Goal: Task Accomplishment & Management: Manage account settings

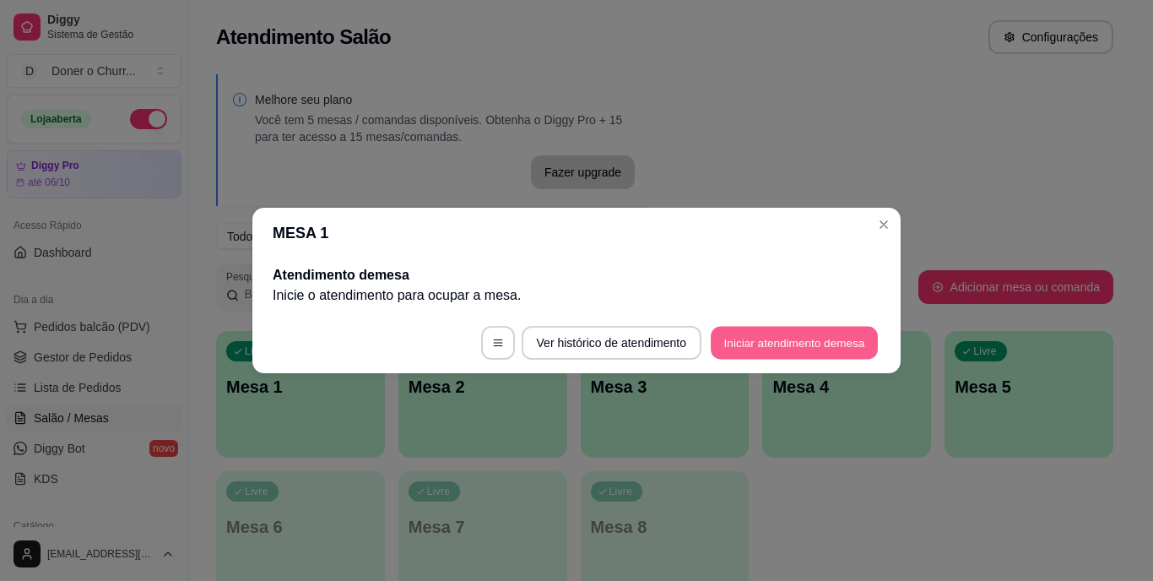
click at [801, 345] on button "Iniciar atendimento de mesa" at bounding box center [794, 343] width 167 height 33
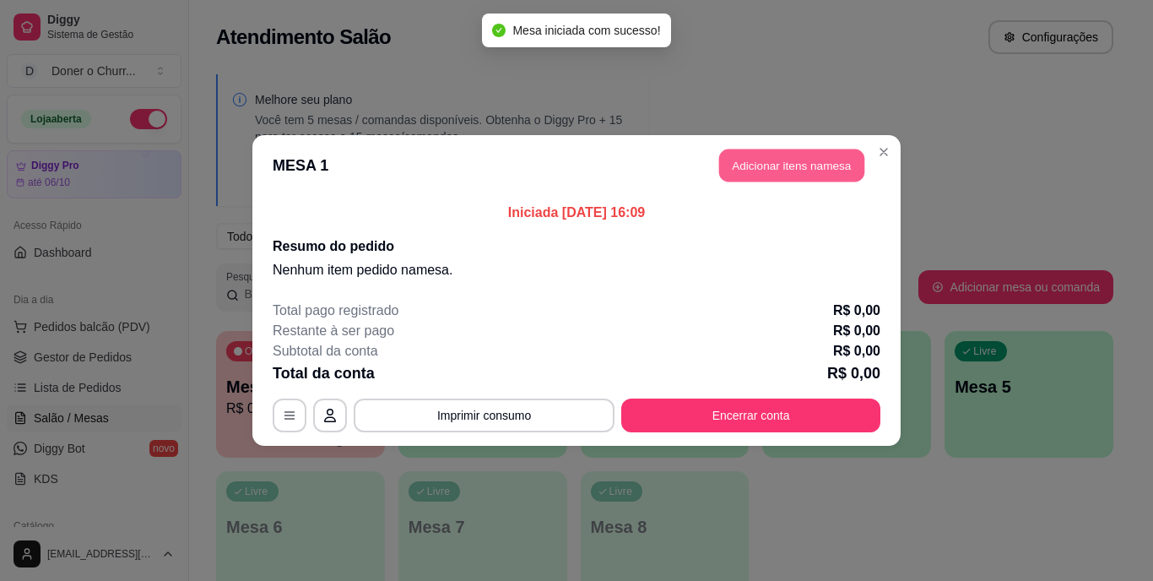
click at [827, 164] on button "Adicionar itens na mesa" at bounding box center [791, 165] width 145 height 33
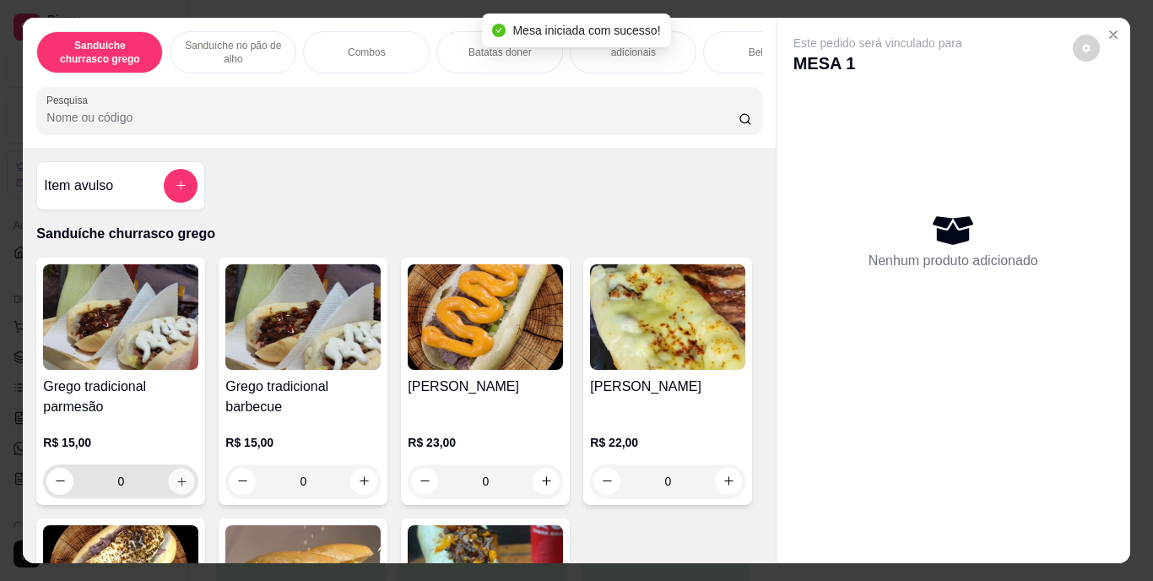
click at [176, 480] on button "increase-product-quantity" at bounding box center [182, 481] width 26 height 26
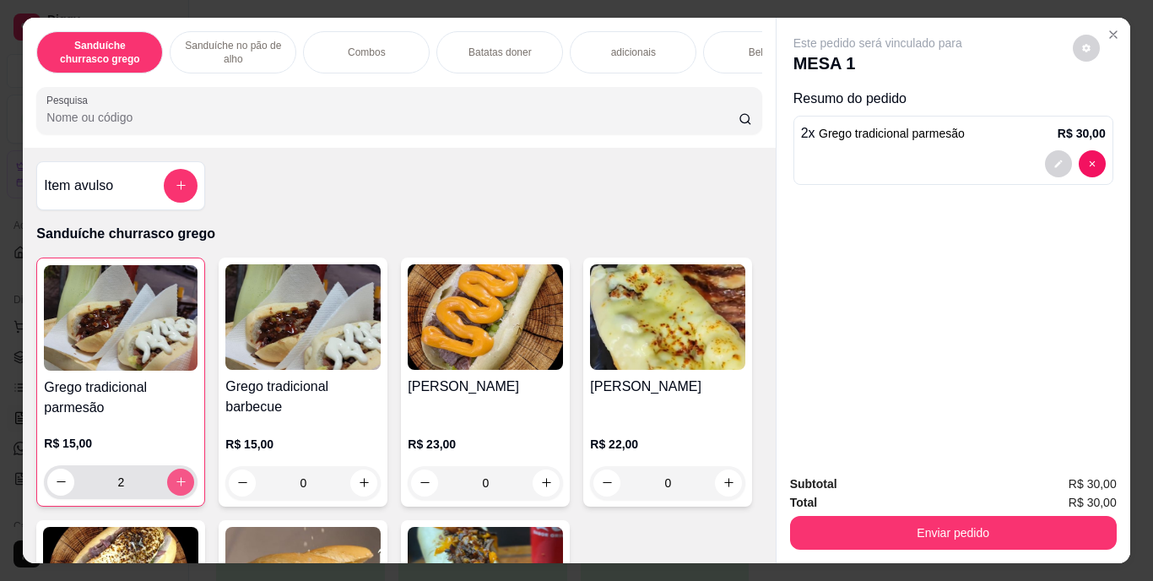
type input "2"
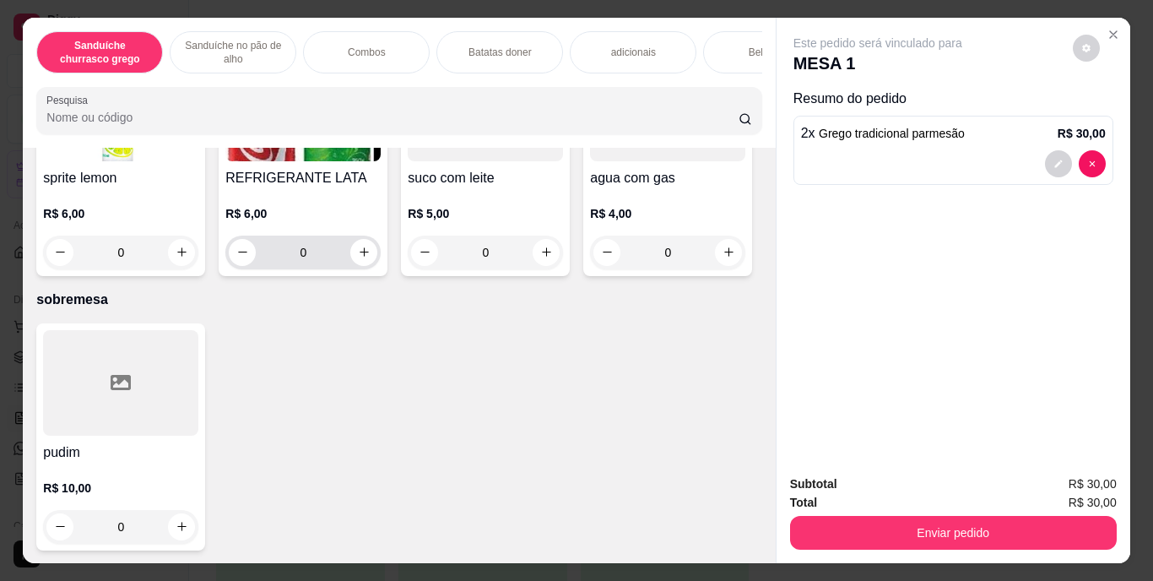
scroll to position [3130, 0]
click at [371, 258] on icon "increase-product-quantity" at bounding box center [364, 252] width 13 height 13
type input "1"
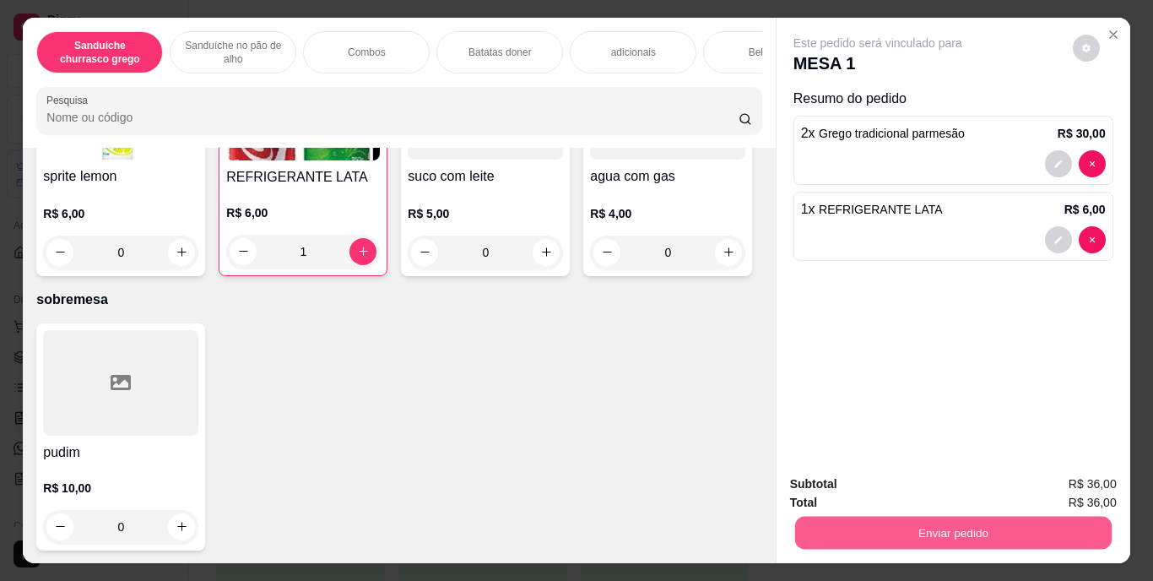
click at [936, 524] on button "Enviar pedido" at bounding box center [953, 533] width 317 height 33
click at [1093, 480] on button "Enviar pedido" at bounding box center [1073, 484] width 93 height 31
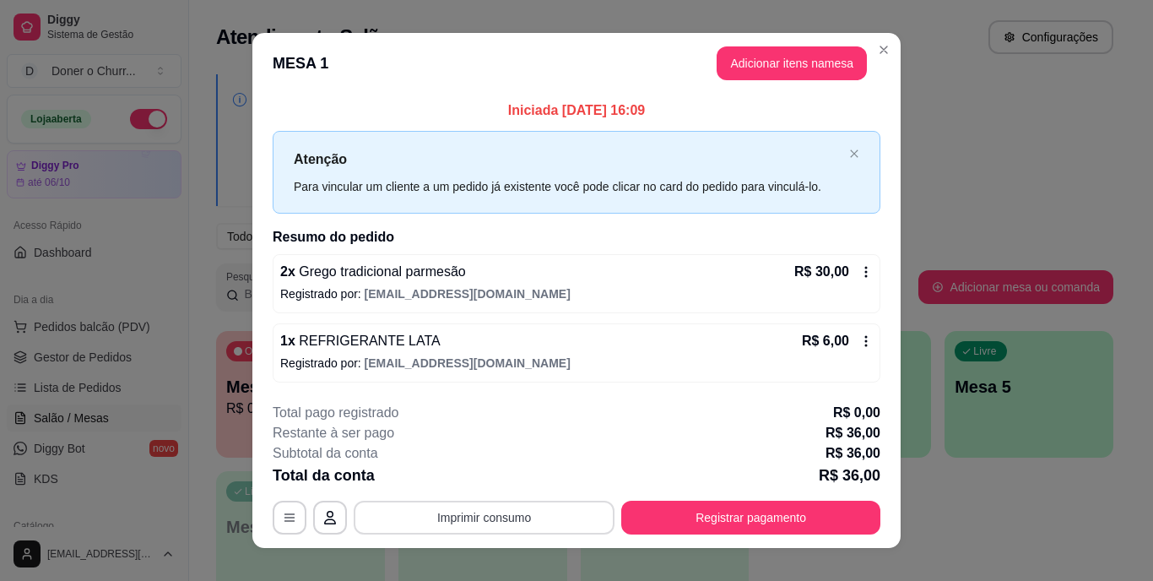
click at [512, 508] on button "Imprimir consumo" at bounding box center [484, 518] width 261 height 34
click at [492, 469] on button "IMPRESSORA" at bounding box center [483, 477] width 118 height 26
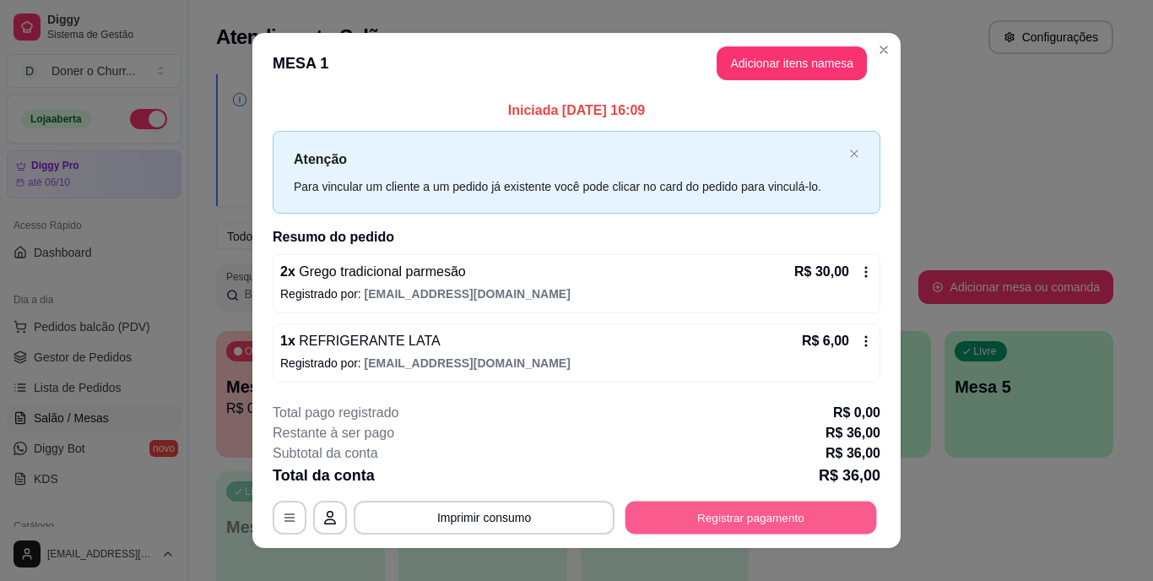
click at [746, 506] on button "Registrar pagamento" at bounding box center [752, 517] width 252 height 33
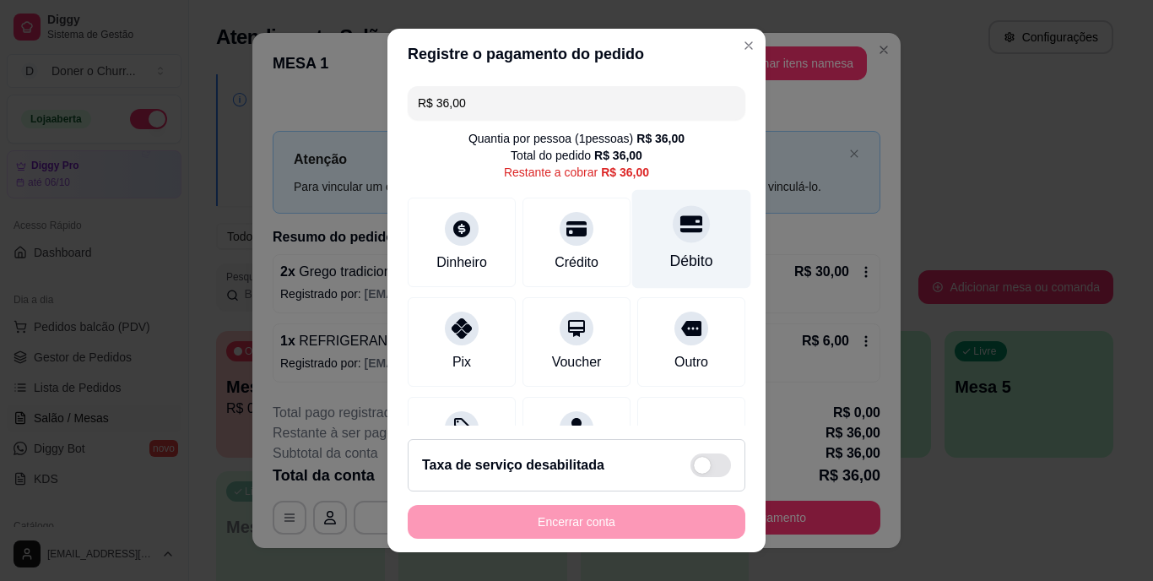
click at [673, 237] on div at bounding box center [691, 224] width 37 height 37
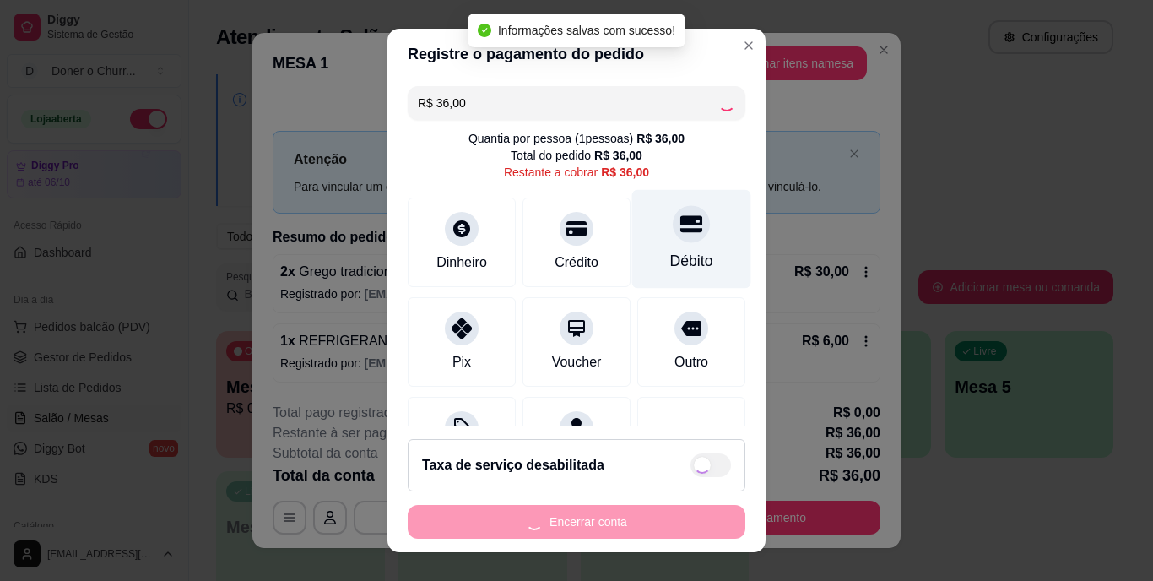
type input "R$ 0,00"
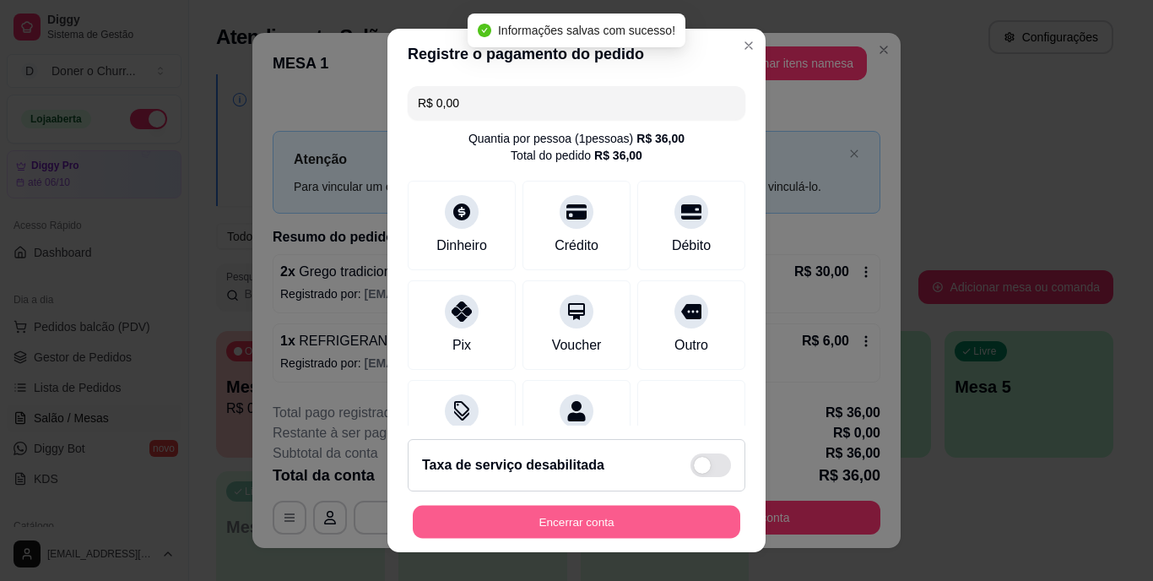
click at [515, 524] on button "Encerrar conta" at bounding box center [577, 521] width 328 height 33
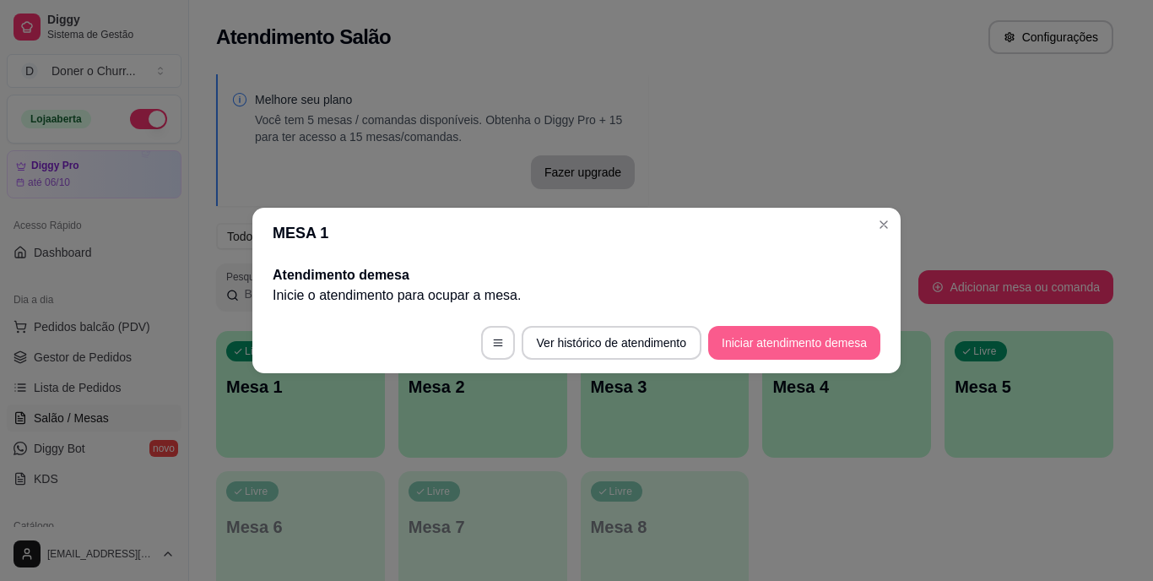
click at [804, 334] on button "Iniciar atendimento de mesa" at bounding box center [794, 343] width 172 height 34
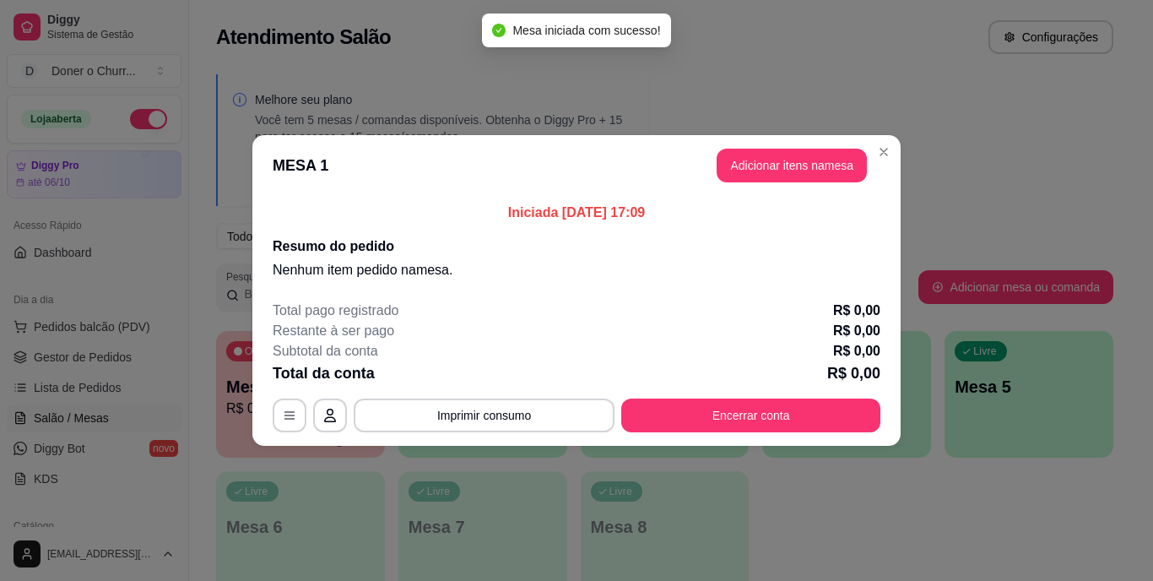
drag, startPoint x: 784, startPoint y: 221, endPoint x: 798, endPoint y: 161, distance: 61.6
click at [798, 161] on section "MESA 1 Adicionar itens na mesa Iniciada 30/09/2025 às 17:09 Resumo do pedido Ne…" at bounding box center [576, 290] width 648 height 311
click at [798, 161] on button "Adicionar itens na mesa" at bounding box center [792, 166] width 150 height 34
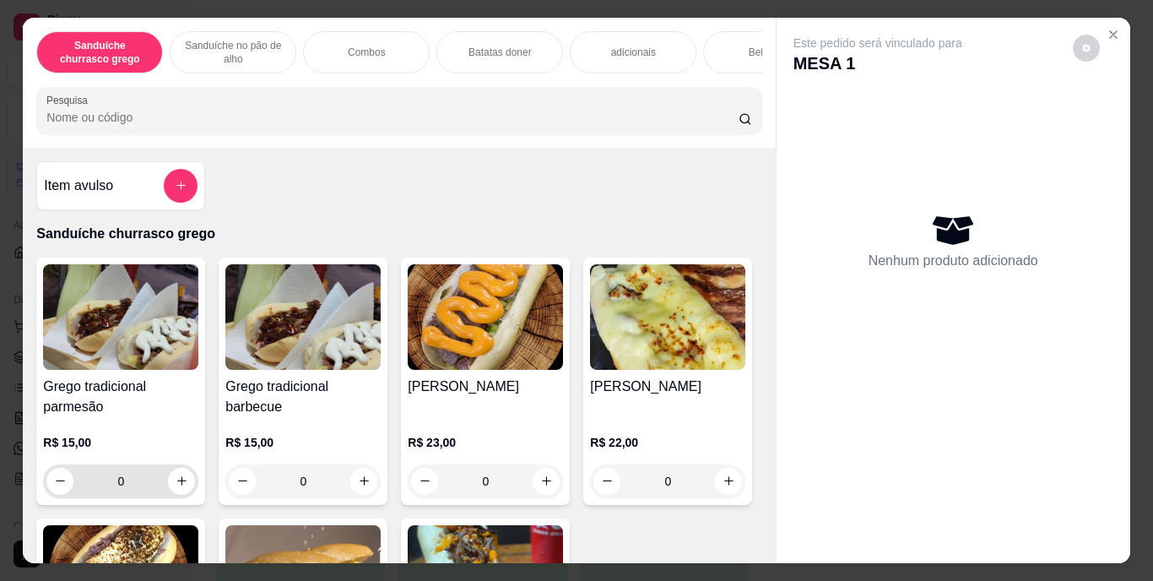
click at [176, 487] on icon "increase-product-quantity" at bounding box center [182, 481] width 13 height 13
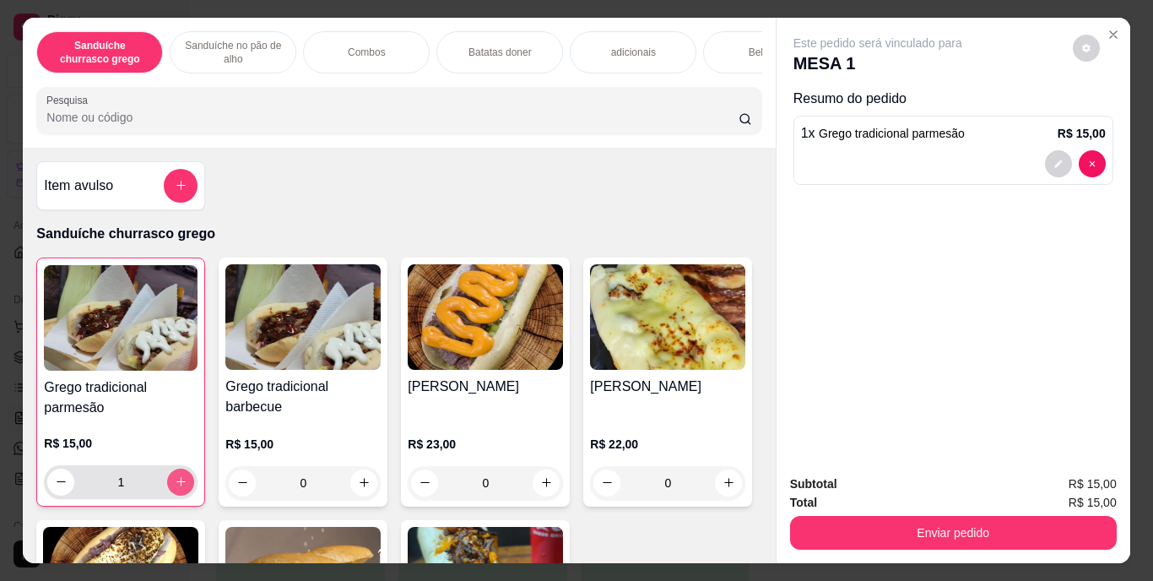
type input "1"
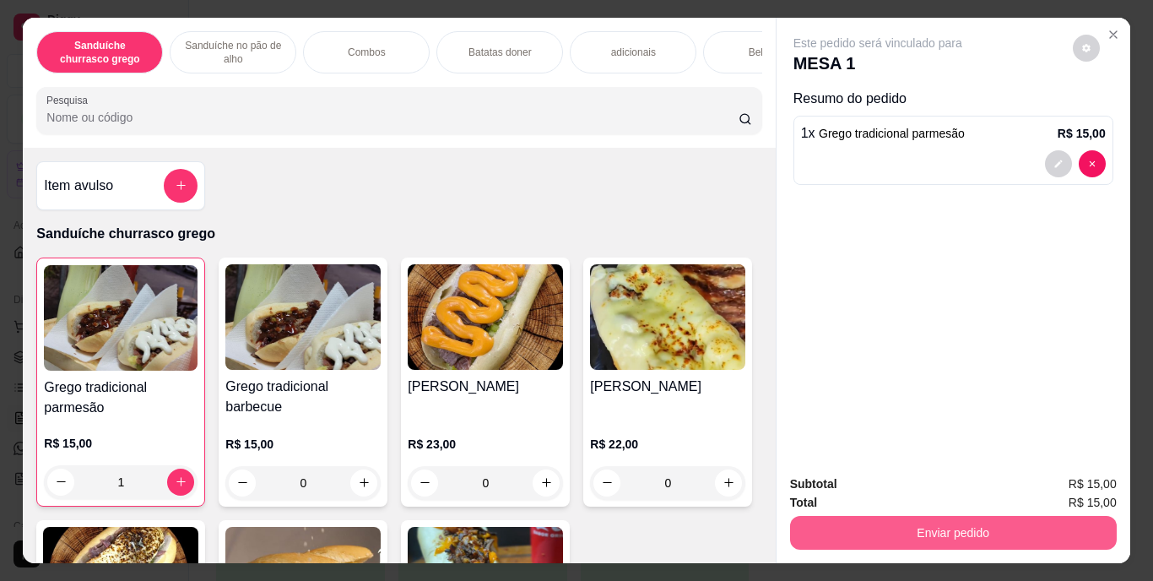
click at [898, 521] on button "Enviar pedido" at bounding box center [953, 533] width 327 height 34
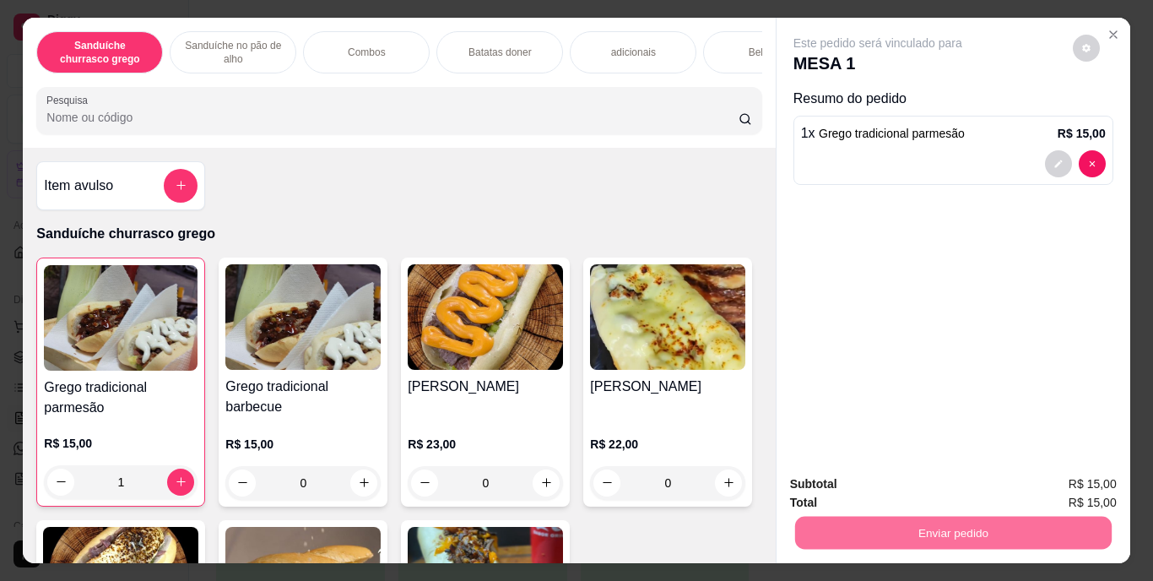
click at [1084, 487] on button "Enviar pedido" at bounding box center [1073, 484] width 93 height 31
click at [984, 524] on button "Enviar pedido" at bounding box center [953, 533] width 317 height 33
click at [1072, 473] on button "Enviar pedido" at bounding box center [1073, 484] width 93 height 31
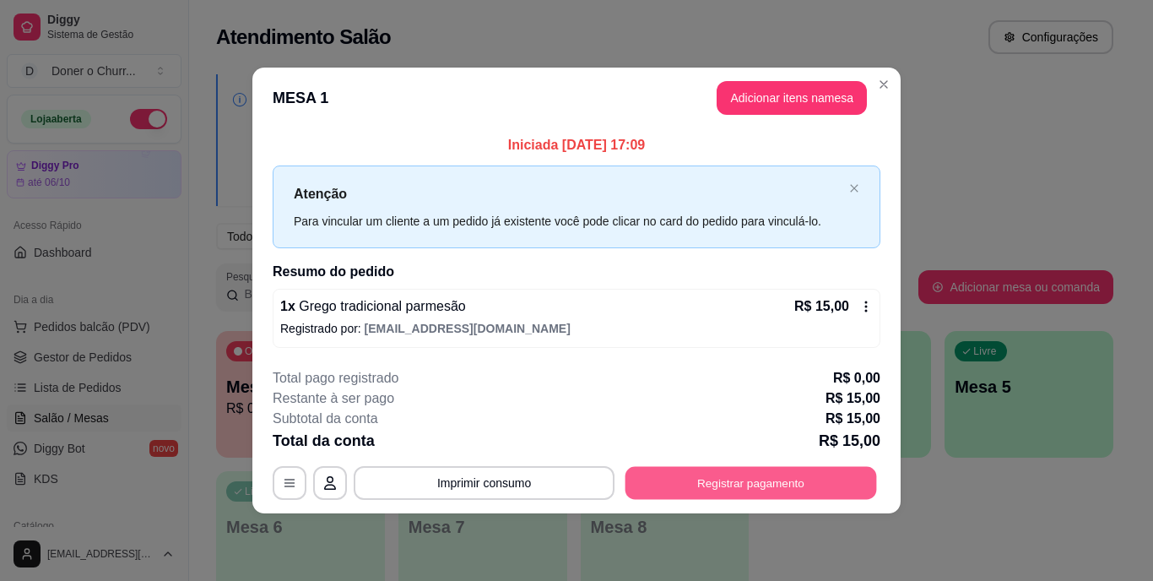
click at [685, 483] on button "Registrar pagamento" at bounding box center [752, 482] width 252 height 33
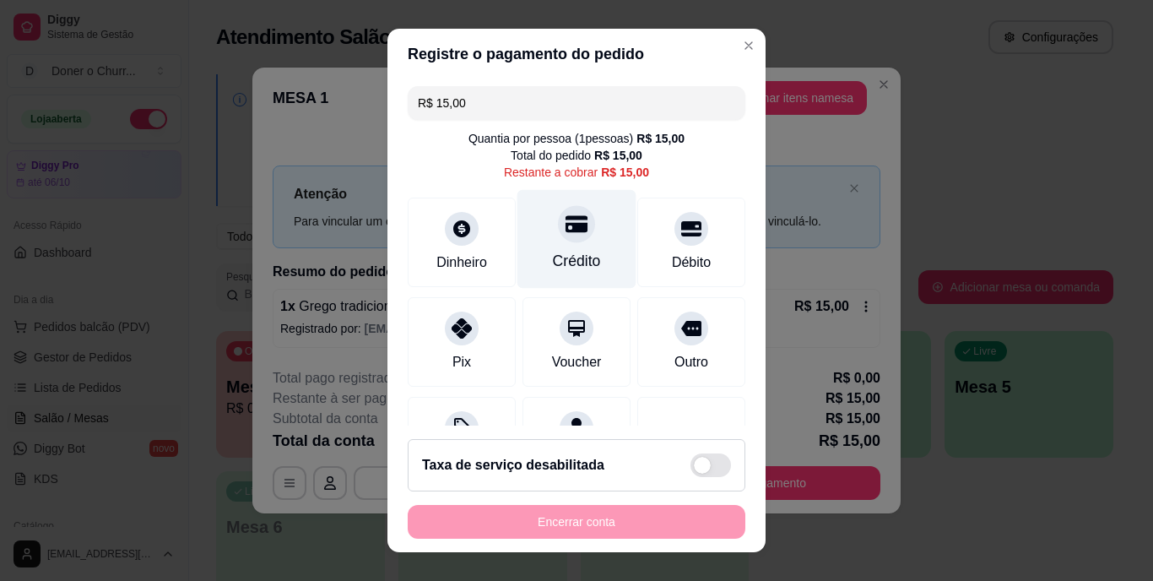
click at [566, 225] on icon at bounding box center [577, 224] width 22 height 17
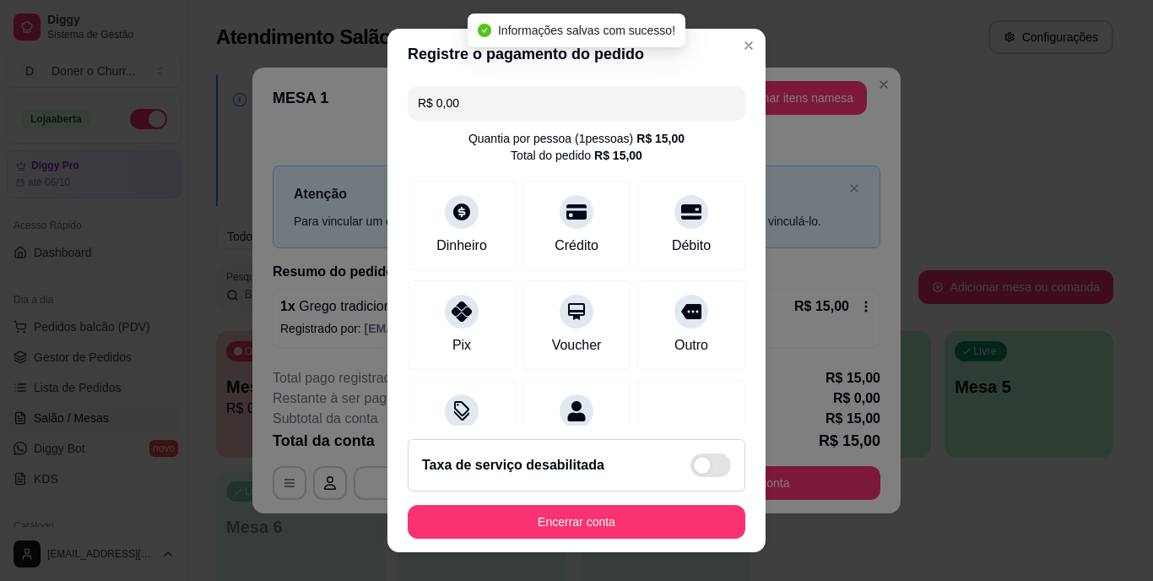
type input "R$ 0,00"
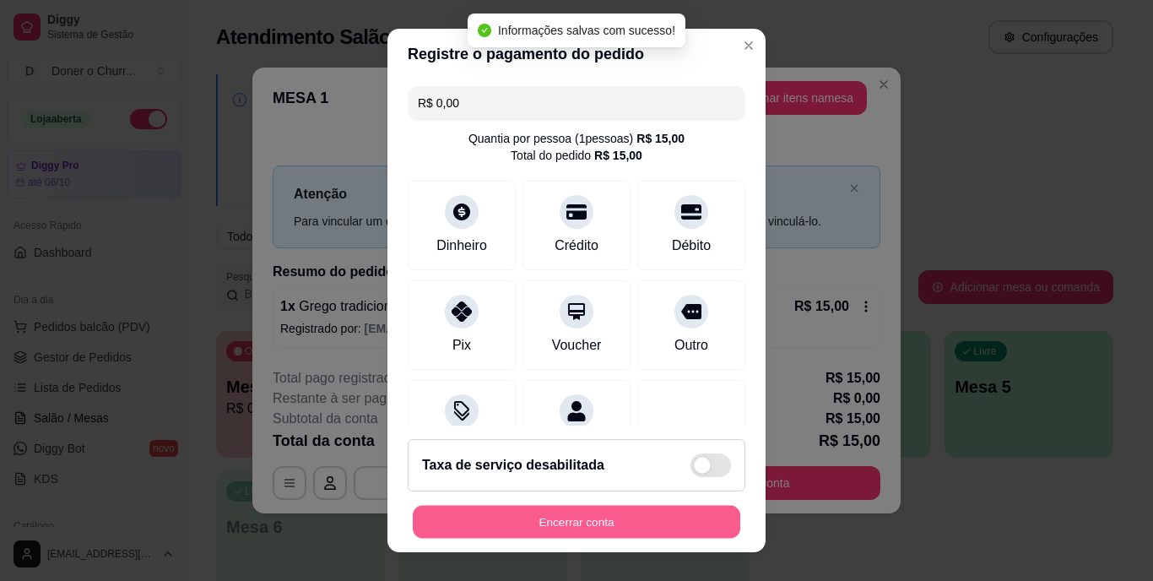
click at [563, 522] on button "Encerrar conta" at bounding box center [577, 521] width 328 height 33
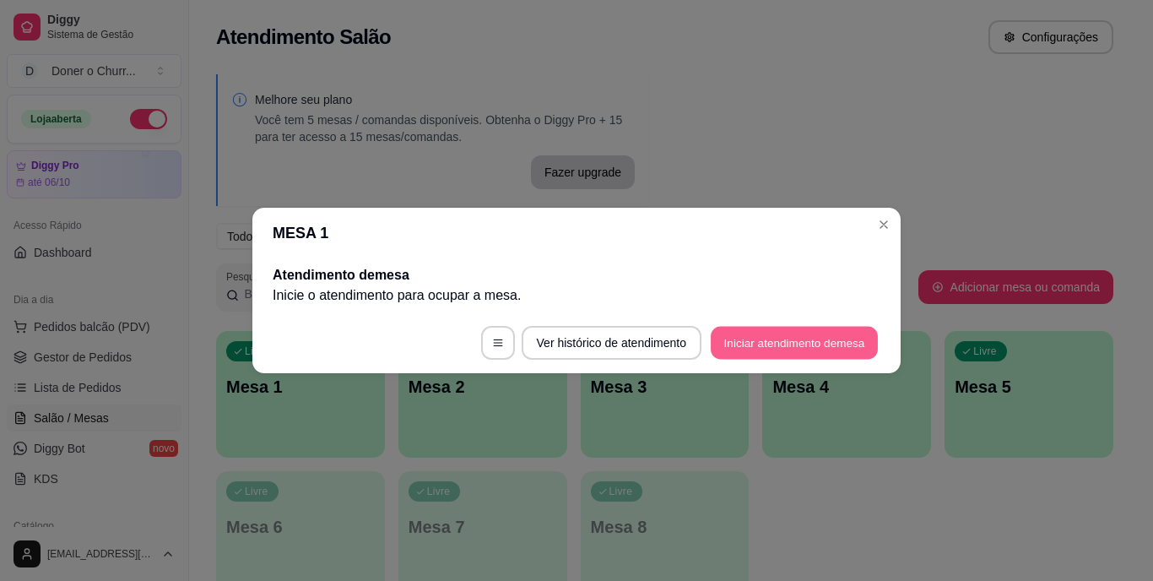
click at [799, 340] on button "Iniciar atendimento de mesa" at bounding box center [794, 343] width 167 height 33
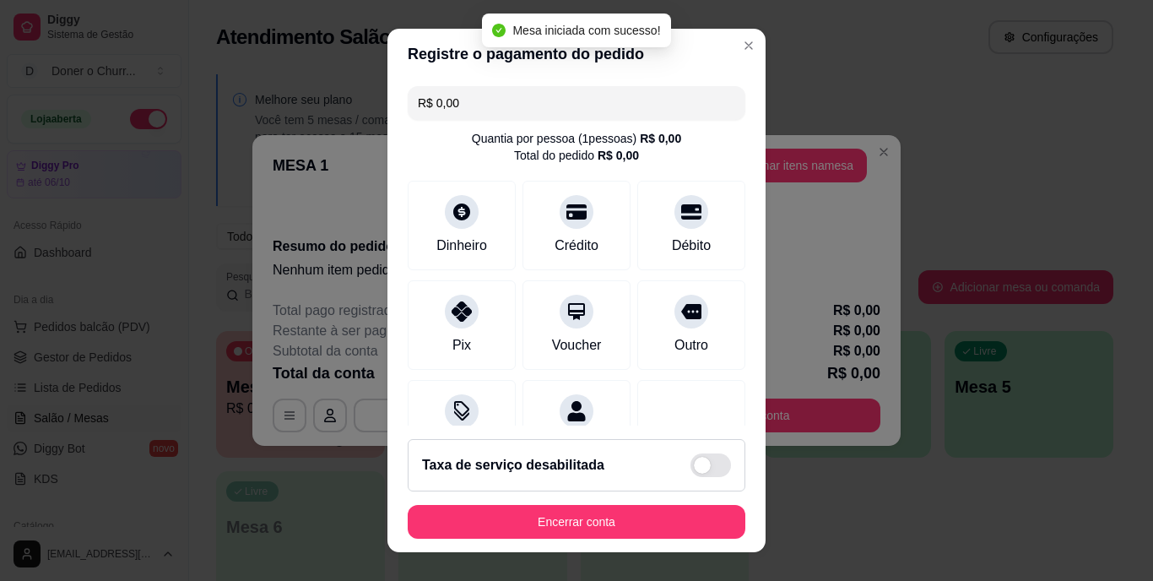
click at [724, 100] on div "R$ 0,00 Quantia por pessoa ( 1 pessoas) R$ 0,00 Total do pedido R$ 0,00 Dinheir…" at bounding box center [577, 251] width 378 height 345
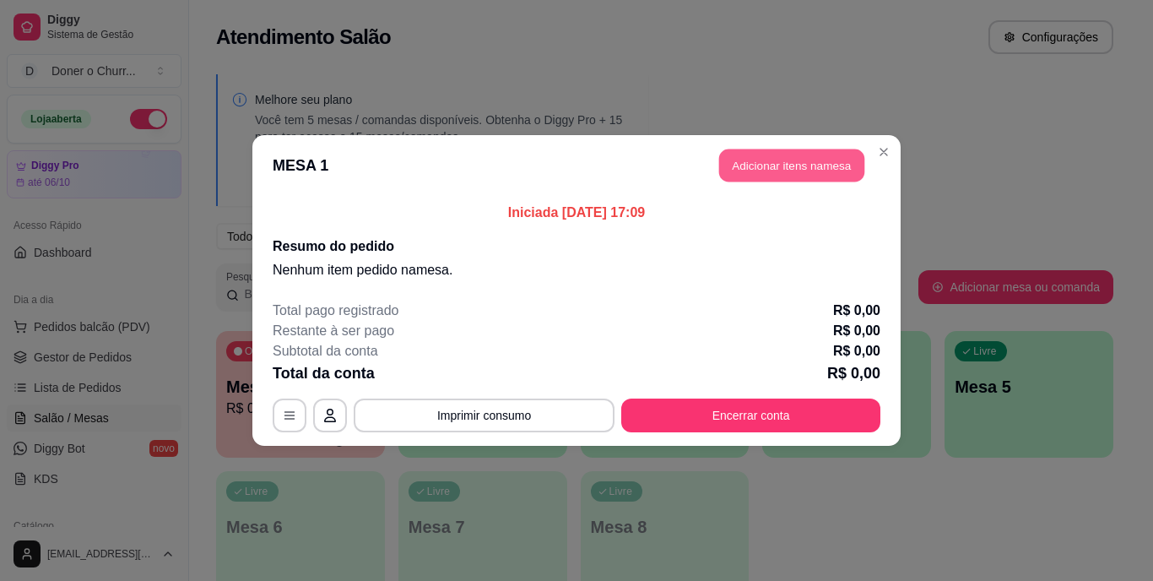
click at [784, 167] on button "Adicionar itens na mesa" at bounding box center [791, 165] width 145 height 33
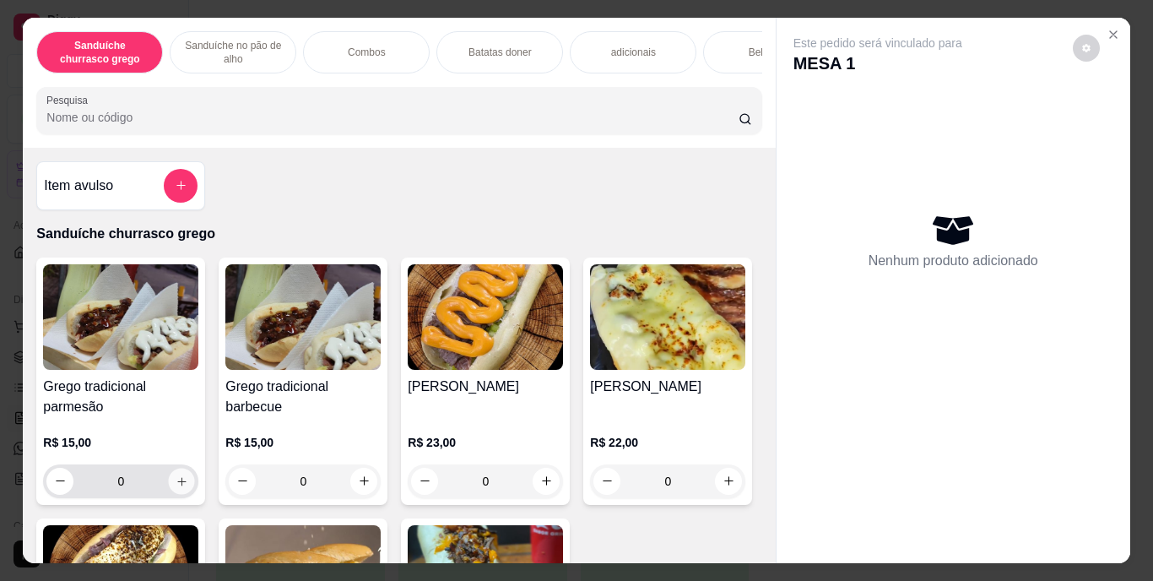
click at [178, 486] on icon "increase-product-quantity" at bounding box center [182, 481] width 13 height 13
type input "1"
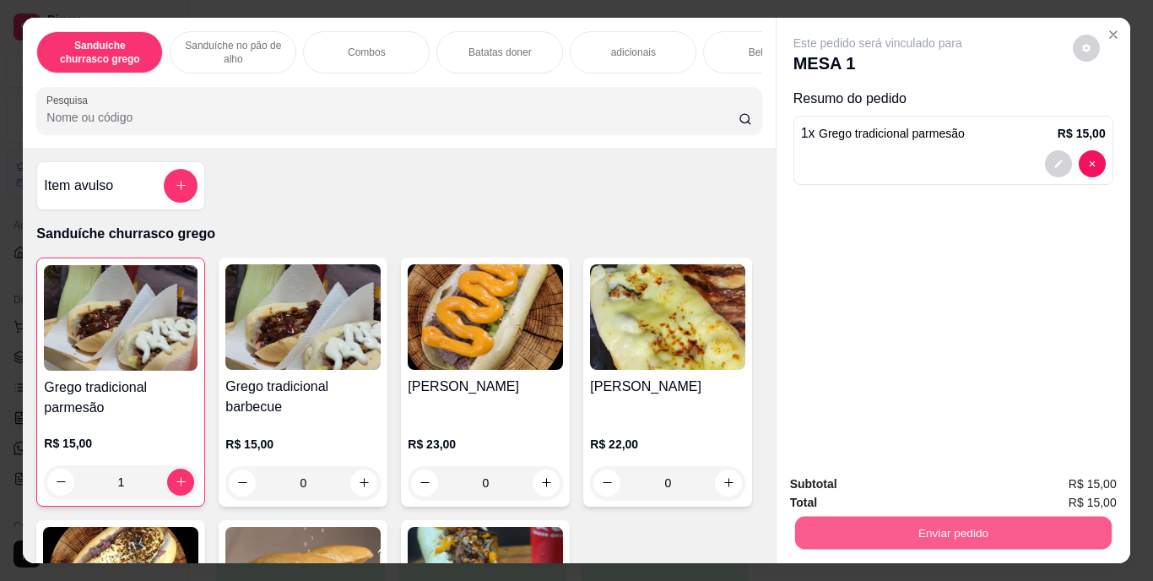
click at [941, 527] on button "Enviar pedido" at bounding box center [953, 533] width 317 height 33
click at [1089, 490] on button "Enviar pedido" at bounding box center [1073, 484] width 93 height 31
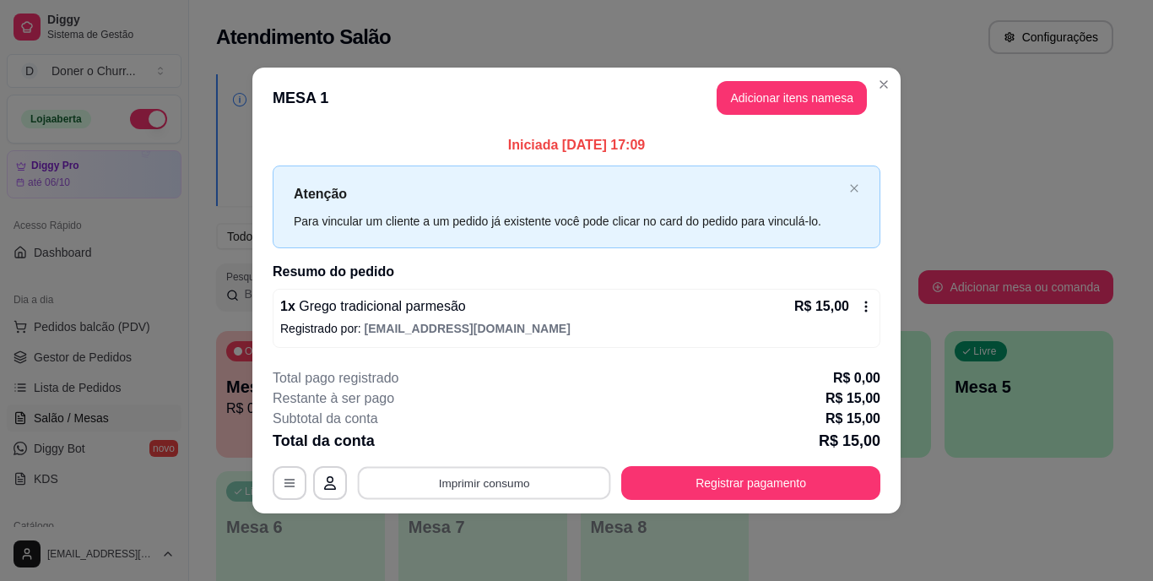
click at [491, 475] on button "Imprimir consumo" at bounding box center [484, 482] width 253 height 33
click at [470, 437] on button "IMPRESSORA" at bounding box center [490, 444] width 118 height 26
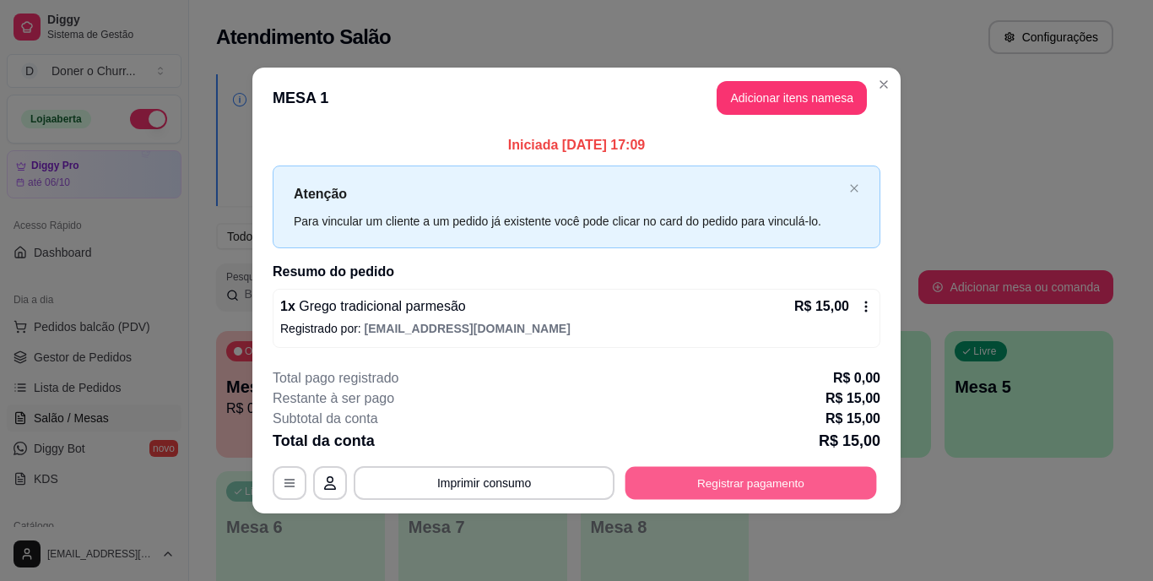
click at [726, 491] on button "Registrar pagamento" at bounding box center [752, 482] width 252 height 33
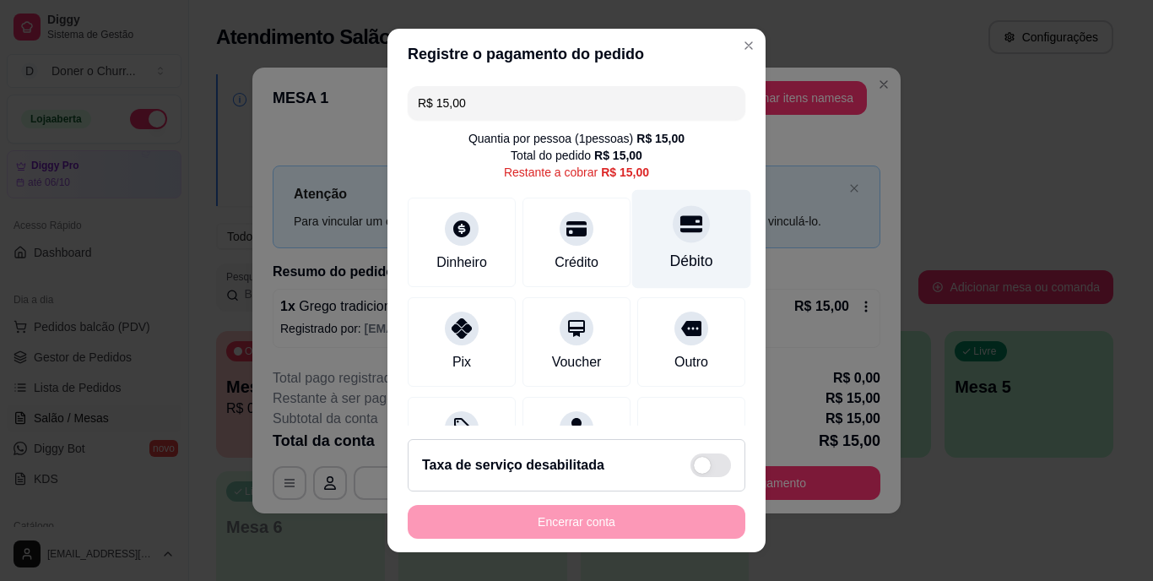
click at [681, 235] on icon at bounding box center [692, 225] width 22 height 22
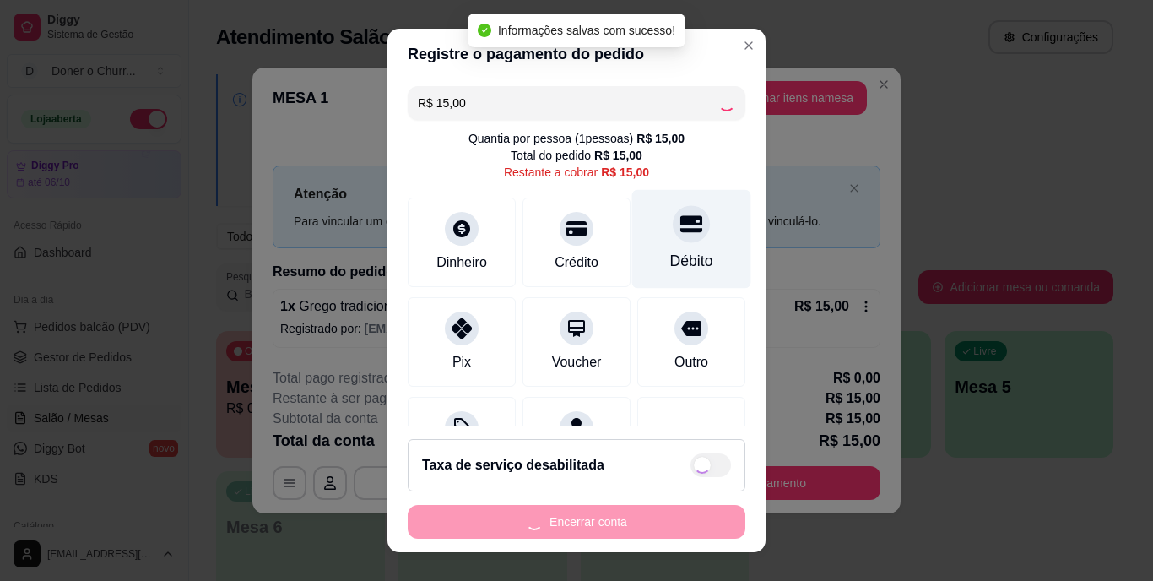
type input "R$ 0,00"
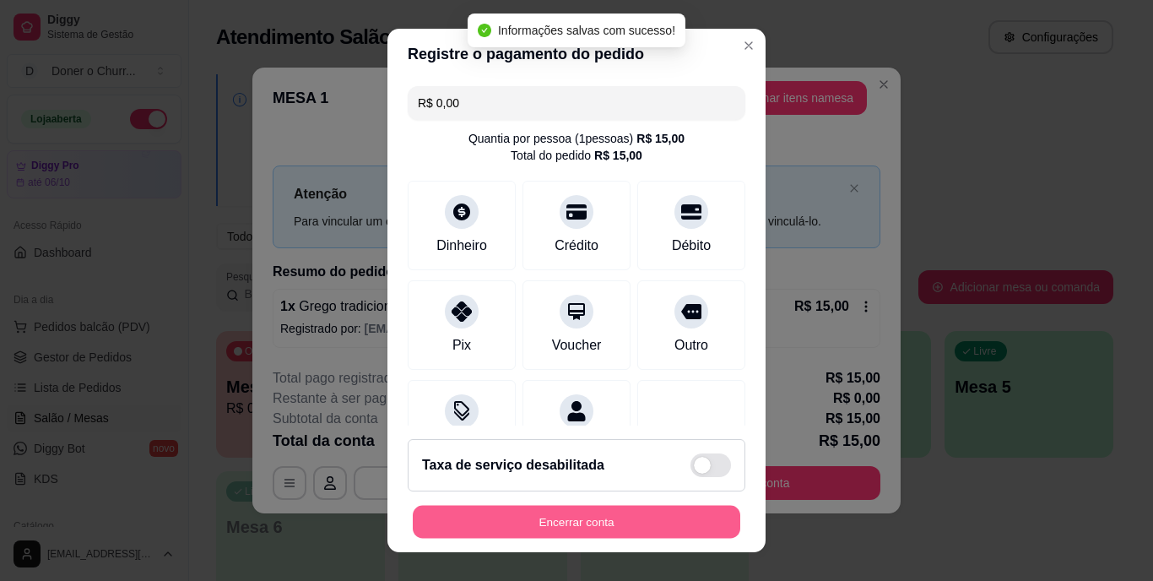
click at [562, 525] on button "Encerrar conta" at bounding box center [577, 521] width 328 height 33
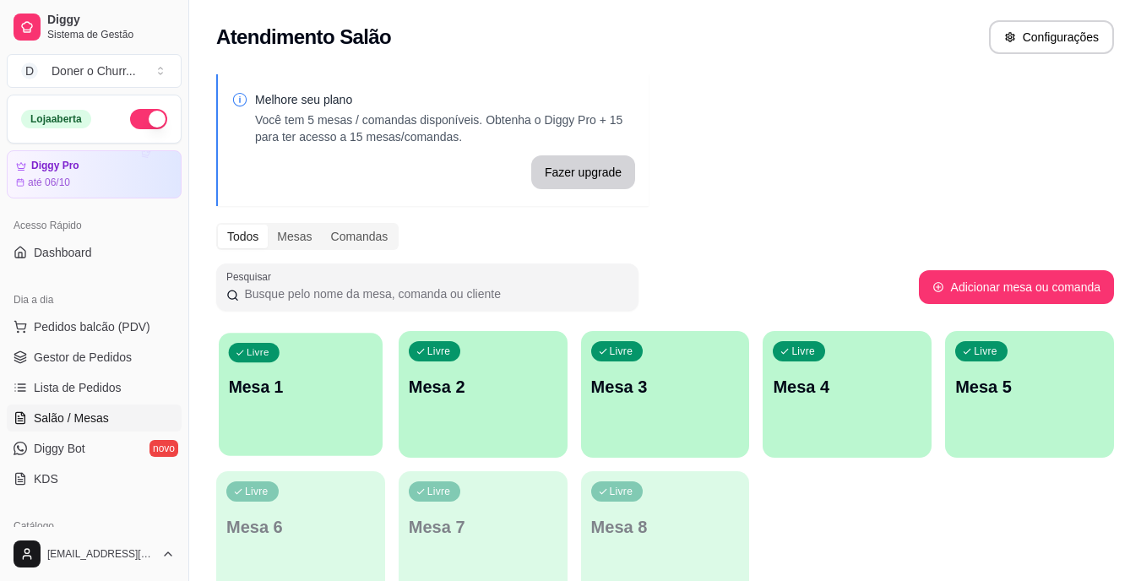
click at [349, 376] on p "Mesa 1" at bounding box center [301, 387] width 144 height 23
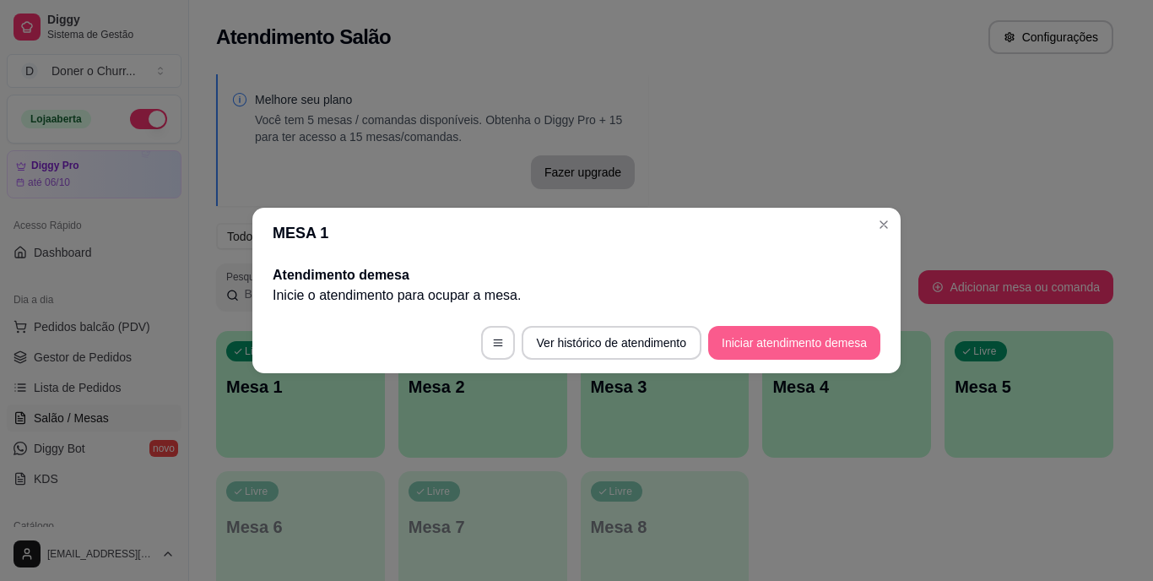
click at [768, 346] on button "Iniciar atendimento de mesa" at bounding box center [794, 343] width 172 height 34
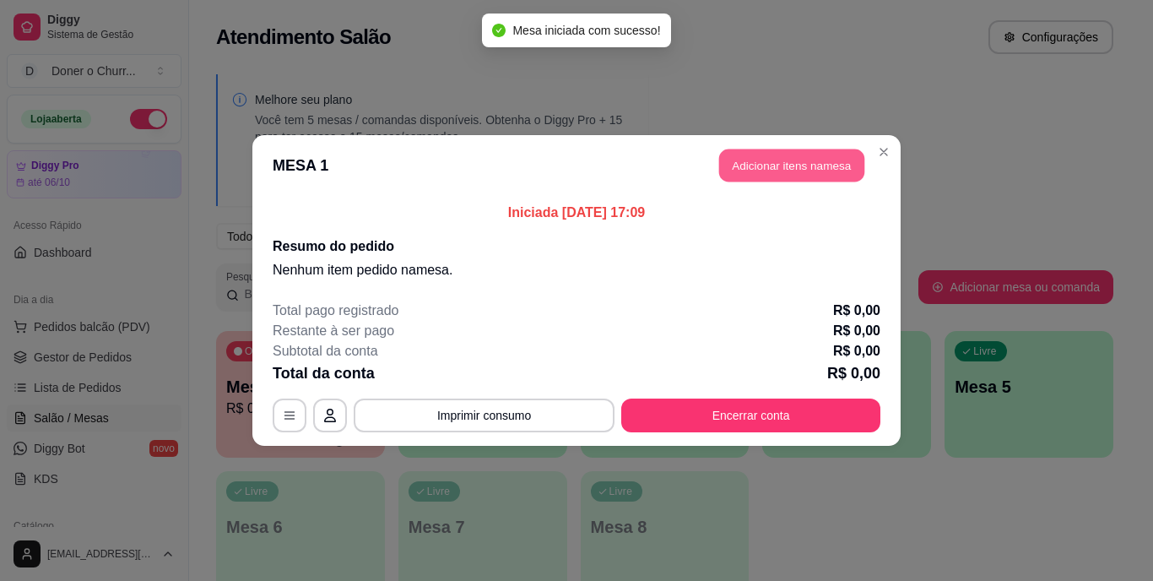
click at [772, 169] on button "Adicionar itens na mesa" at bounding box center [791, 165] width 145 height 33
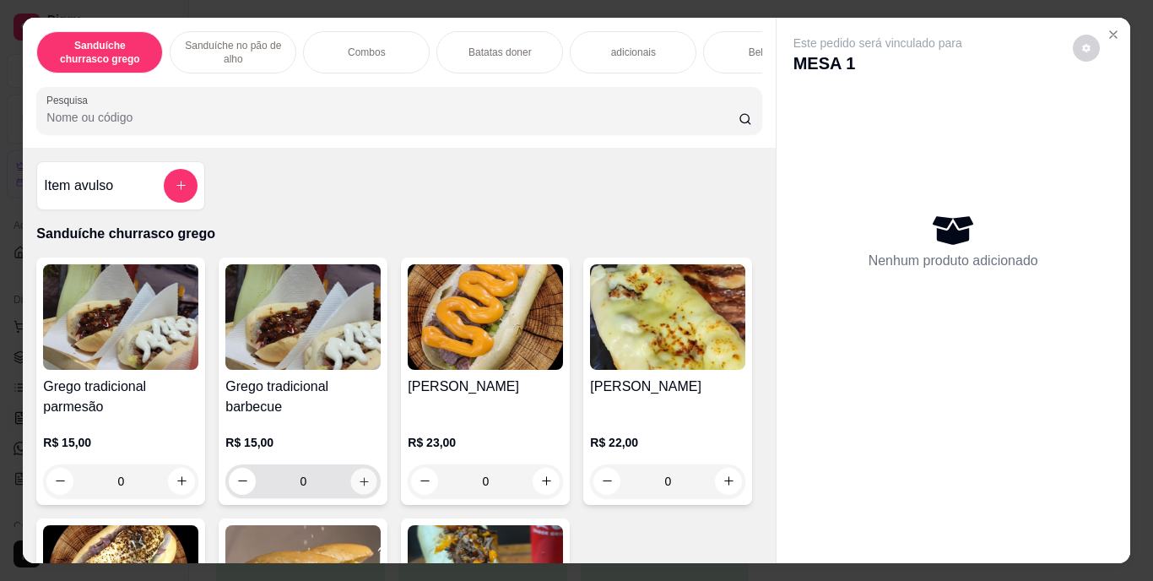
click at [358, 481] on icon "increase-product-quantity" at bounding box center [364, 481] width 13 height 13
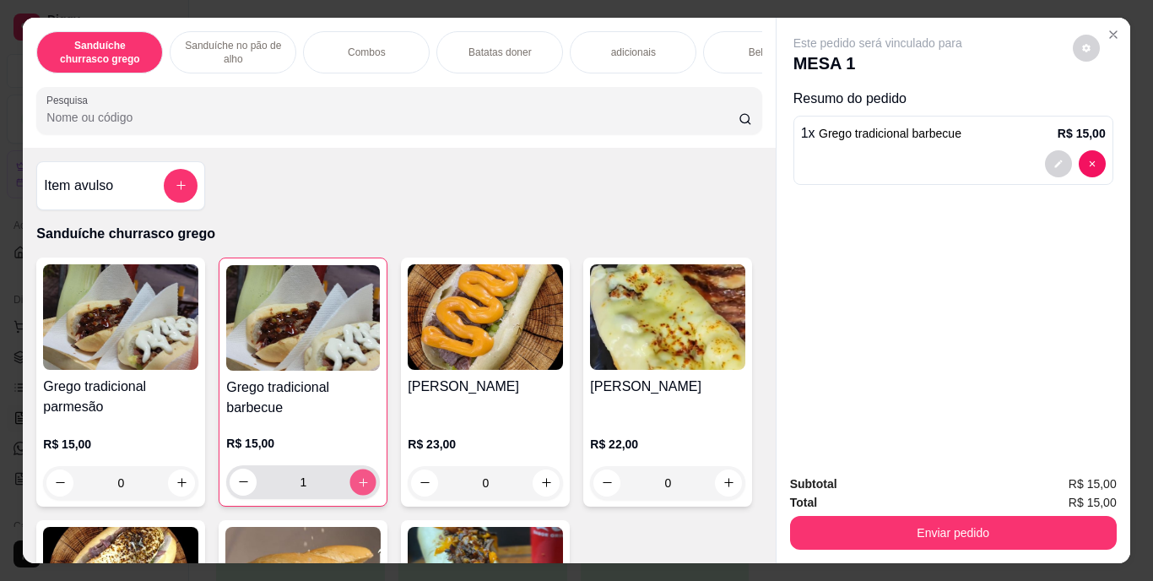
click at [357, 481] on icon "increase-product-quantity" at bounding box center [363, 481] width 13 height 13
type input "2"
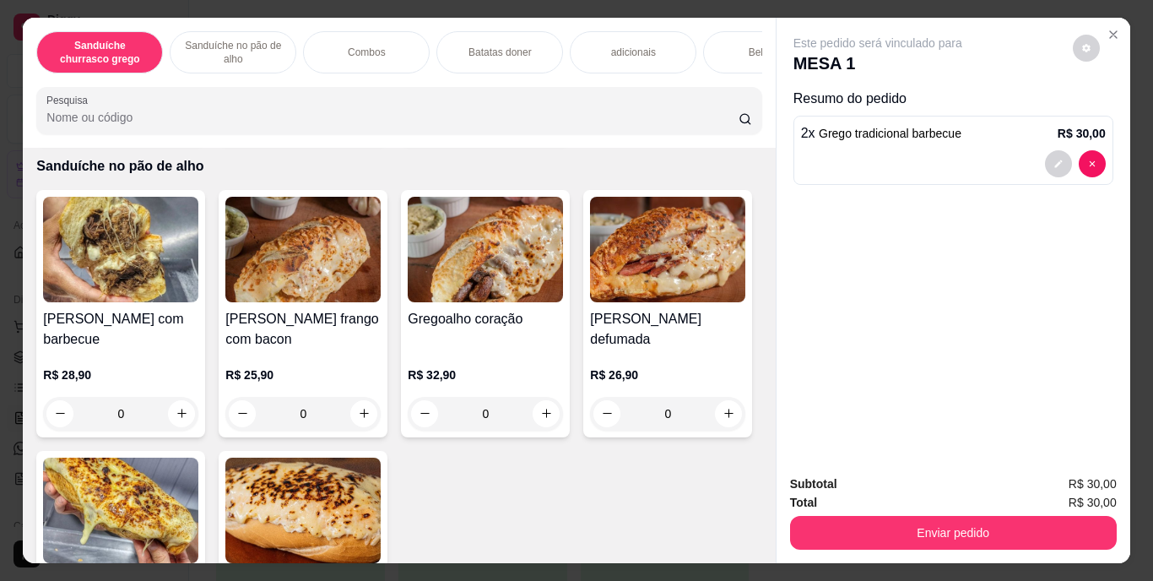
scroll to position [740, 0]
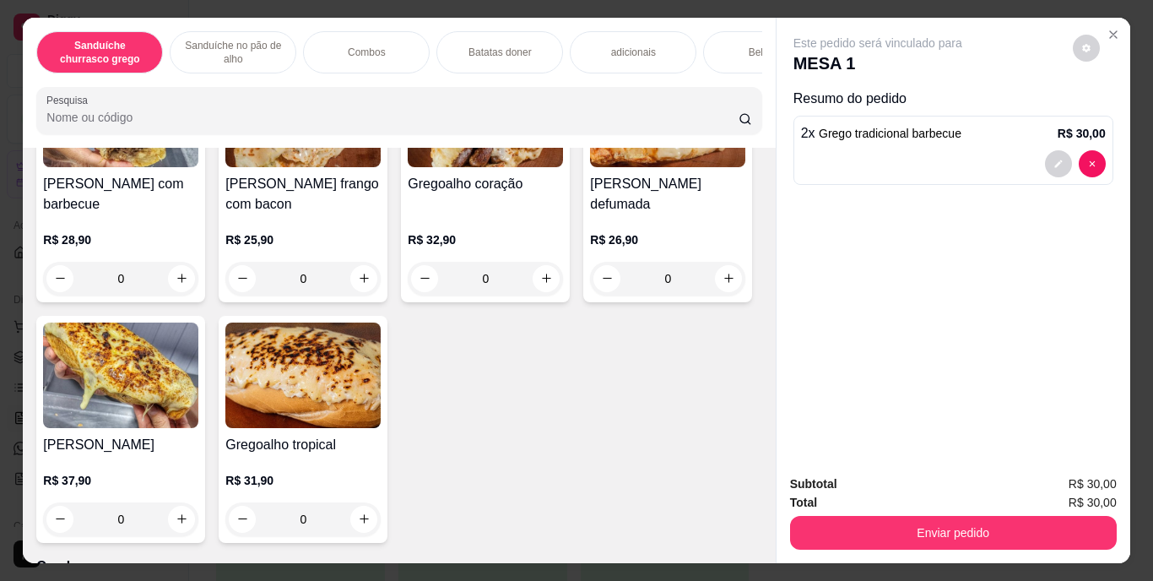
click at [733, 54] on div "Bebidas" at bounding box center [766, 52] width 127 height 42
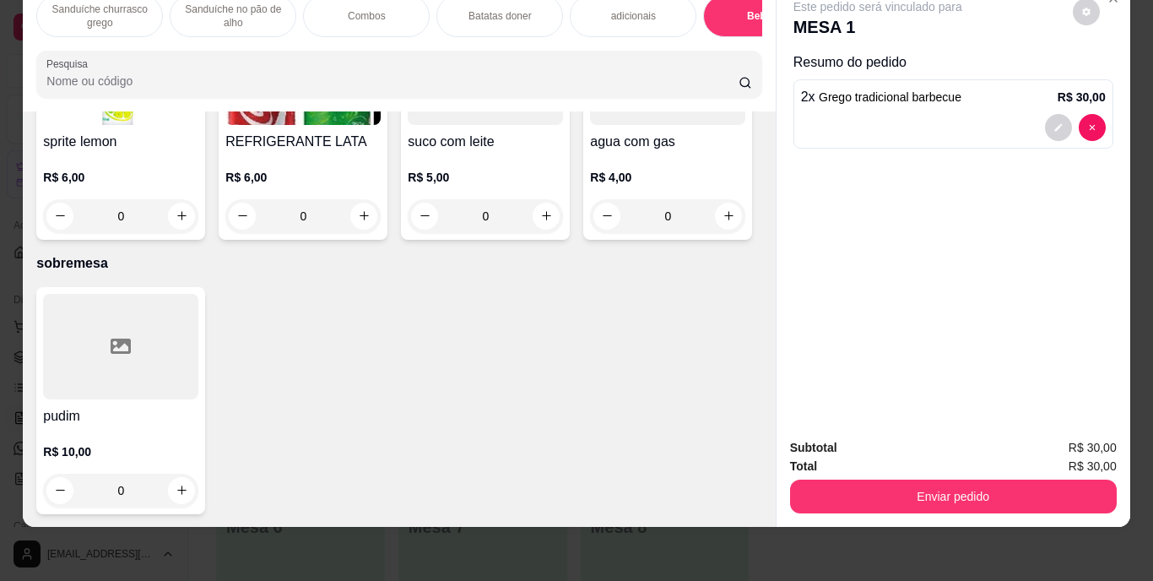
scroll to position [3230, 0]
type input "2"
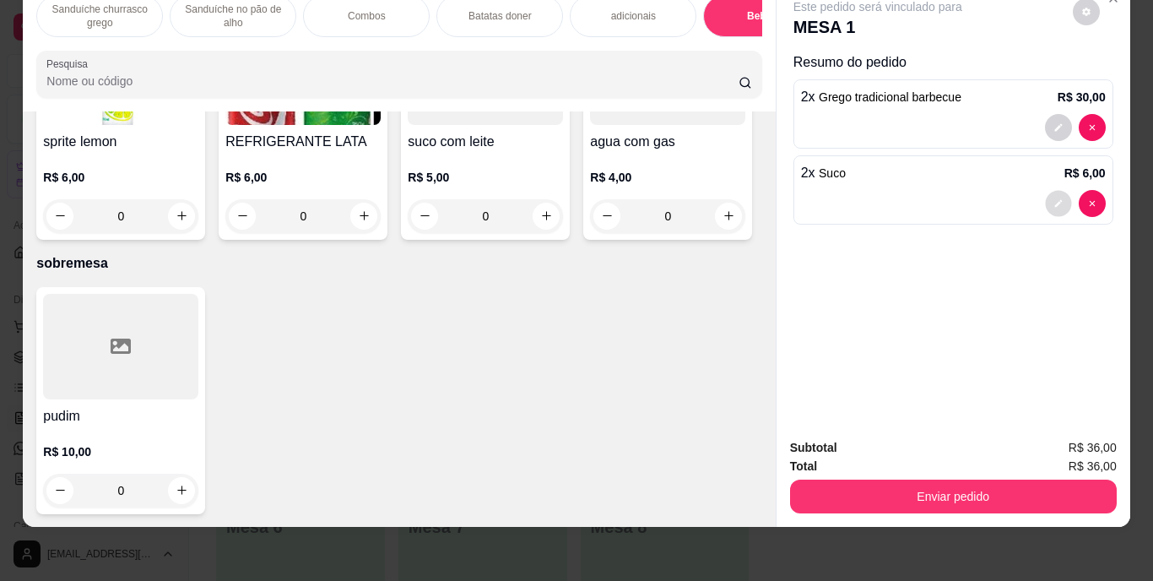
click at [1051, 190] on button "decrease-product-quantity" at bounding box center [1058, 203] width 26 height 26
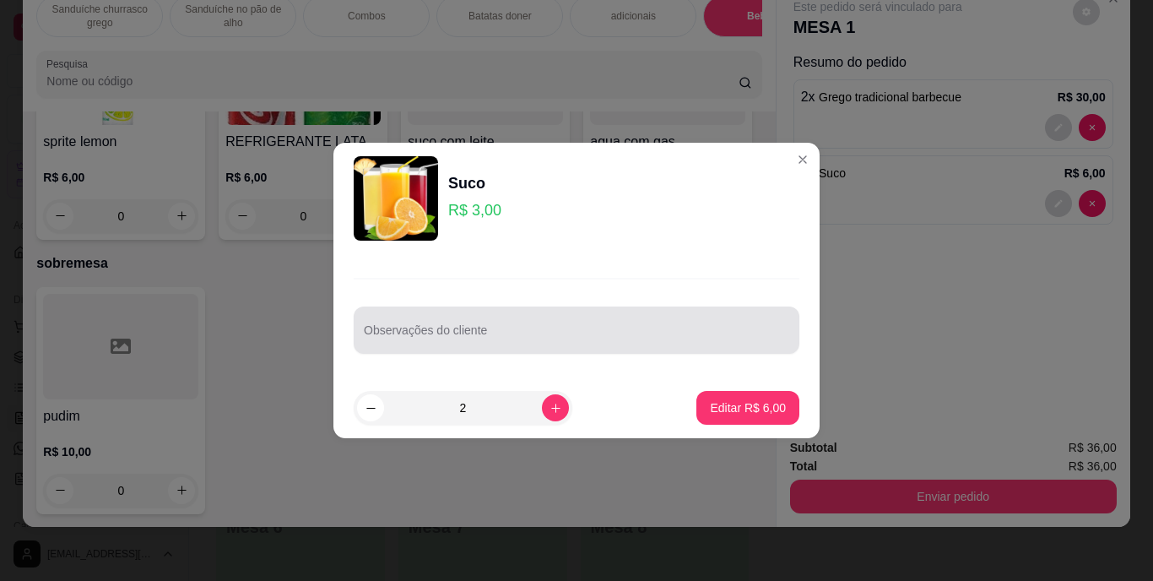
click at [491, 327] on div at bounding box center [577, 330] width 426 height 34
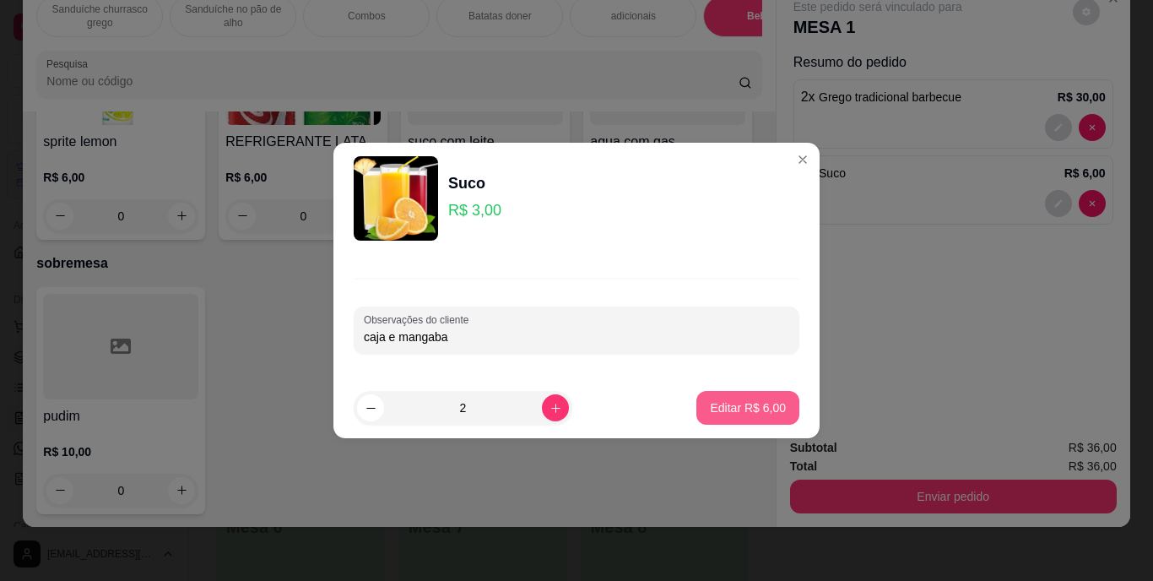
type input "caja e mangaba"
click at [730, 408] on p "Editar R$ 6,00" at bounding box center [748, 407] width 73 height 16
type input "0"
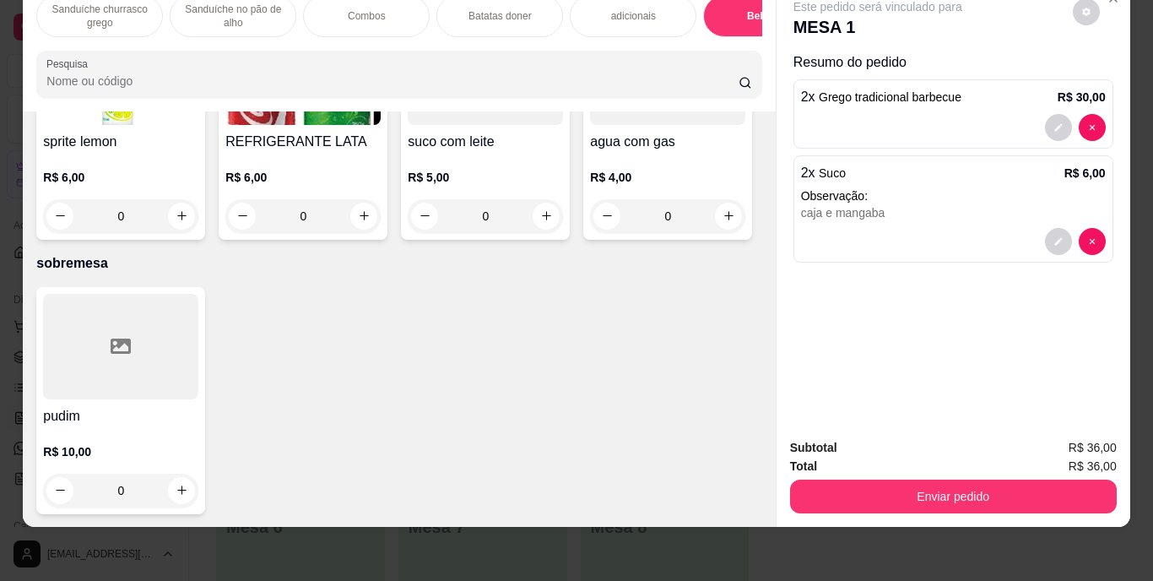
scroll to position [3230, 0]
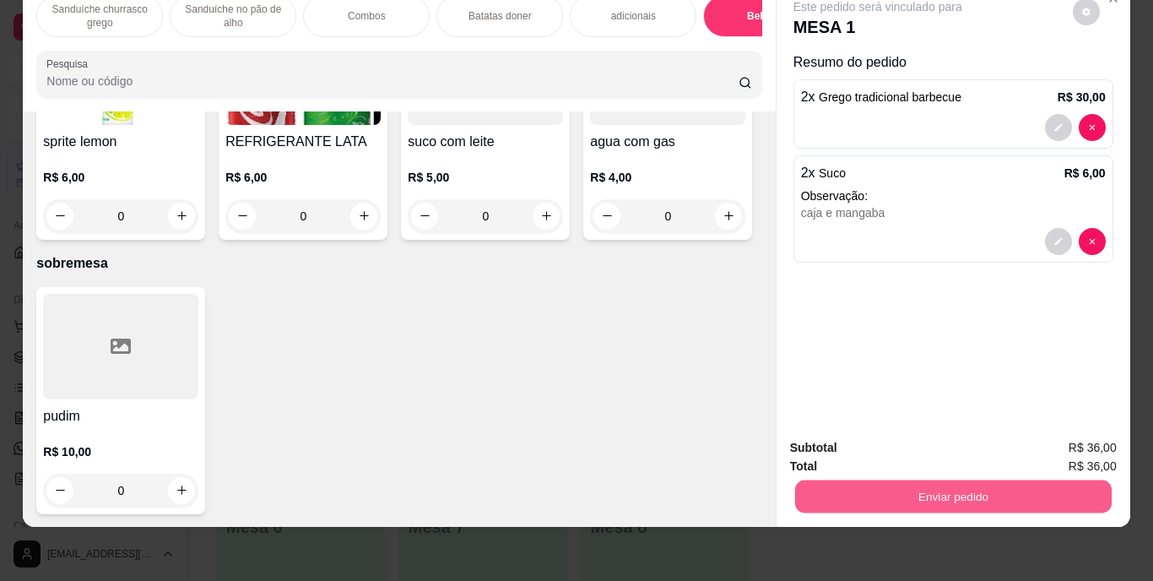
click at [912, 480] on button "Enviar pedido" at bounding box center [953, 496] width 317 height 33
click at [1092, 438] on button "Enviar pedido" at bounding box center [1073, 441] width 93 height 31
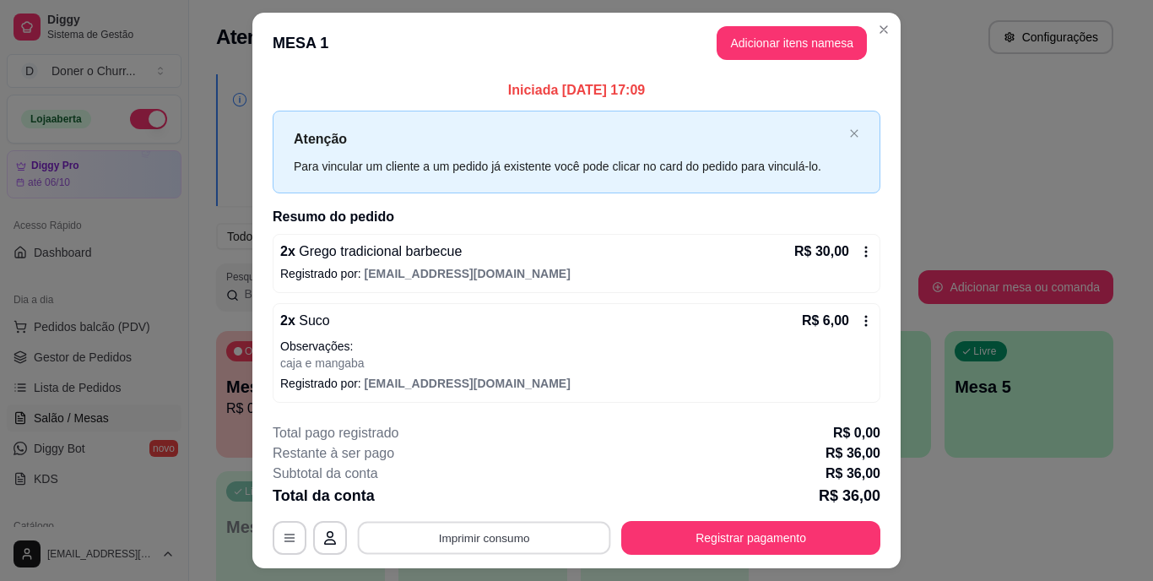
click at [484, 527] on button "Imprimir consumo" at bounding box center [484, 537] width 253 height 33
click at [485, 498] on button "IMPRESSORA" at bounding box center [483, 499] width 122 height 27
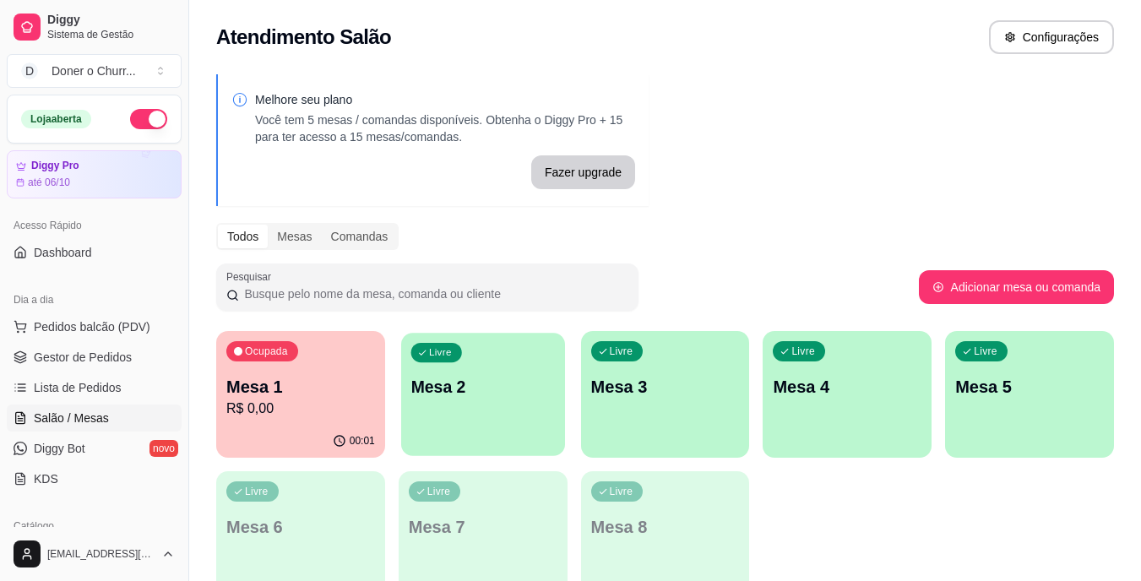
click at [534, 391] on p "Mesa 2" at bounding box center [482, 387] width 144 height 23
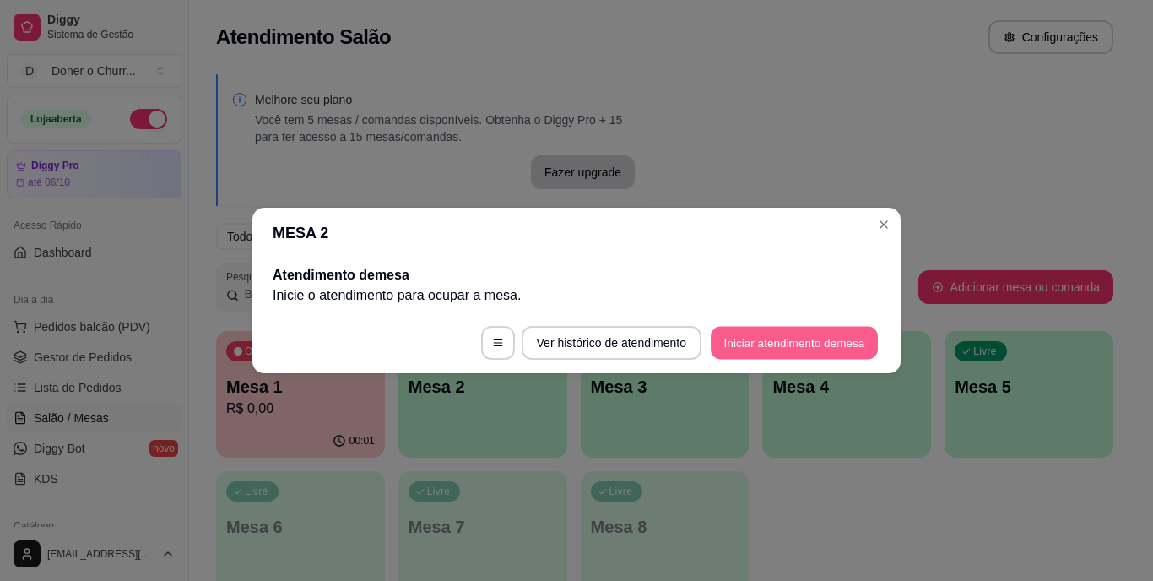
click at [784, 346] on button "Iniciar atendimento de mesa" at bounding box center [794, 343] width 167 height 33
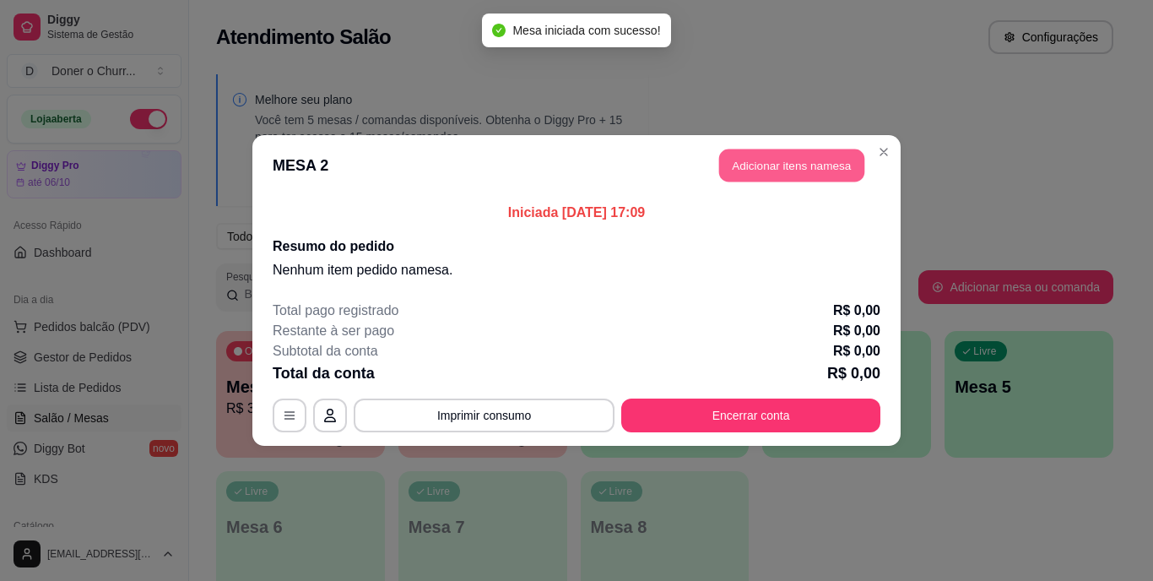
click at [742, 173] on button "Adicionar itens na mesa" at bounding box center [791, 165] width 145 height 33
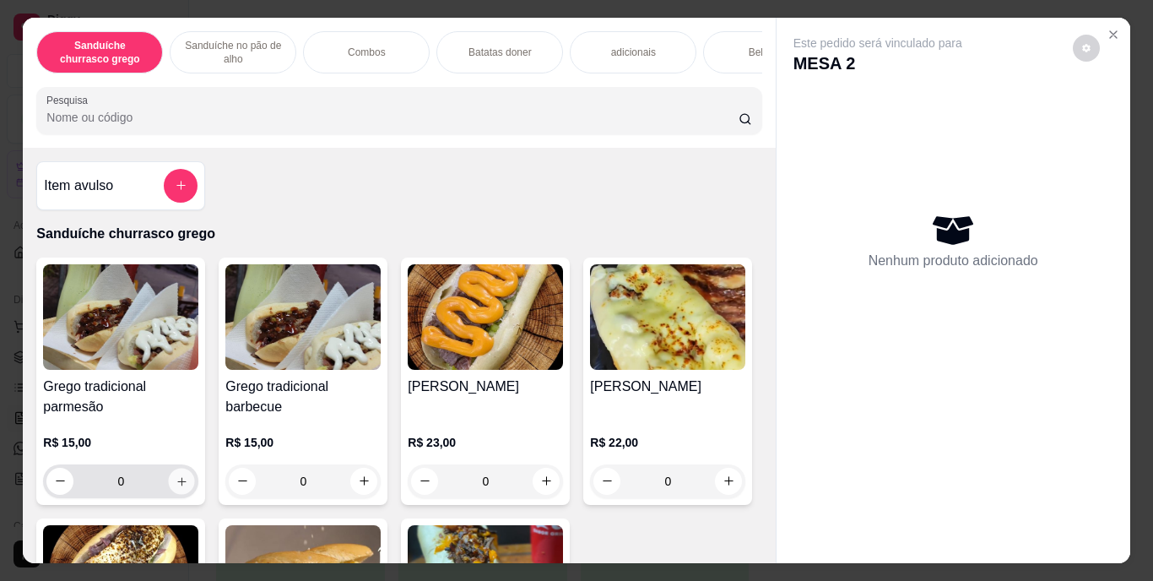
click at [181, 485] on icon "increase-product-quantity" at bounding box center [182, 481] width 13 height 13
type input "1"
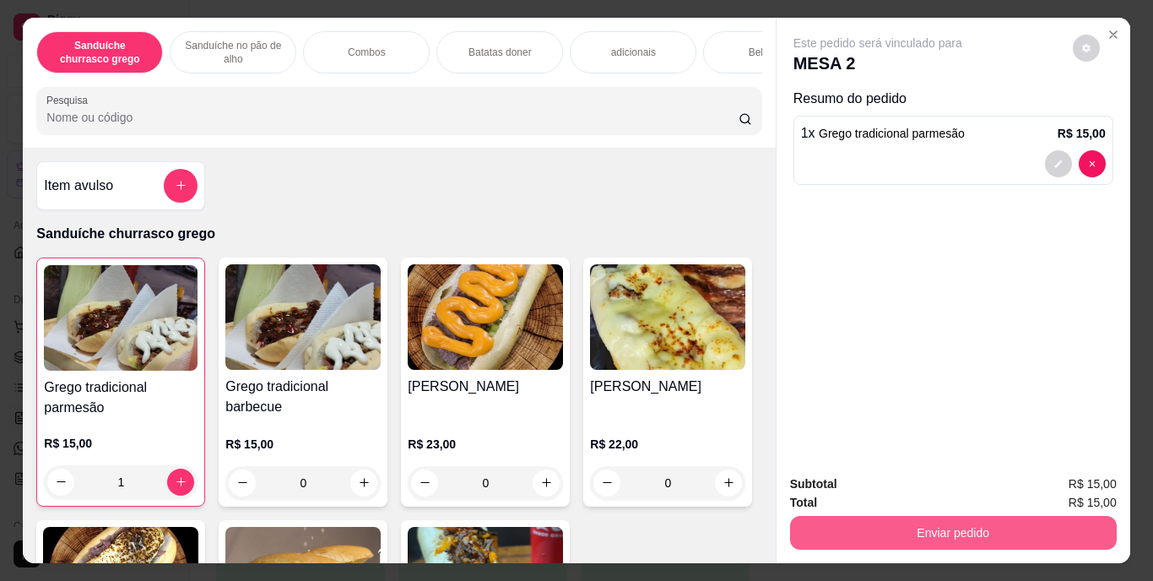
click at [922, 516] on button "Enviar pedido" at bounding box center [953, 533] width 327 height 34
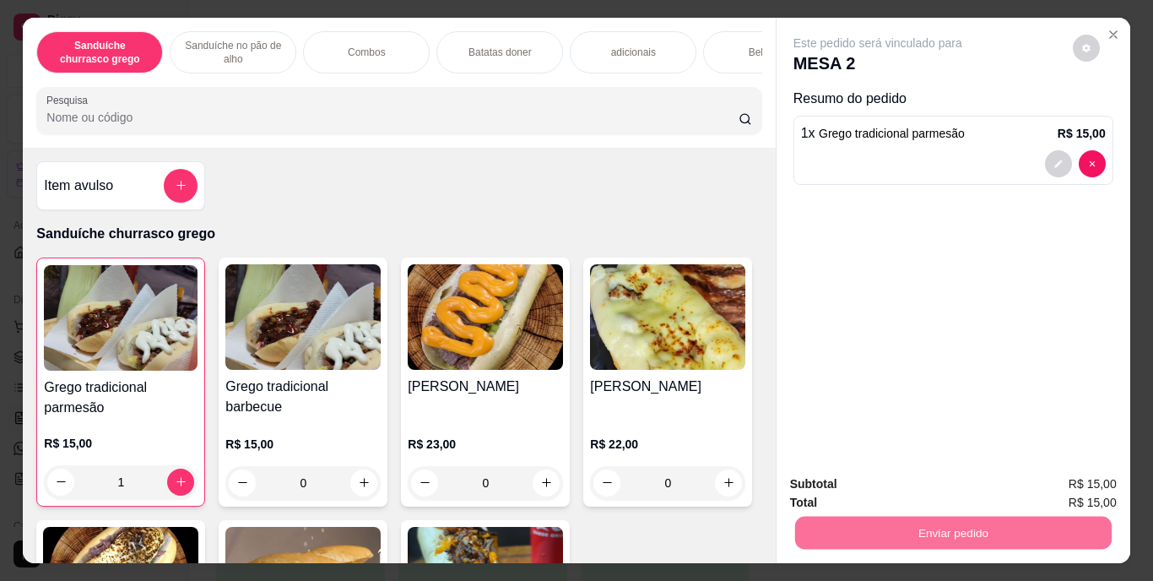
click at [1081, 481] on button "Enviar pedido" at bounding box center [1073, 484] width 93 height 31
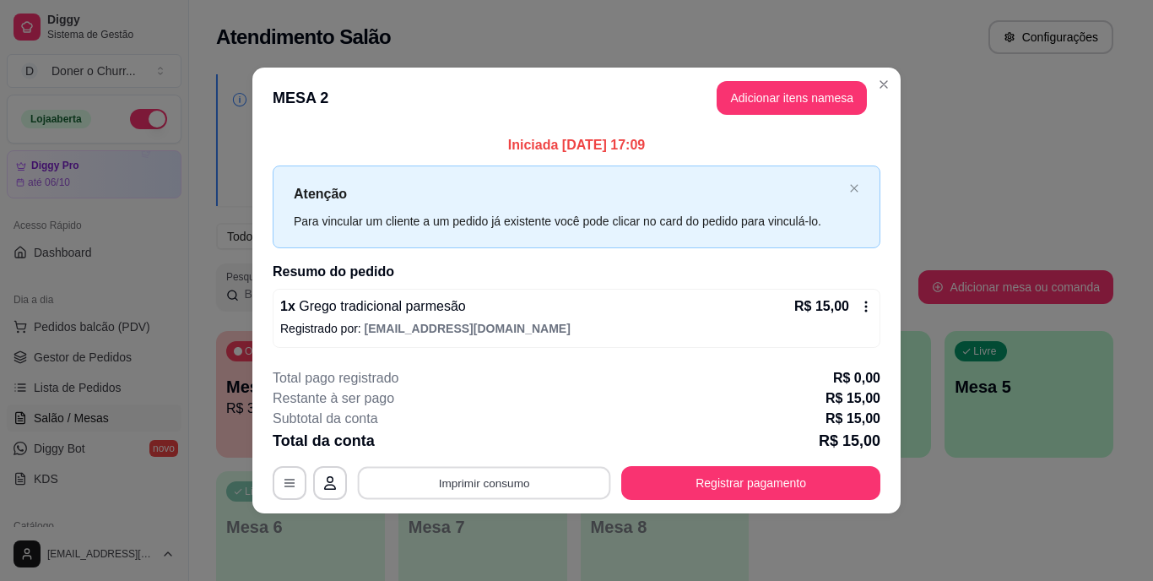
click at [497, 481] on button "Imprimir consumo" at bounding box center [484, 482] width 253 height 33
click at [474, 437] on button "IMPRESSORA" at bounding box center [490, 444] width 118 height 26
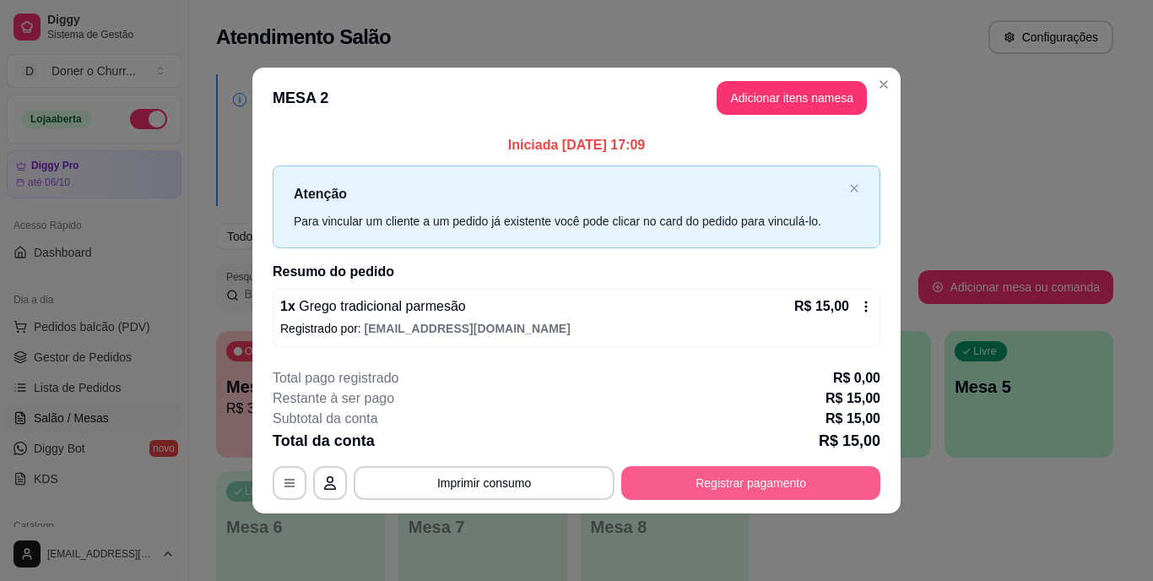
click at [779, 486] on button "Registrar pagamento" at bounding box center [750, 483] width 259 height 34
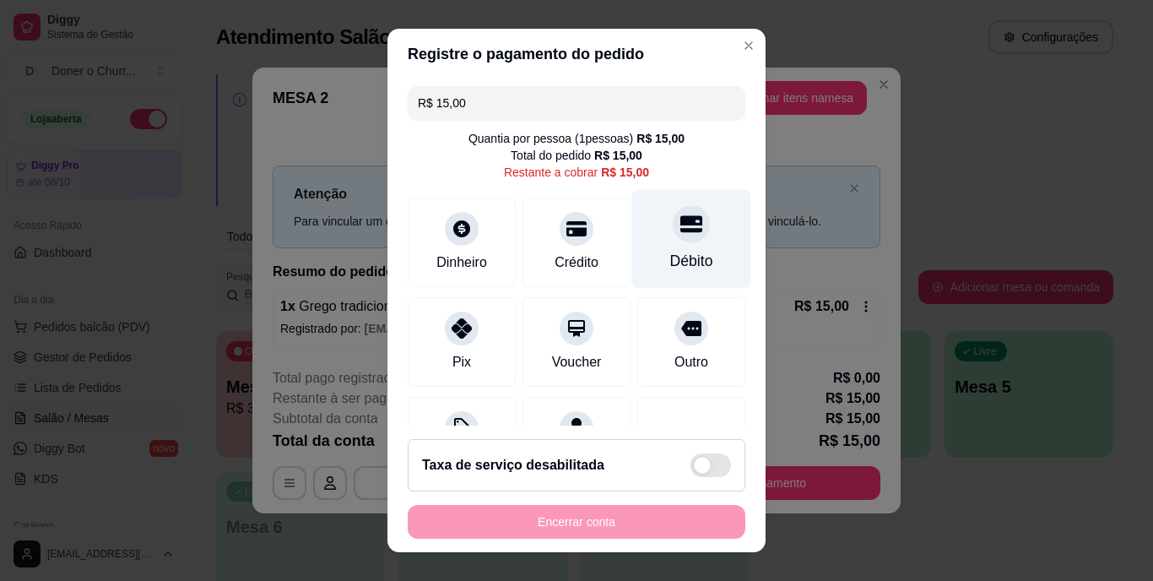
click at [681, 231] on icon at bounding box center [692, 225] width 22 height 22
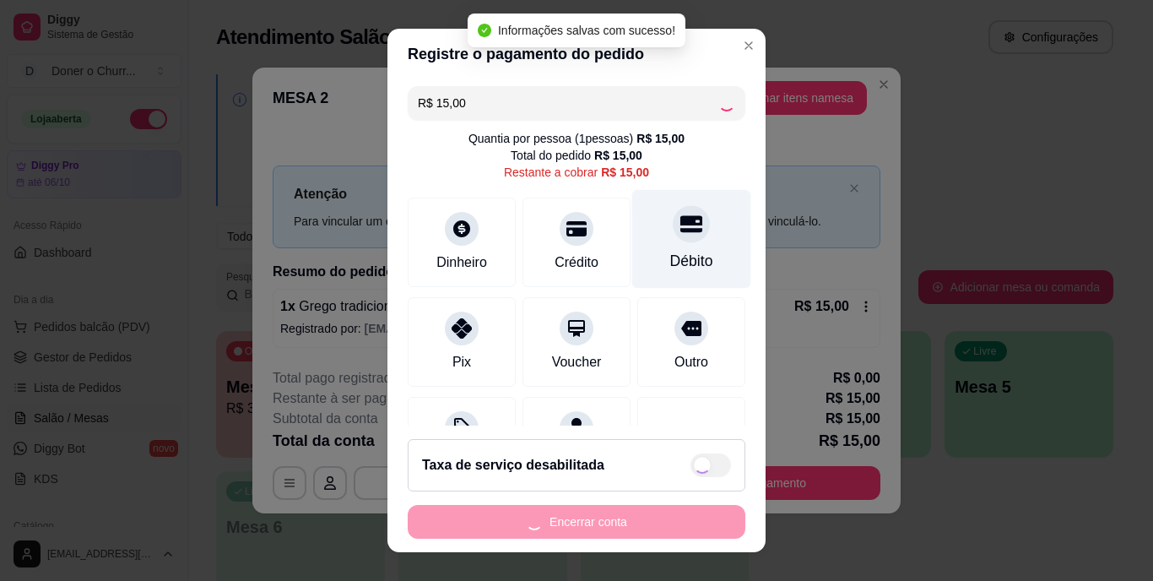
type input "R$ 0,00"
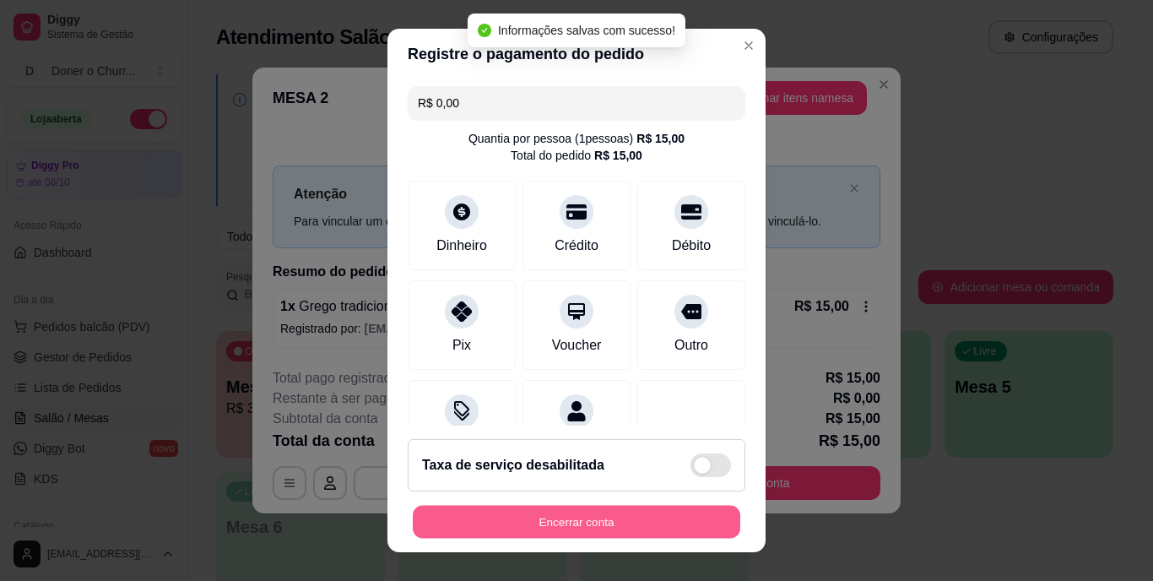
click at [598, 508] on button "Encerrar conta" at bounding box center [577, 521] width 328 height 33
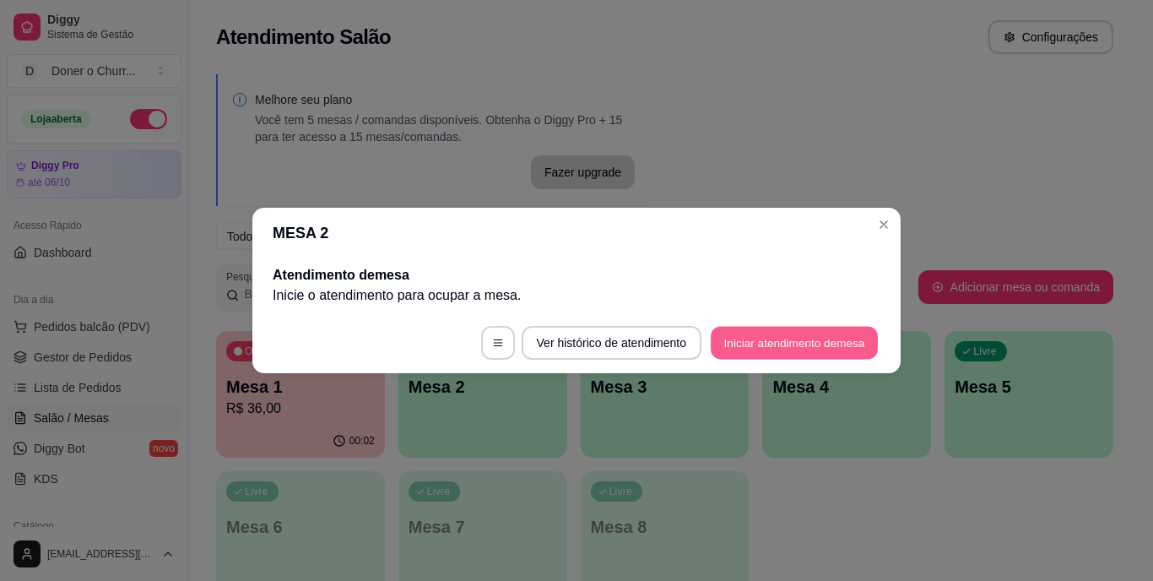
click at [765, 337] on button "Iniciar atendimento de mesa" at bounding box center [794, 343] width 167 height 33
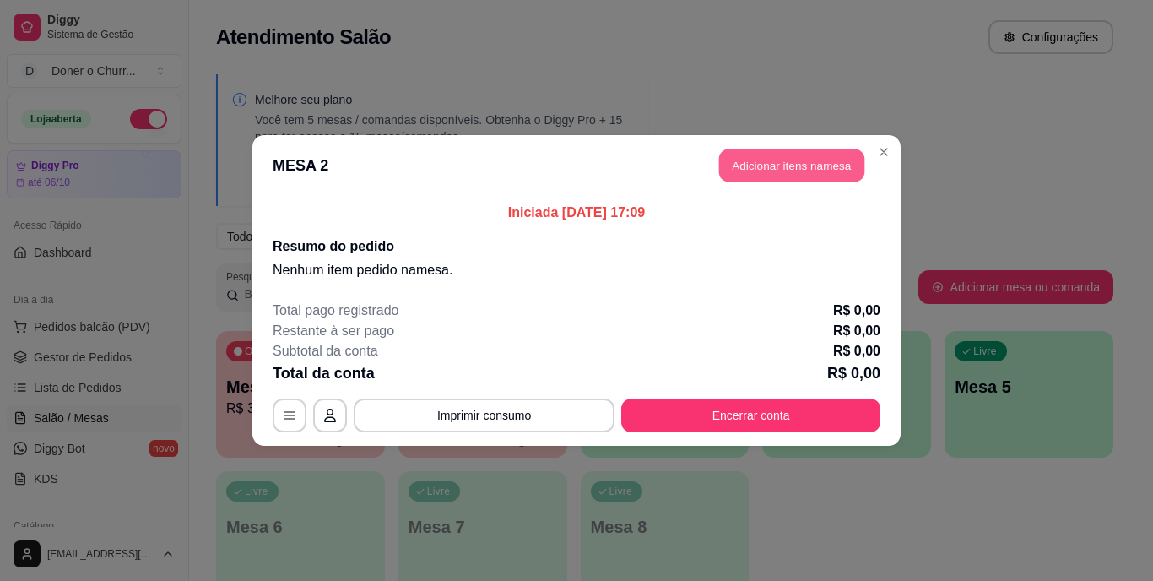
click at [789, 166] on button "Adicionar itens na mesa" at bounding box center [791, 165] width 145 height 33
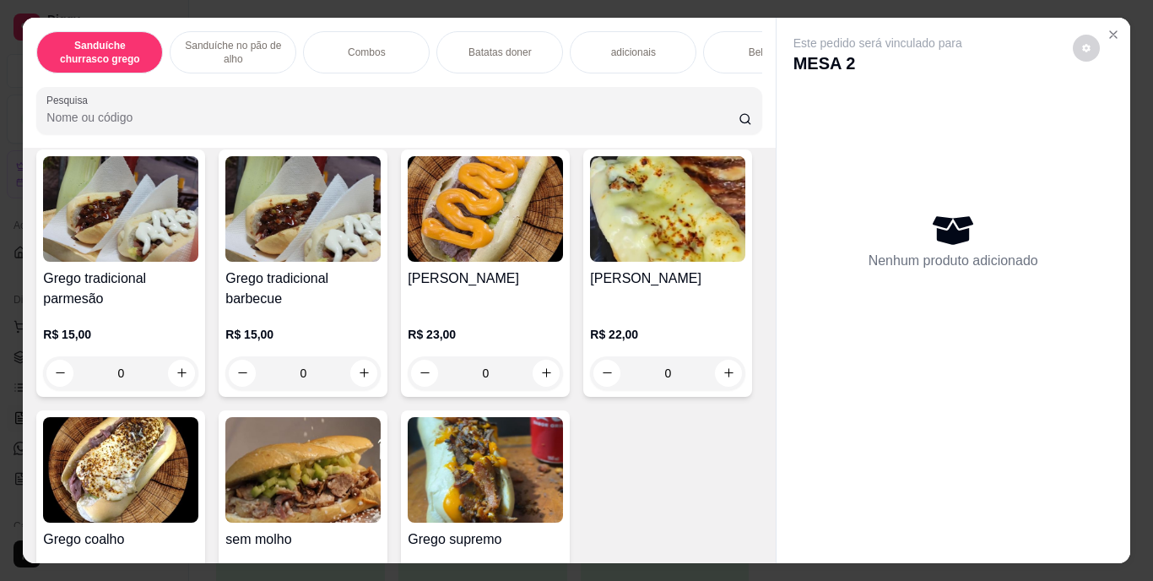
scroll to position [135, 0]
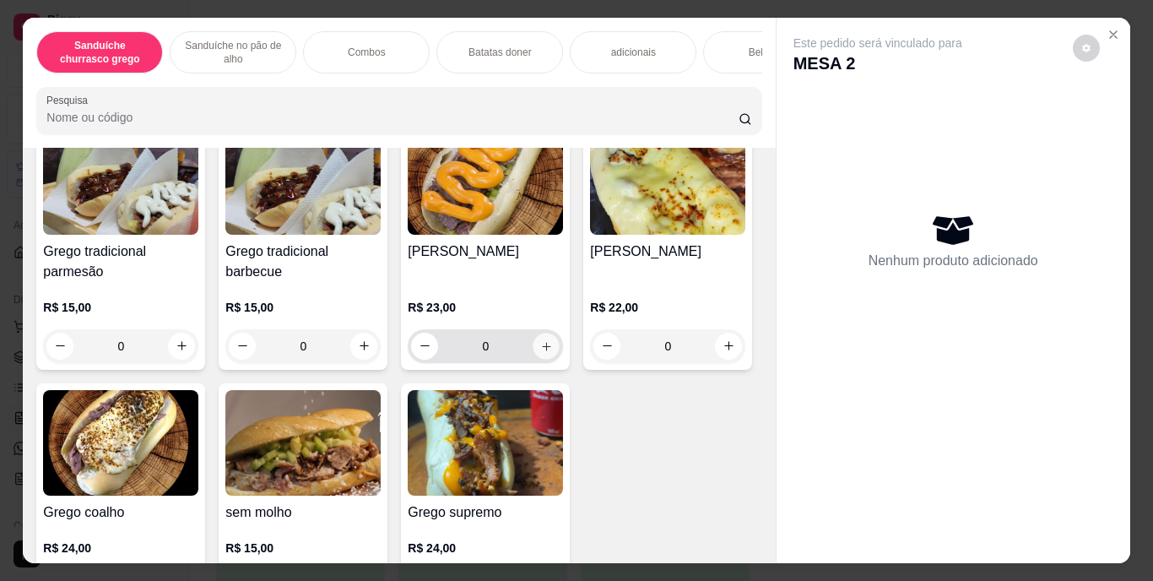
click at [534, 350] on button "increase-product-quantity" at bounding box center [547, 346] width 26 height 26
type input "1"
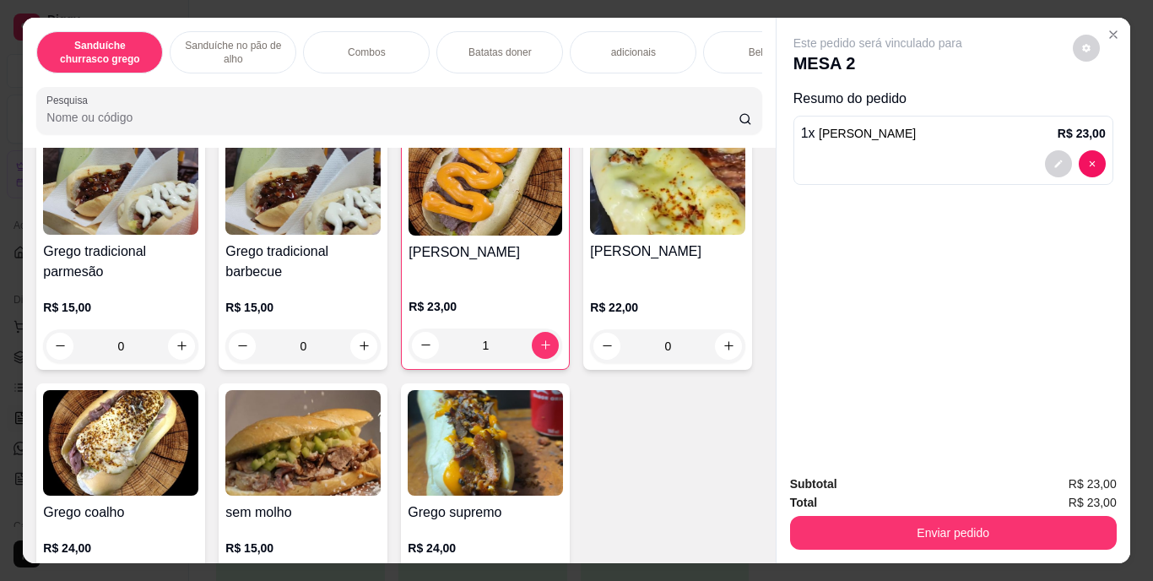
click at [719, 60] on div "Bebidas" at bounding box center [766, 52] width 127 height 42
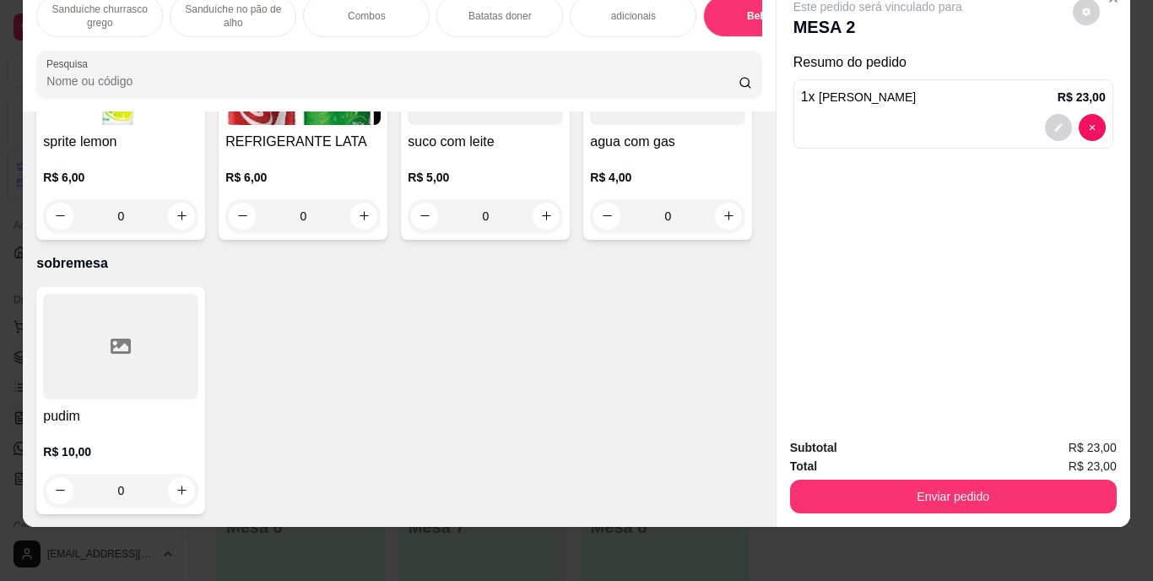
scroll to position [3200, 0]
click at [195, 229] on button "increase-product-quantity" at bounding box center [182, 216] width 26 height 26
type input "1"
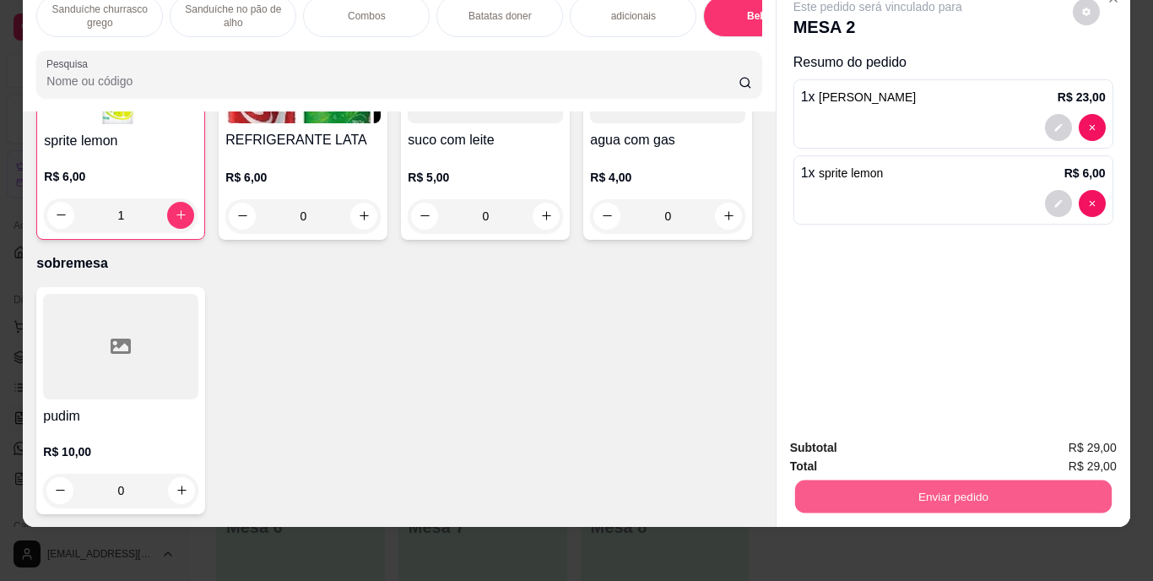
click at [1052, 491] on button "Enviar pedido" at bounding box center [953, 496] width 317 height 33
click at [1087, 442] on button "Enviar pedido" at bounding box center [1073, 441] width 93 height 31
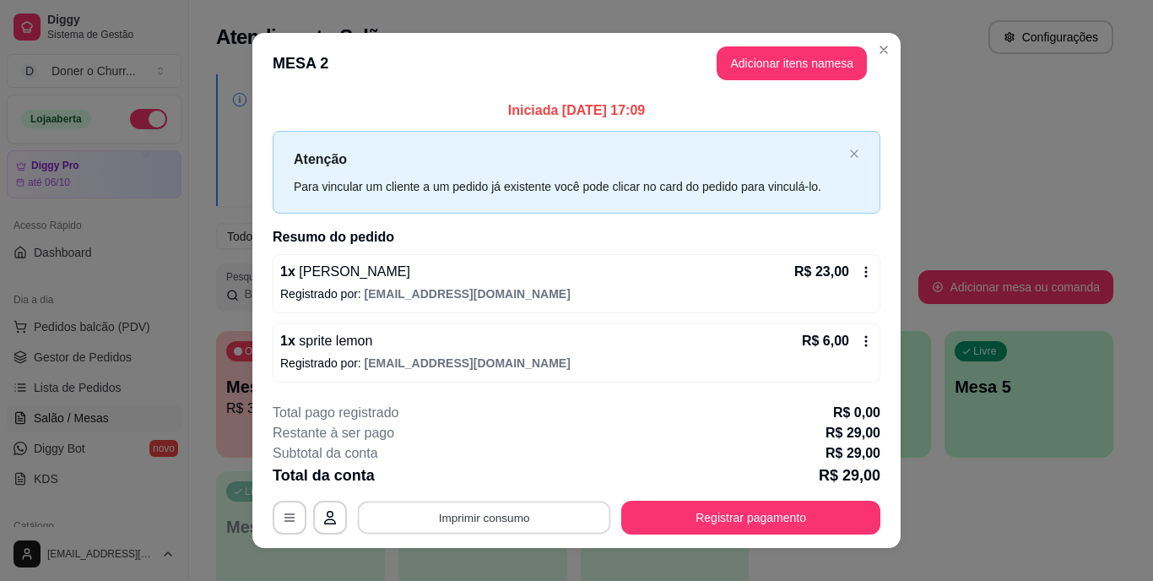
click at [530, 522] on button "Imprimir consumo" at bounding box center [484, 517] width 253 height 33
click at [484, 479] on button "IMPRESSORA" at bounding box center [483, 478] width 118 height 26
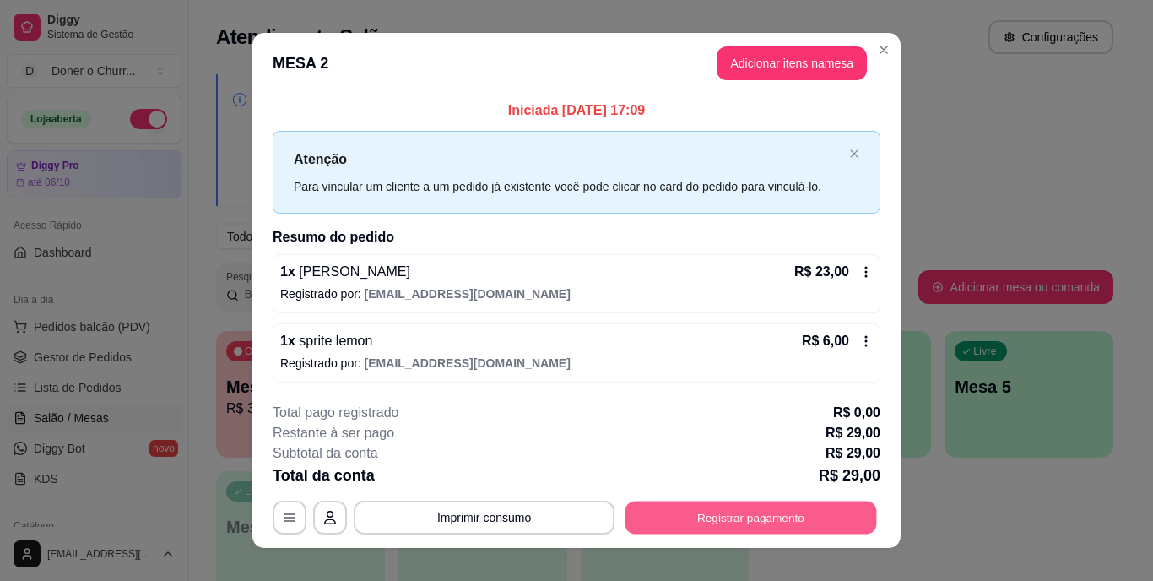
click at [781, 511] on button "Registrar pagamento" at bounding box center [752, 517] width 252 height 33
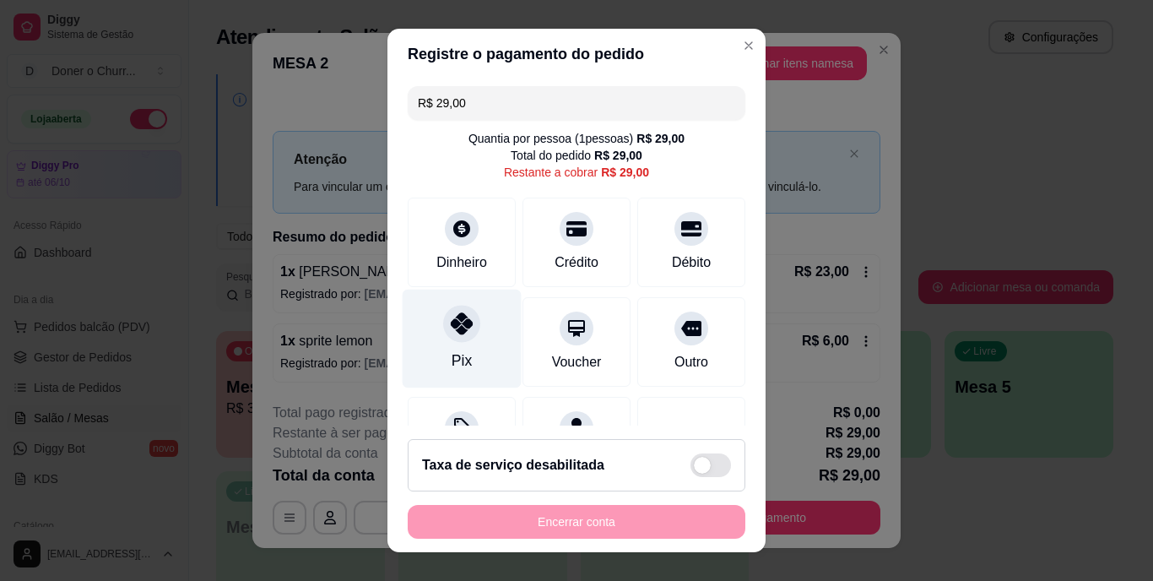
click at [459, 328] on icon at bounding box center [462, 324] width 22 height 22
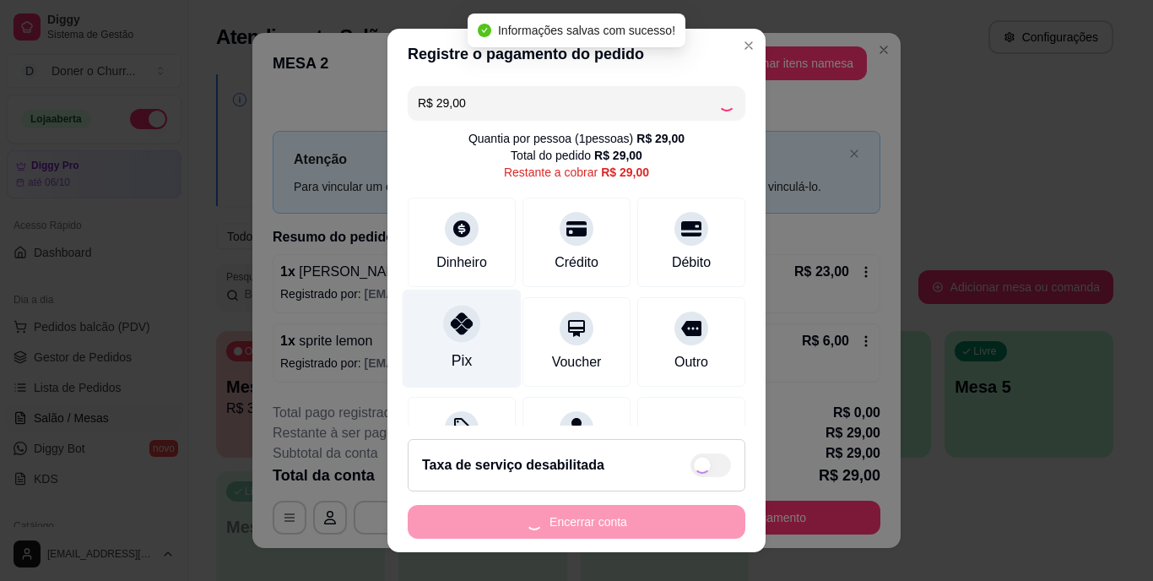
type input "R$ 0,00"
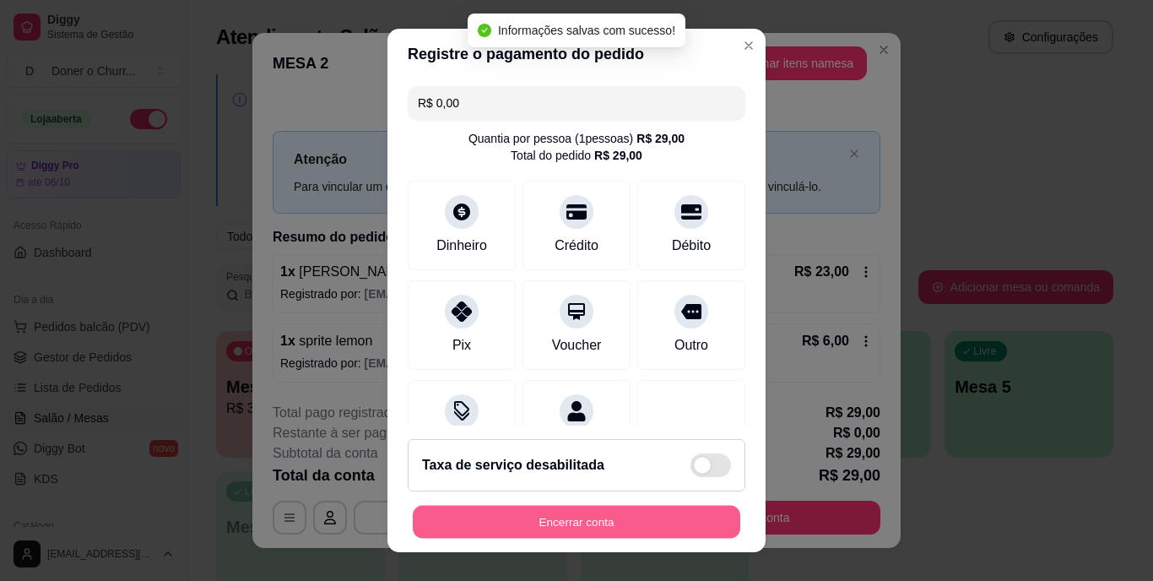
click at [567, 524] on button "Encerrar conta" at bounding box center [577, 521] width 328 height 33
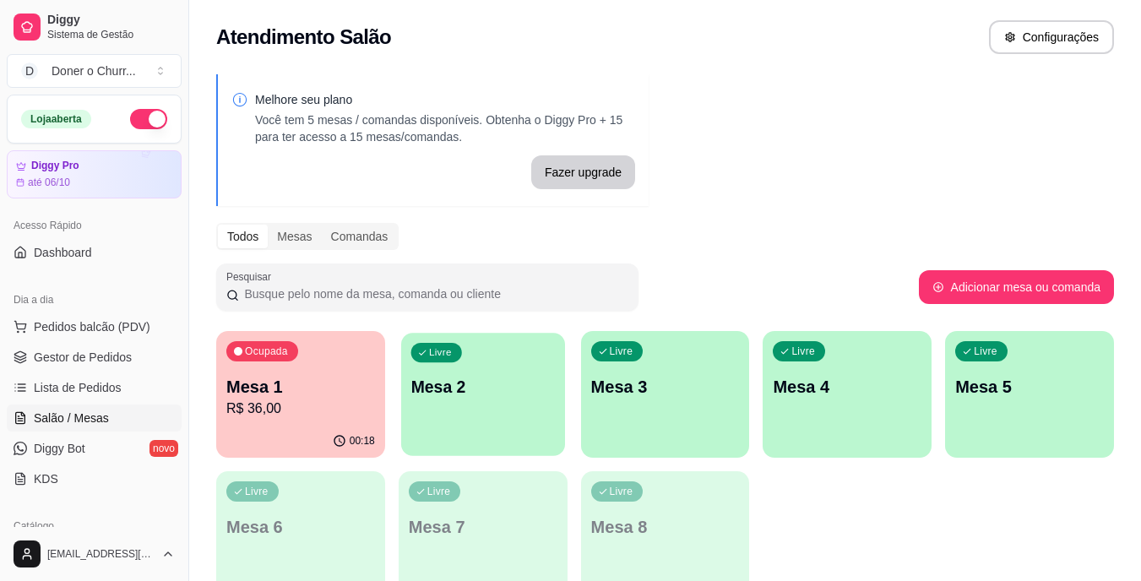
click at [497, 412] on div "Livre Mesa 2" at bounding box center [483, 384] width 164 height 103
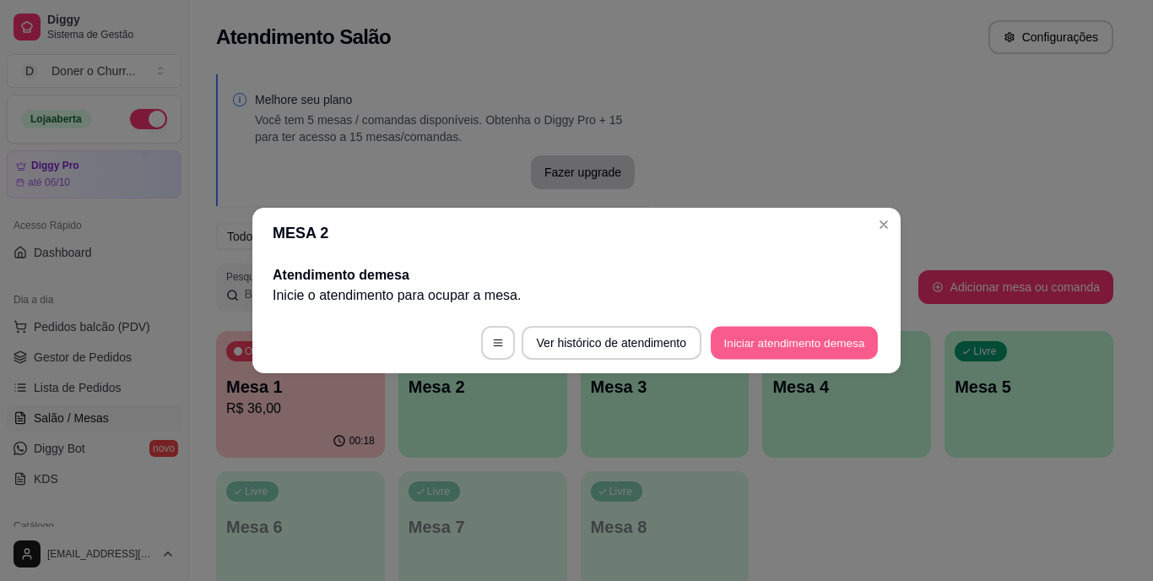
click at [767, 341] on button "Iniciar atendimento de mesa" at bounding box center [794, 343] width 167 height 33
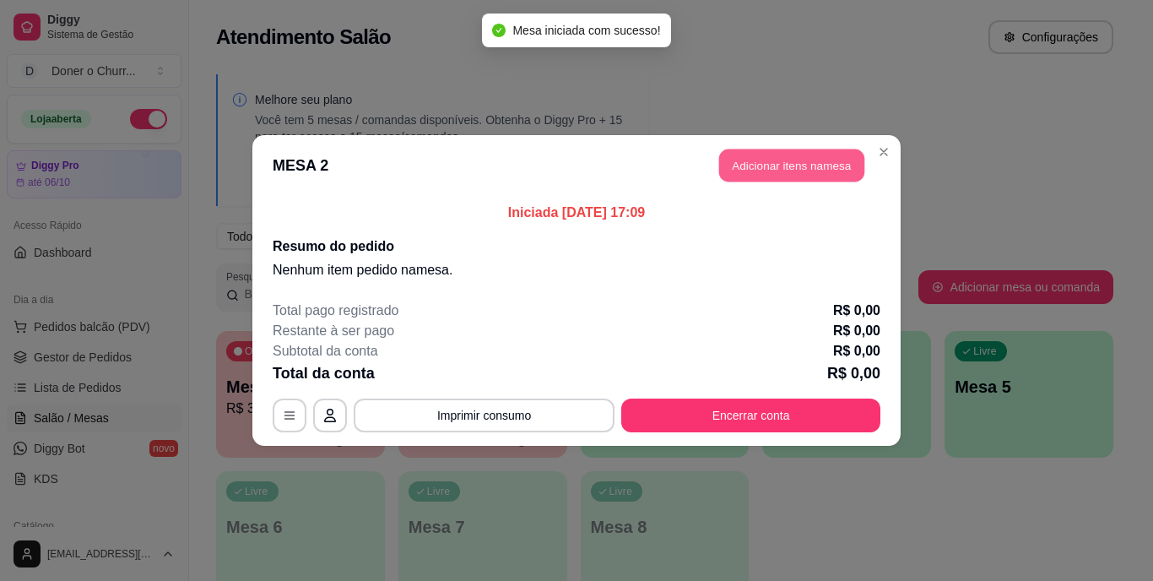
click at [778, 160] on button "Adicionar itens na mesa" at bounding box center [791, 165] width 145 height 33
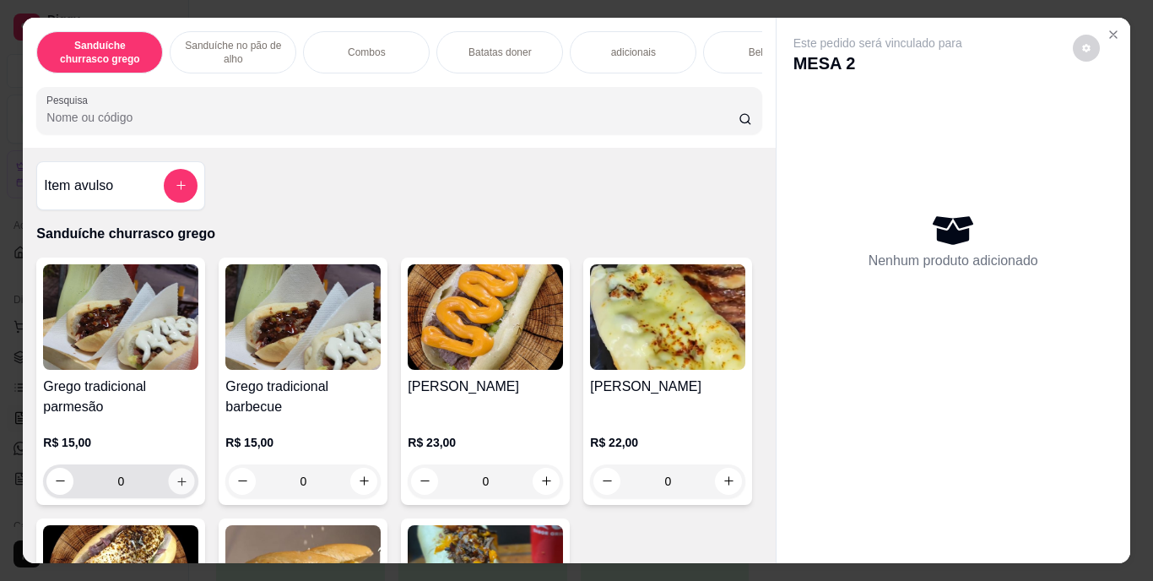
click at [176, 487] on icon "increase-product-quantity" at bounding box center [182, 481] width 13 height 13
type input "1"
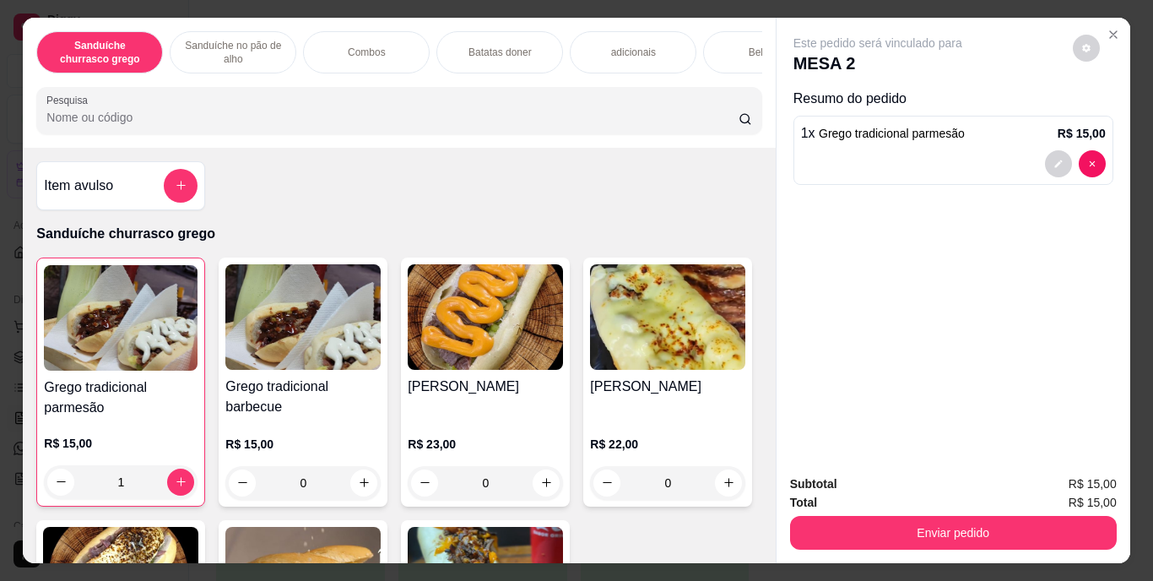
click at [736, 41] on div "Bebidas" at bounding box center [766, 52] width 127 height 42
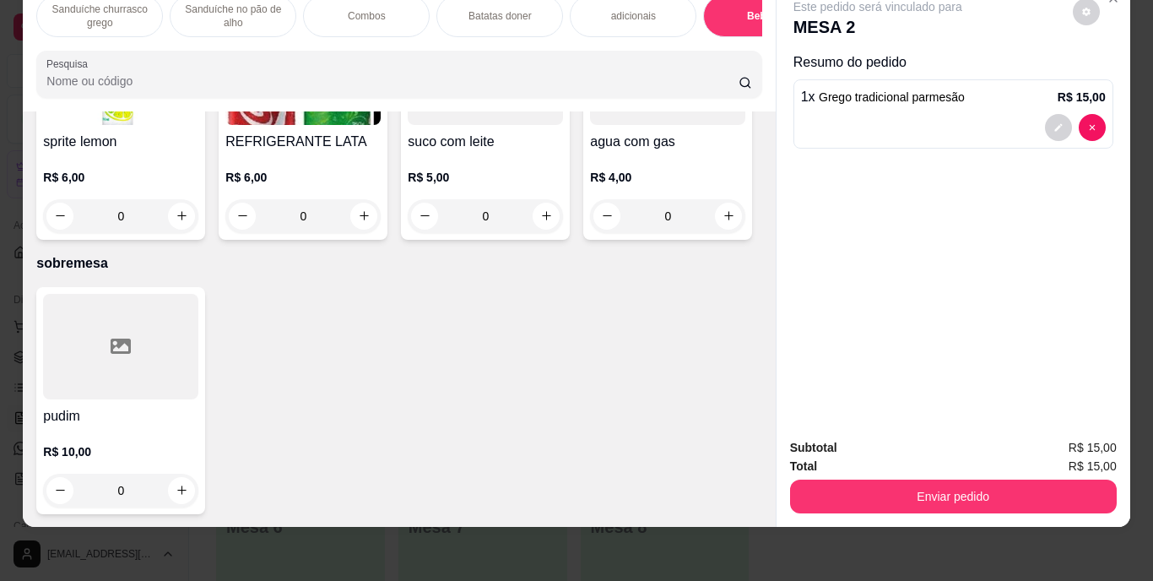
scroll to position [3168, 0]
click at [371, 222] on icon "increase-product-quantity" at bounding box center [364, 215] width 13 height 13
type input "1"
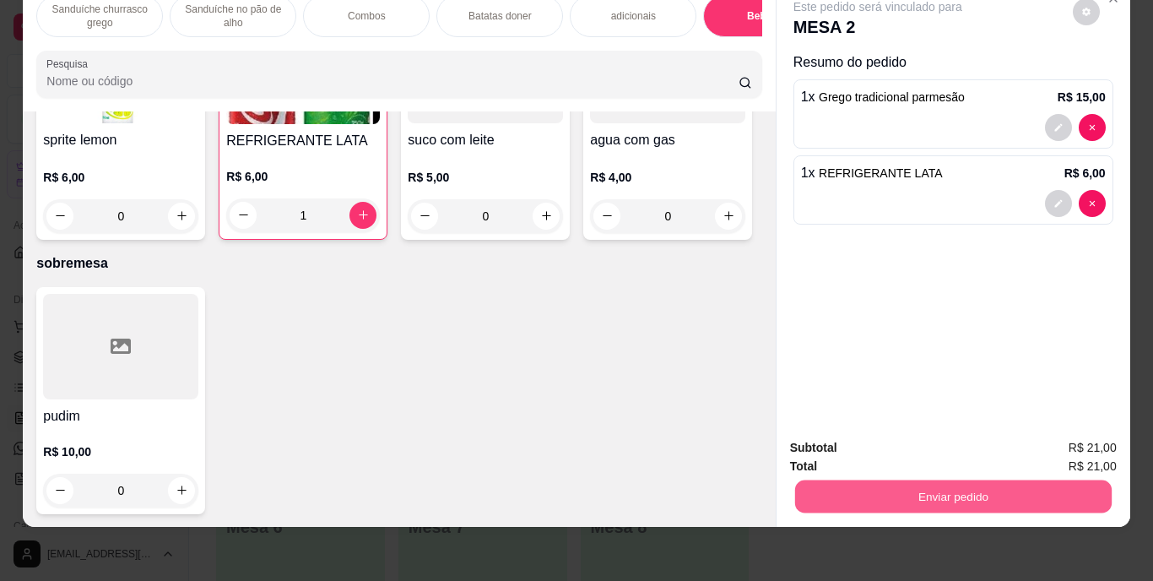
click at [969, 486] on button "Enviar pedido" at bounding box center [953, 496] width 317 height 33
click at [1078, 436] on button "Enviar pedido" at bounding box center [1073, 441] width 93 height 31
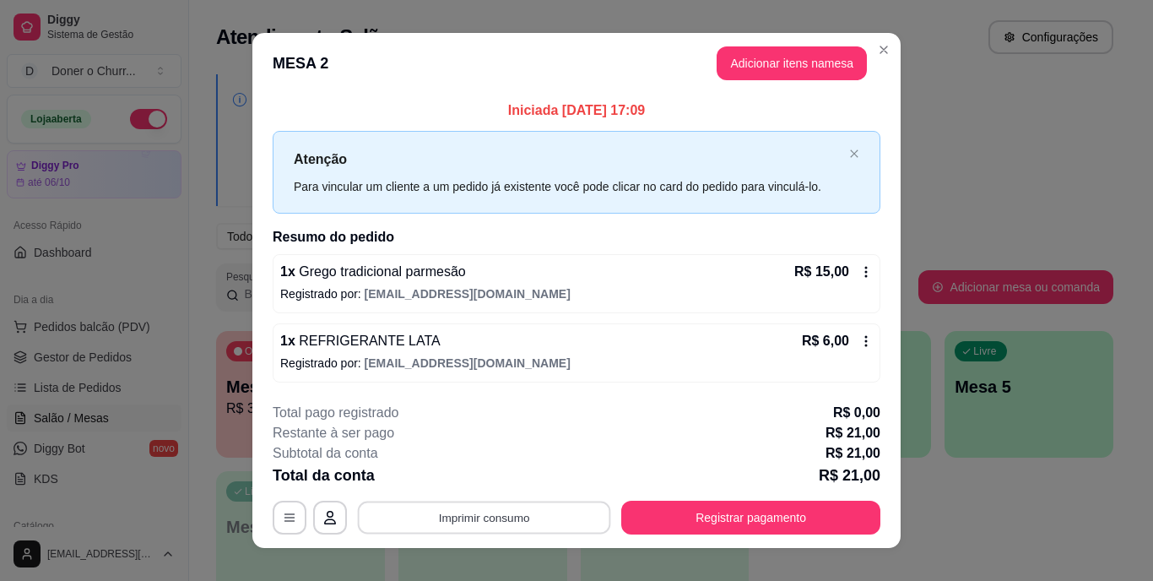
click at [490, 516] on button "Imprimir consumo" at bounding box center [484, 517] width 253 height 33
click at [487, 475] on button "IMPRESSORA" at bounding box center [483, 478] width 118 height 26
click at [483, 522] on button "Imprimir consumo" at bounding box center [484, 517] width 253 height 33
click at [473, 476] on button "IMPRESSORA" at bounding box center [483, 478] width 118 height 26
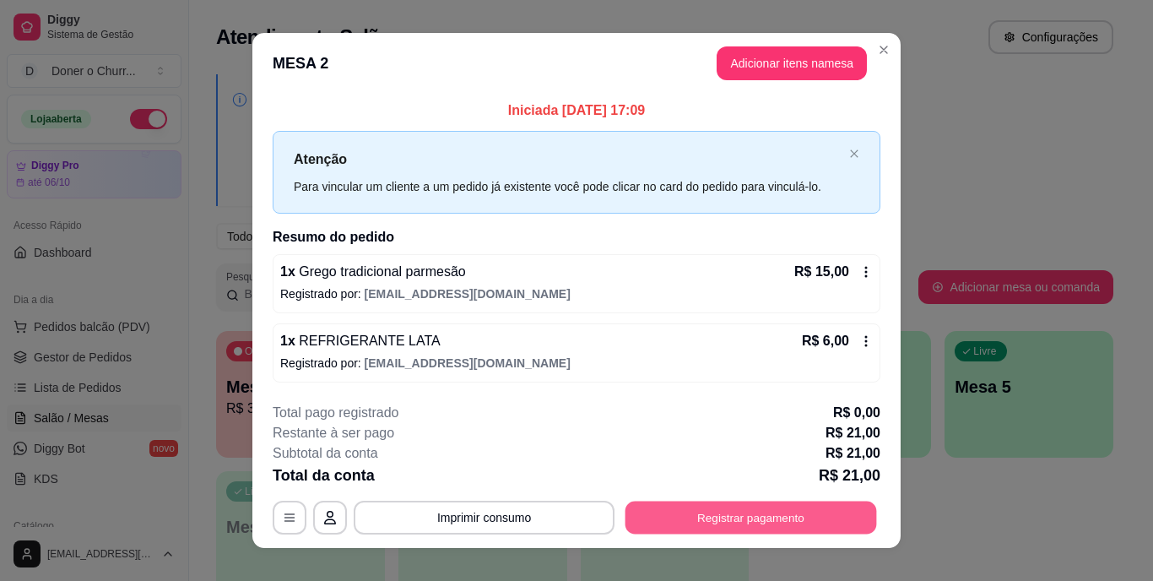
click at [757, 515] on button "Registrar pagamento" at bounding box center [752, 517] width 252 height 33
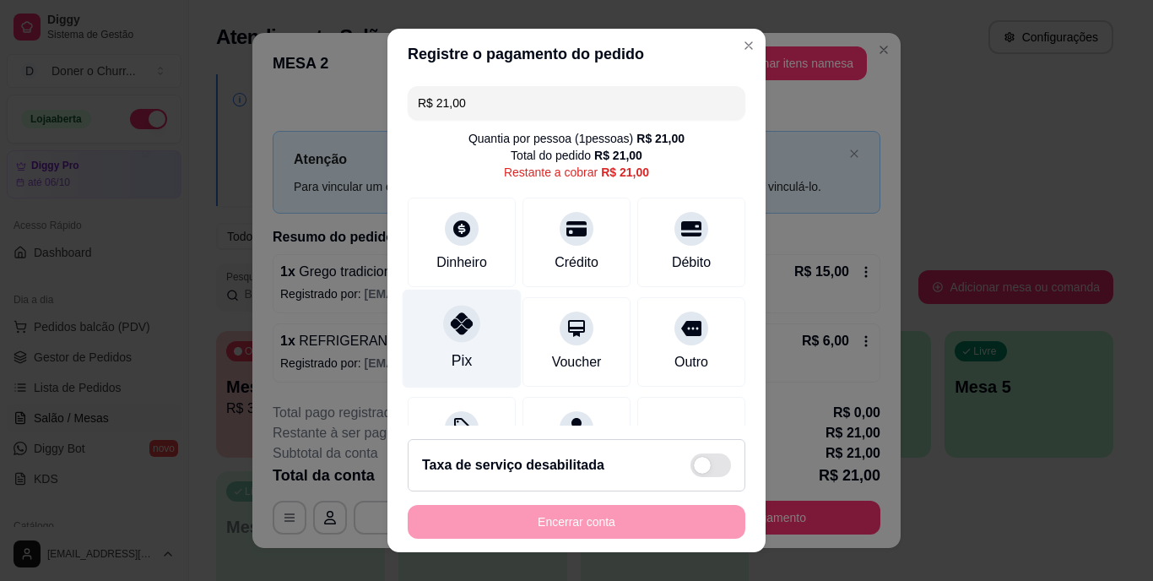
click at [456, 333] on icon at bounding box center [462, 324] width 22 height 22
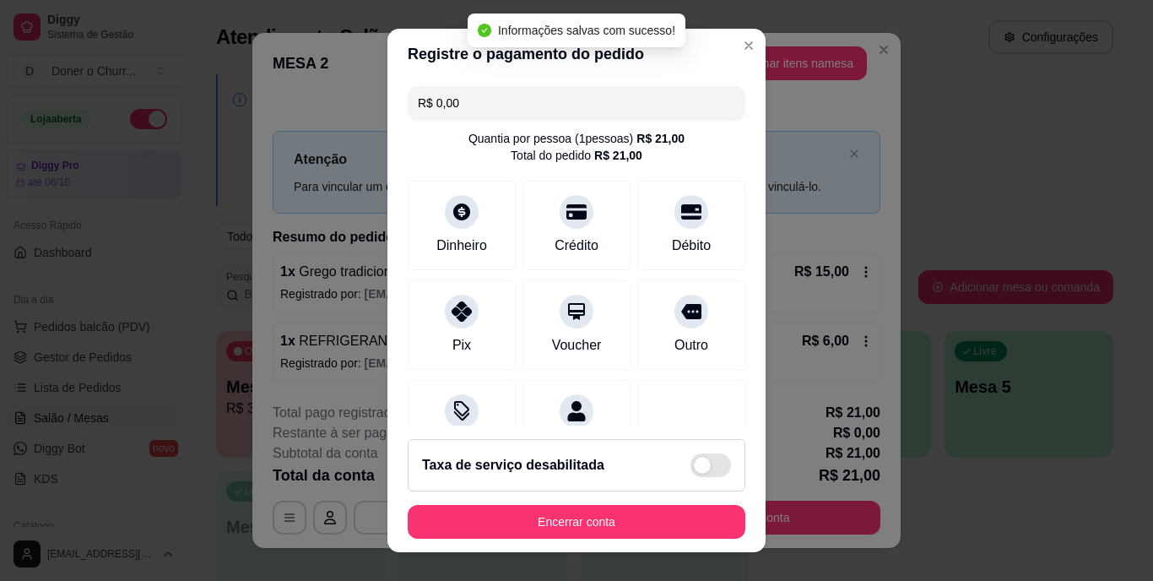
type input "R$ 0,00"
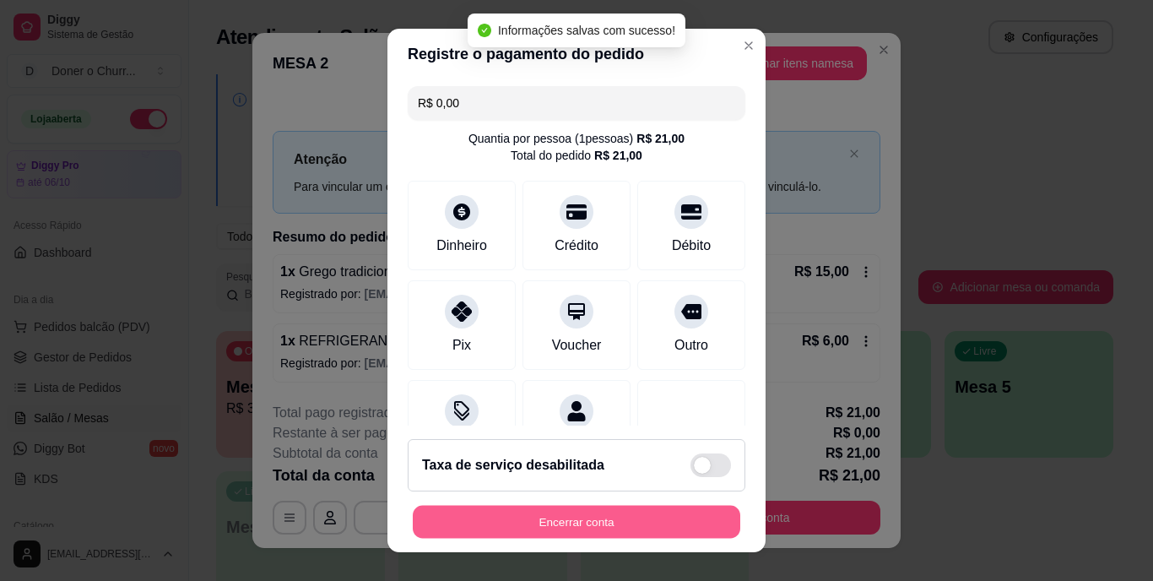
click at [578, 518] on button "Encerrar conta" at bounding box center [577, 521] width 328 height 33
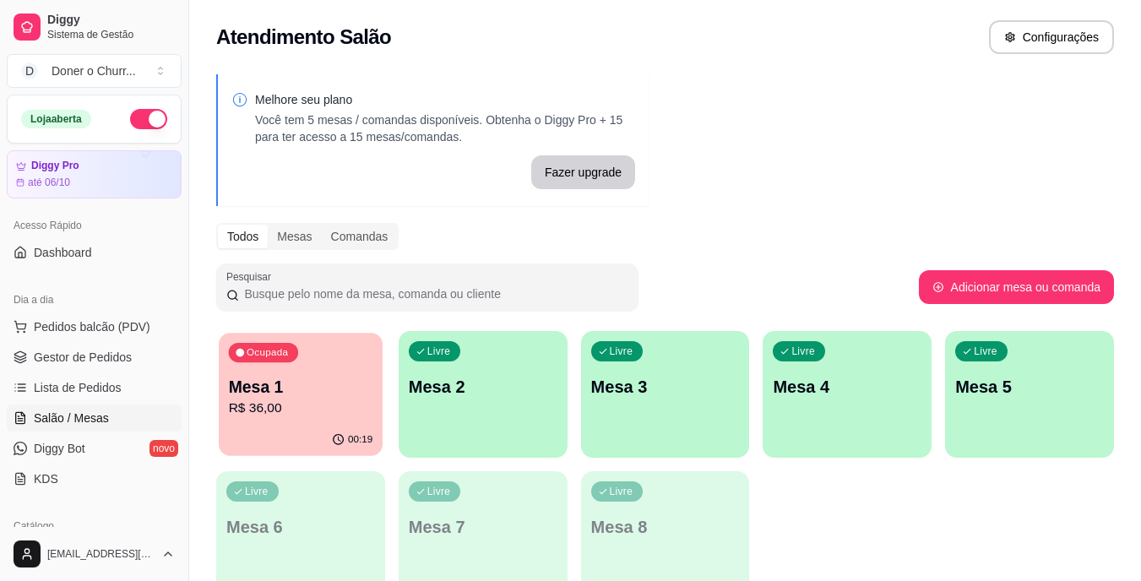
click at [303, 399] on p "R$ 36,00" at bounding box center [301, 408] width 144 height 19
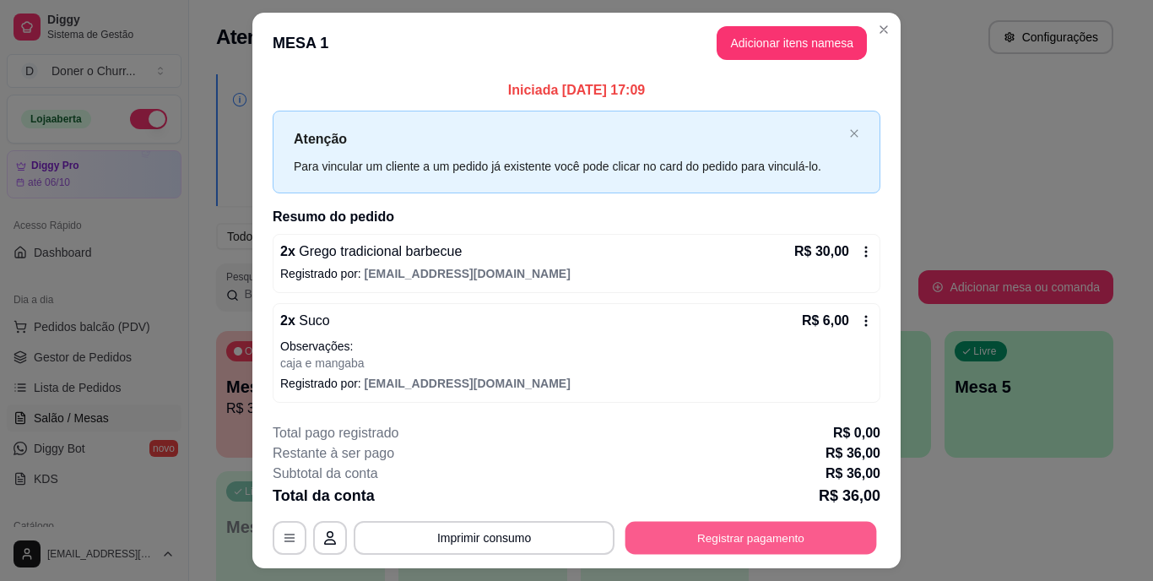
click at [739, 529] on button "Registrar pagamento" at bounding box center [752, 537] width 252 height 33
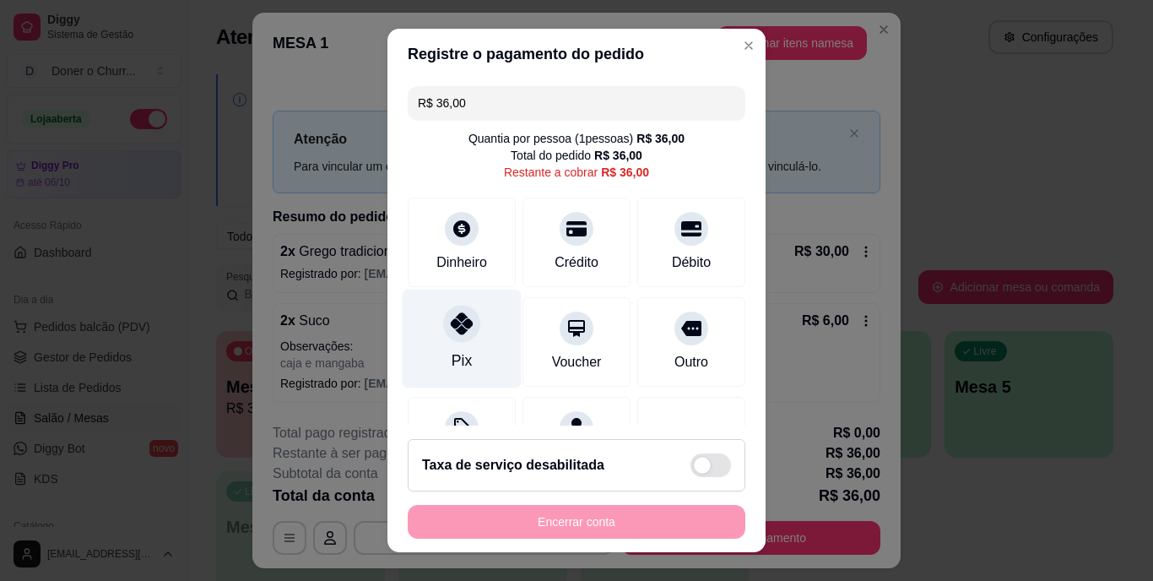
click at [460, 328] on icon at bounding box center [462, 324] width 22 height 22
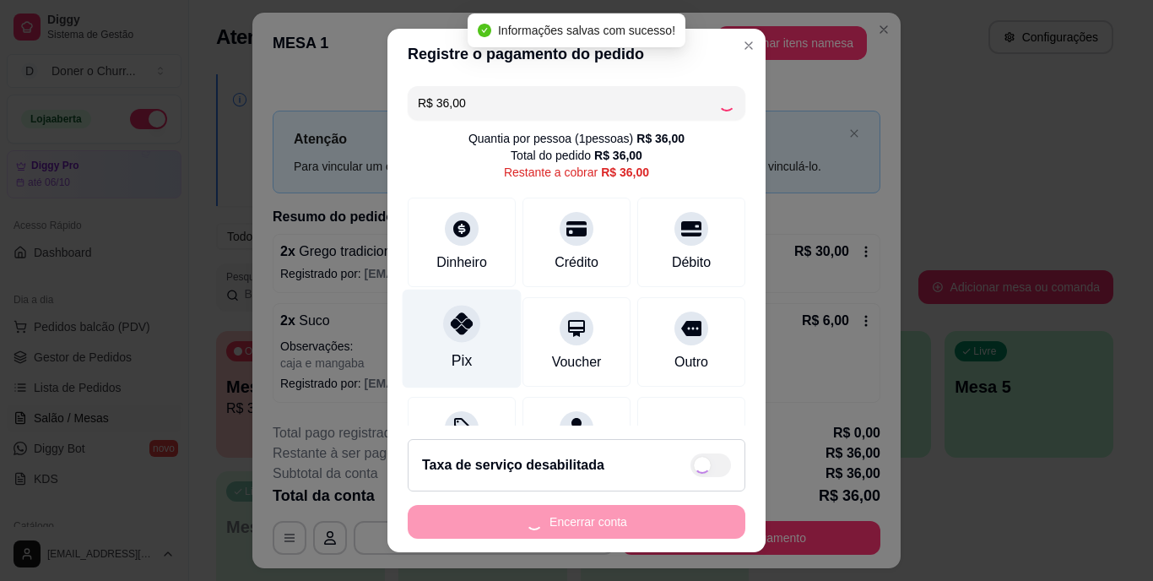
type input "R$ 0,00"
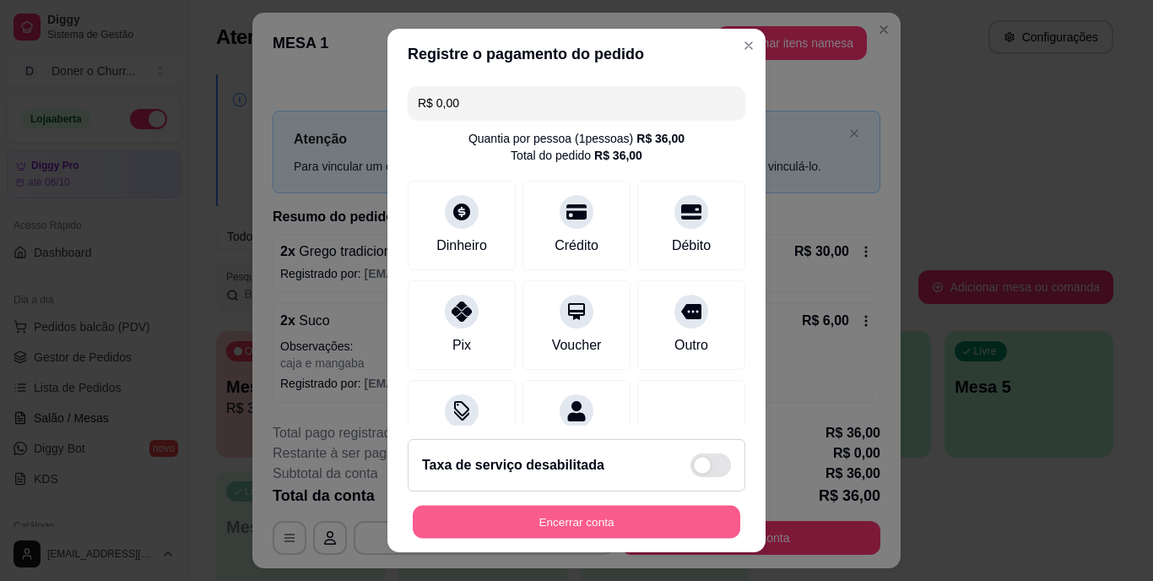
click at [548, 518] on button "Encerrar conta" at bounding box center [577, 521] width 328 height 33
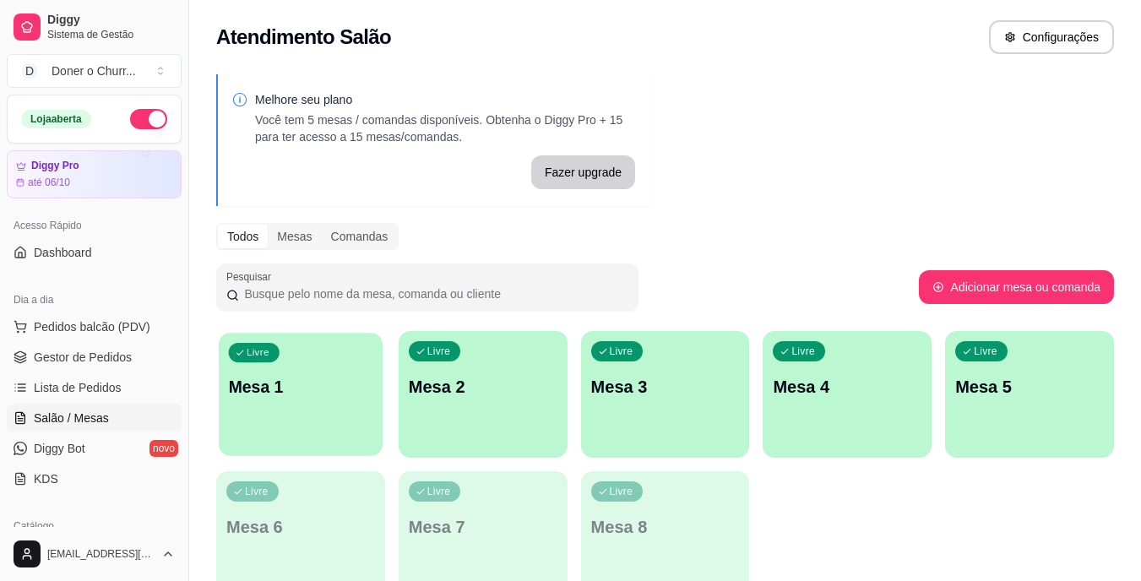
click at [325, 377] on p "Mesa 1" at bounding box center [301, 387] width 144 height 23
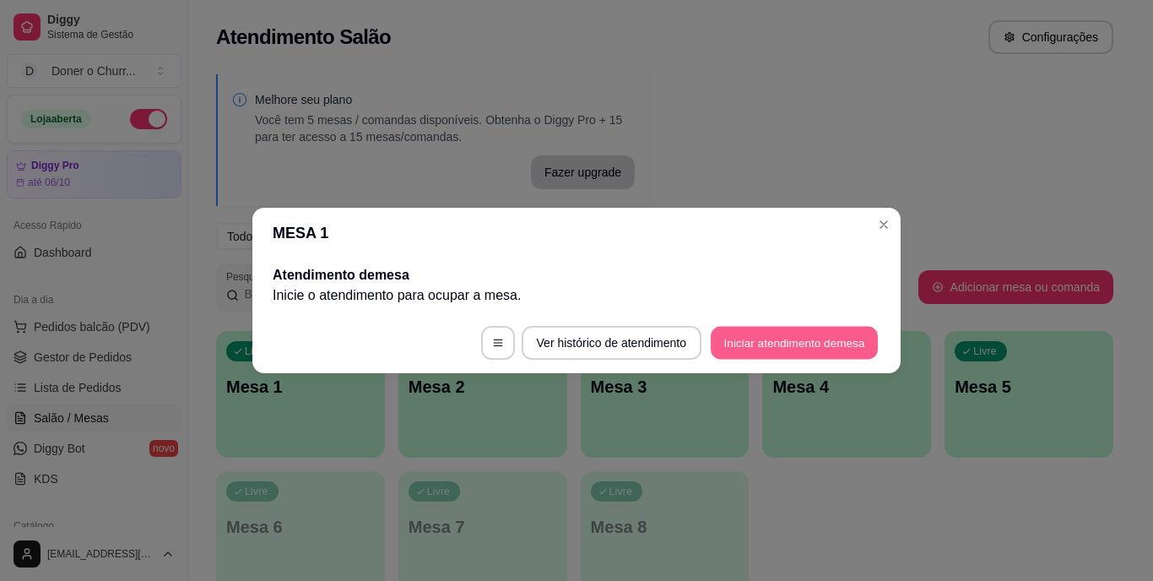
click at [824, 349] on button "Iniciar atendimento de mesa" at bounding box center [794, 343] width 167 height 33
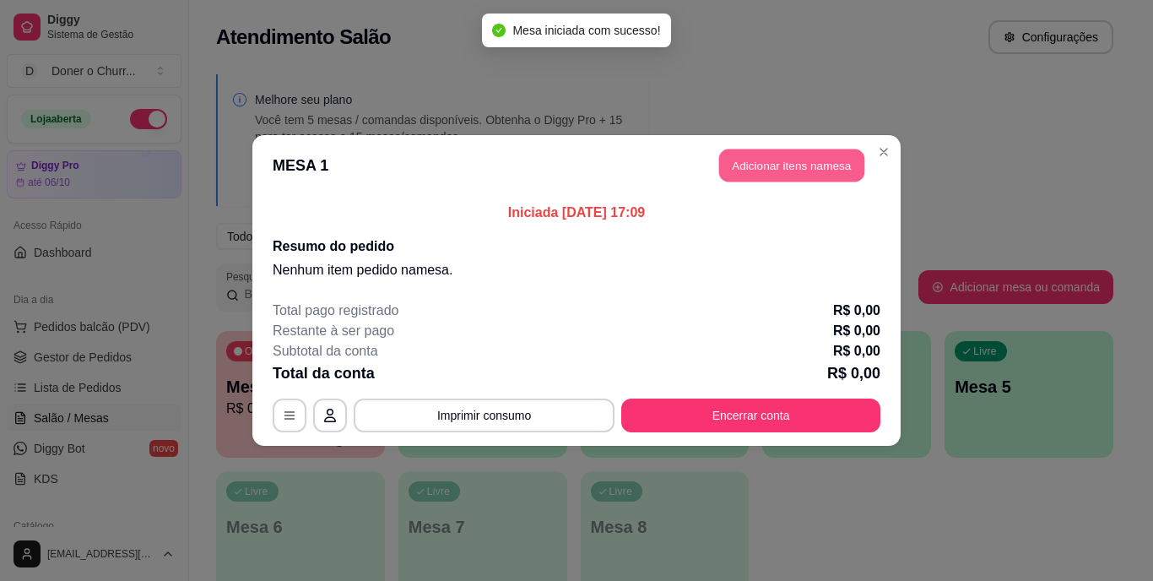
click at [773, 167] on button "Adicionar itens na mesa" at bounding box center [791, 165] width 145 height 33
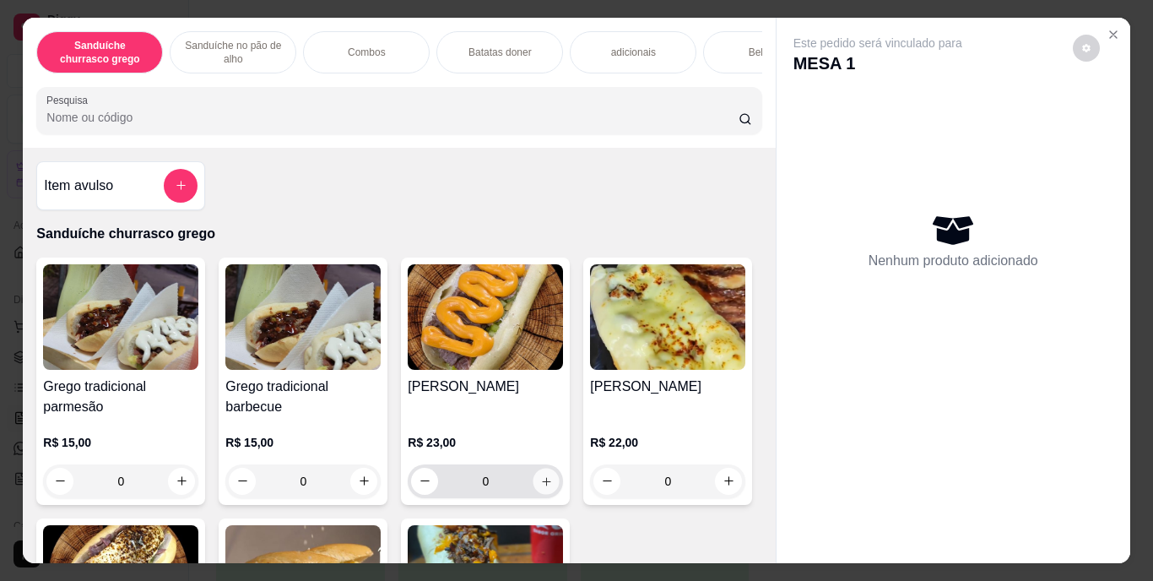
click at [540, 484] on icon "increase-product-quantity" at bounding box center [546, 481] width 13 height 13
type input "1"
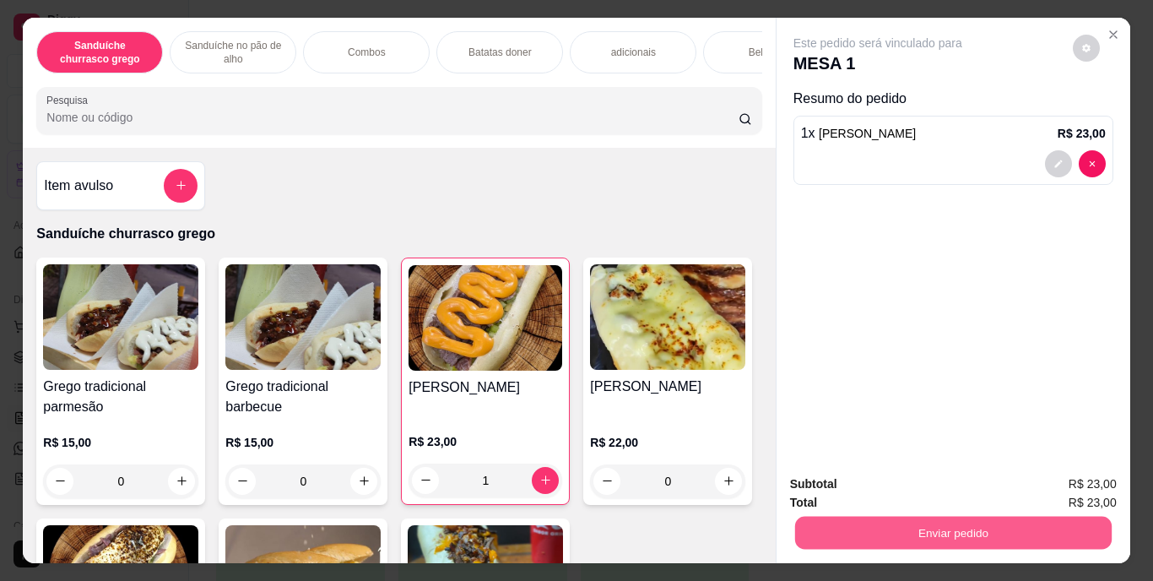
click at [996, 517] on button "Enviar pedido" at bounding box center [953, 533] width 317 height 33
click at [1066, 490] on button "Enviar pedido" at bounding box center [1073, 484] width 93 height 31
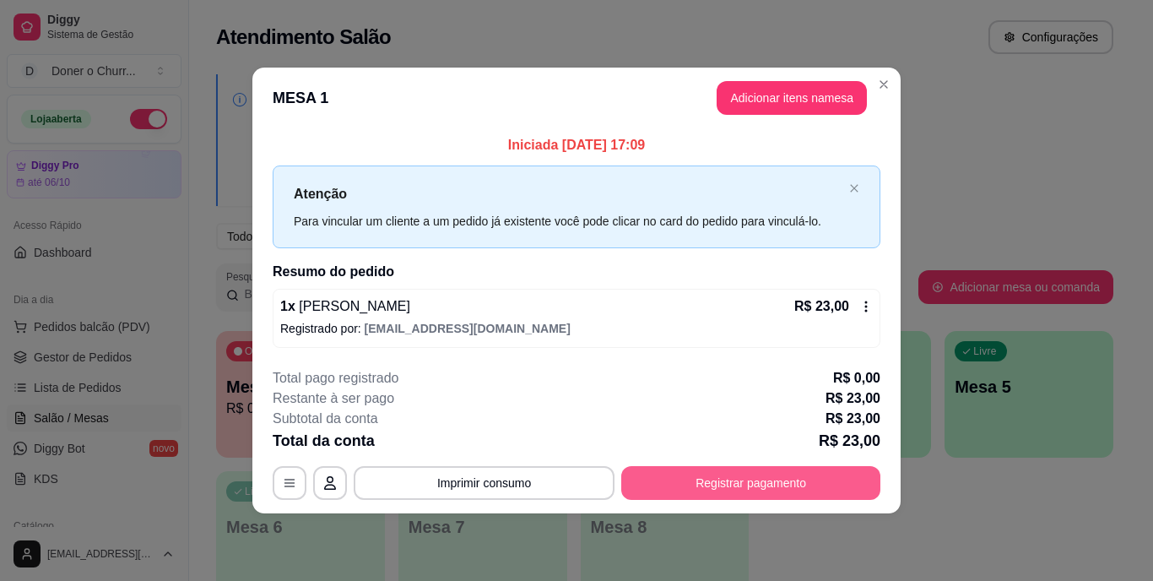
click at [687, 480] on button "Registrar pagamento" at bounding box center [750, 483] width 259 height 34
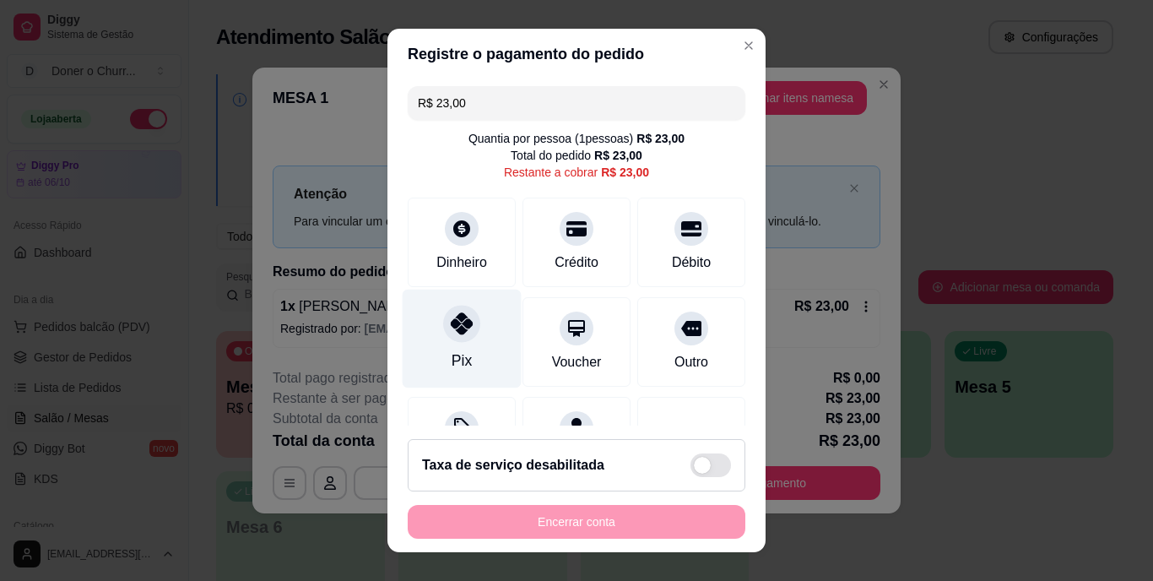
click at [435, 342] on div "Pix" at bounding box center [462, 339] width 119 height 99
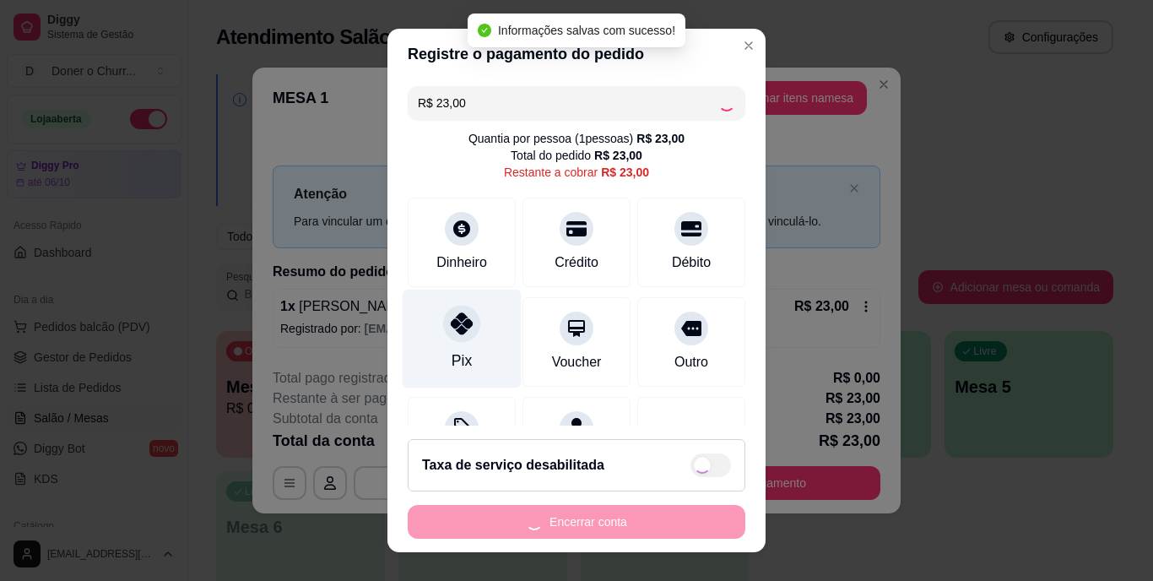
type input "R$ 0,00"
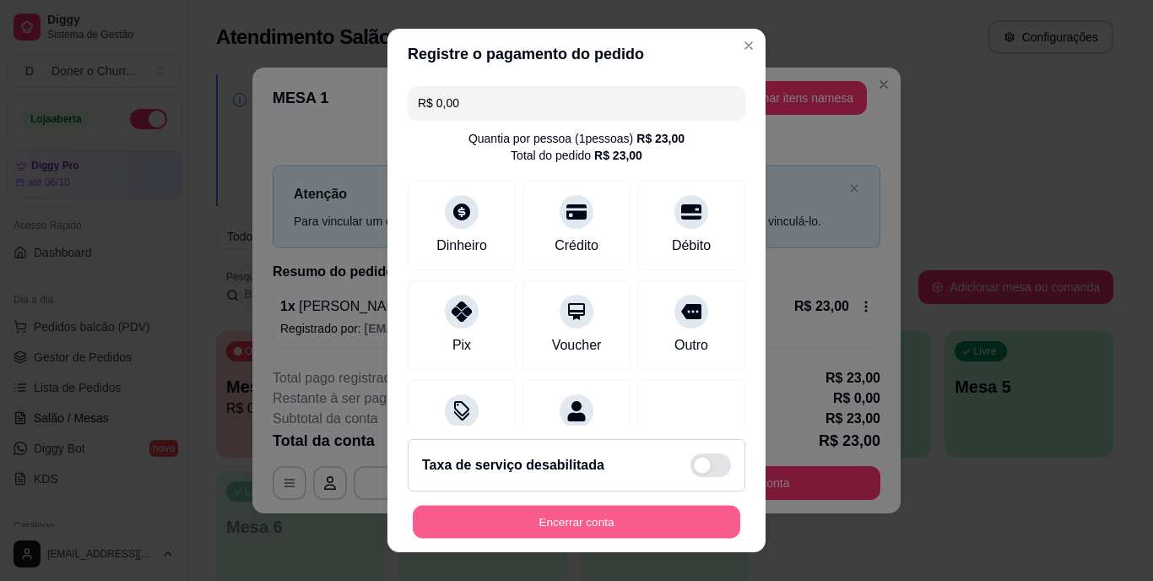
click at [522, 518] on button "Encerrar conta" at bounding box center [577, 521] width 328 height 33
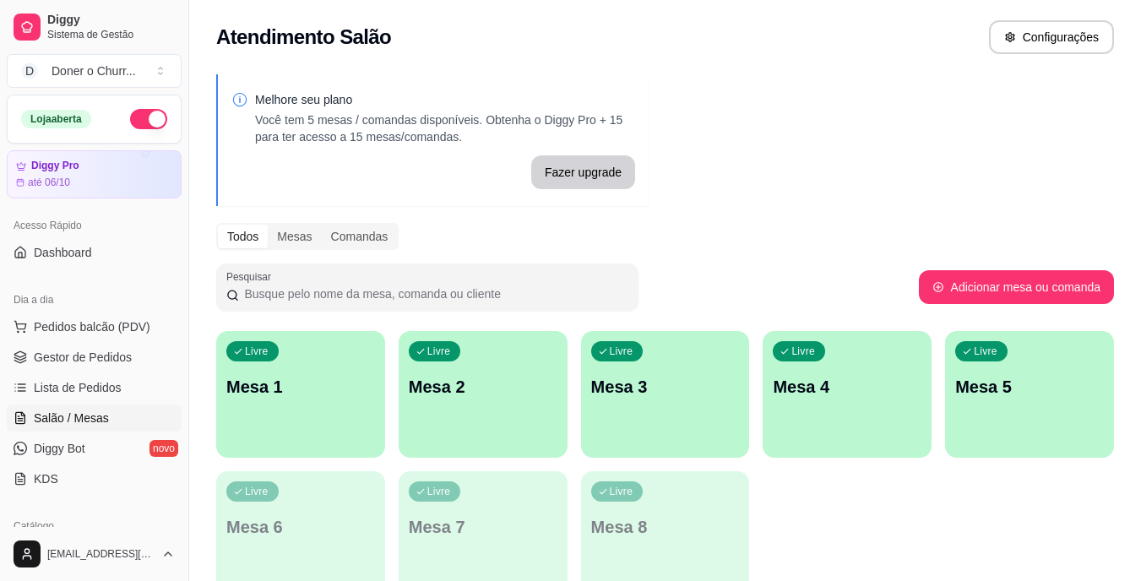
click at [343, 399] on div "Livre Mesa 1" at bounding box center [300, 384] width 169 height 106
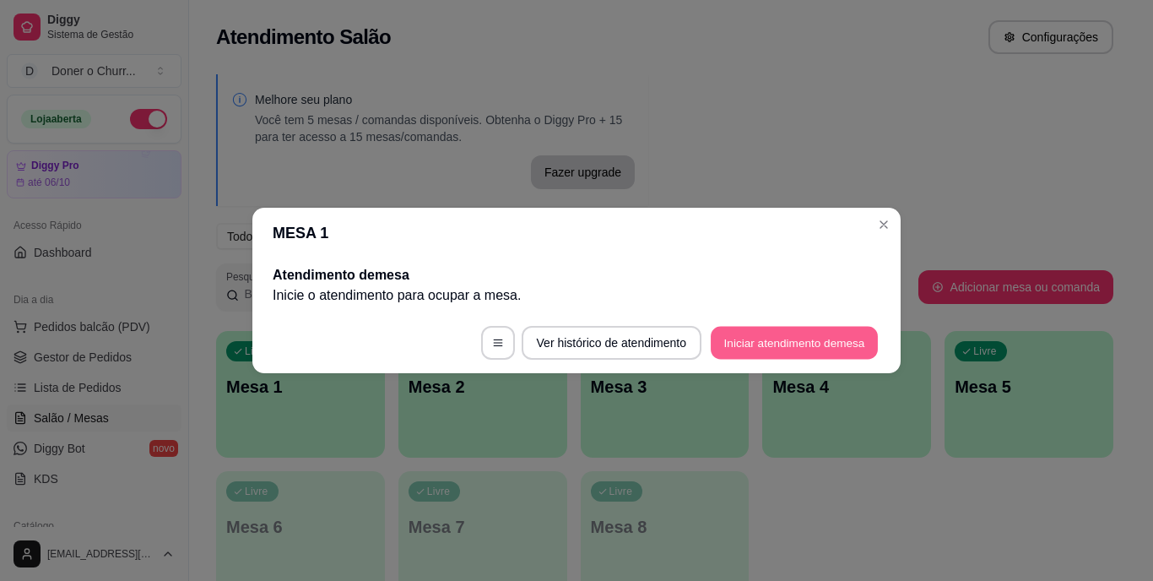
click at [752, 332] on button "Iniciar atendimento de mesa" at bounding box center [794, 343] width 167 height 33
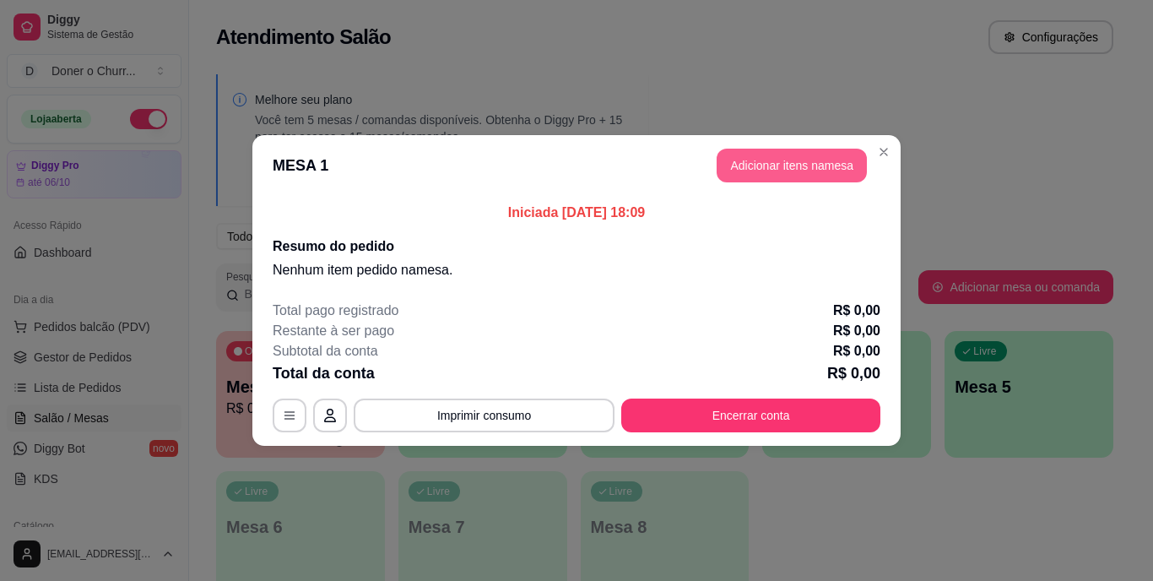
click at [807, 162] on button "Adicionar itens na mesa" at bounding box center [792, 166] width 150 height 34
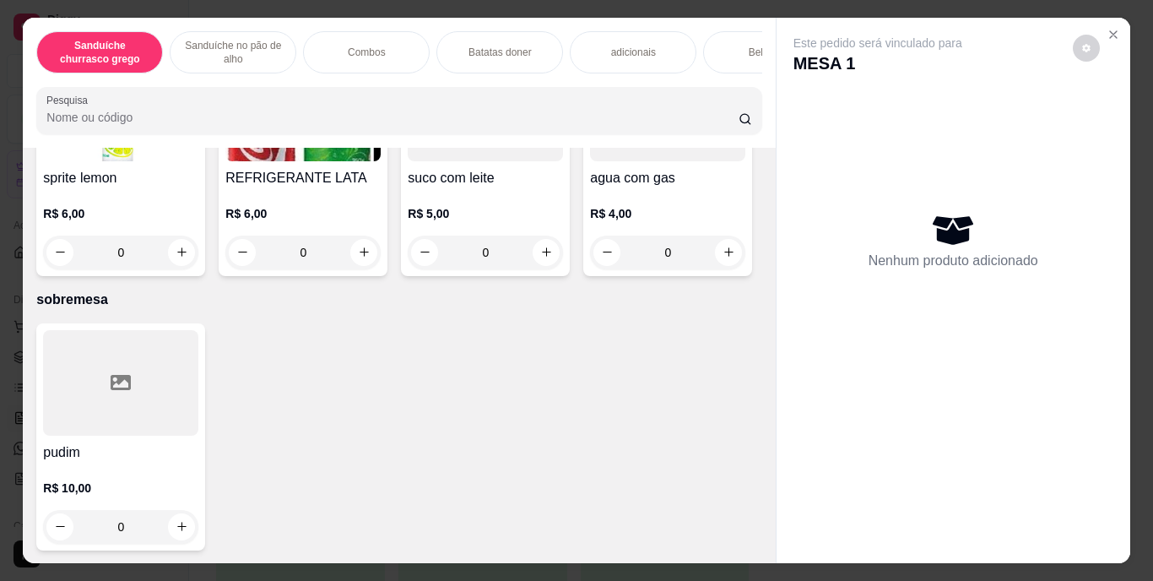
scroll to position [3120, 0]
click at [723, 18] on icon "increase-product-quantity" at bounding box center [729, 11] width 13 height 13
type input "1"
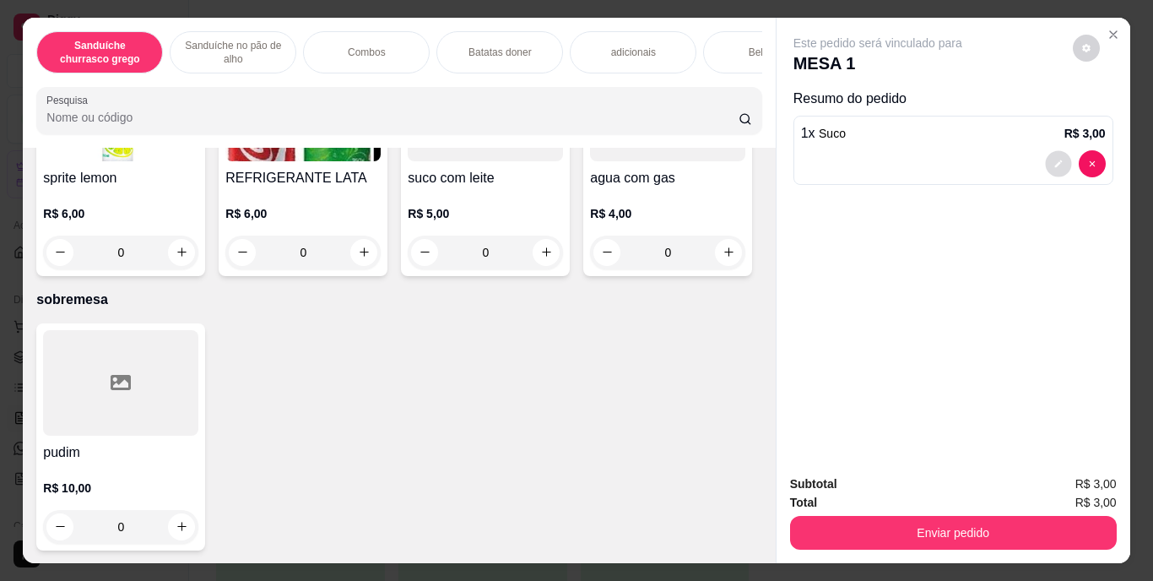
click at [1055, 160] on icon "decrease-product-quantity" at bounding box center [1059, 164] width 8 height 8
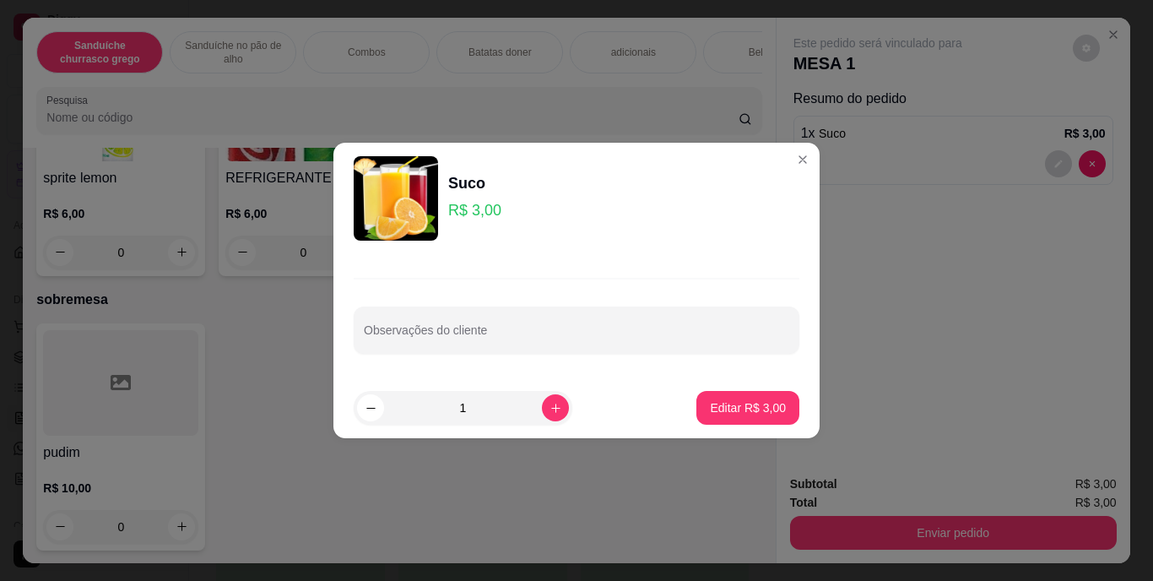
drag, startPoint x: 673, startPoint y: 305, endPoint x: 665, endPoint y: 345, distance: 40.6
click at [665, 345] on div "Observações do cliente" at bounding box center [577, 315] width 486 height 123
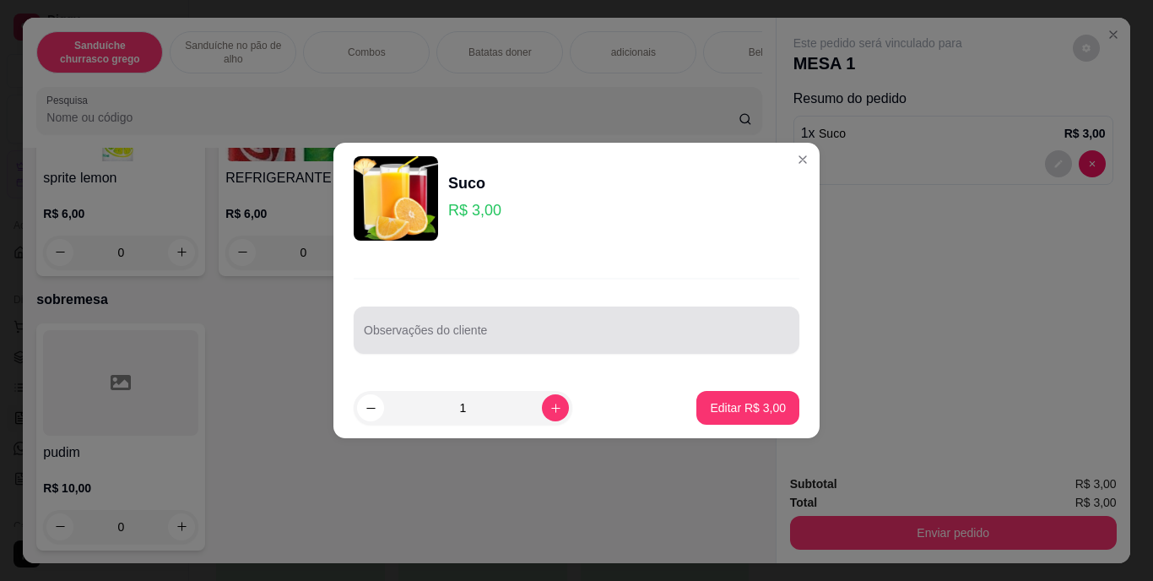
click at [665, 345] on input "Observações do cliente" at bounding box center [577, 336] width 426 height 17
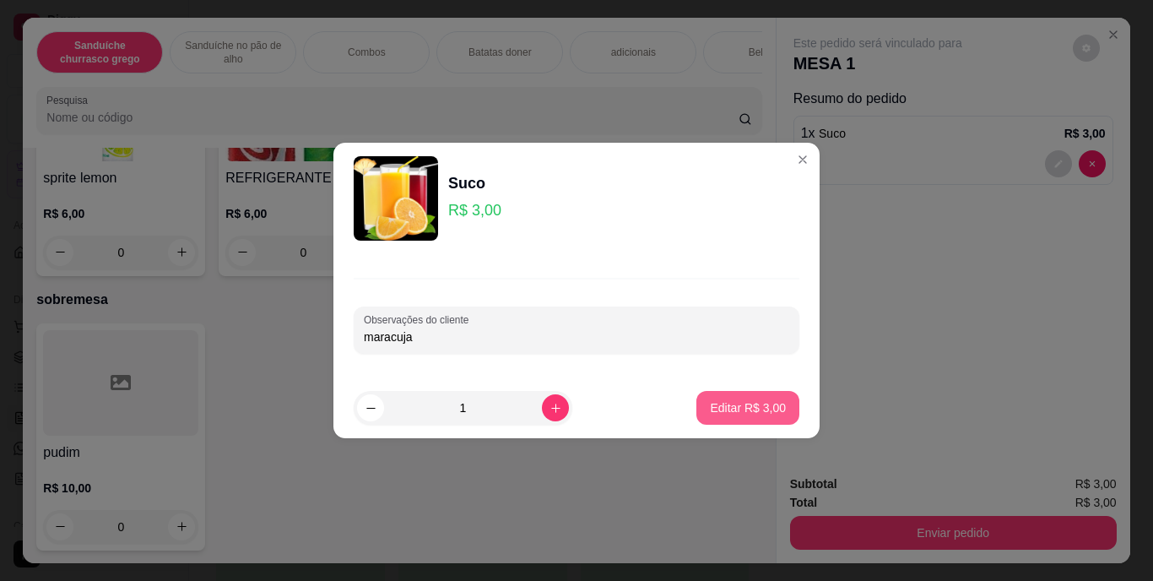
type input "maracuja"
click at [744, 404] on p "Editar R$ 3,00" at bounding box center [748, 407] width 76 height 17
type input "0"
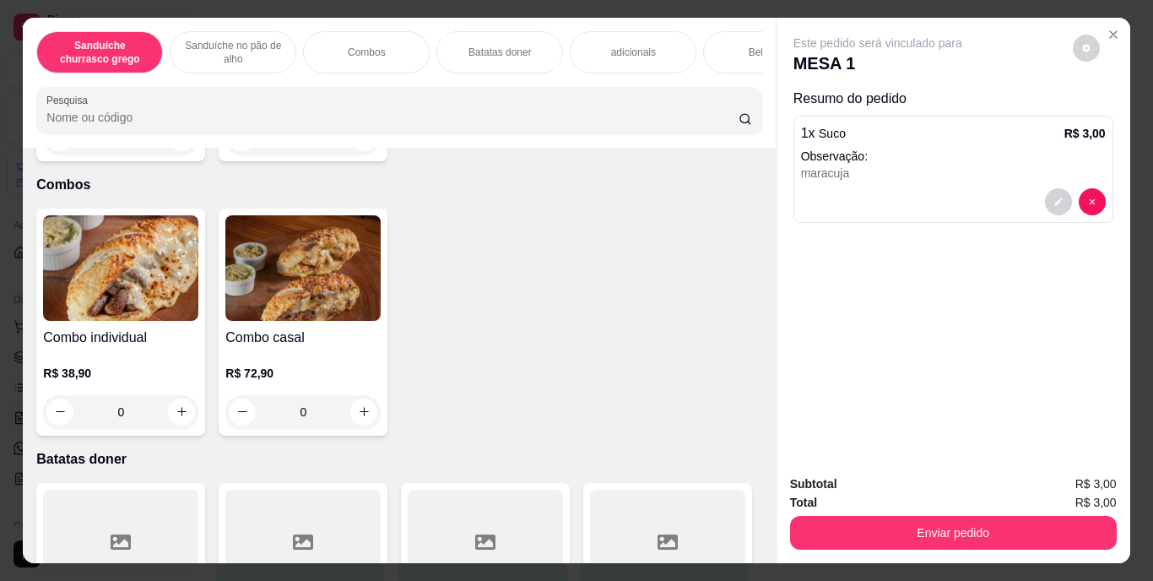
scroll to position [1115, 0]
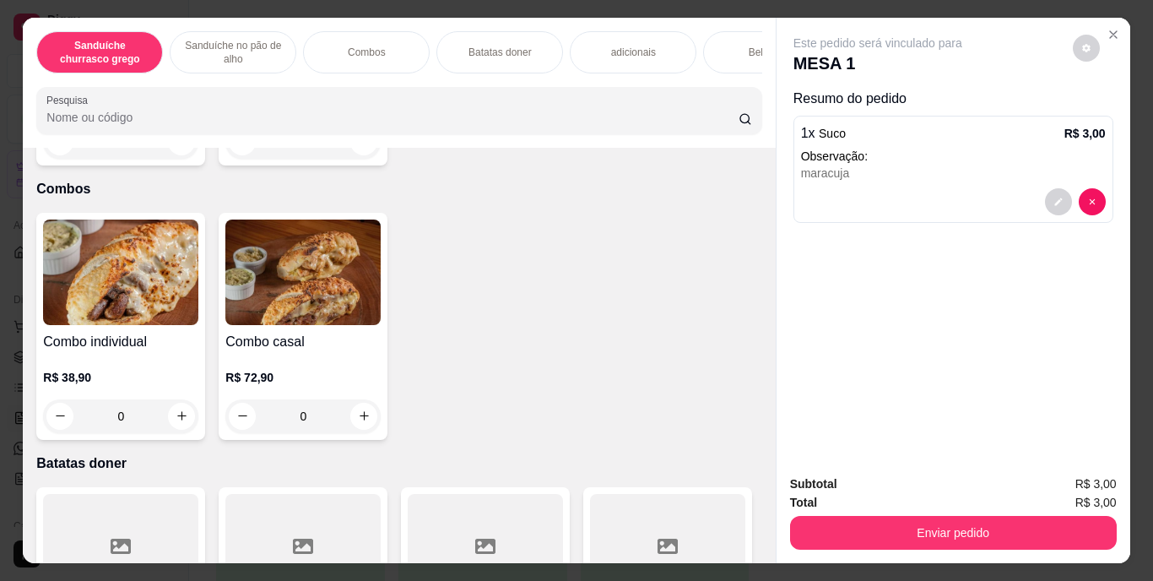
type input "1"
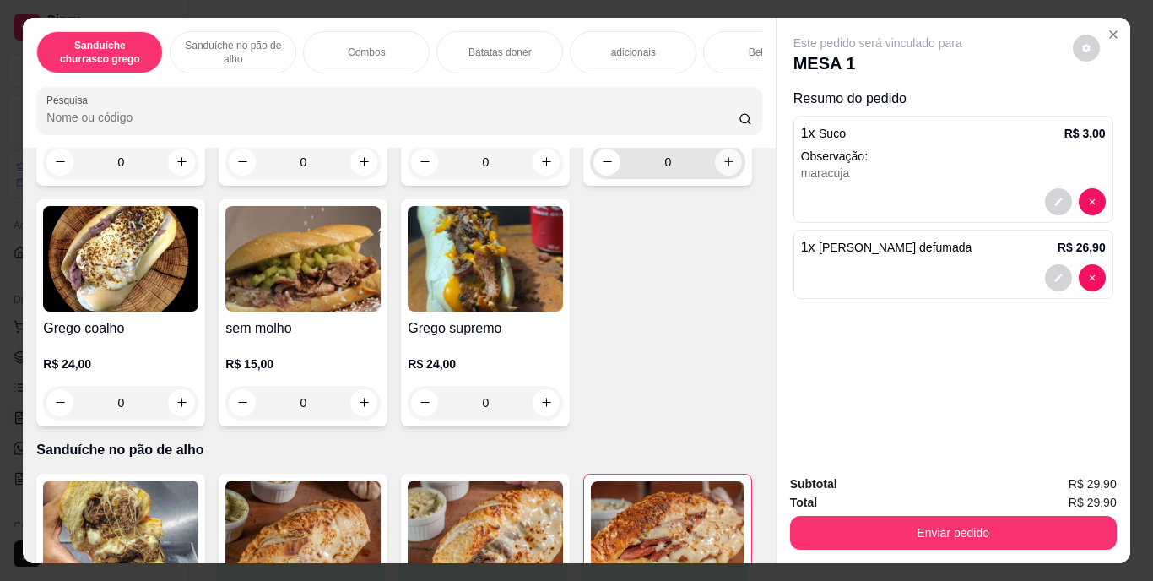
scroll to position [111, 0]
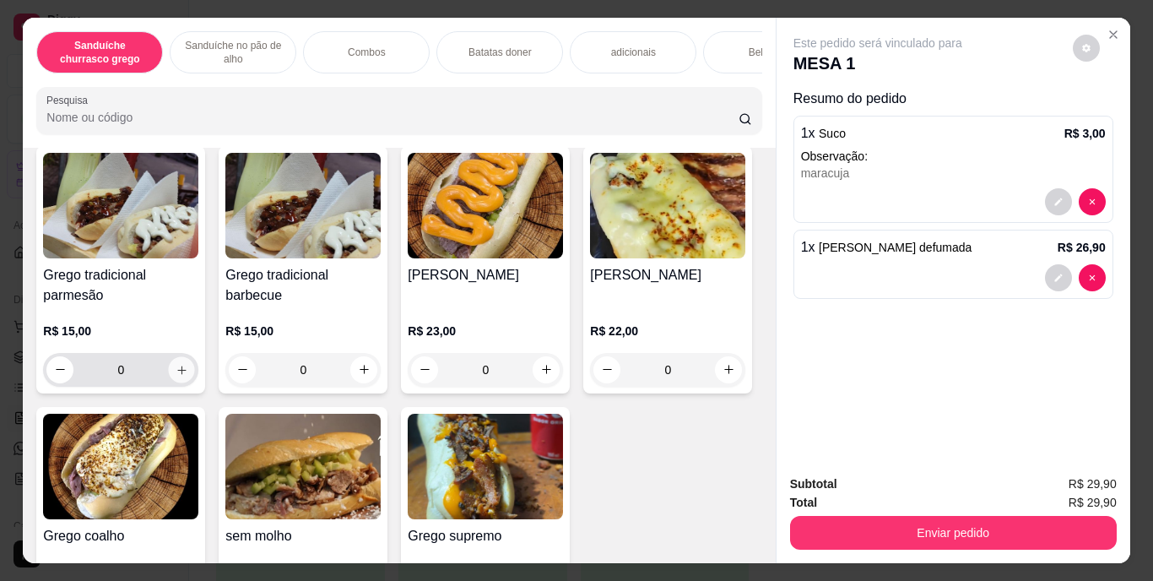
click at [176, 371] on icon "increase-product-quantity" at bounding box center [182, 369] width 13 height 13
type input "1"
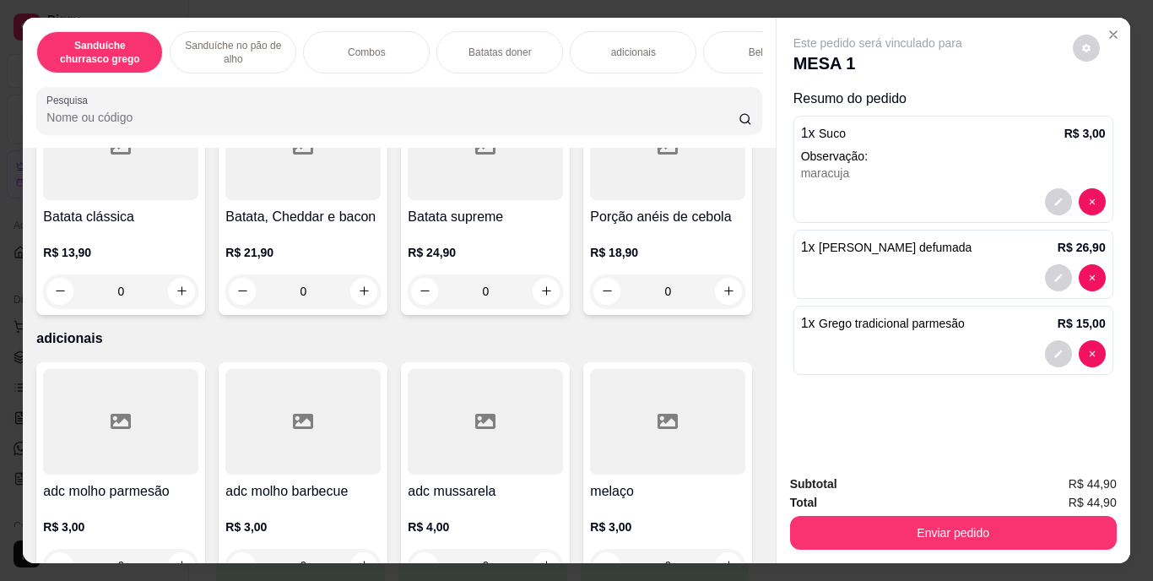
scroll to position [0, 0]
type input "0"
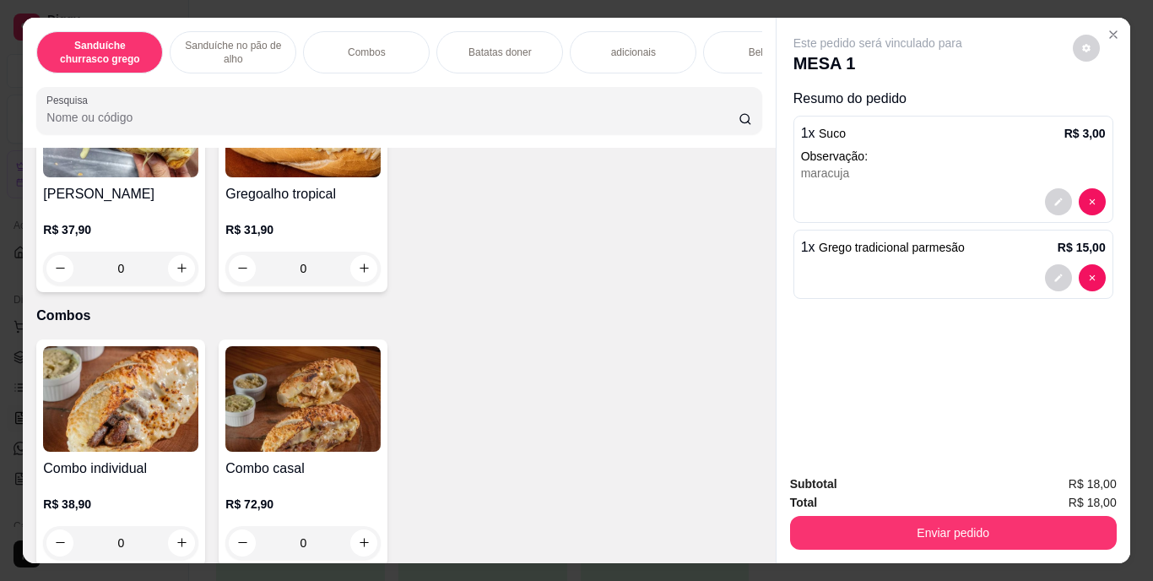
scroll to position [990, 0]
click at [180, 35] on icon "increase-product-quantity" at bounding box center [182, 28] width 13 height 13
type input "1"
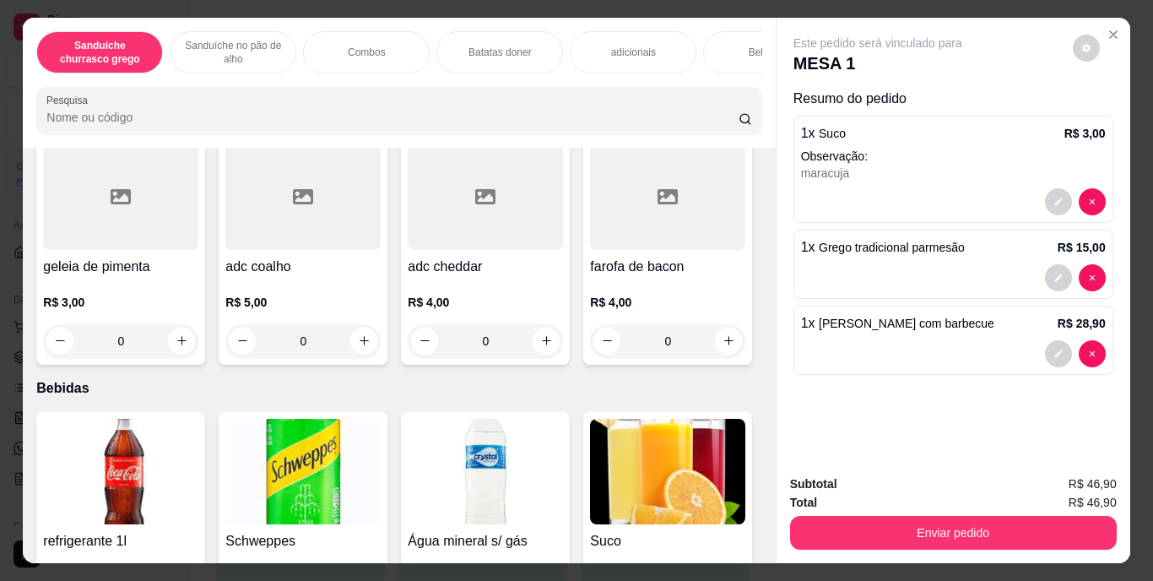
scroll to position [2107, 0]
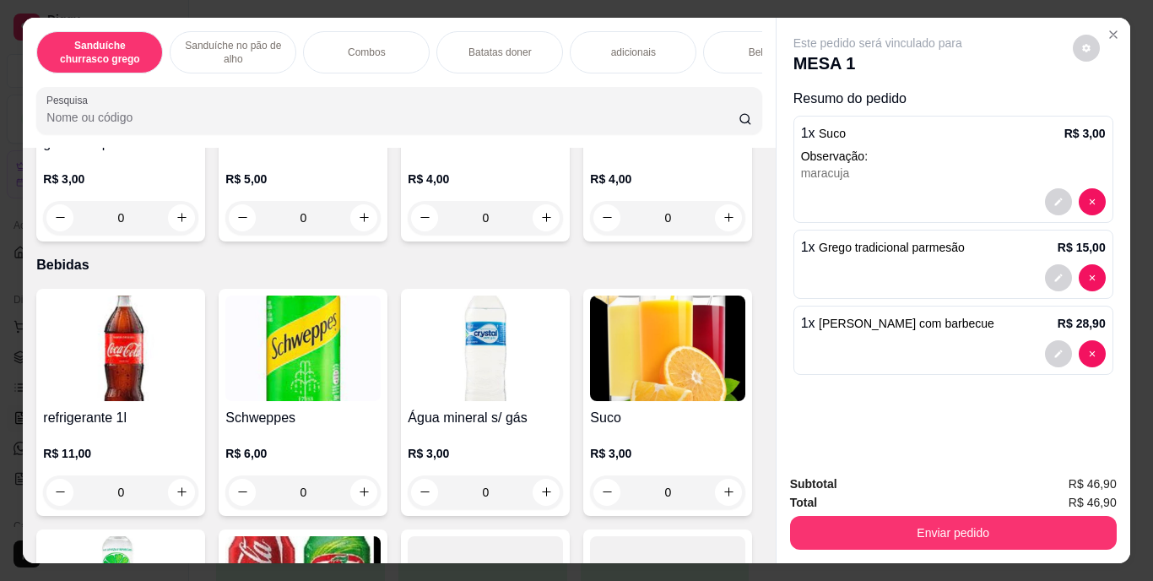
type input "1"
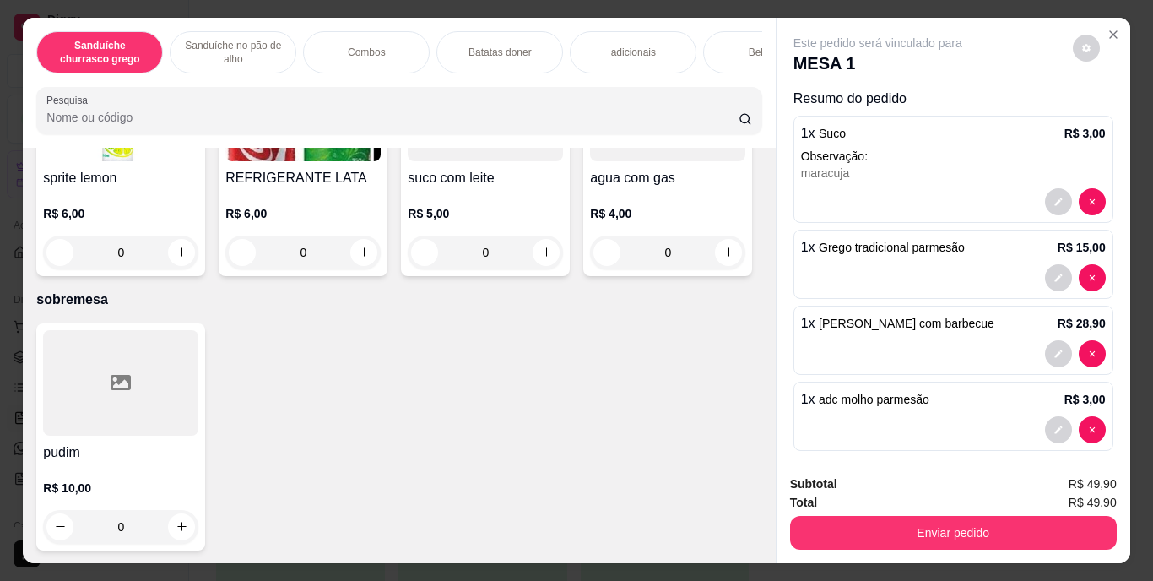
scroll to position [3183, 0]
click at [368, 257] on icon "increase-product-quantity" at bounding box center [364, 252] width 8 height 8
type input "1"
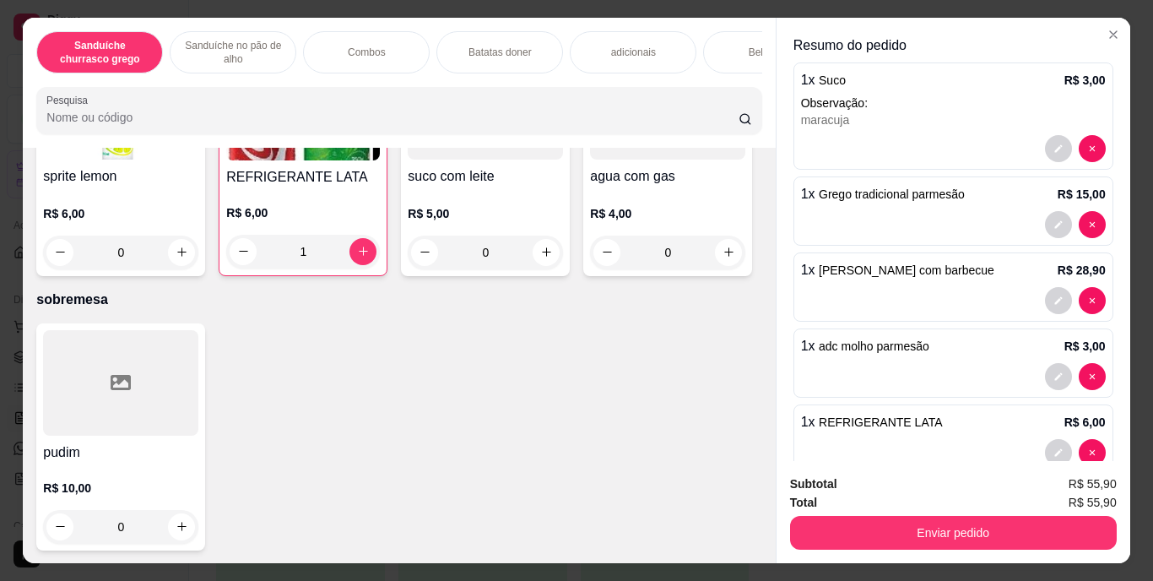
scroll to position [0, 0]
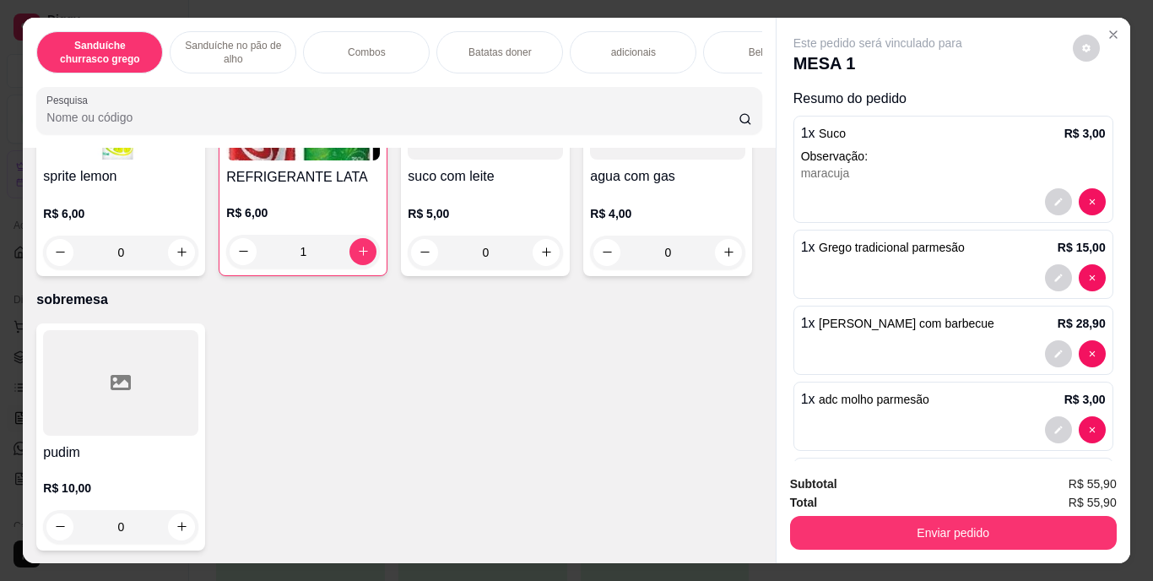
click at [958, 423] on div at bounding box center [953, 429] width 305 height 27
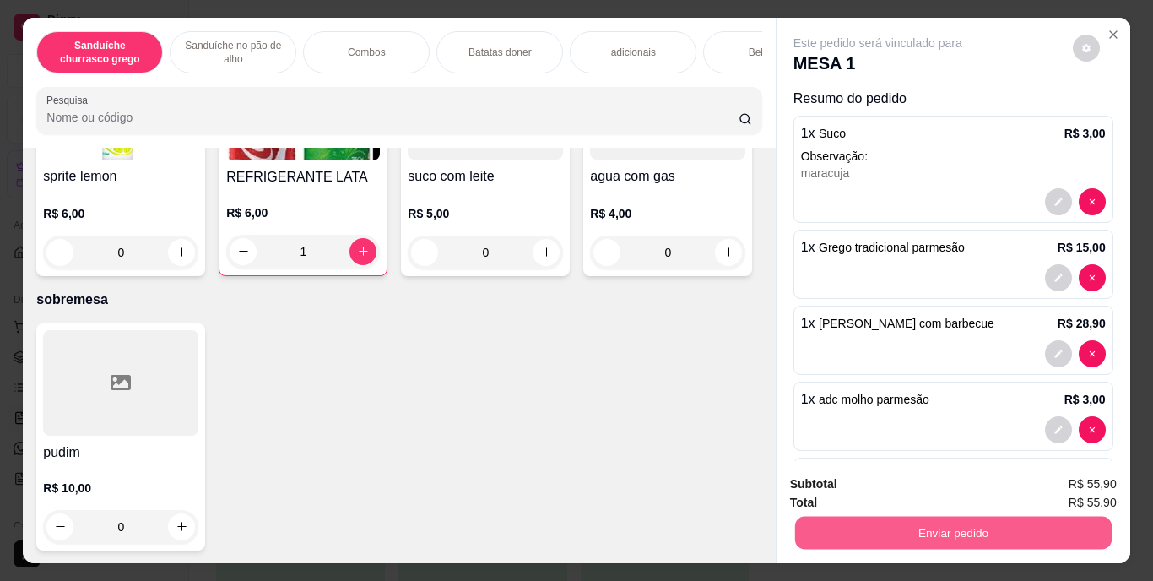
click at [955, 533] on button "Enviar pedido" at bounding box center [953, 533] width 317 height 33
click at [1086, 486] on button "Enviar pedido" at bounding box center [1073, 484] width 93 height 31
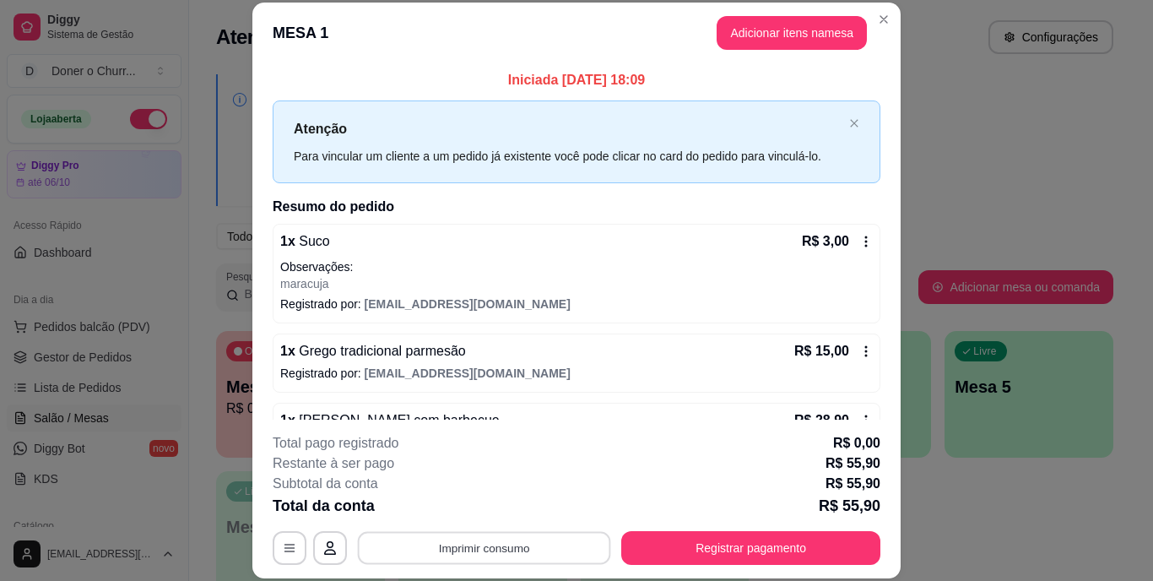
click at [439, 536] on button "Imprimir consumo" at bounding box center [484, 547] width 253 height 33
click at [481, 513] on button "IMPRESSORA" at bounding box center [483, 509] width 122 height 27
click at [463, 537] on button "Imprimir consumo" at bounding box center [484, 547] width 253 height 33
click at [511, 513] on button "IMPRESSORA" at bounding box center [483, 509] width 118 height 26
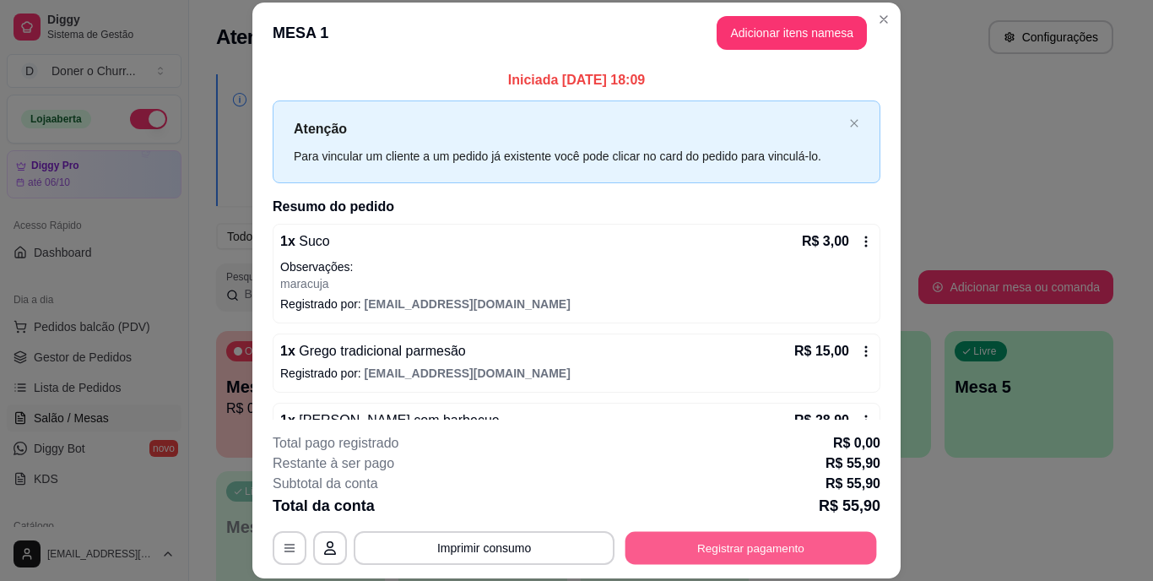
click at [755, 551] on button "Registrar pagamento" at bounding box center [752, 547] width 252 height 33
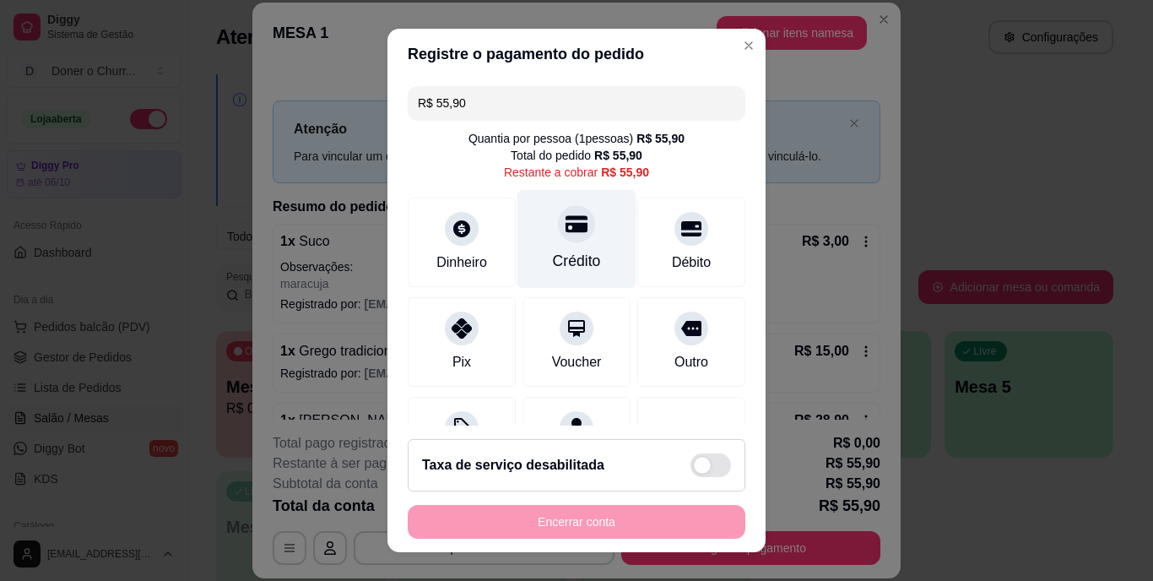
click at [561, 243] on div "Crédito" at bounding box center [577, 239] width 119 height 99
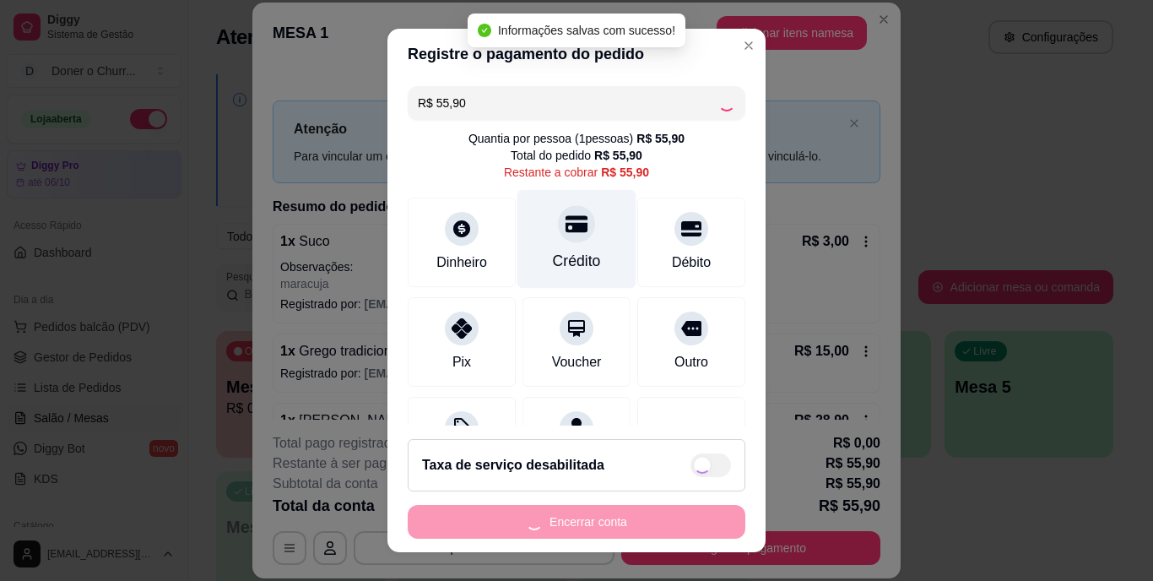
type input "R$ 0,00"
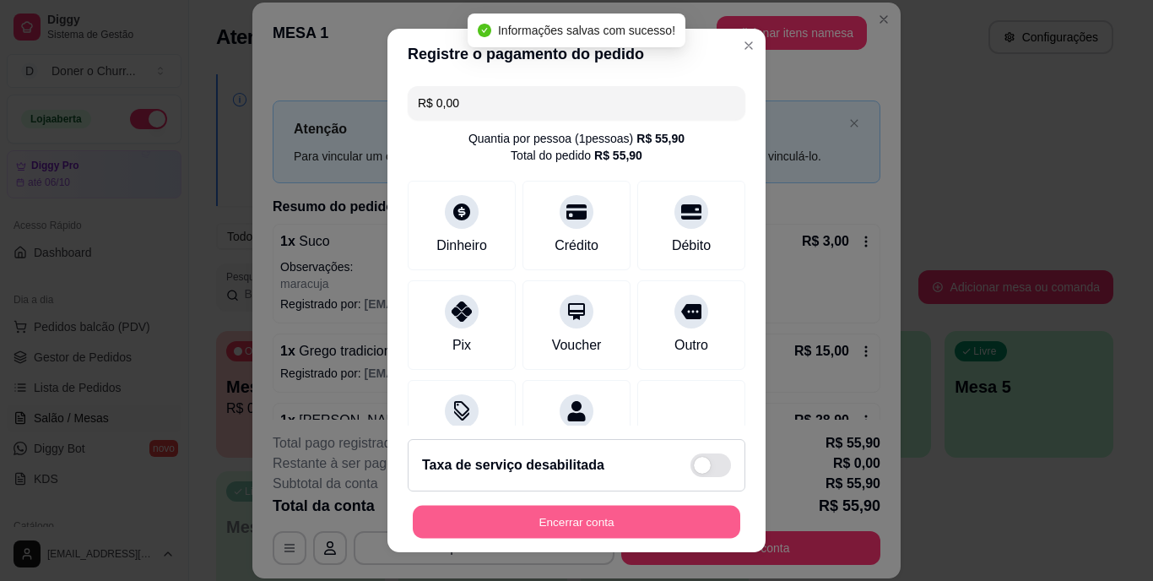
click at [597, 524] on button "Encerrar conta" at bounding box center [577, 521] width 328 height 33
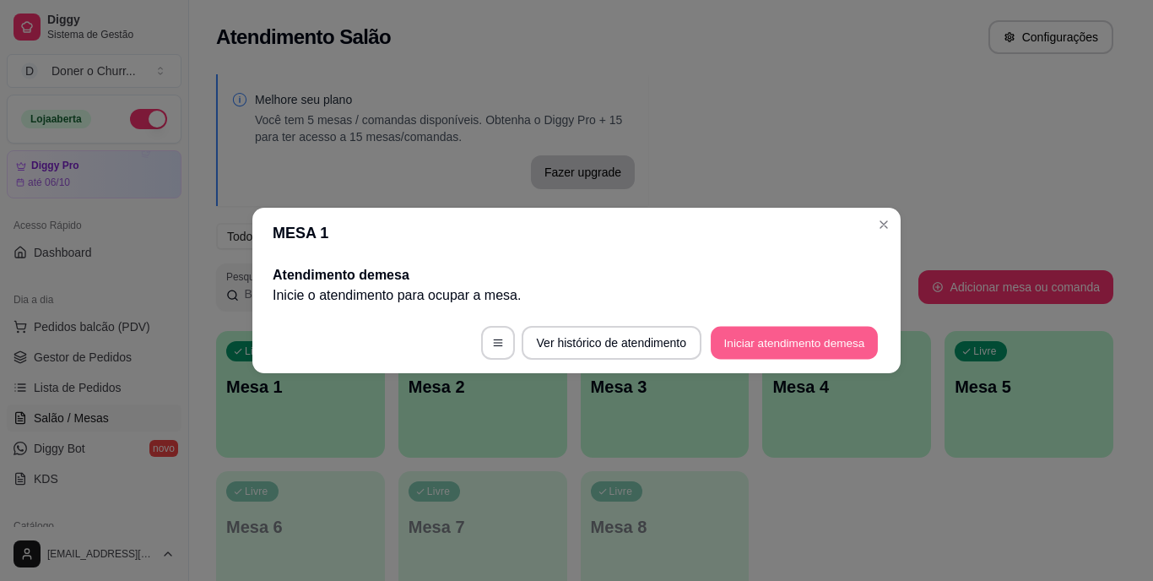
click at [742, 334] on button "Iniciar atendimento de mesa" at bounding box center [794, 343] width 167 height 33
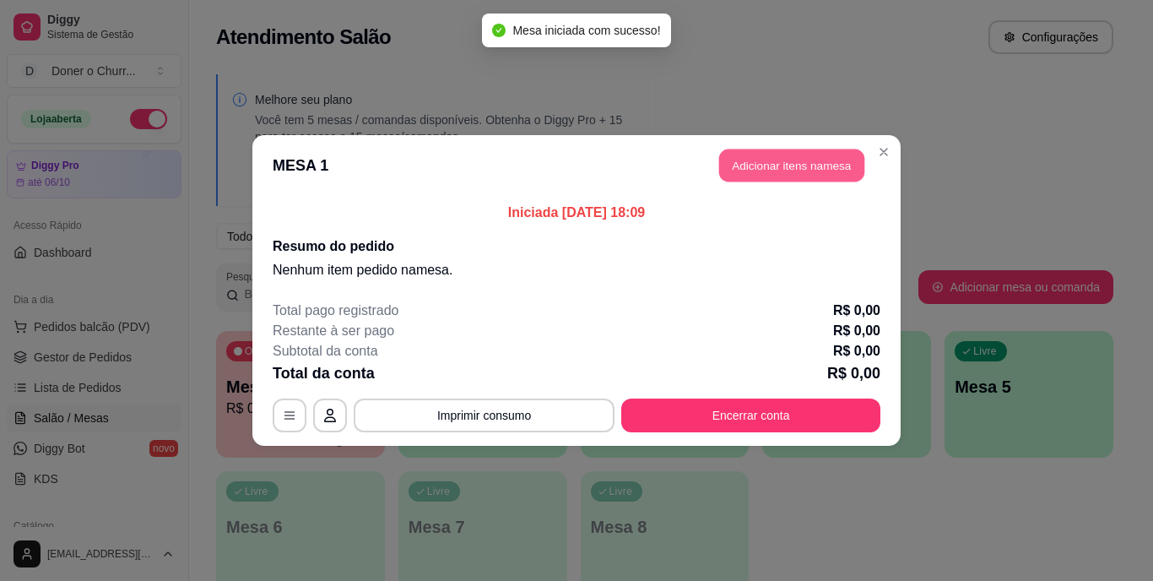
click at [772, 165] on button "Adicionar itens na mesa" at bounding box center [791, 165] width 145 height 33
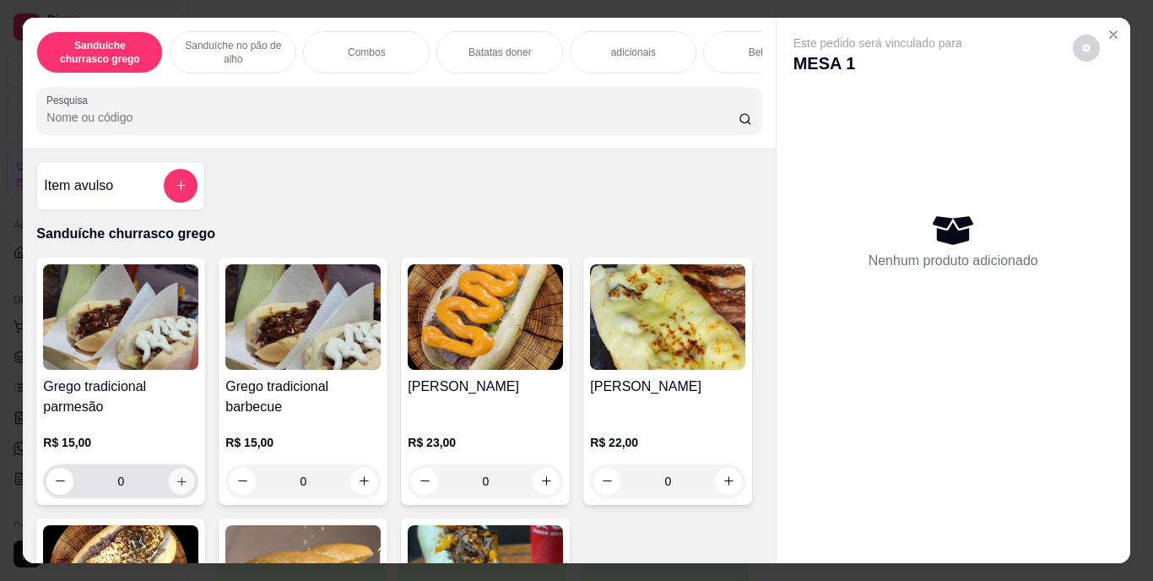
click at [176, 487] on icon "increase-product-quantity" at bounding box center [182, 481] width 13 height 13
type input "1"
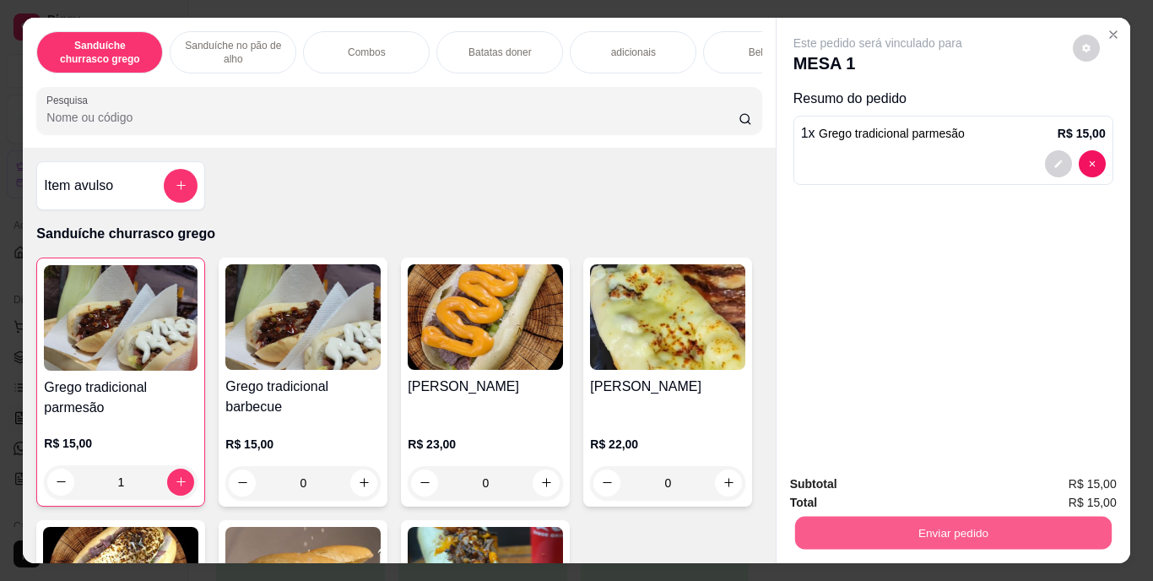
click at [943, 541] on button "Enviar pedido" at bounding box center [953, 533] width 317 height 33
click at [1061, 477] on button "Enviar pedido" at bounding box center [1073, 484] width 93 height 31
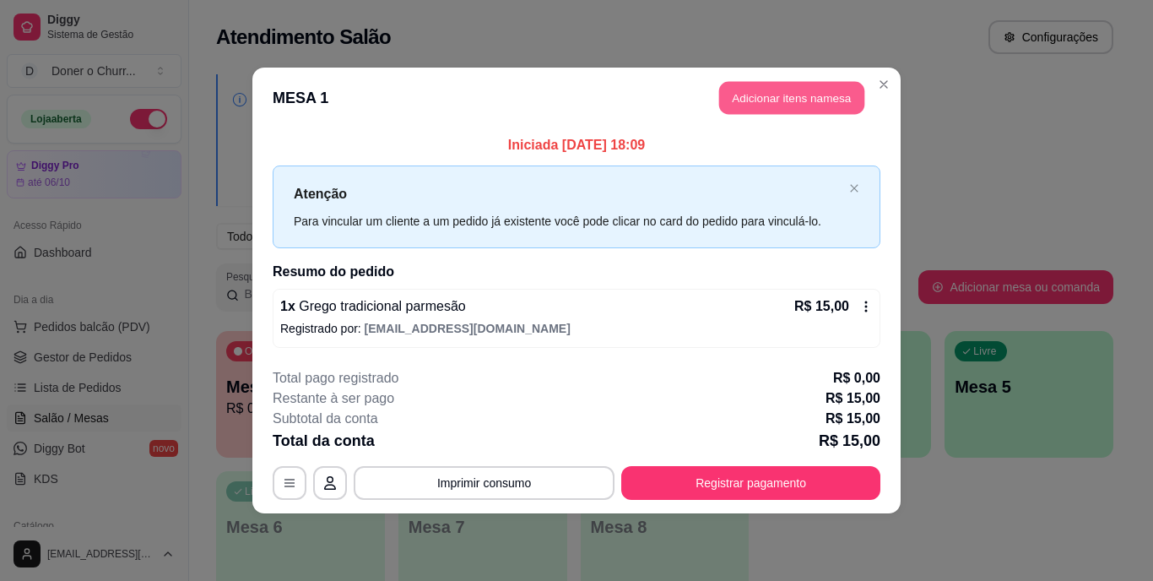
click at [788, 102] on button "Adicionar itens na mesa" at bounding box center [791, 98] width 145 height 33
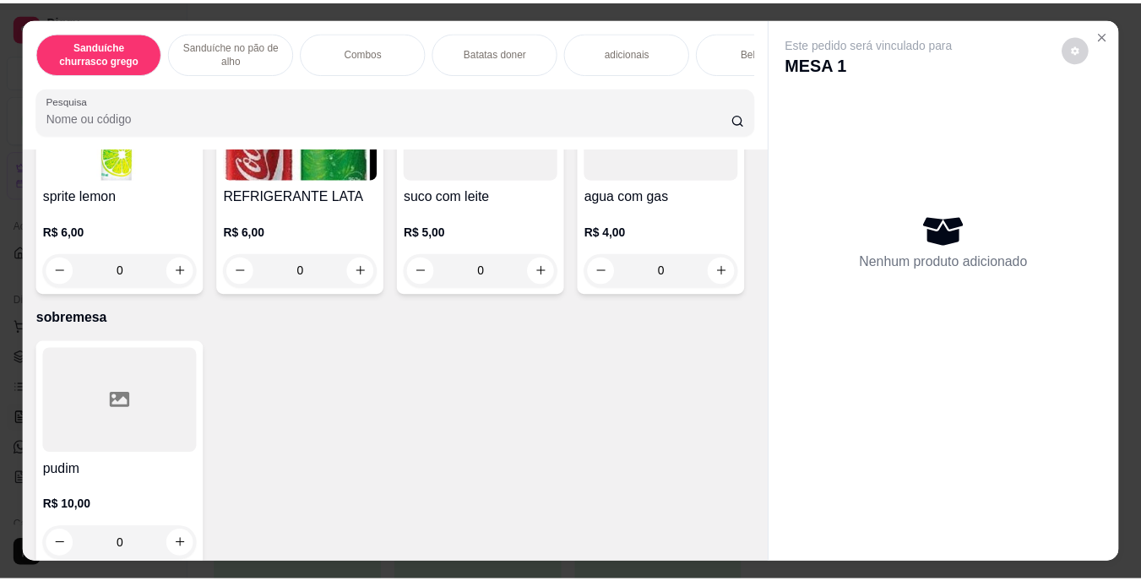
scroll to position [2557, 0]
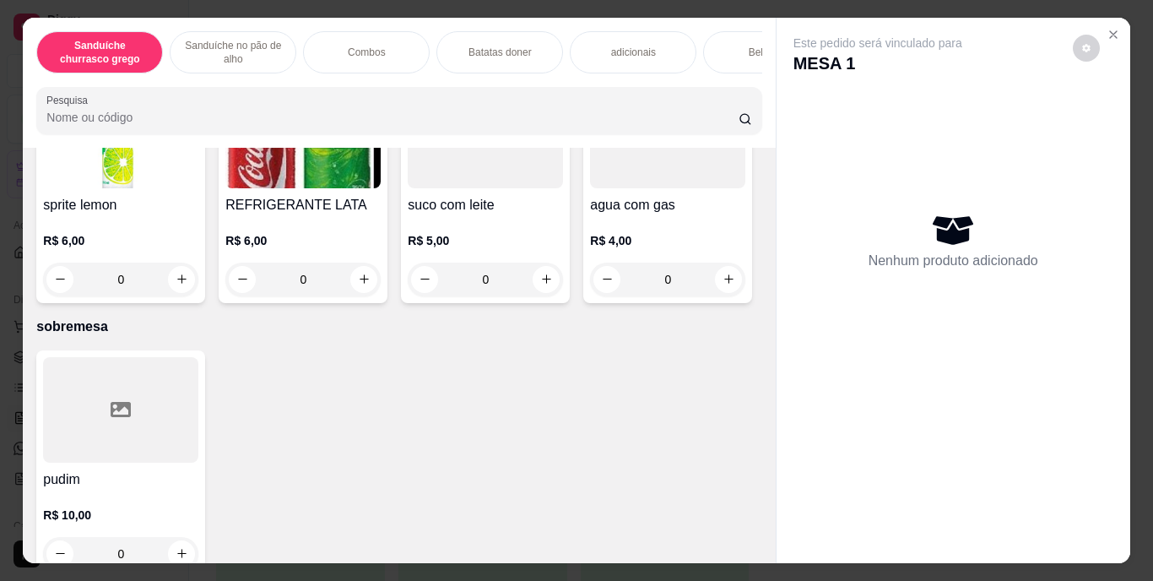
type input "1"
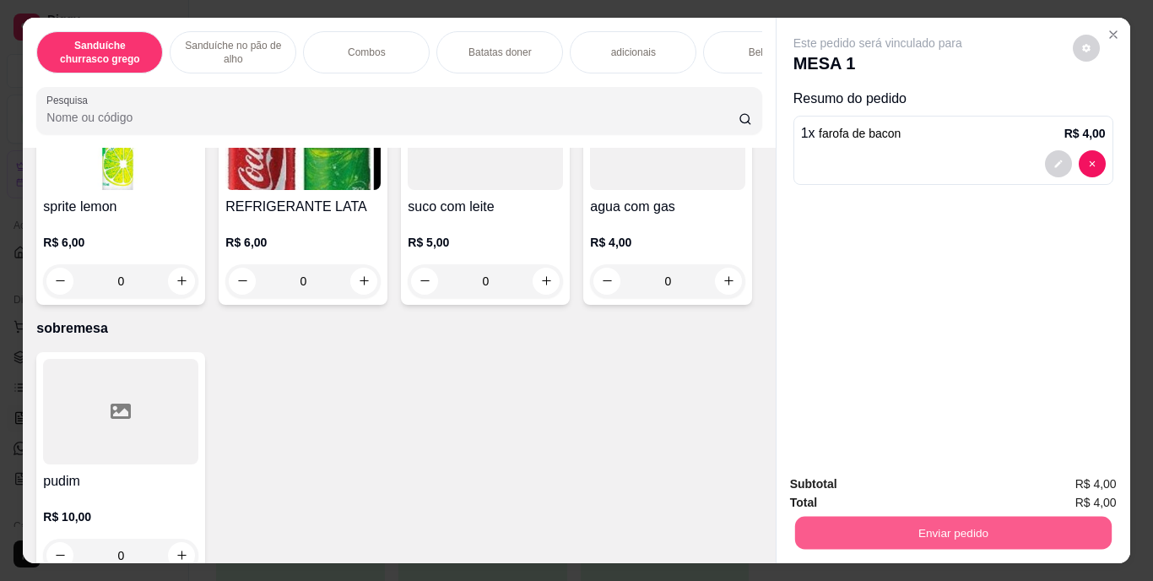
click at [961, 517] on button "Enviar pedido" at bounding box center [953, 533] width 317 height 33
click at [1085, 490] on button "Enviar pedido" at bounding box center [1073, 484] width 93 height 31
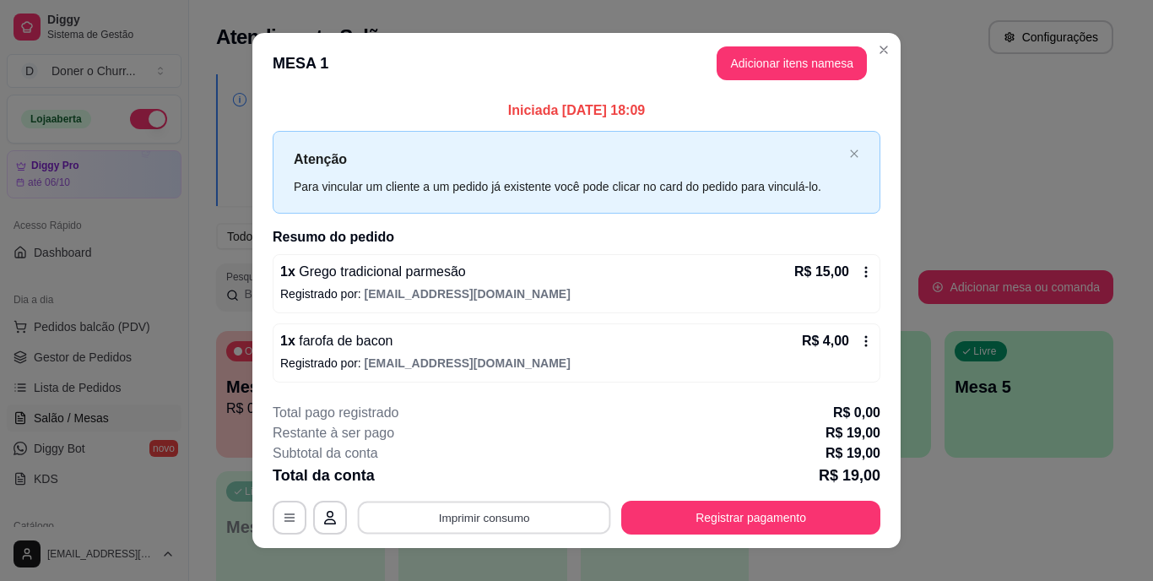
click at [462, 510] on button "Imprimir consumo" at bounding box center [484, 517] width 253 height 33
click at [476, 475] on button "IMPRESSORA" at bounding box center [483, 478] width 122 height 27
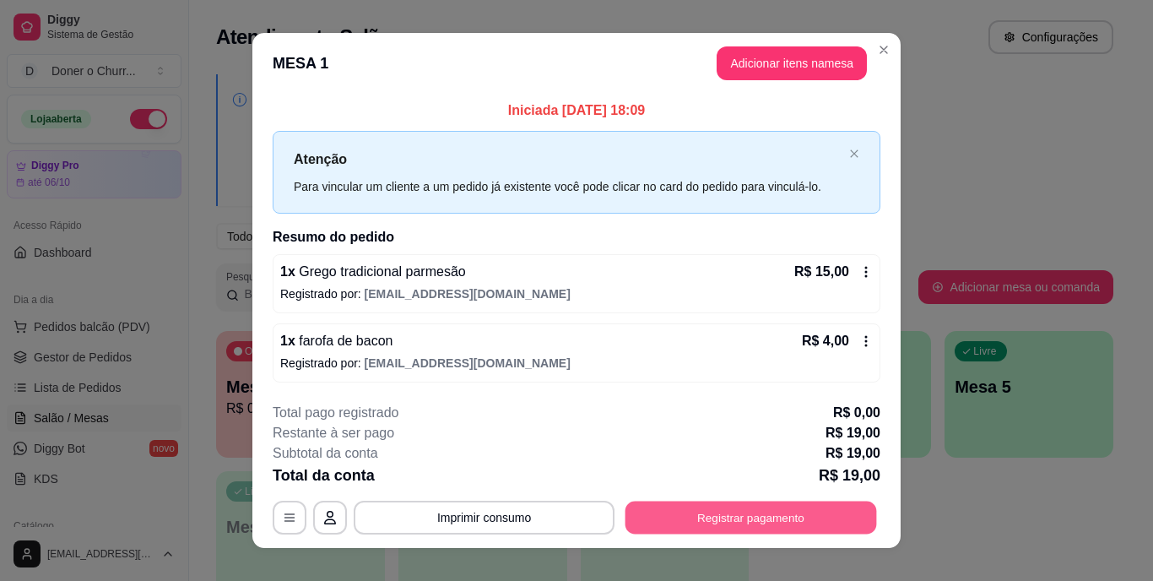
click at [722, 507] on button "Registrar pagamento" at bounding box center [752, 517] width 252 height 33
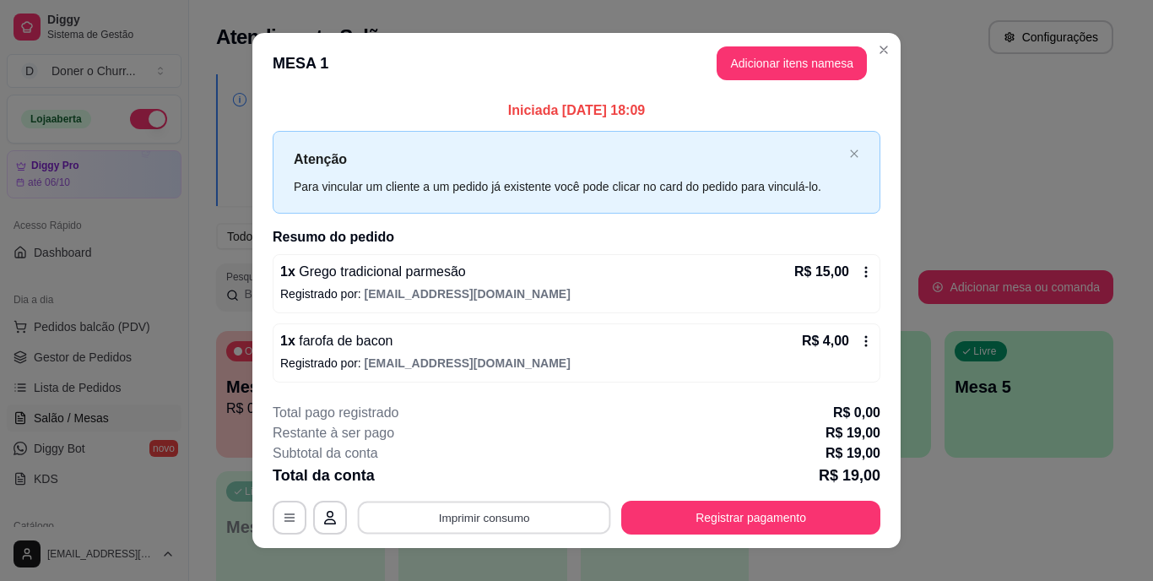
click at [502, 523] on button "Imprimir consumo" at bounding box center [484, 517] width 253 height 33
click at [504, 475] on button "IMPRESSORA" at bounding box center [483, 478] width 118 height 26
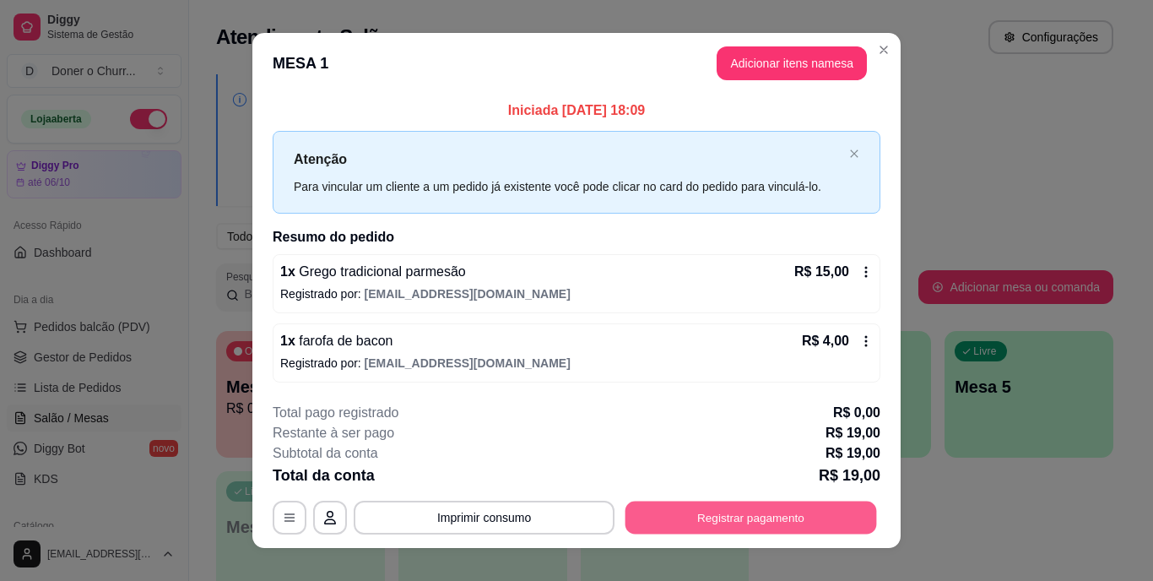
click at [699, 509] on button "Registrar pagamento" at bounding box center [752, 517] width 252 height 33
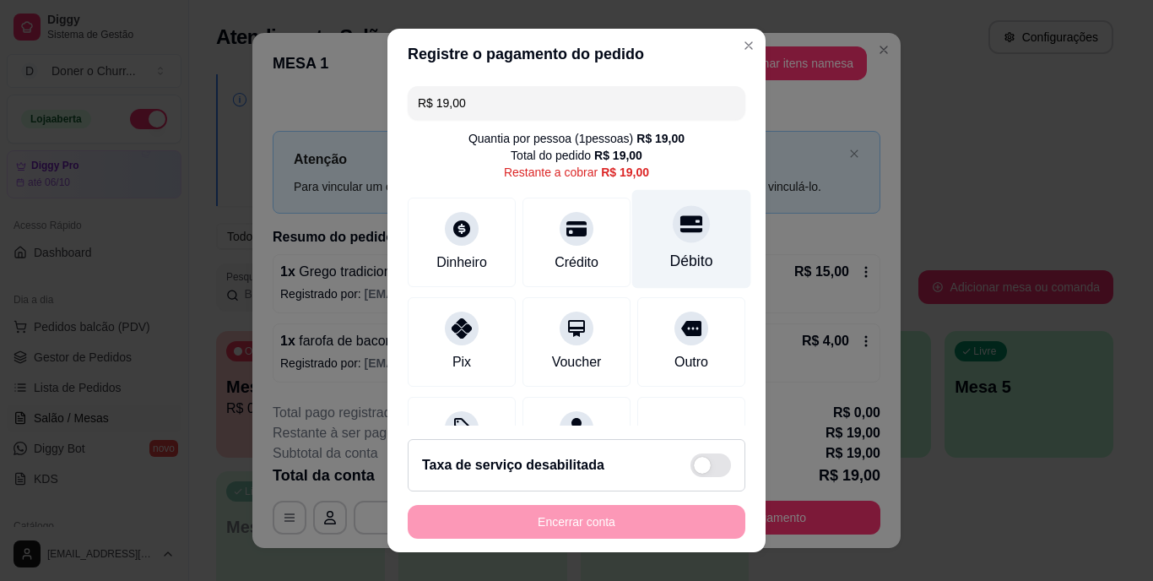
click at [674, 258] on div "Débito" at bounding box center [691, 262] width 43 height 22
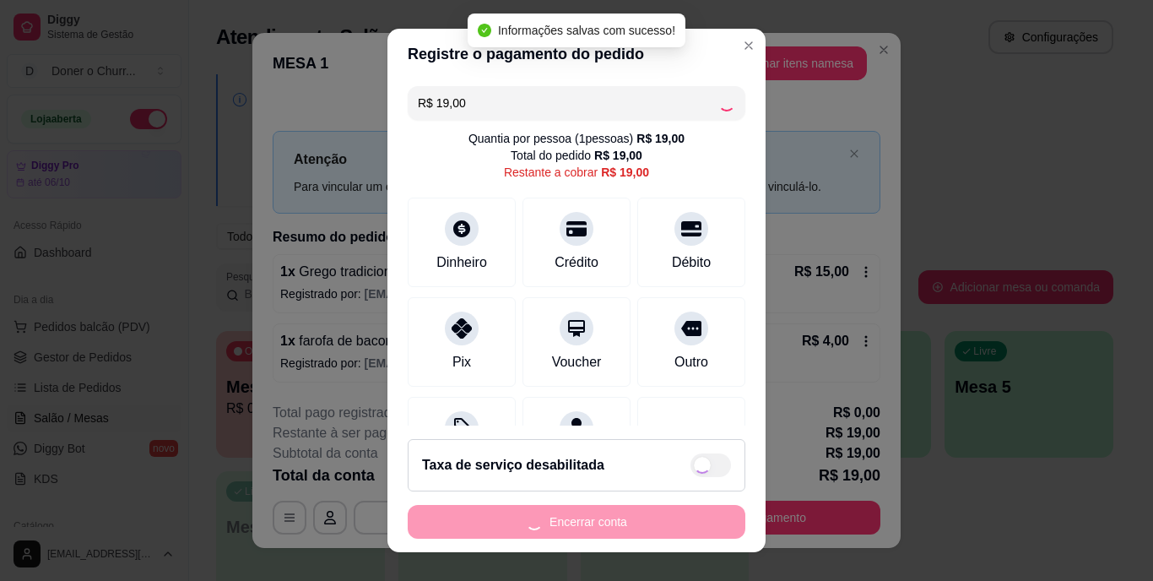
type input "R$ 0,00"
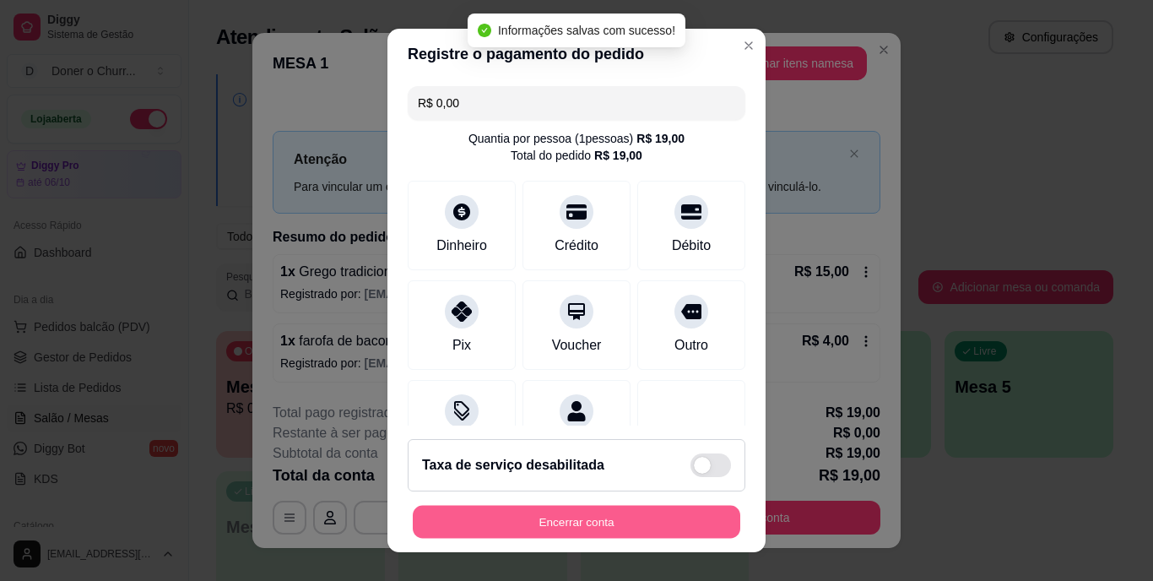
click at [618, 514] on button "Encerrar conta" at bounding box center [577, 521] width 328 height 33
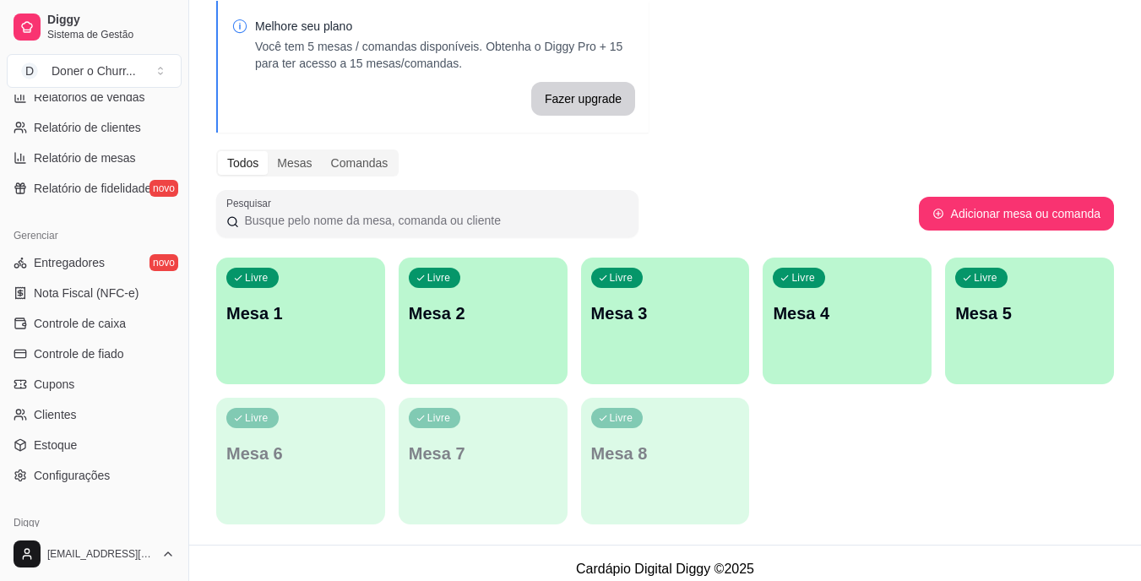
scroll to position [595, 0]
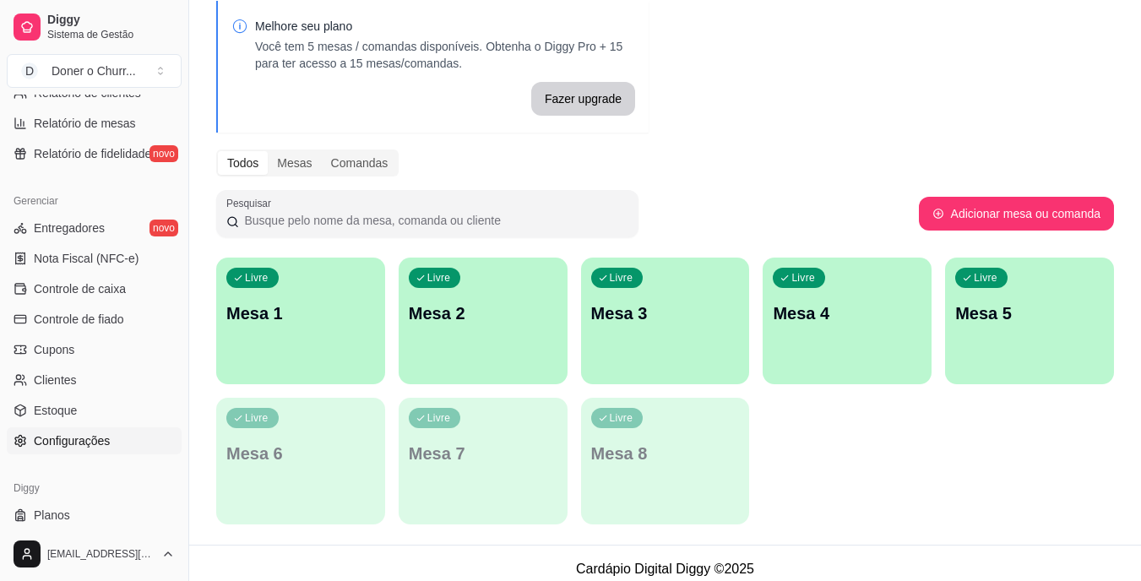
click at [85, 439] on span "Configurações" at bounding box center [72, 440] width 76 height 17
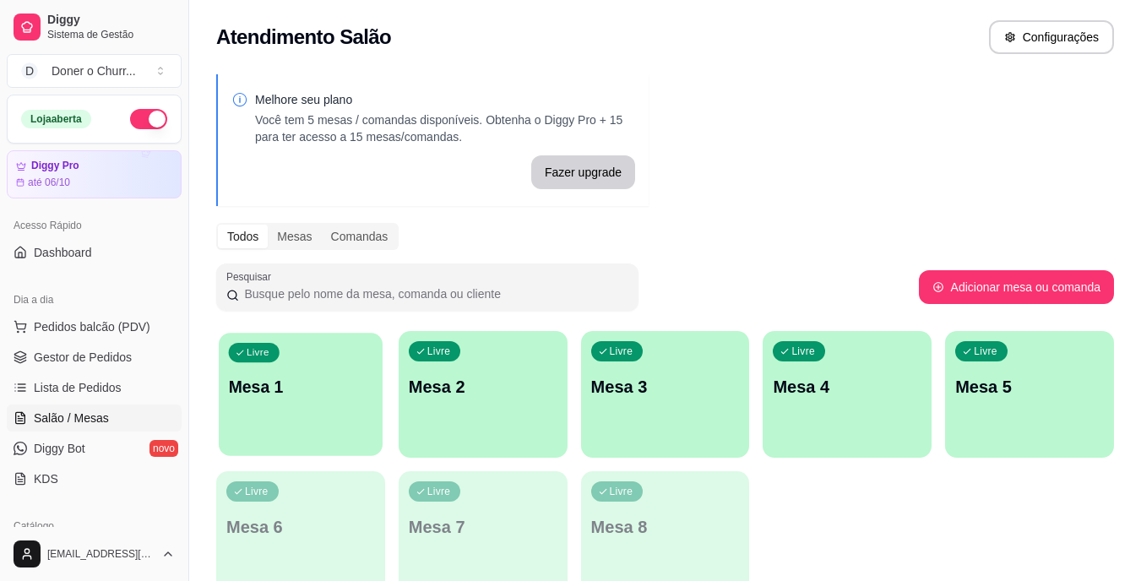
click at [323, 407] on div "Livre Mesa 1" at bounding box center [301, 384] width 164 height 103
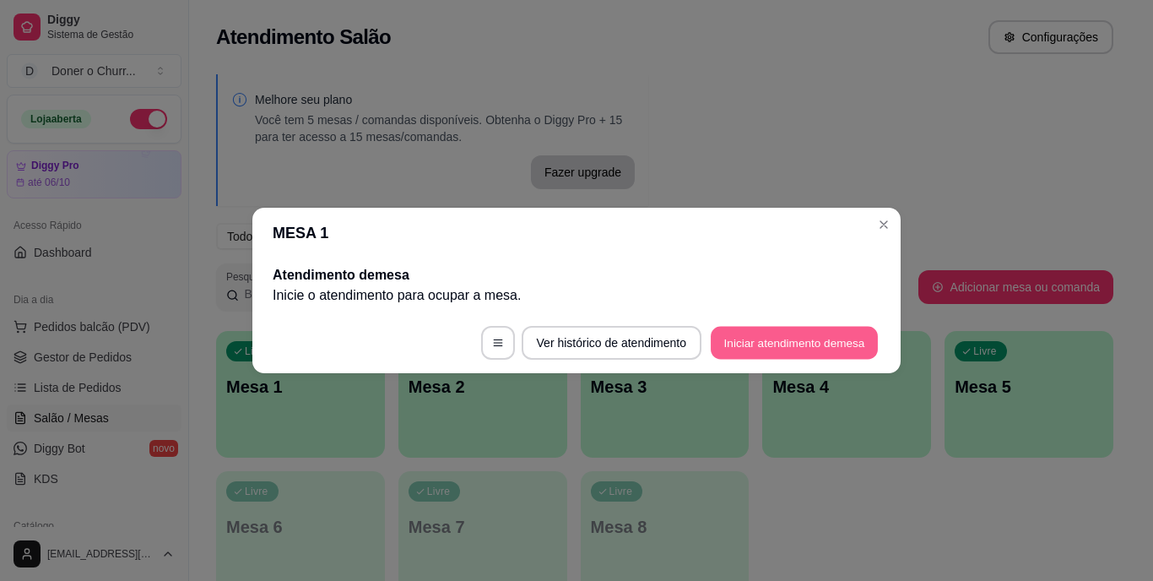
click at [770, 346] on button "Iniciar atendimento de mesa" at bounding box center [794, 343] width 167 height 33
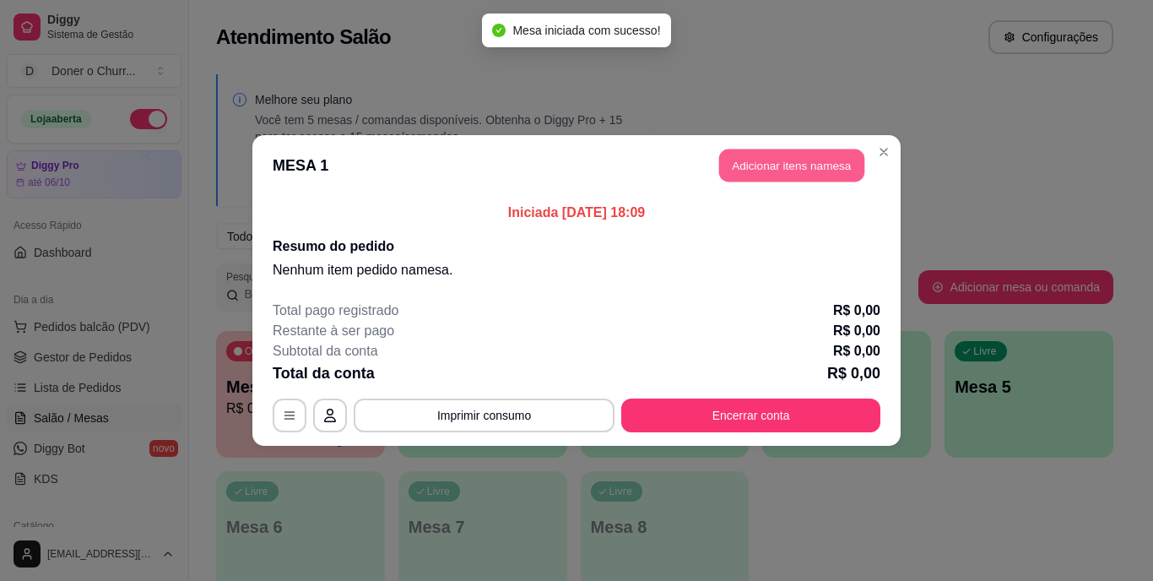
click at [775, 159] on button "Adicionar itens na mesa" at bounding box center [791, 165] width 145 height 33
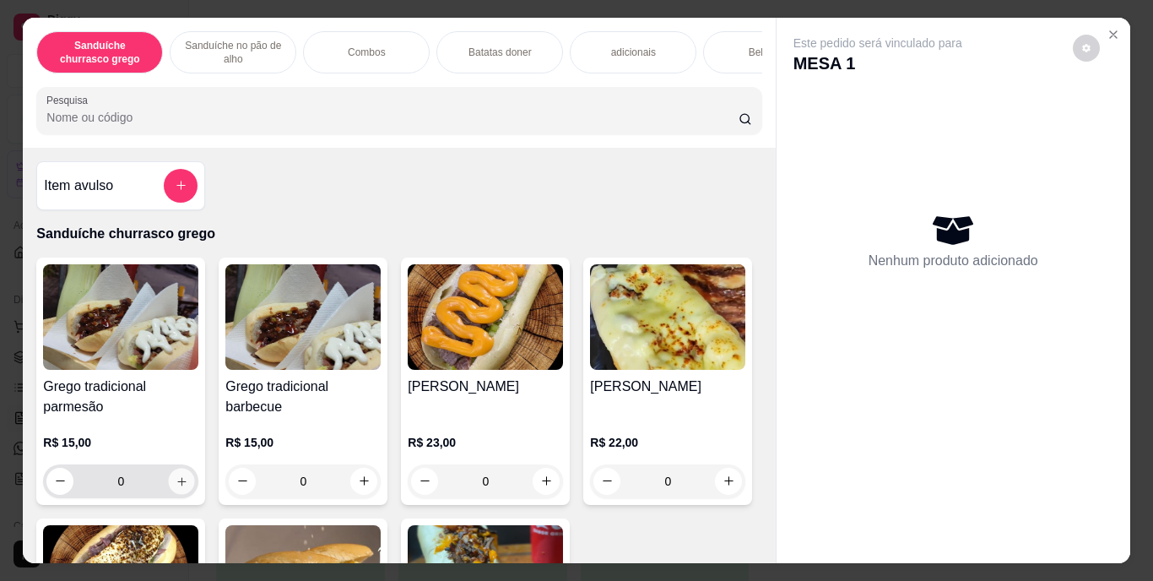
click at [182, 487] on icon "increase-product-quantity" at bounding box center [182, 481] width 13 height 13
click at [182, 490] on button "increase-product-quantity" at bounding box center [182, 481] width 26 height 26
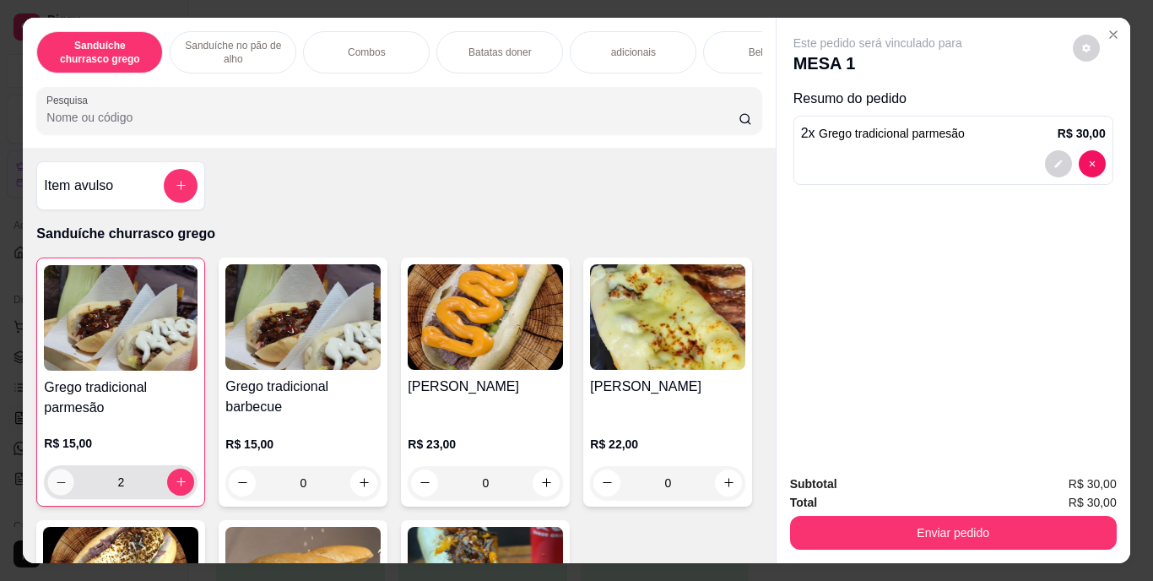
click at [57, 482] on icon "decrease-product-quantity" at bounding box center [61, 481] width 13 height 13
type input "1"
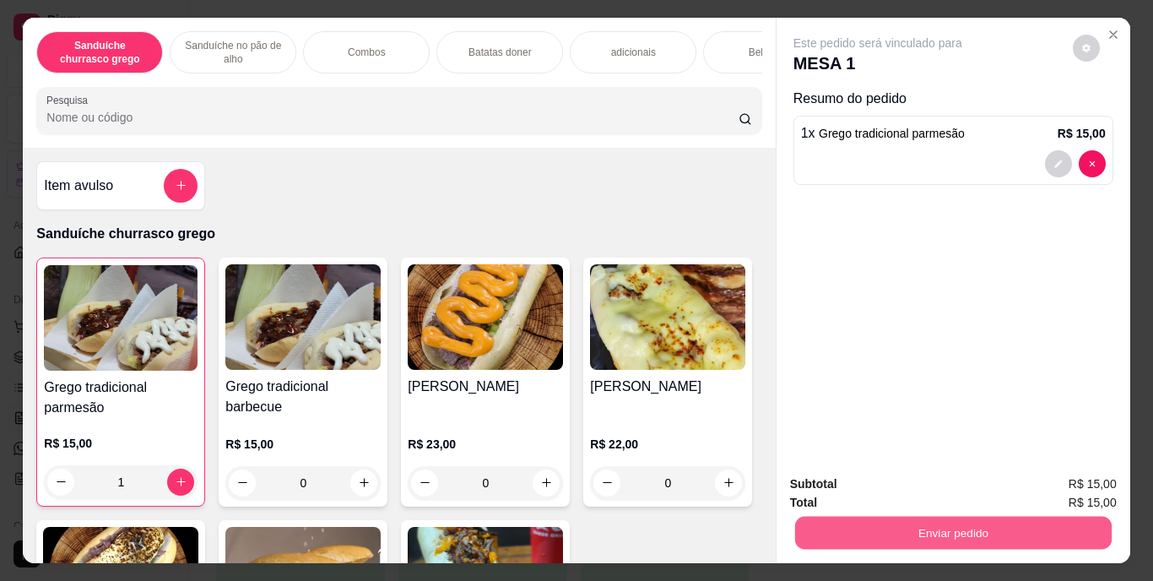
click at [904, 521] on button "Enviar pedido" at bounding box center [953, 533] width 317 height 33
click at [1056, 489] on button "Enviar pedido" at bounding box center [1073, 484] width 93 height 31
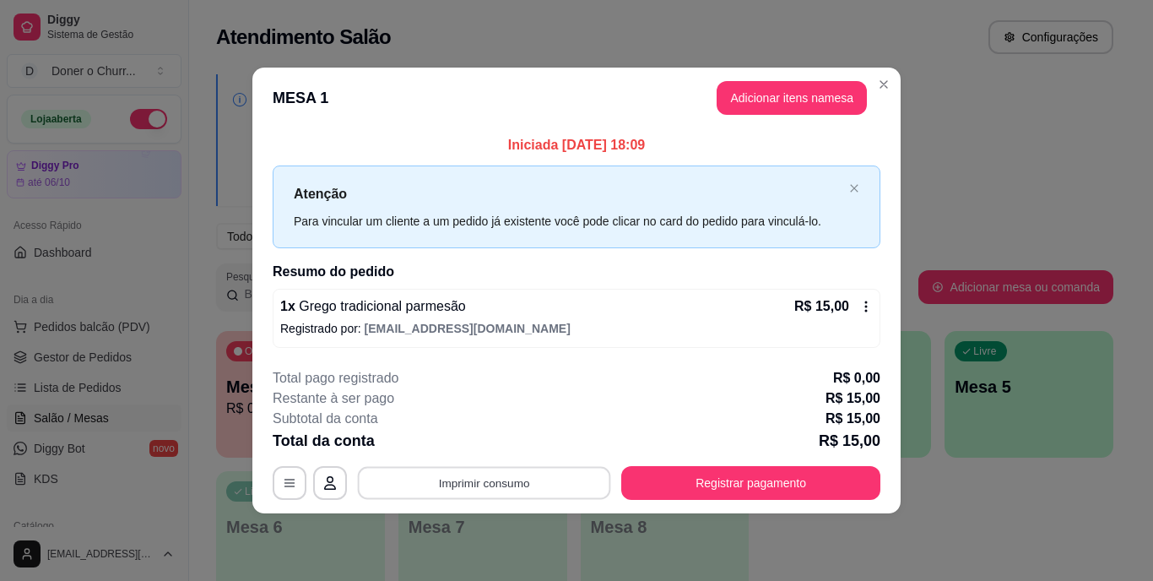
click at [487, 479] on button "Imprimir consumo" at bounding box center [484, 482] width 253 height 33
click at [505, 439] on button "IMPRESSORA" at bounding box center [490, 444] width 118 height 26
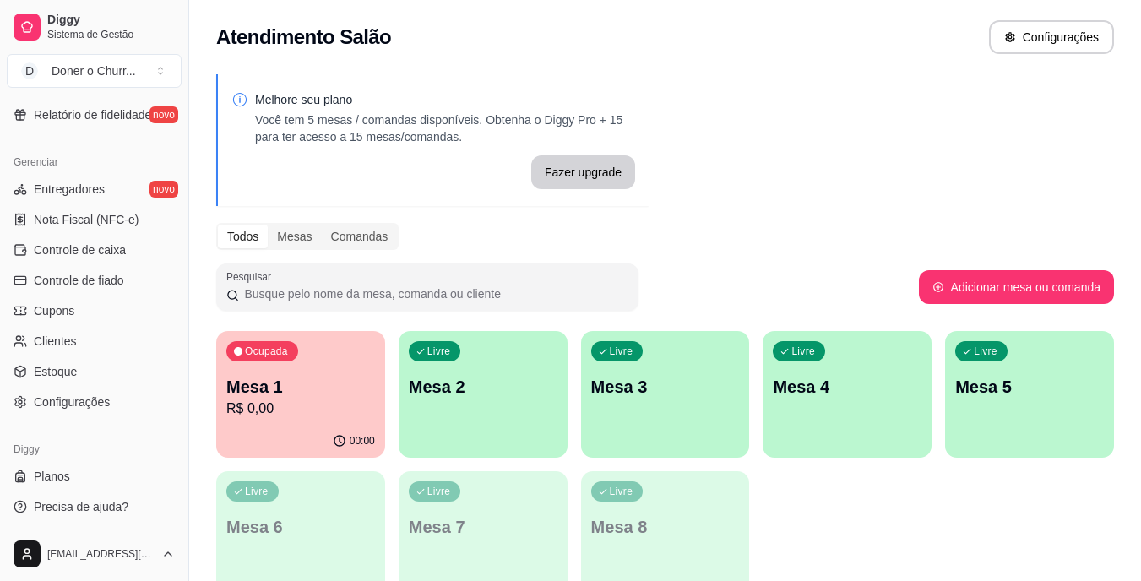
scroll to position [85, 0]
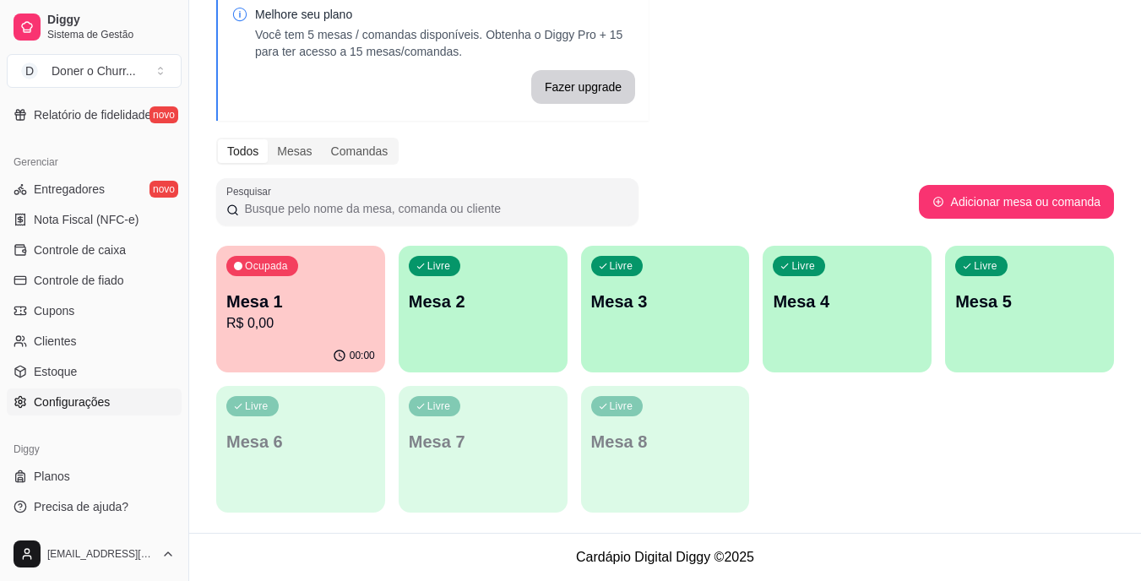
click at [66, 396] on span "Configurações" at bounding box center [72, 401] width 76 height 17
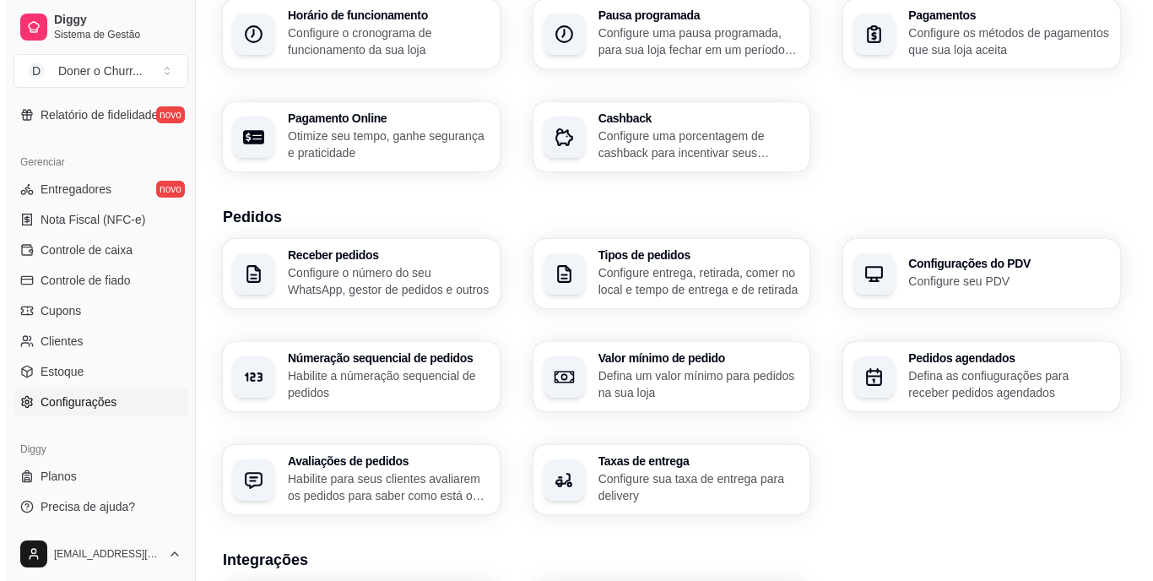
scroll to position [602, 0]
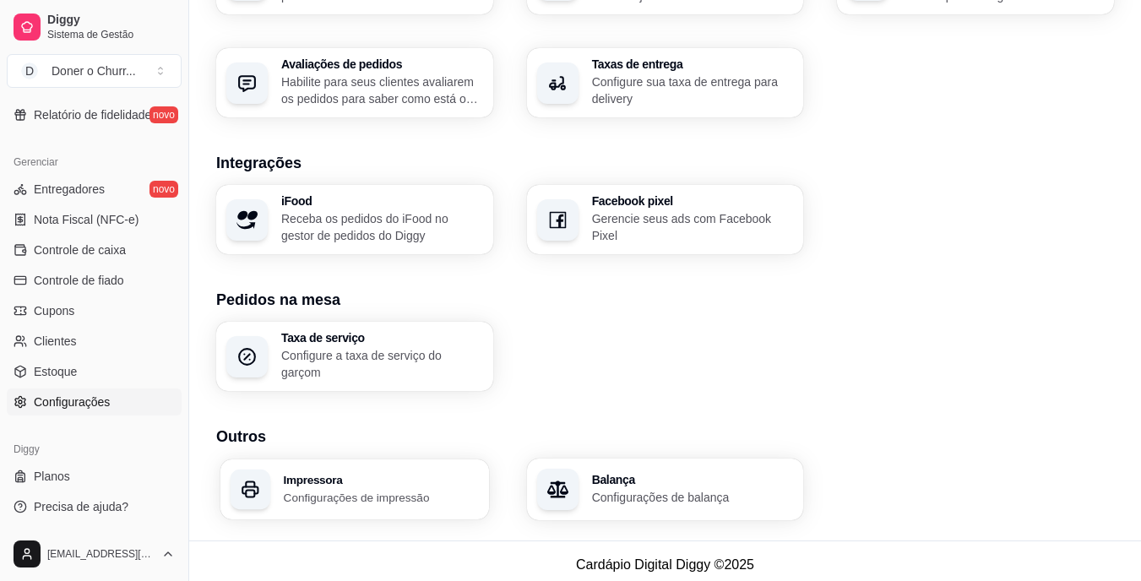
click at [397, 498] on div "Impressora Configurações de impressão" at bounding box center [354, 489] width 269 height 60
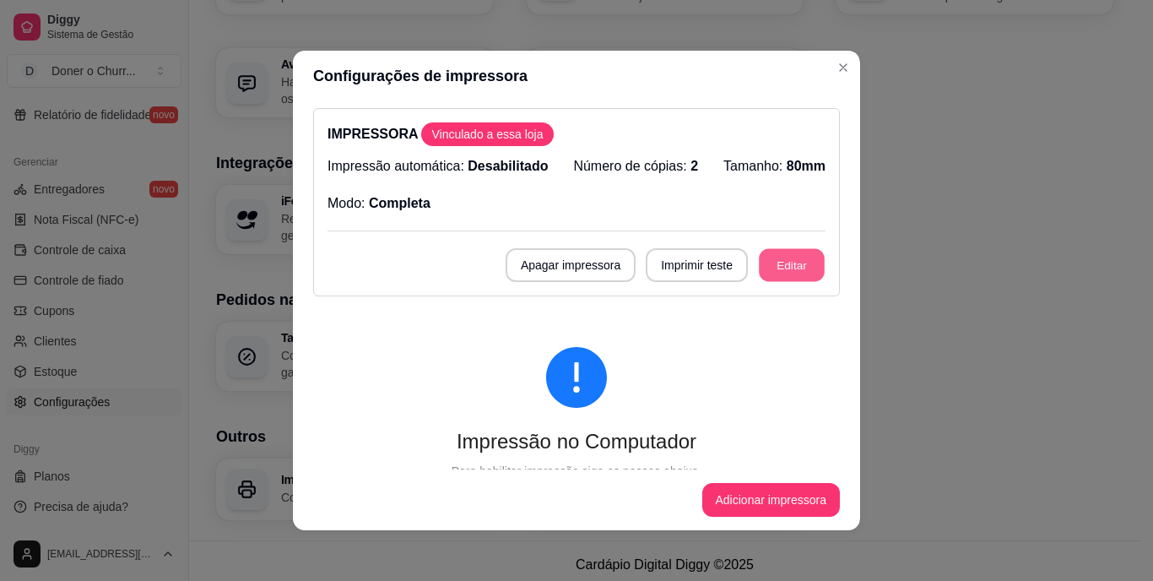
click at [764, 265] on button "Editar" at bounding box center [792, 265] width 66 height 33
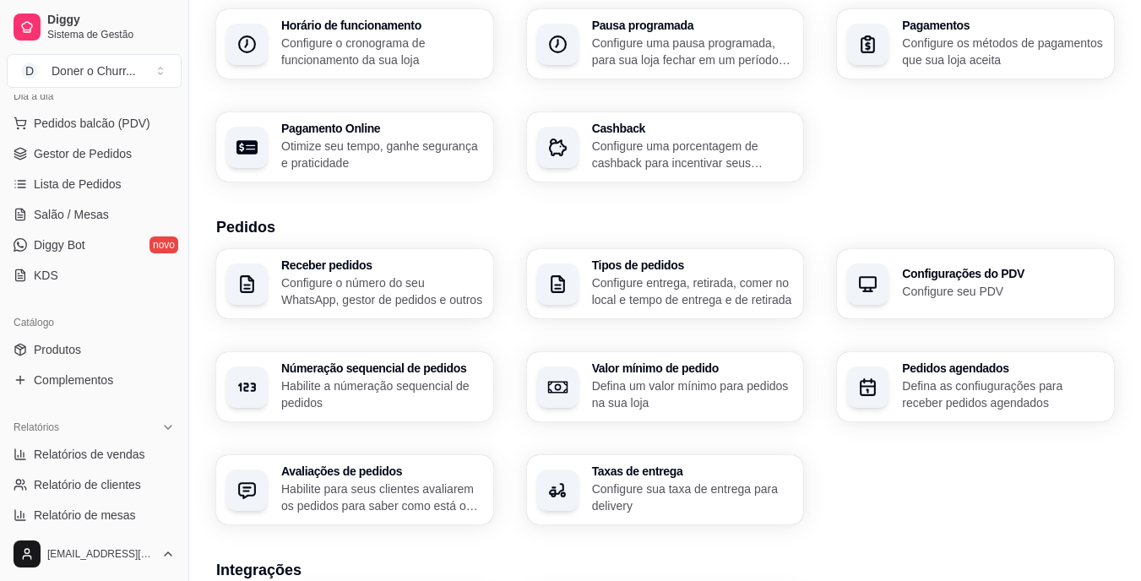
scroll to position [202, 0]
click at [90, 218] on span "Salão / Mesas" at bounding box center [71, 216] width 75 height 17
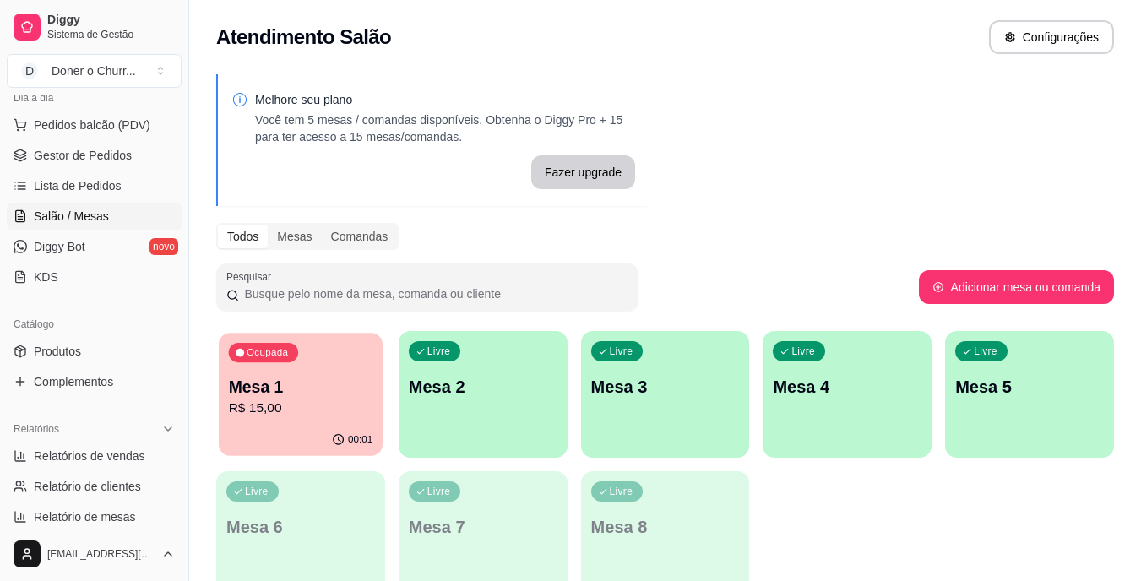
click at [312, 406] on p "R$ 15,00" at bounding box center [301, 408] width 144 height 19
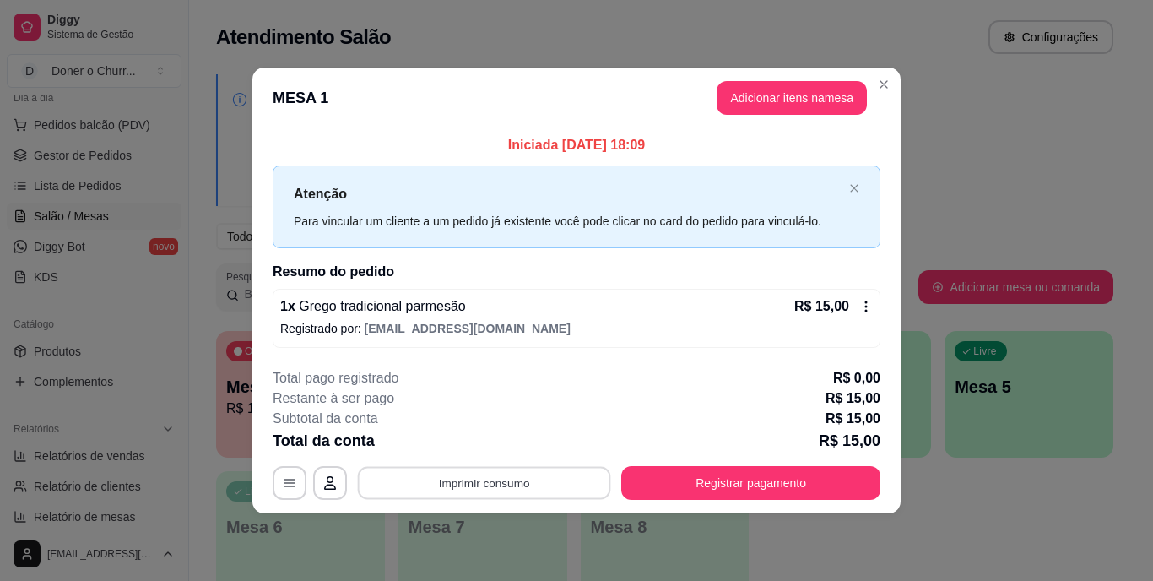
click at [532, 483] on button "Imprimir consumo" at bounding box center [484, 482] width 253 height 33
click at [513, 449] on button "IMPRESSORA" at bounding box center [490, 444] width 118 height 26
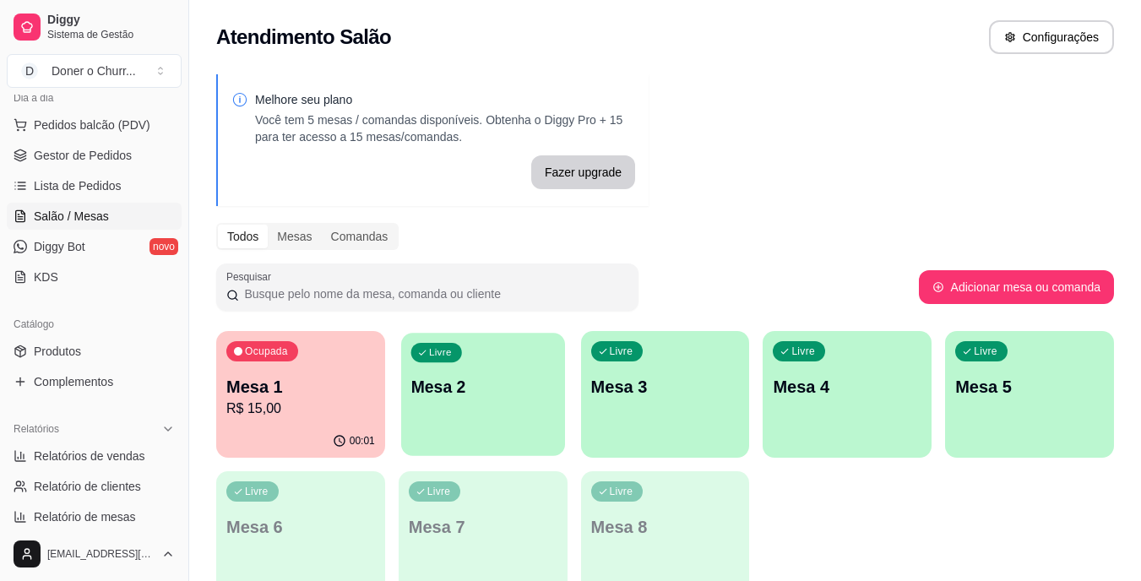
click at [464, 393] on p "Mesa 2" at bounding box center [482, 387] width 144 height 23
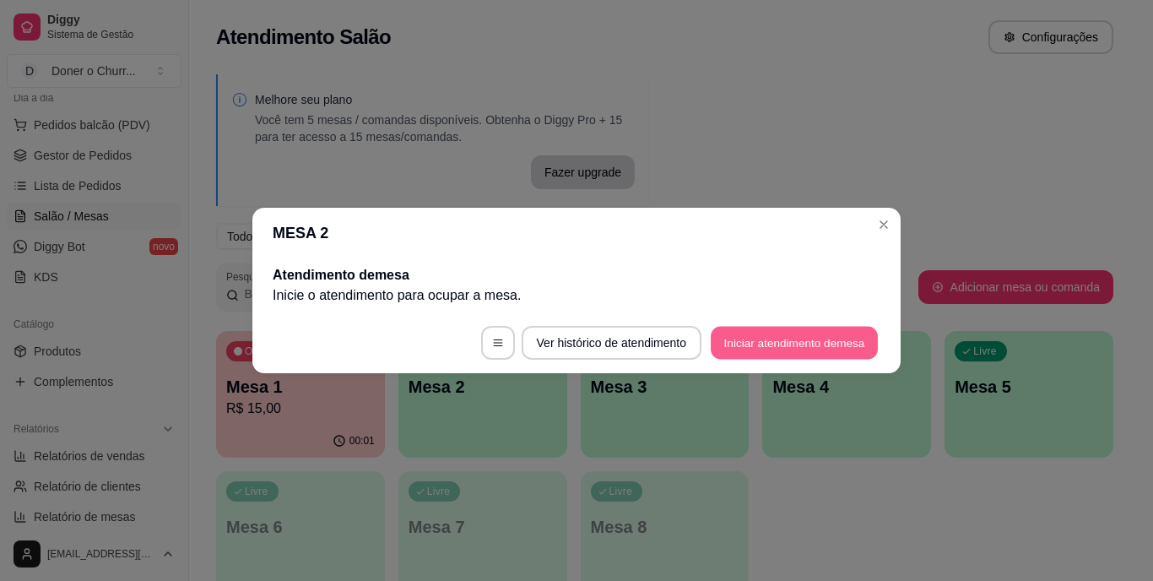
click at [805, 339] on button "Iniciar atendimento de mesa" at bounding box center [794, 343] width 167 height 33
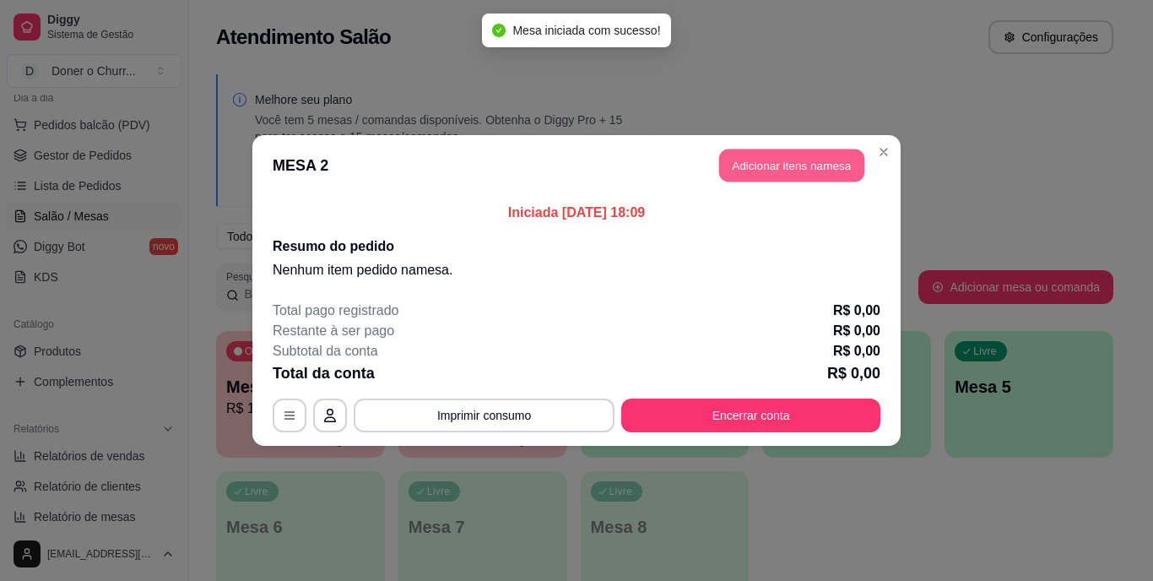
click at [817, 158] on button "Adicionar itens na mesa" at bounding box center [791, 165] width 145 height 33
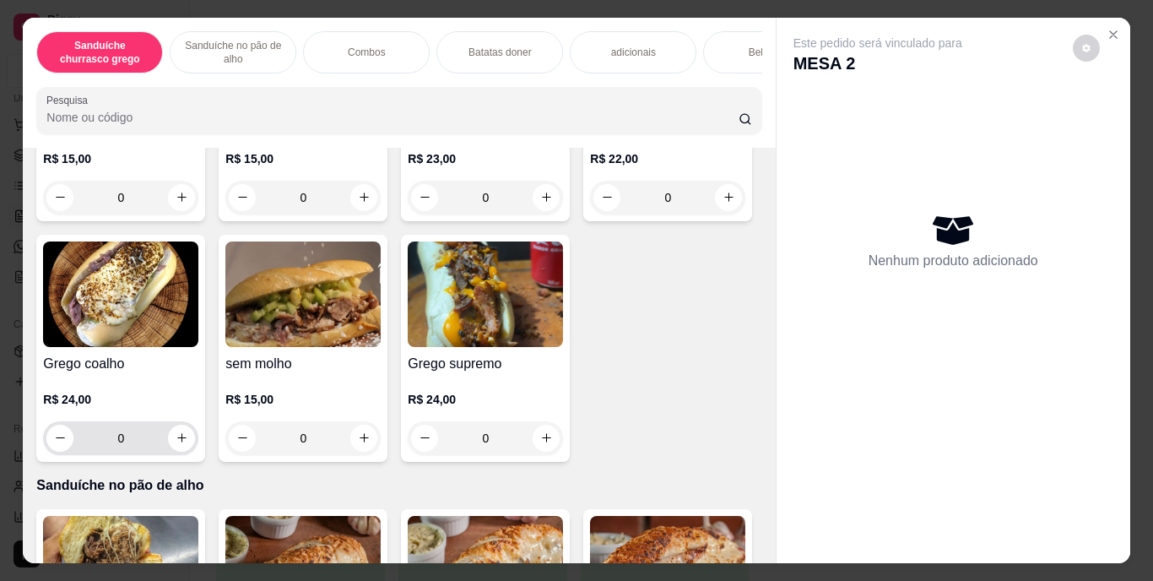
scroll to position [285, 0]
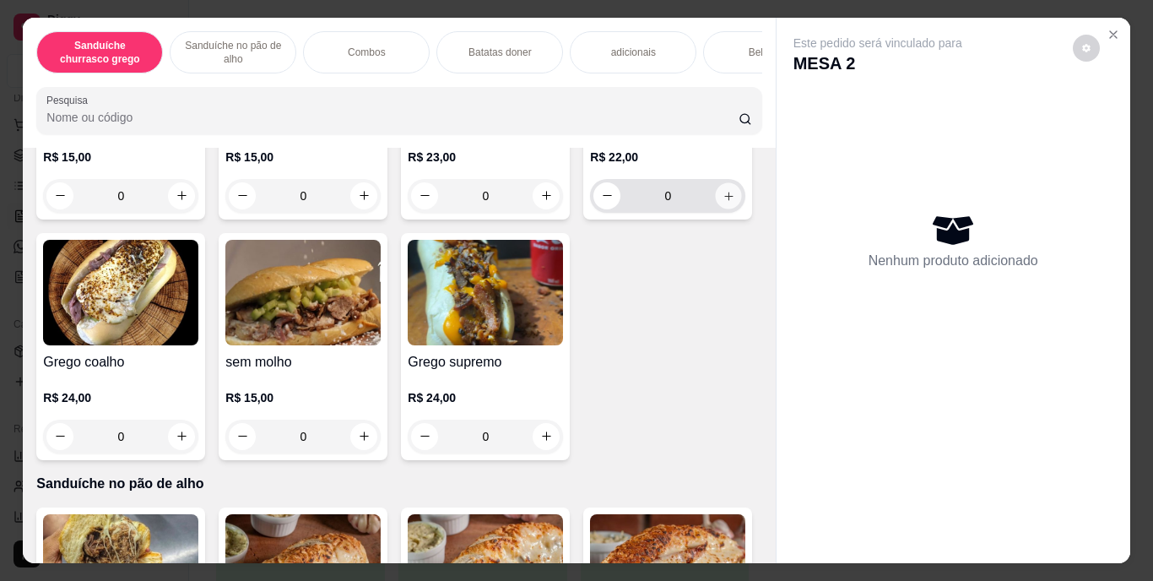
click at [723, 202] on icon "increase-product-quantity" at bounding box center [729, 195] width 13 height 13
type input "1"
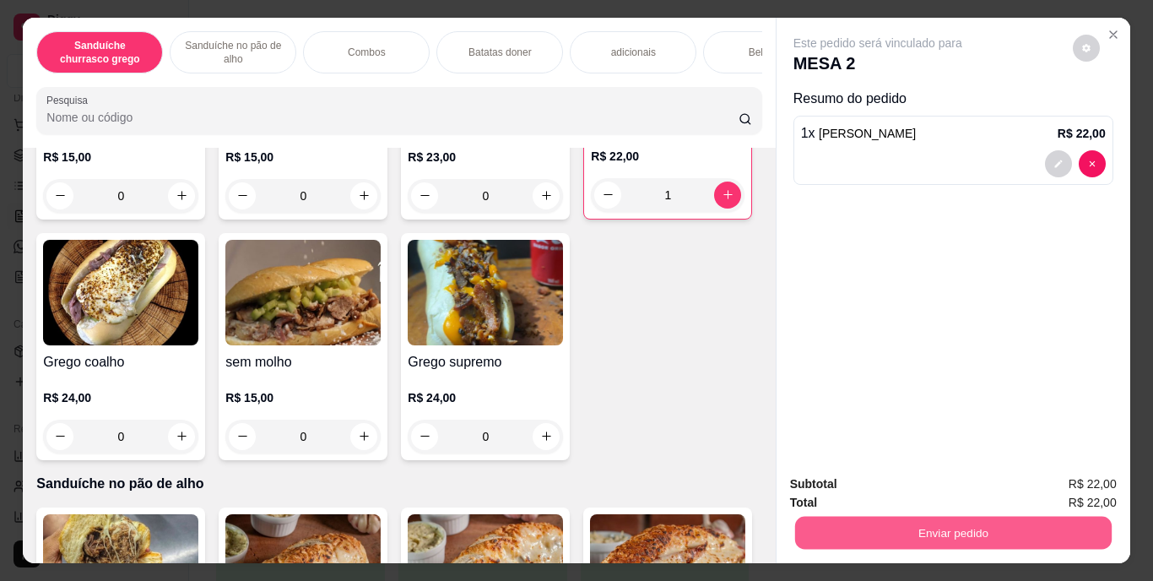
click at [940, 527] on button "Enviar pedido" at bounding box center [953, 533] width 317 height 33
click at [1097, 476] on button "Enviar pedido" at bounding box center [1073, 484] width 93 height 31
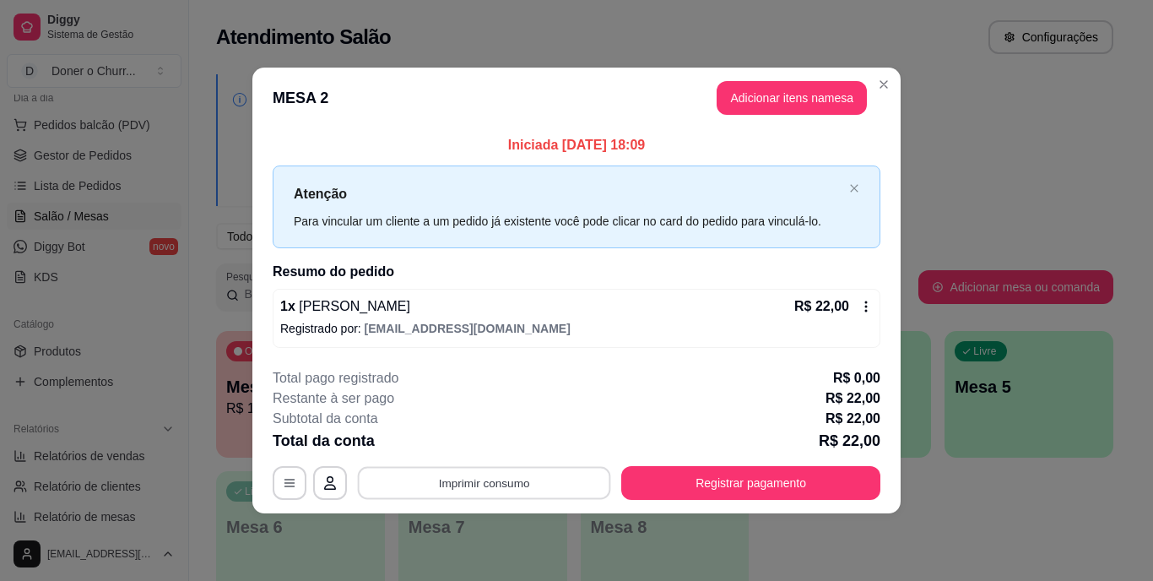
click at [464, 479] on button "Imprimir consumo" at bounding box center [484, 482] width 253 height 33
click at [501, 443] on button "IMPRESSORA" at bounding box center [490, 444] width 118 height 26
click at [524, 482] on button "Imprimir consumo" at bounding box center [484, 482] width 253 height 33
click at [512, 440] on button "IMPRESSORA" at bounding box center [489, 444] width 122 height 27
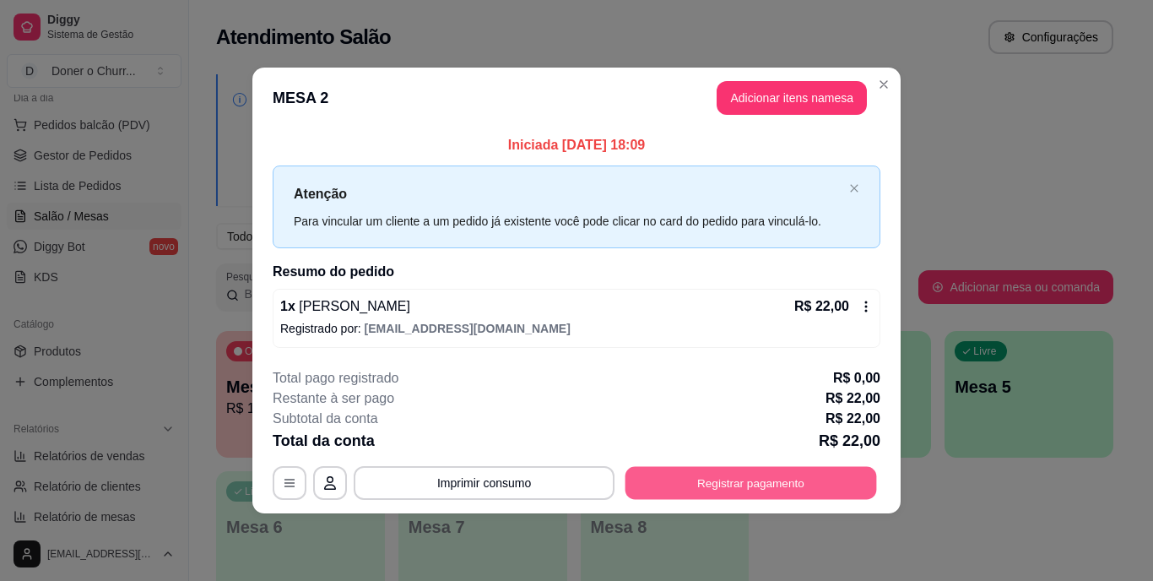
click at [743, 474] on button "Registrar pagamento" at bounding box center [752, 482] width 252 height 33
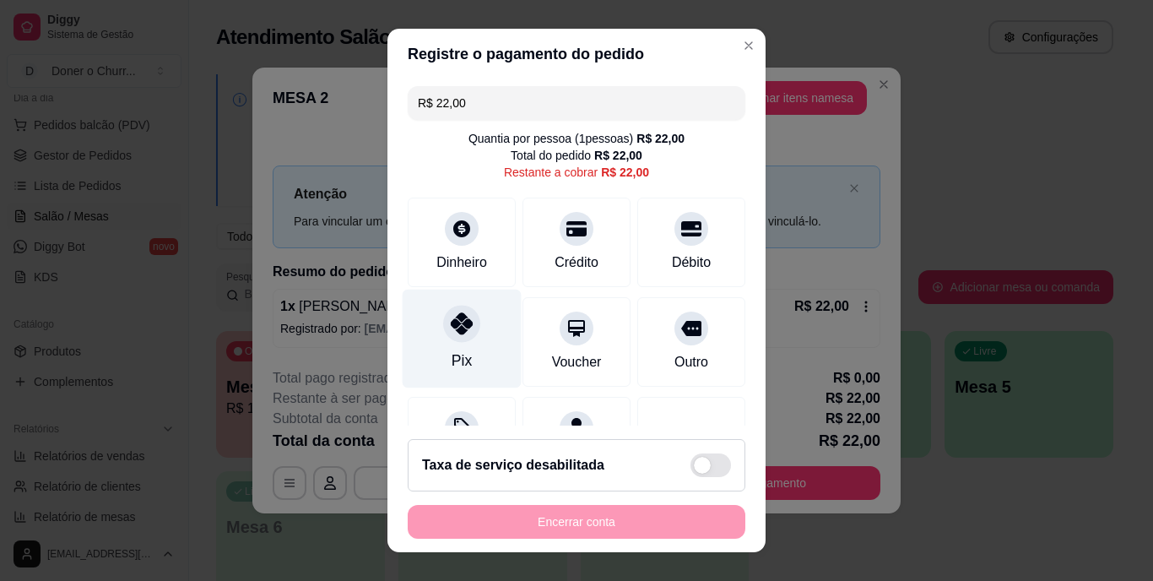
click at [452, 331] on icon at bounding box center [462, 324] width 22 height 22
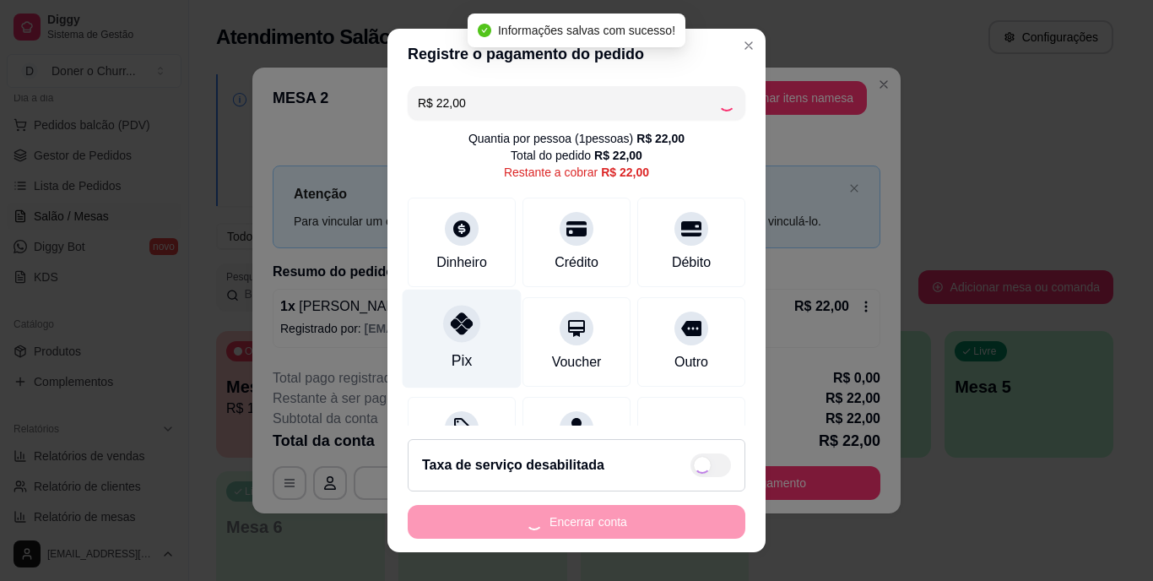
type input "R$ 0,00"
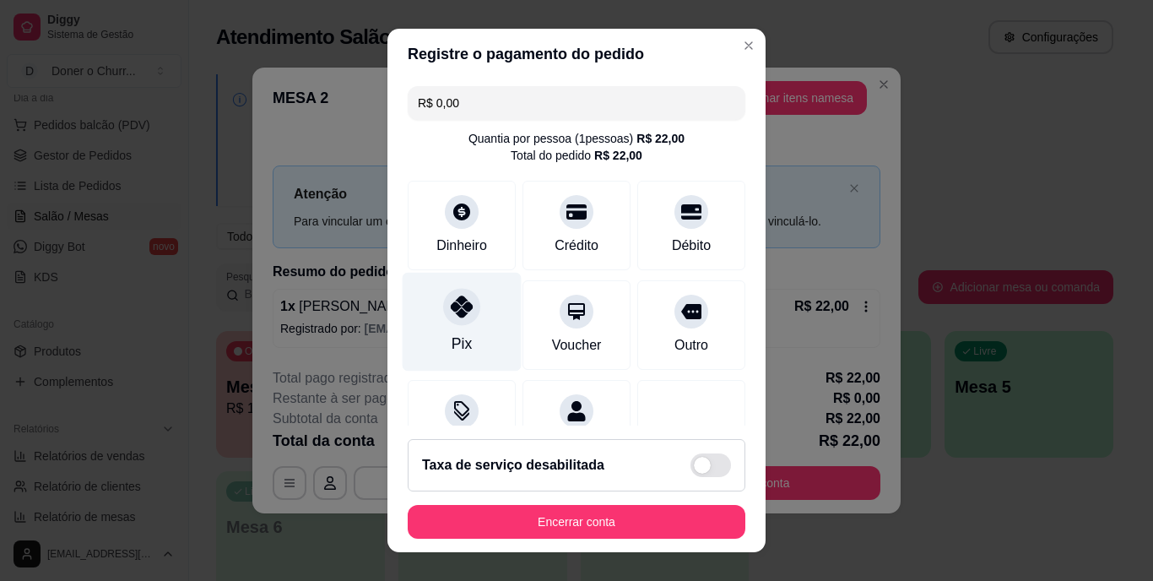
click at [452, 331] on div "Pix" at bounding box center [462, 322] width 119 height 99
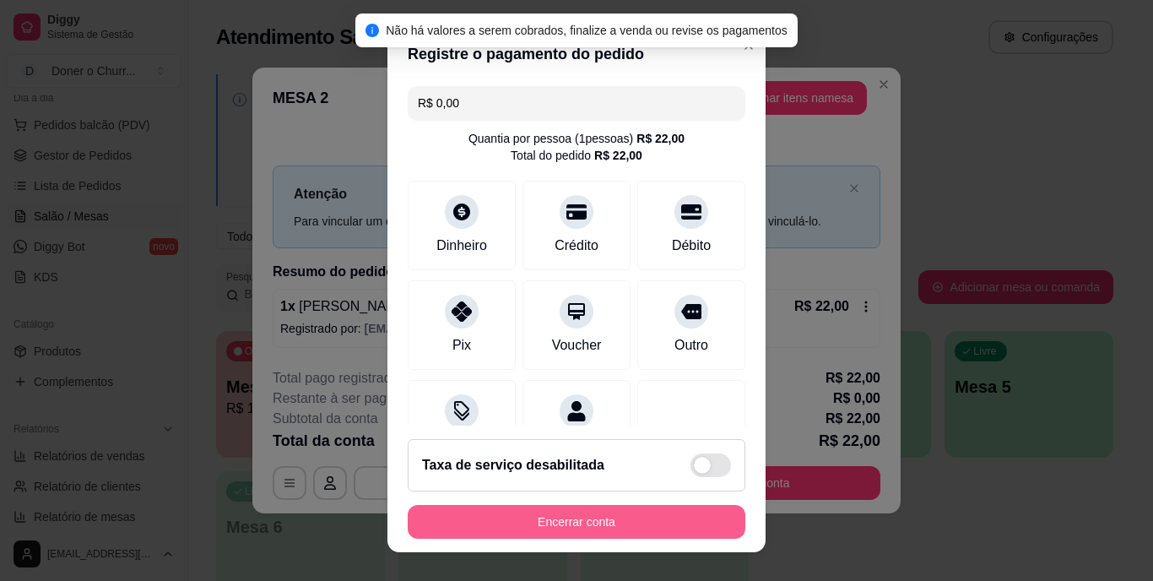
click at [553, 518] on button "Encerrar conta" at bounding box center [577, 522] width 338 height 34
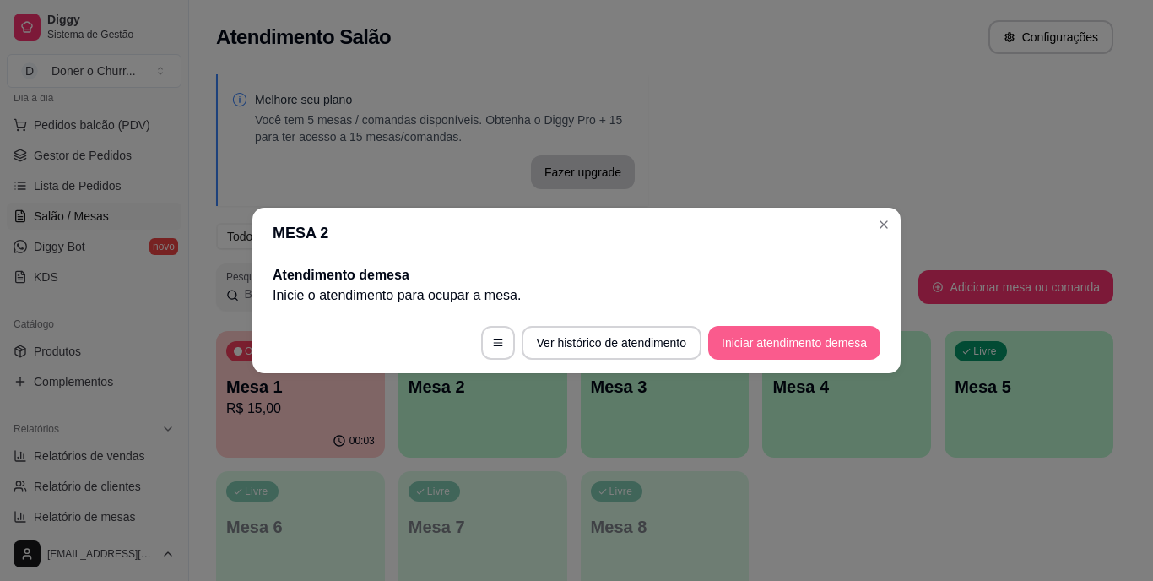
click at [801, 339] on button "Iniciar atendimento de mesa" at bounding box center [794, 343] width 172 height 34
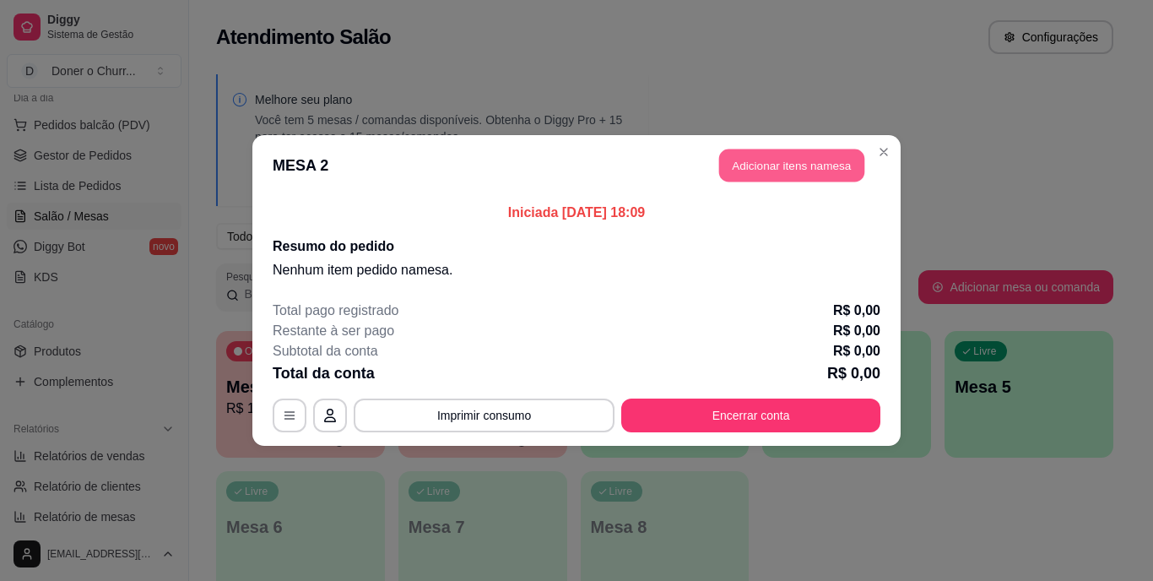
click at [779, 176] on button "Adicionar itens na mesa" at bounding box center [791, 165] width 145 height 33
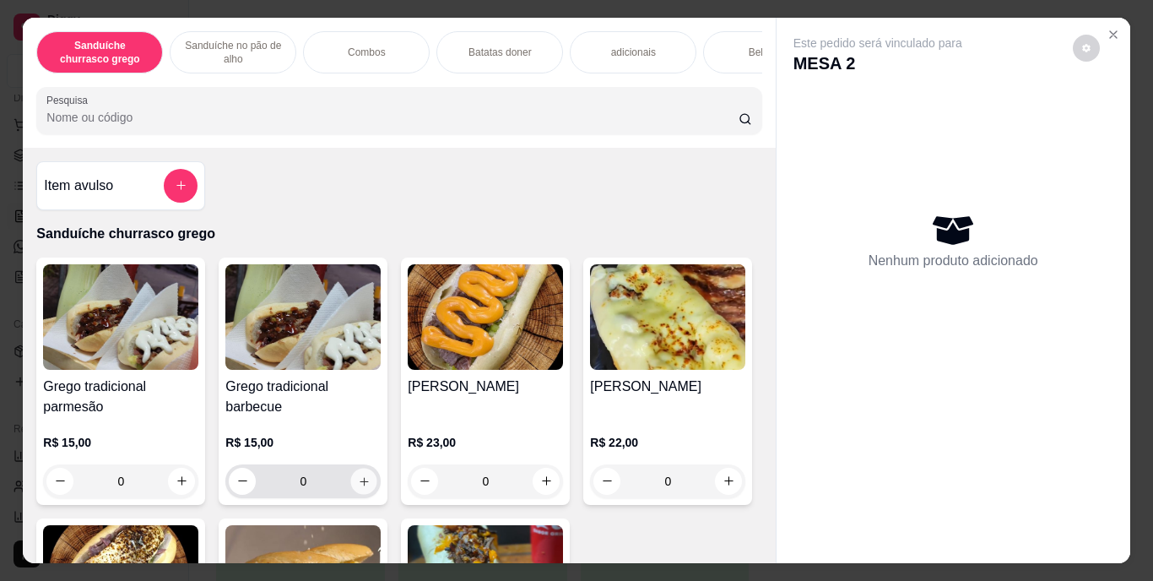
click at [360, 486] on icon "increase-product-quantity" at bounding box center [364, 481] width 8 height 8
type input "1"
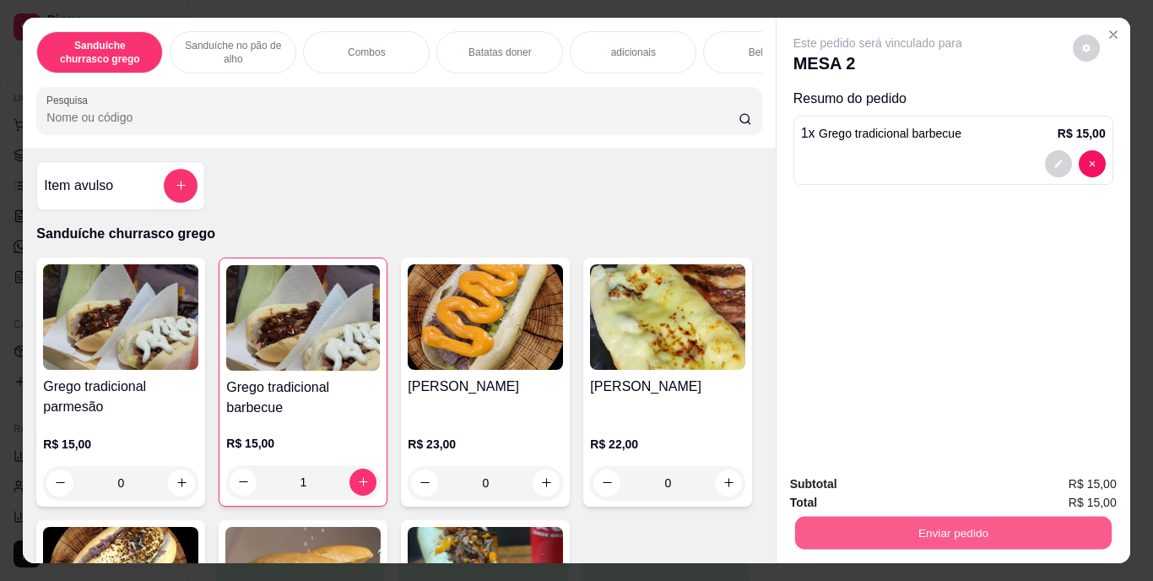
click at [926, 517] on button "Enviar pedido" at bounding box center [953, 533] width 317 height 33
click at [1068, 478] on button "Enviar pedido" at bounding box center [1073, 484] width 93 height 31
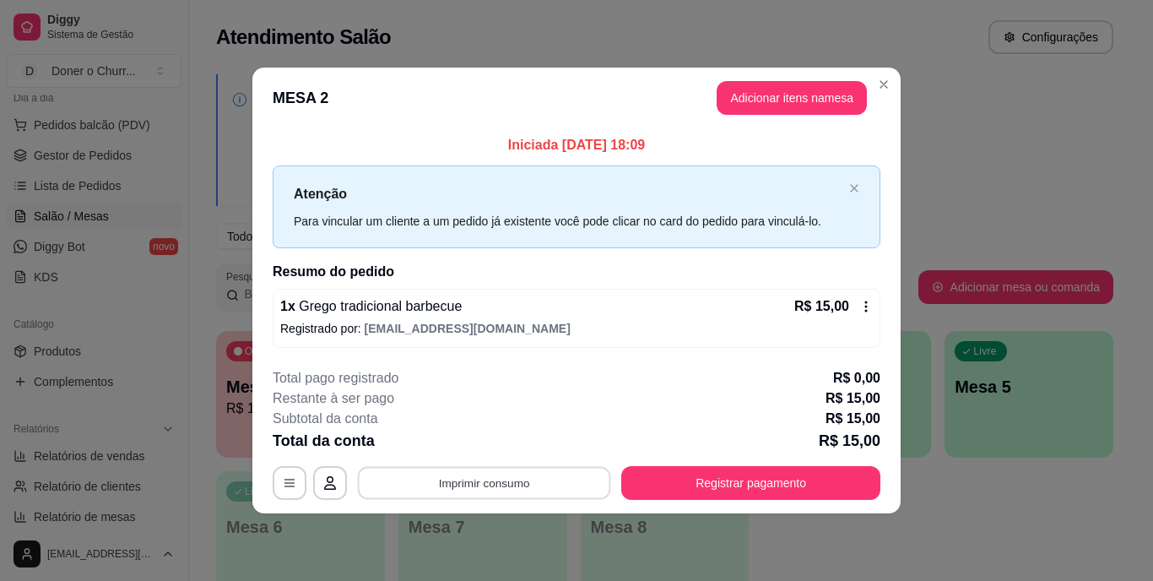
click at [465, 485] on button "Imprimir consumo" at bounding box center [484, 482] width 253 height 33
click at [503, 431] on button "IMPRESSORA" at bounding box center [490, 444] width 118 height 26
click at [518, 488] on button "Imprimir consumo" at bounding box center [484, 482] width 253 height 33
click at [502, 448] on button "IMPRESSORA" at bounding box center [490, 444] width 118 height 26
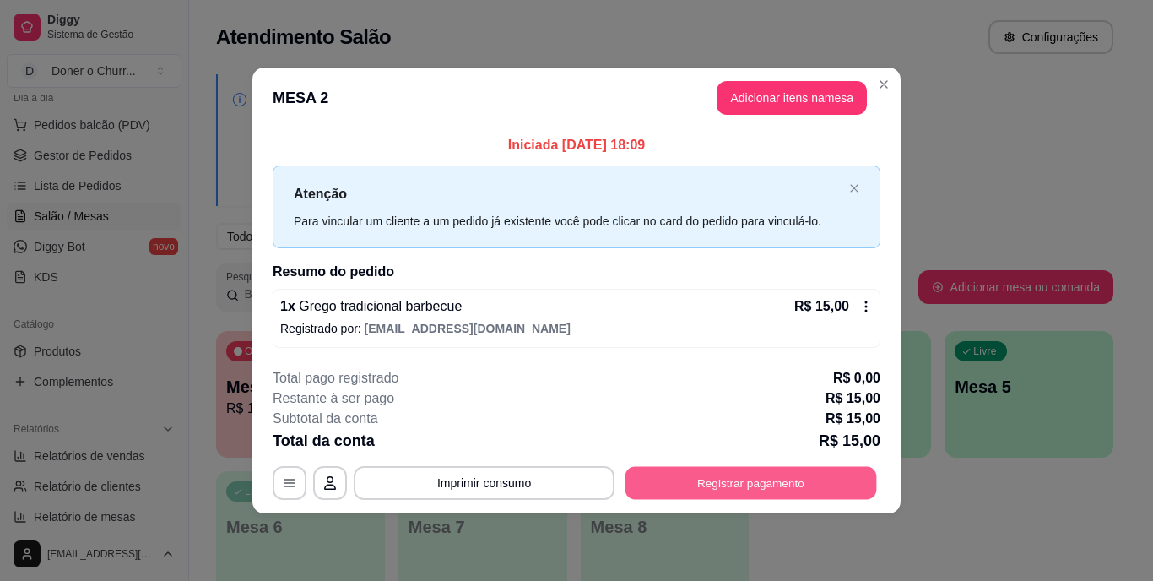
click at [747, 485] on button "Registrar pagamento" at bounding box center [752, 482] width 252 height 33
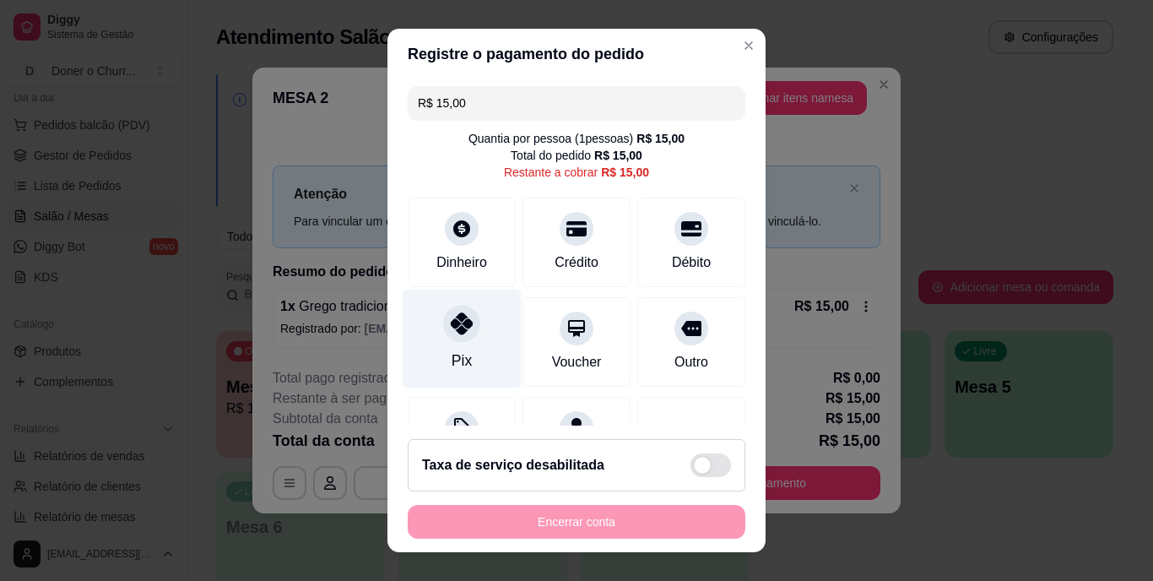
click at [461, 330] on icon at bounding box center [462, 324] width 22 height 22
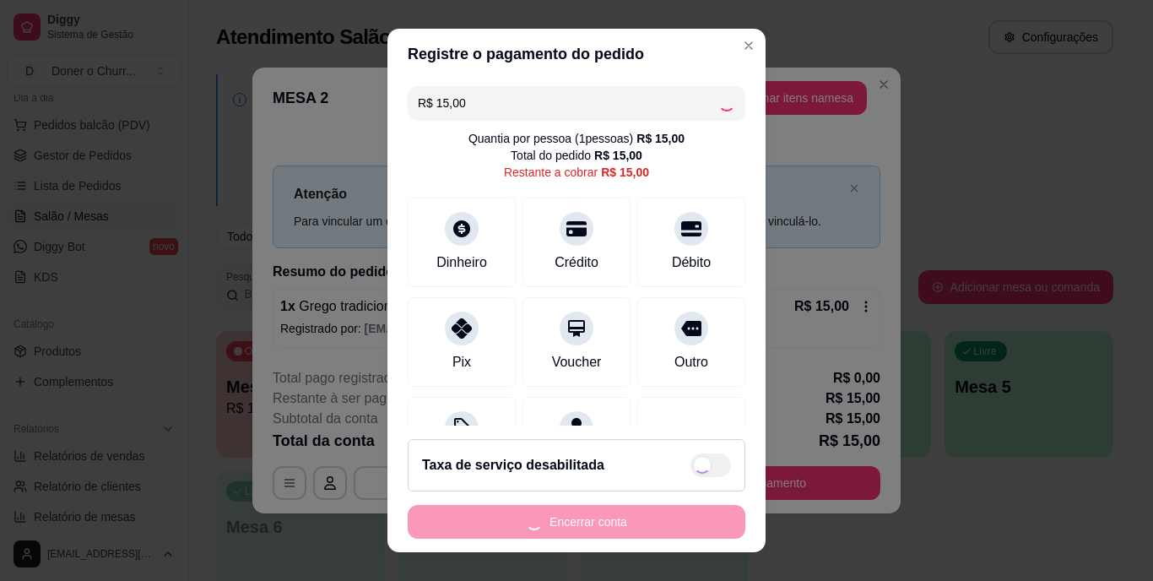
type input "R$ 0,00"
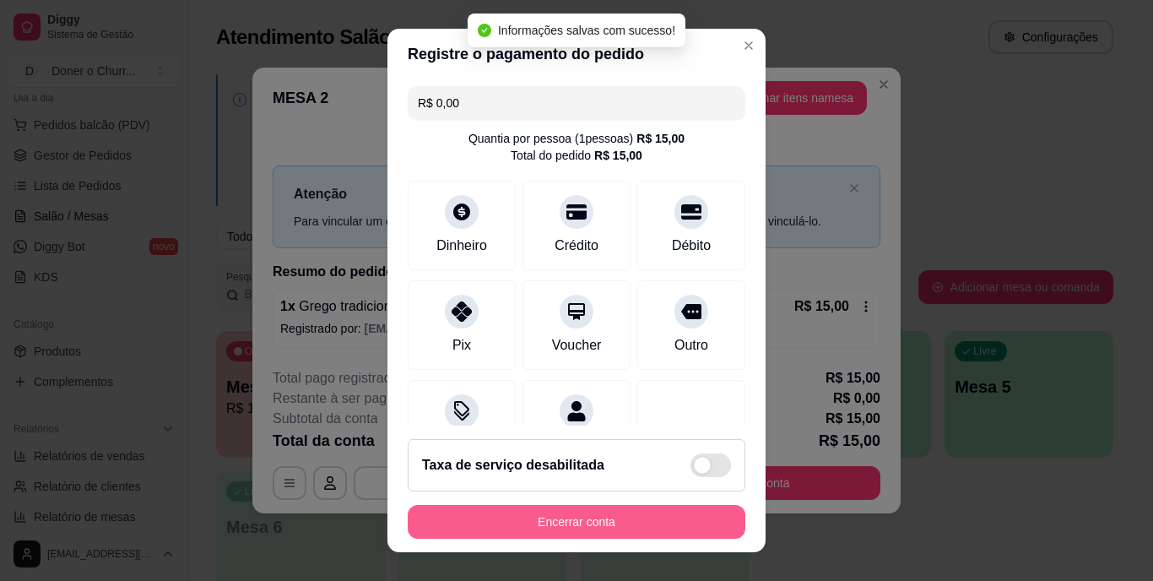
click at [572, 527] on button "Encerrar conta" at bounding box center [577, 522] width 338 height 34
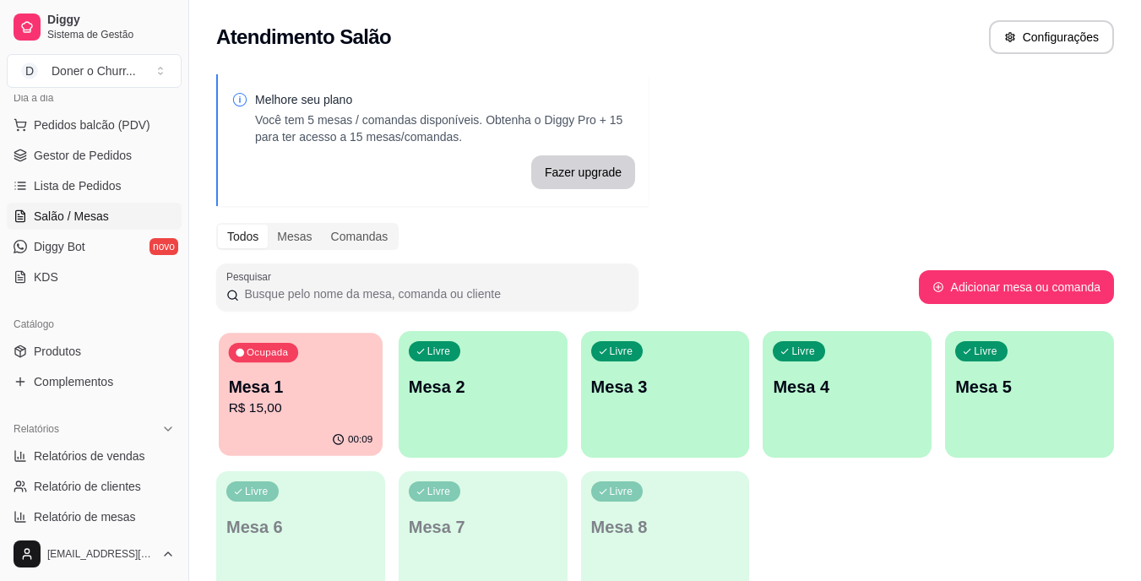
click at [286, 403] on p "R$ 15,00" at bounding box center [301, 408] width 144 height 19
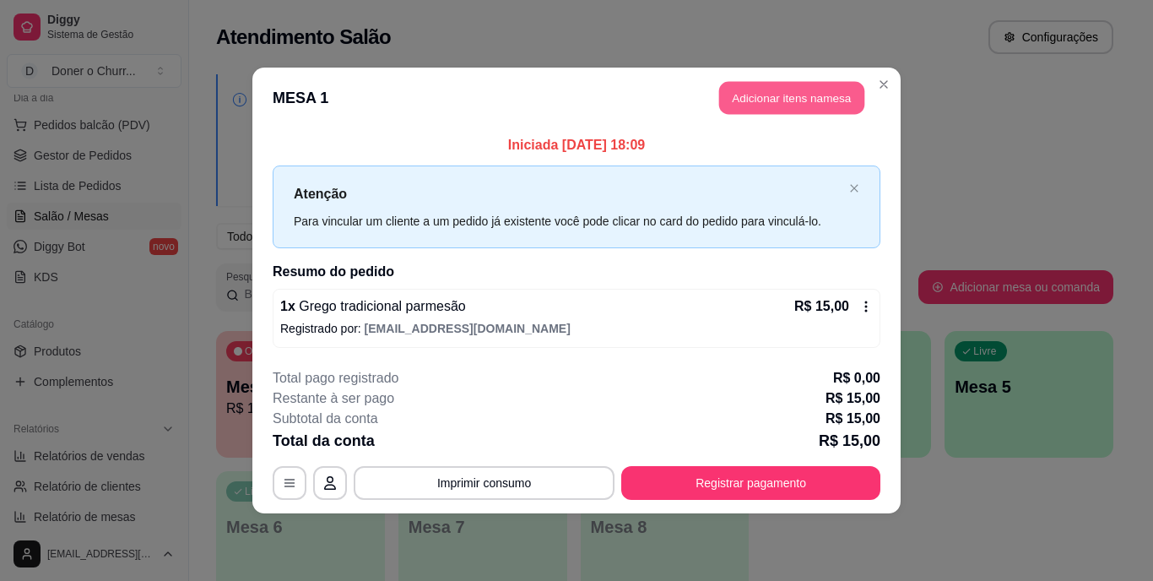
click at [779, 95] on button "Adicionar itens na mesa" at bounding box center [791, 98] width 145 height 33
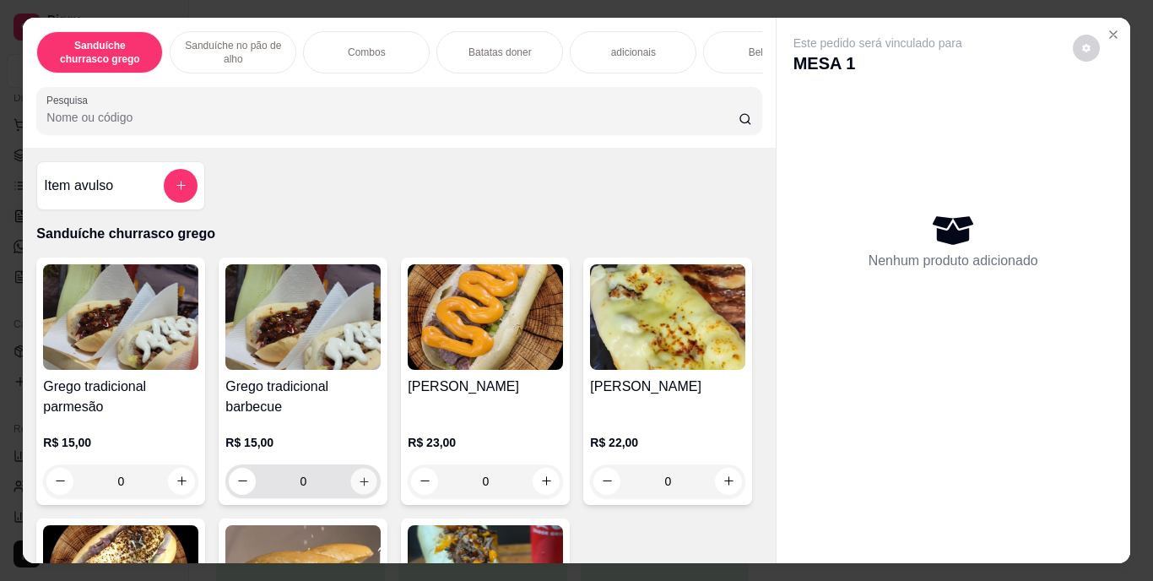
click at [358, 487] on icon "increase-product-quantity" at bounding box center [364, 481] width 13 height 13
type input "1"
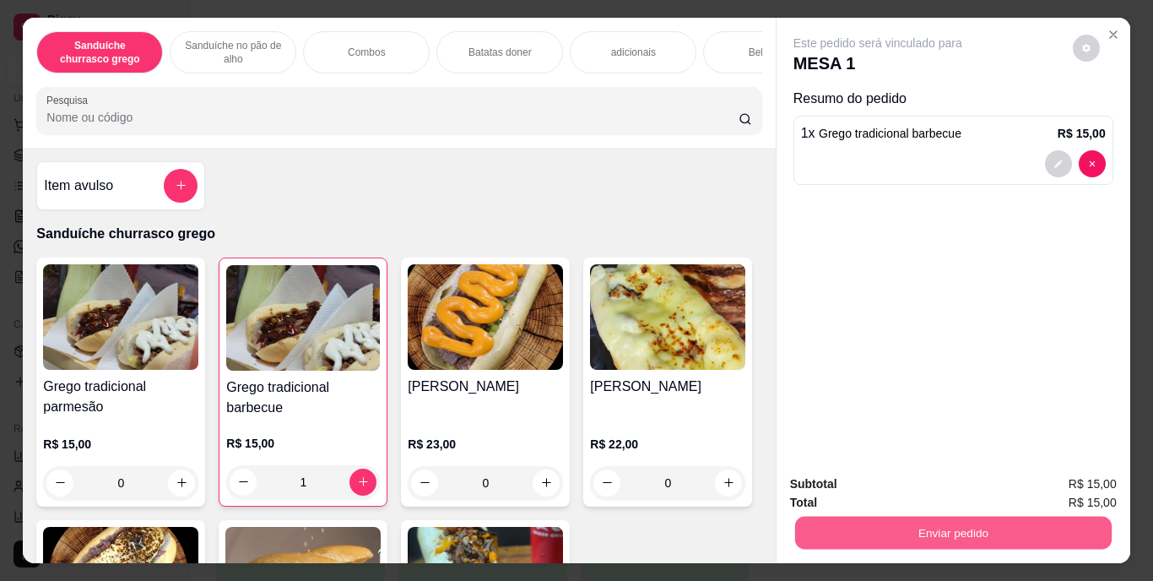
click at [909, 523] on button "Enviar pedido" at bounding box center [953, 533] width 317 height 33
click at [1072, 484] on button "Enviar pedido" at bounding box center [1073, 484] width 93 height 31
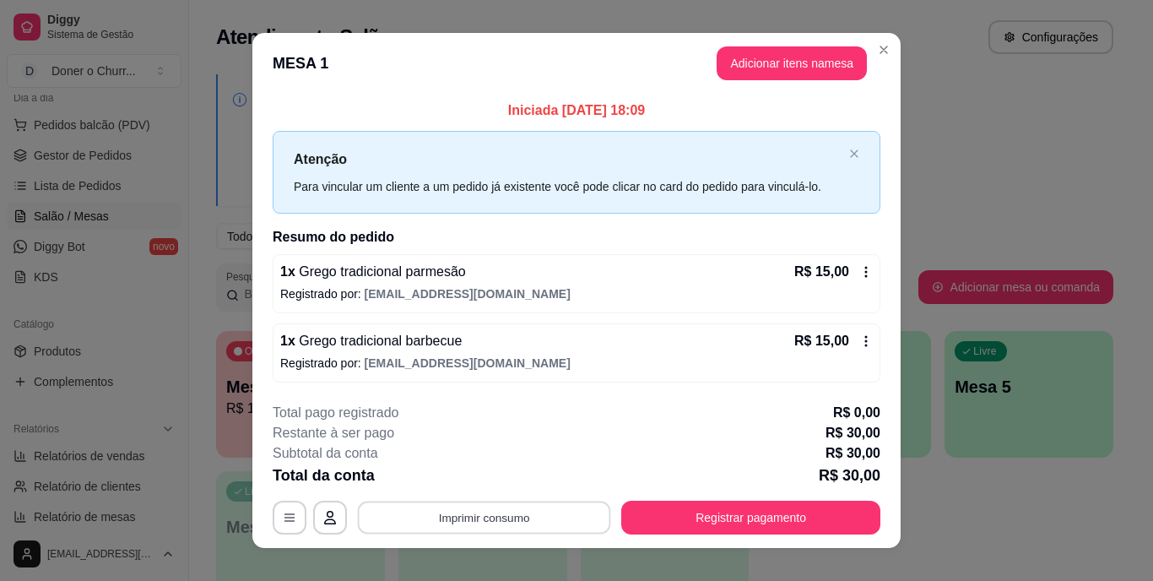
click at [445, 514] on button "Imprimir consumo" at bounding box center [484, 517] width 253 height 33
click at [492, 480] on button "IMPRESSORA" at bounding box center [483, 478] width 118 height 26
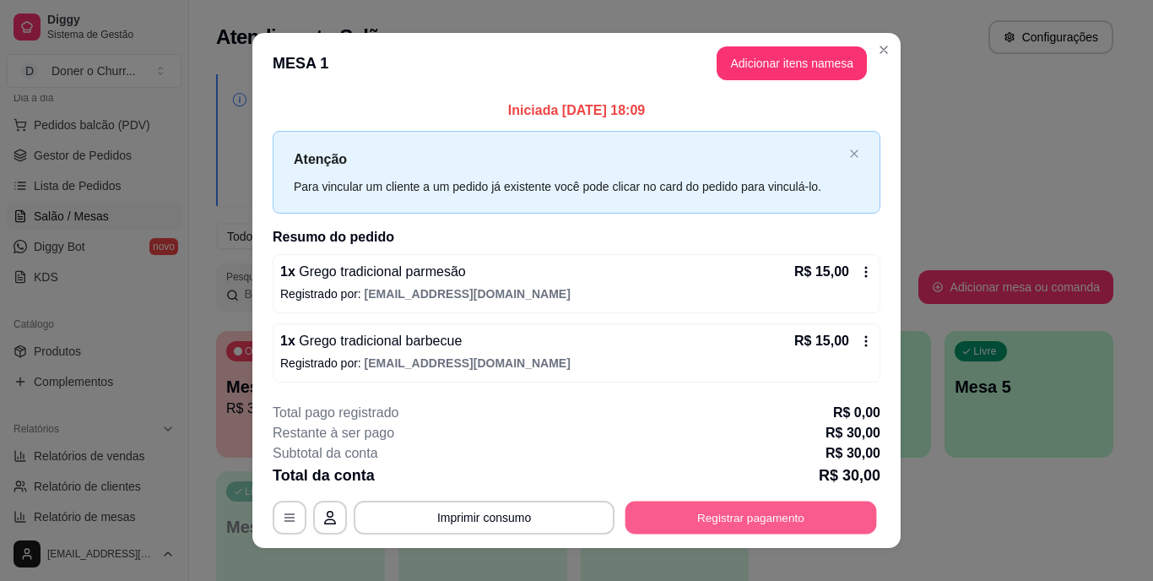
click at [697, 524] on button "Registrar pagamento" at bounding box center [752, 517] width 252 height 33
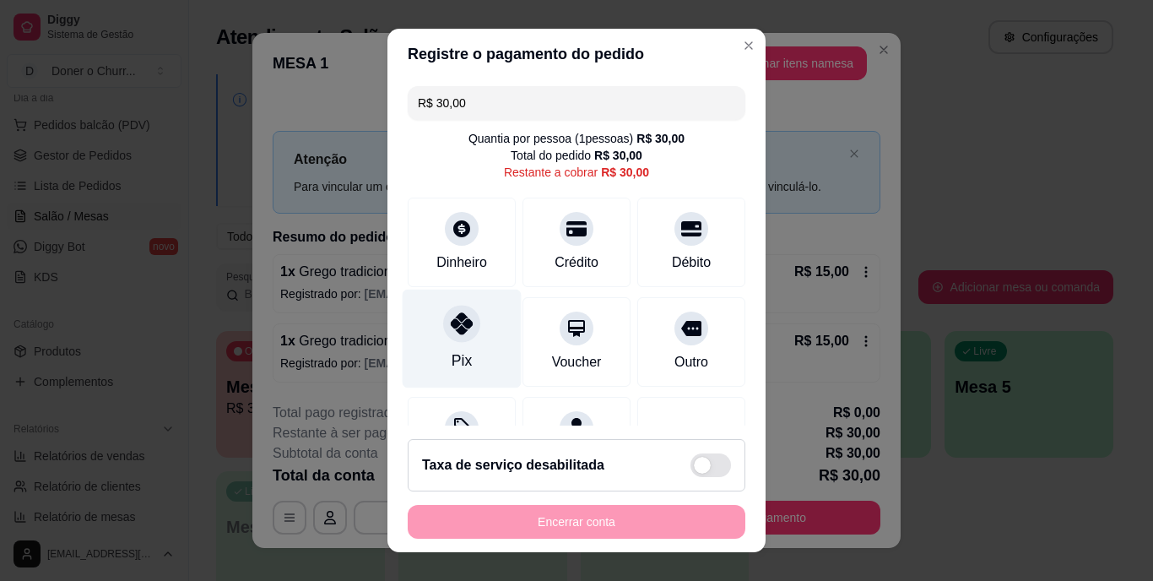
click at [452, 358] on div "Pix" at bounding box center [462, 361] width 20 height 22
type input "R$ 0,00"
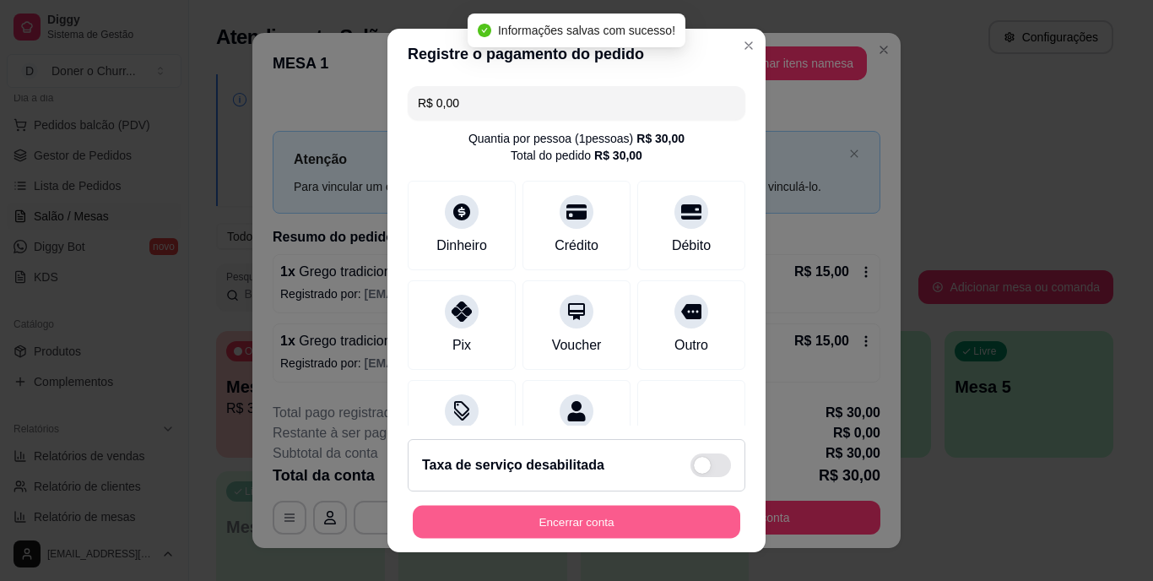
click at [586, 518] on button "Encerrar conta" at bounding box center [577, 521] width 328 height 33
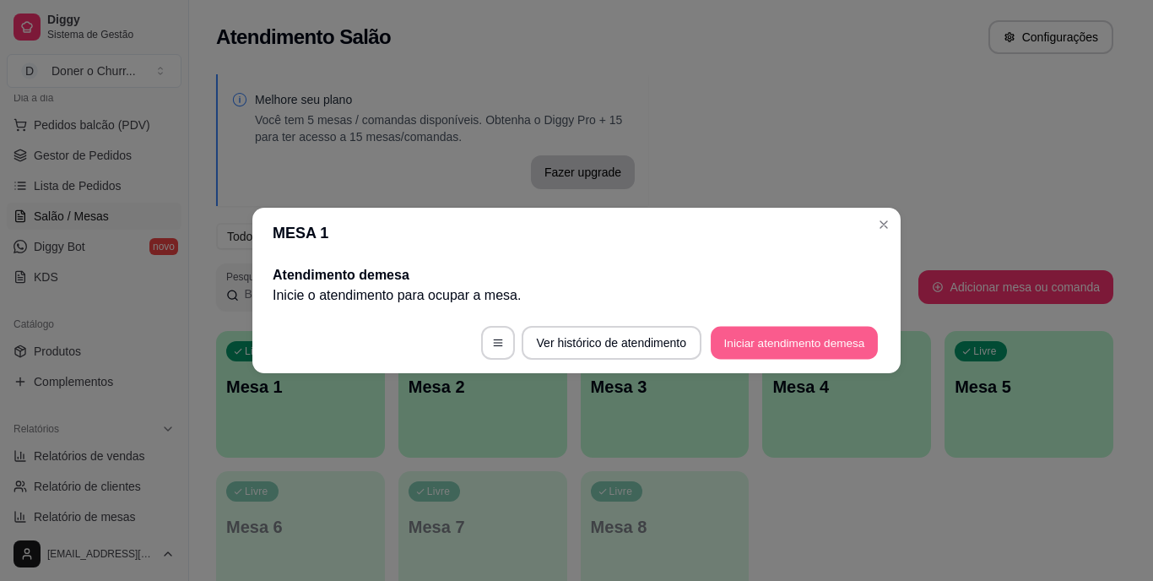
click at [821, 336] on button "Iniciar atendimento de mesa" at bounding box center [794, 343] width 167 height 33
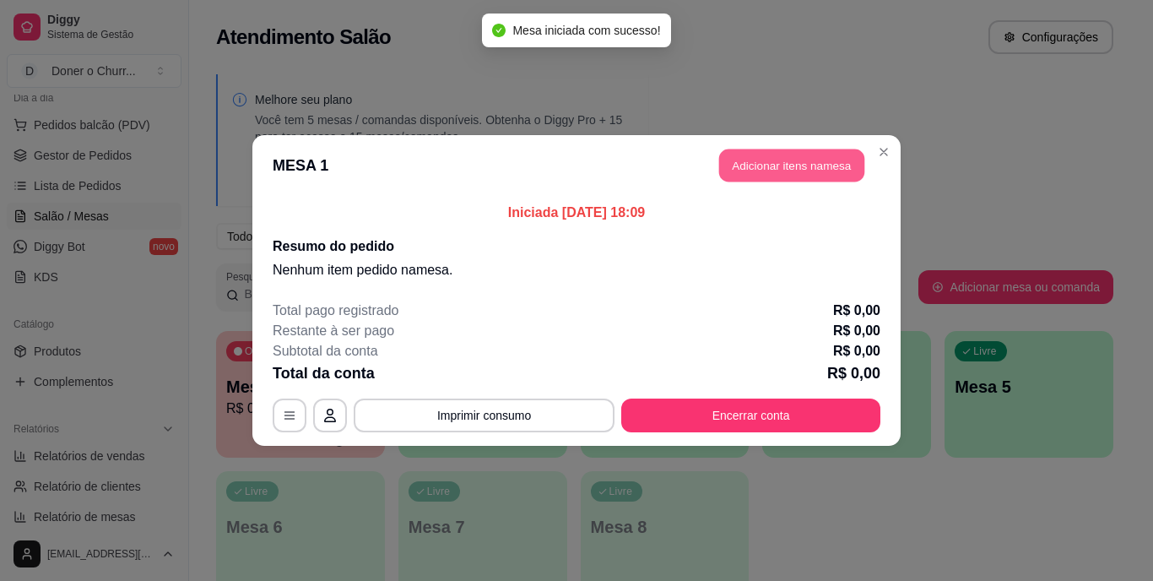
click at [795, 167] on button "Adicionar itens na mesa" at bounding box center [791, 165] width 145 height 33
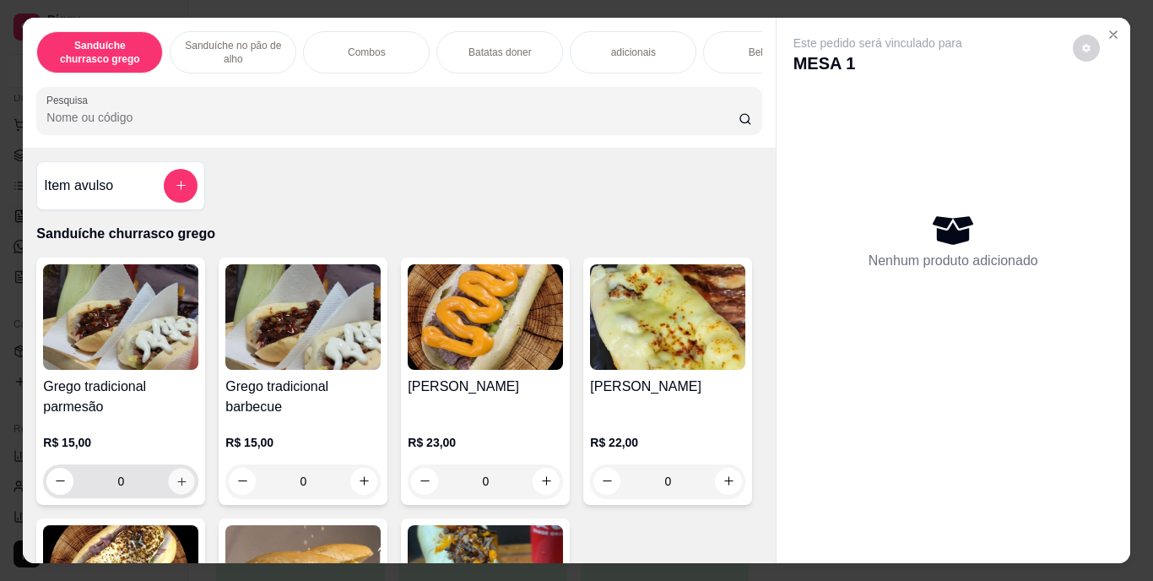
click at [176, 486] on icon "increase-product-quantity" at bounding box center [182, 481] width 13 height 13
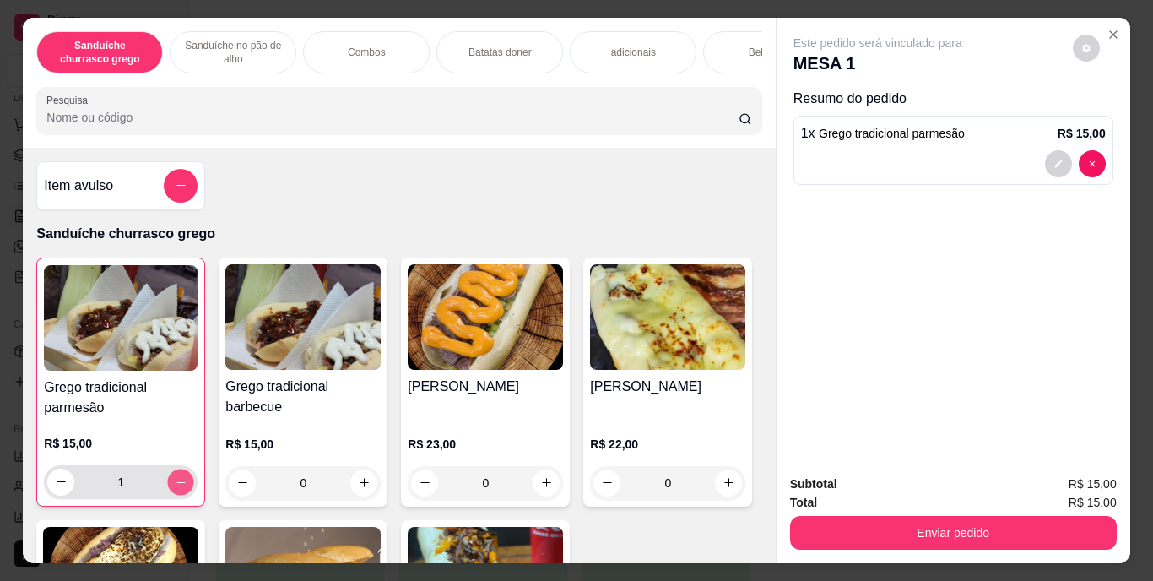
click at [175, 486] on icon "increase-product-quantity" at bounding box center [181, 481] width 13 height 13
type input "2"
click at [241, 316] on img at bounding box center [302, 317] width 155 height 106
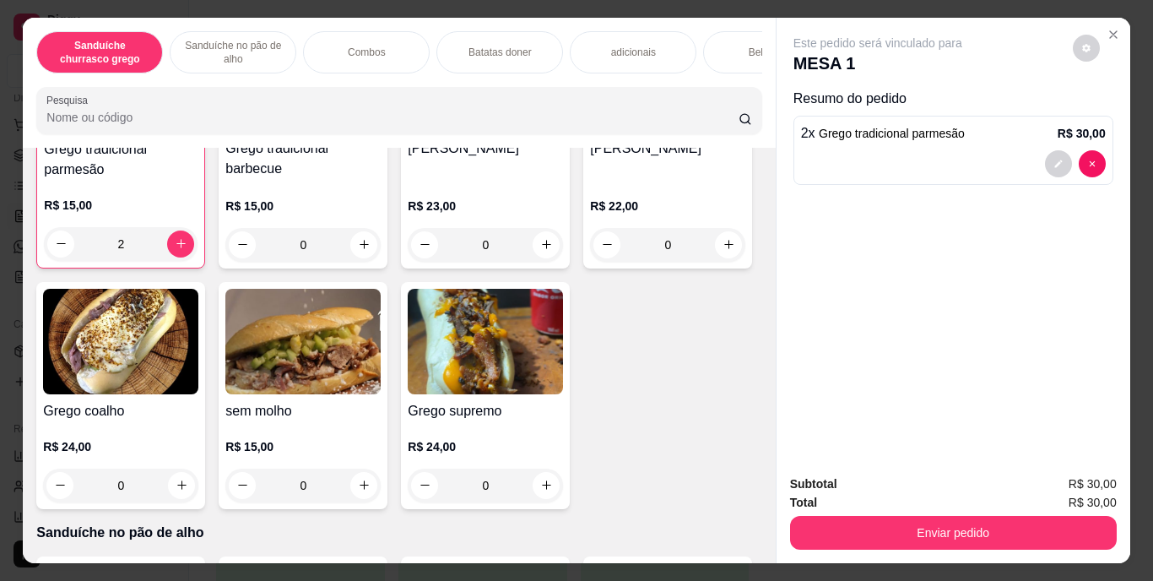
scroll to position [268, 0]
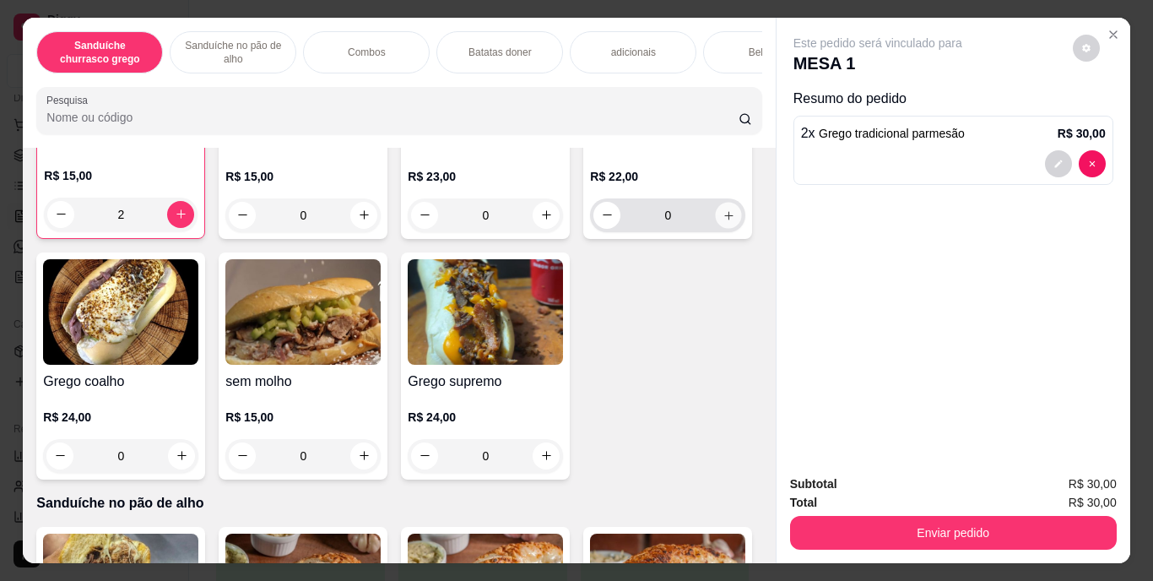
click at [723, 221] on icon "increase-product-quantity" at bounding box center [729, 215] width 13 height 13
type input "1"
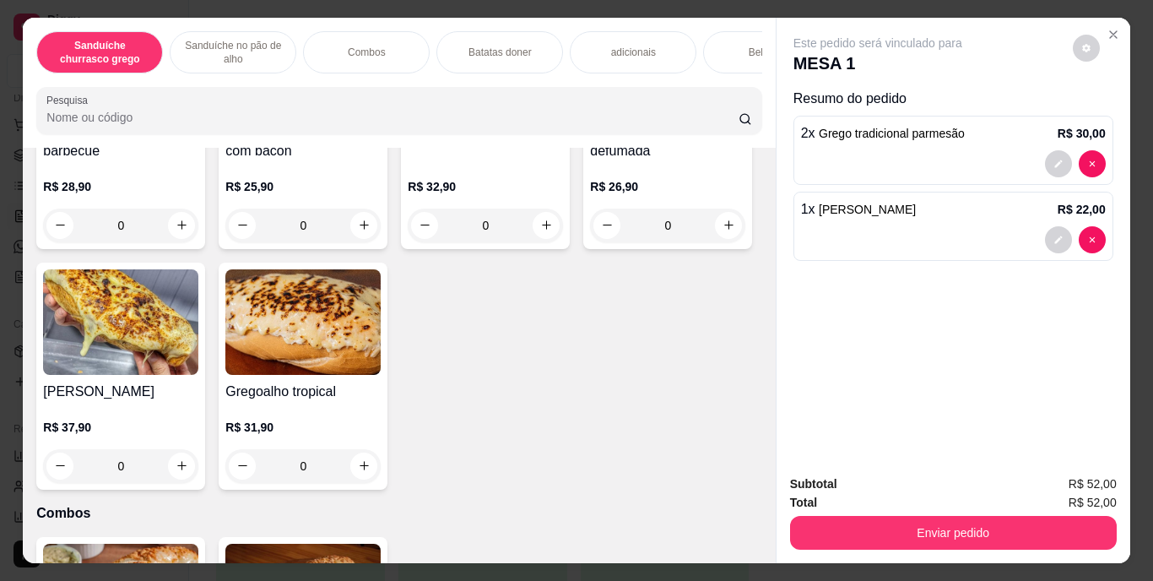
scroll to position [1006, 0]
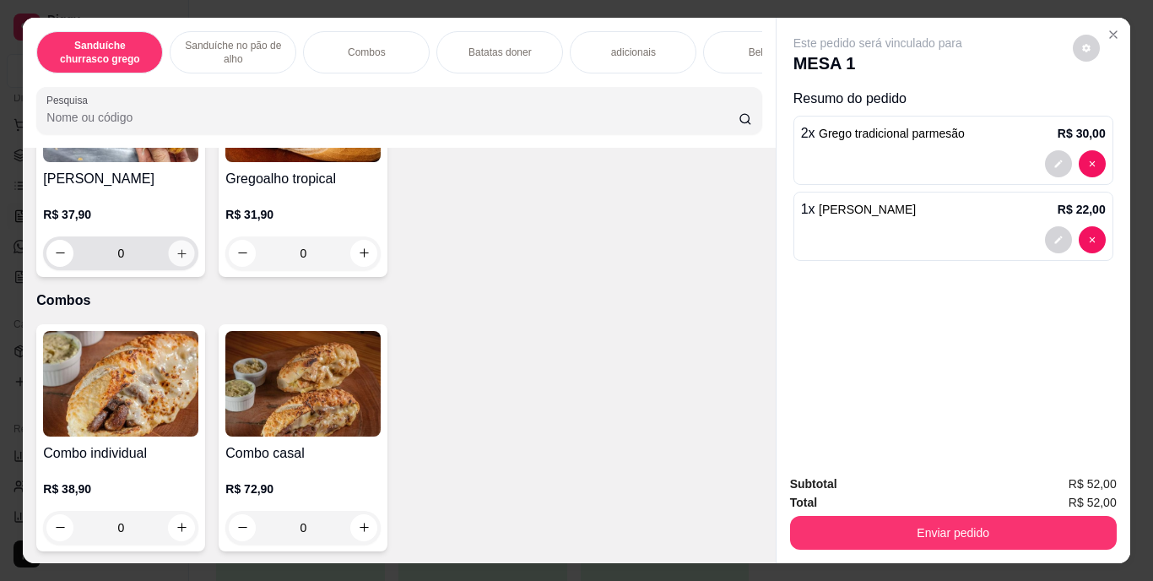
click at [195, 266] on button "increase-product-quantity" at bounding box center [182, 253] width 26 height 26
type input "1"
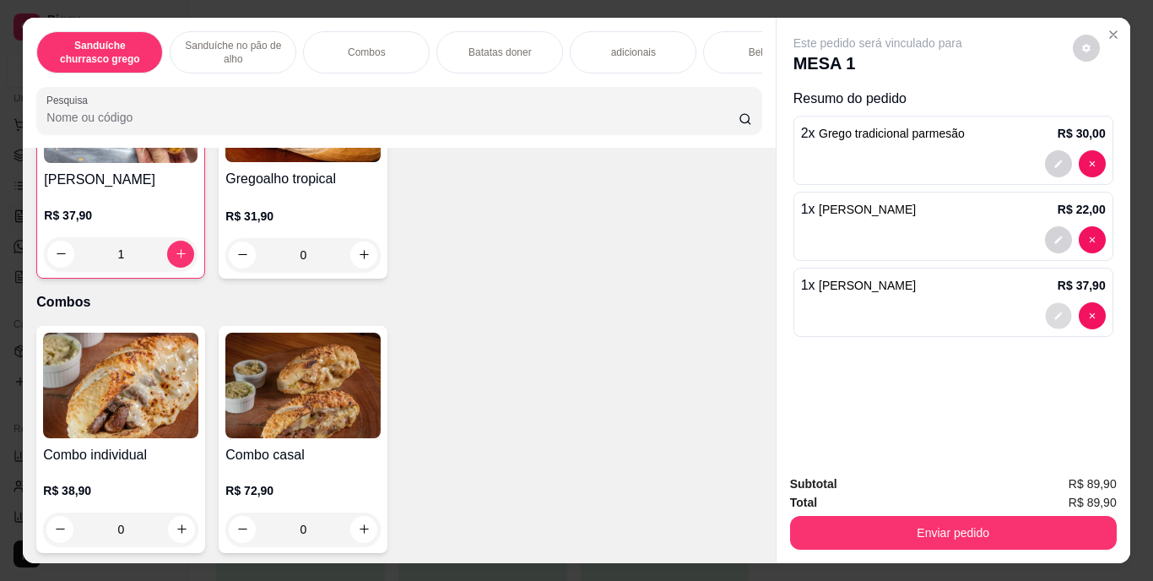
click at [1054, 316] on button "decrease-product-quantity" at bounding box center [1058, 315] width 26 height 26
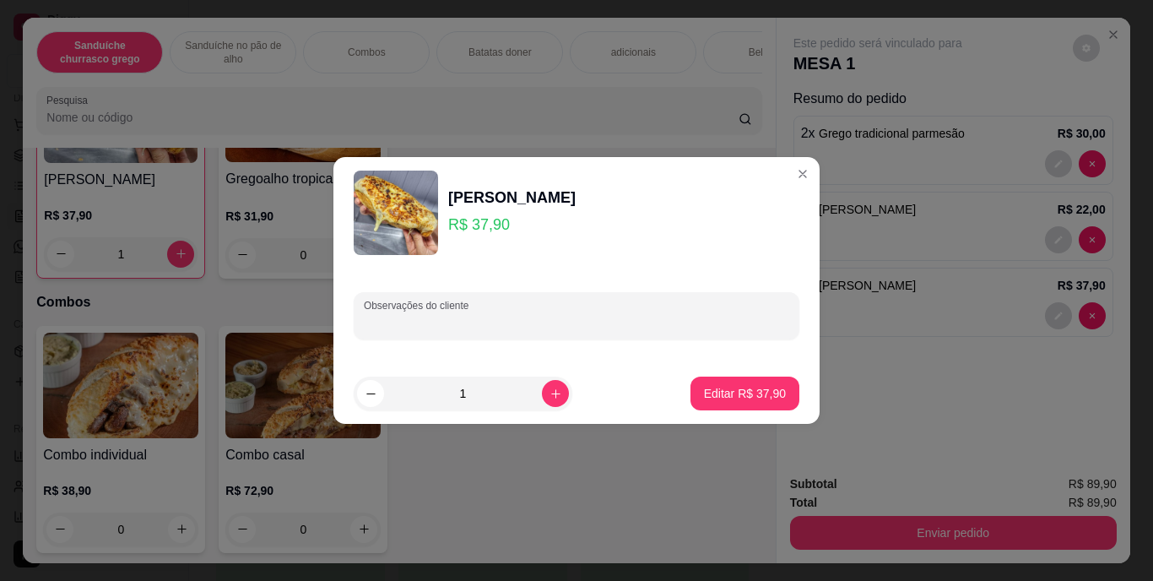
click at [738, 328] on input "Observações do cliente" at bounding box center [577, 322] width 426 height 17
type input "sem geleia"
click at [717, 400] on p "Editar R$ 37,90" at bounding box center [744, 393] width 79 height 16
type input "0"
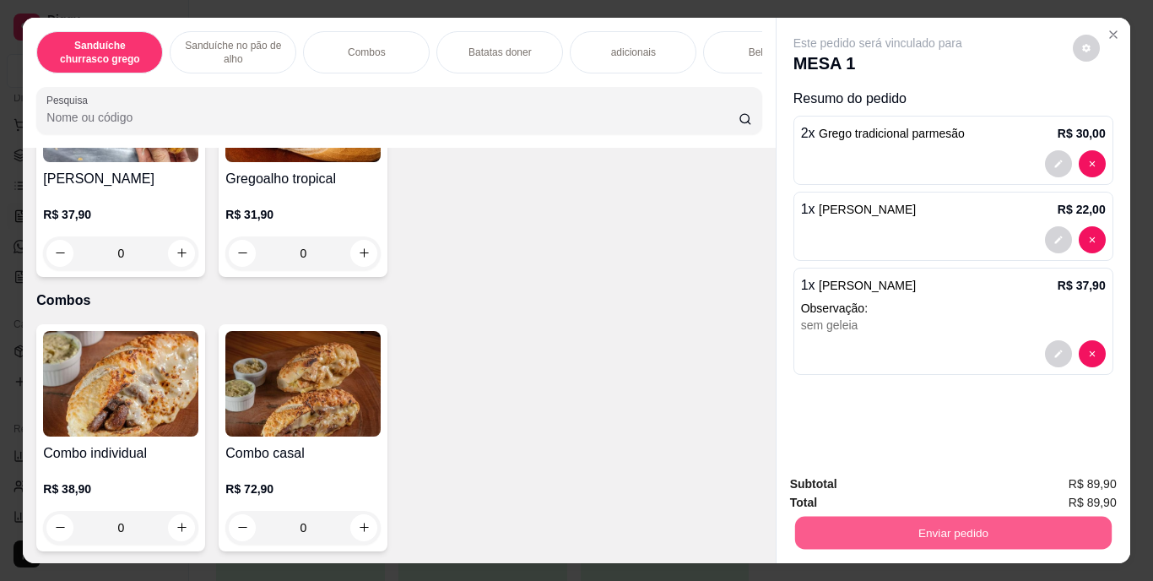
click at [926, 521] on button "Enviar pedido" at bounding box center [953, 533] width 317 height 33
click at [1067, 488] on button "Enviar pedido" at bounding box center [1073, 484] width 93 height 31
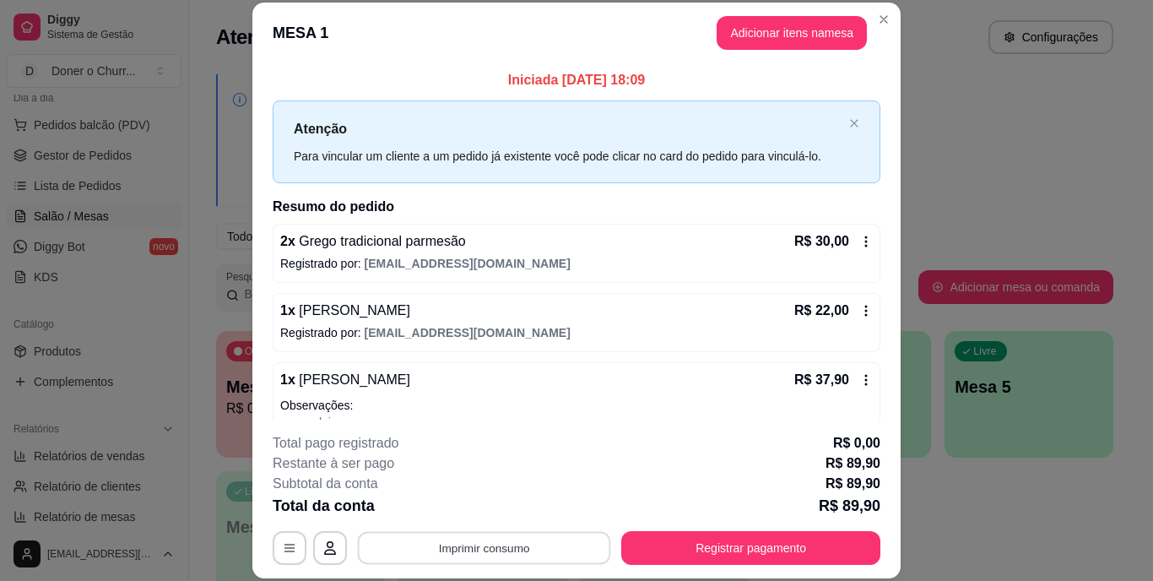
click at [486, 555] on button "Imprimir consumo" at bounding box center [484, 547] width 253 height 33
click at [470, 508] on button "IMPRESSORA" at bounding box center [483, 509] width 118 height 26
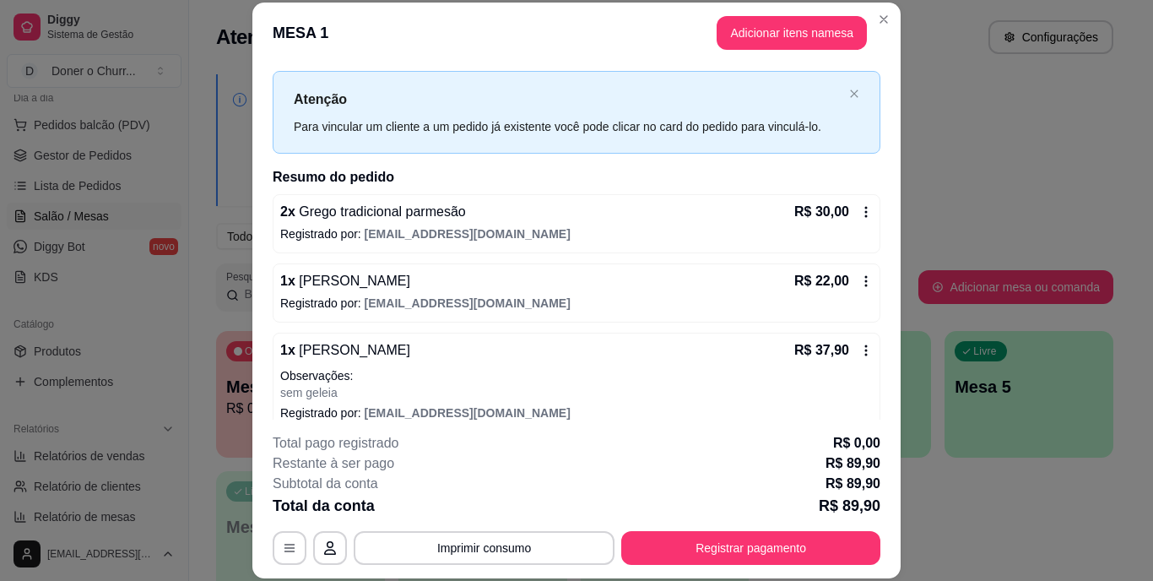
scroll to position [24, 0]
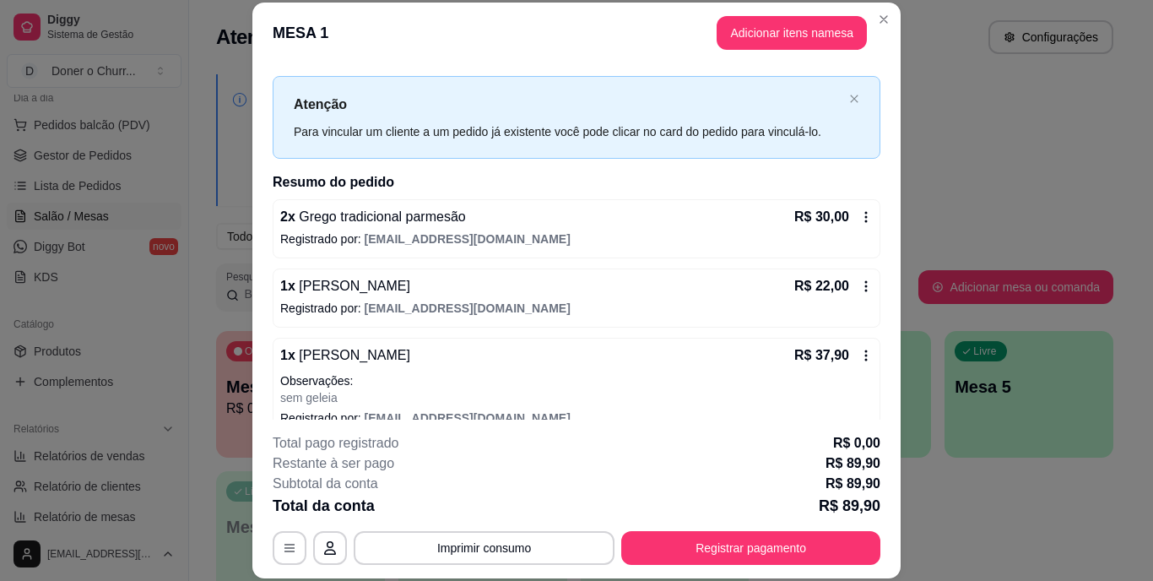
click at [860, 361] on icon at bounding box center [867, 356] width 14 height 14
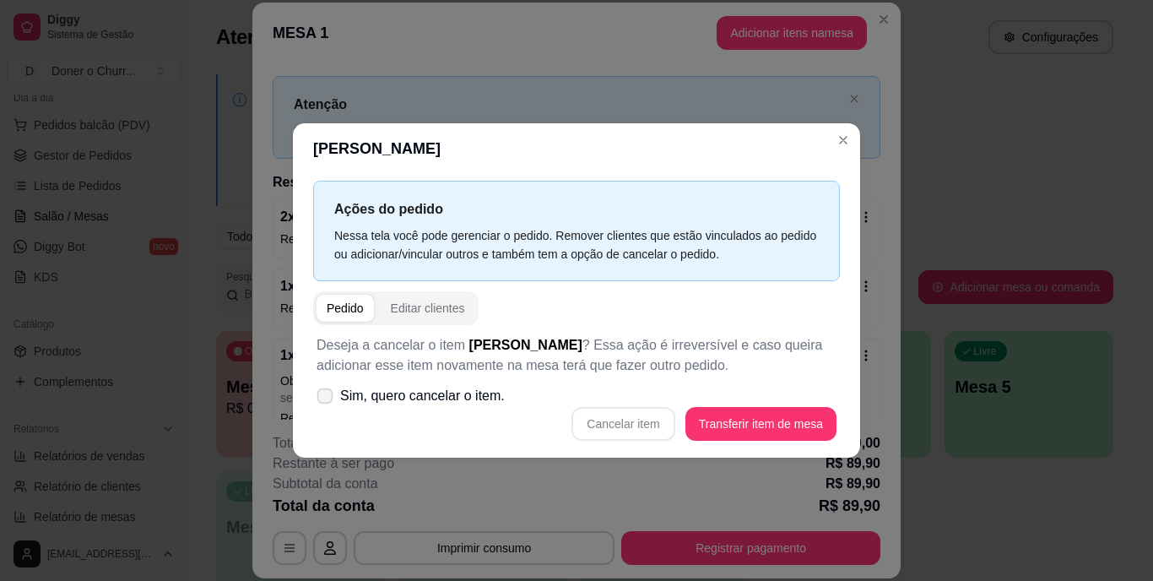
click at [328, 392] on icon at bounding box center [324, 395] width 13 height 9
click at [327, 399] on input "Sim, quero cancelar o item." at bounding box center [321, 404] width 11 height 11
checkbox input "true"
click at [629, 416] on button "Cancelar item" at bounding box center [623, 424] width 100 height 33
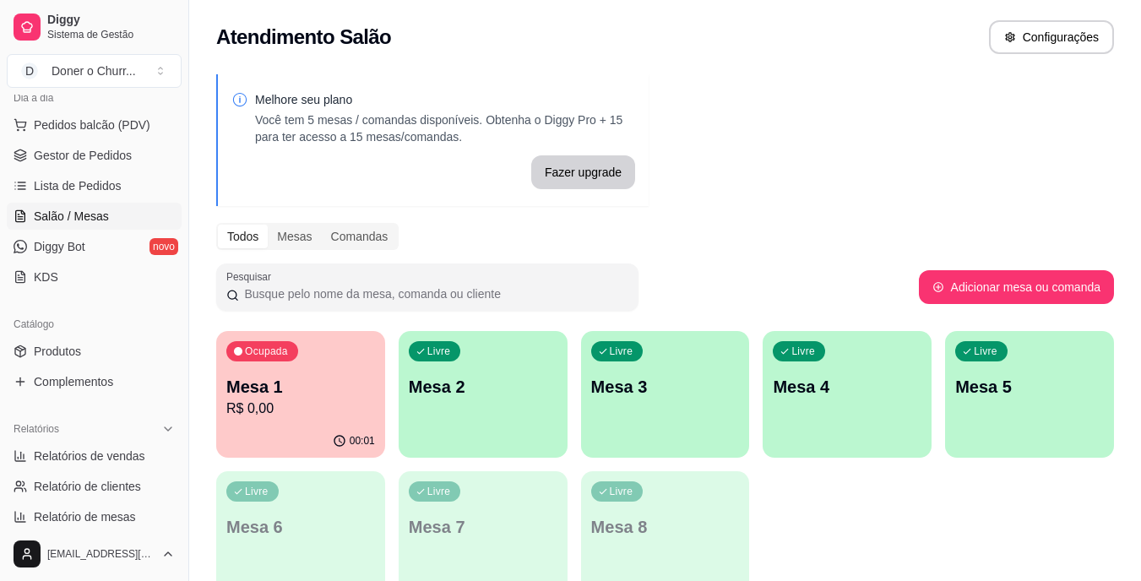
click at [309, 412] on p "R$ 0,00" at bounding box center [300, 409] width 149 height 20
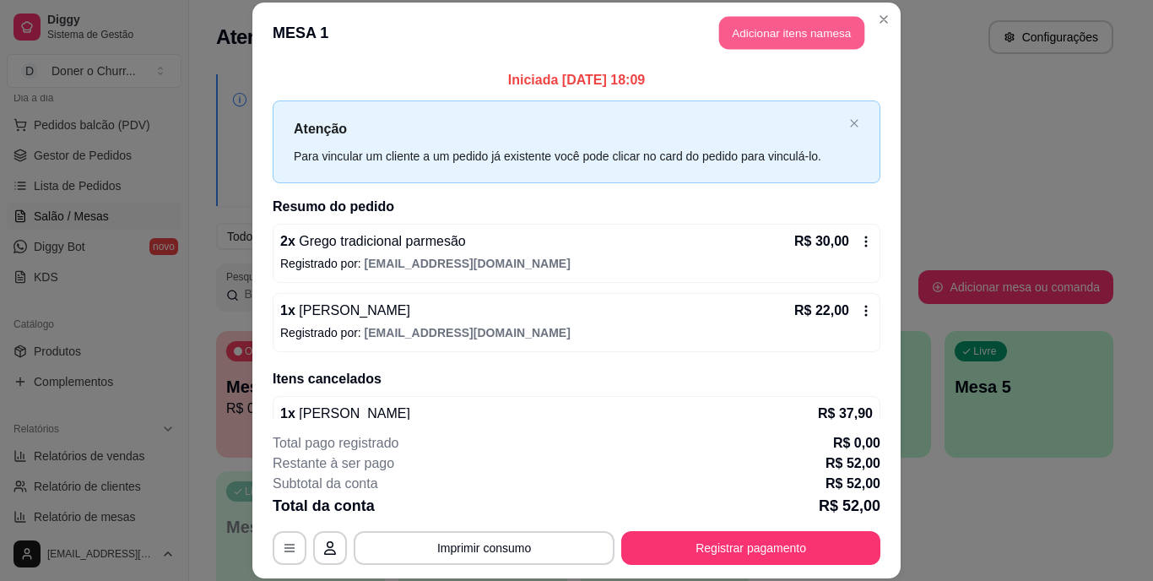
click at [800, 30] on button "Adicionar itens na mesa" at bounding box center [791, 33] width 145 height 33
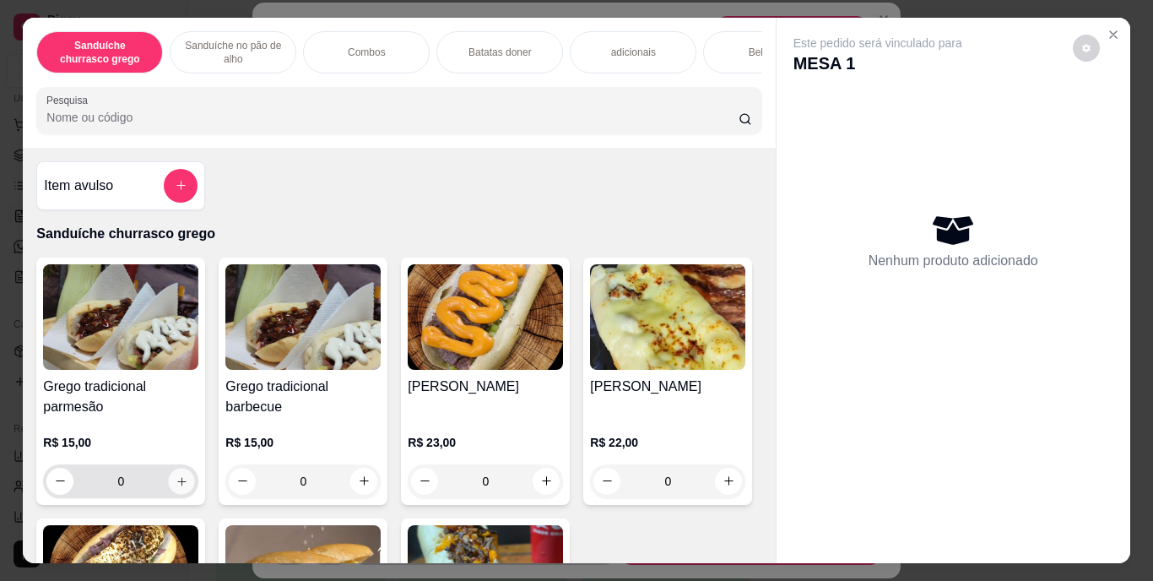
click at [177, 483] on icon "increase-product-quantity" at bounding box center [181, 481] width 8 height 8
type input "1"
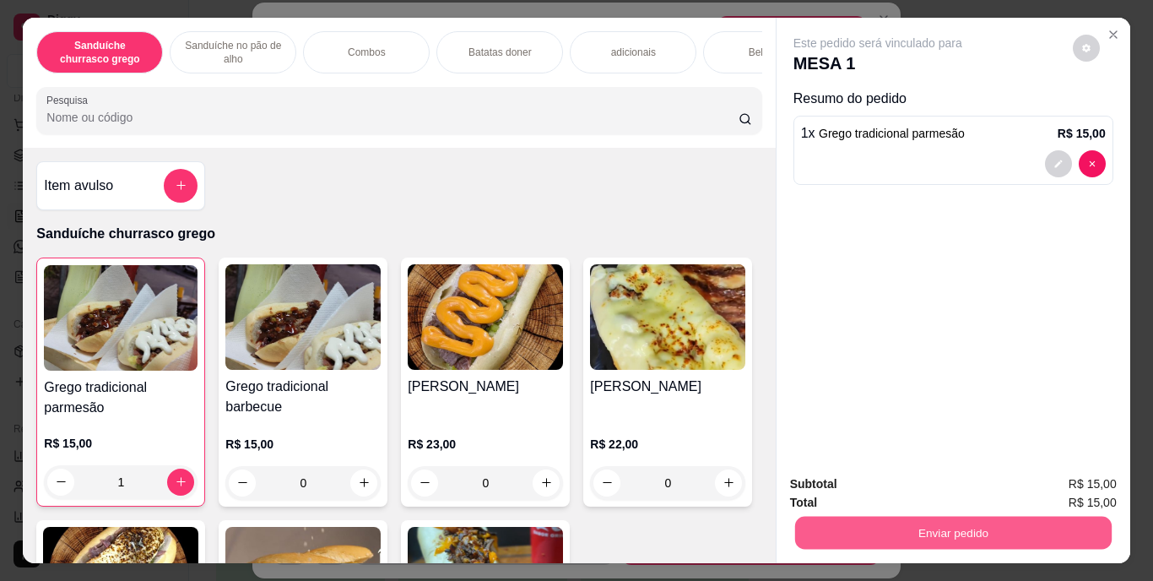
click at [912, 528] on button "Enviar pedido" at bounding box center [953, 533] width 317 height 33
click at [1072, 479] on button "Enviar pedido" at bounding box center [1073, 484] width 93 height 31
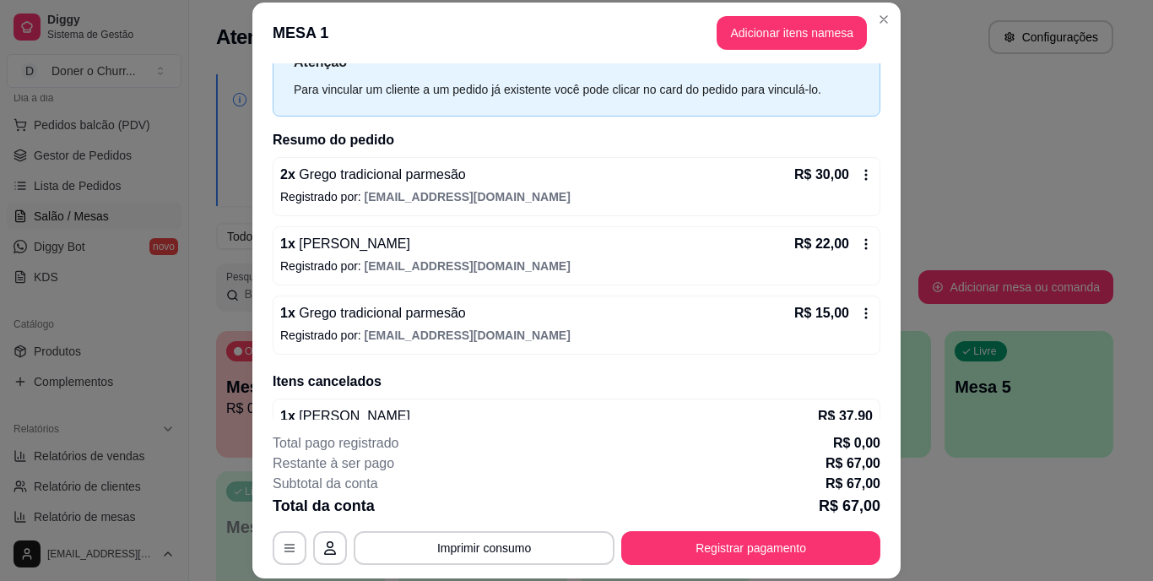
scroll to position [123, 0]
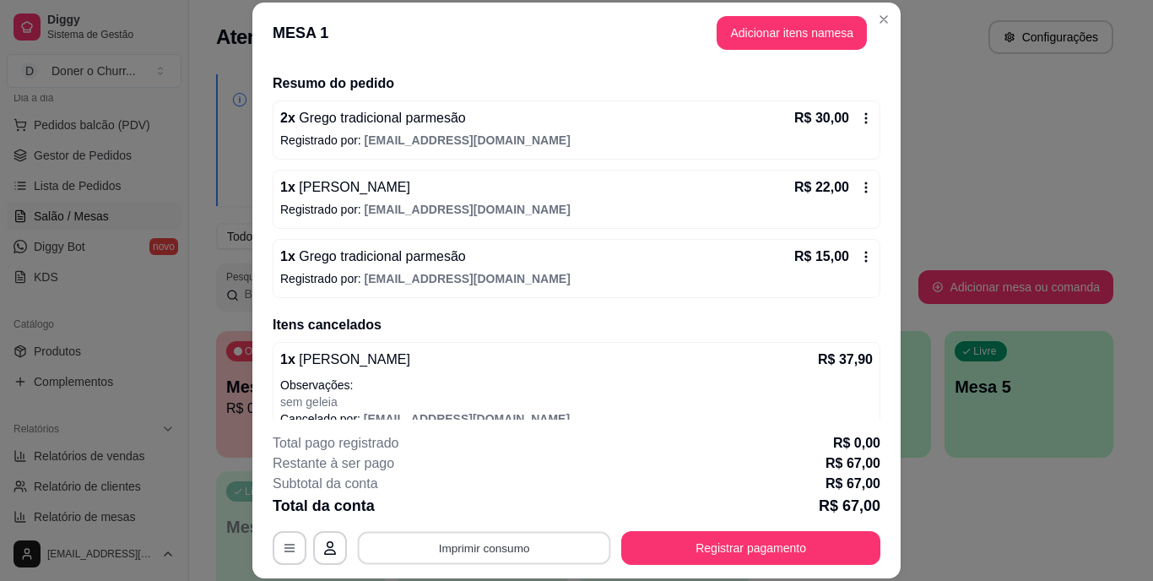
click at [499, 545] on button "Imprimir consumo" at bounding box center [484, 547] width 253 height 33
click at [484, 513] on button "IMPRESSORA" at bounding box center [483, 509] width 118 height 26
click at [496, 549] on button "Imprimir consumo" at bounding box center [484, 547] width 253 height 33
click at [495, 499] on button "IMPRESSORA" at bounding box center [483, 509] width 118 height 26
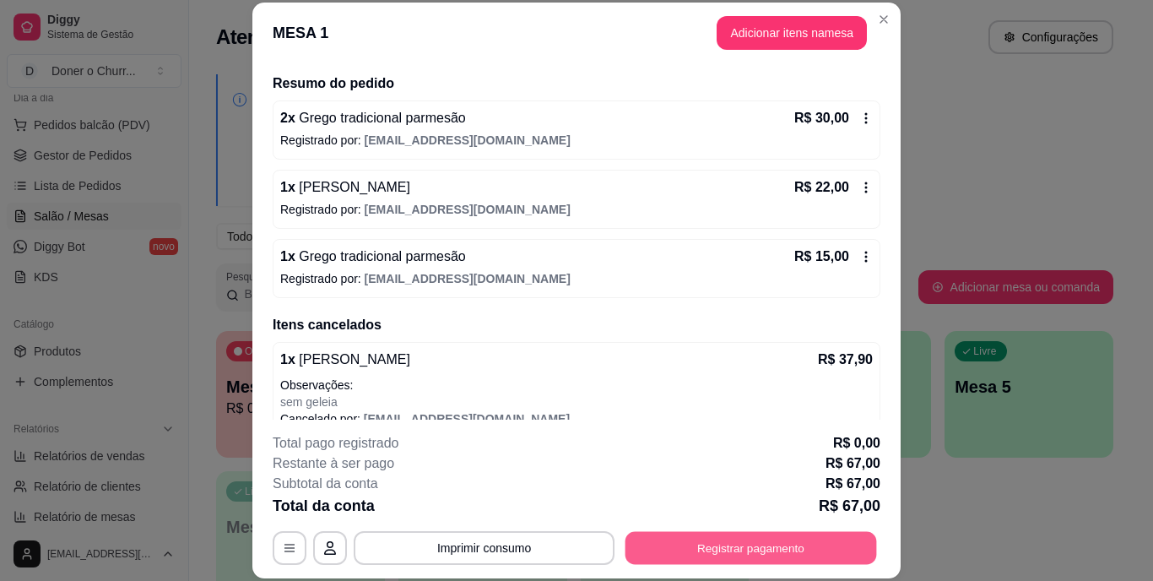
click at [746, 542] on button "Registrar pagamento" at bounding box center [752, 547] width 252 height 33
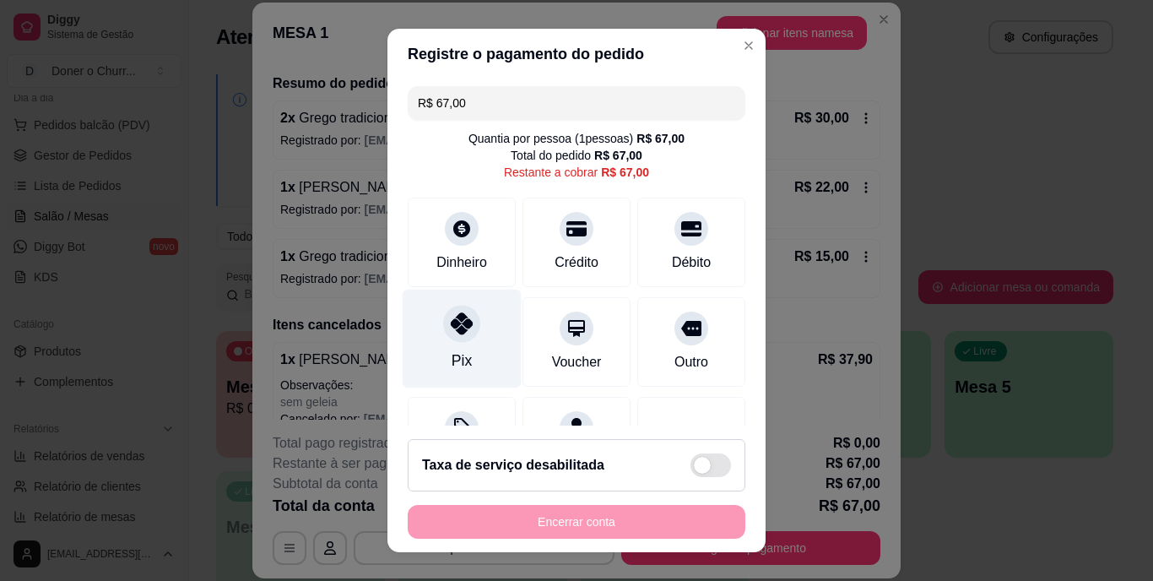
click at [457, 315] on icon at bounding box center [462, 324] width 22 height 22
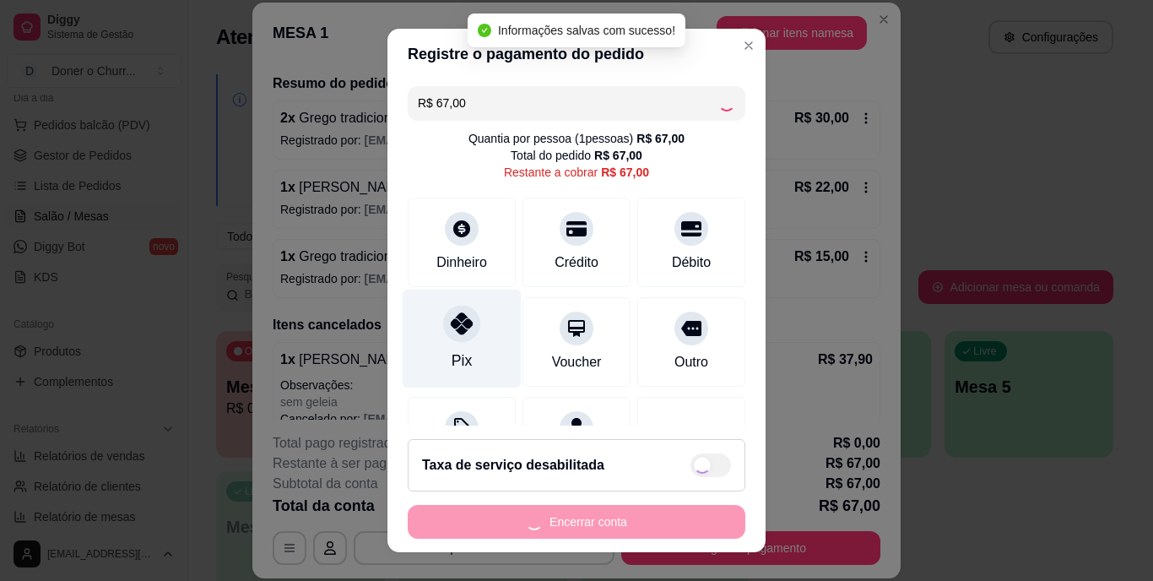
type input "R$ 0,00"
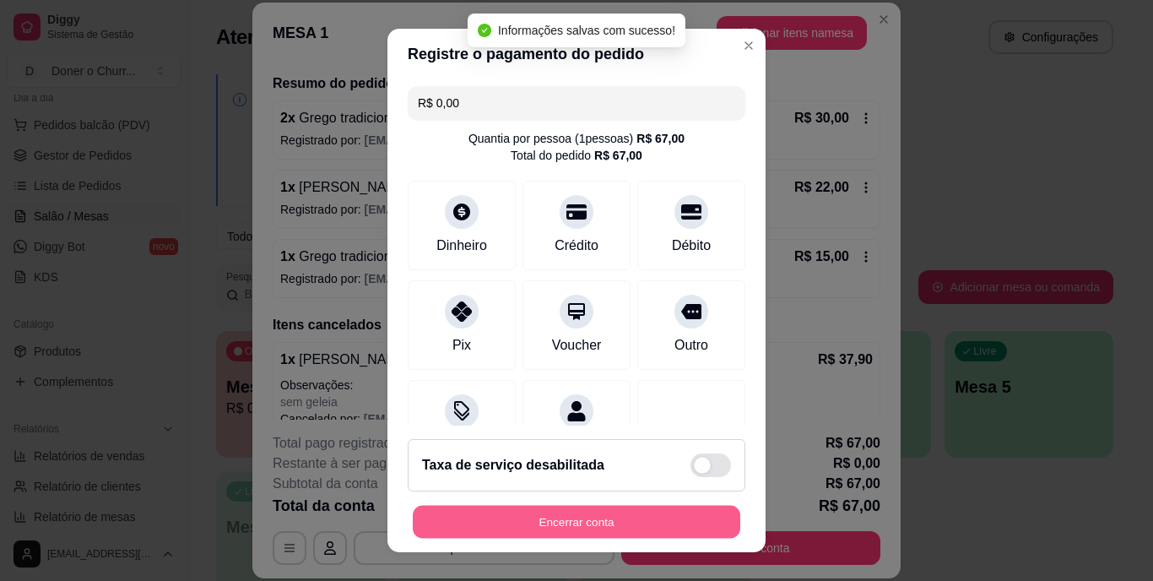
click at [565, 515] on button "Encerrar conta" at bounding box center [577, 521] width 328 height 33
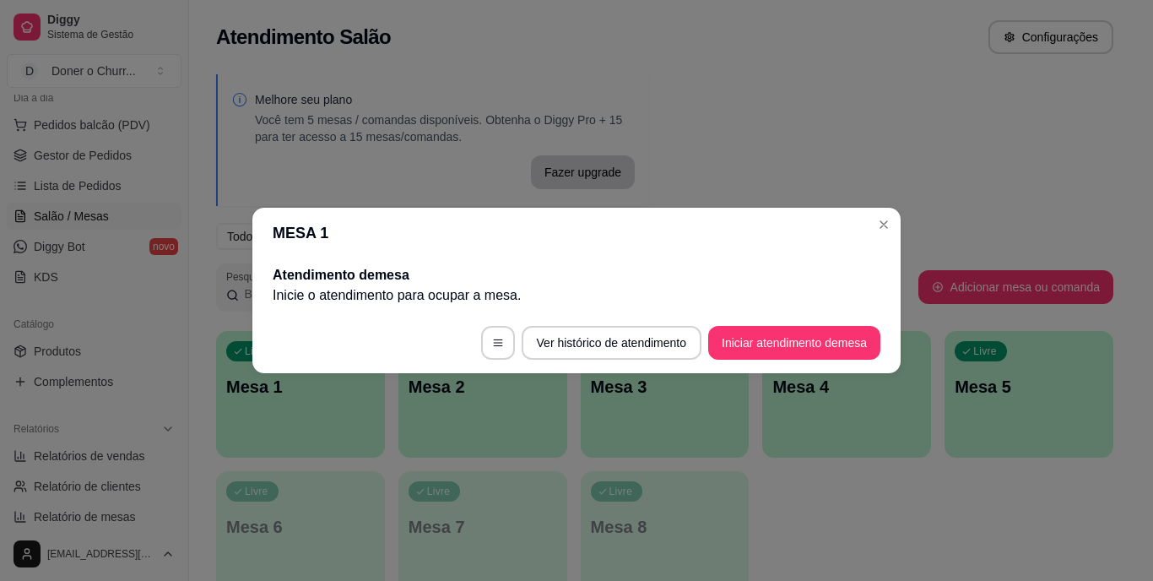
scroll to position [0, 0]
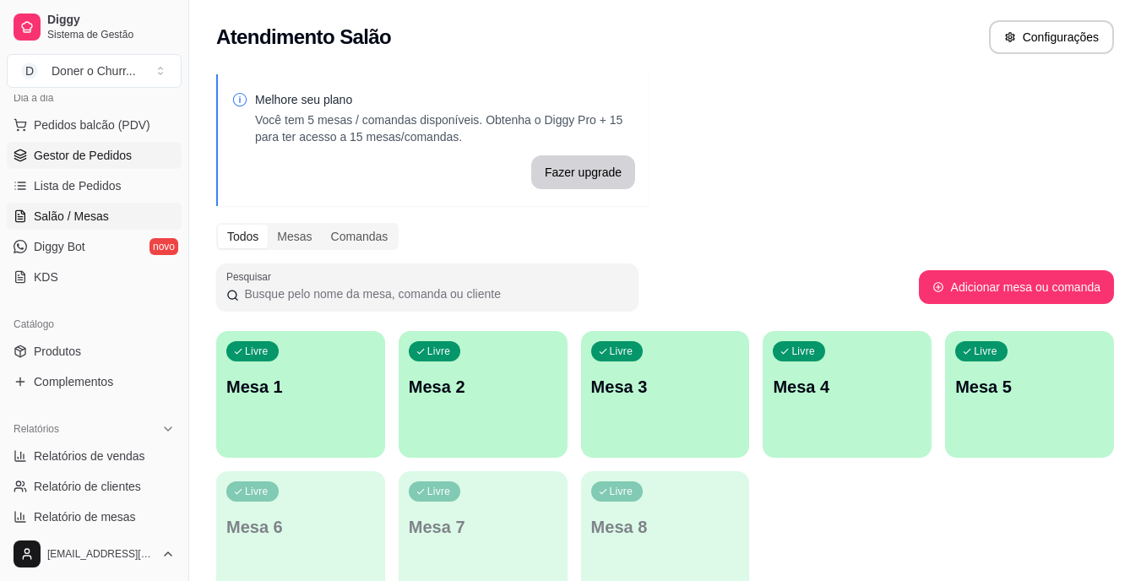
click at [95, 146] on link "Gestor de Pedidos" at bounding box center [94, 155] width 175 height 27
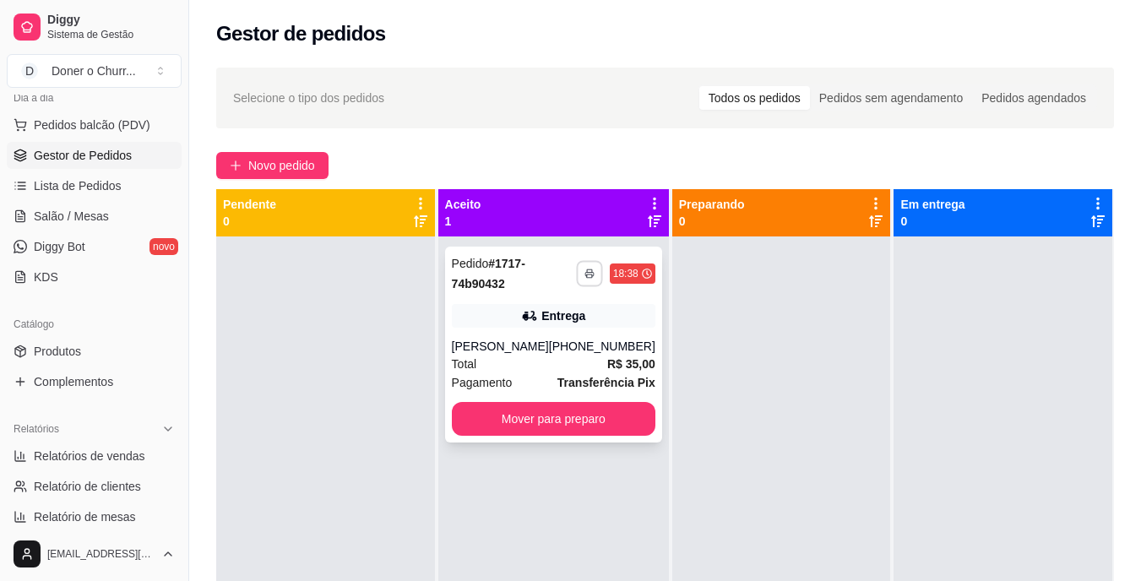
click at [576, 265] on button "button" at bounding box center [589, 273] width 26 height 26
click at [520, 332] on button "IMPRESSORA" at bounding box center [532, 332] width 118 height 26
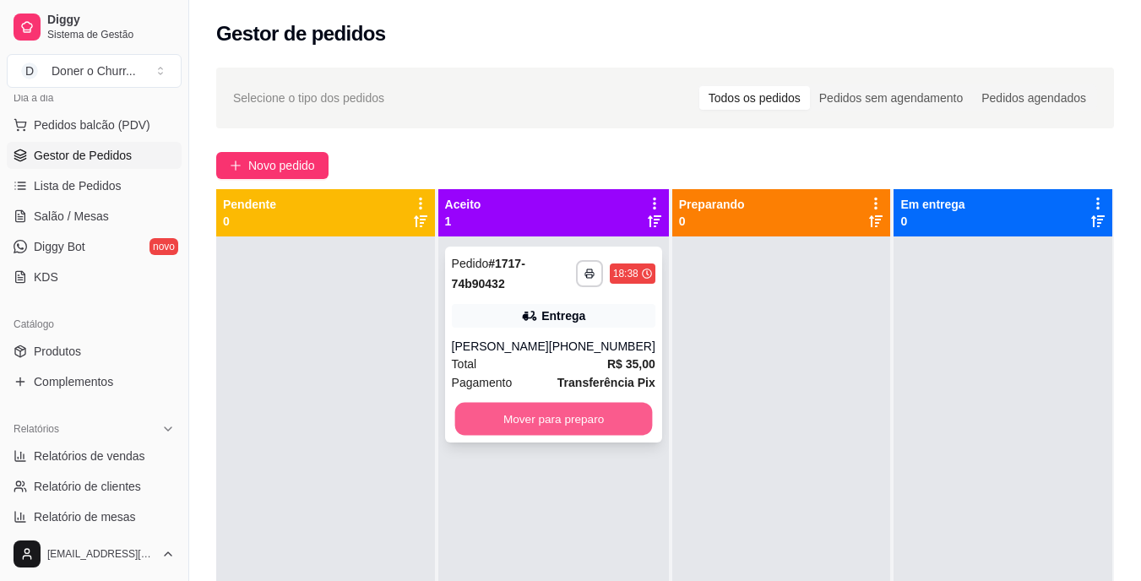
click at [596, 409] on button "Mover para preparo" at bounding box center [553, 419] width 198 height 33
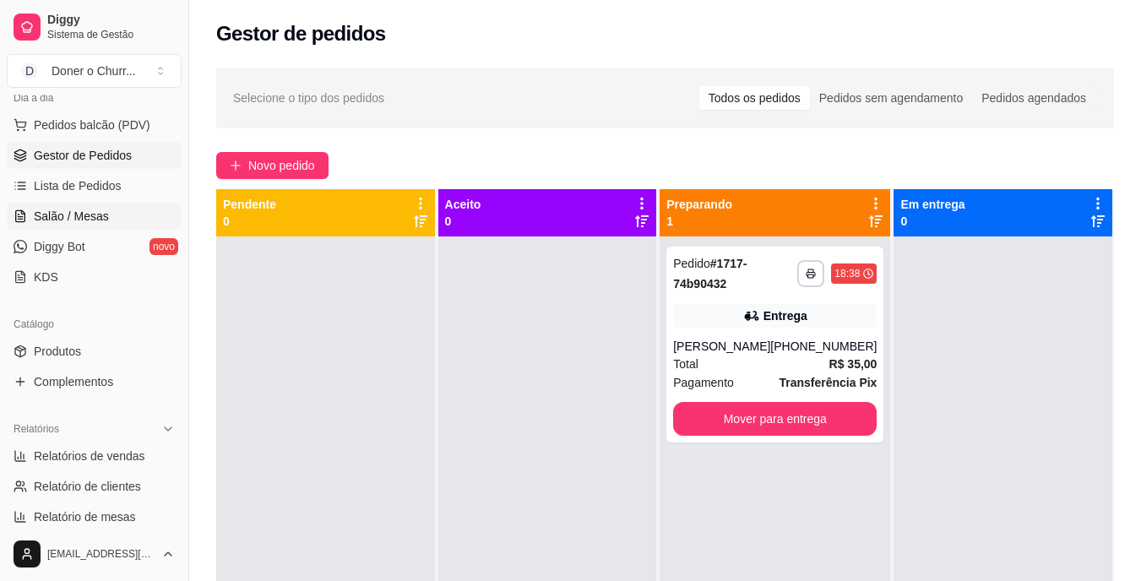
click at [71, 214] on span "Salão / Mesas" at bounding box center [71, 216] width 75 height 17
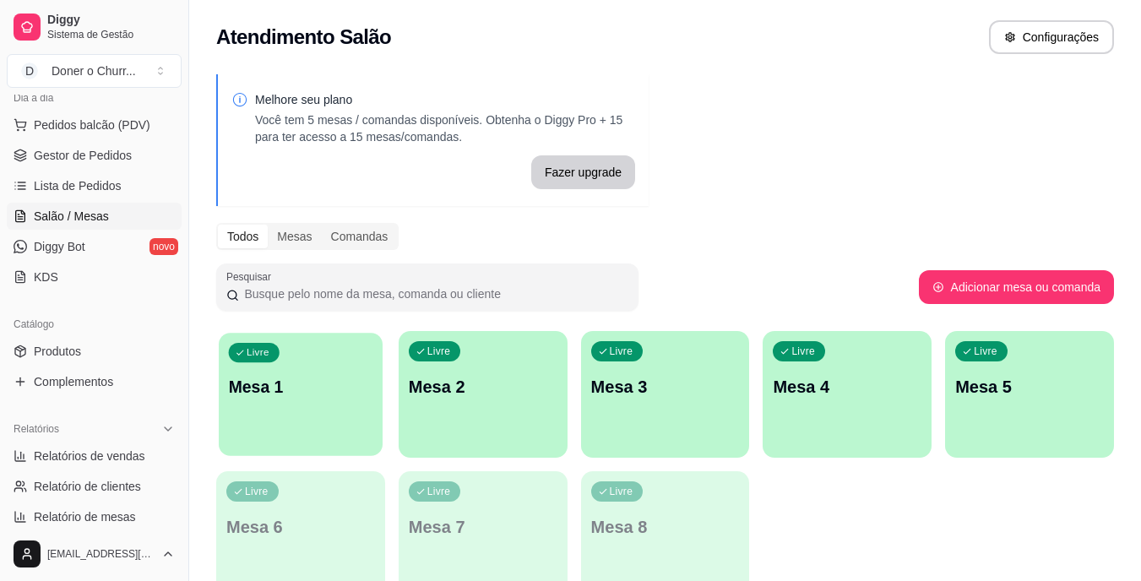
click at [297, 393] on p "Mesa 1" at bounding box center [301, 387] width 144 height 23
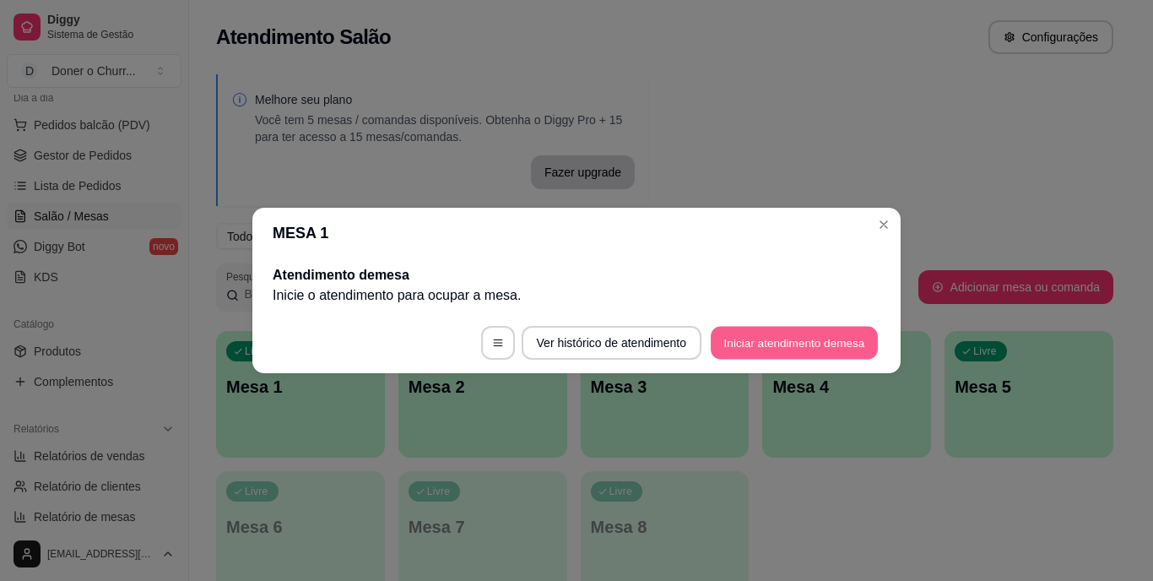
click at [812, 343] on button "Iniciar atendimento de mesa" at bounding box center [794, 343] width 167 height 33
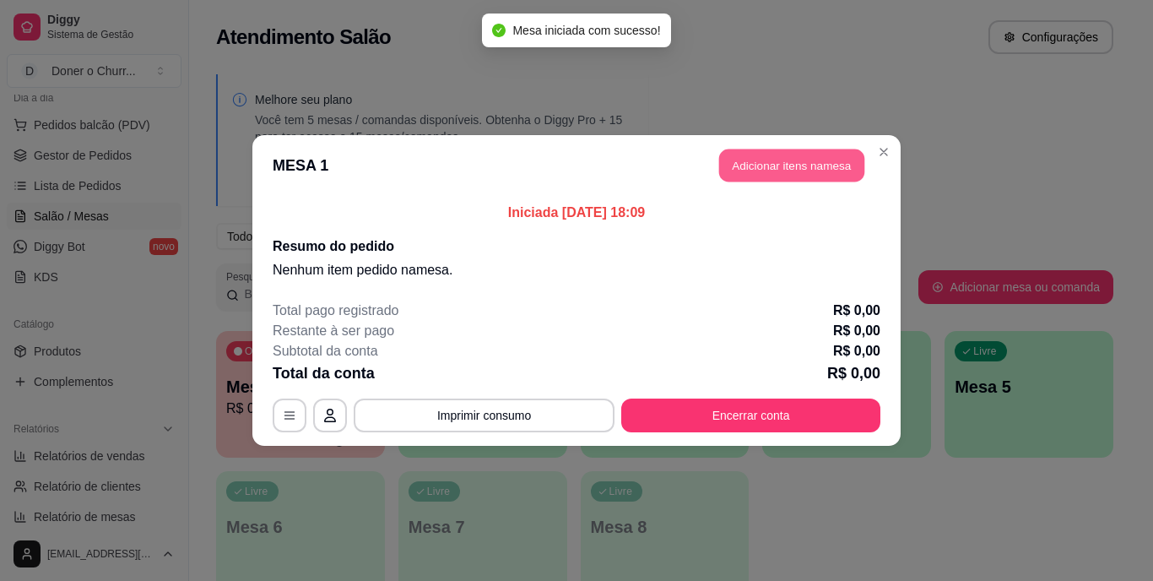
click at [773, 158] on button "Adicionar itens na mesa" at bounding box center [791, 165] width 145 height 33
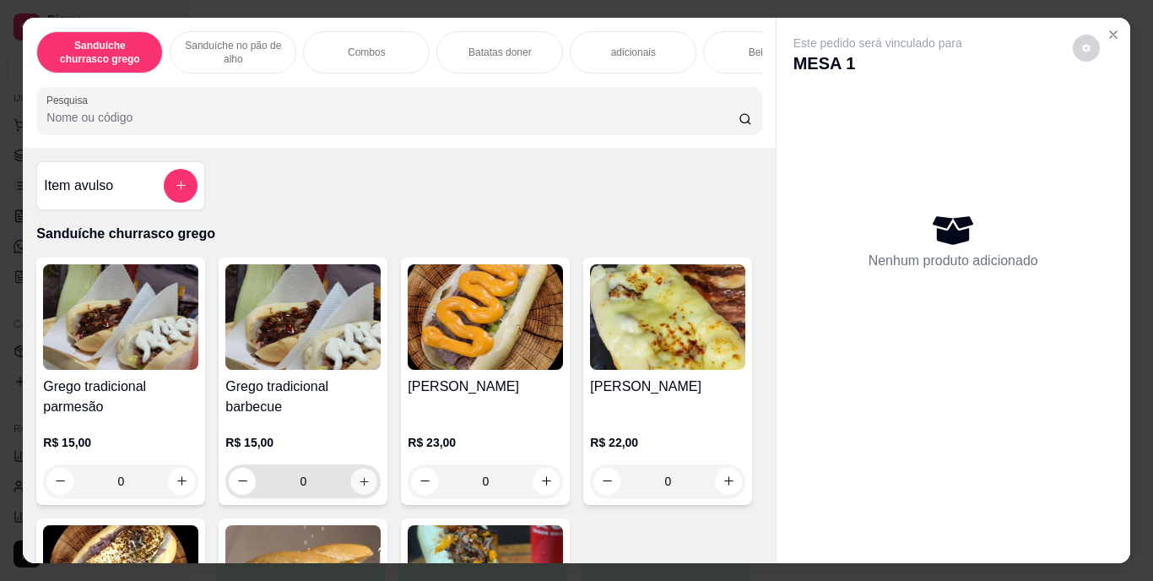
click at [351, 488] on button "increase-product-quantity" at bounding box center [364, 481] width 26 height 26
type input "1"
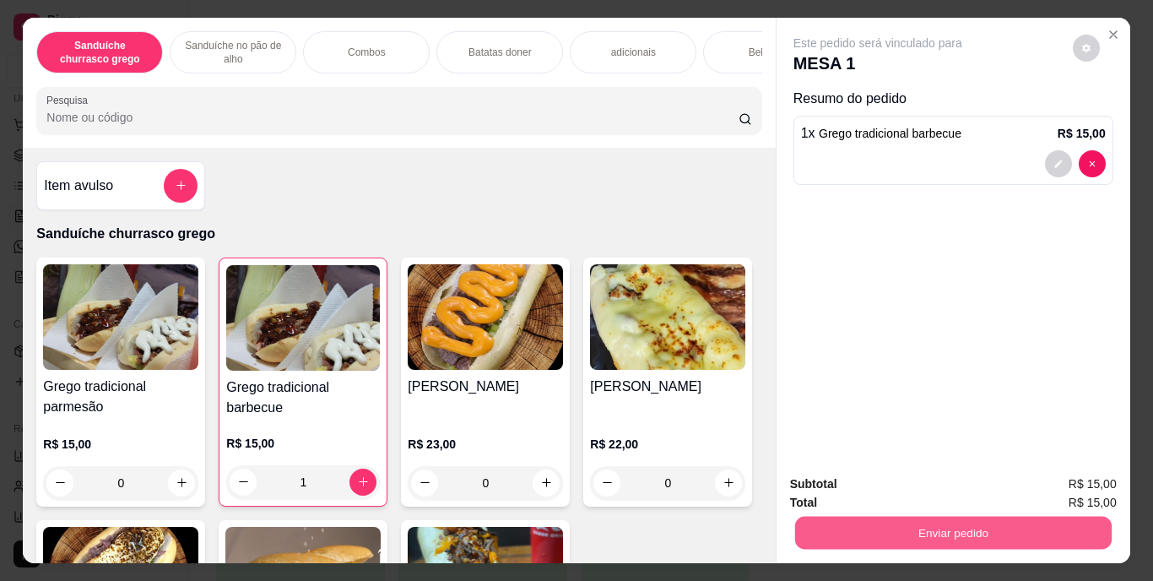
click at [914, 534] on button "Enviar pedido" at bounding box center [953, 533] width 317 height 33
click at [1056, 483] on button "Enviar pedido" at bounding box center [1073, 484] width 93 height 31
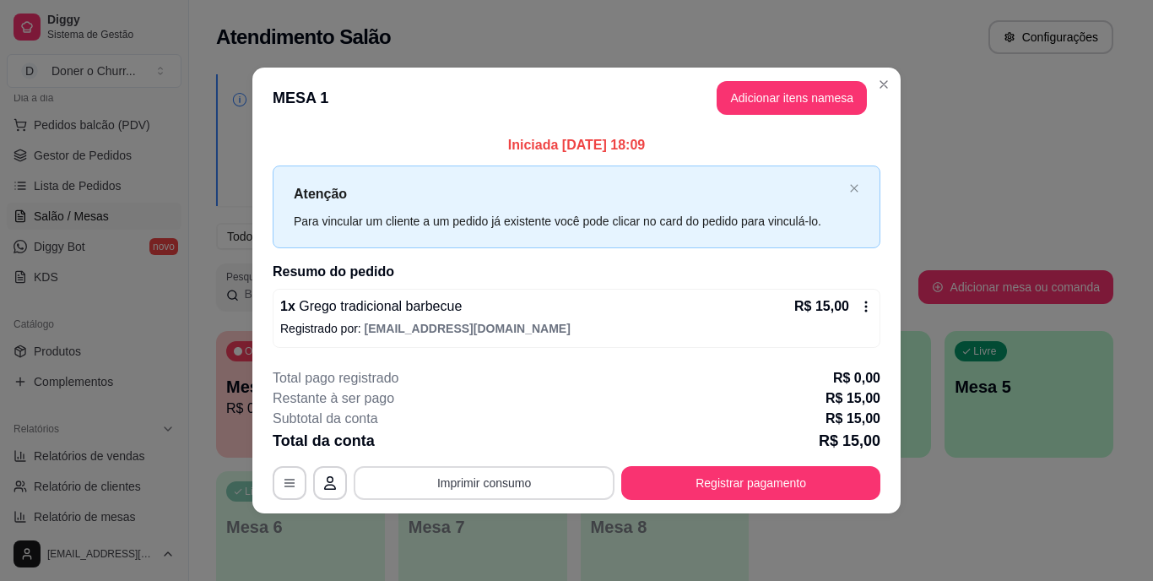
click at [448, 474] on button "Imprimir consumo" at bounding box center [484, 483] width 261 height 34
click at [827, 107] on button "Adicionar itens na mesa" at bounding box center [792, 98] width 150 height 34
click at [757, 105] on button "Adicionar itens na mesa" at bounding box center [791, 98] width 145 height 33
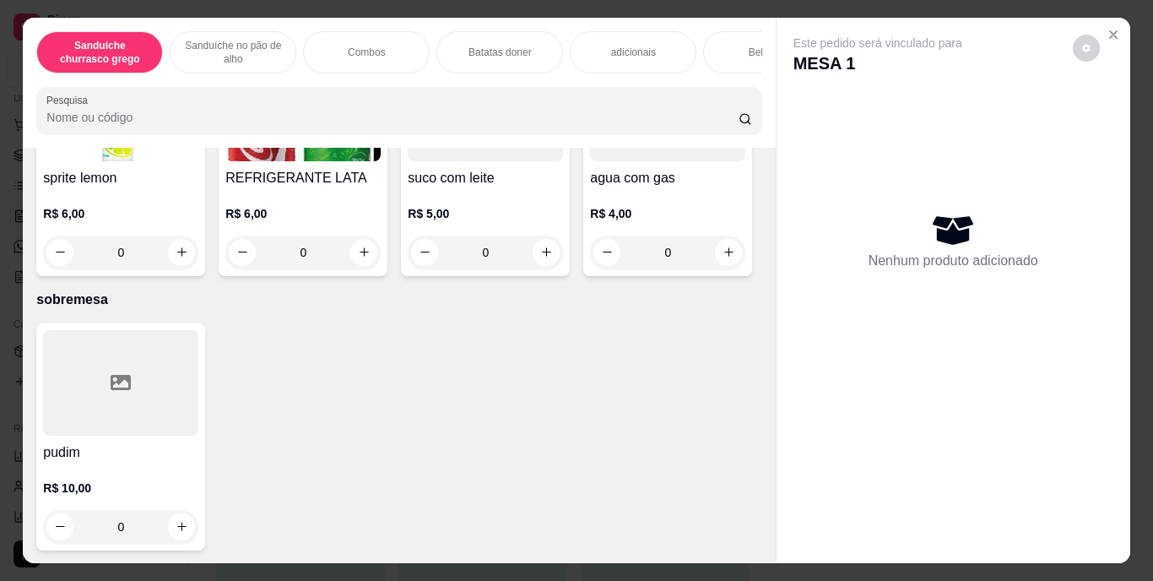
scroll to position [3135, 0]
click at [723, 18] on icon "increase-product-quantity" at bounding box center [729, 11] width 13 height 13
type input "1"
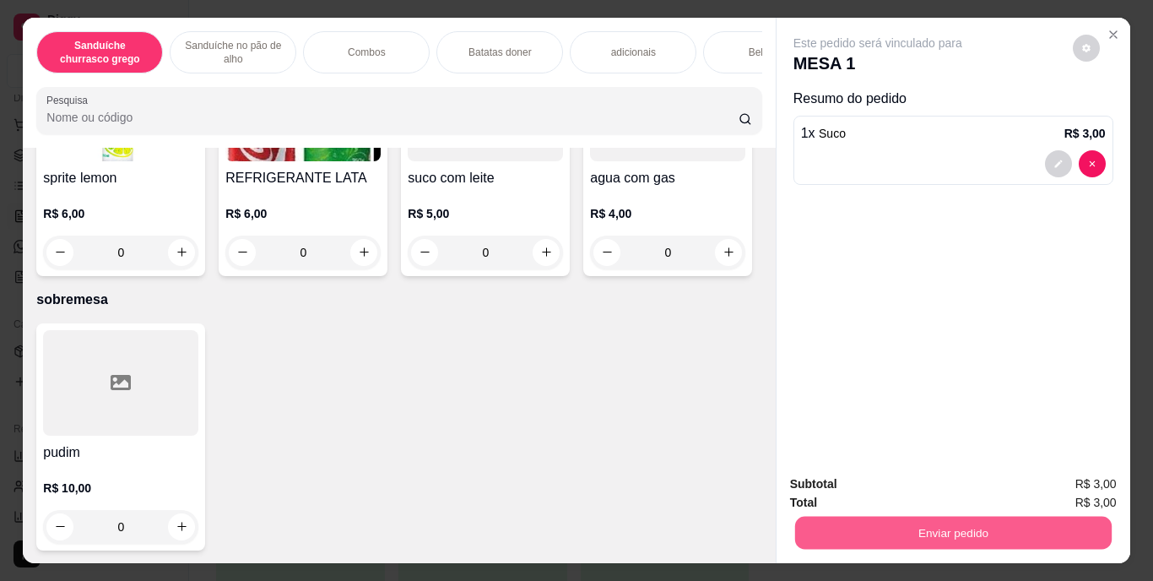
click at [849, 527] on button "Enviar pedido" at bounding box center [953, 533] width 317 height 33
click at [1064, 480] on button "Enviar pedido" at bounding box center [1073, 484] width 93 height 31
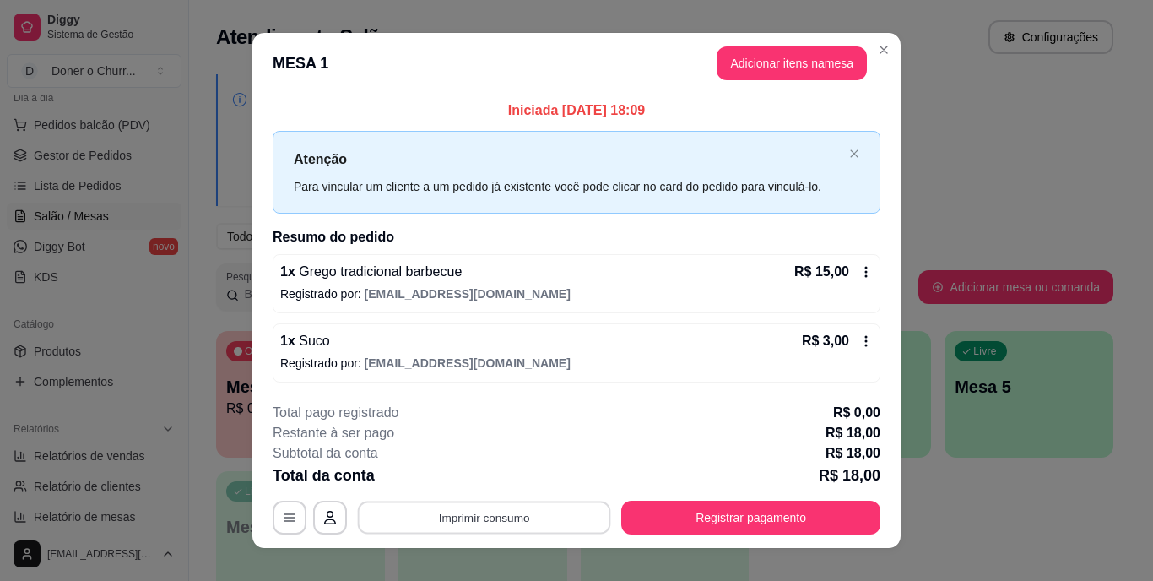
click at [495, 519] on button "Imprimir consumo" at bounding box center [484, 517] width 253 height 33
click at [480, 471] on button "IMPRESSORA" at bounding box center [483, 478] width 118 height 26
click at [502, 510] on button "Imprimir consumo" at bounding box center [484, 517] width 253 height 33
click at [494, 476] on button "IMPRESSORA" at bounding box center [483, 478] width 118 height 26
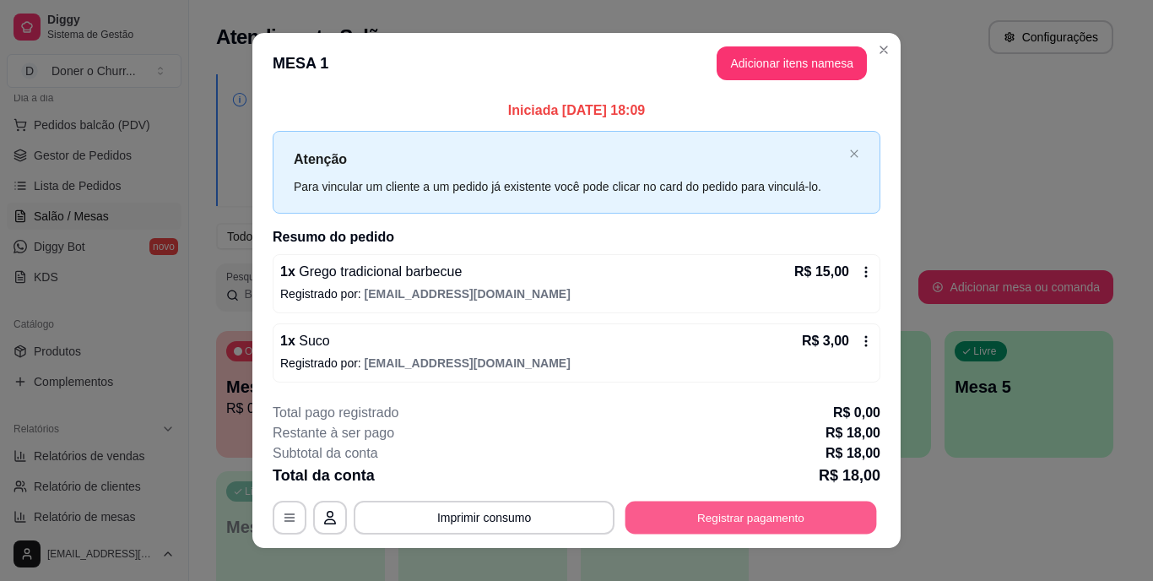
click at [683, 519] on button "Registrar pagamento" at bounding box center [752, 517] width 252 height 33
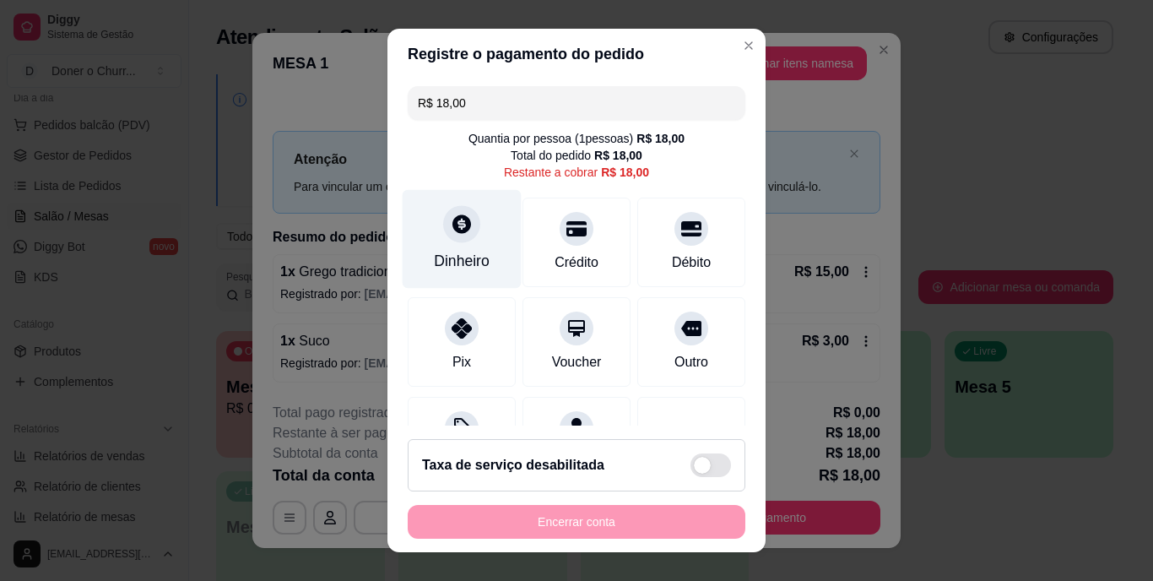
click at [454, 236] on div at bounding box center [461, 224] width 37 height 37
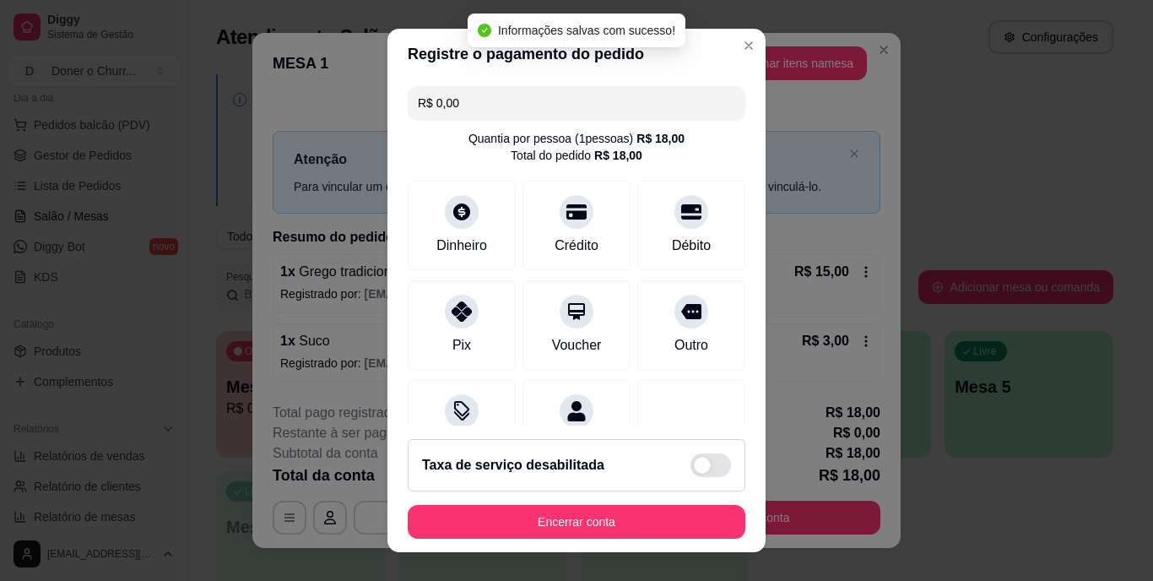
type input "R$ 0,00"
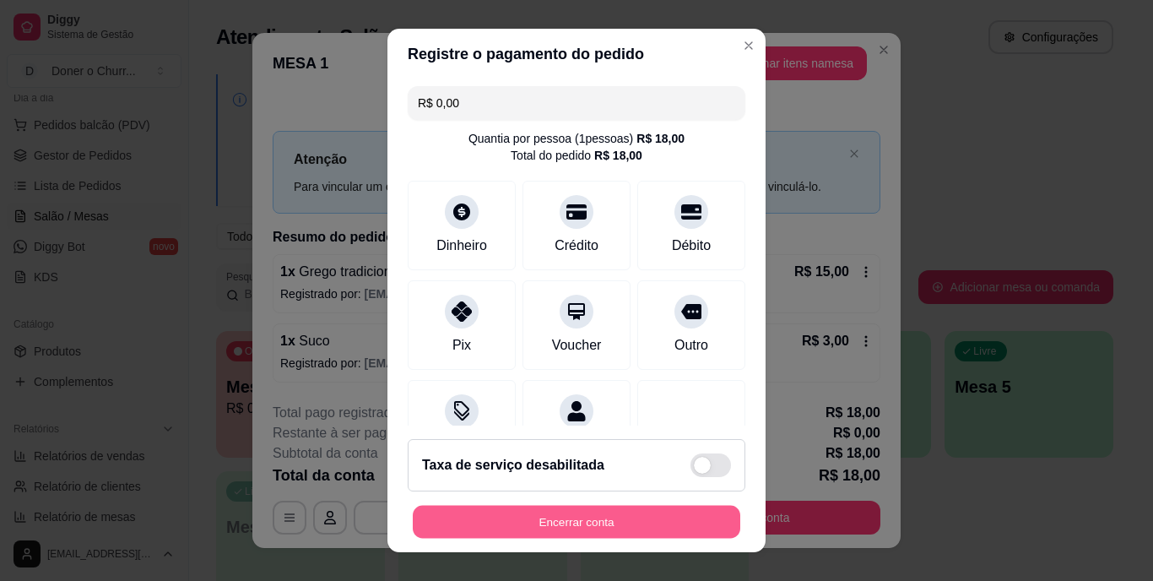
click at [541, 507] on button "Encerrar conta" at bounding box center [577, 521] width 328 height 33
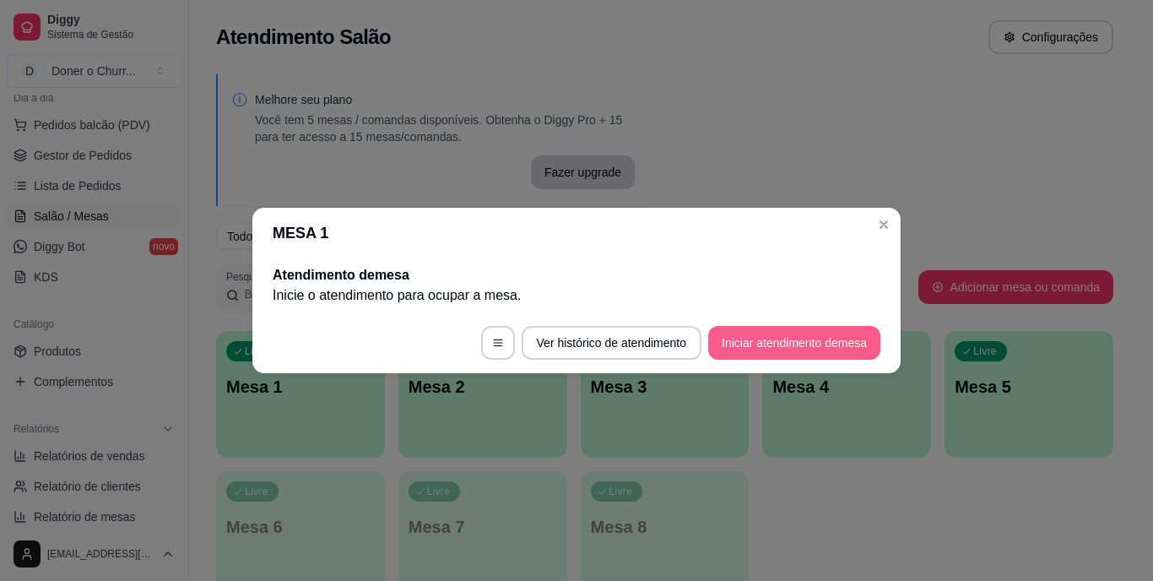
click at [833, 338] on button "Iniciar atendimento de mesa" at bounding box center [794, 343] width 172 height 34
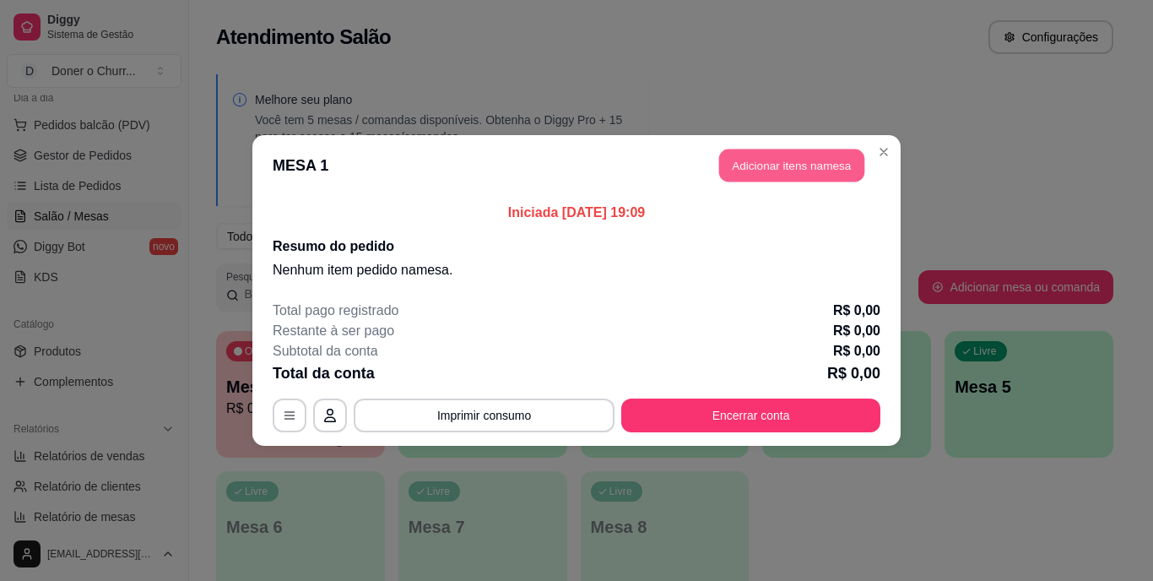
click at [776, 165] on button "Adicionar itens na mesa" at bounding box center [791, 165] width 145 height 33
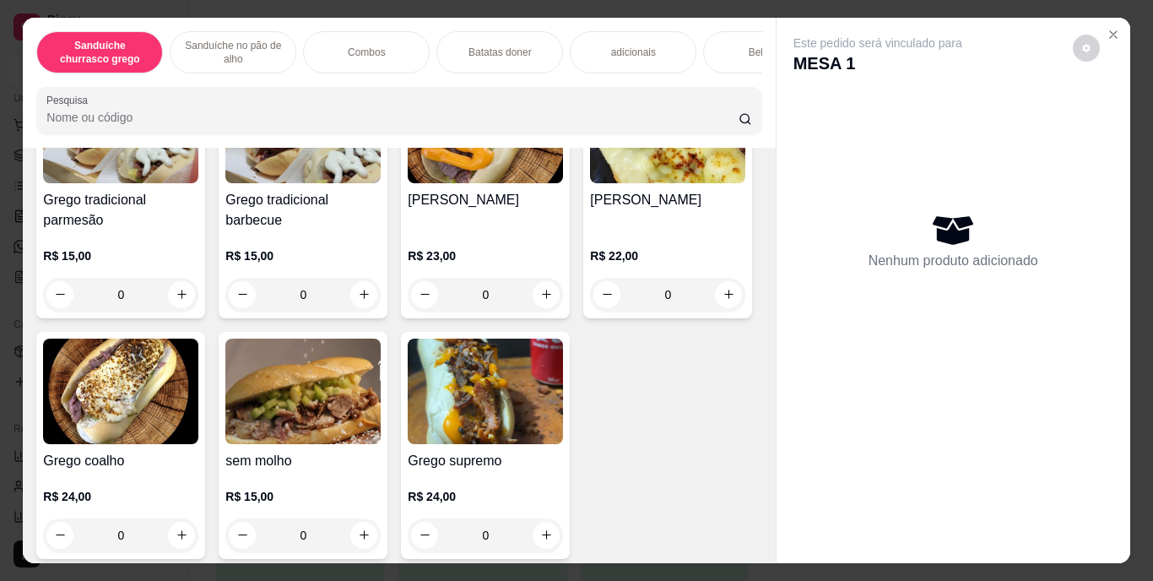
scroll to position [187, 0]
click at [186, 537] on icon "increase-product-quantity" at bounding box center [181, 534] width 8 height 8
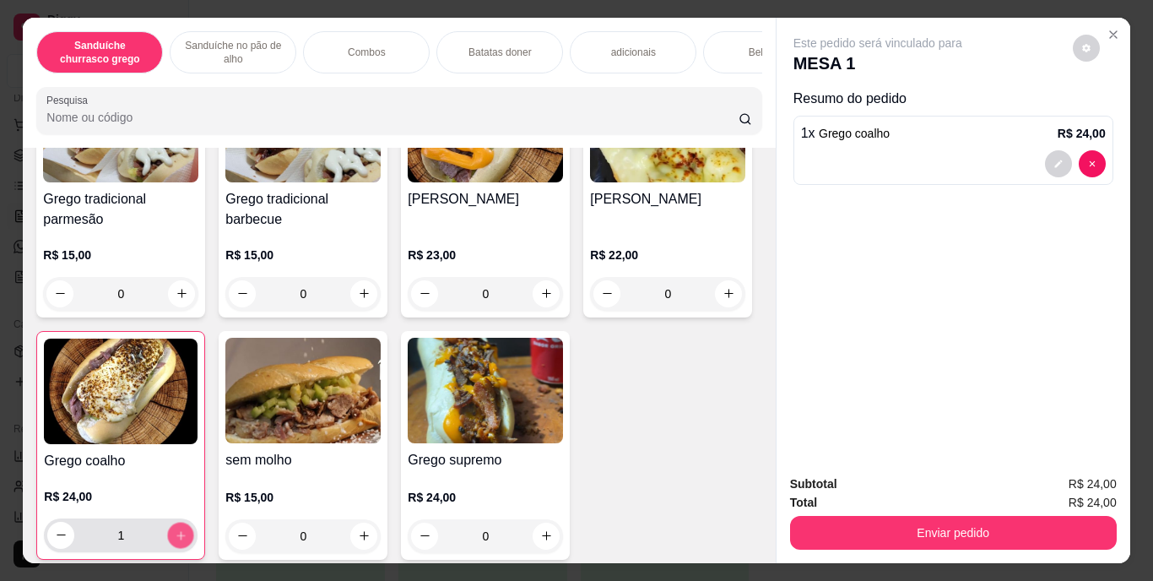
click at [187, 537] on icon "increase-product-quantity" at bounding box center [181, 535] width 13 height 13
type input "3"
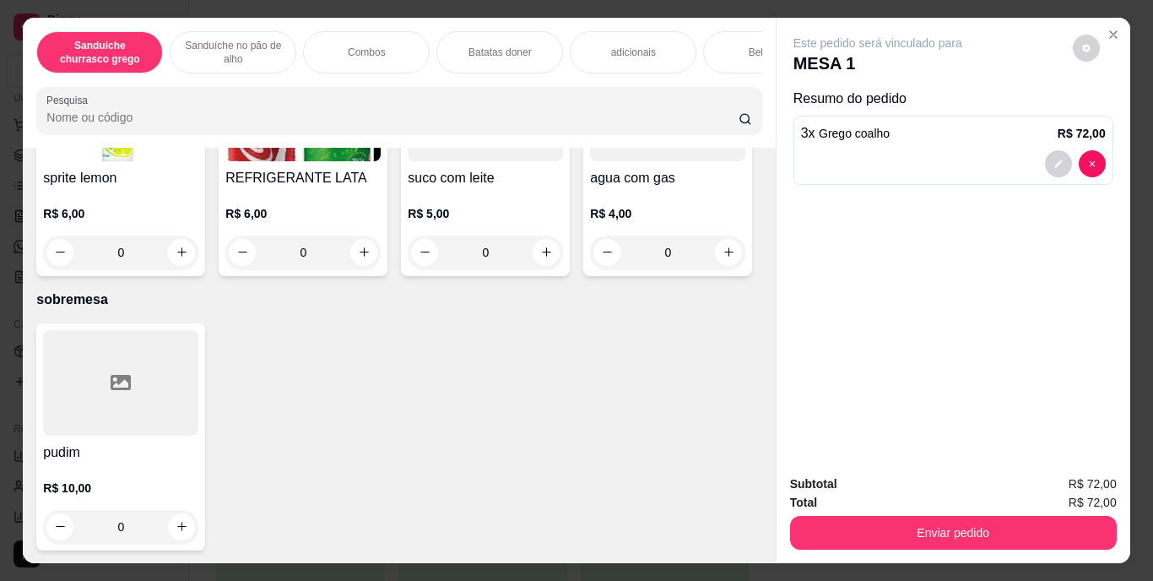
scroll to position [2954, 0]
click at [177, 16] on icon "increase-product-quantity" at bounding box center [181, 12] width 8 height 8
type input "1"
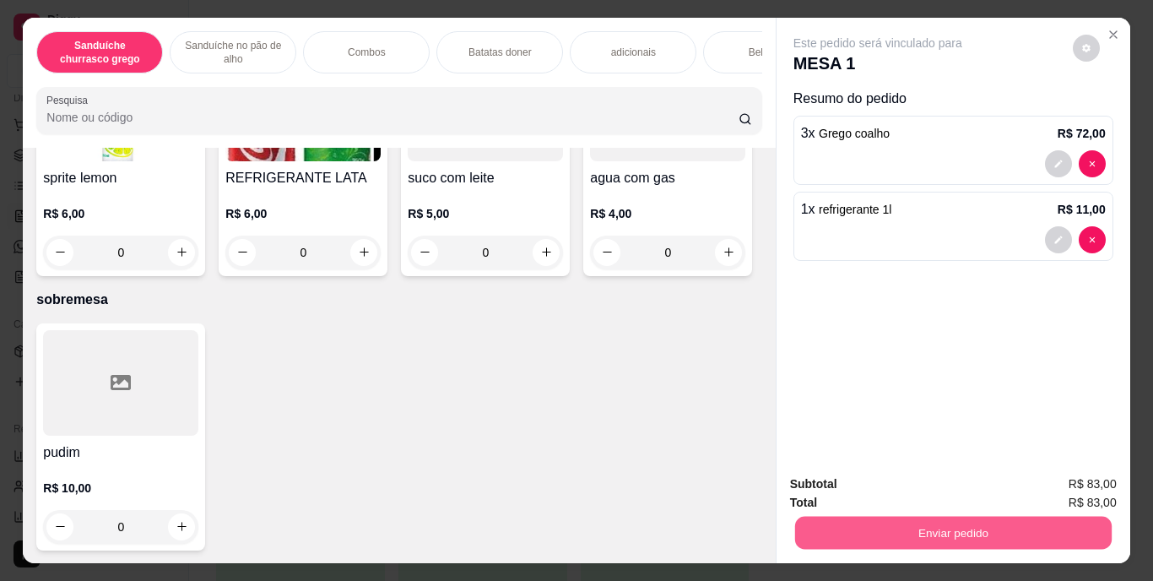
click at [979, 531] on button "Enviar pedido" at bounding box center [953, 533] width 317 height 33
click at [1066, 479] on button "Enviar pedido" at bounding box center [1073, 484] width 93 height 31
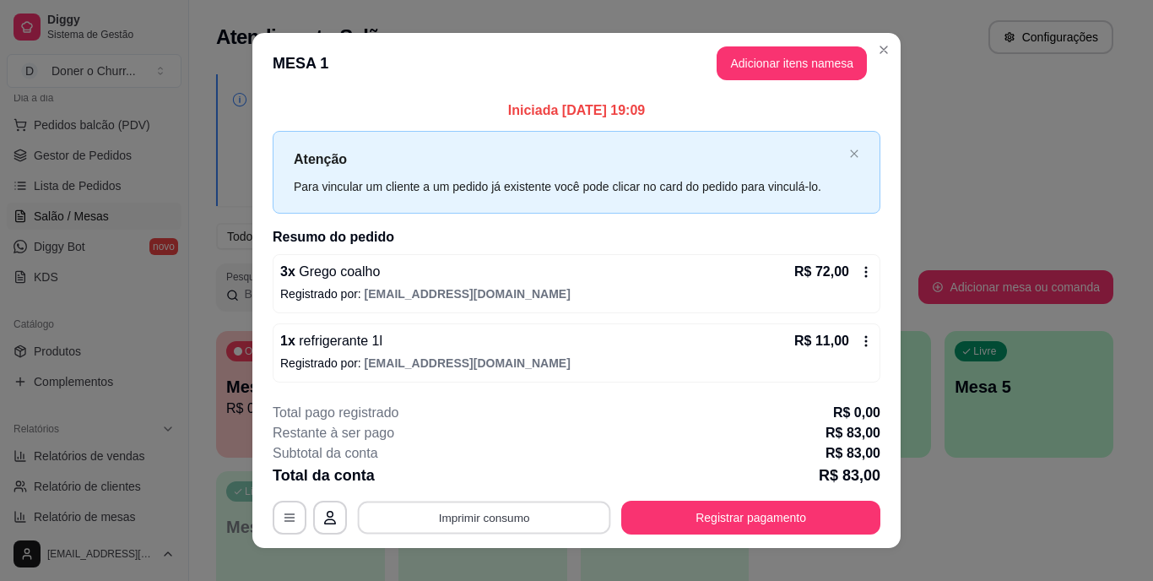
click at [496, 508] on button "Imprimir consumo" at bounding box center [484, 517] width 253 height 33
click at [486, 469] on button "IMPRESSORA" at bounding box center [483, 478] width 118 height 26
click at [509, 510] on button "Imprimir consumo" at bounding box center [484, 517] width 253 height 33
click at [475, 475] on button "IMPRESSORA" at bounding box center [483, 478] width 118 height 26
click at [476, 512] on button "Imprimir consumo" at bounding box center [484, 517] width 253 height 33
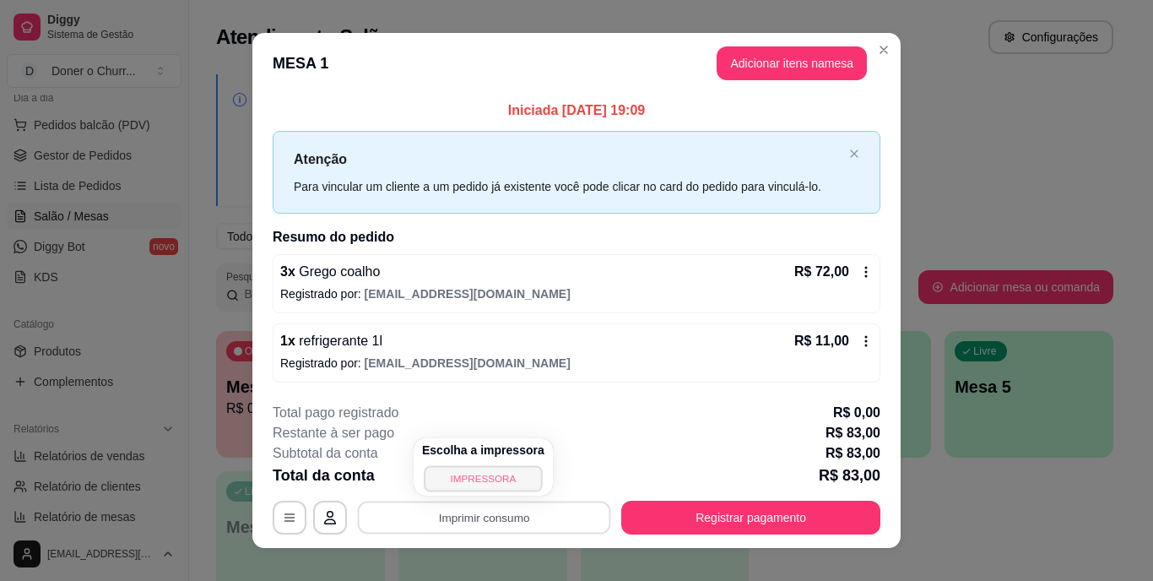
click at [463, 474] on button "IMPRESSORA" at bounding box center [483, 478] width 118 height 26
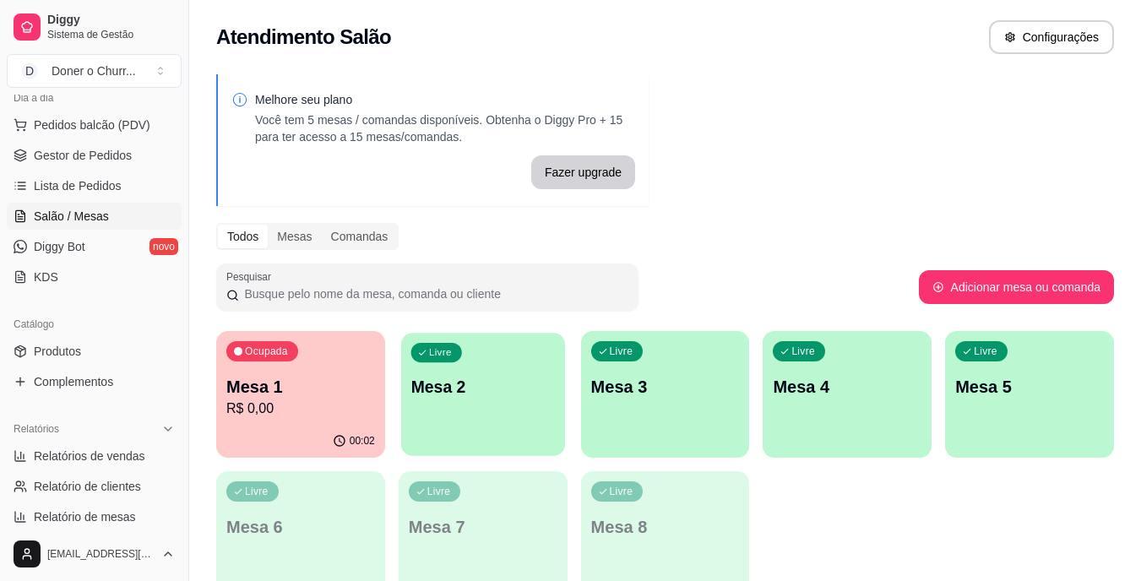
click at [480, 359] on div "Livre Mesa 2" at bounding box center [483, 384] width 164 height 103
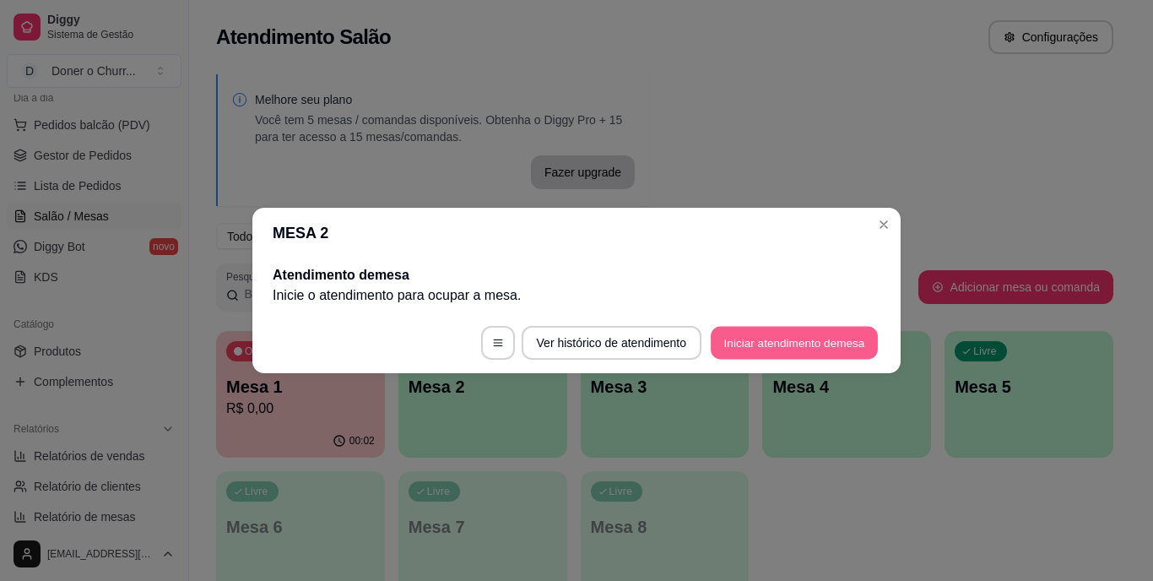
click at [767, 336] on button "Iniciar atendimento de mesa" at bounding box center [794, 343] width 167 height 33
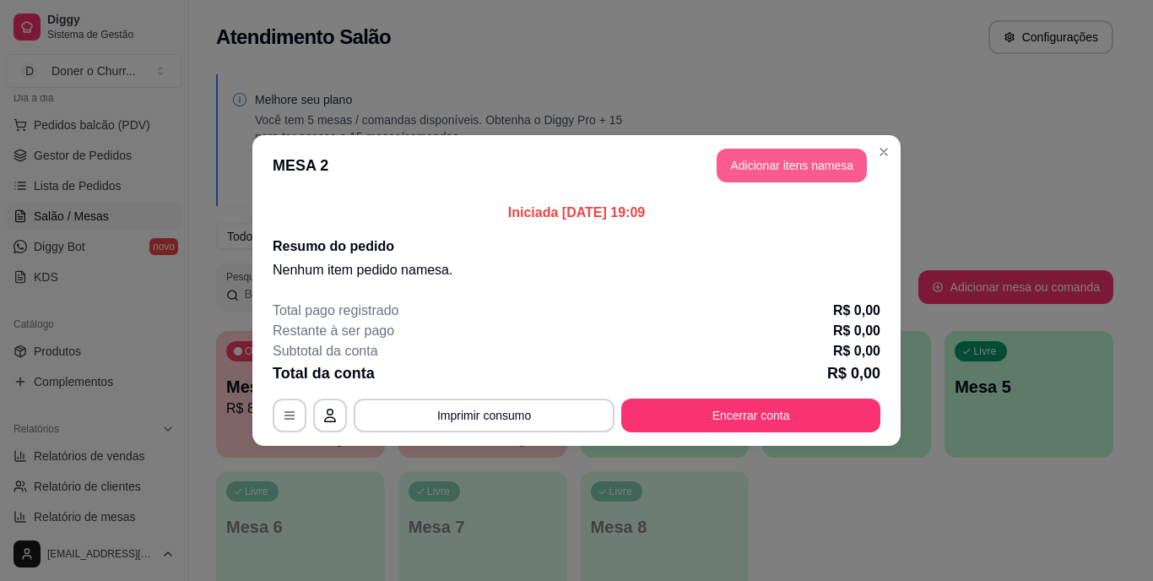
click at [763, 157] on button "Adicionar itens na mesa" at bounding box center [792, 166] width 150 height 34
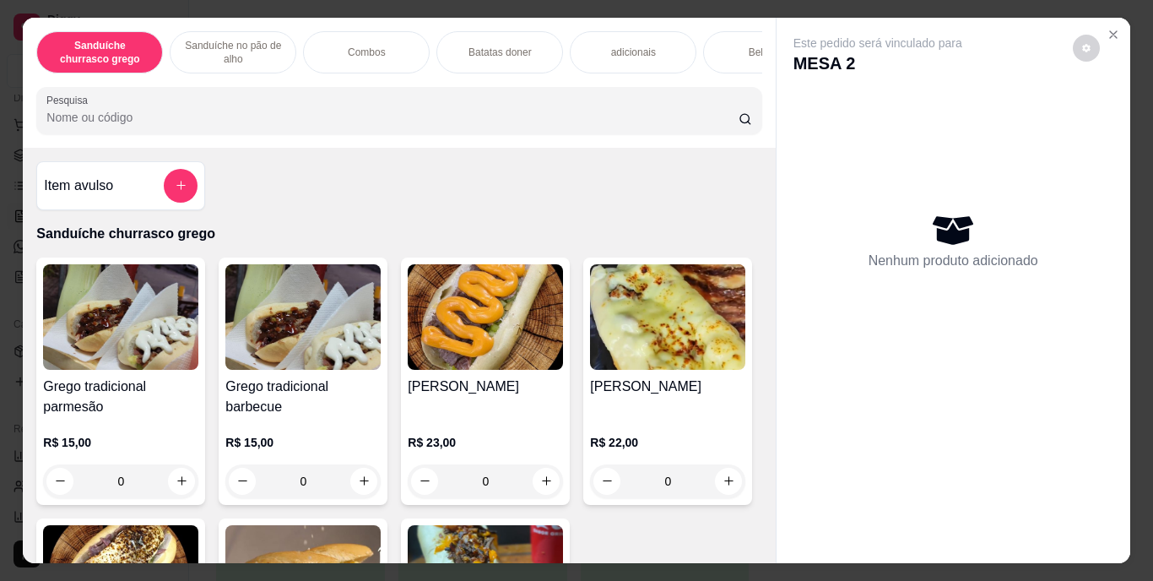
click at [348, 52] on p "Combos" at bounding box center [367, 53] width 38 height 14
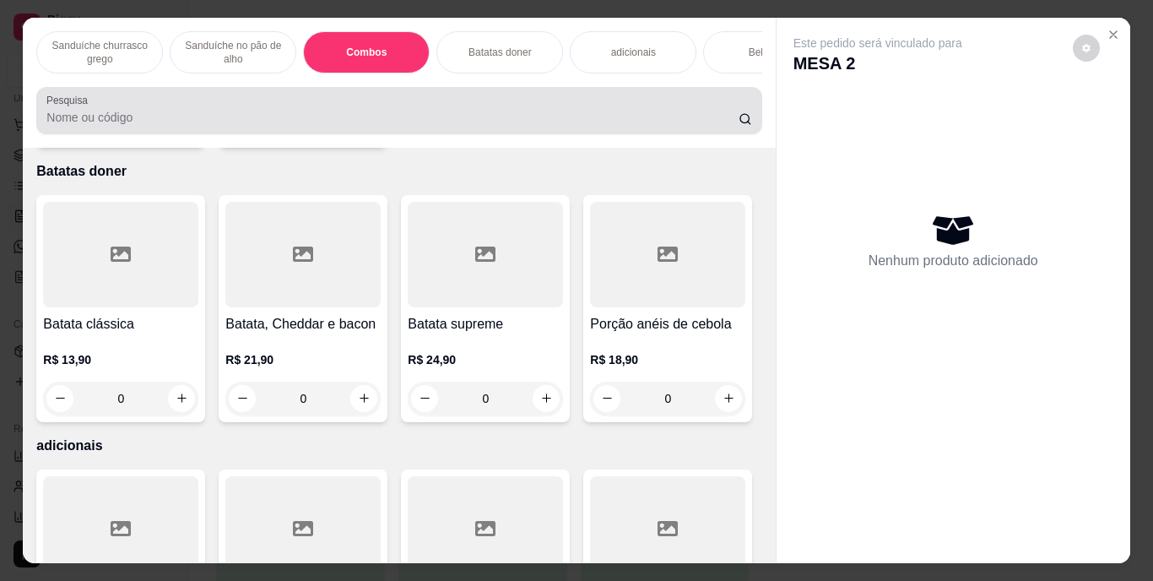
scroll to position [43, 0]
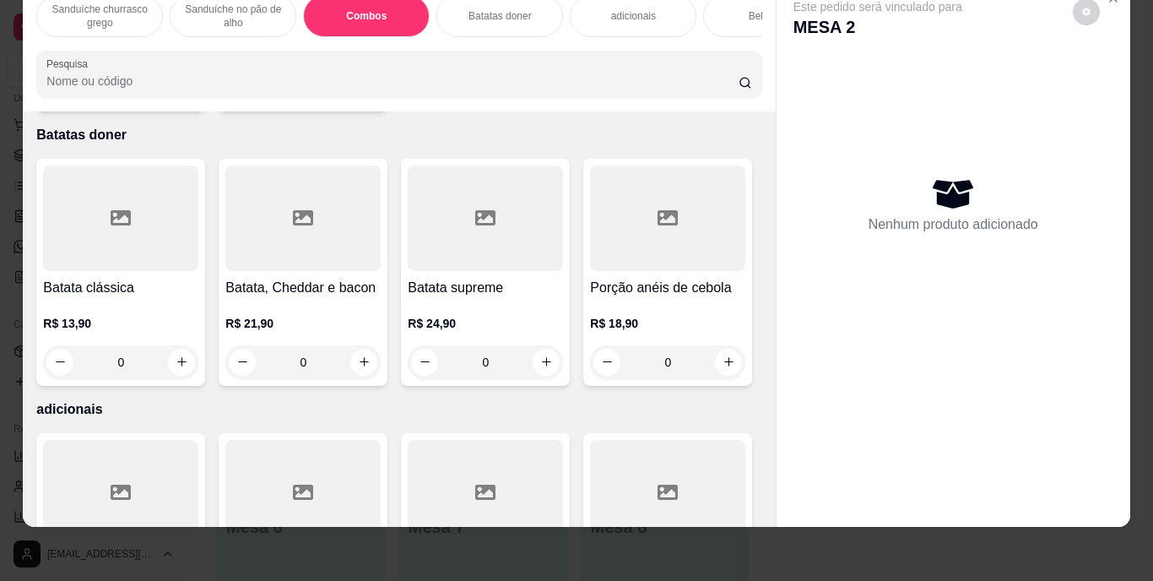
click at [358, 94] on icon "increase-product-quantity" at bounding box center [364, 87] width 13 height 13
type input "1"
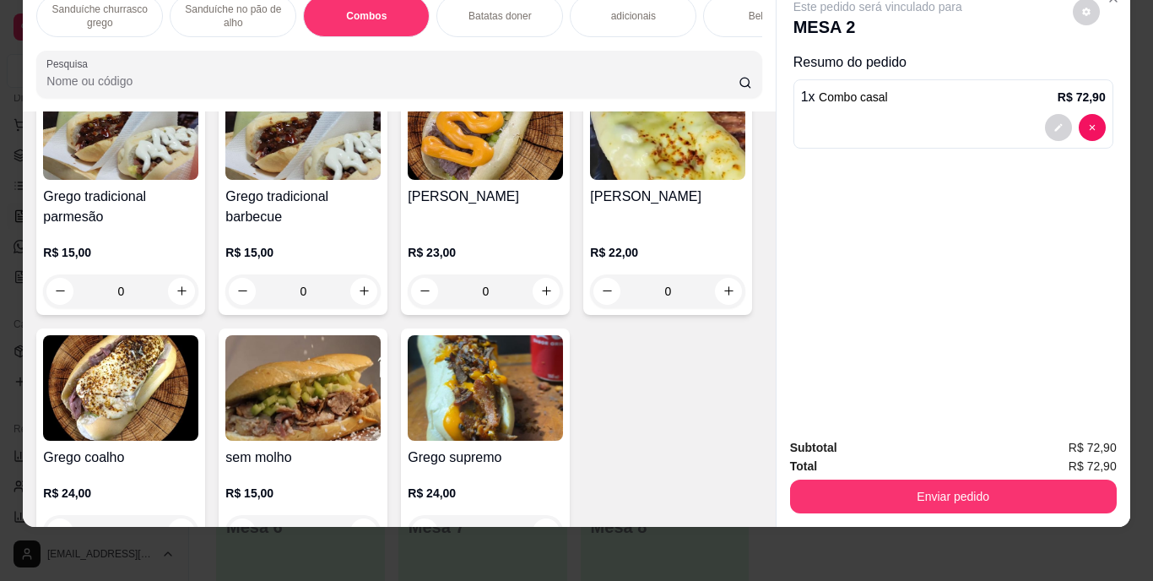
scroll to position [144, 0]
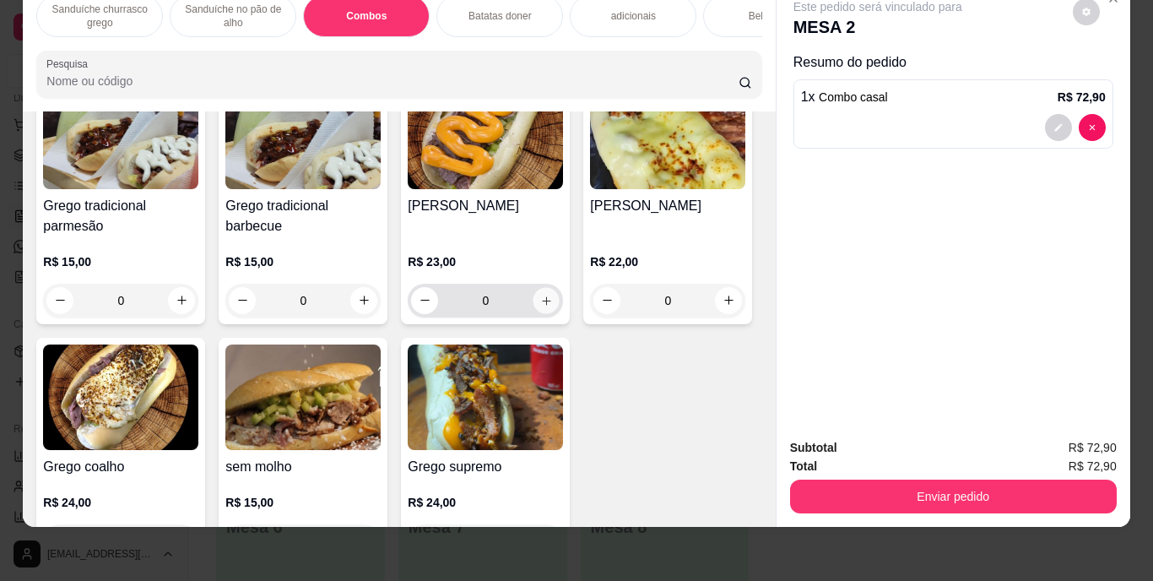
click at [545, 295] on icon "increase-product-quantity" at bounding box center [546, 300] width 13 height 13
type input "1"
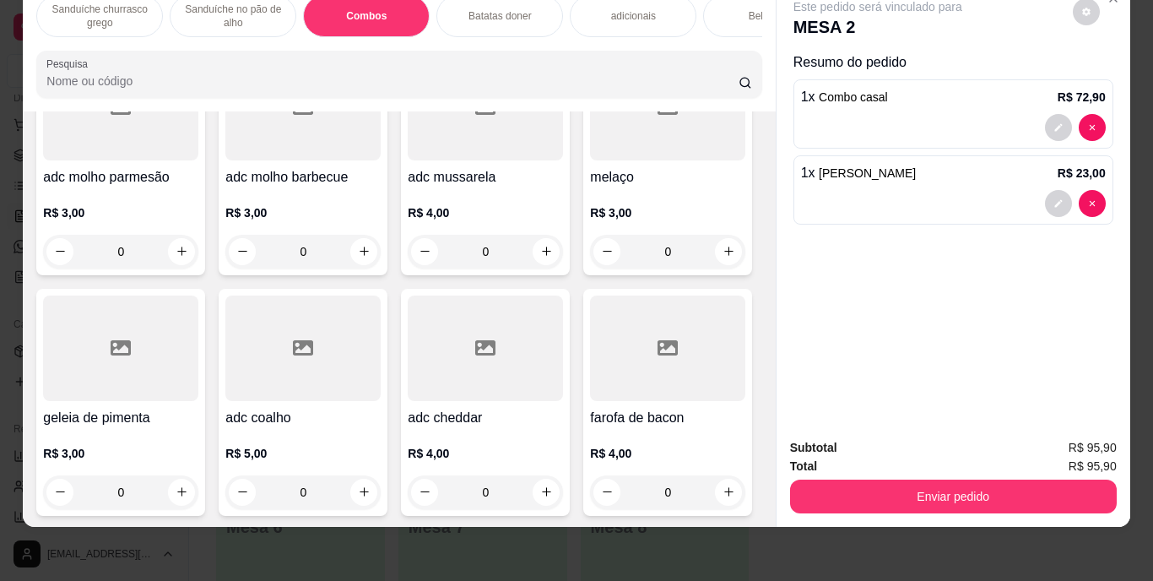
scroll to position [1921, 0]
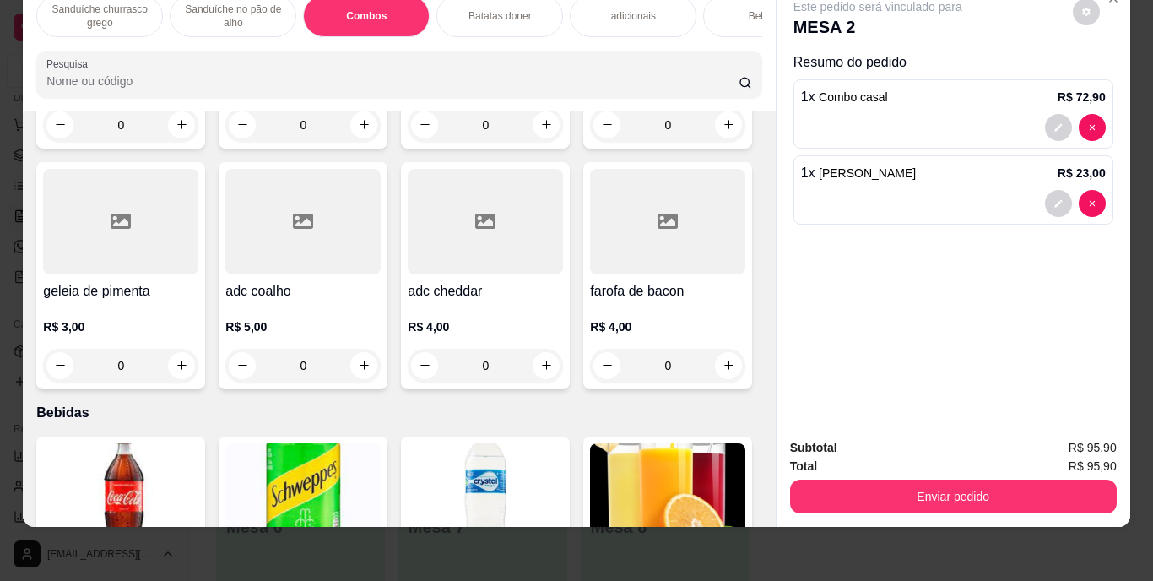
type input "1"
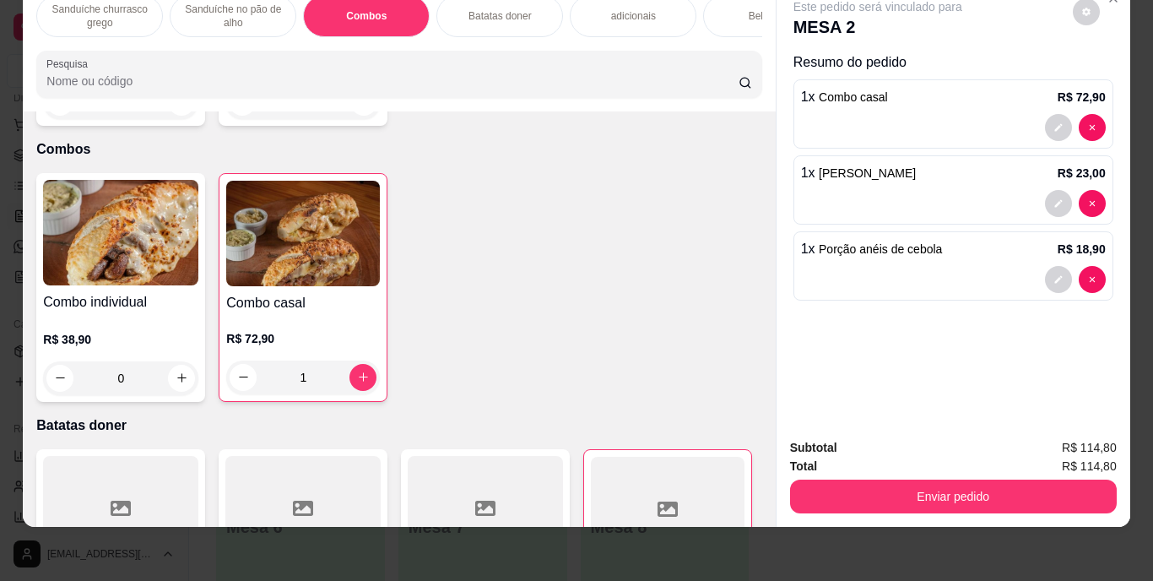
scroll to position [1092, 0]
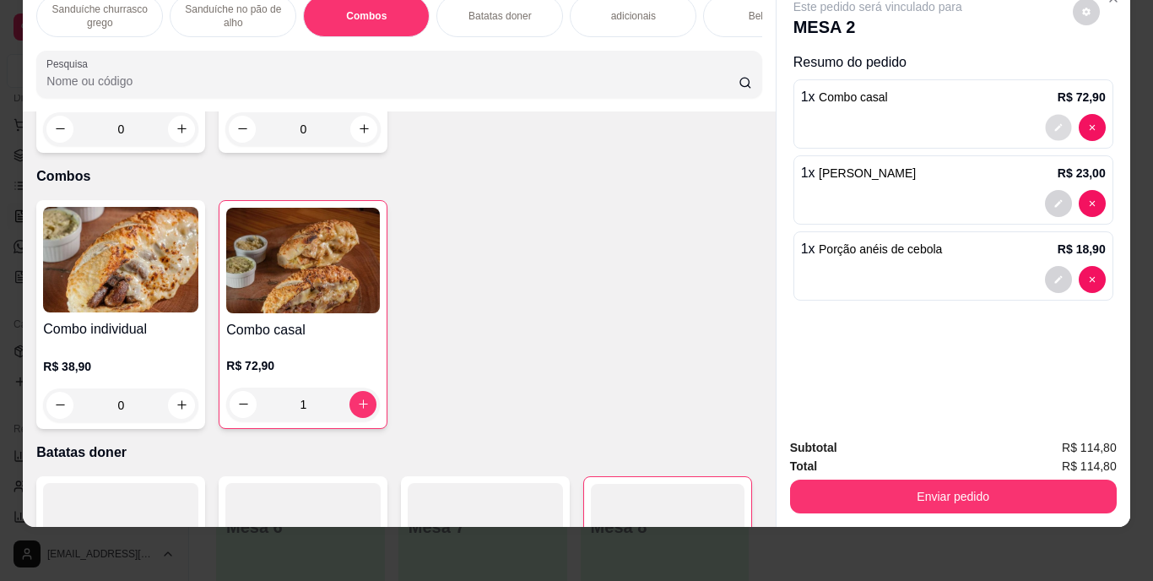
click at [1055, 122] on icon "decrease-product-quantity" at bounding box center [1059, 127] width 10 height 10
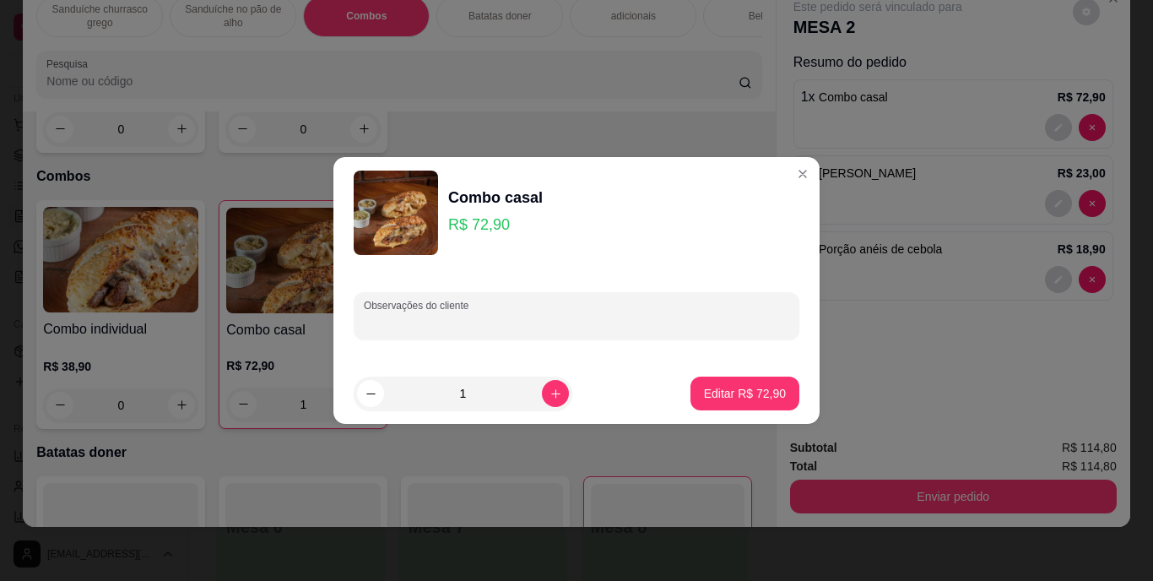
click at [542, 327] on input "Observações do cliente" at bounding box center [577, 322] width 426 height 17
type input "por tomate no coracao"
click at [741, 383] on button "Editar R$ 72,90" at bounding box center [745, 393] width 106 height 33
type input "0"
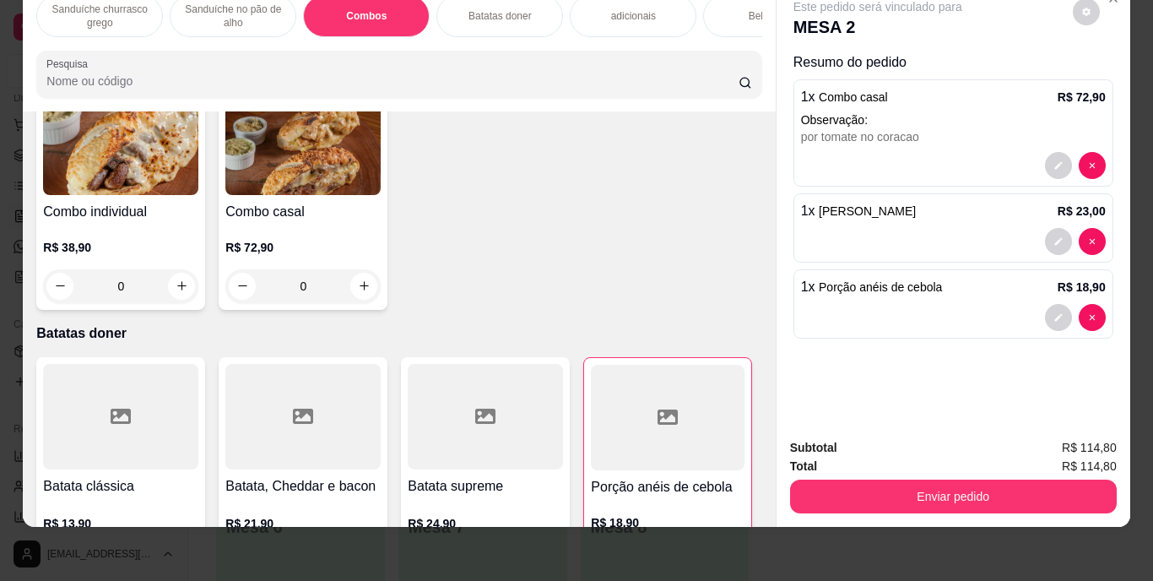
scroll to position [1253, 0]
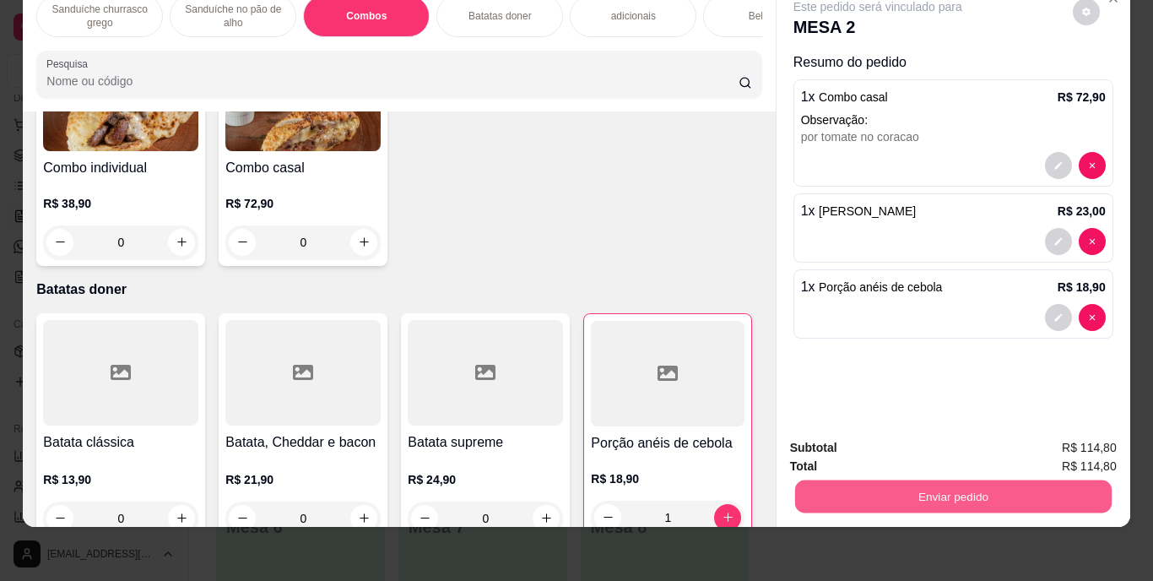
click at [978, 480] on button "Enviar pedido" at bounding box center [953, 496] width 317 height 33
click at [1082, 430] on button "Enviar pedido" at bounding box center [1073, 441] width 93 height 31
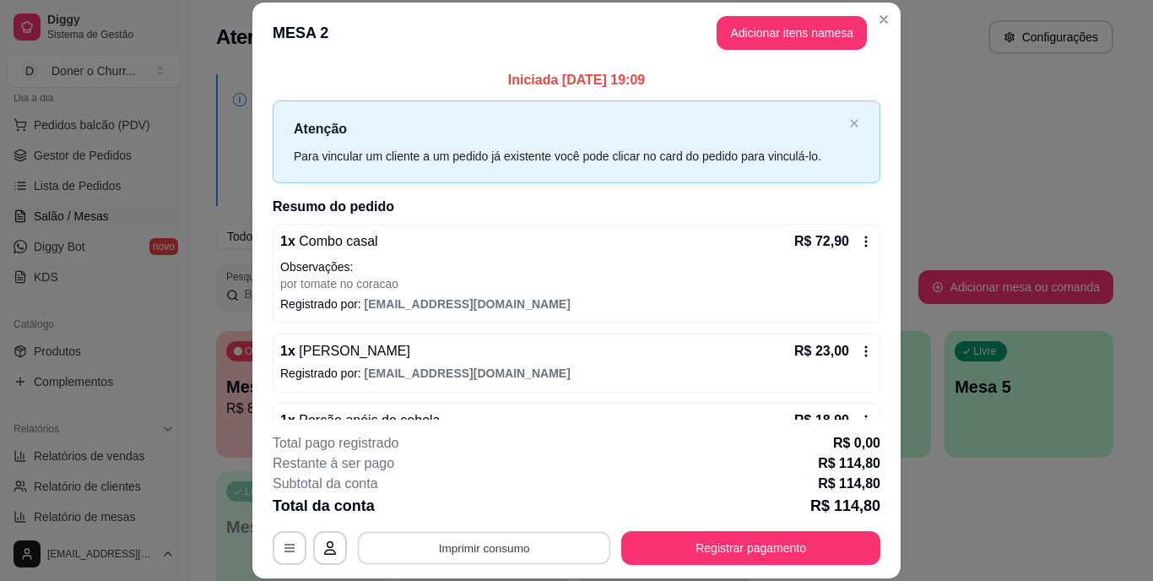
click at [497, 539] on button "Imprimir consumo" at bounding box center [484, 547] width 253 height 33
click at [462, 510] on button "IMPRESSORA" at bounding box center [483, 509] width 118 height 26
click at [524, 542] on button "Imprimir consumo" at bounding box center [484, 547] width 253 height 33
click at [491, 514] on button "IMPRESSORA" at bounding box center [483, 509] width 118 height 26
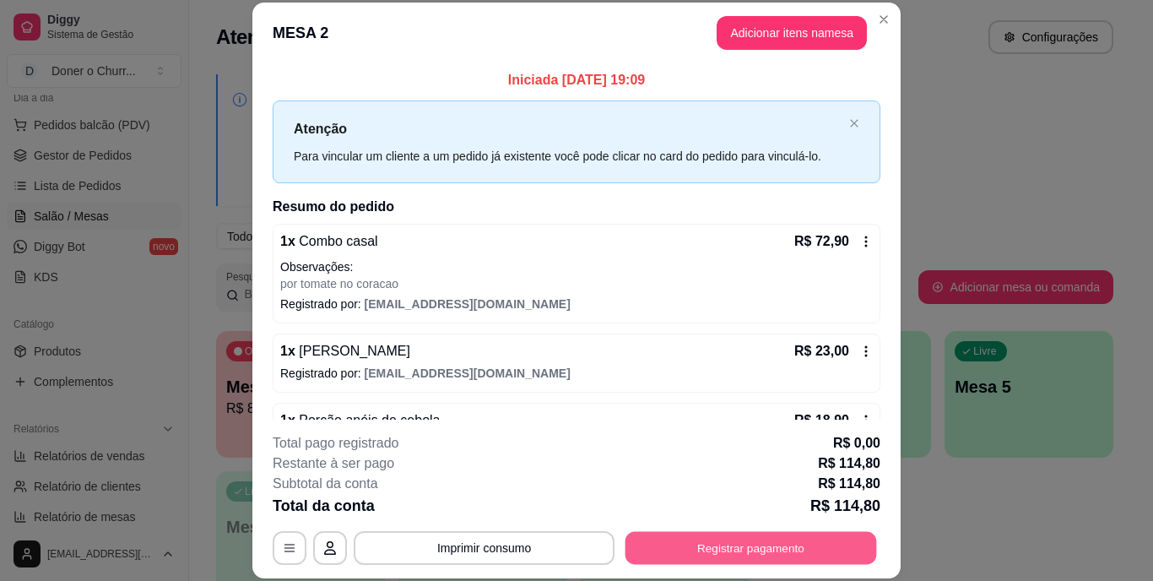
click at [676, 547] on button "Registrar pagamento" at bounding box center [752, 547] width 252 height 33
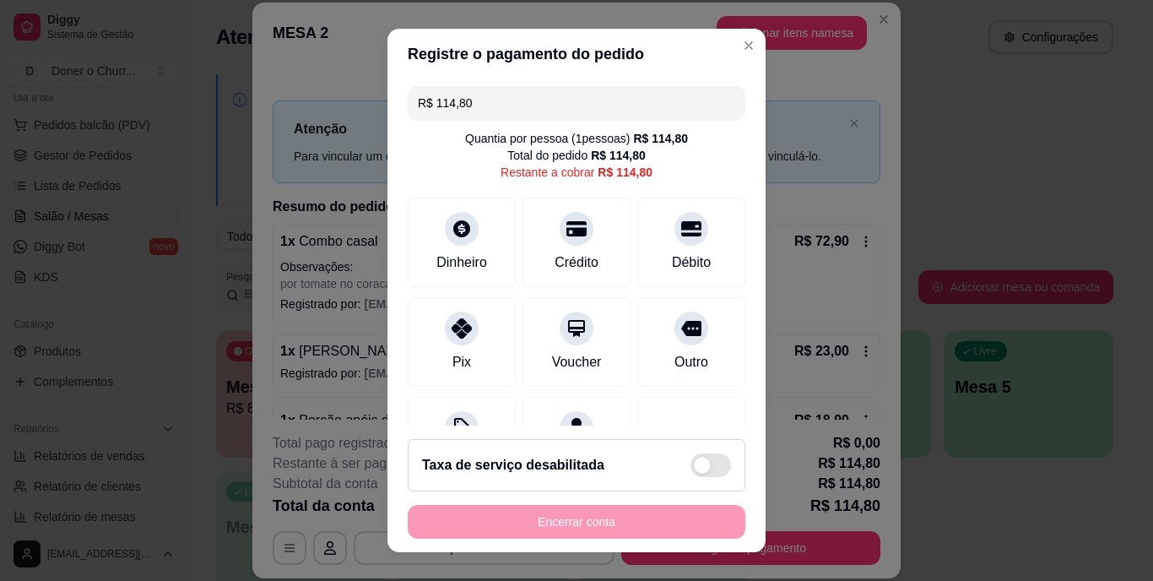
click at [497, 103] on input "R$ 114,80" at bounding box center [576, 103] width 317 height 34
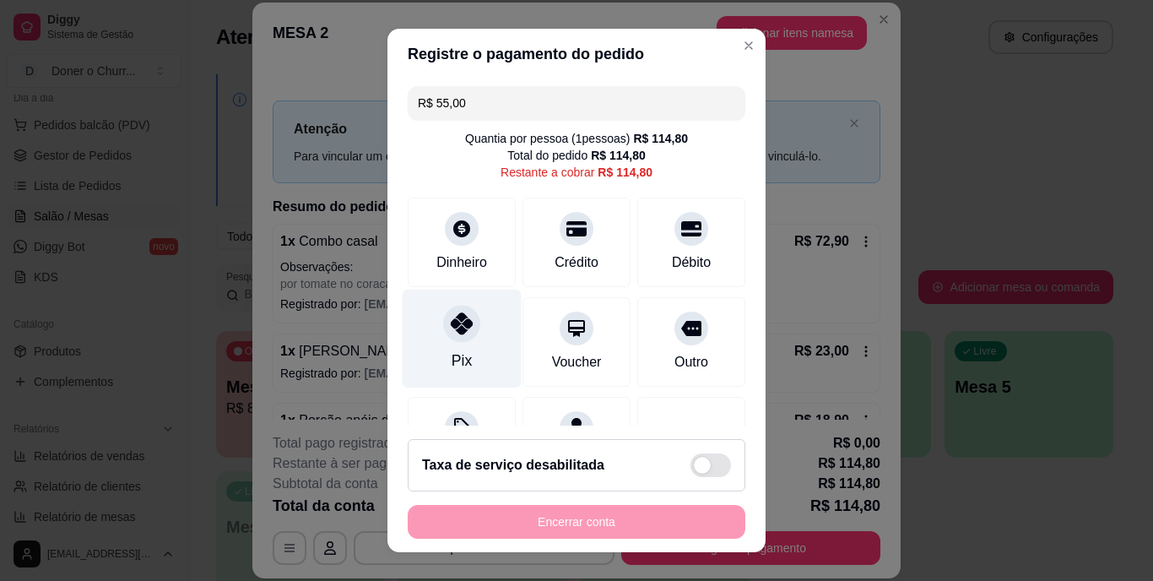
click at [465, 323] on div at bounding box center [461, 324] width 37 height 37
click at [476, 336] on div "Pix" at bounding box center [462, 339] width 119 height 99
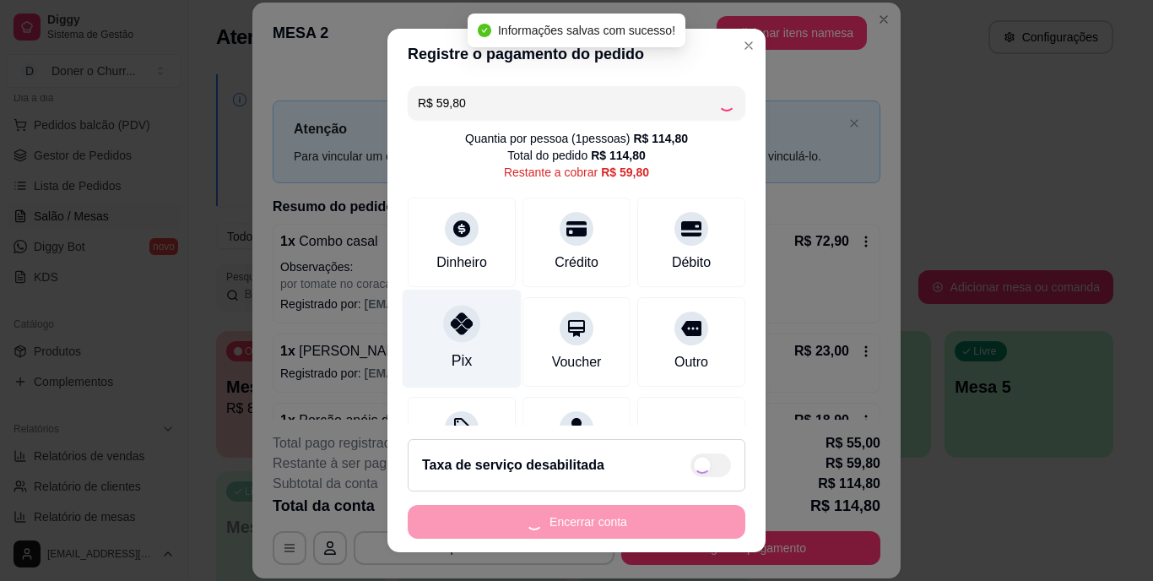
type input "R$ 0,00"
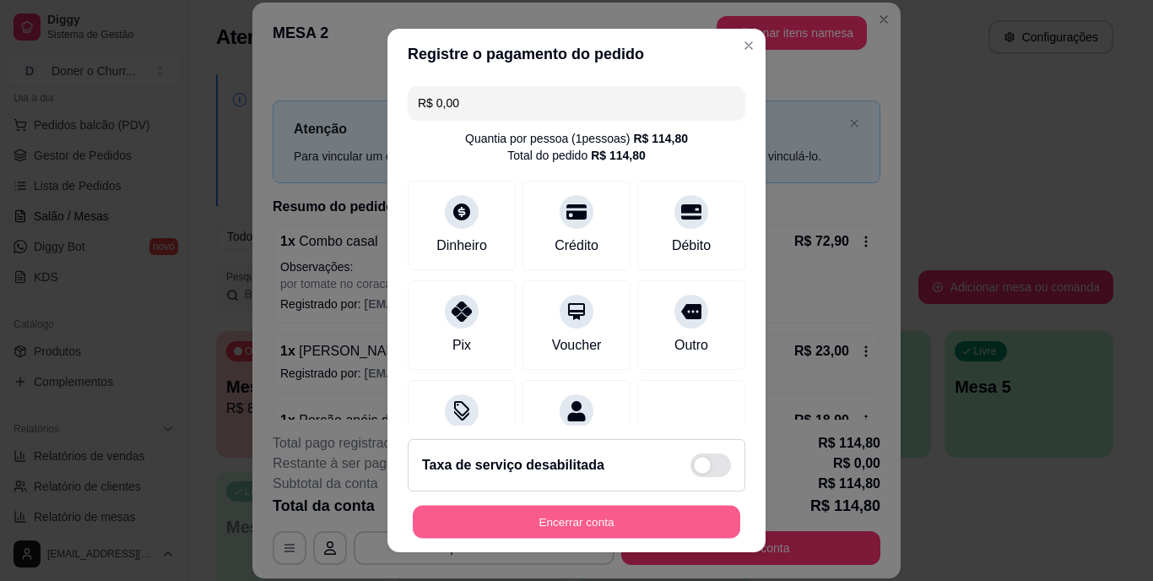
click at [597, 518] on button "Encerrar conta" at bounding box center [577, 521] width 328 height 33
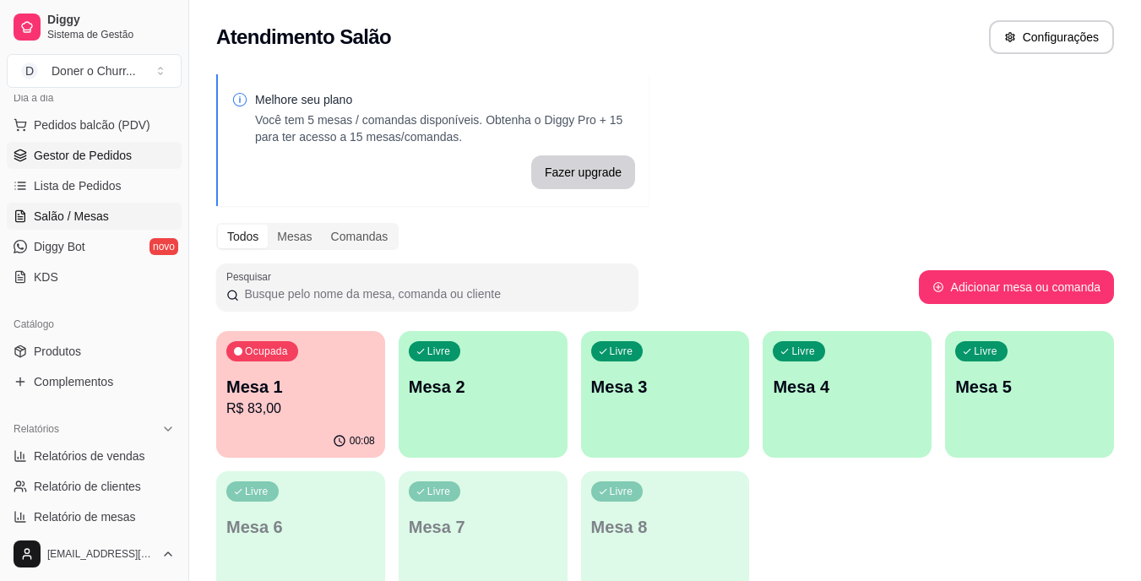
click at [69, 153] on span "Gestor de Pedidos" at bounding box center [83, 155] width 98 height 17
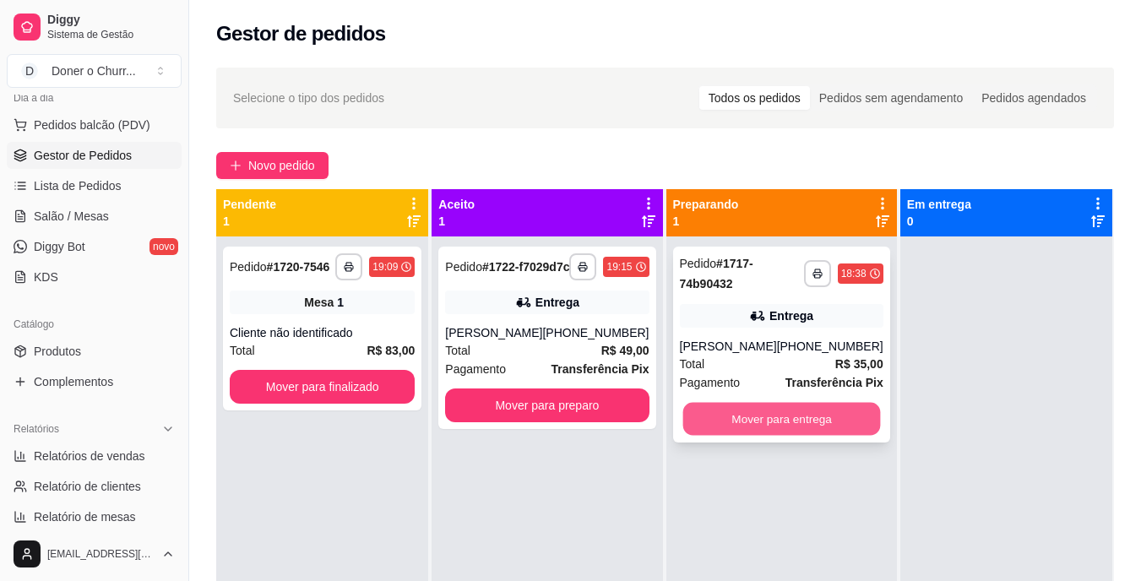
click at [789, 415] on button "Mover para entrega" at bounding box center [781, 419] width 198 height 33
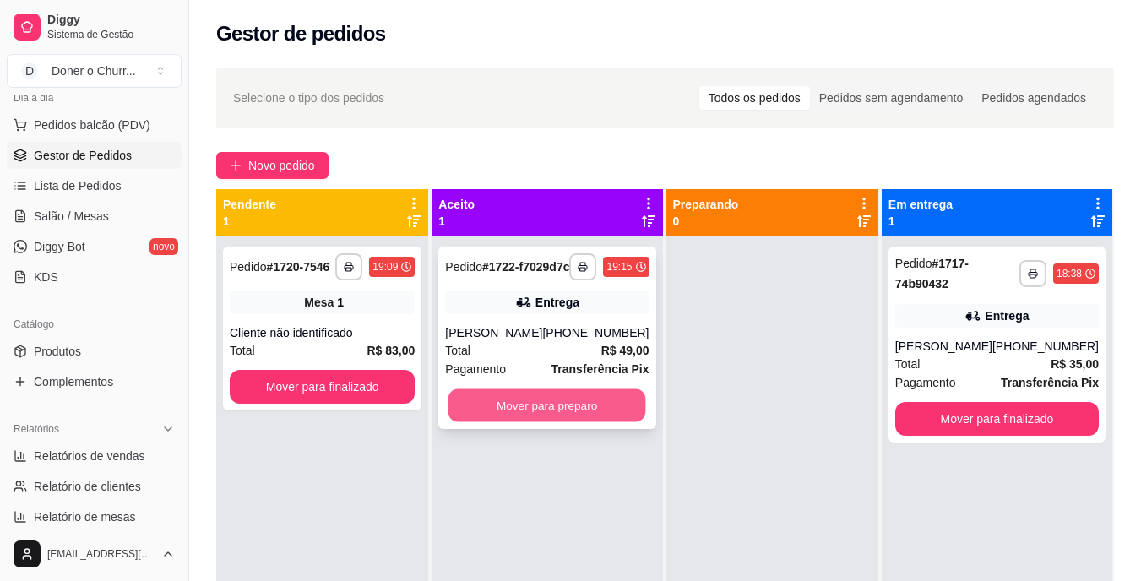
click at [529, 422] on button "Mover para preparo" at bounding box center [547, 405] width 198 height 33
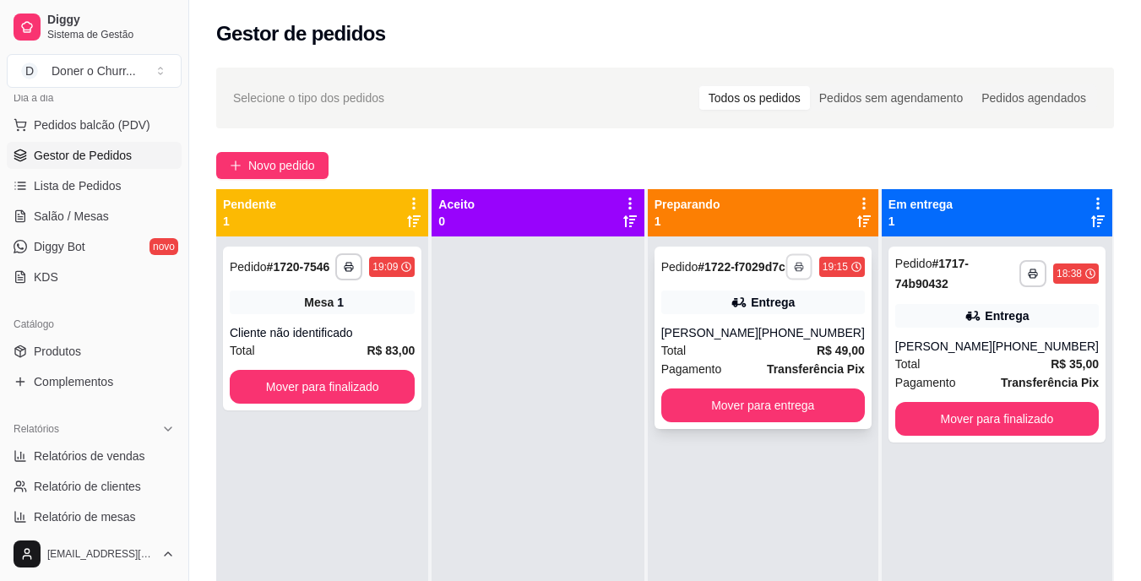
click at [795, 279] on button "button" at bounding box center [798, 266] width 26 height 26
click at [789, 329] on button "IMPRESSORA" at bounding box center [753, 332] width 118 height 26
click at [98, 209] on span "Salão / Mesas" at bounding box center [71, 216] width 75 height 17
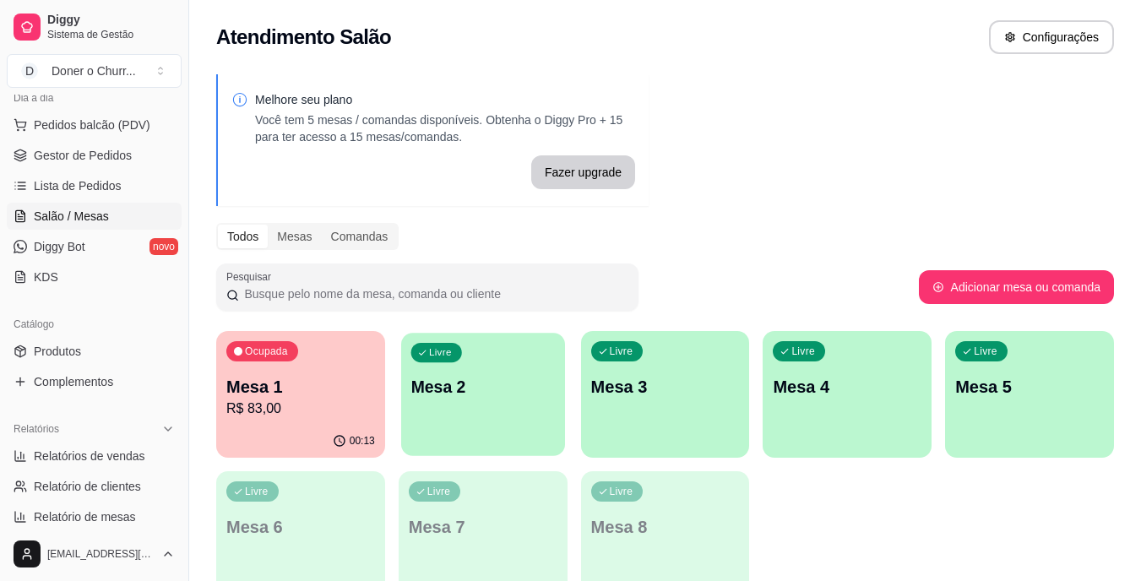
click at [435, 380] on p "Mesa 2" at bounding box center [482, 387] width 144 height 23
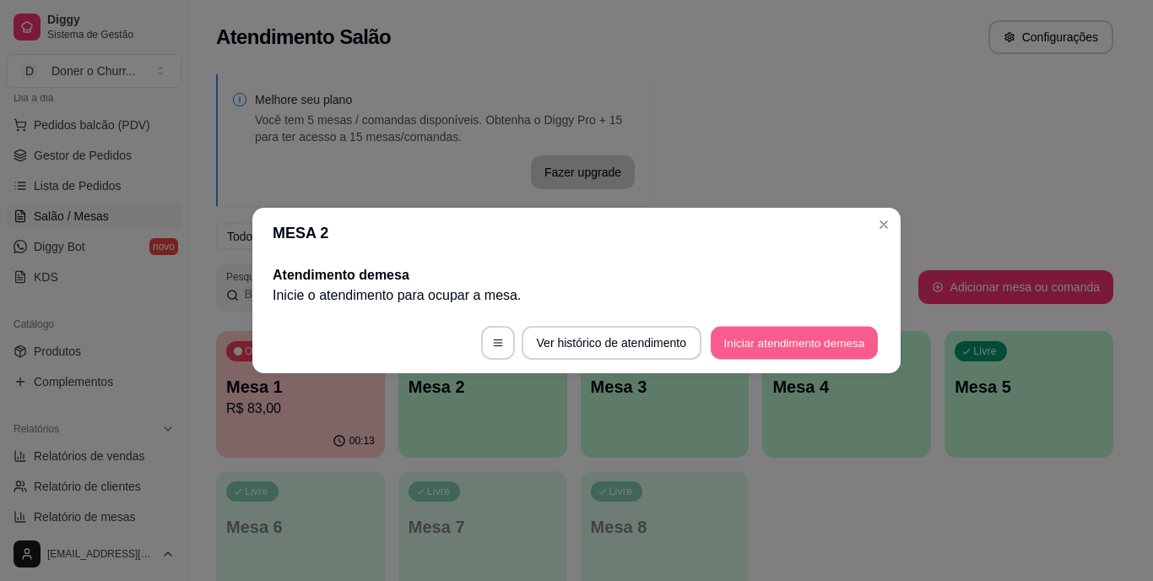
click at [766, 346] on button "Iniciar atendimento de mesa" at bounding box center [794, 343] width 167 height 33
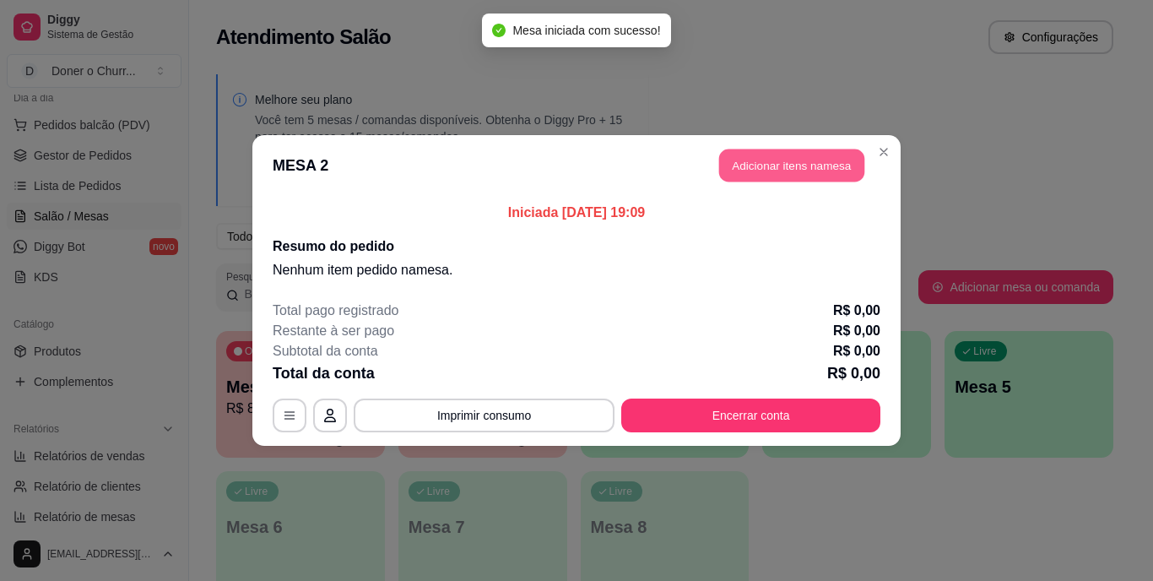
click at [824, 164] on button "Adicionar itens na mesa" at bounding box center [791, 165] width 145 height 33
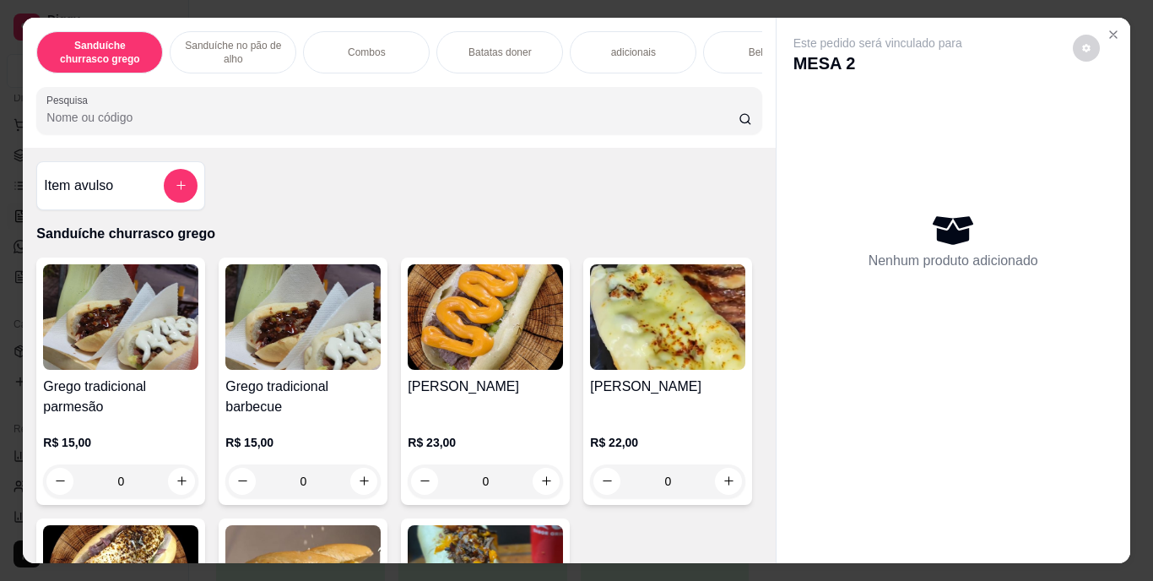
scroll to position [191, 0]
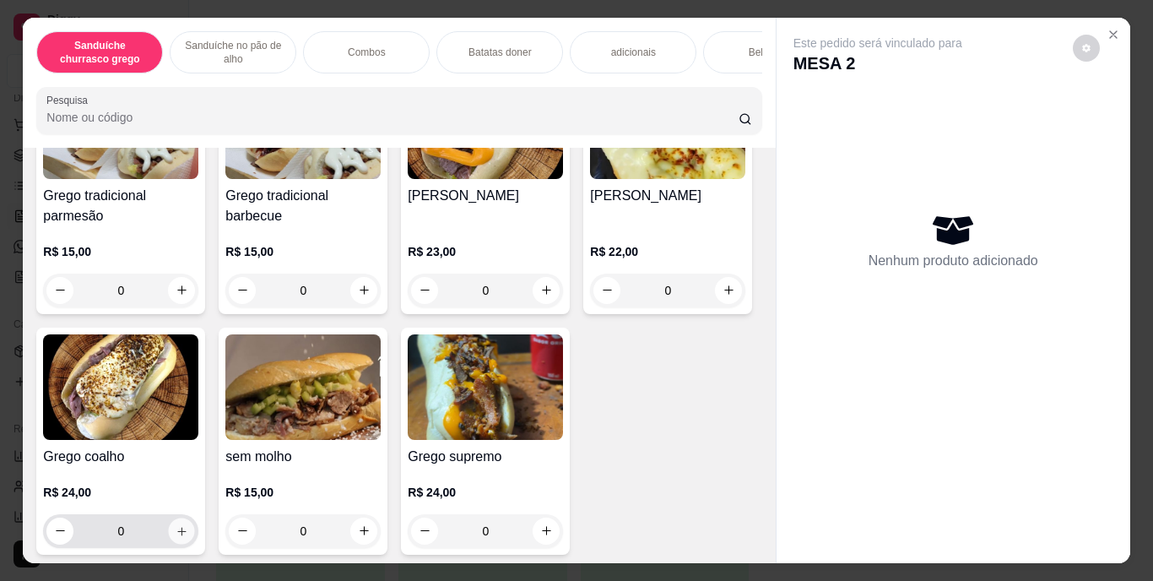
click at [188, 537] on icon "increase-product-quantity" at bounding box center [182, 530] width 13 height 13
type input "1"
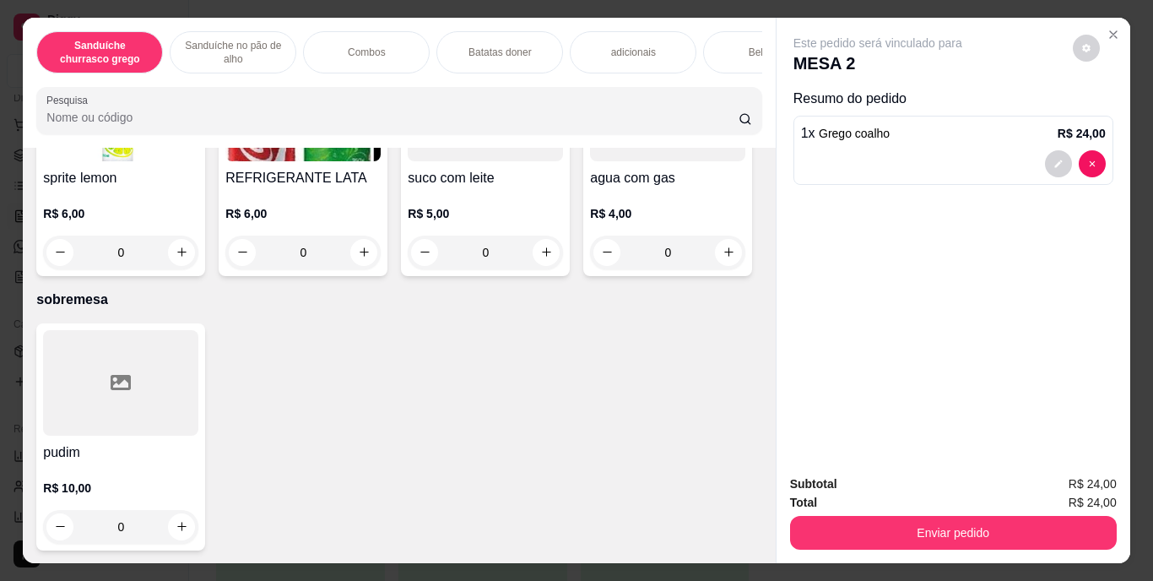
scroll to position [3066, 0]
click at [368, 257] on icon "increase-product-quantity" at bounding box center [364, 252] width 8 height 8
type input "1"
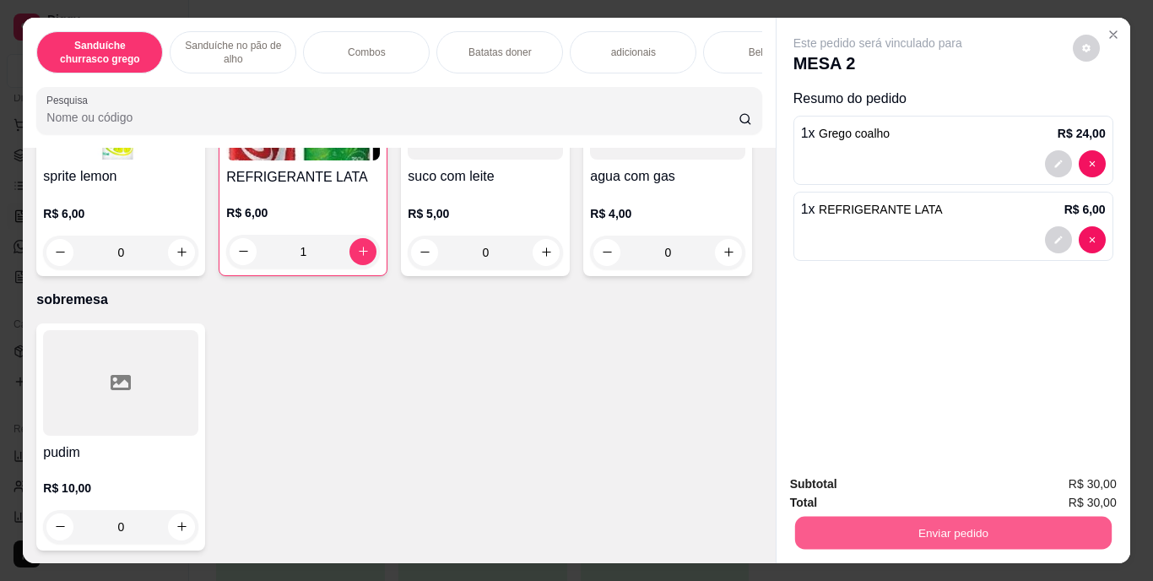
click at [916, 535] on button "Enviar pedido" at bounding box center [953, 533] width 317 height 33
click at [1082, 476] on button "Enviar pedido" at bounding box center [1073, 484] width 93 height 31
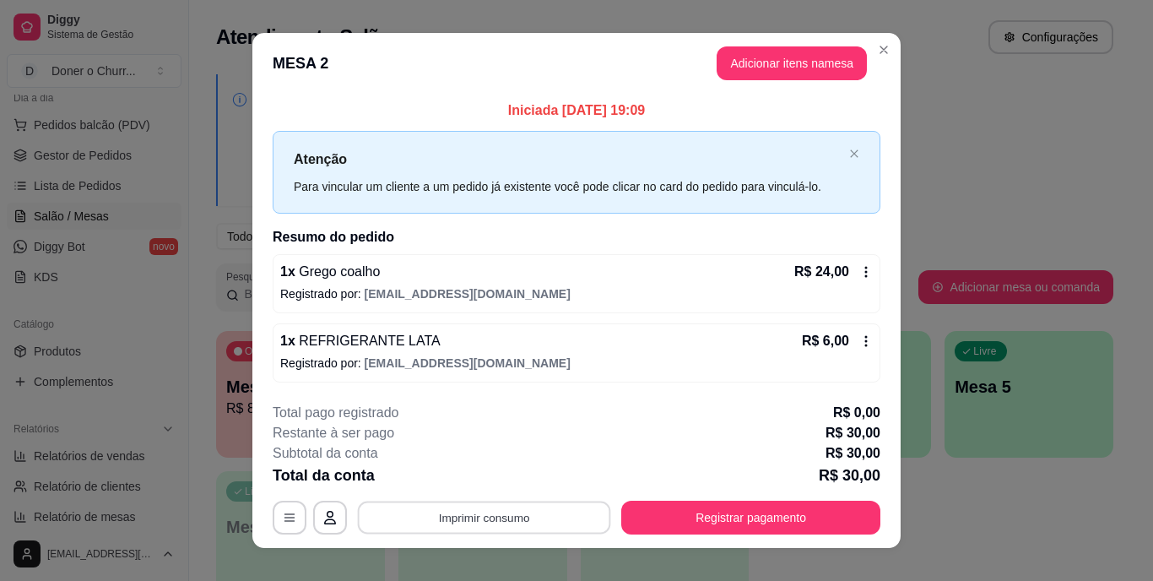
click at [478, 514] on button "Imprimir consumo" at bounding box center [484, 517] width 253 height 33
click at [475, 482] on button "IMPRESSORA" at bounding box center [483, 478] width 118 height 26
click at [421, 507] on button "Imprimir consumo" at bounding box center [484, 517] width 253 height 33
click at [464, 468] on button "IMPRESSORA" at bounding box center [483, 478] width 118 height 26
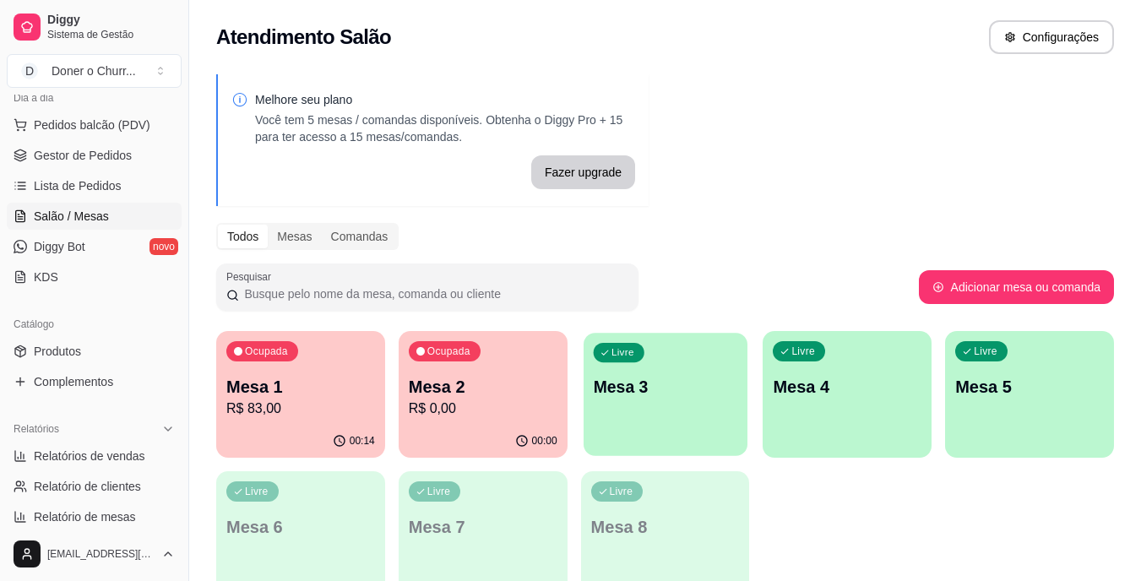
click at [705, 402] on div "Livre Mesa 3" at bounding box center [665, 384] width 164 height 103
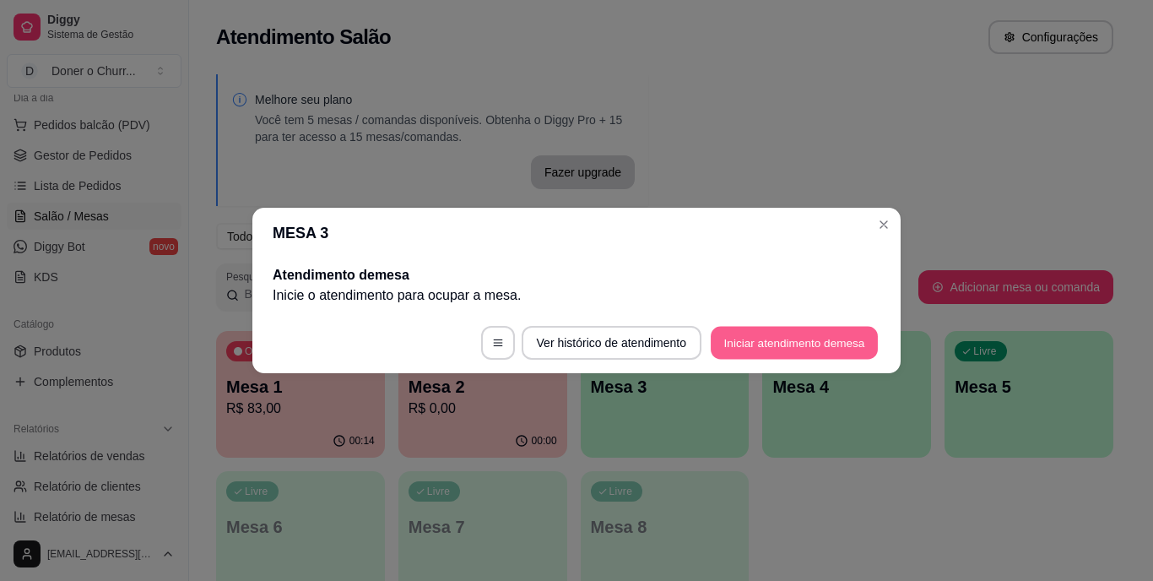
click at [819, 334] on button "Iniciar atendimento de mesa" at bounding box center [794, 343] width 167 height 33
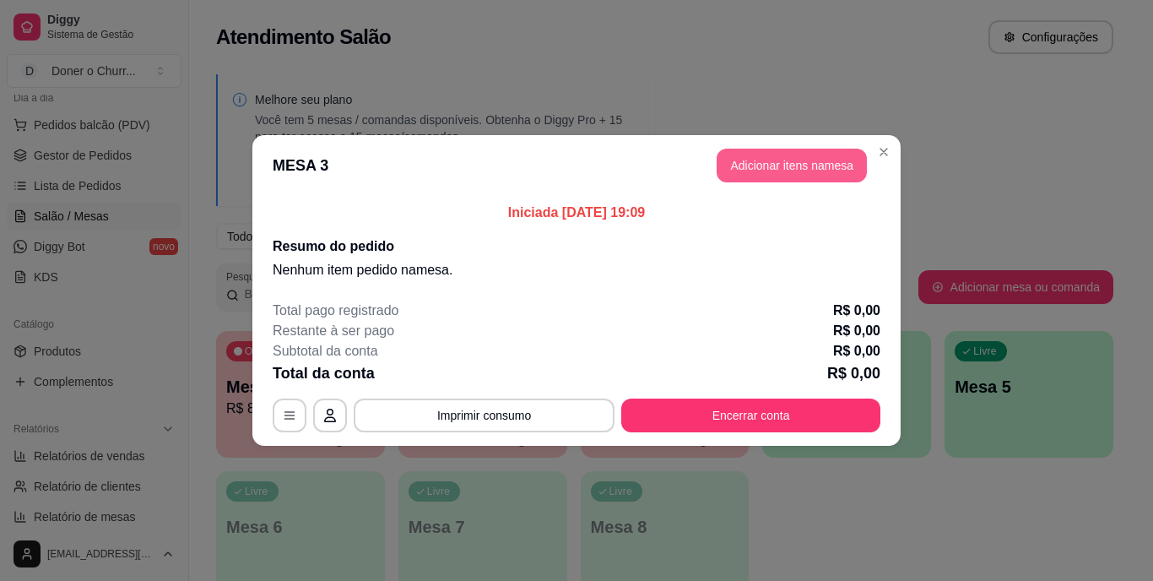
click at [791, 165] on button "Adicionar itens na mesa" at bounding box center [792, 166] width 150 height 34
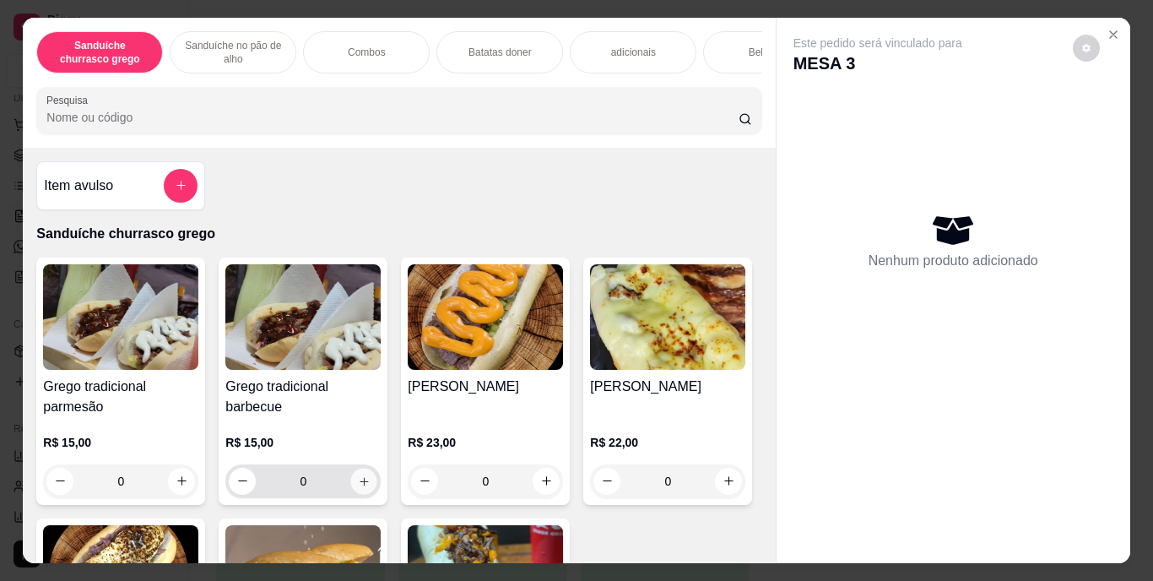
click at [358, 486] on icon "increase-product-quantity" at bounding box center [364, 481] width 13 height 13
type input "1"
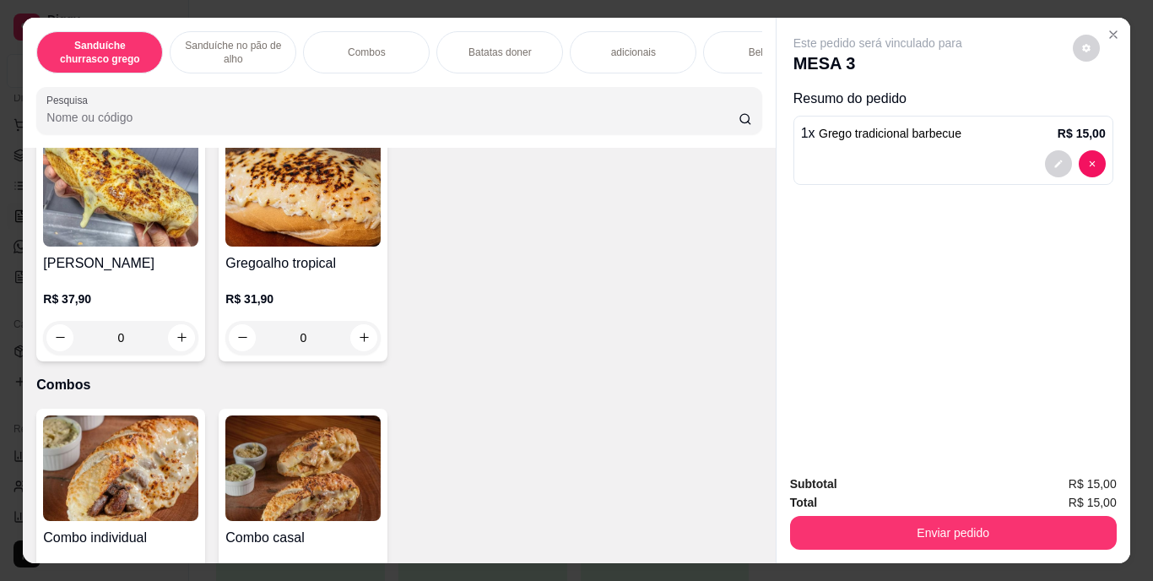
scroll to position [958, 0]
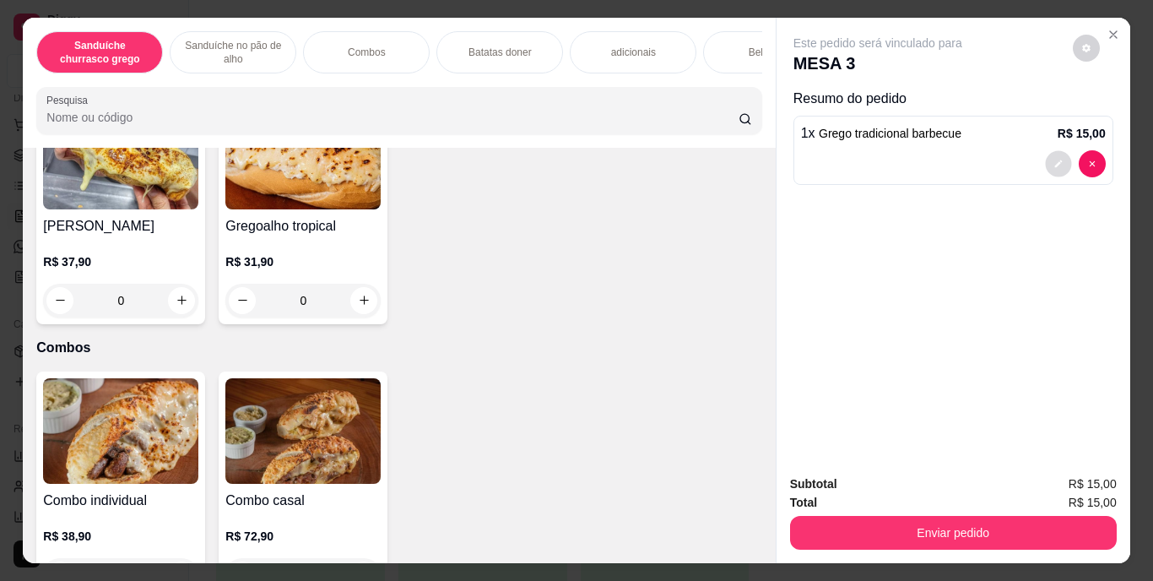
click at [1046, 164] on button "decrease-product-quantity" at bounding box center [1058, 163] width 26 height 26
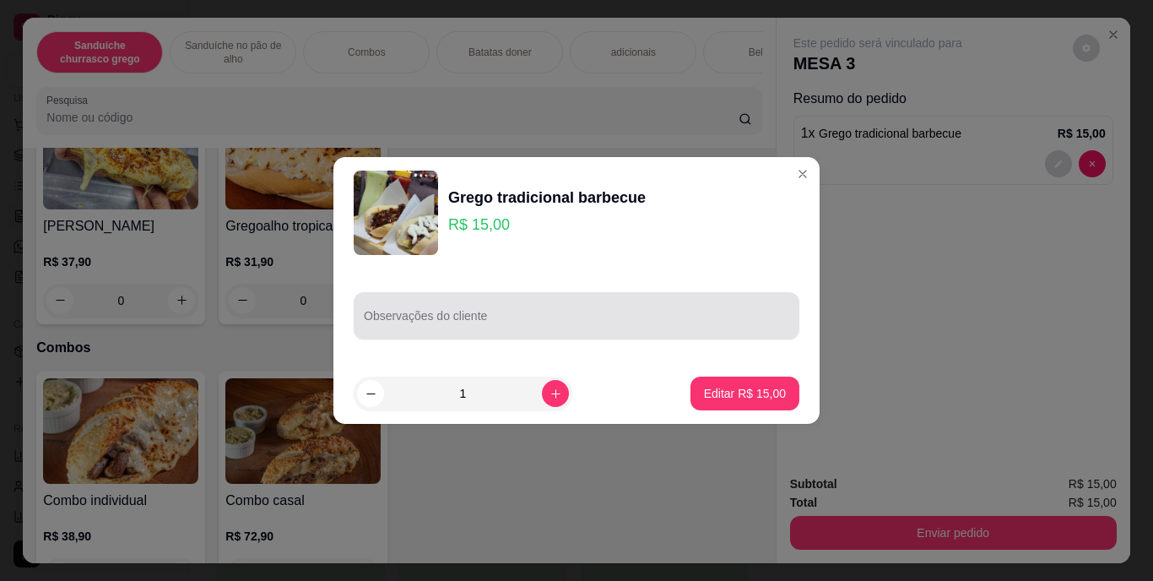
click at [527, 312] on div at bounding box center [577, 316] width 426 height 34
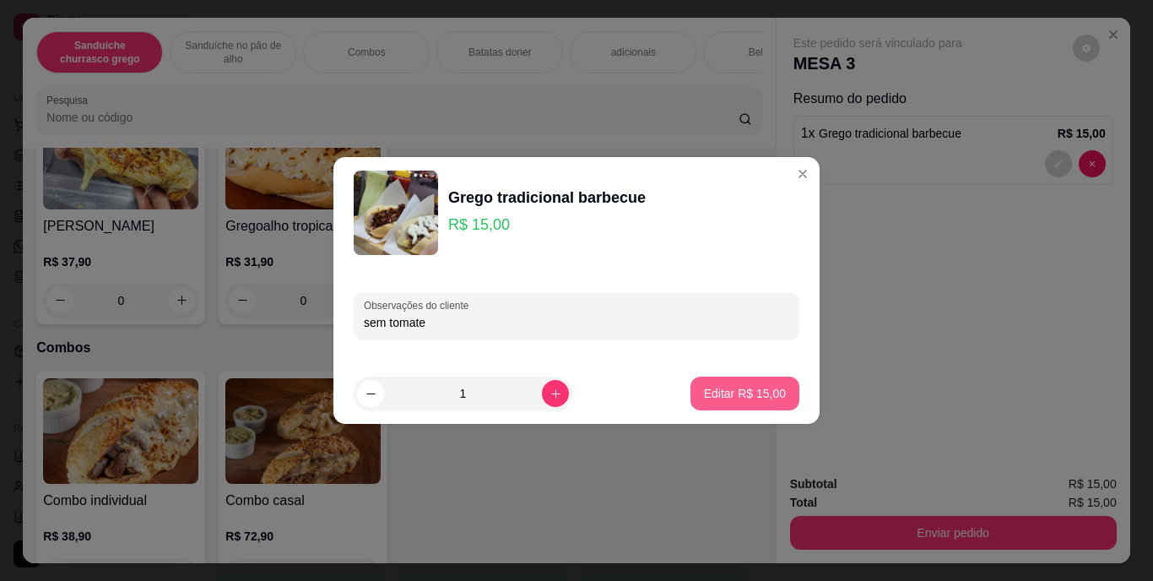
type input "sem tomate"
click at [736, 379] on button "Editar R$ 15,00" at bounding box center [745, 393] width 106 height 33
type input "0"
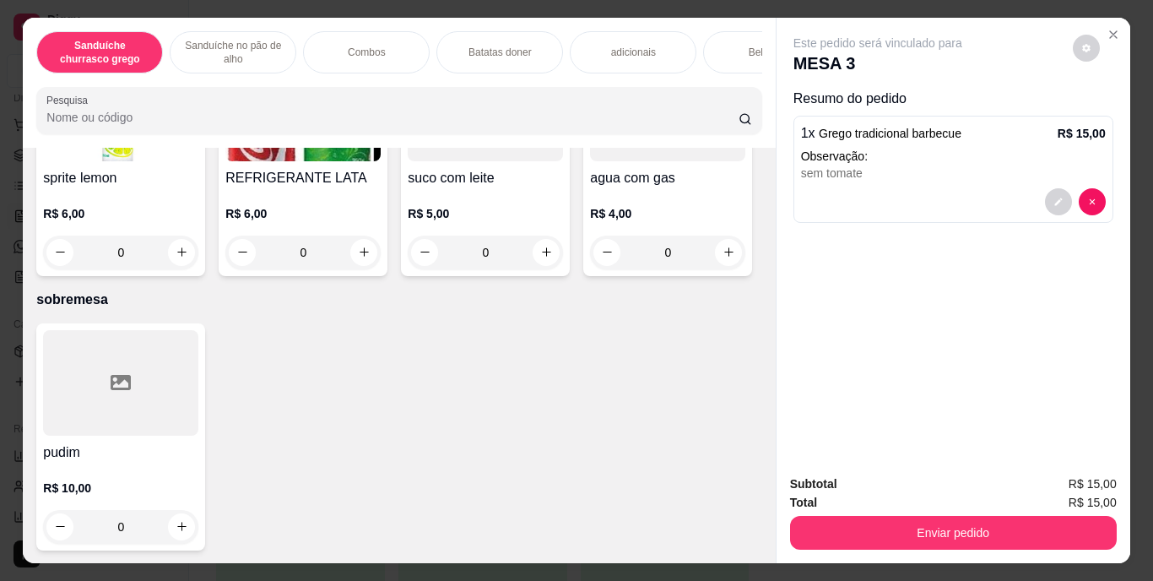
scroll to position [3240, 0]
click at [723, 18] on icon "increase-product-quantity" at bounding box center [729, 11] width 13 height 13
type input "1"
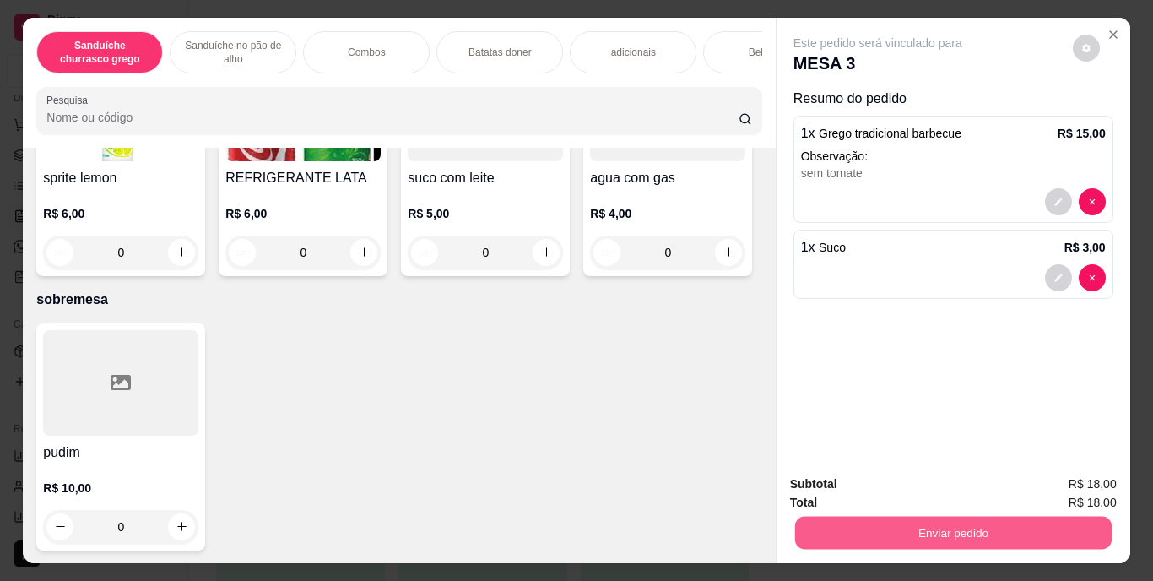
click at [956, 530] on button "Enviar pedido" at bounding box center [953, 533] width 317 height 33
click at [1082, 484] on button "Enviar pedido" at bounding box center [1073, 484] width 93 height 31
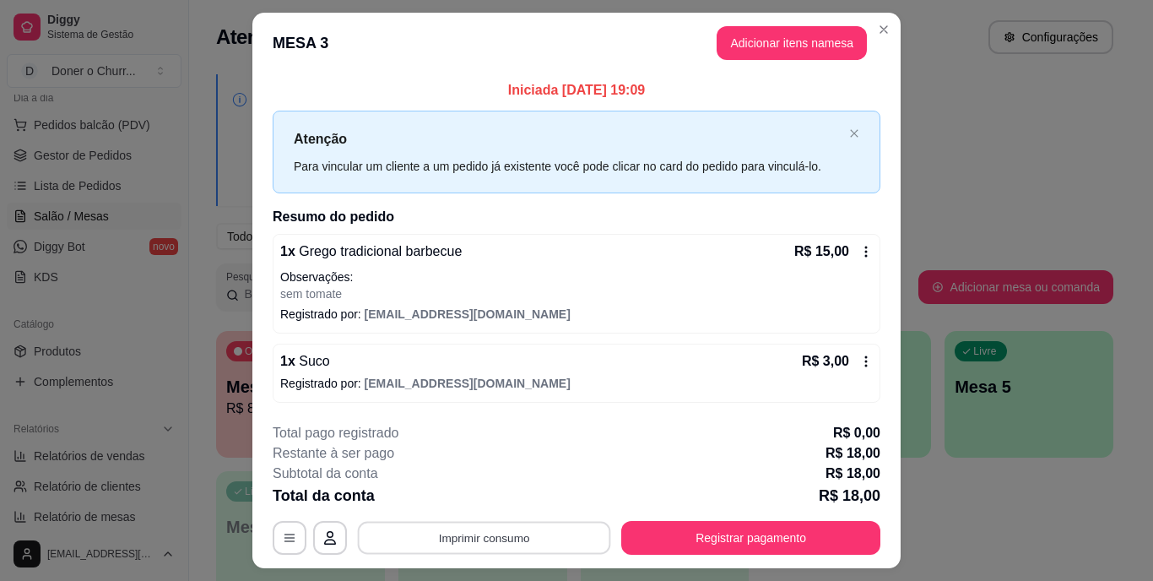
click at [480, 547] on button "Imprimir consumo" at bounding box center [484, 537] width 253 height 33
click at [478, 492] on button "IMPRESSORA" at bounding box center [483, 499] width 118 height 26
click at [490, 538] on button "Imprimir consumo" at bounding box center [484, 537] width 253 height 33
click at [476, 494] on button "IMPRESSORA" at bounding box center [483, 499] width 118 height 26
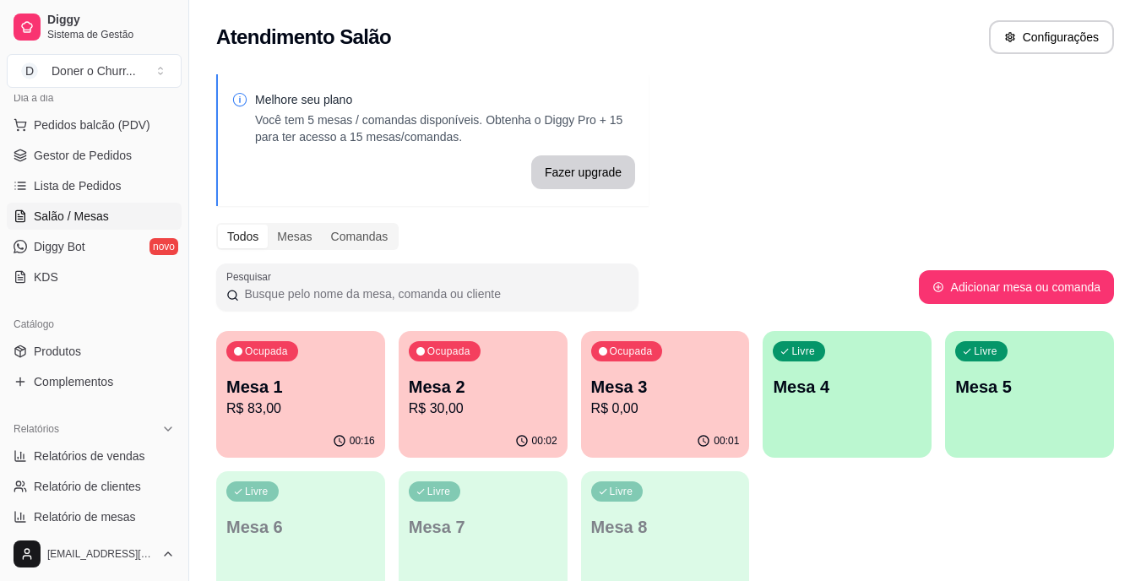
click at [491, 388] on p "Mesa 2" at bounding box center [483, 387] width 149 height 24
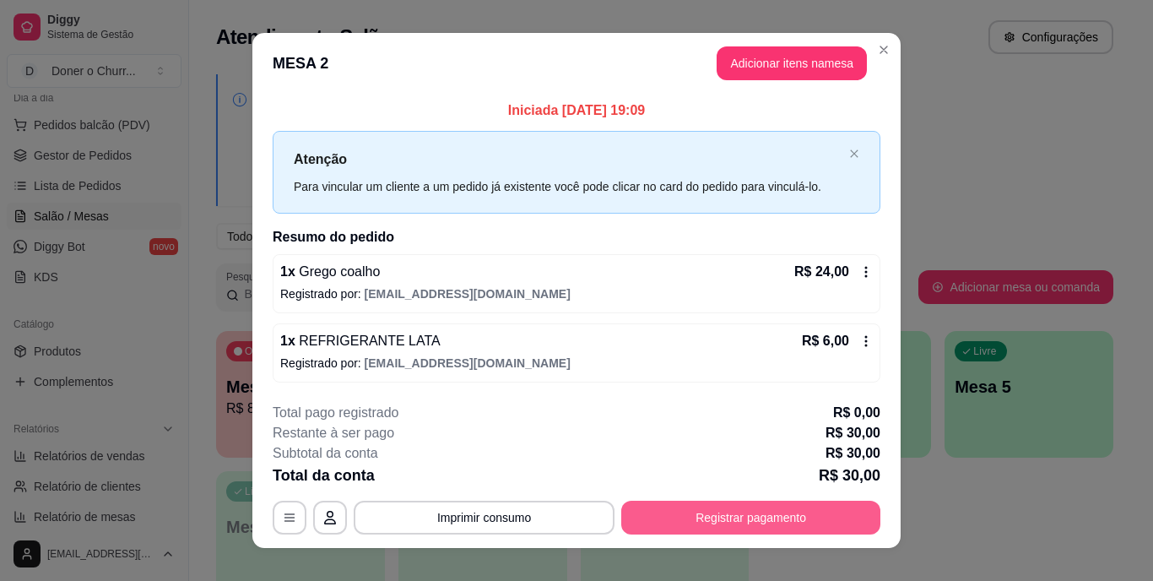
click at [773, 512] on button "Registrar pagamento" at bounding box center [750, 518] width 259 height 34
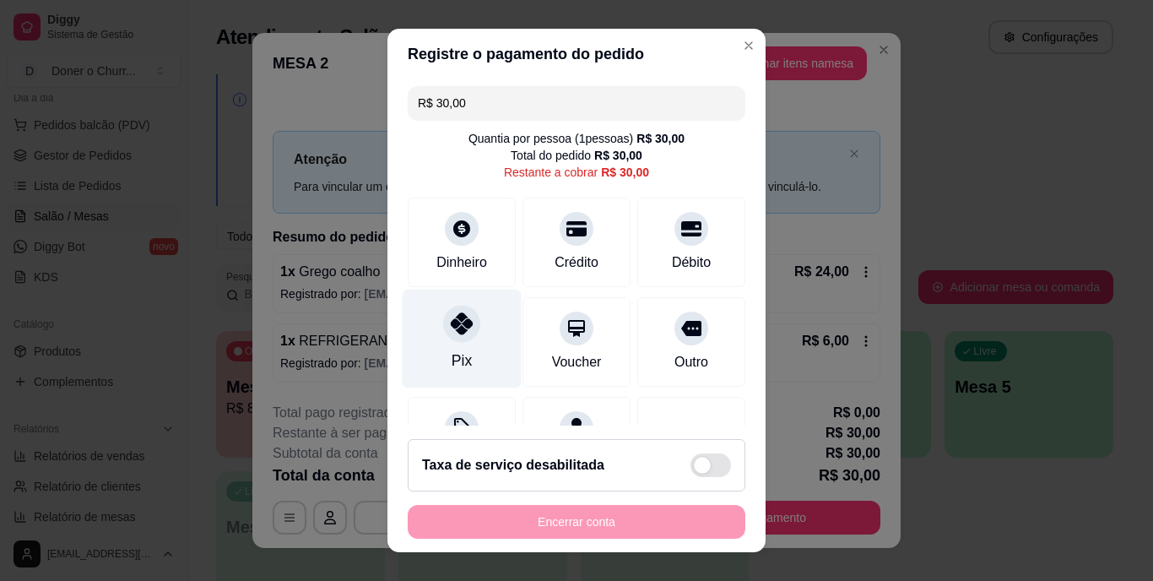
click at [451, 343] on div "Pix" at bounding box center [462, 339] width 119 height 99
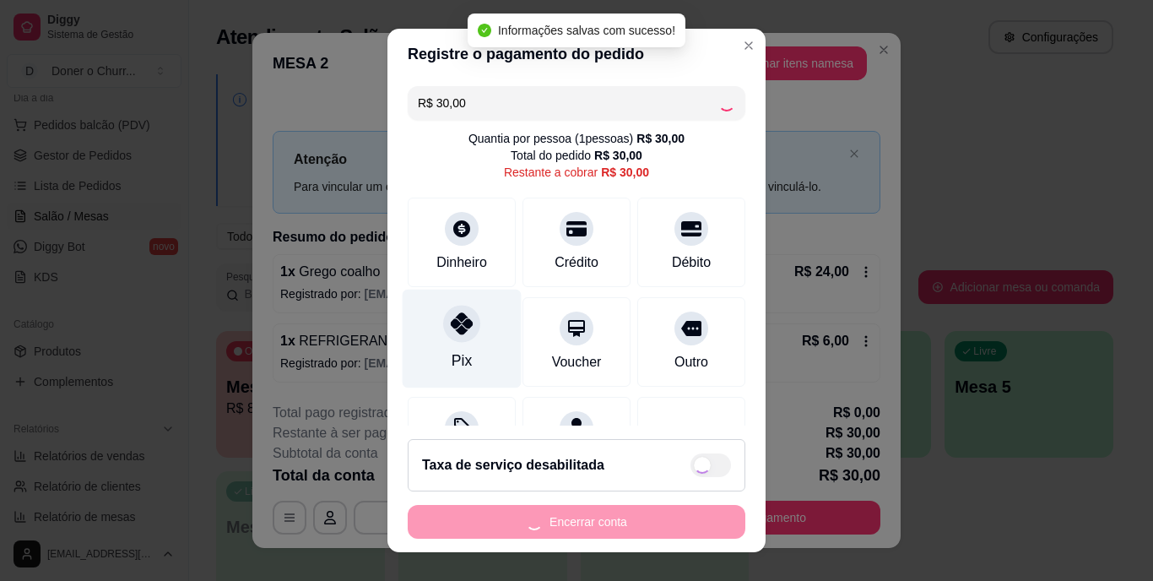
type input "R$ 0,00"
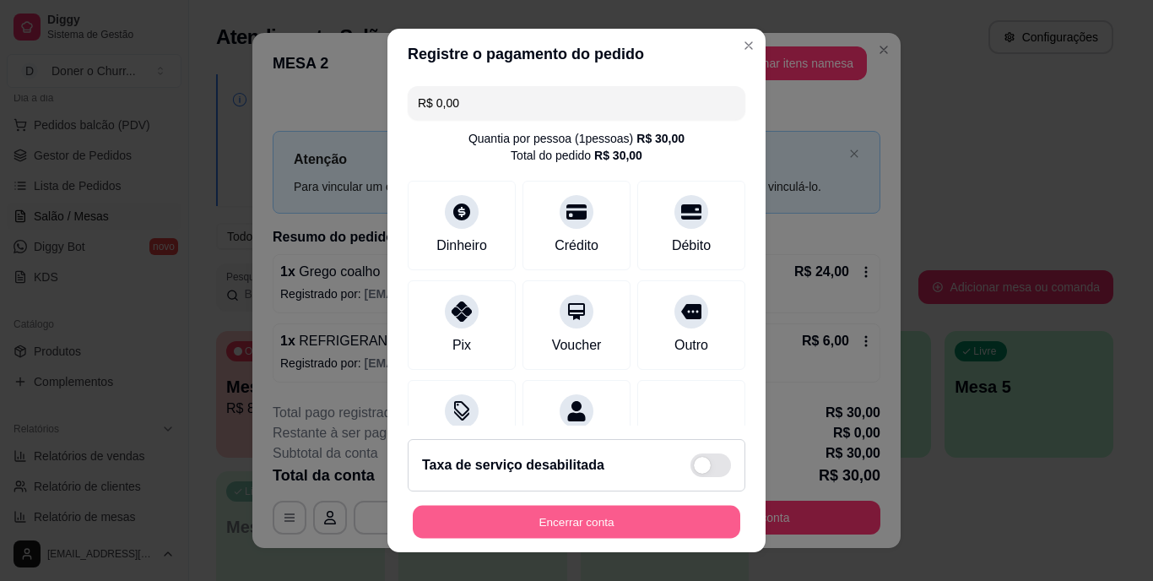
click at [601, 505] on div "Encerrar conta" at bounding box center [577, 522] width 338 height 34
click at [581, 524] on button "Encerrar conta" at bounding box center [577, 521] width 328 height 33
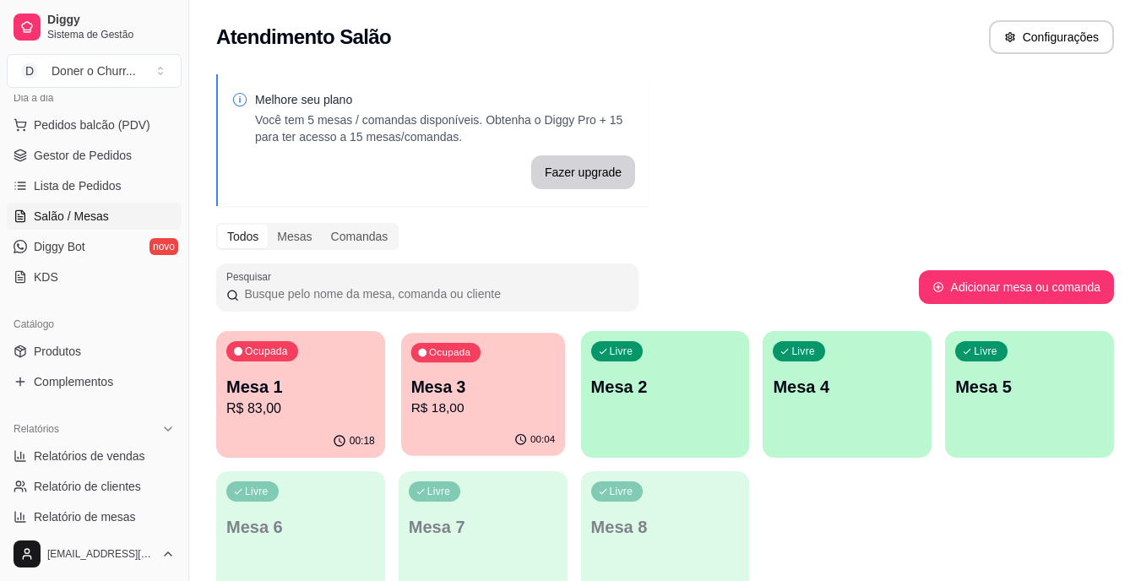
click at [522, 374] on div "Ocupada Mesa 3 R$ 18,00" at bounding box center [483, 378] width 164 height 91
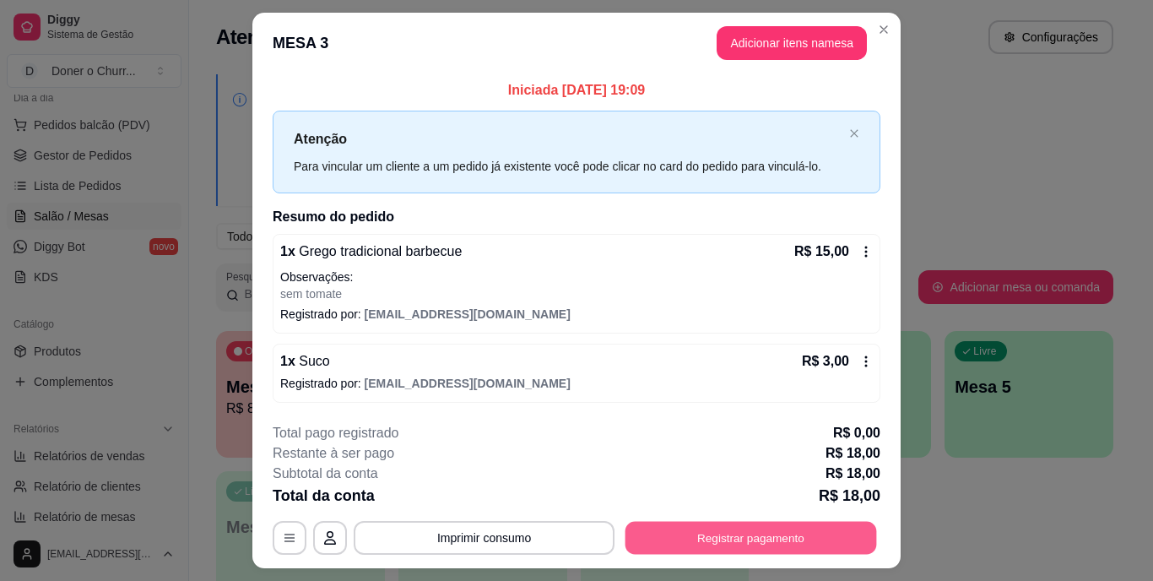
click at [699, 531] on button "Registrar pagamento" at bounding box center [752, 537] width 252 height 33
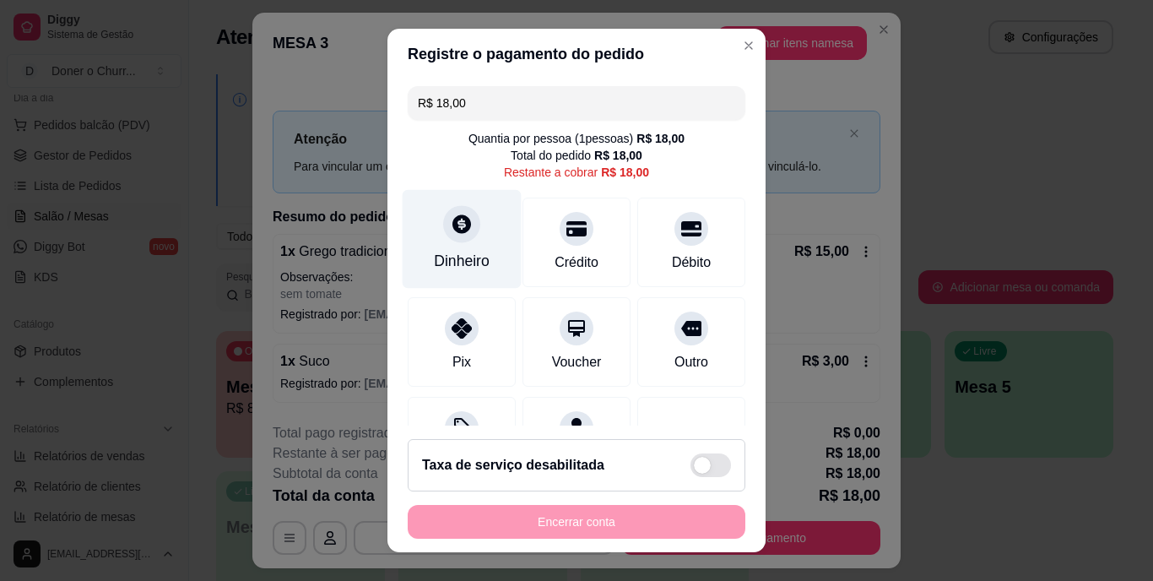
click at [451, 232] on icon at bounding box center [462, 225] width 22 height 22
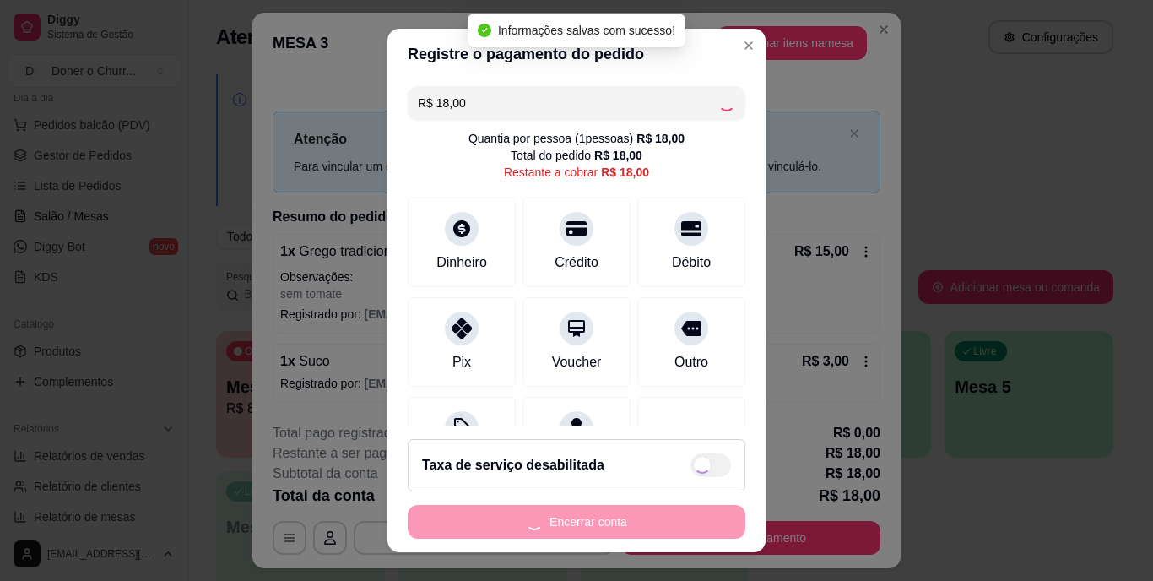
type input "R$ 0,00"
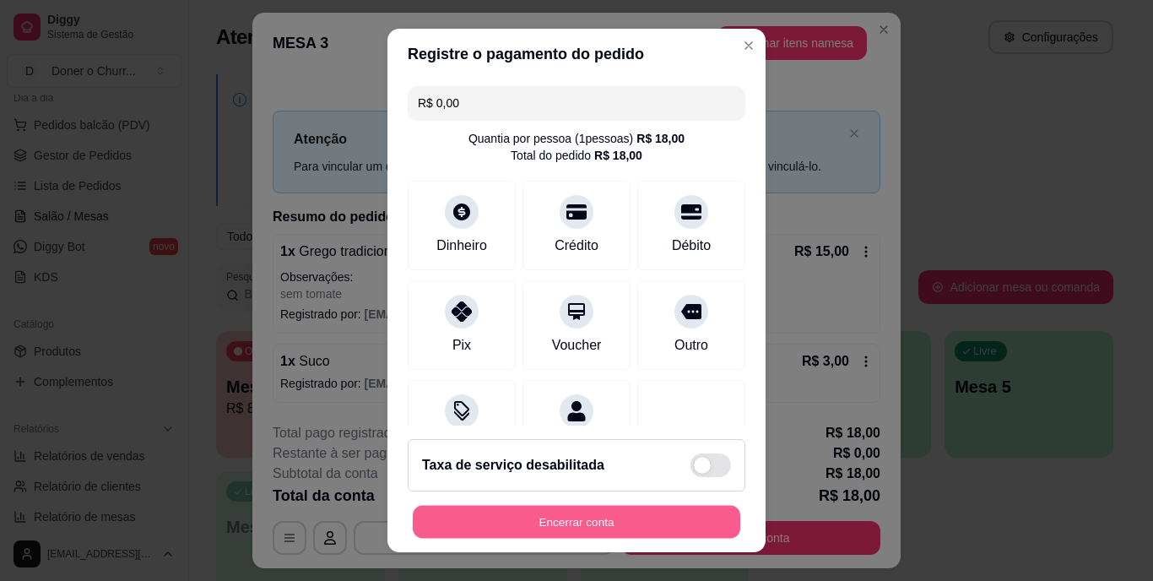
click at [594, 521] on button "Encerrar conta" at bounding box center [577, 521] width 328 height 33
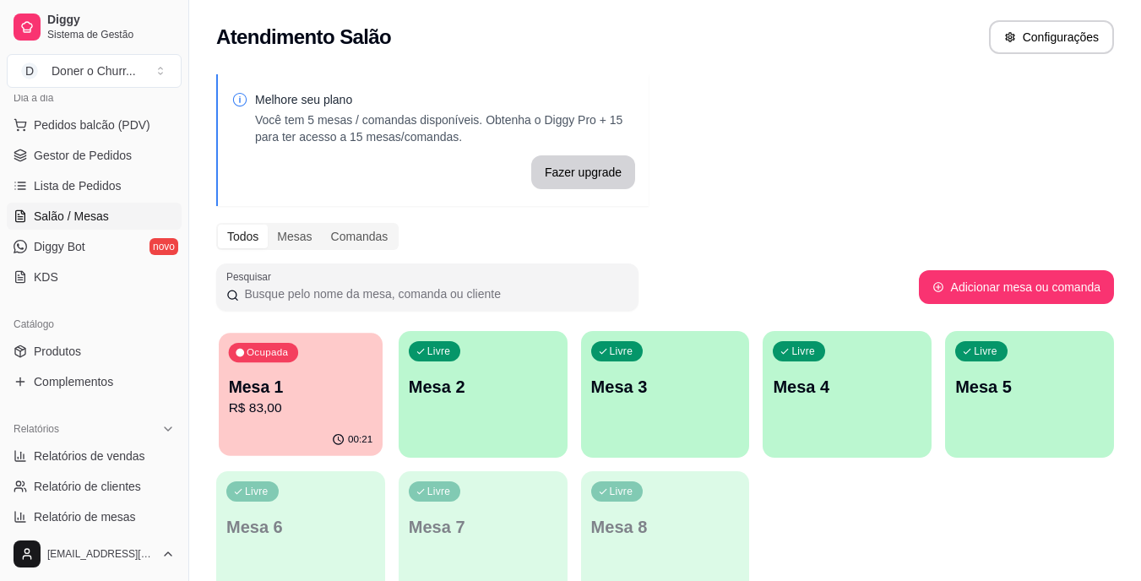
click at [317, 399] on p "R$ 83,00" at bounding box center [301, 408] width 144 height 19
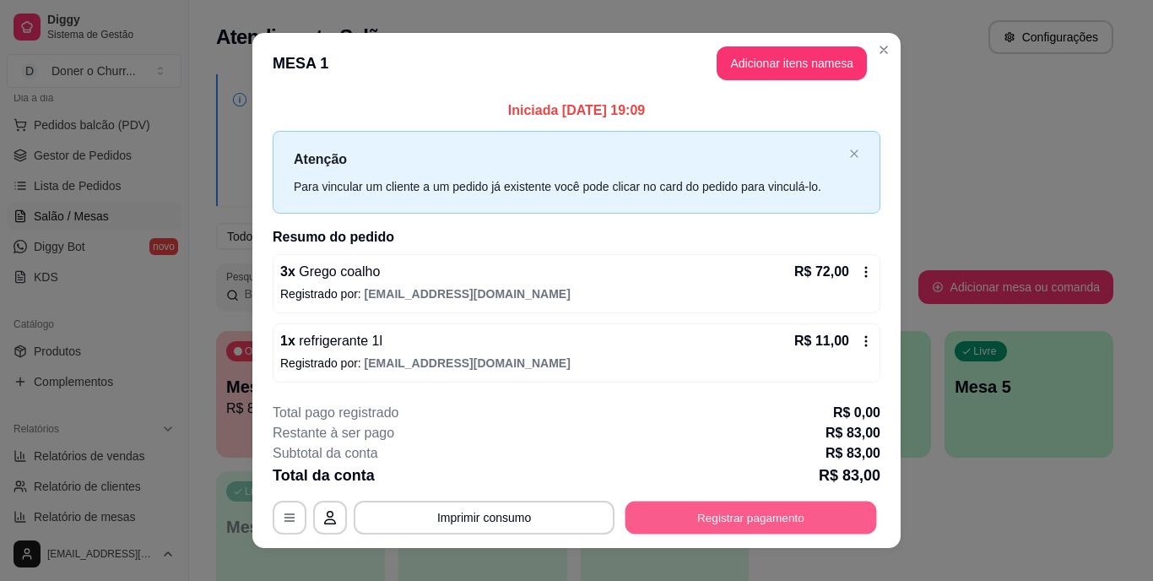
click at [747, 513] on button "Registrar pagamento" at bounding box center [752, 517] width 252 height 33
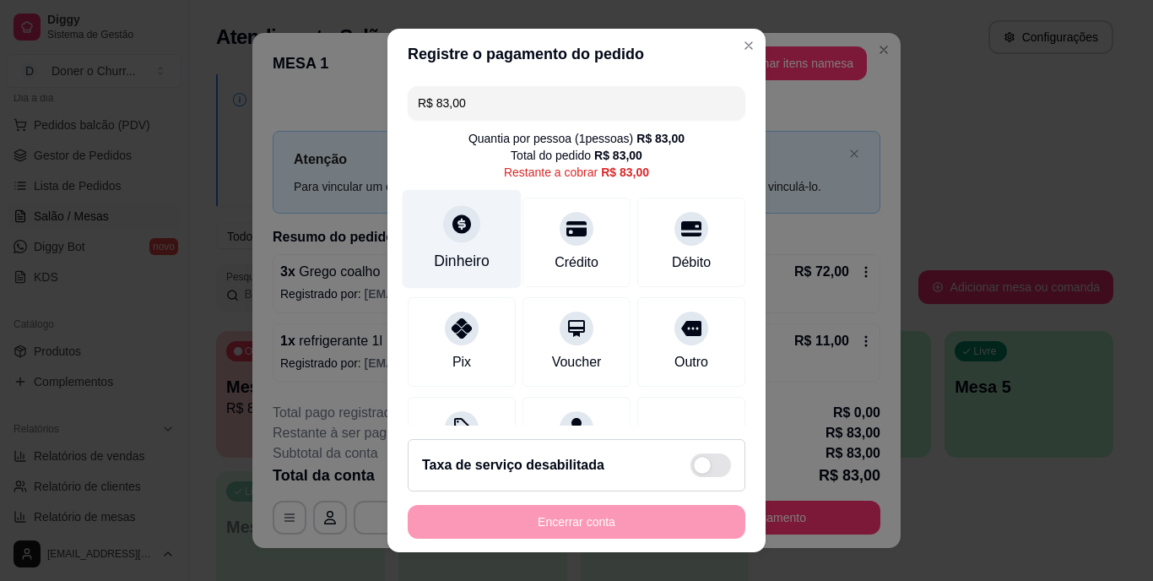
click at [452, 246] on div "Dinheiro" at bounding box center [462, 239] width 119 height 99
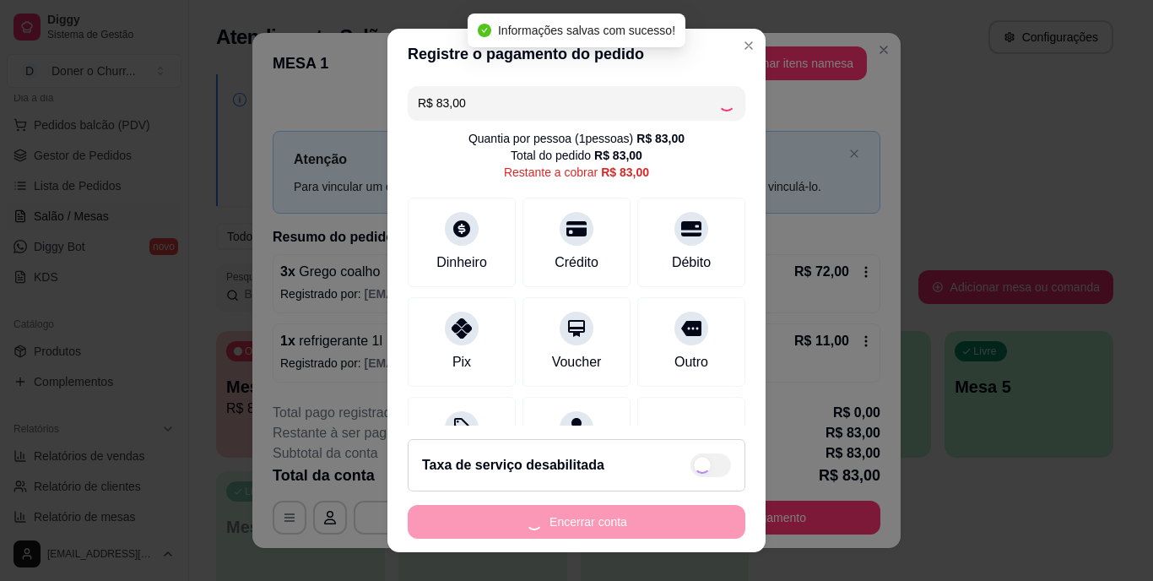
type input "R$ 0,00"
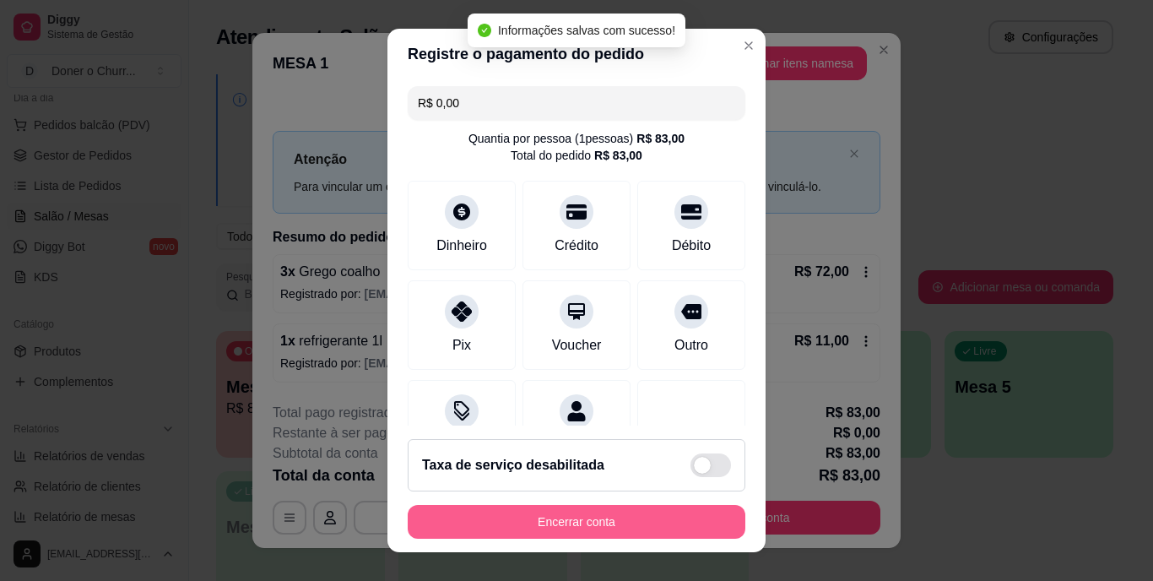
click at [613, 514] on button "Encerrar conta" at bounding box center [577, 522] width 338 height 34
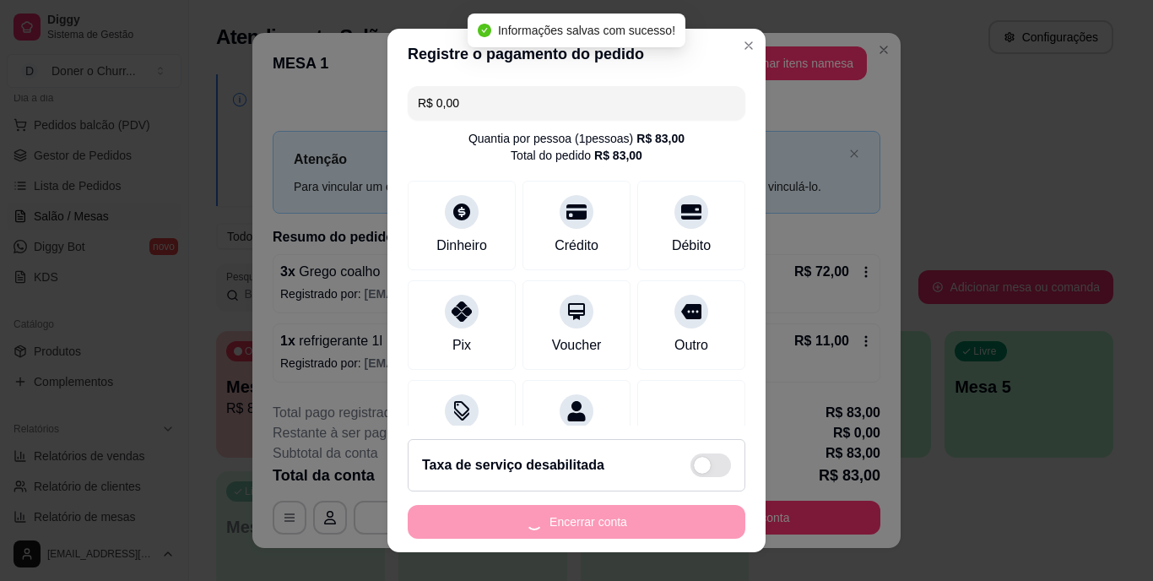
click at [613, 514] on div "Encerrar conta" at bounding box center [577, 522] width 338 height 34
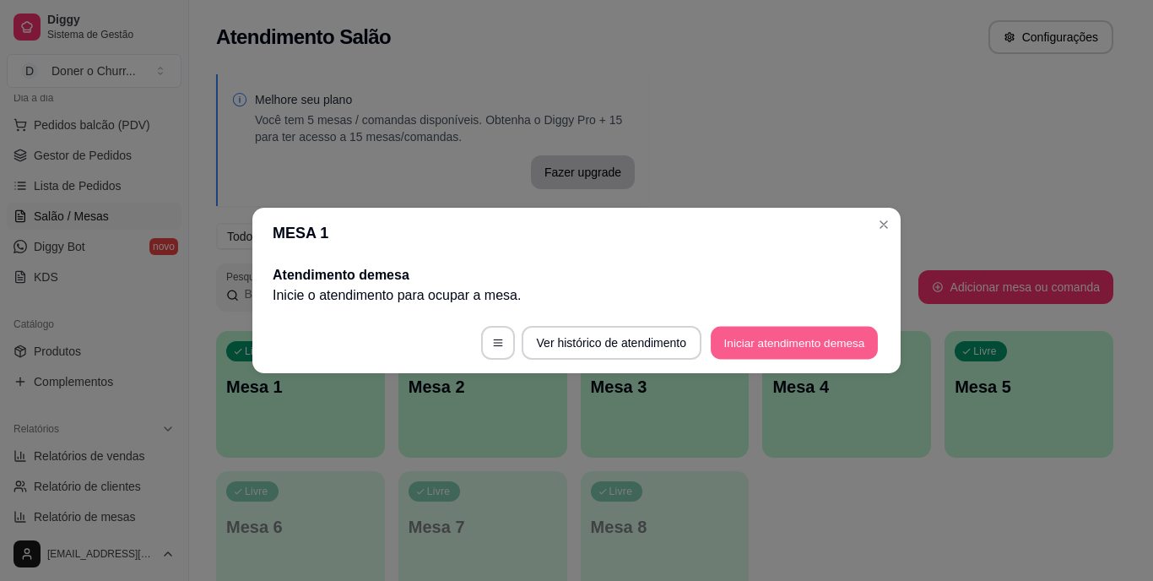
click at [786, 347] on button "Iniciar atendimento de mesa" at bounding box center [794, 343] width 167 height 33
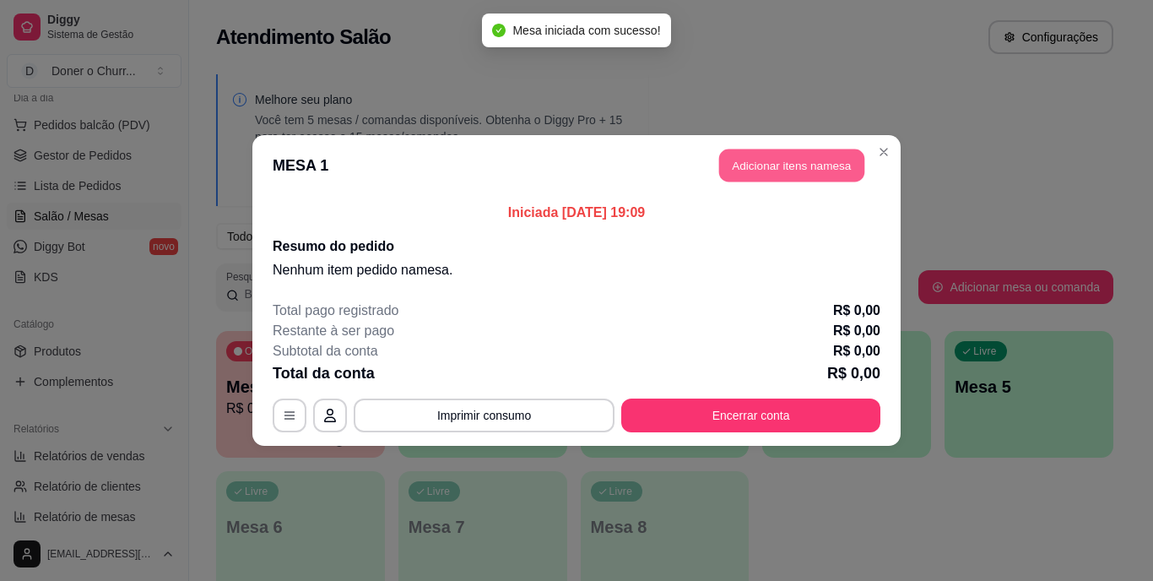
click at [803, 162] on button "Adicionar itens na mesa" at bounding box center [791, 165] width 145 height 33
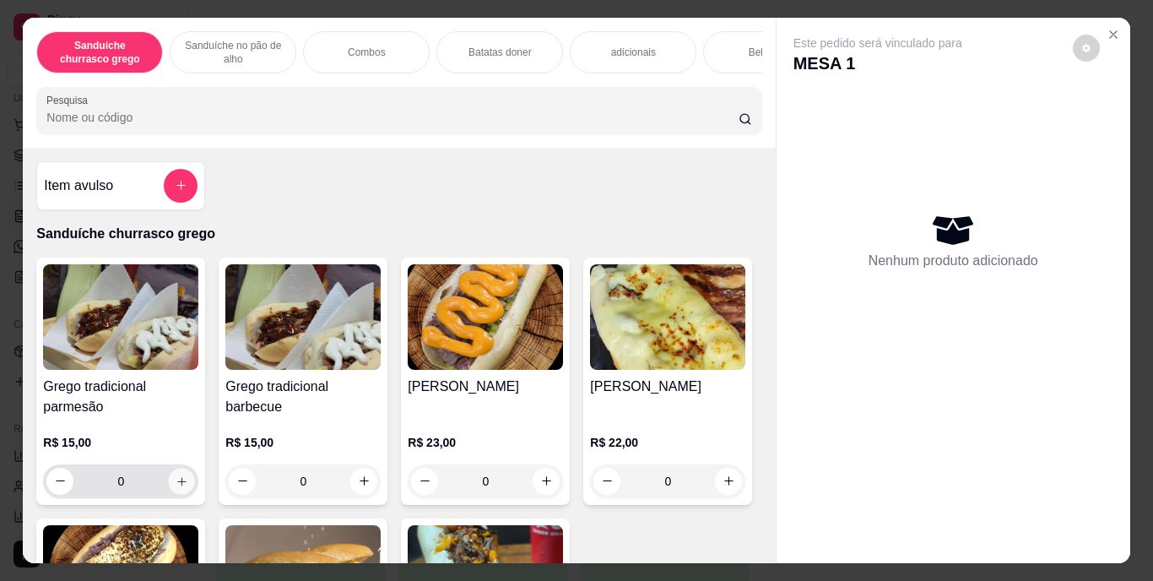
click at [181, 479] on button "increase-product-quantity" at bounding box center [182, 481] width 26 height 26
type input "1"
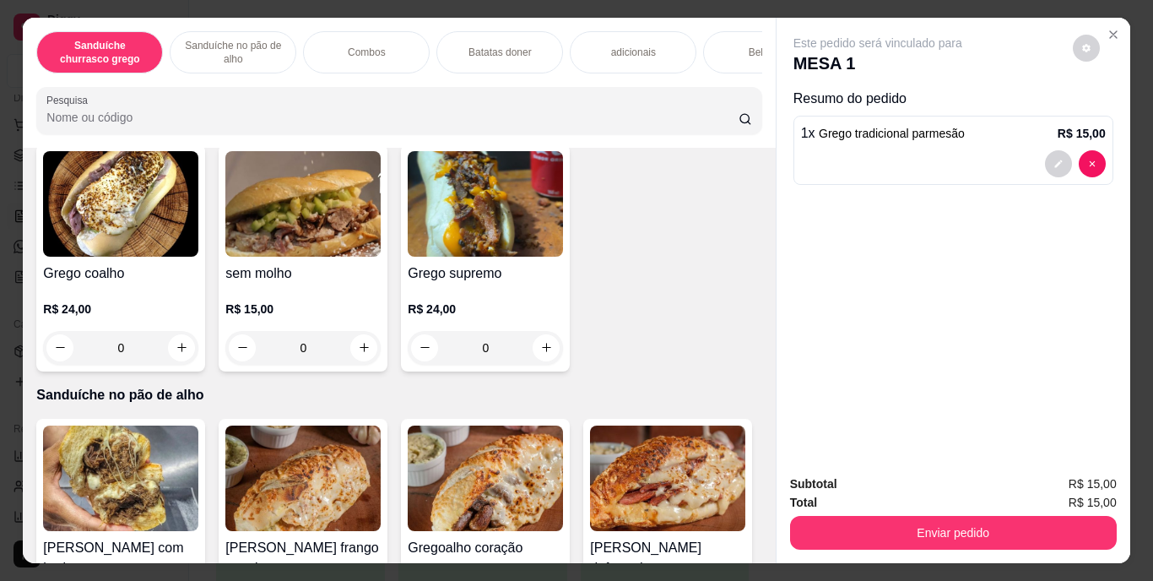
scroll to position [450, 0]
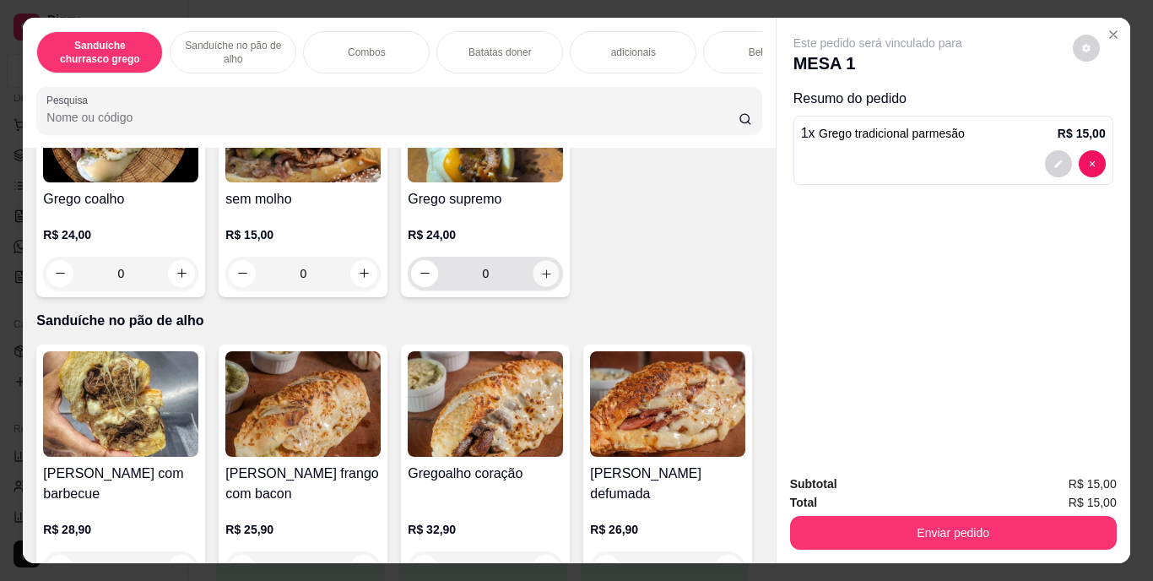
click at [534, 286] on button "increase-product-quantity" at bounding box center [547, 273] width 26 height 26
type input "1"
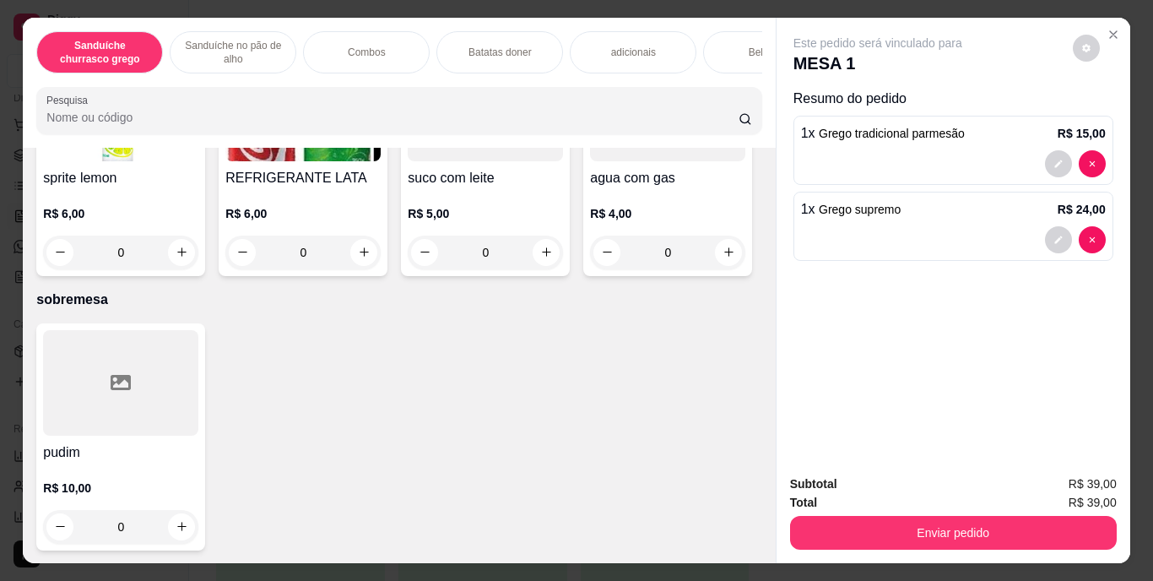
scroll to position [1, 3]
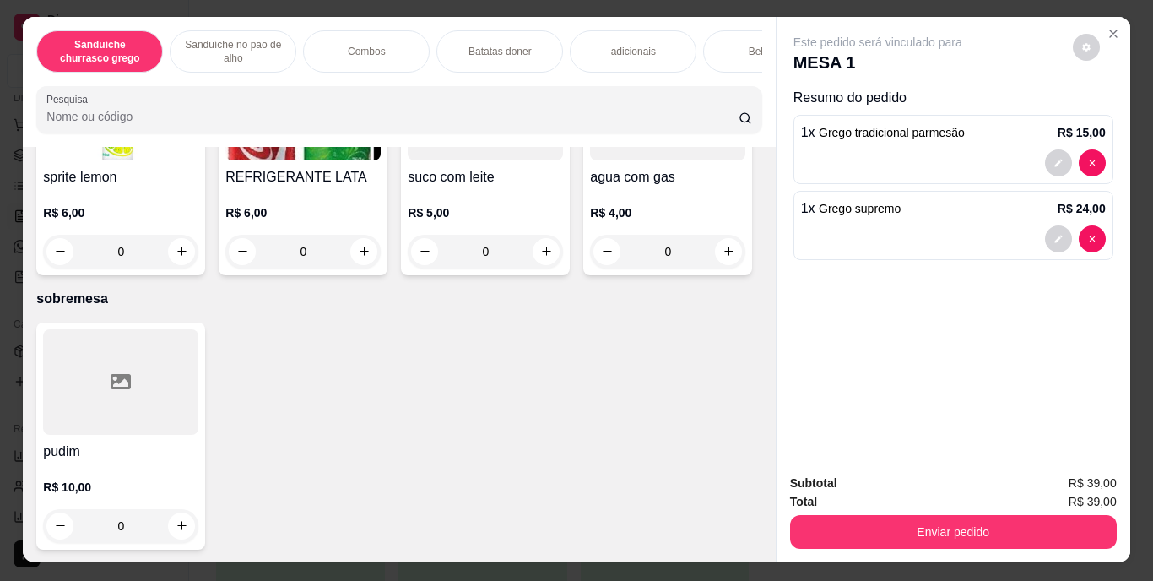
click at [177, 15] on icon "increase-product-quantity" at bounding box center [181, 11] width 8 height 8
type input "1"
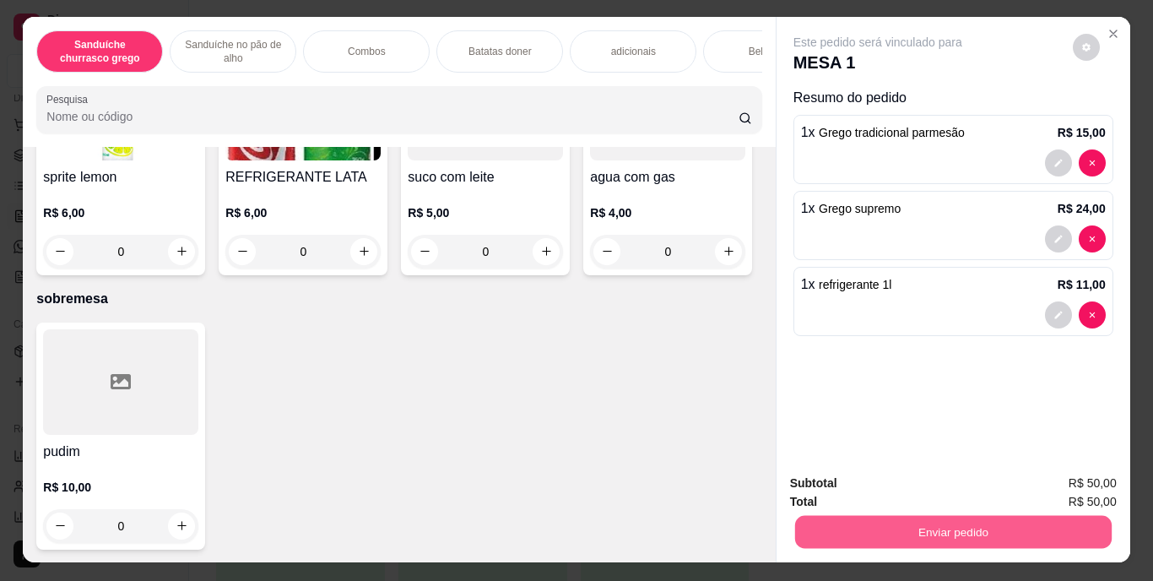
click at [946, 518] on button "Enviar pedido" at bounding box center [953, 532] width 317 height 33
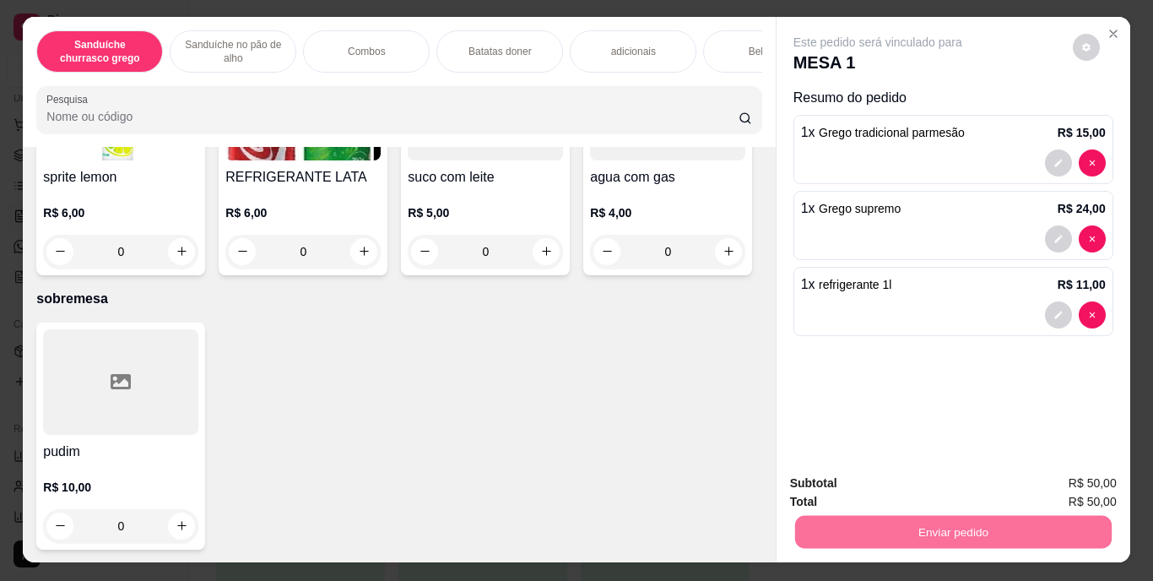
click at [1052, 480] on button "Enviar pedido" at bounding box center [1069, 484] width 93 height 31
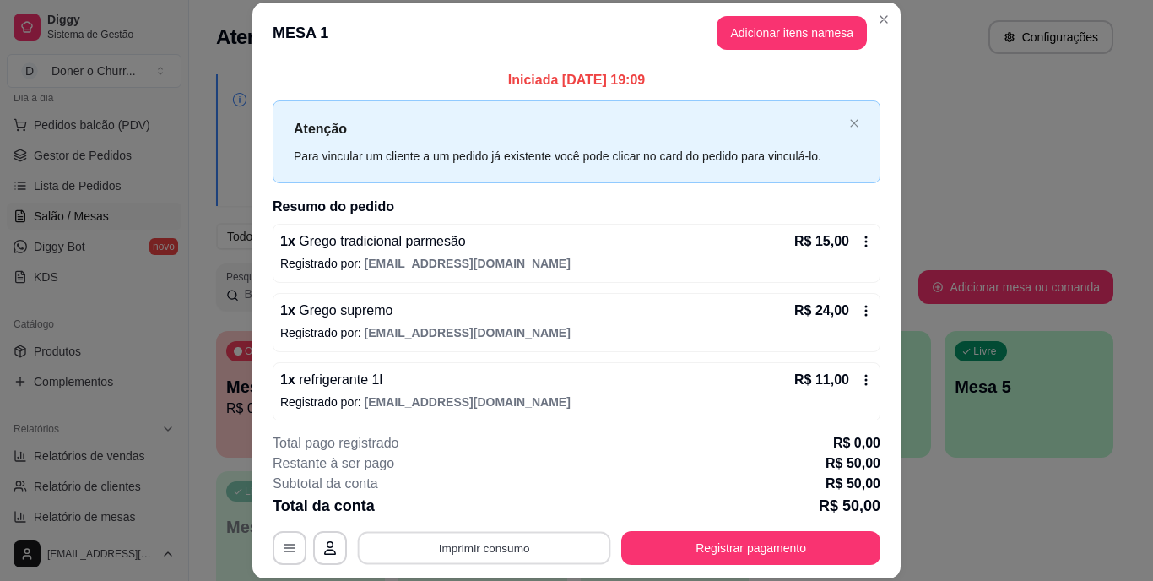
click at [472, 534] on button "Imprimir consumo" at bounding box center [484, 547] width 253 height 33
click at [503, 507] on button "IMPRESSORA" at bounding box center [483, 509] width 122 height 27
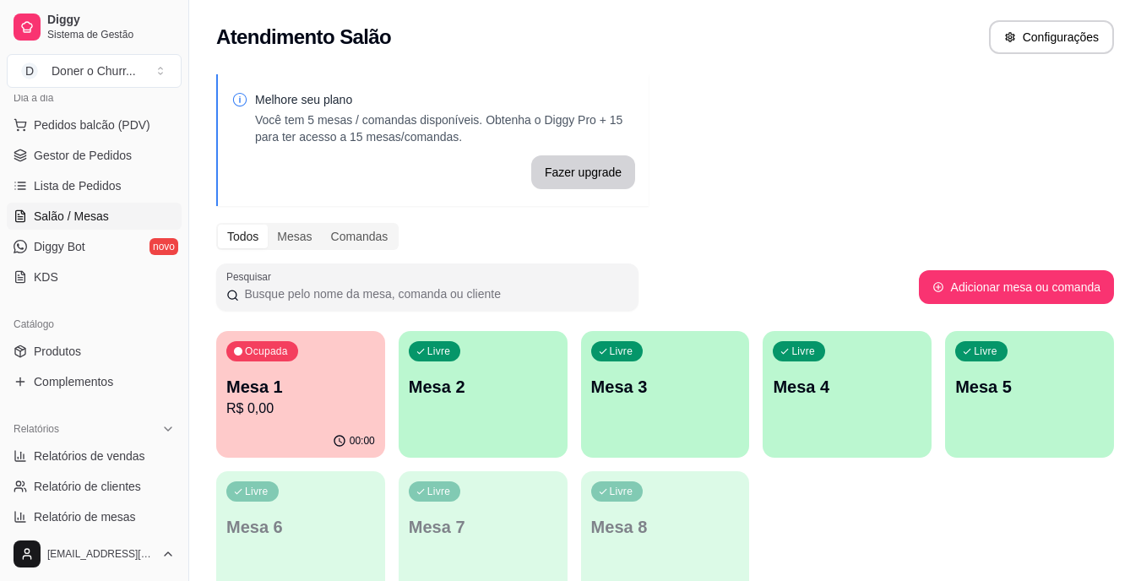
click at [497, 404] on div "Livre Mesa 2" at bounding box center [483, 384] width 169 height 106
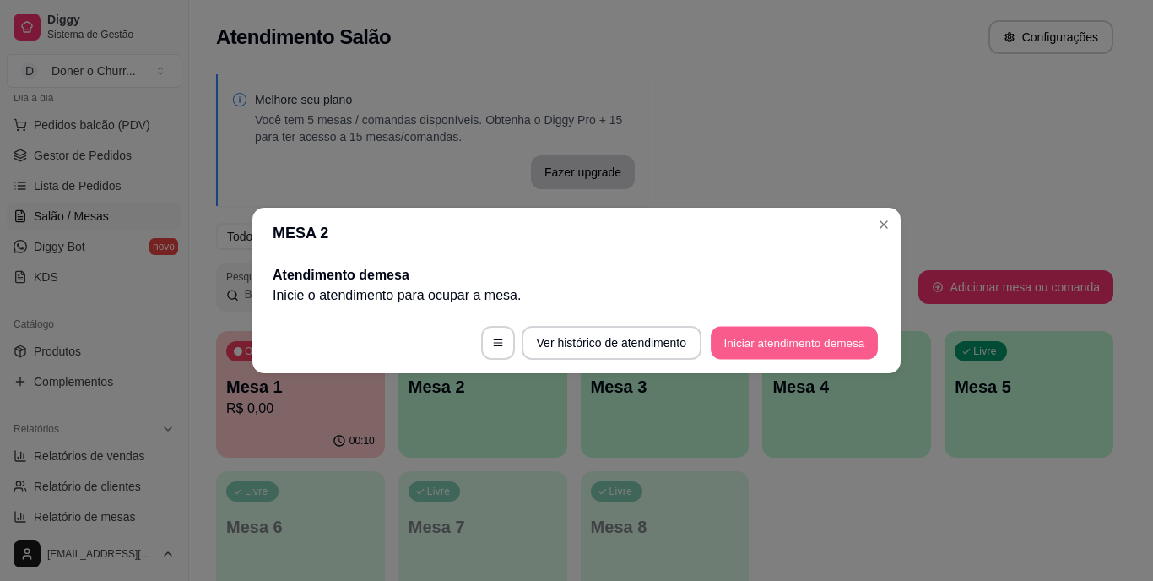
click at [808, 343] on button "Iniciar atendimento de mesa" at bounding box center [794, 343] width 167 height 33
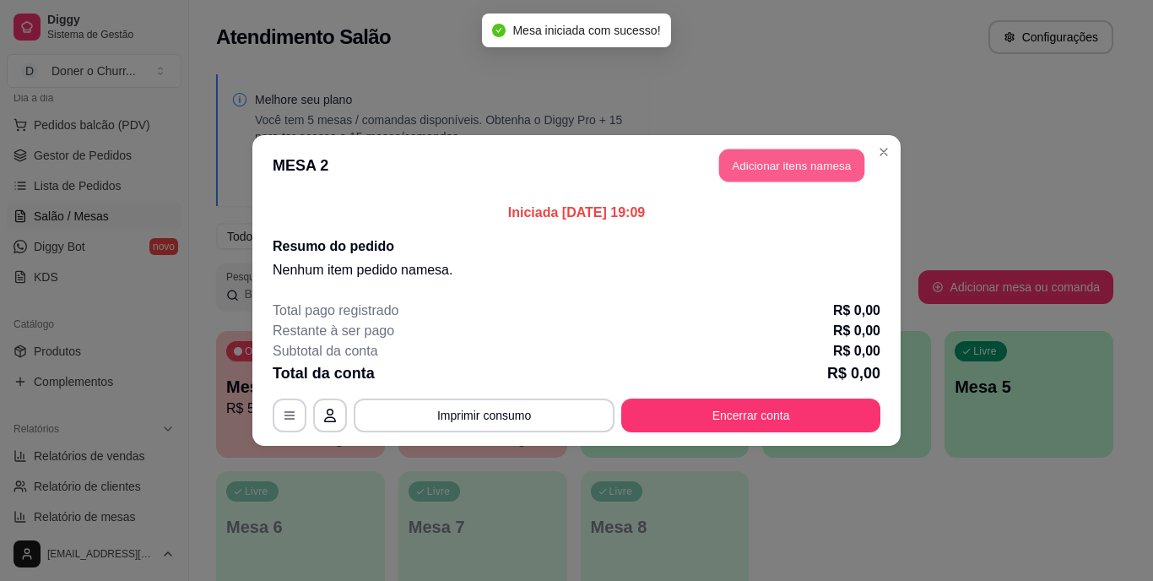
click at [773, 155] on button "Adicionar itens na mesa" at bounding box center [791, 165] width 145 height 33
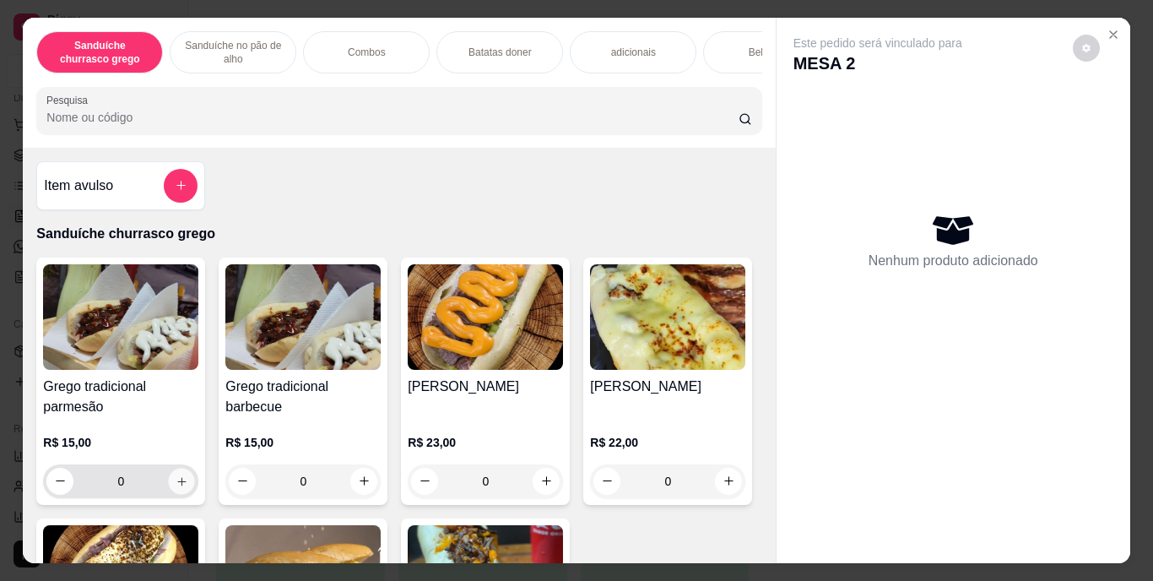
click at [176, 487] on icon "increase-product-quantity" at bounding box center [182, 481] width 13 height 13
type input "1"
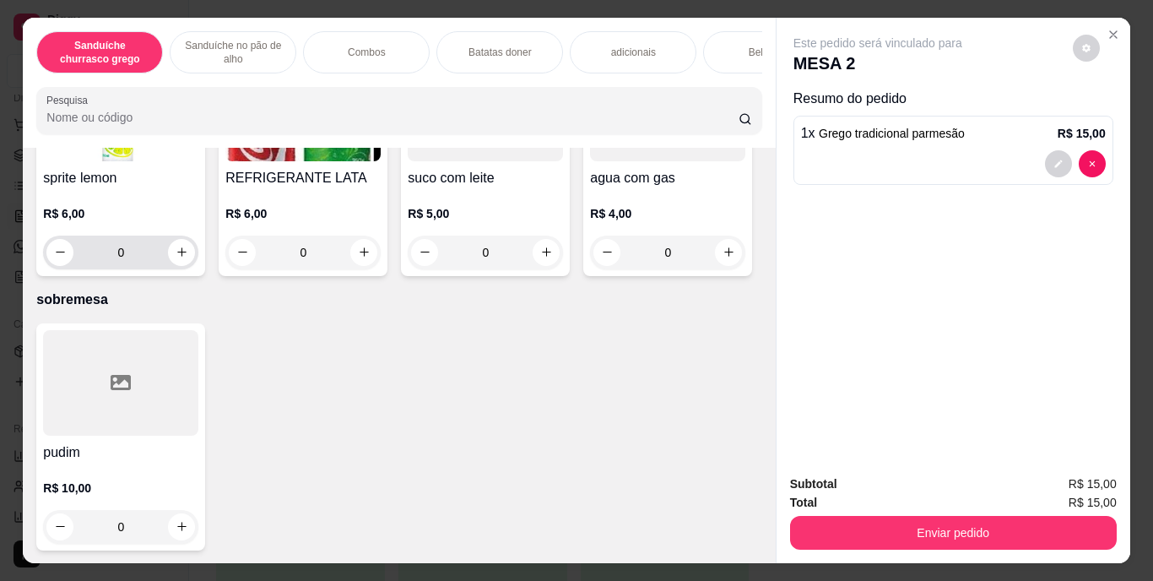
scroll to position [3192, 0]
click at [716, 24] on button "increase-product-quantity" at bounding box center [729, 11] width 26 height 26
type input "1"
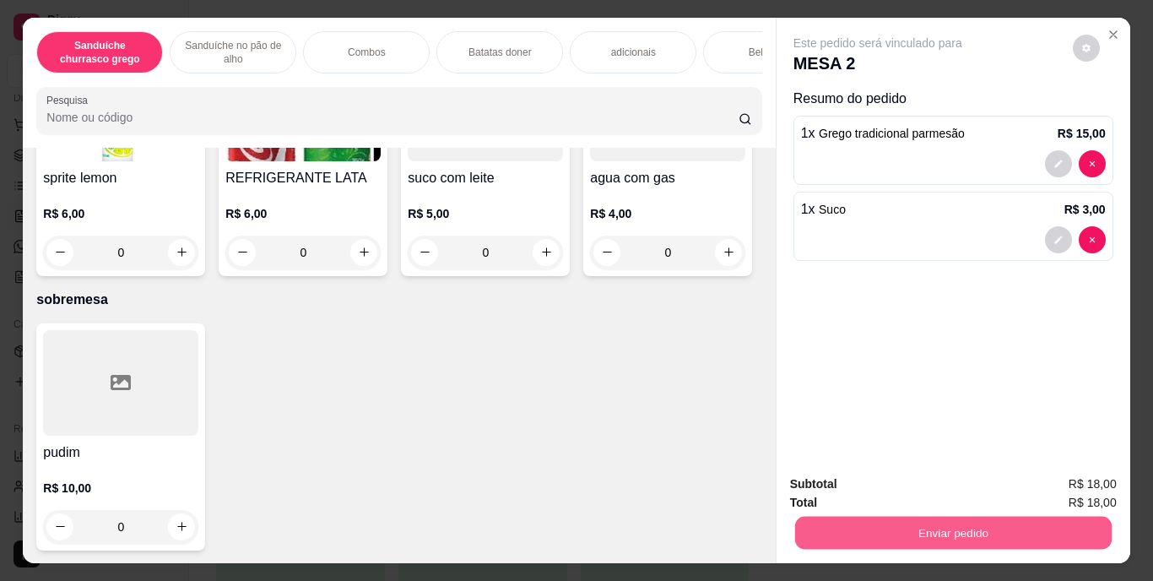
click at [959, 542] on button "Enviar pedido" at bounding box center [953, 533] width 317 height 33
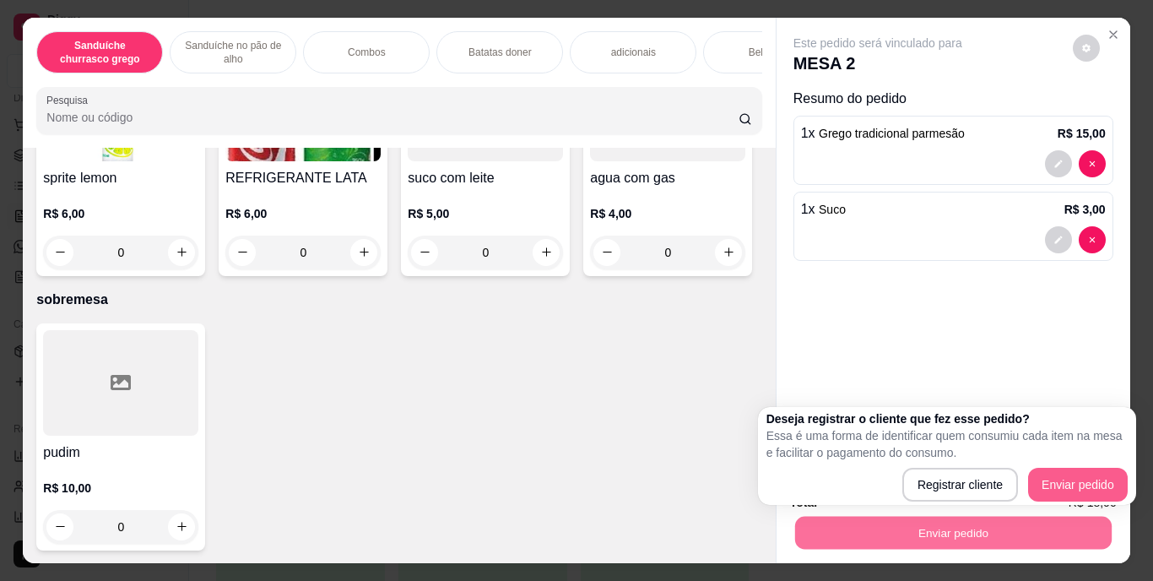
click at [1098, 491] on body "Diggy Sistema de Gestão D Doner o Churr ... Loja aberta Diggy Pro até 06/10 Ace…" at bounding box center [570, 290] width 1141 height 581
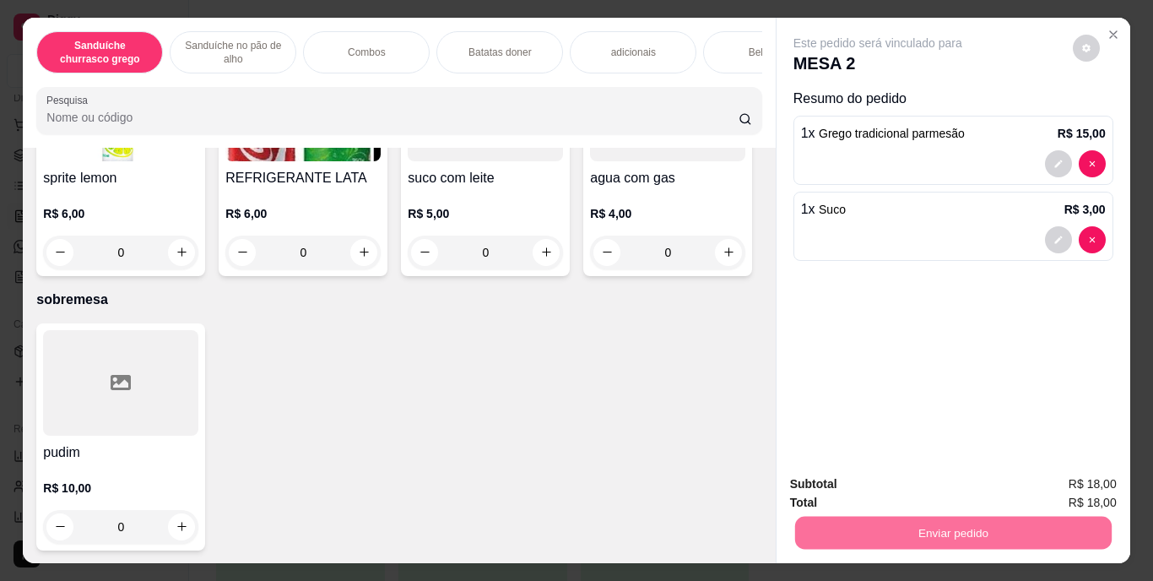
click at [1098, 491] on button "Enviar pedido" at bounding box center [1072, 485] width 95 height 32
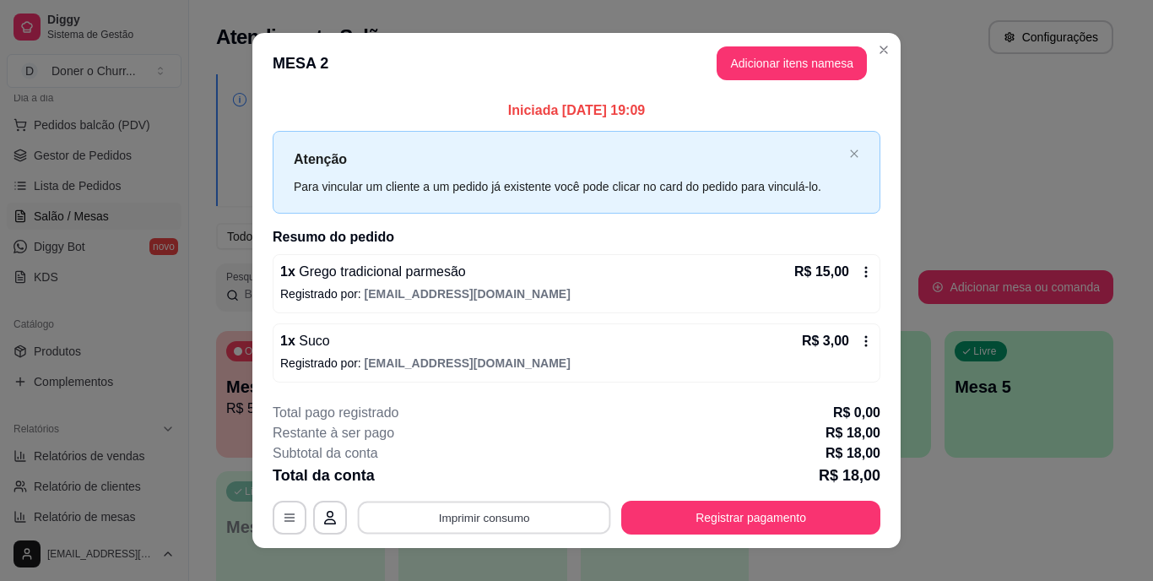
click at [459, 515] on button "Imprimir consumo" at bounding box center [484, 517] width 253 height 33
click at [483, 476] on button "IMPRESSORA" at bounding box center [483, 478] width 122 height 27
click at [785, 54] on button "Adicionar itens na mesa" at bounding box center [791, 63] width 145 height 33
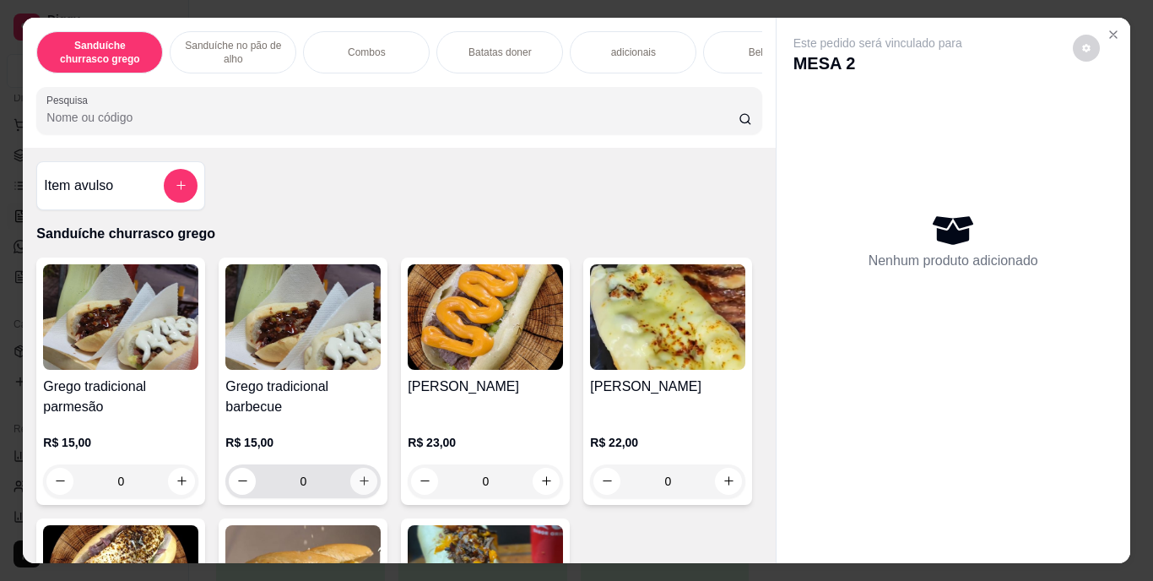
click at [358, 487] on icon "increase-product-quantity" at bounding box center [364, 481] width 13 height 13
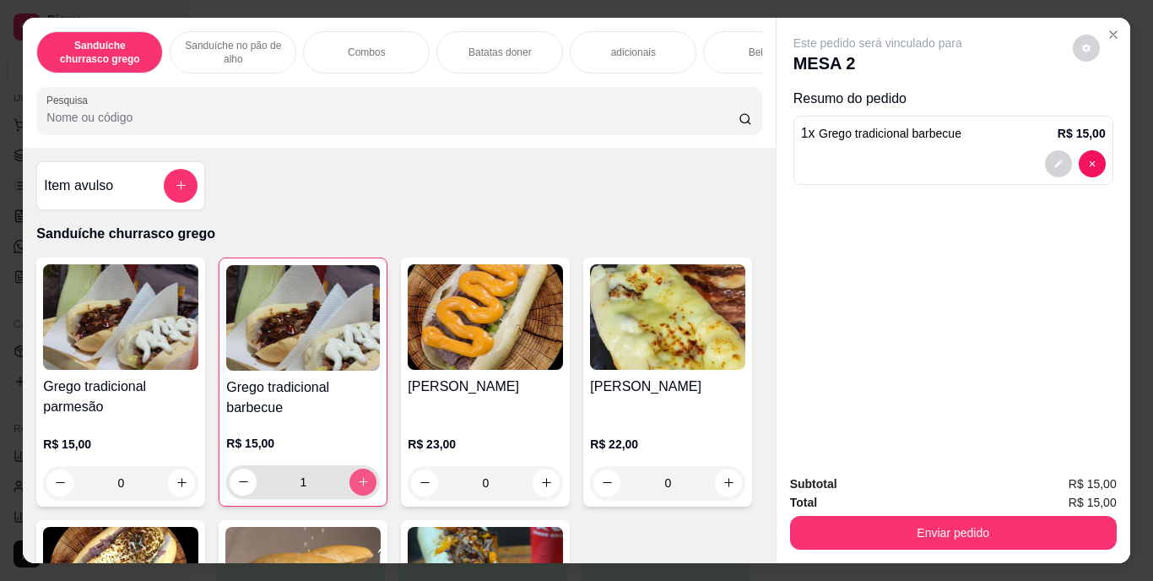
type input "1"
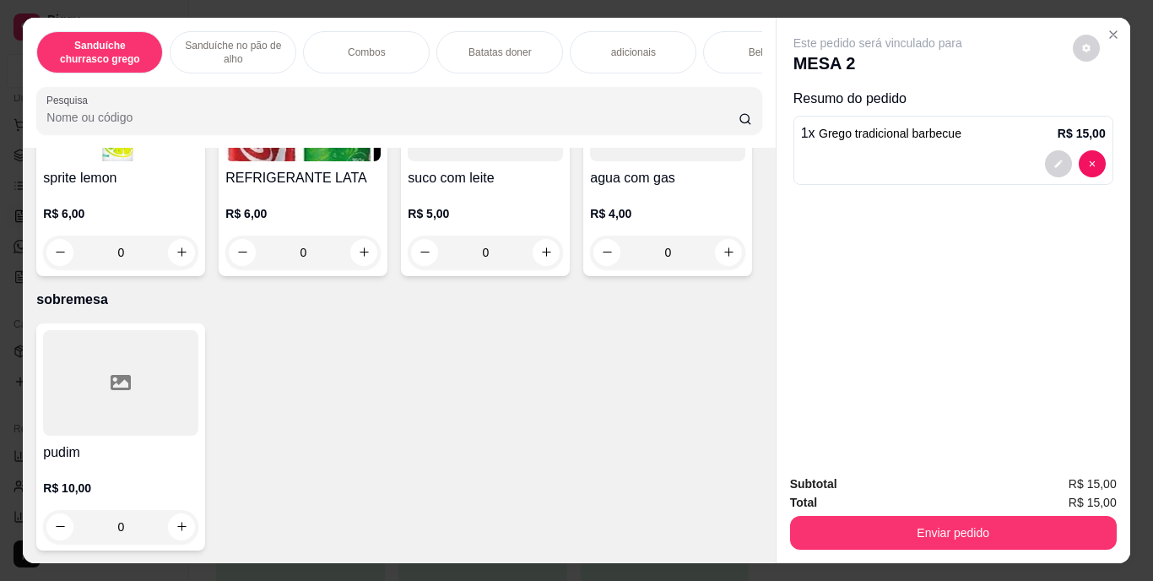
scroll to position [3140, 0]
click at [723, 18] on icon "increase-product-quantity" at bounding box center [729, 11] width 13 height 13
type input "1"
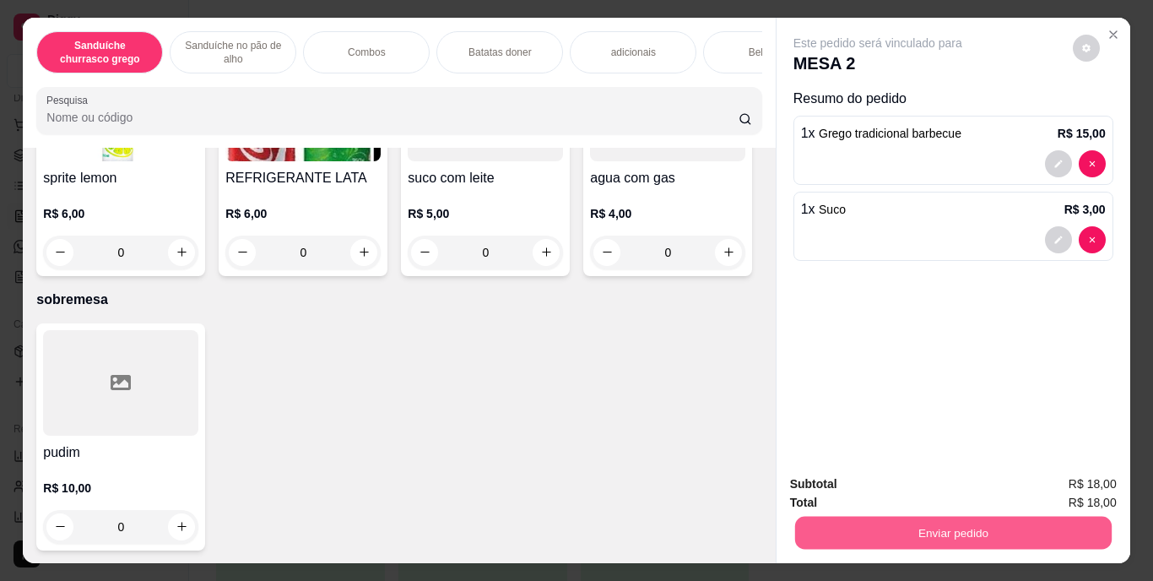
click at [942, 522] on button "Enviar pedido" at bounding box center [953, 533] width 317 height 33
click at [1063, 475] on button "Enviar pedido" at bounding box center [1073, 484] width 93 height 31
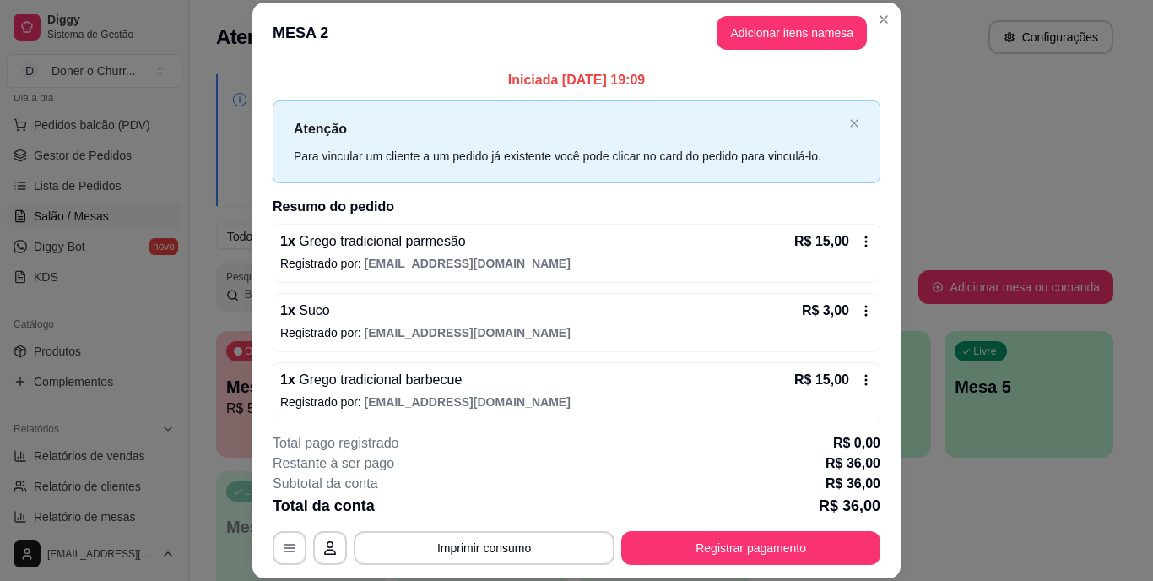
scroll to position [78, 0]
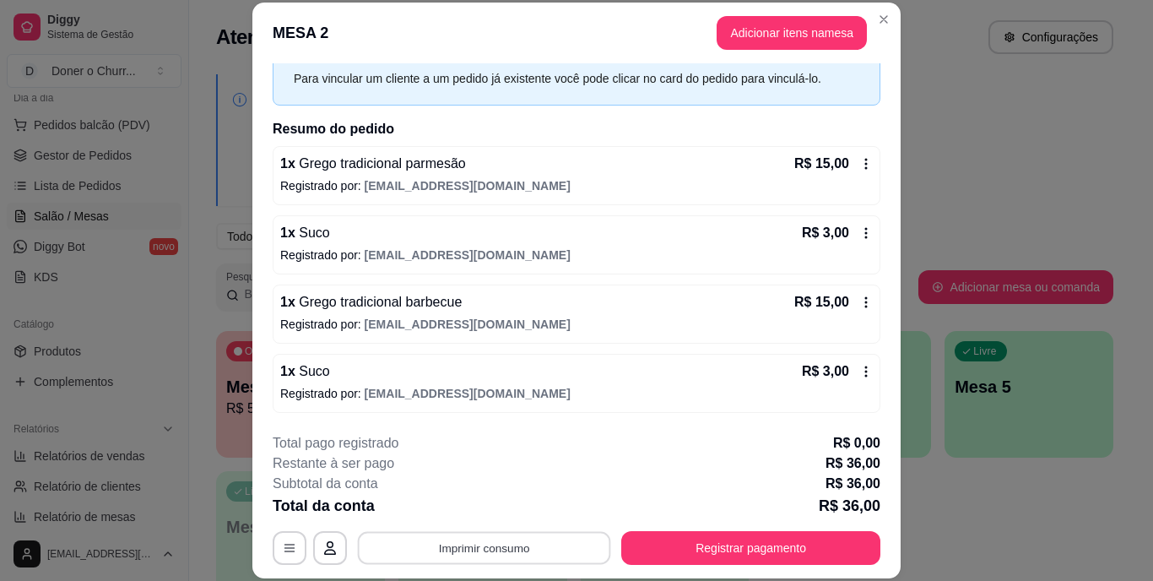
click at [490, 551] on button "Imprimir consumo" at bounding box center [484, 547] width 253 height 33
click at [476, 501] on button "IMPRESSORA" at bounding box center [483, 509] width 118 height 26
click at [484, 564] on button "Imprimir consumo" at bounding box center [484, 547] width 253 height 33
click at [491, 512] on button "IMPRESSORA" at bounding box center [483, 509] width 122 height 27
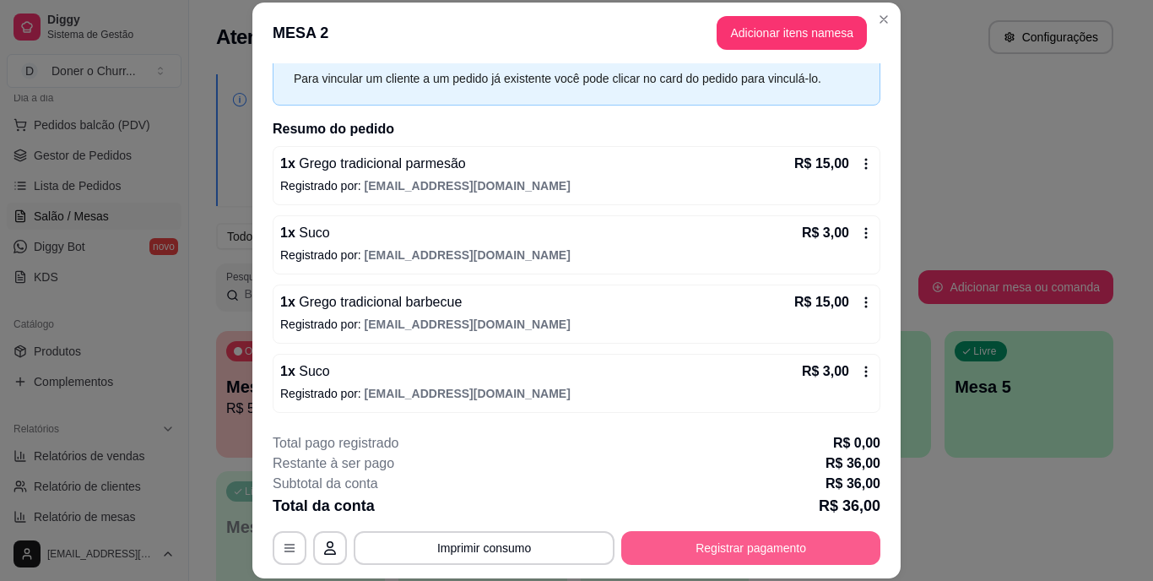
click at [688, 541] on button "Registrar pagamento" at bounding box center [750, 548] width 259 height 34
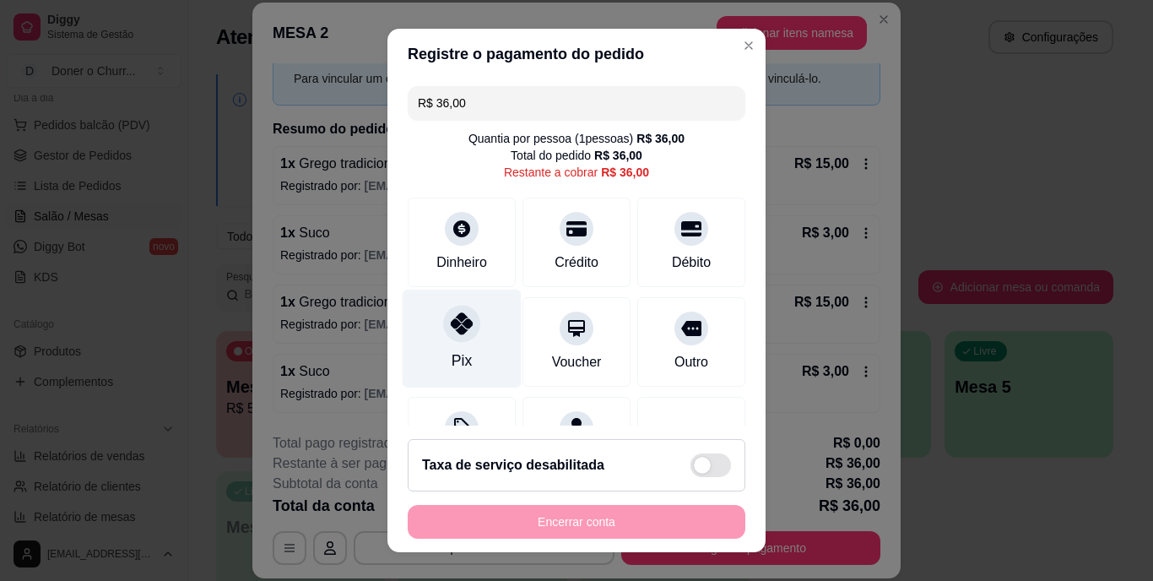
click at [449, 335] on div at bounding box center [461, 324] width 37 height 37
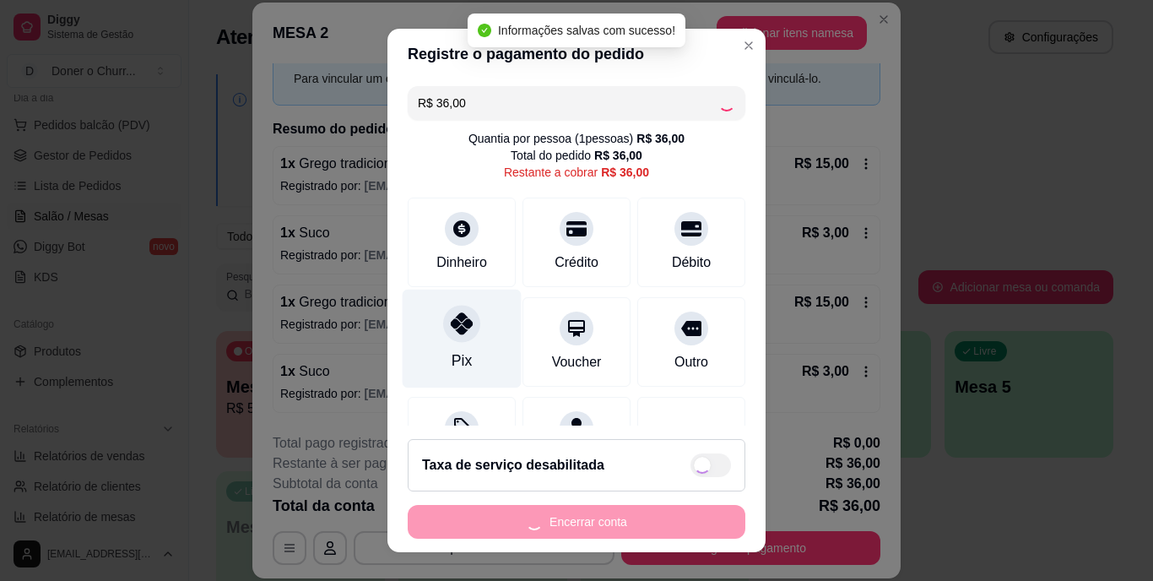
type input "R$ 0,00"
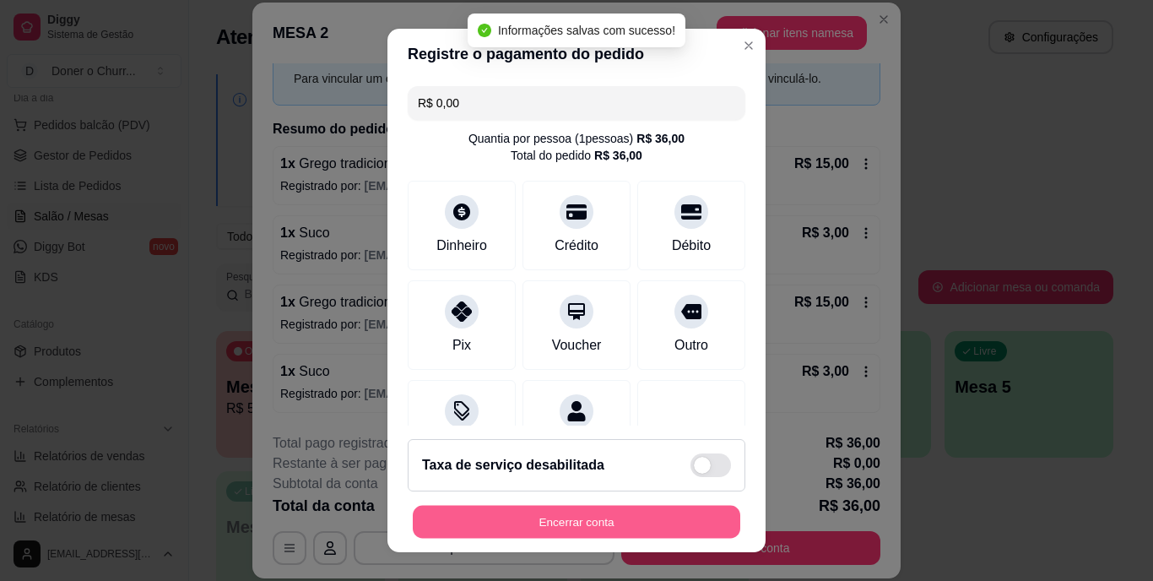
click at [552, 529] on button "Encerrar conta" at bounding box center [577, 521] width 328 height 33
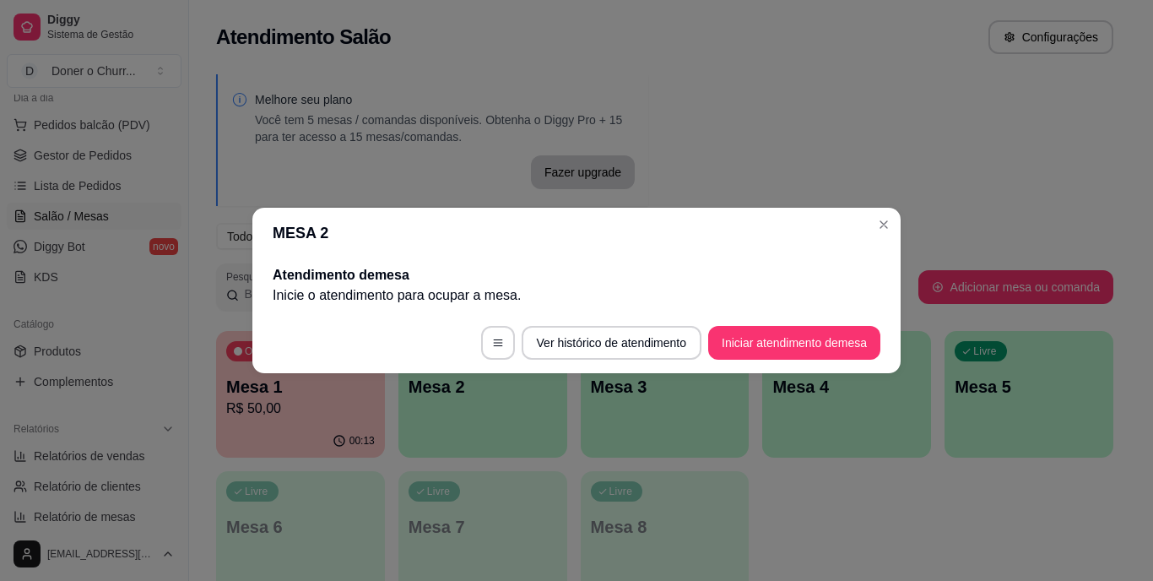
scroll to position [0, 0]
click at [818, 337] on button "Iniciar atendimento de mesa" at bounding box center [794, 343] width 167 height 33
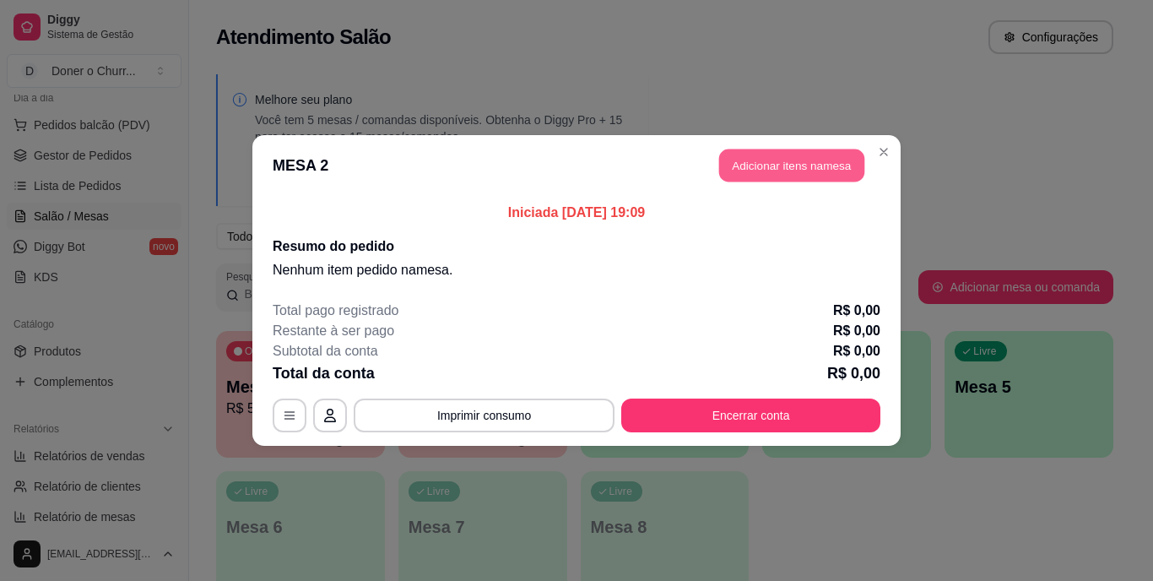
click at [771, 170] on button "Adicionar itens na mesa" at bounding box center [791, 165] width 145 height 33
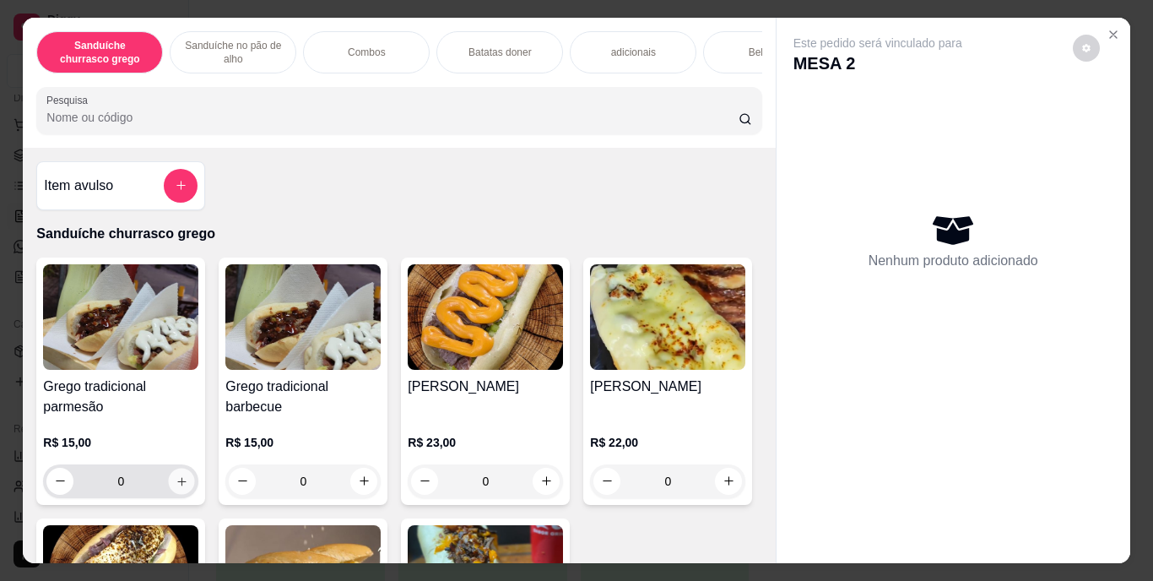
click at [178, 487] on icon "increase-product-quantity" at bounding box center [182, 481] width 13 height 13
type input "1"
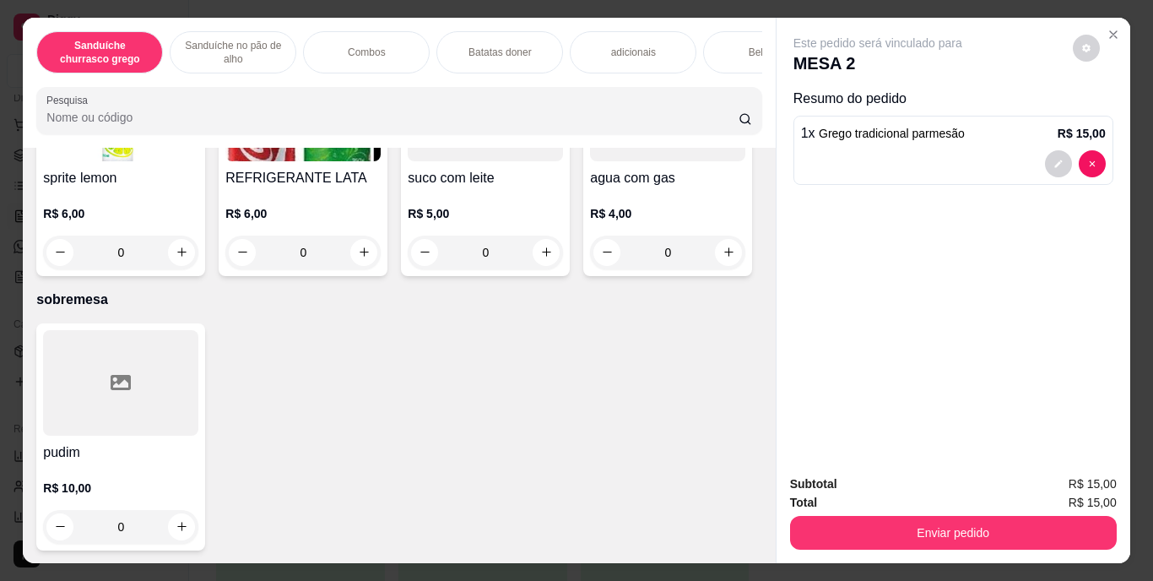
scroll to position [3388, 0]
click at [371, 246] on icon "increase-product-quantity" at bounding box center [364, 252] width 13 height 13
type input "1"
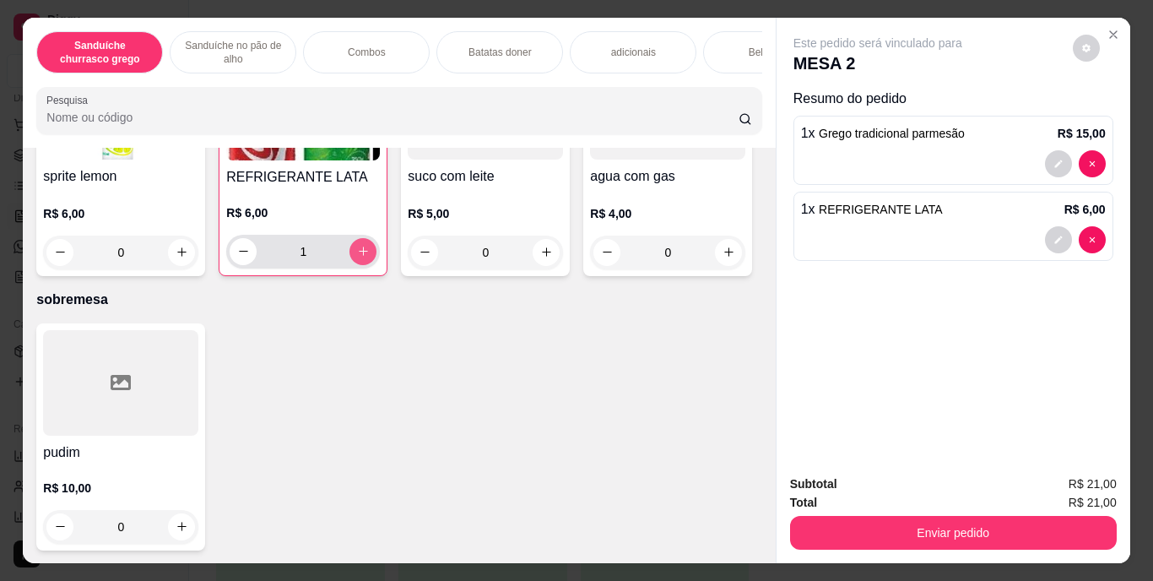
scroll to position [3389, 0]
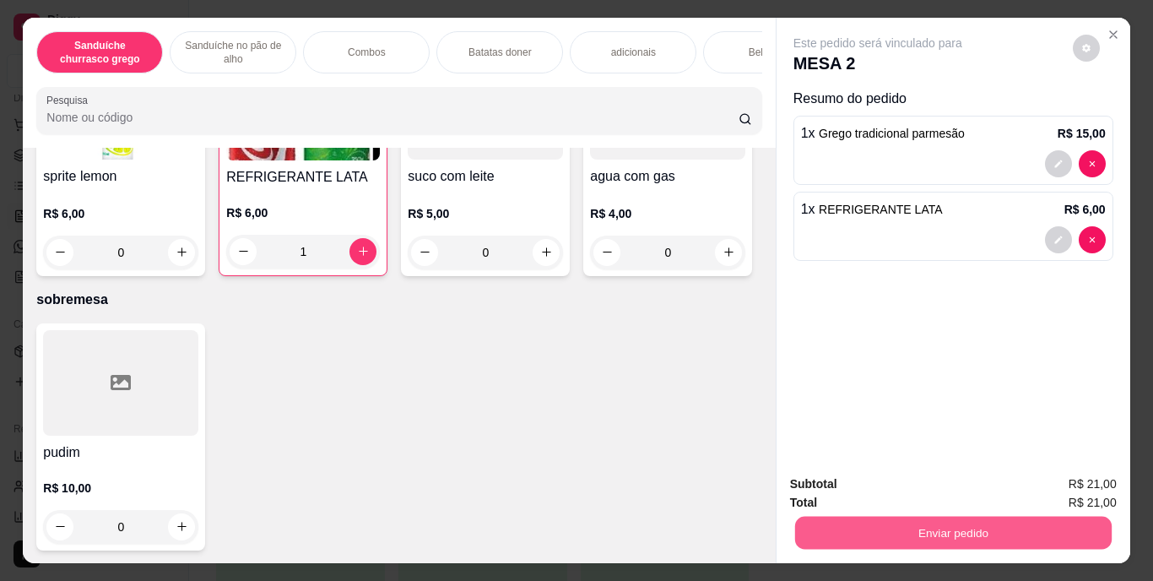
click at [952, 529] on button "Enviar pedido" at bounding box center [953, 533] width 317 height 33
click at [1072, 491] on button "Enviar pedido" at bounding box center [1073, 484] width 93 height 31
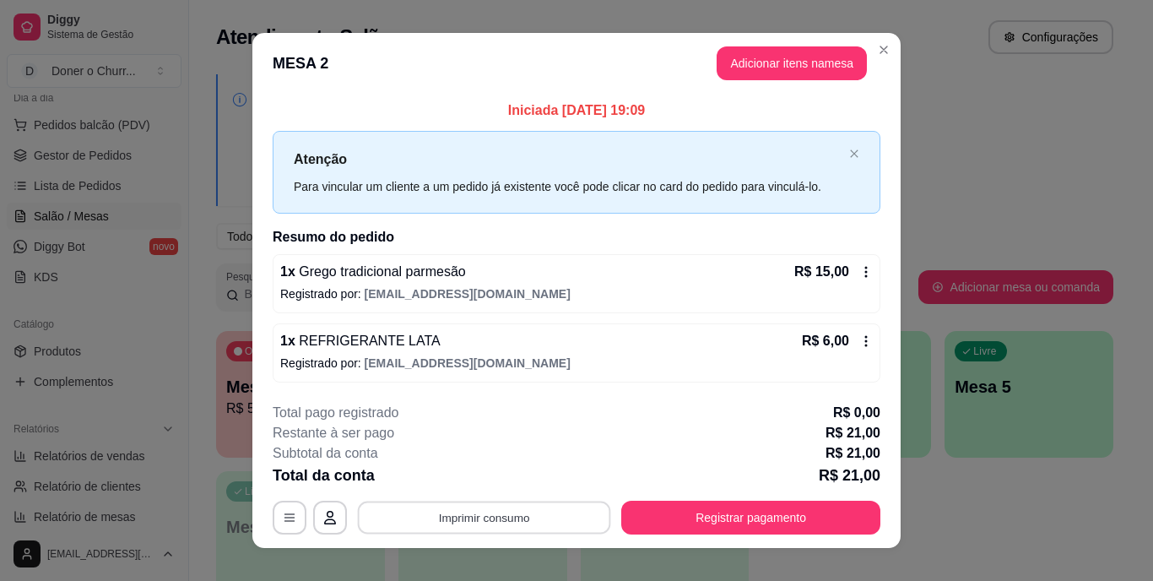
click at [495, 510] on button "Imprimir consumo" at bounding box center [484, 517] width 253 height 33
click at [480, 481] on button "IMPRESSORA" at bounding box center [483, 478] width 118 height 26
click at [480, 519] on button "Imprimir consumo" at bounding box center [484, 518] width 261 height 34
click at [513, 483] on button "IMPRESSORA" at bounding box center [483, 478] width 118 height 26
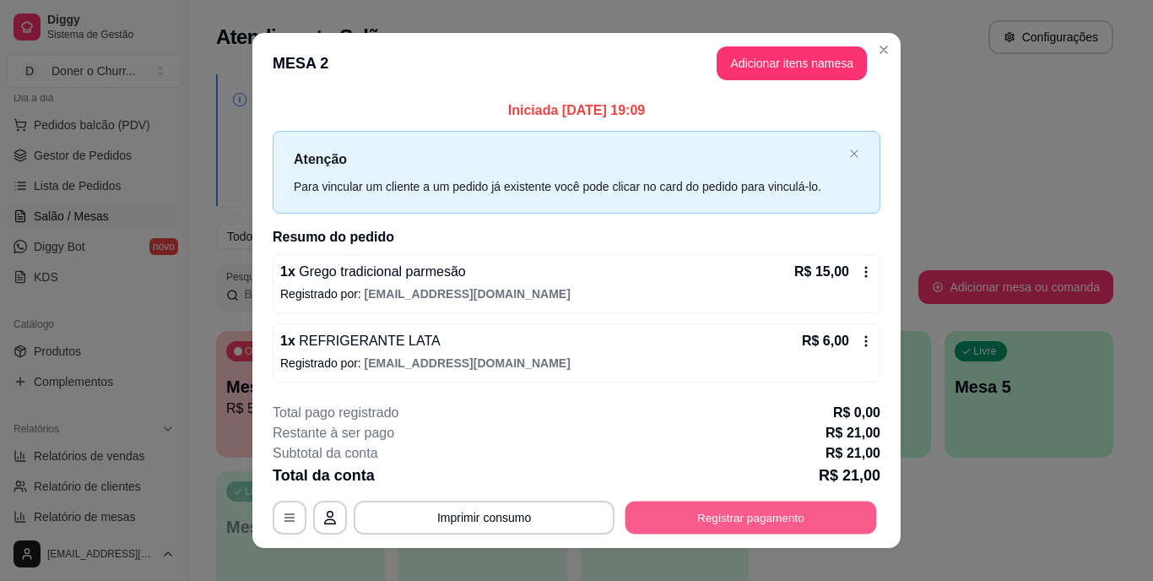
click at [719, 514] on button "Registrar pagamento" at bounding box center [752, 517] width 252 height 33
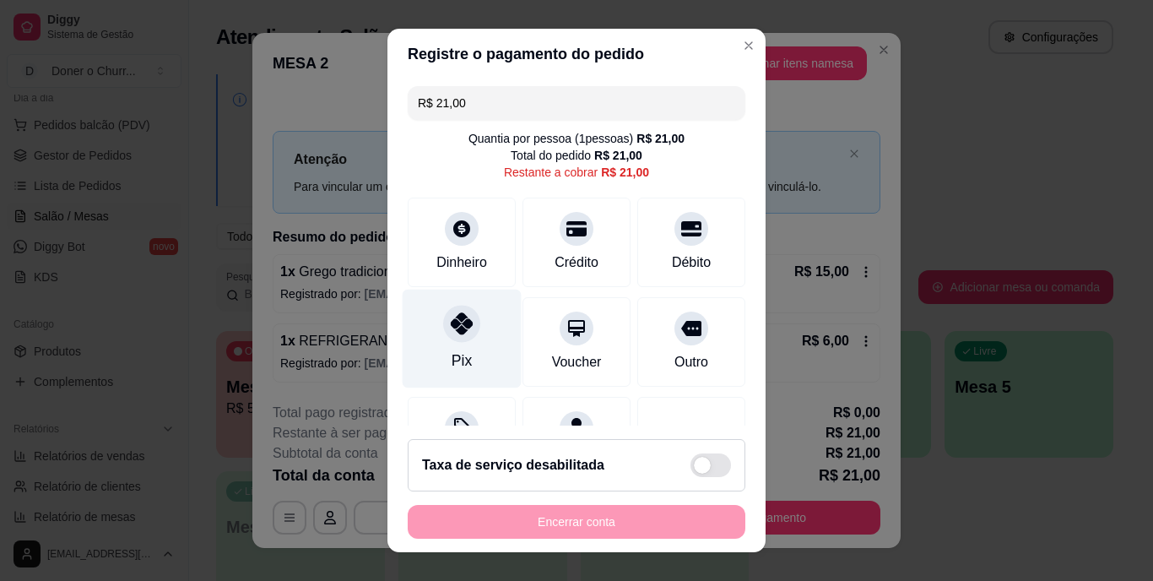
click at [451, 331] on icon at bounding box center [462, 324] width 22 height 22
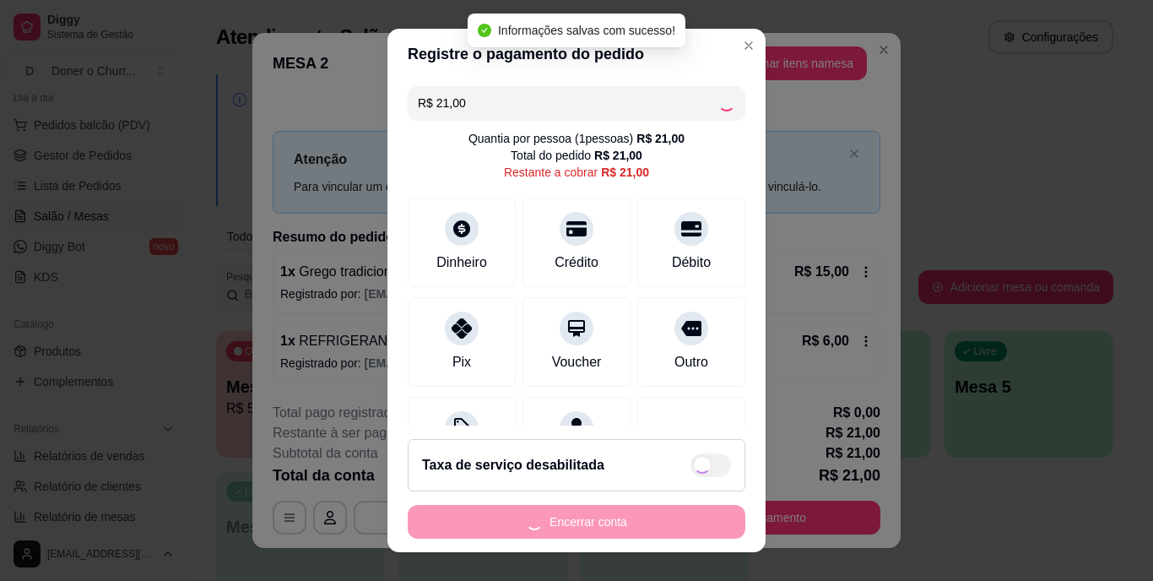
type input "R$ 0,00"
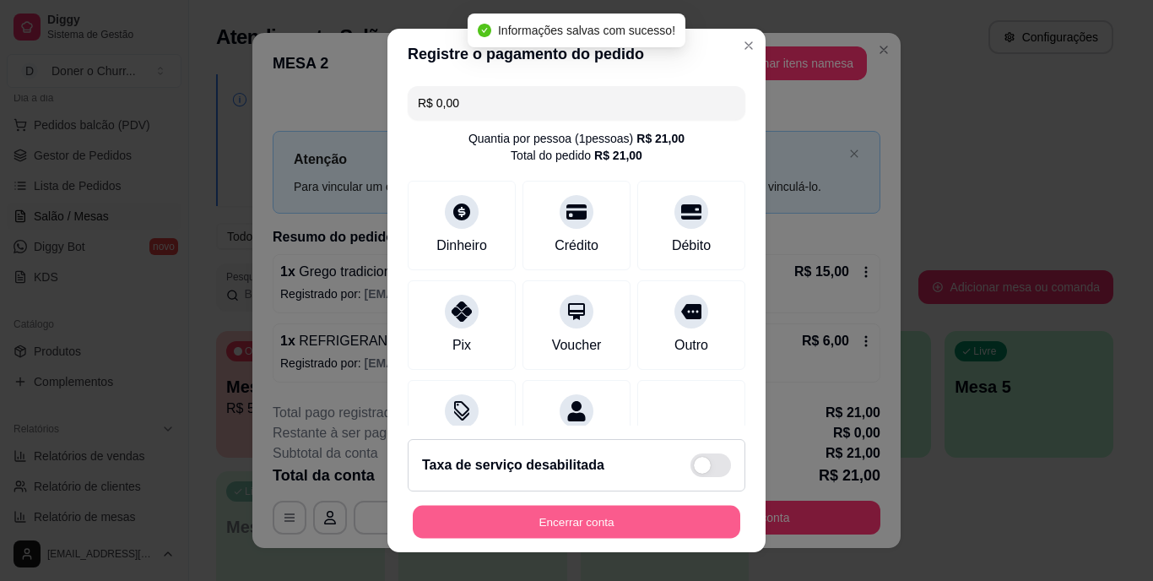
click at [567, 513] on button "Encerrar conta" at bounding box center [577, 521] width 328 height 33
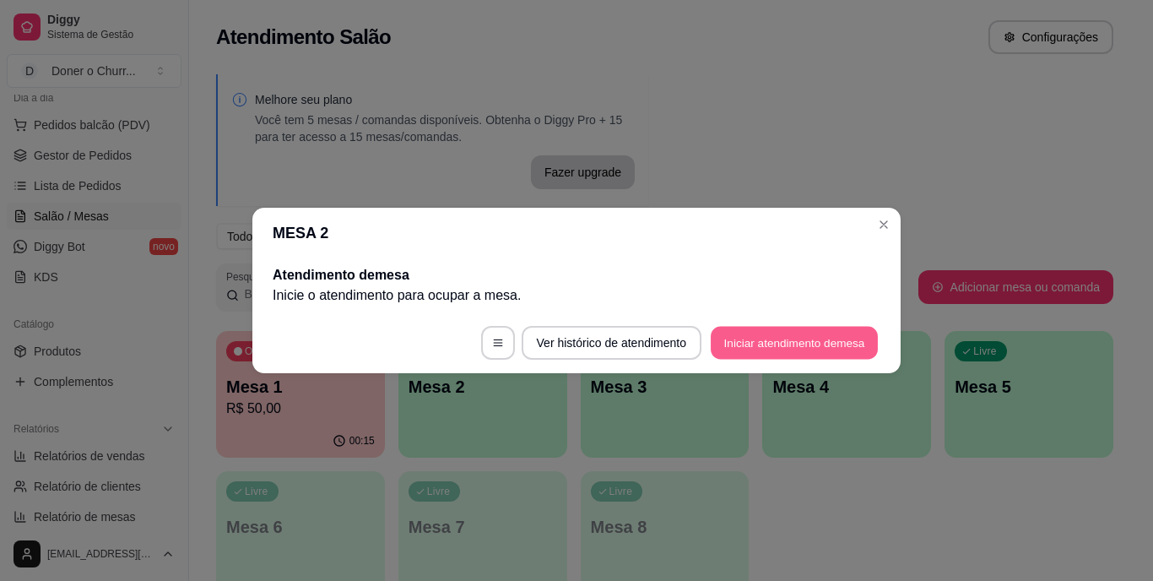
click at [774, 340] on button "Iniciar atendimento de mesa" at bounding box center [794, 343] width 167 height 33
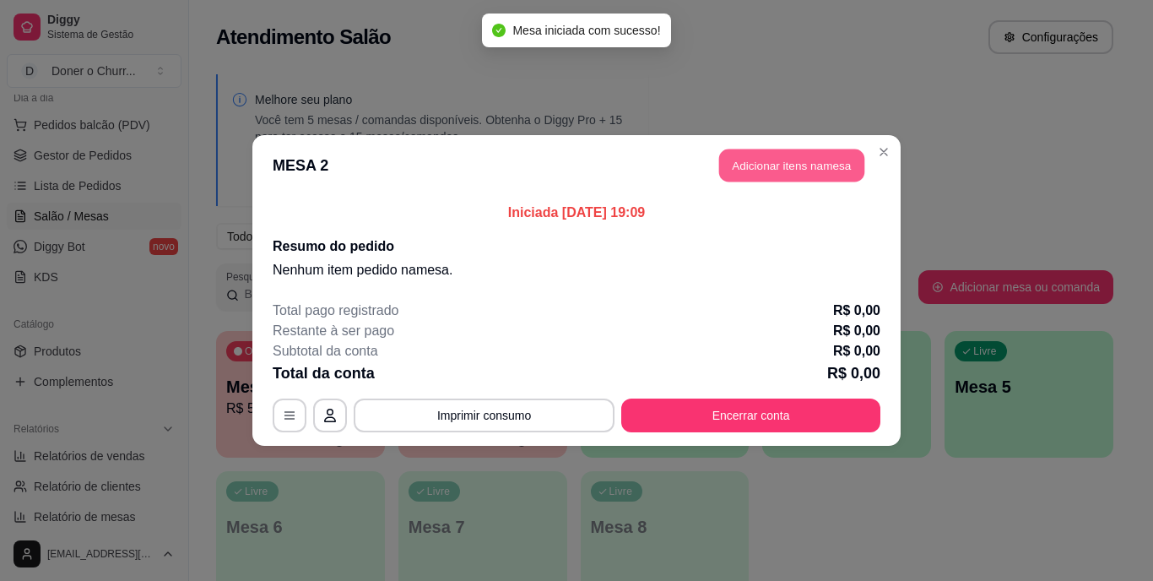
click at [799, 160] on button "Adicionar itens na mesa" at bounding box center [791, 165] width 145 height 33
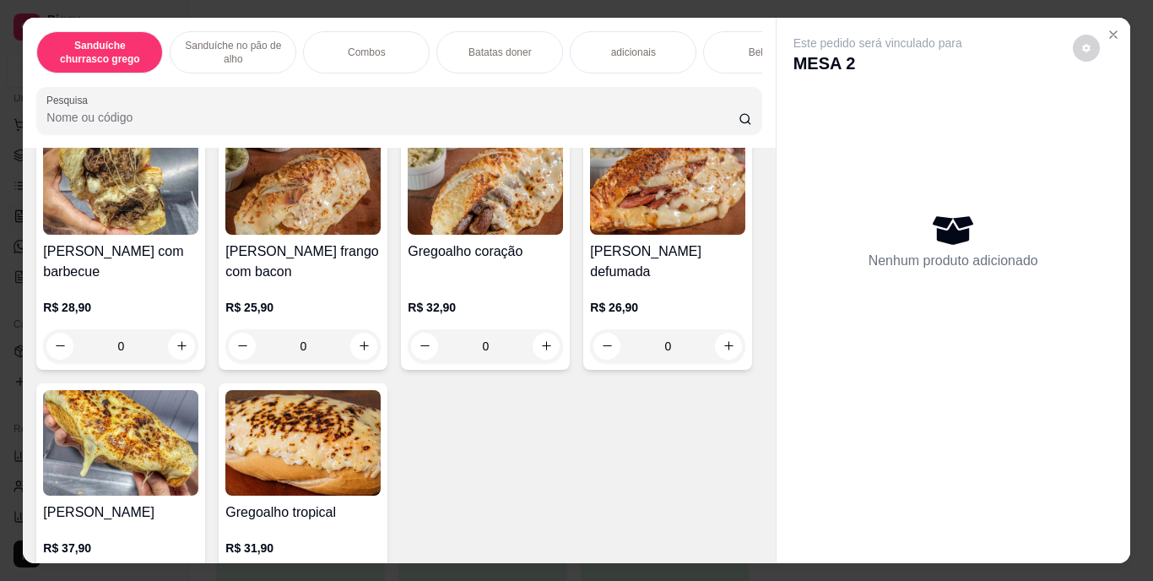
scroll to position [805, 0]
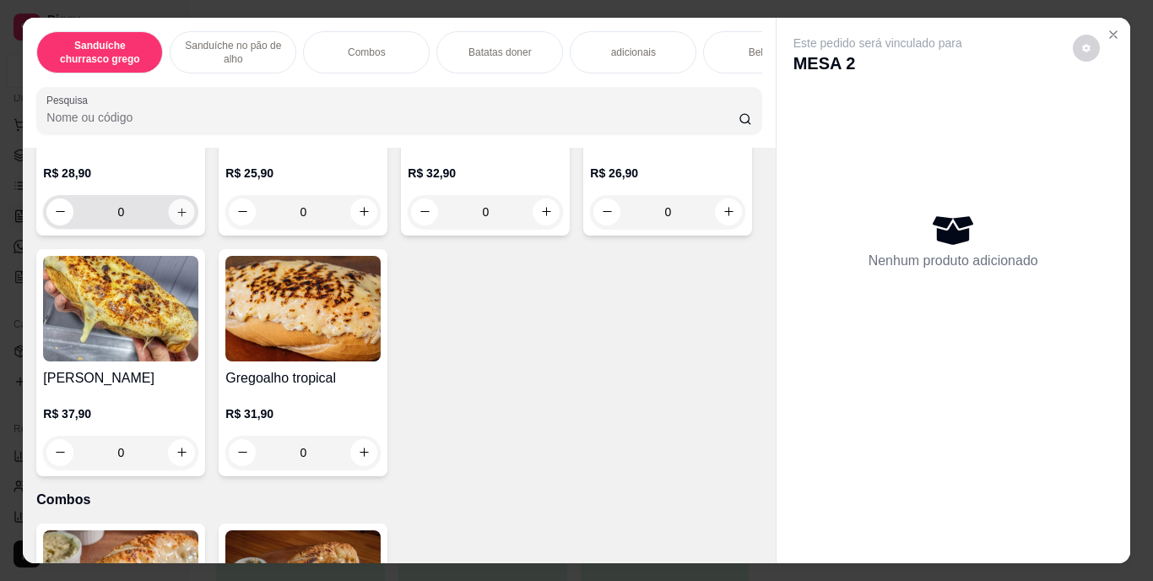
click at [178, 218] on icon "increase-product-quantity" at bounding box center [182, 211] width 13 height 13
type input "1"
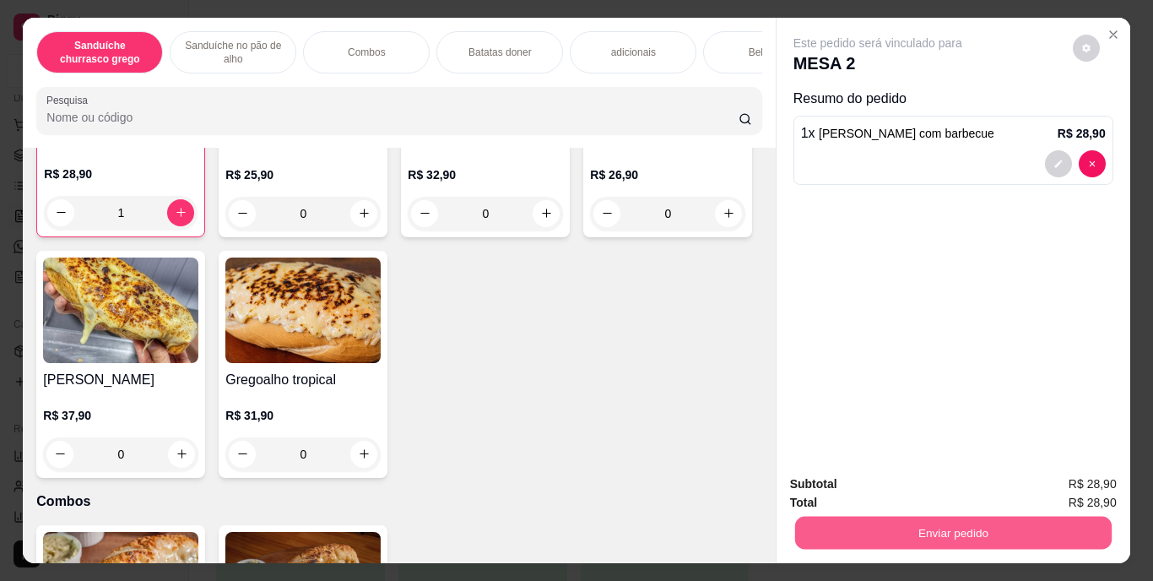
click at [942, 522] on button "Enviar pedido" at bounding box center [953, 533] width 317 height 33
click at [1061, 485] on button "Enviar pedido" at bounding box center [1073, 484] width 93 height 31
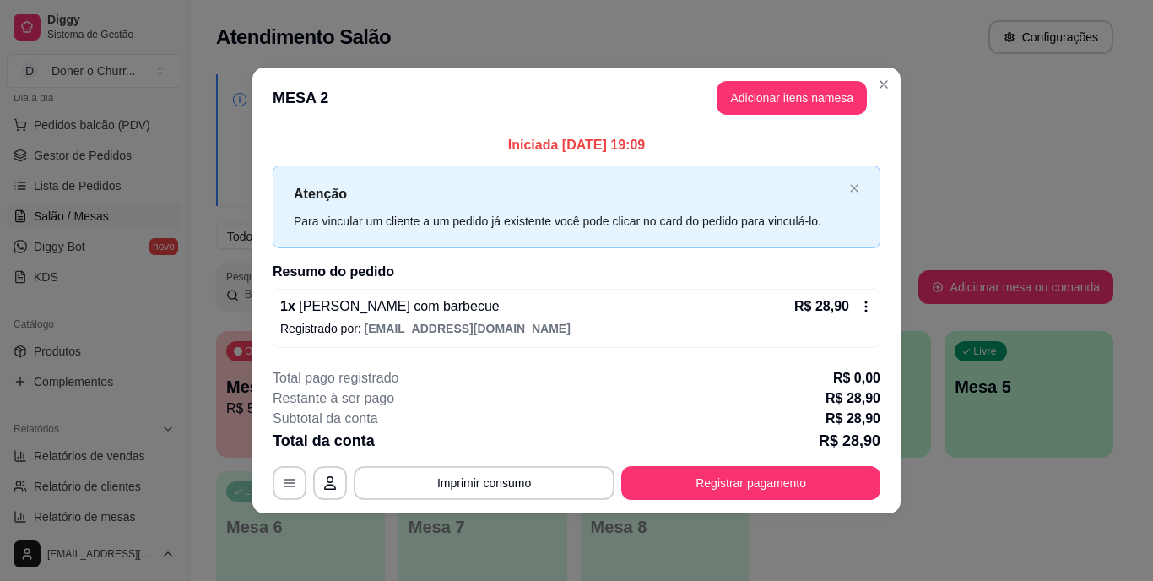
click at [484, 490] on button "Imprimir consumo" at bounding box center [484, 483] width 261 height 34
click at [485, 444] on button "IMPRESSORA" at bounding box center [490, 443] width 118 height 26
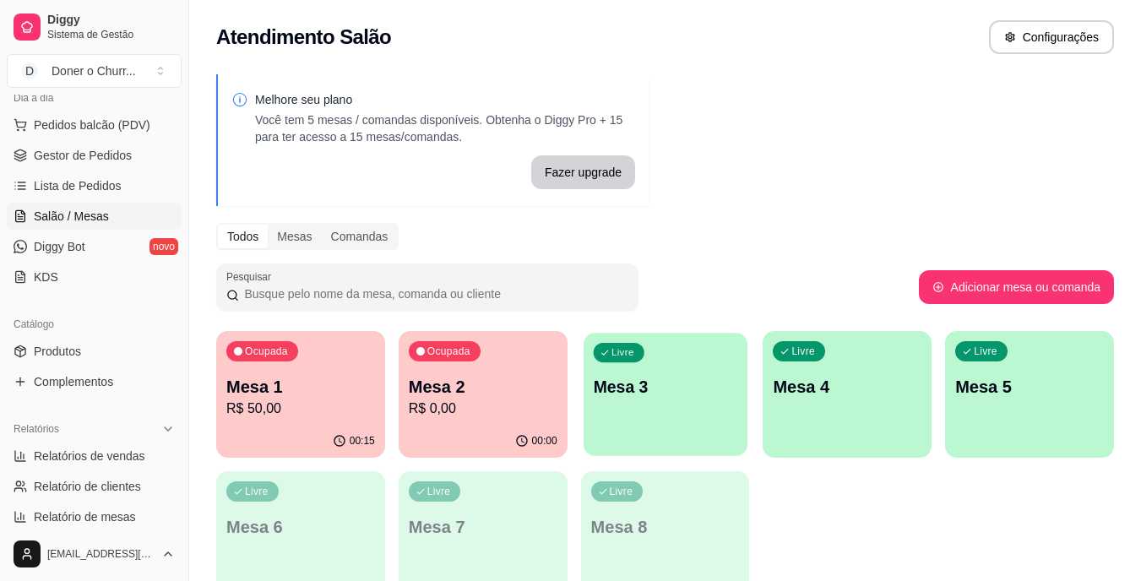
click at [681, 366] on div "Livre Mesa 3" at bounding box center [665, 384] width 164 height 103
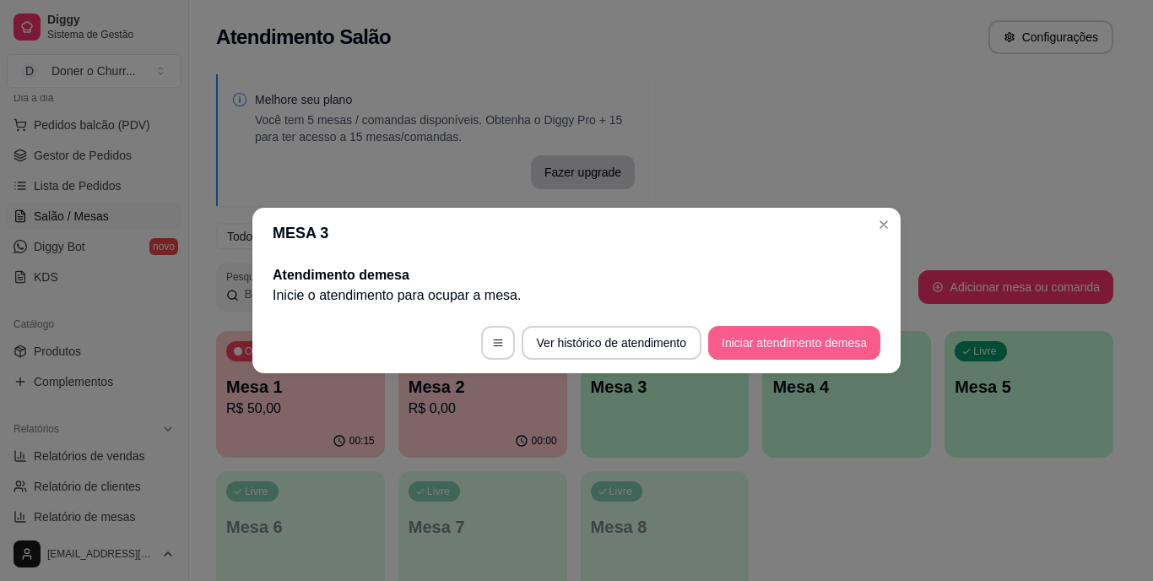
click at [761, 344] on button "Iniciar atendimento de mesa" at bounding box center [794, 343] width 172 height 34
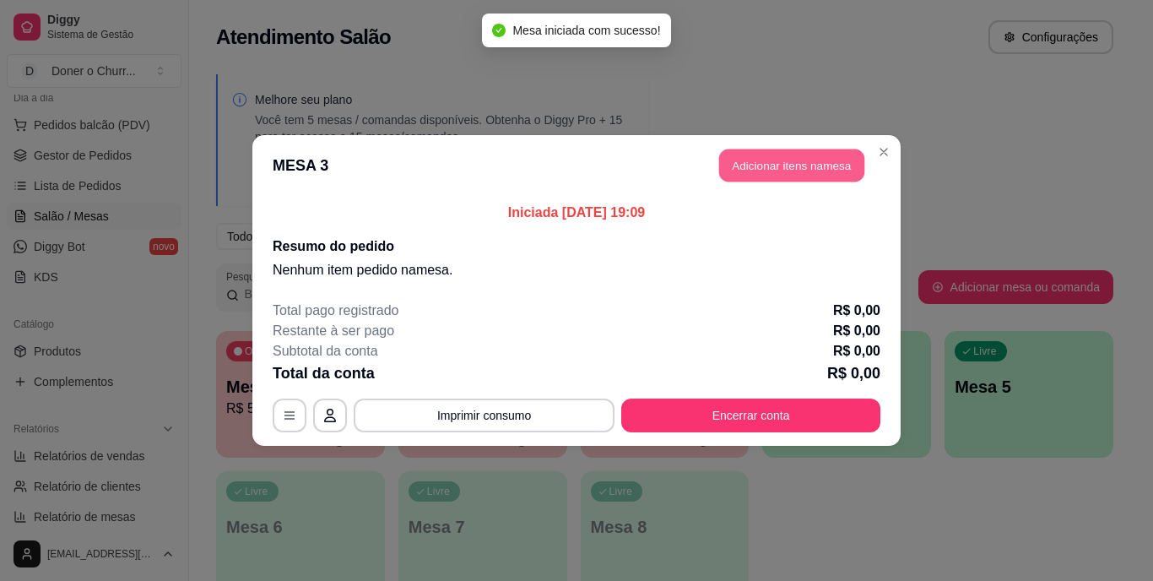
click at [797, 168] on button "Adicionar itens na mesa" at bounding box center [791, 165] width 145 height 33
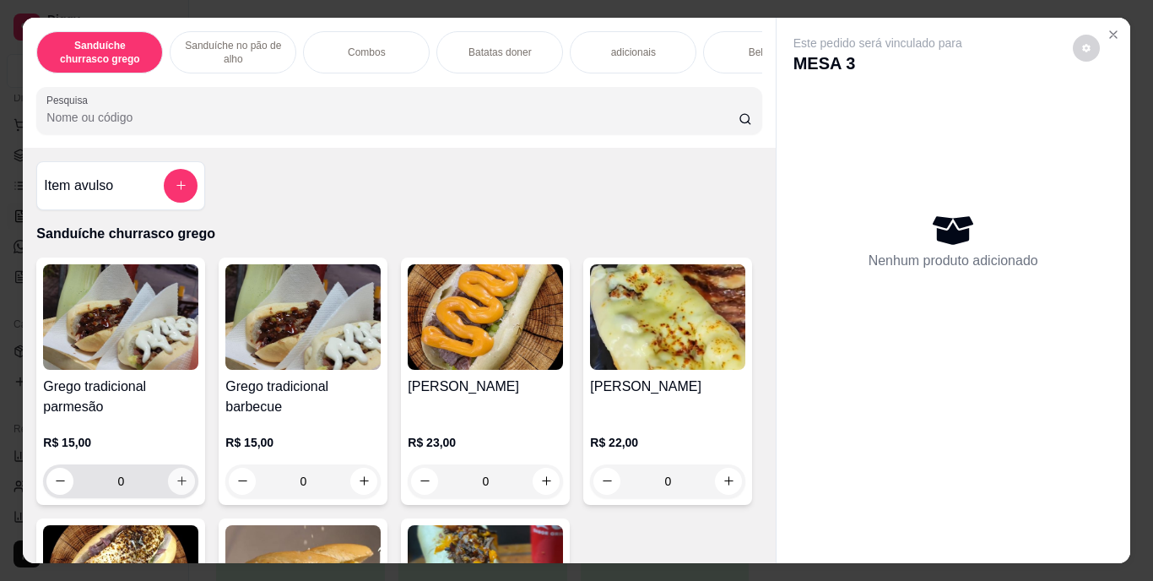
click at [182, 485] on icon "increase-product-quantity" at bounding box center [182, 481] width 13 height 13
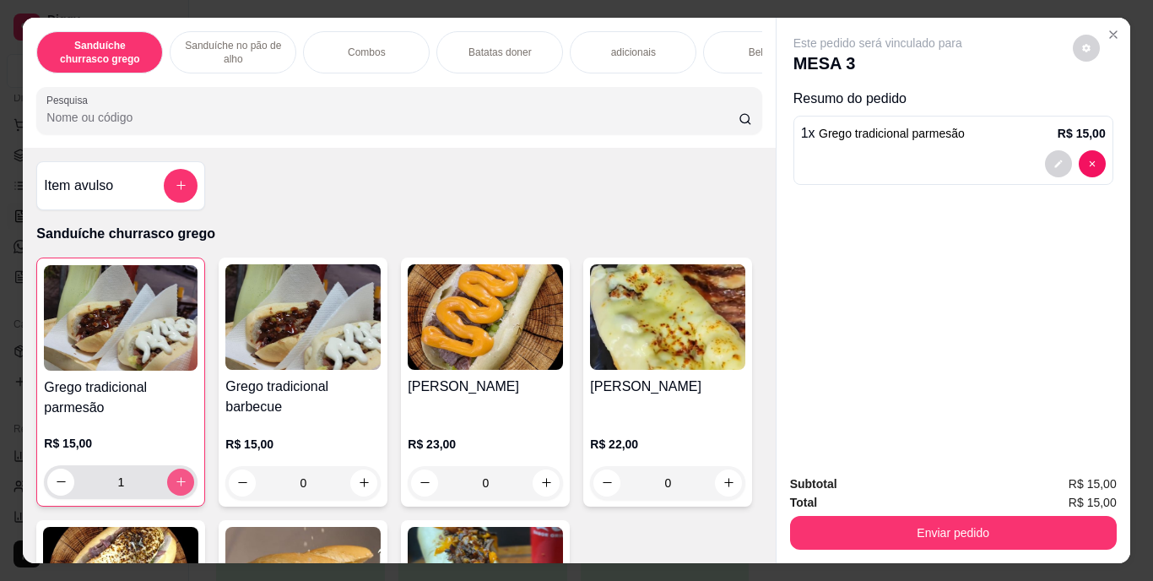
type input "1"
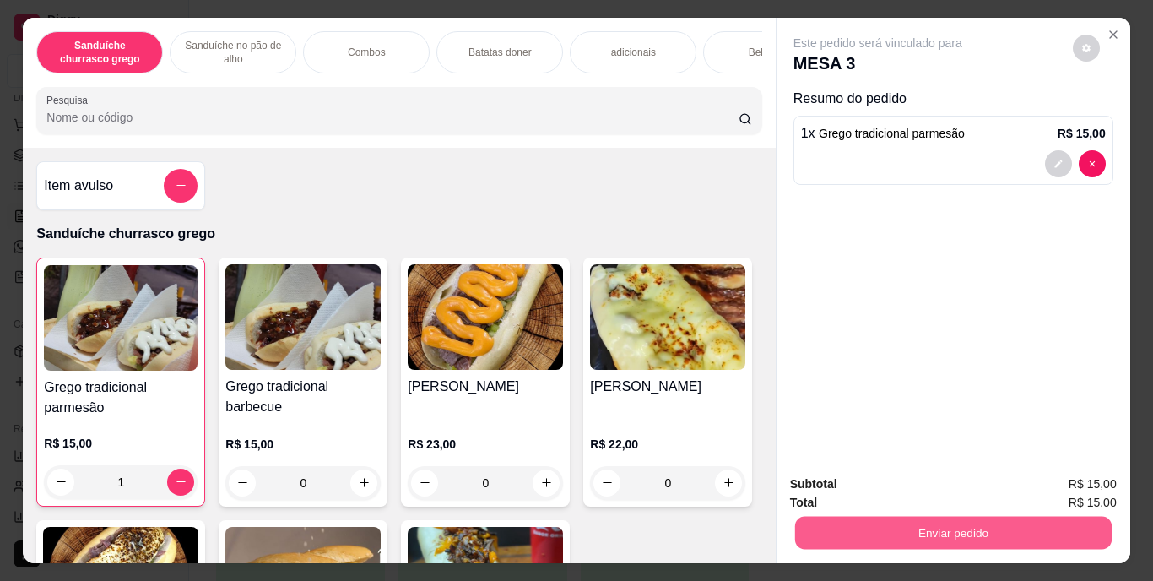
click at [931, 534] on button "Enviar pedido" at bounding box center [953, 533] width 317 height 33
click at [1092, 477] on button "Enviar pedido" at bounding box center [1073, 484] width 93 height 31
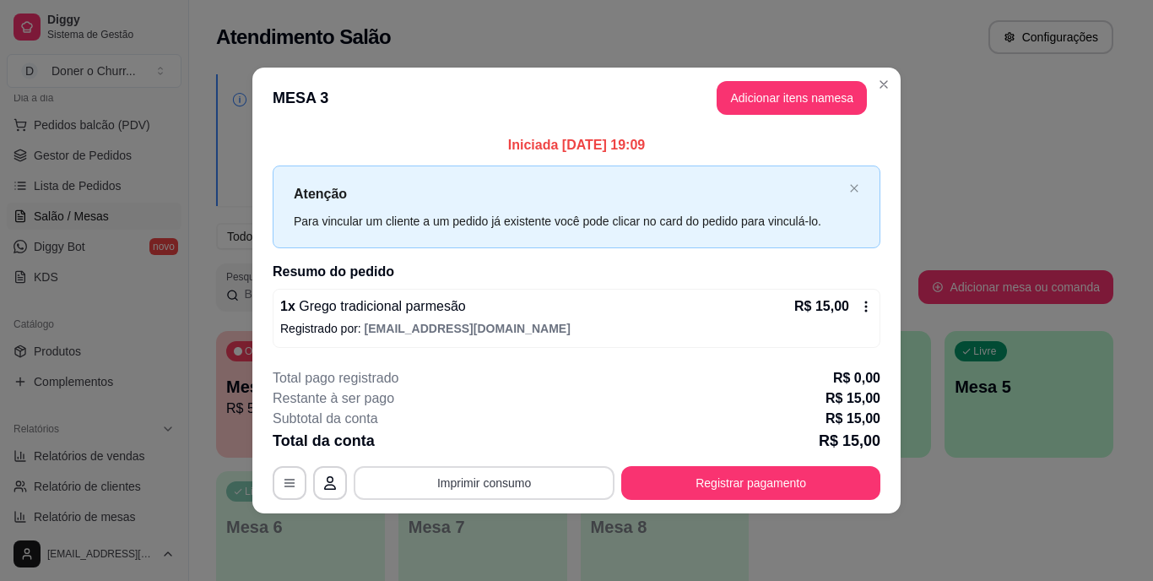
click at [496, 475] on button "Imprimir consumo" at bounding box center [484, 483] width 261 height 34
click at [495, 438] on button "IMPRESSORA" at bounding box center [490, 443] width 118 height 26
click at [486, 480] on button "Imprimir consumo" at bounding box center [484, 483] width 261 height 34
click at [479, 443] on button "IMPRESSORA" at bounding box center [490, 444] width 118 height 26
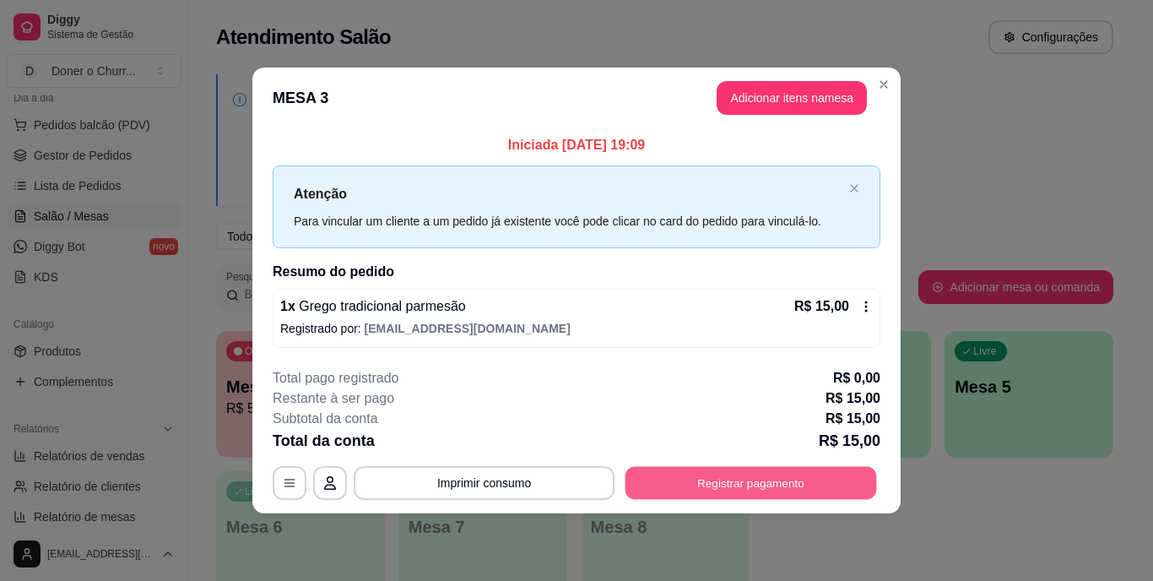
click at [745, 483] on button "Registrar pagamento" at bounding box center [752, 482] width 252 height 33
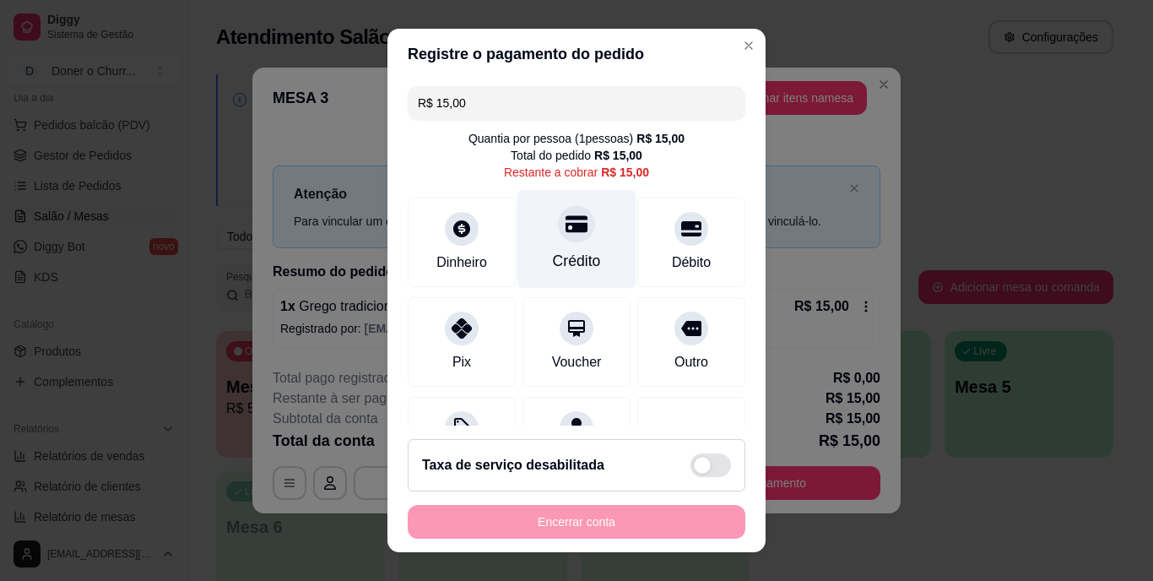
click at [553, 253] on div "Crédito" at bounding box center [577, 262] width 48 height 22
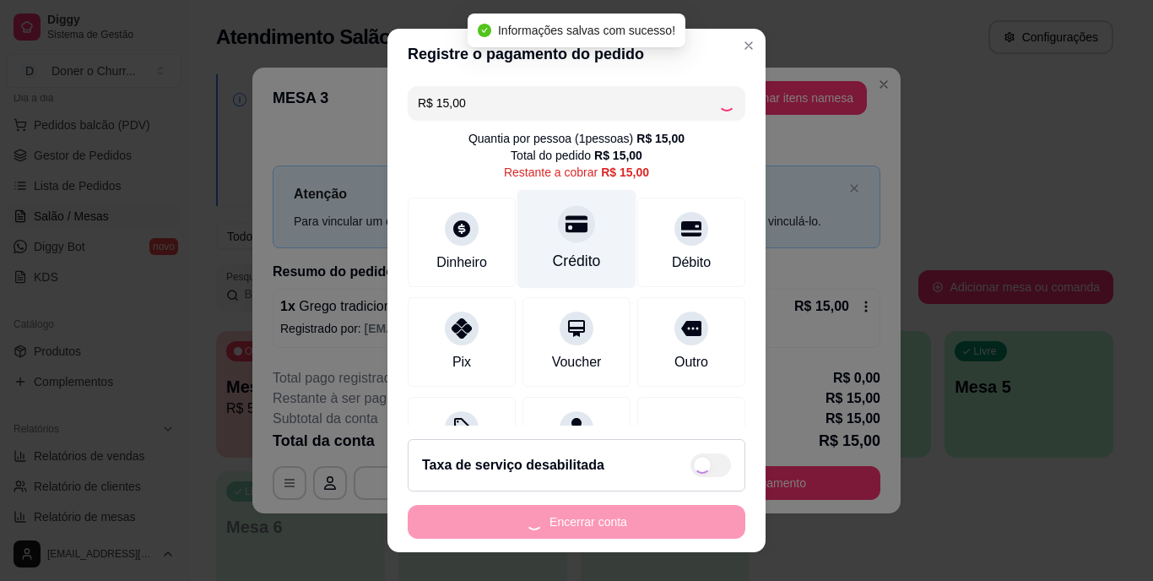
type input "R$ 0,00"
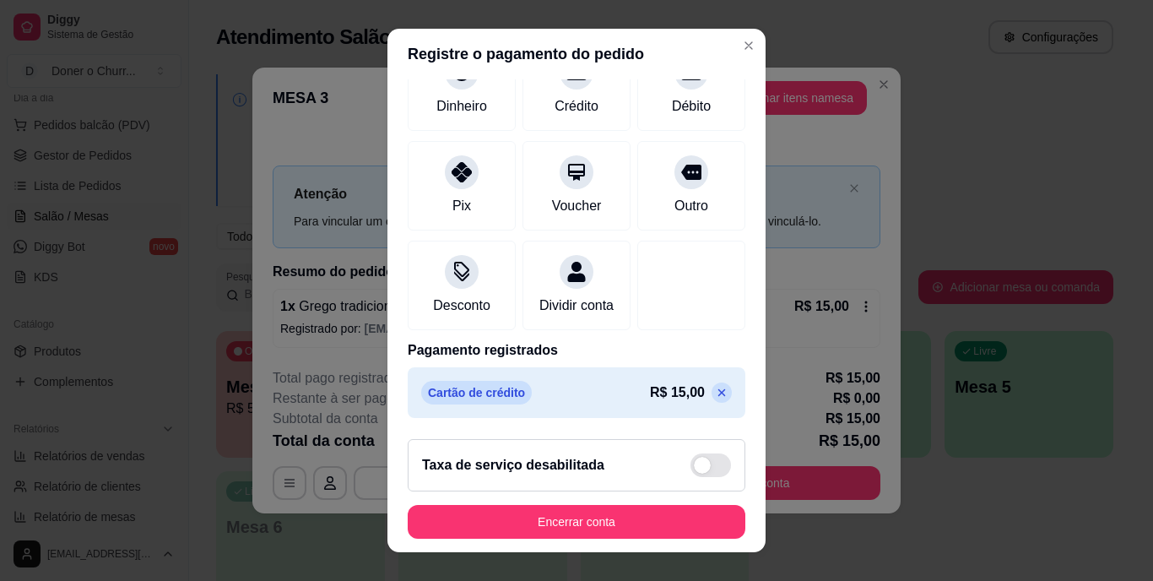
scroll to position [11, 0]
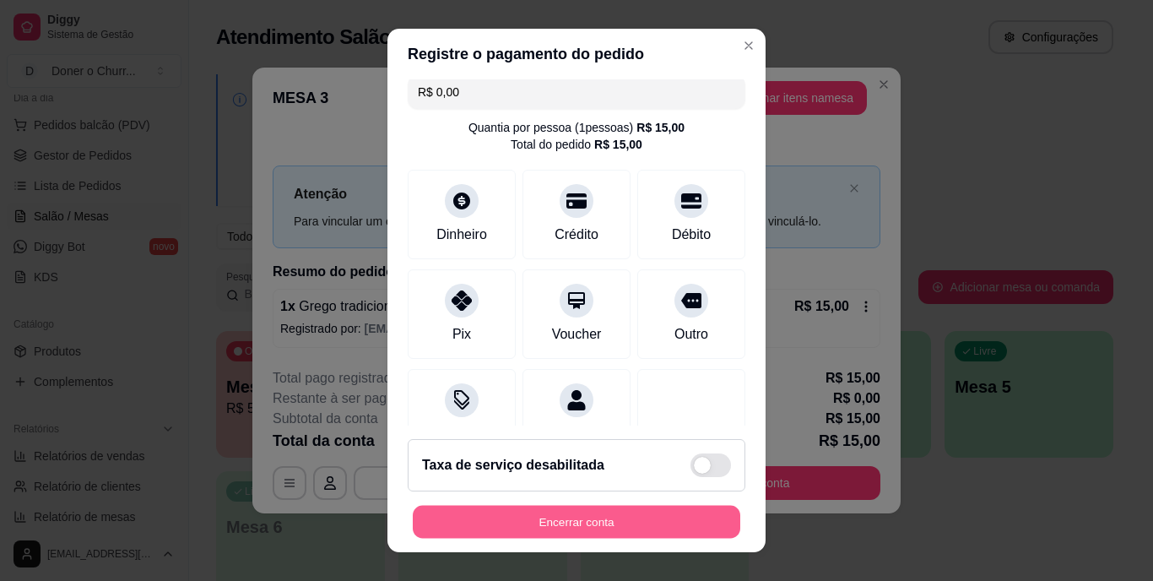
click at [562, 529] on button "Encerrar conta" at bounding box center [577, 521] width 328 height 33
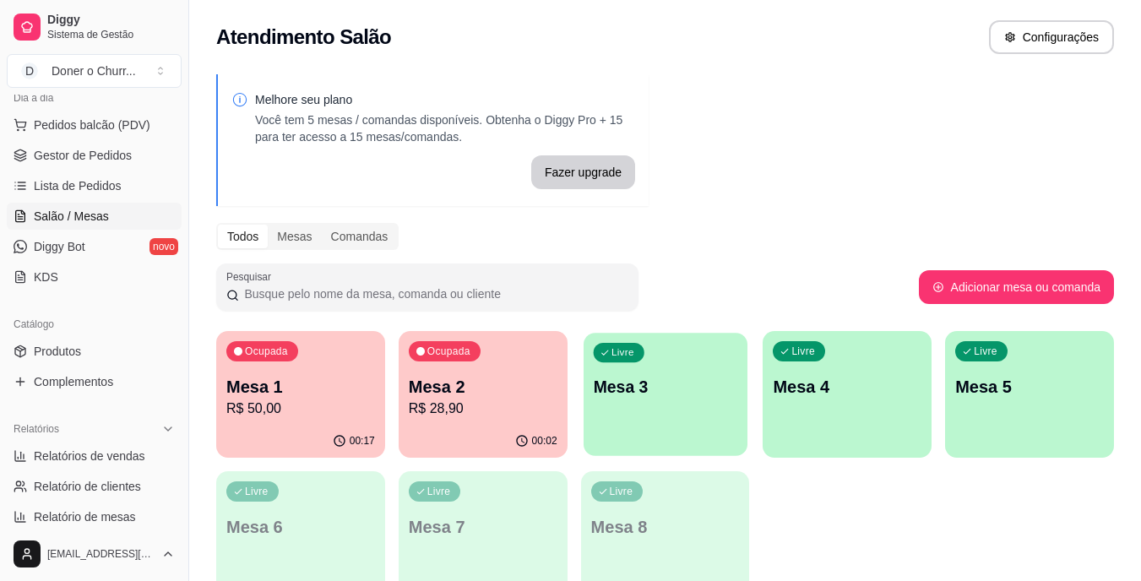
click at [695, 419] on div "Livre Mesa 3" at bounding box center [665, 384] width 164 height 103
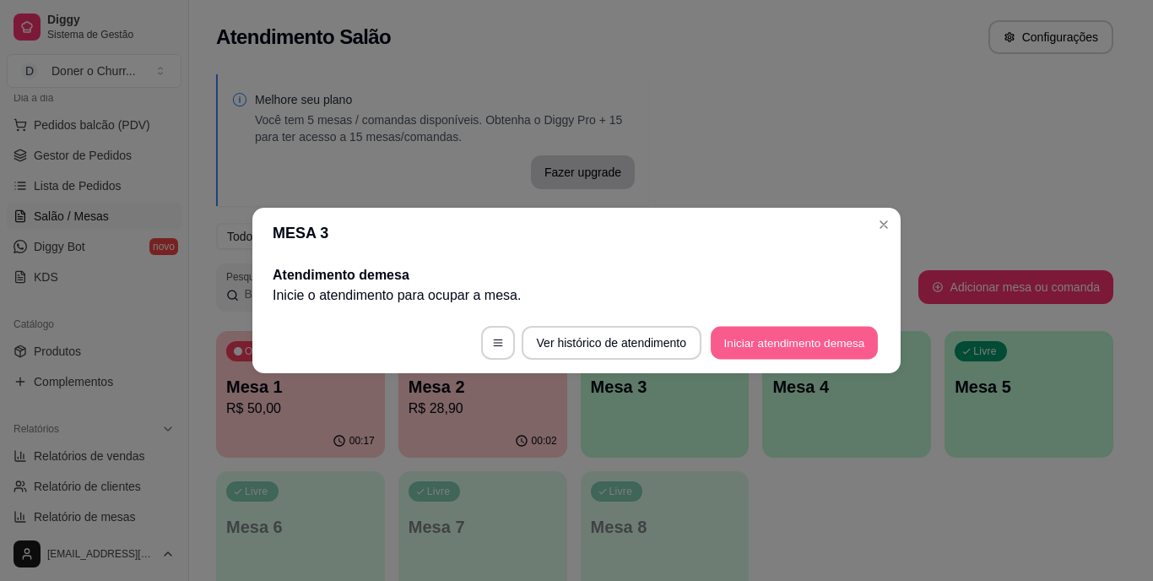
click at [813, 347] on button "Iniciar atendimento de mesa" at bounding box center [794, 343] width 167 height 33
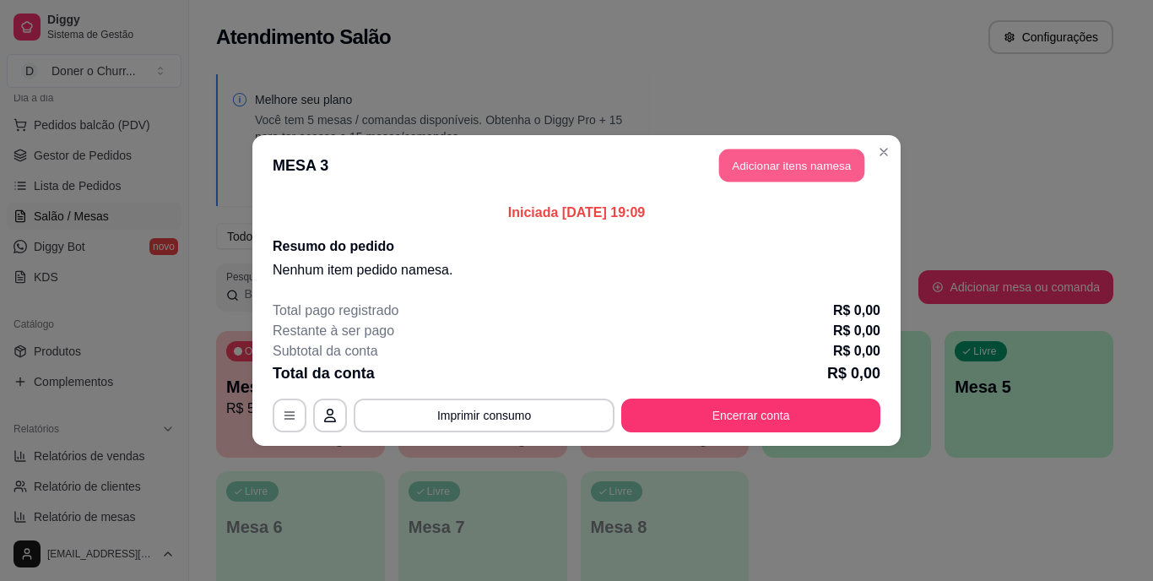
click at [783, 176] on button "Adicionar itens na mesa" at bounding box center [791, 165] width 145 height 33
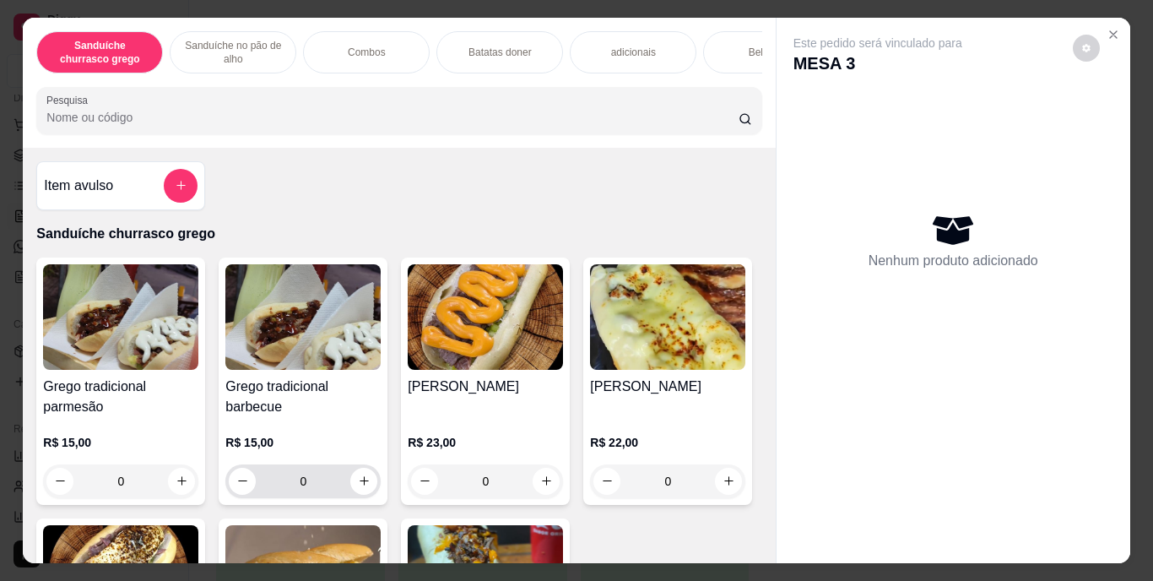
click at [358, 485] on icon "increase-product-quantity" at bounding box center [364, 481] width 13 height 13
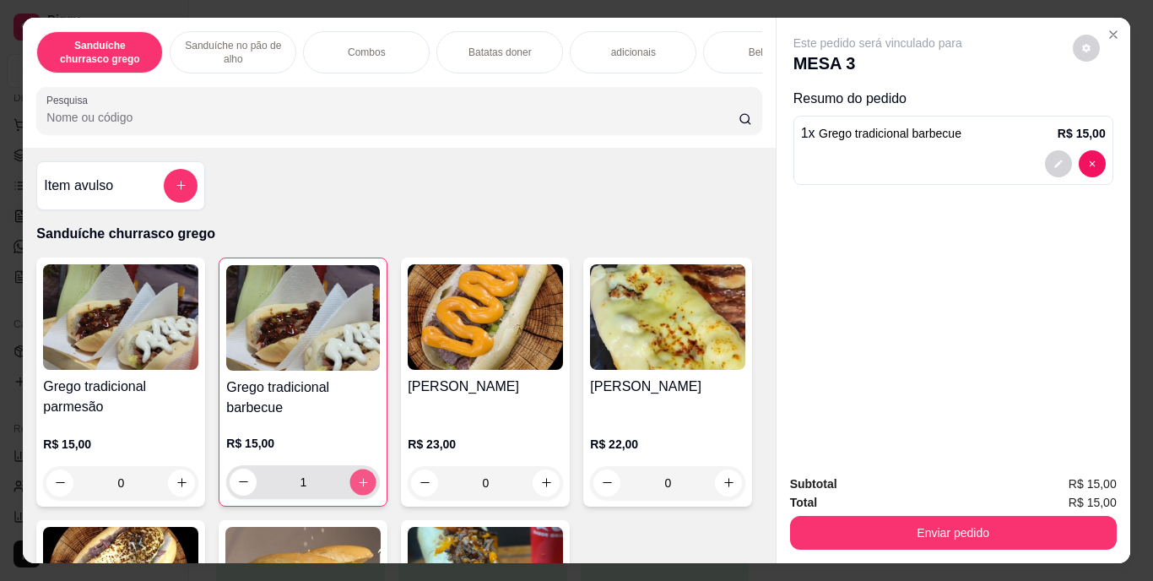
click at [359, 486] on icon "increase-product-quantity" at bounding box center [363, 482] width 8 height 8
type input "3"
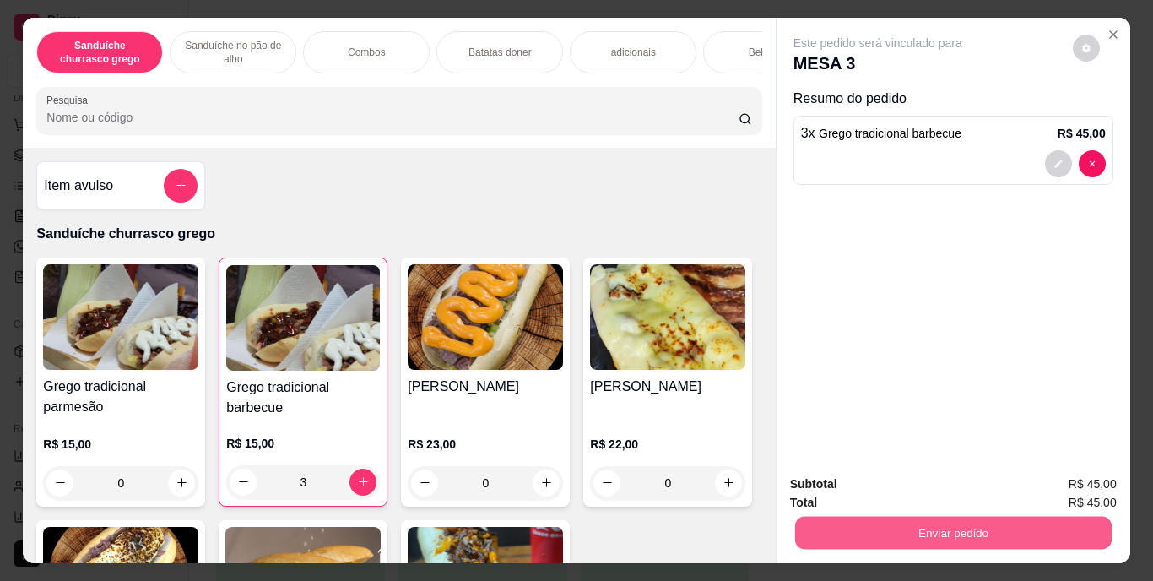
click at [885, 522] on button "Enviar pedido" at bounding box center [953, 533] width 317 height 33
click at [1055, 485] on button "Enviar pedido" at bounding box center [1073, 484] width 93 height 31
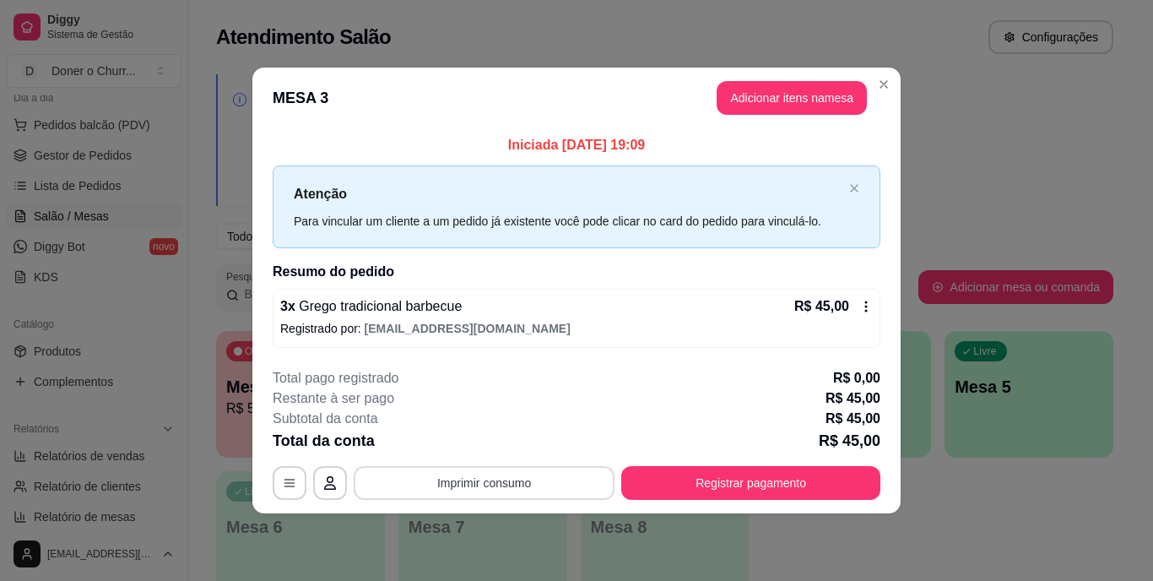
click at [518, 475] on button "Imprimir consumo" at bounding box center [484, 483] width 261 height 34
click at [504, 448] on button "IMPRESSORA" at bounding box center [490, 443] width 118 height 26
click at [497, 485] on button "Imprimir consumo" at bounding box center [484, 482] width 253 height 33
click at [489, 439] on button "IMPRESSORA" at bounding box center [490, 444] width 118 height 26
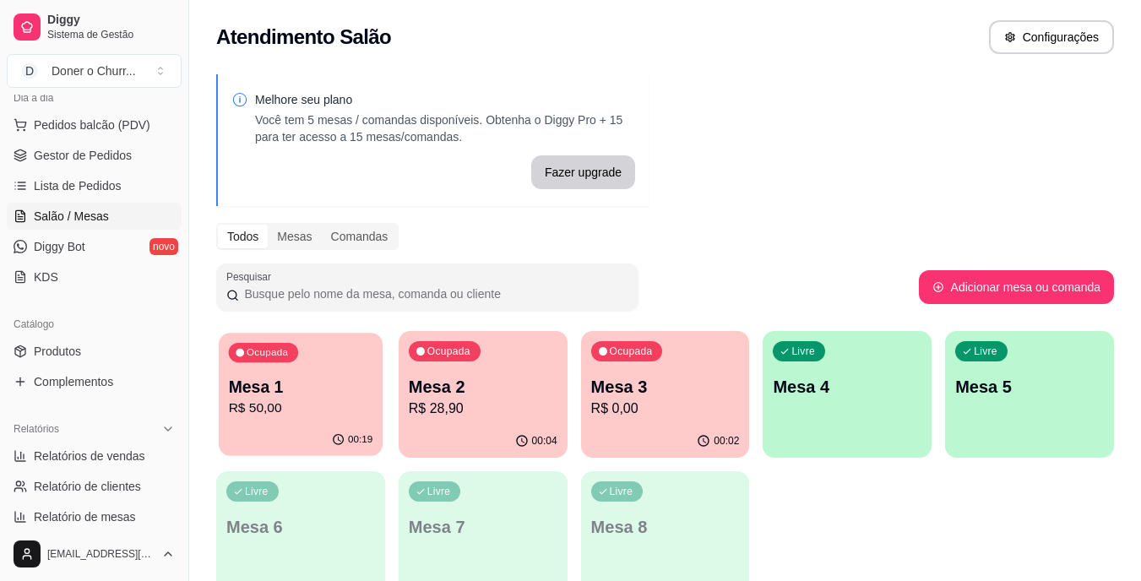
click at [241, 365] on div "Ocupada Mesa 1 R$ 50,00" at bounding box center [301, 378] width 164 height 91
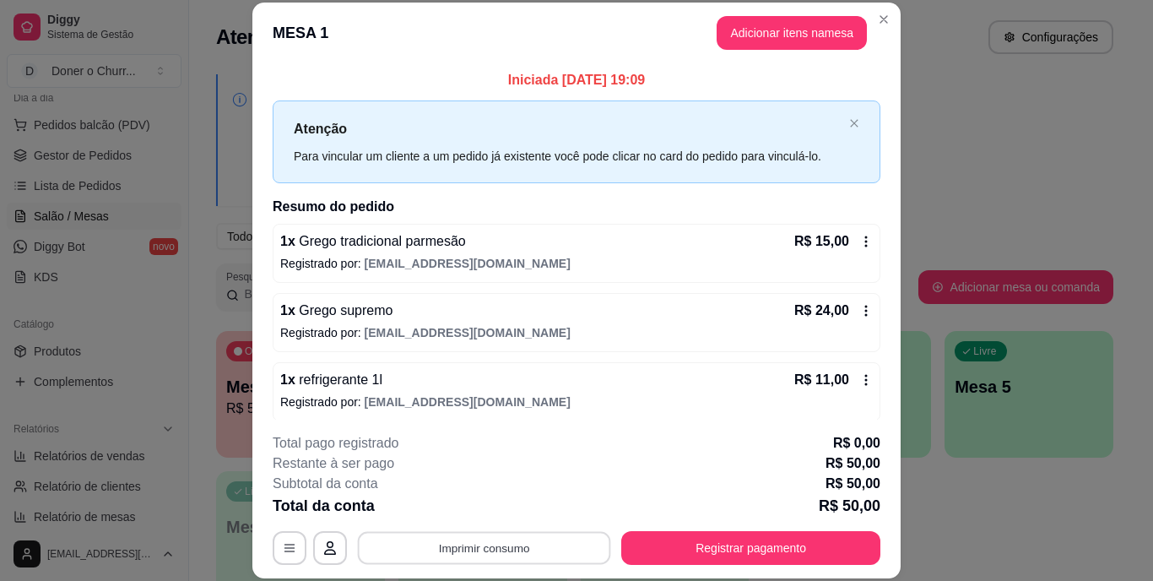
click at [465, 562] on button "Imprimir consumo" at bounding box center [484, 547] width 253 height 33
click at [487, 503] on button "IMPRESSORA" at bounding box center [483, 509] width 118 height 26
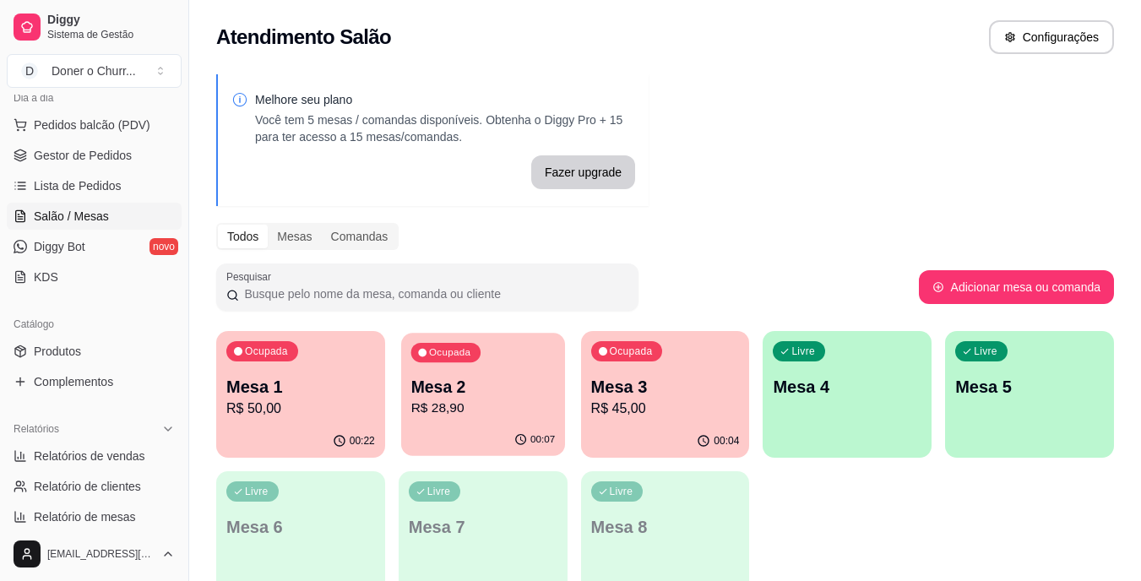
click at [518, 369] on div "Ocupada Mesa 2 R$ 28,90" at bounding box center [483, 378] width 164 height 91
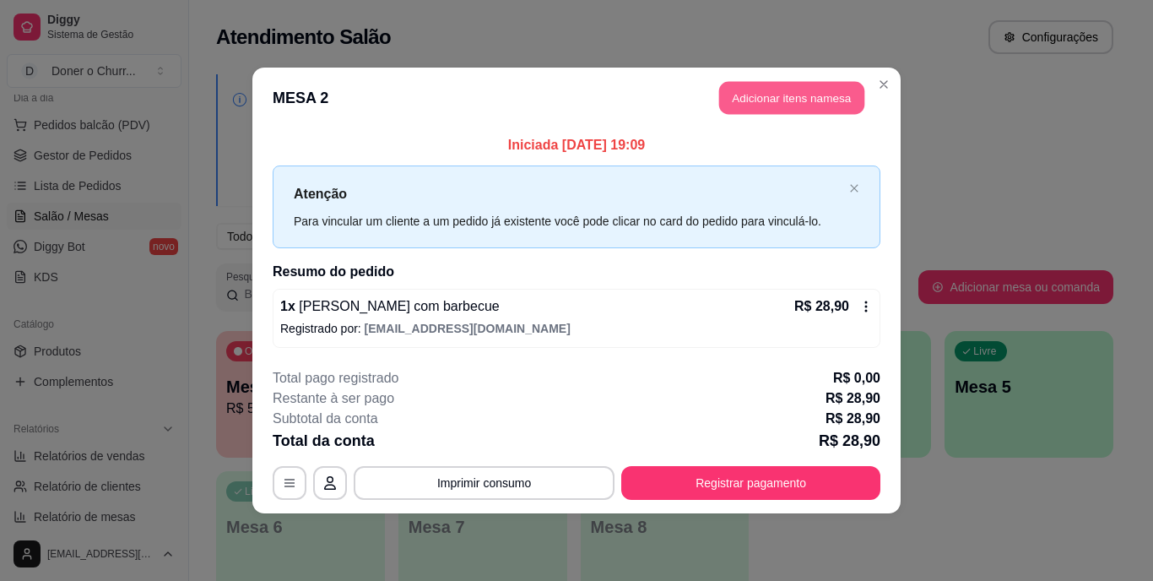
click at [774, 95] on button "Adicionar itens na mesa" at bounding box center [791, 98] width 145 height 33
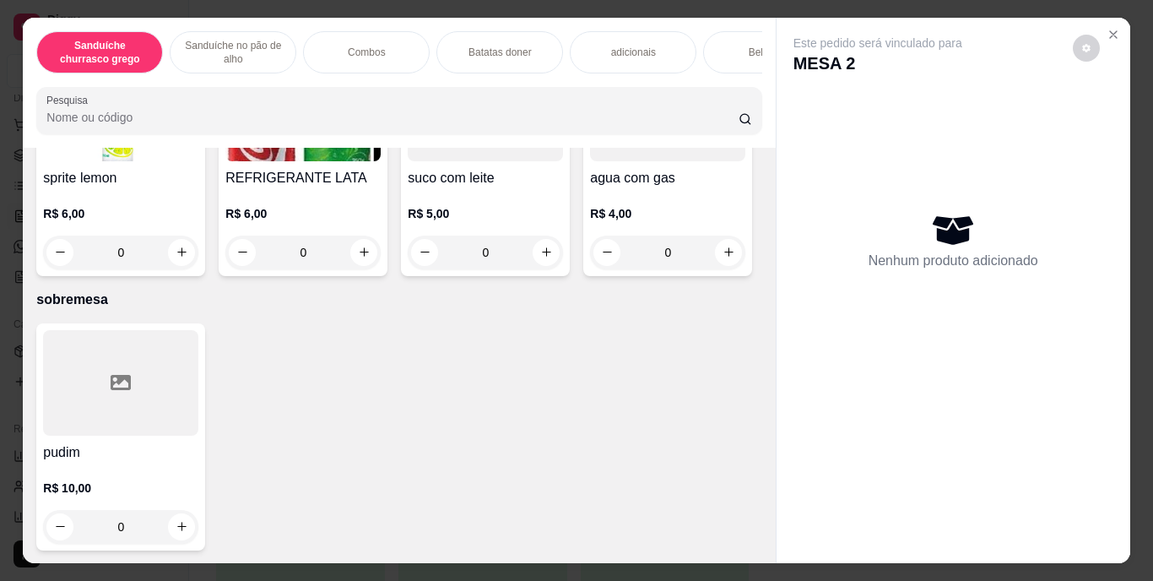
scroll to position [3115, 0]
click at [371, 258] on icon "increase-product-quantity" at bounding box center [364, 252] width 13 height 13
type input "1"
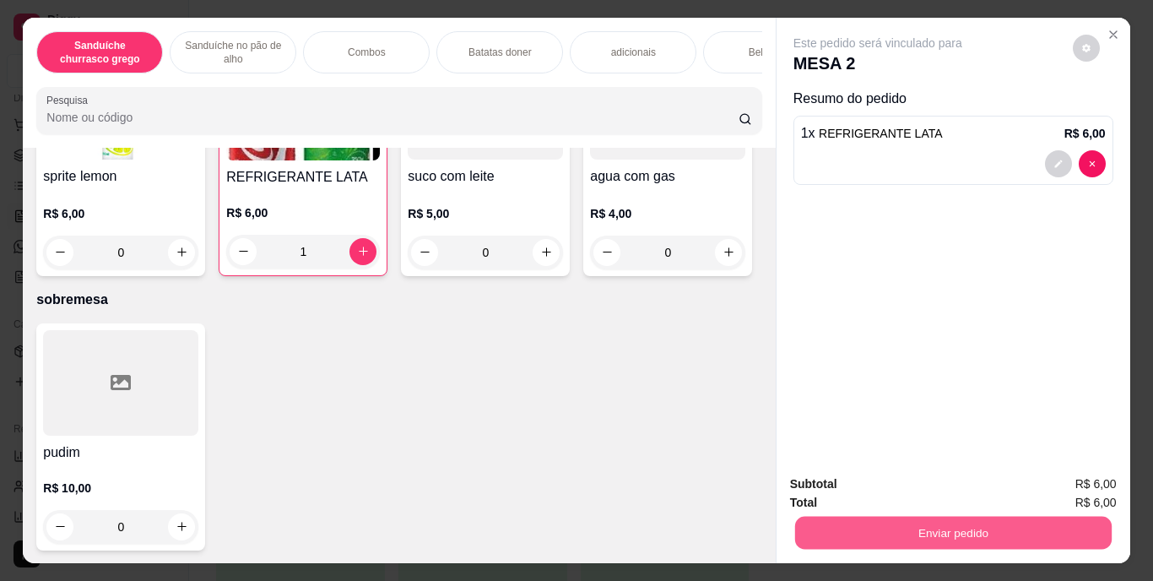
click at [968, 517] on button "Enviar pedido" at bounding box center [953, 533] width 317 height 33
click at [1077, 481] on button "Enviar pedido" at bounding box center [1073, 484] width 93 height 31
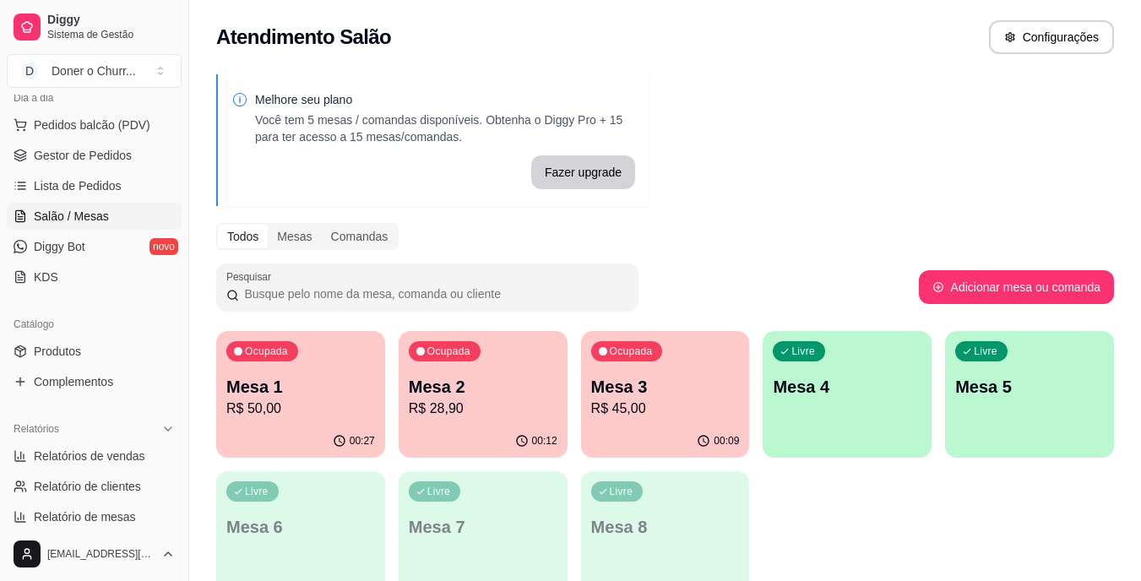
click at [654, 366] on div "Ocupada Mesa 3 R$ 45,00" at bounding box center [665, 378] width 169 height 94
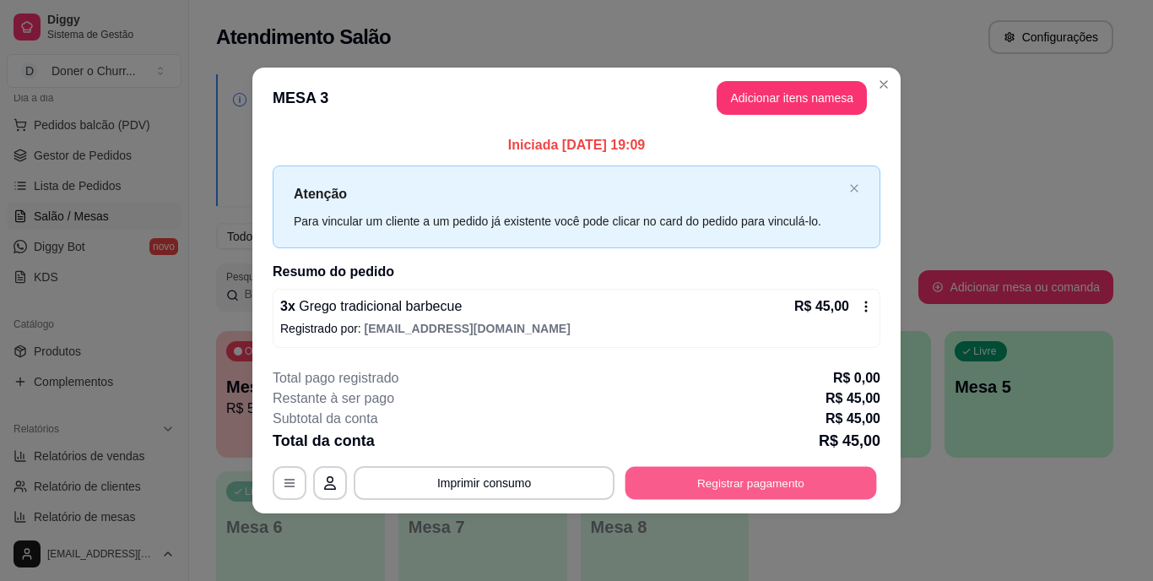
click at [736, 483] on button "Registrar pagamento" at bounding box center [752, 482] width 252 height 33
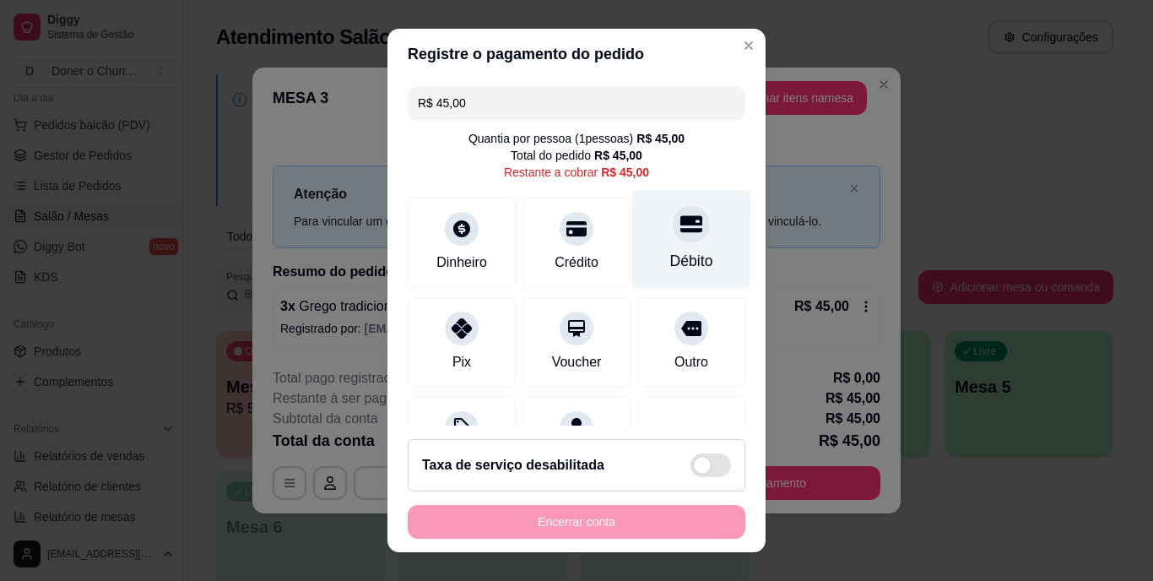
click at [677, 245] on div "Débito" at bounding box center [691, 239] width 119 height 99
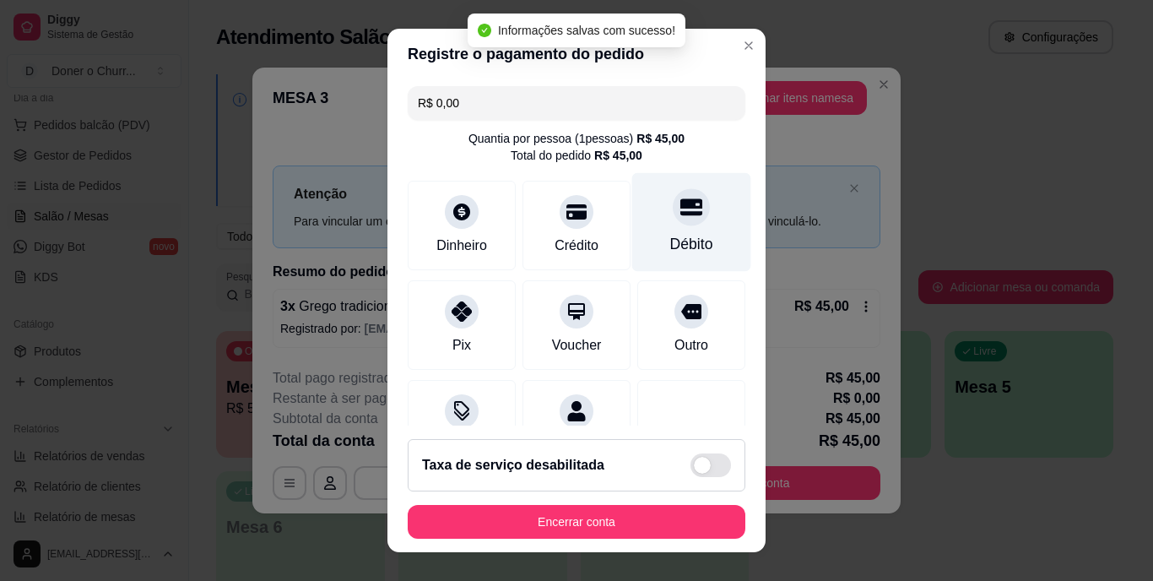
type input "R$ 0,00"
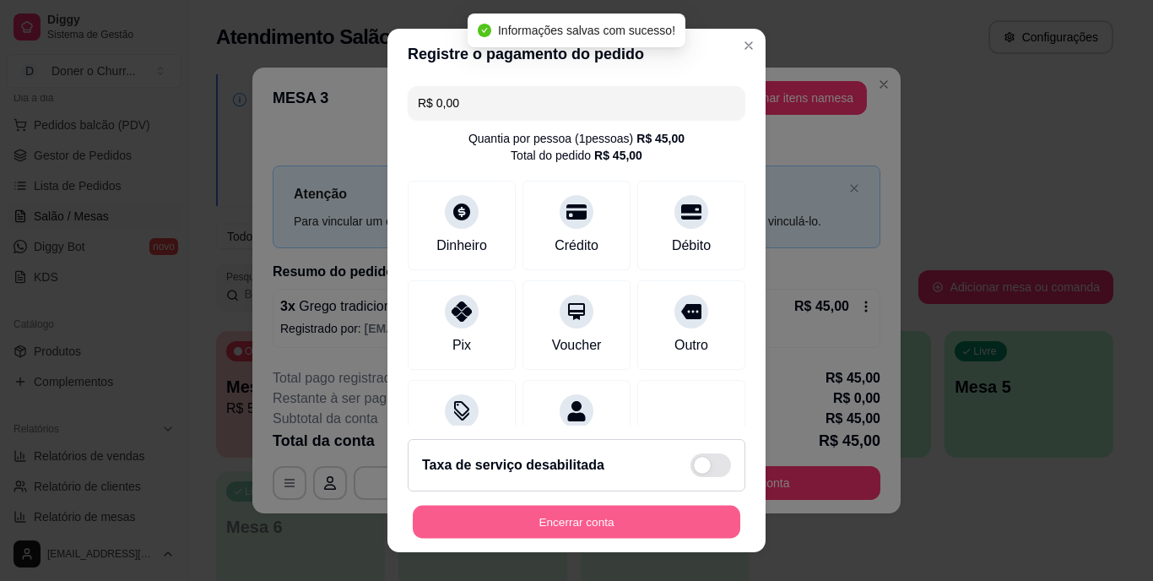
click at [594, 523] on button "Encerrar conta" at bounding box center [577, 521] width 328 height 33
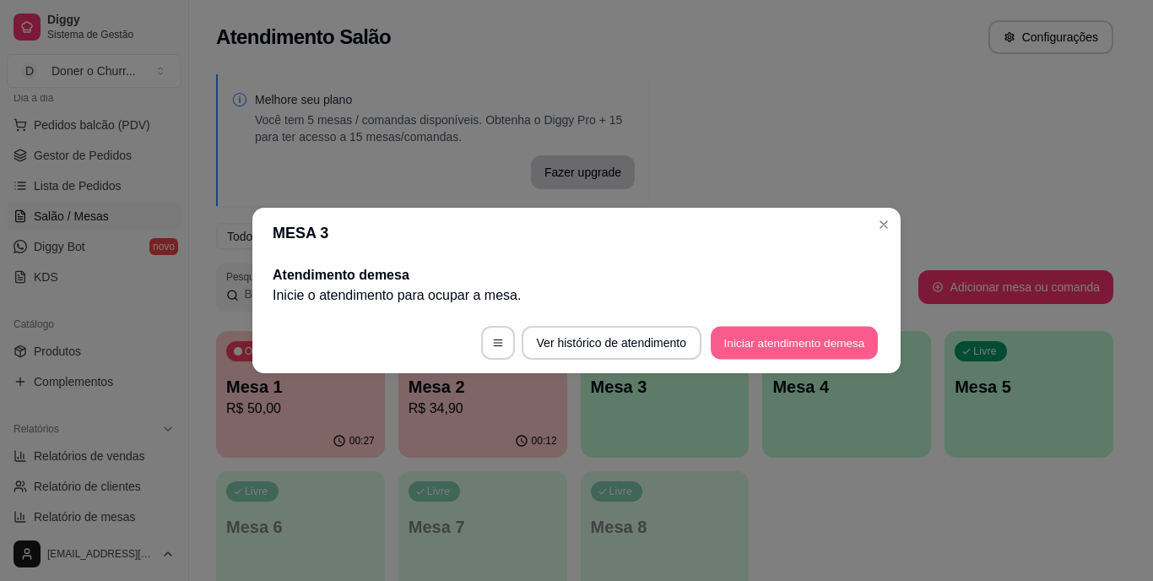
click at [800, 344] on button "Iniciar atendimento de mesa" at bounding box center [794, 343] width 167 height 33
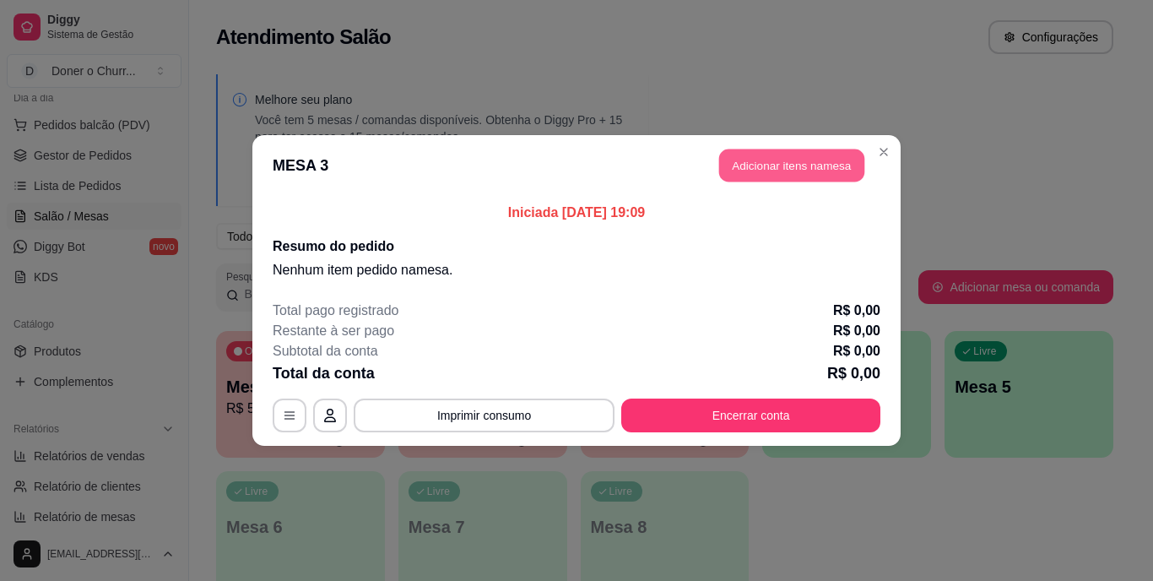
click at [786, 168] on button "Adicionar itens na mesa" at bounding box center [791, 165] width 145 height 33
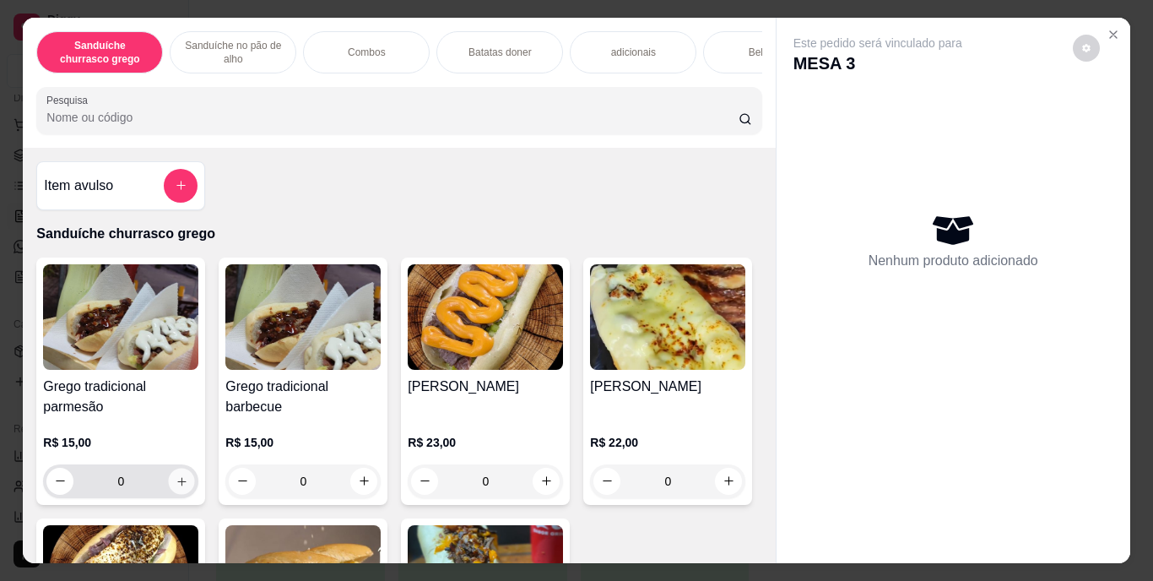
click at [182, 487] on icon "increase-product-quantity" at bounding box center [182, 481] width 13 height 13
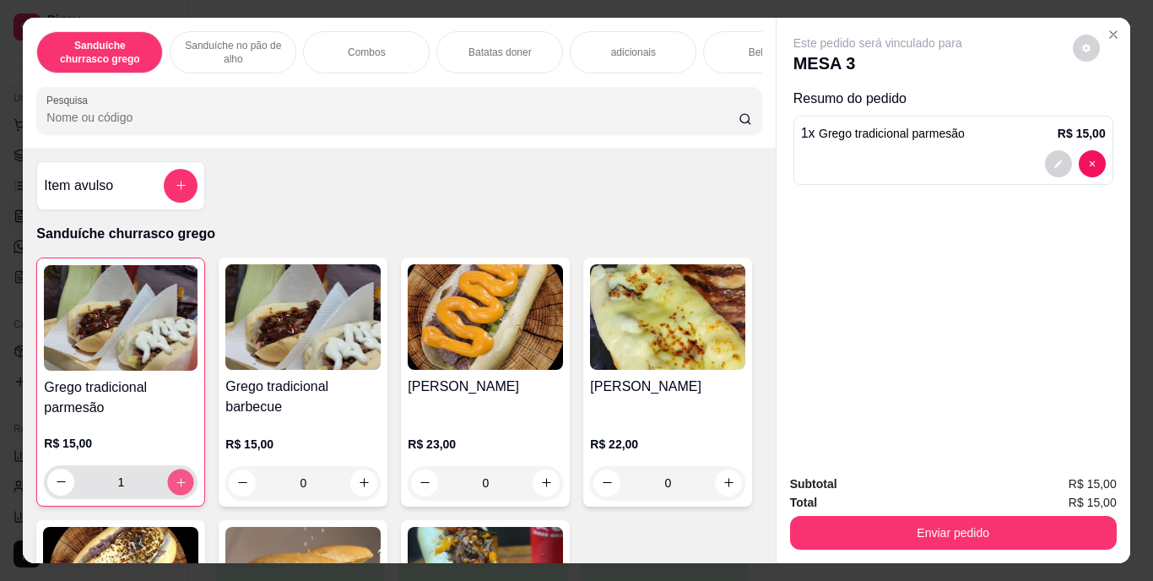
click at [182, 487] on button "increase-product-quantity" at bounding box center [181, 482] width 26 height 26
type input "2"
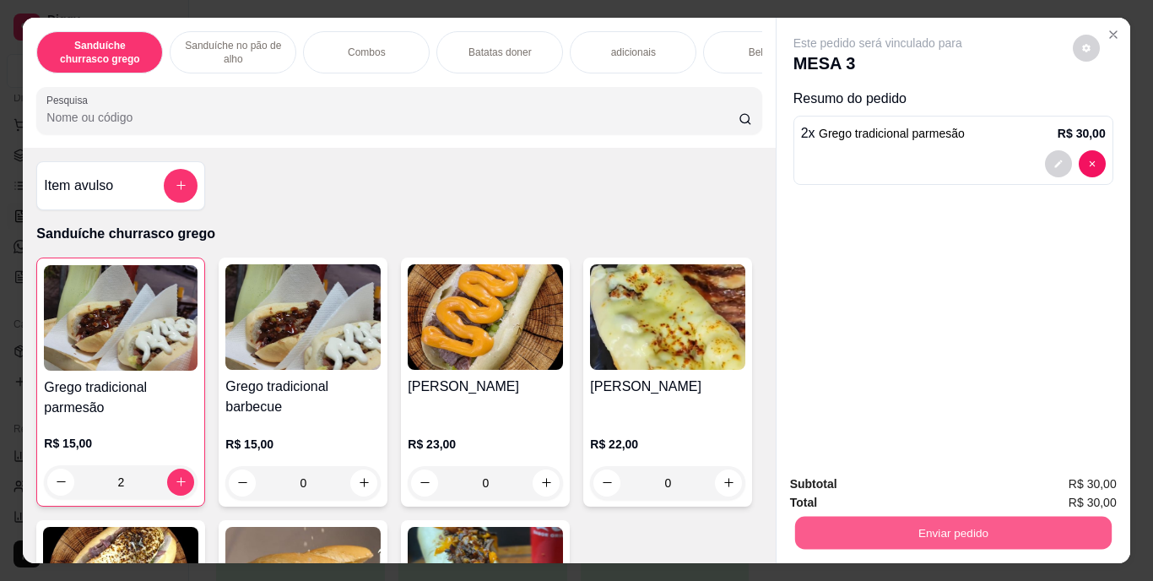
click at [990, 524] on button "Enviar pedido" at bounding box center [953, 533] width 317 height 33
click at [1076, 480] on button "Enviar pedido" at bounding box center [1073, 484] width 93 height 31
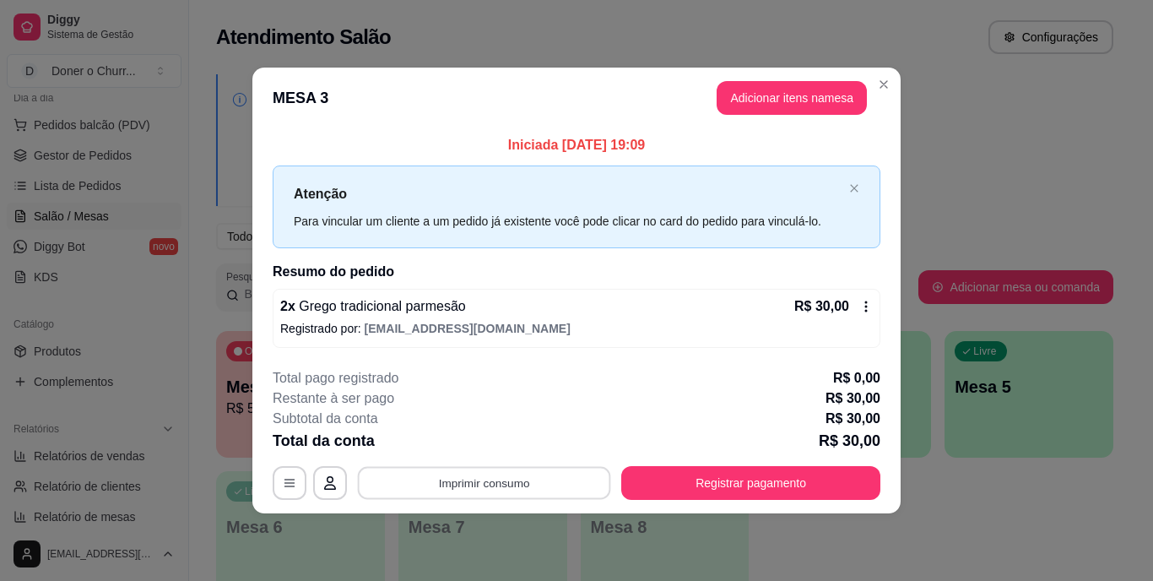
click at [518, 475] on button "Imprimir consumo" at bounding box center [484, 482] width 253 height 33
click at [501, 442] on button "IMPRESSORA" at bounding box center [490, 444] width 118 height 26
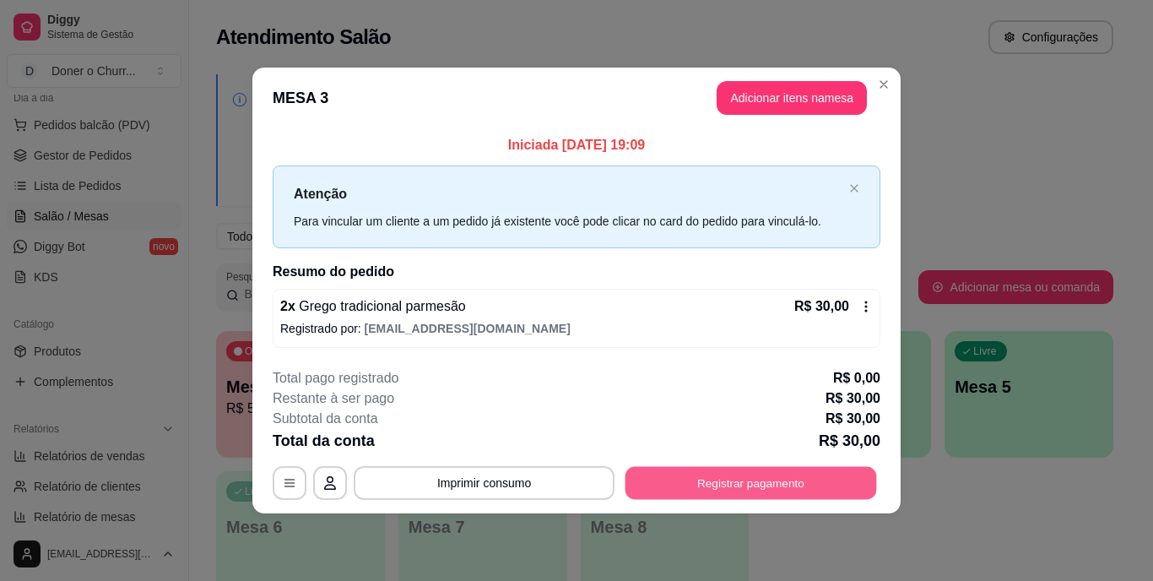
click at [709, 488] on button "Registrar pagamento" at bounding box center [752, 482] width 252 height 33
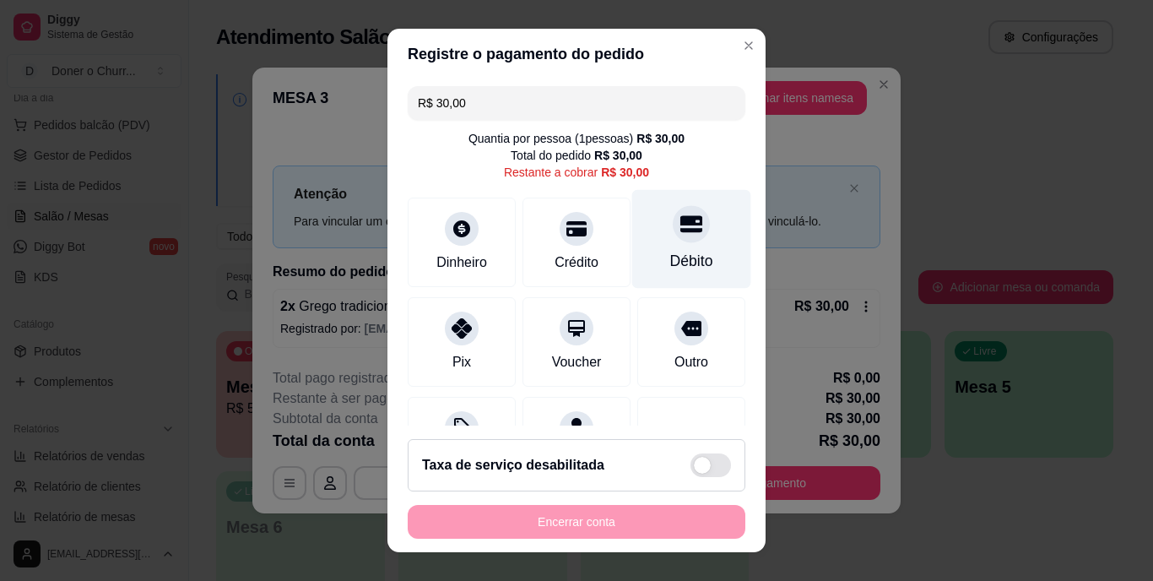
click at [673, 241] on div "Débito" at bounding box center [691, 239] width 119 height 99
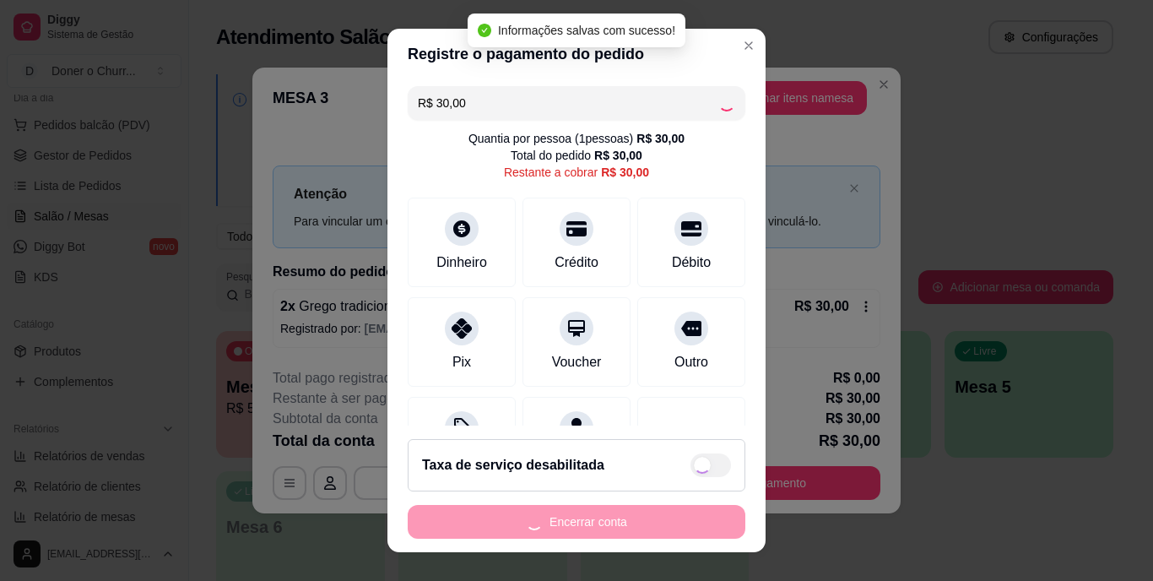
type input "R$ 0,00"
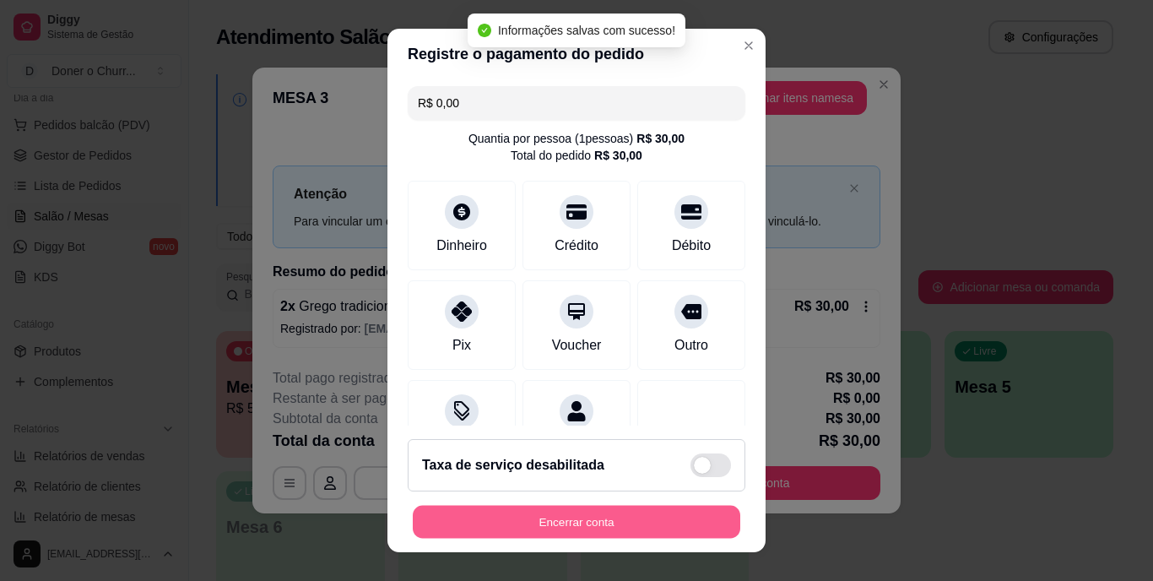
click at [581, 515] on button "Encerrar conta" at bounding box center [577, 521] width 328 height 33
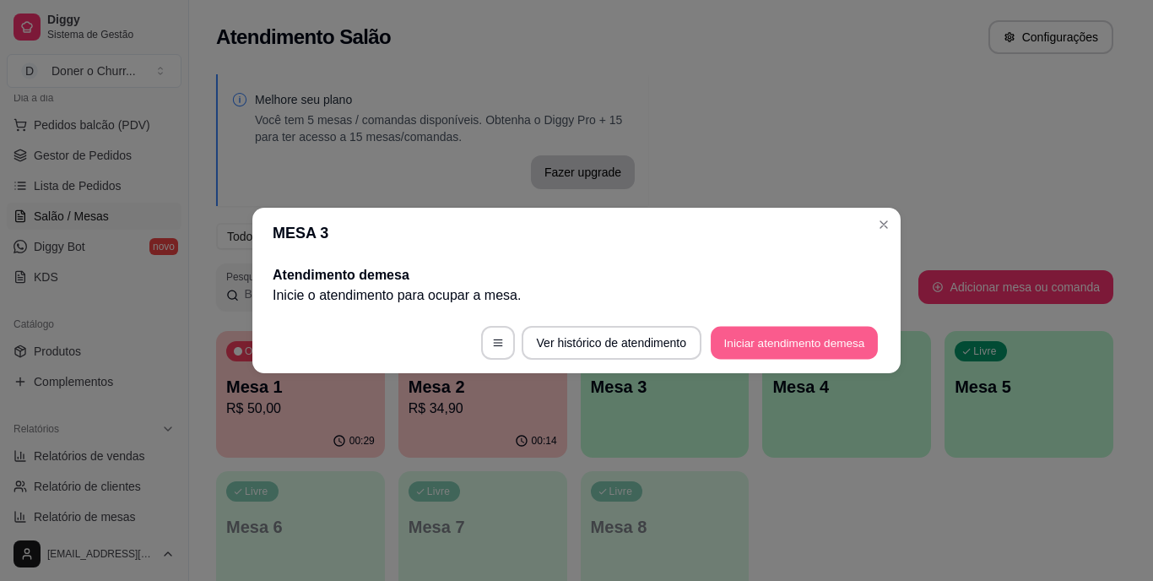
click at [839, 345] on button "Iniciar atendimento de mesa" at bounding box center [794, 343] width 167 height 33
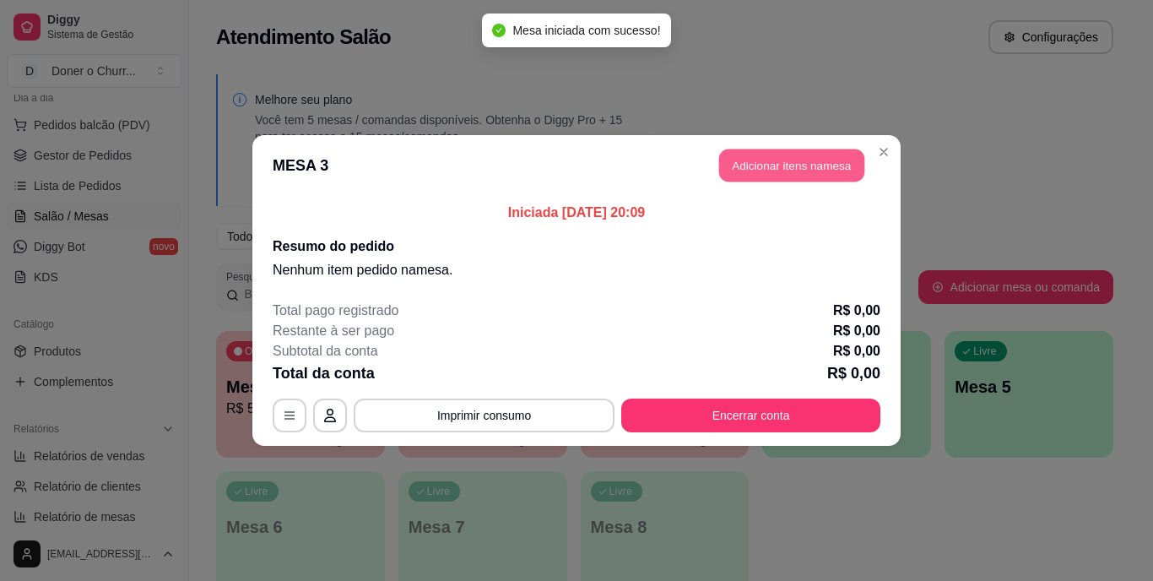
click at [773, 156] on button "Adicionar itens na mesa" at bounding box center [791, 165] width 145 height 33
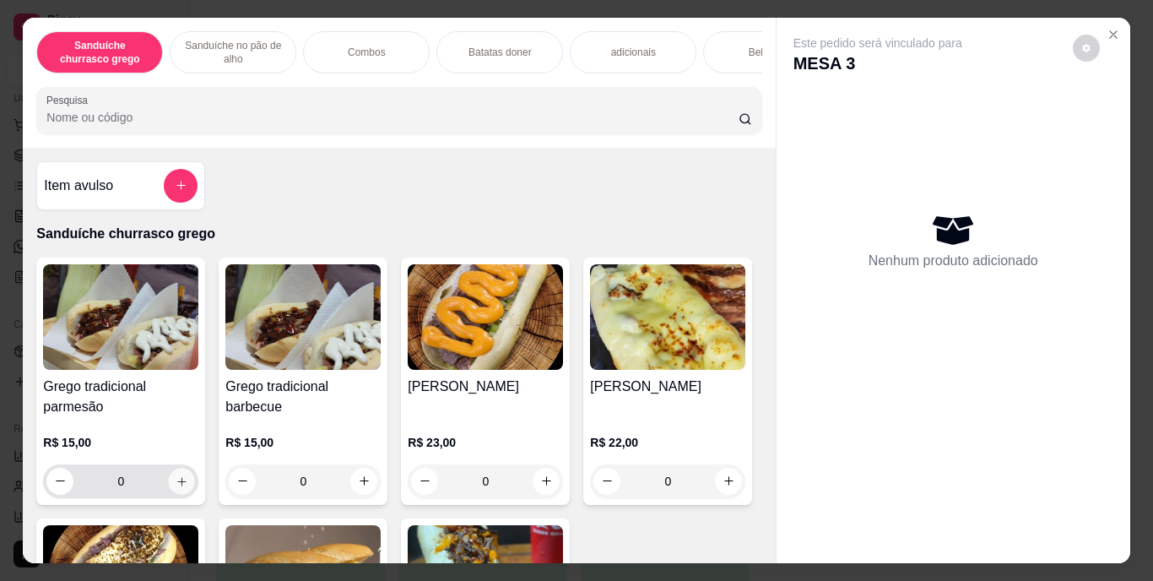
click at [177, 483] on icon "increase-product-quantity" at bounding box center [181, 481] width 8 height 8
type input "1"
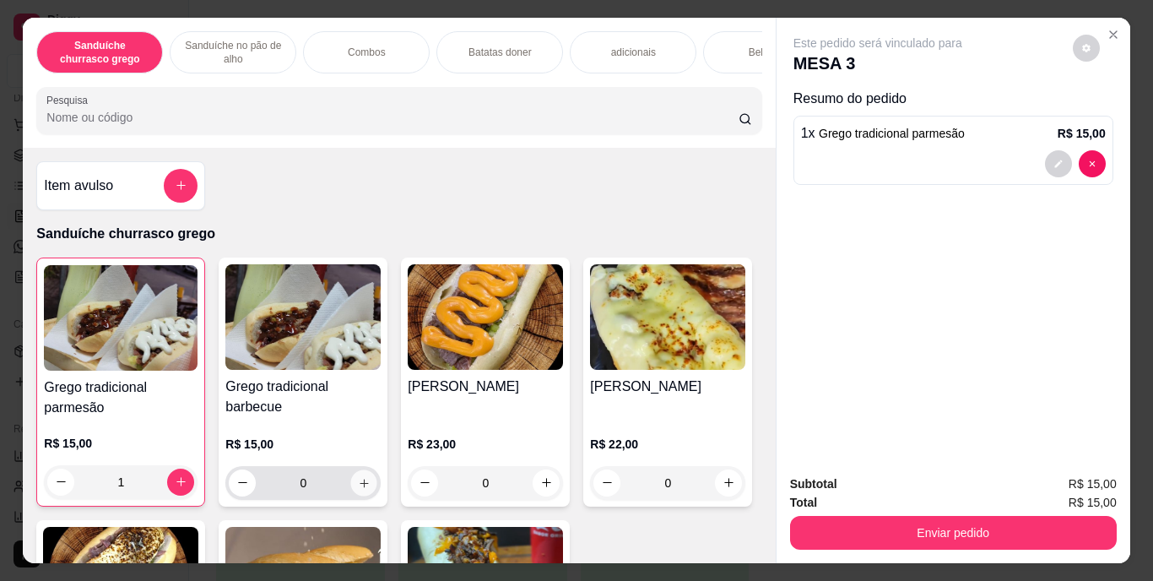
click at [358, 487] on icon "increase-product-quantity" at bounding box center [364, 482] width 13 height 13
type input "1"
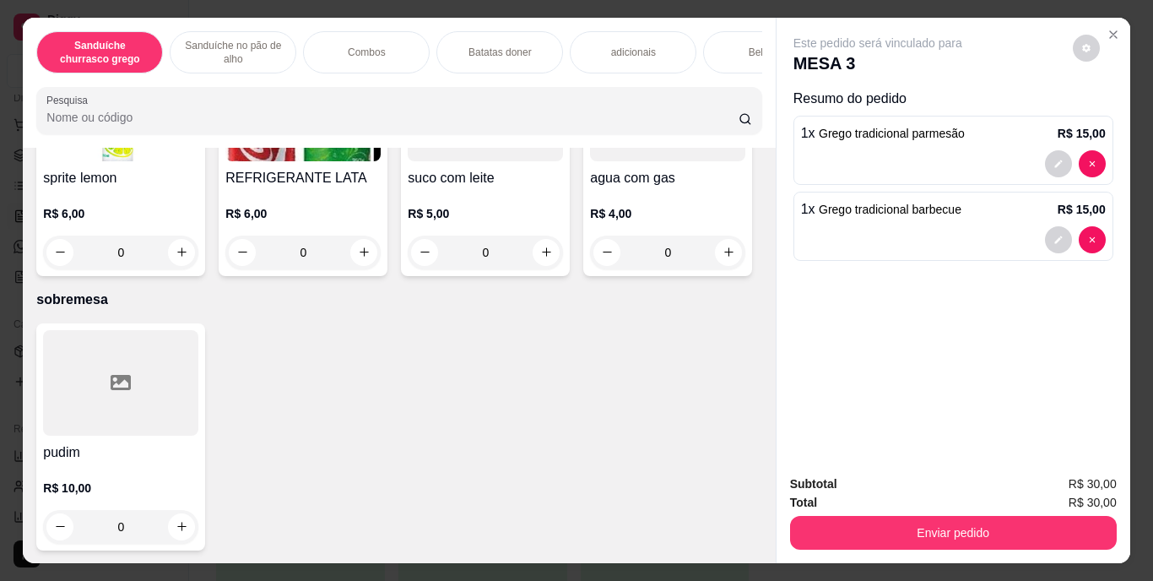
scroll to position [3166, 0]
click at [371, 258] on icon "increase-product-quantity" at bounding box center [364, 252] width 13 height 13
type input "1"
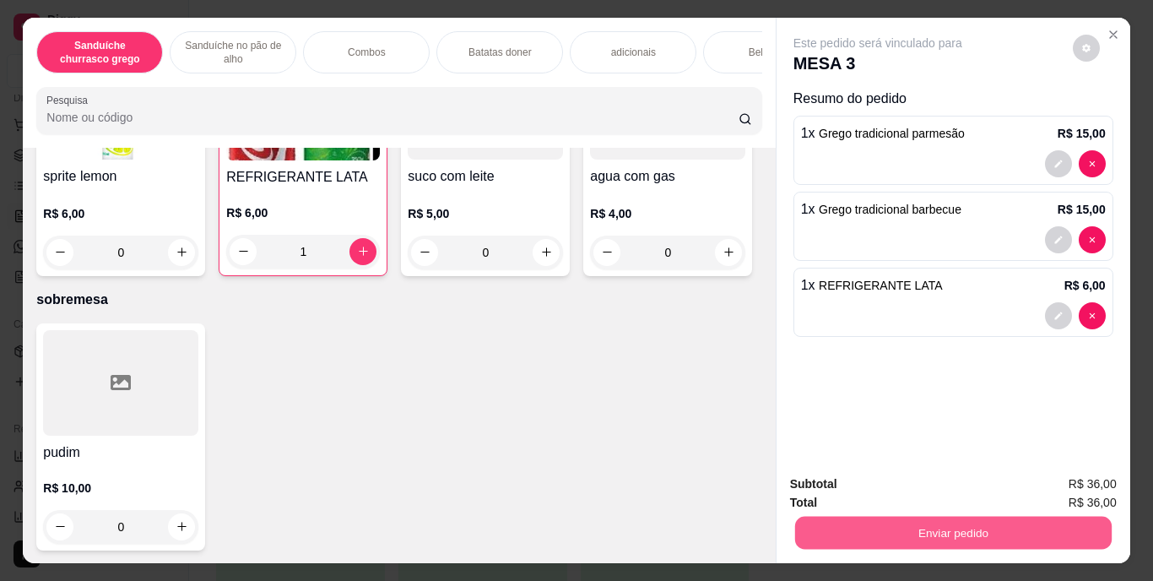
click at [999, 531] on button "Enviar pedido" at bounding box center [953, 533] width 317 height 33
click at [1082, 477] on button "Enviar pedido" at bounding box center [1073, 484] width 93 height 31
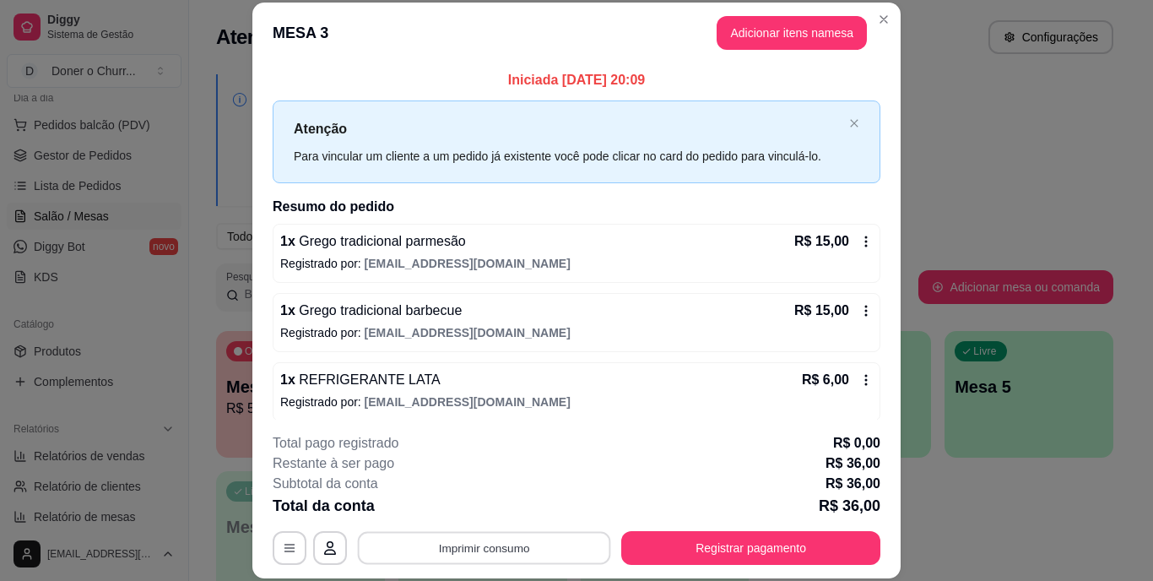
click at [506, 545] on button "Imprimir consumo" at bounding box center [484, 547] width 253 height 33
click at [502, 511] on button "IMPRESSORA" at bounding box center [483, 509] width 118 height 26
click at [528, 534] on button "Imprimir consumo" at bounding box center [484, 547] width 253 height 33
click at [498, 507] on button "IMPRESSORA" at bounding box center [483, 509] width 118 height 26
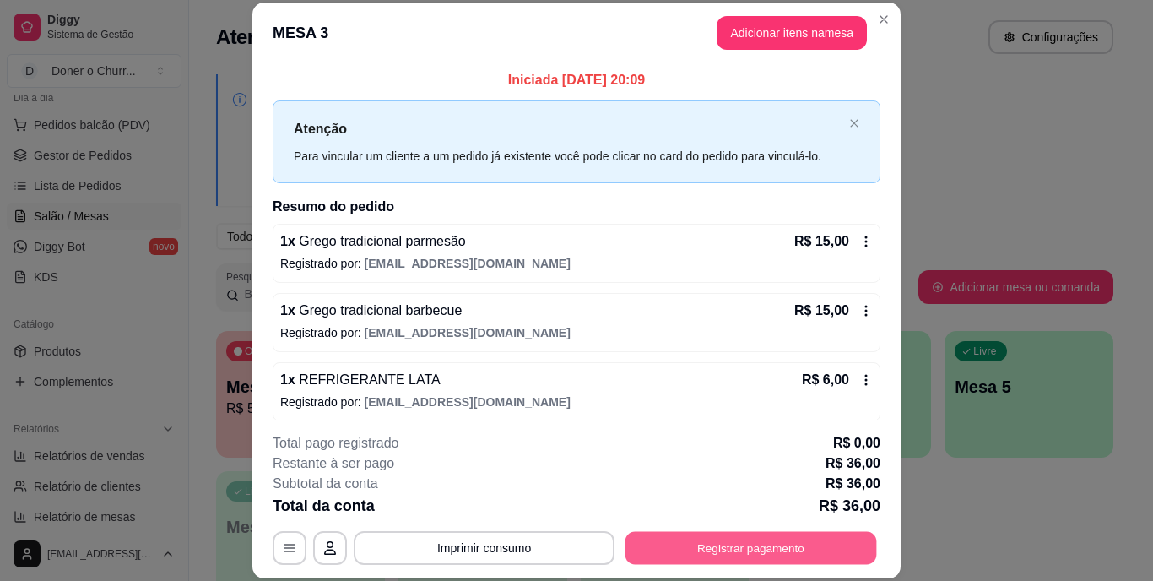
click at [694, 542] on button "Registrar pagamento" at bounding box center [752, 547] width 252 height 33
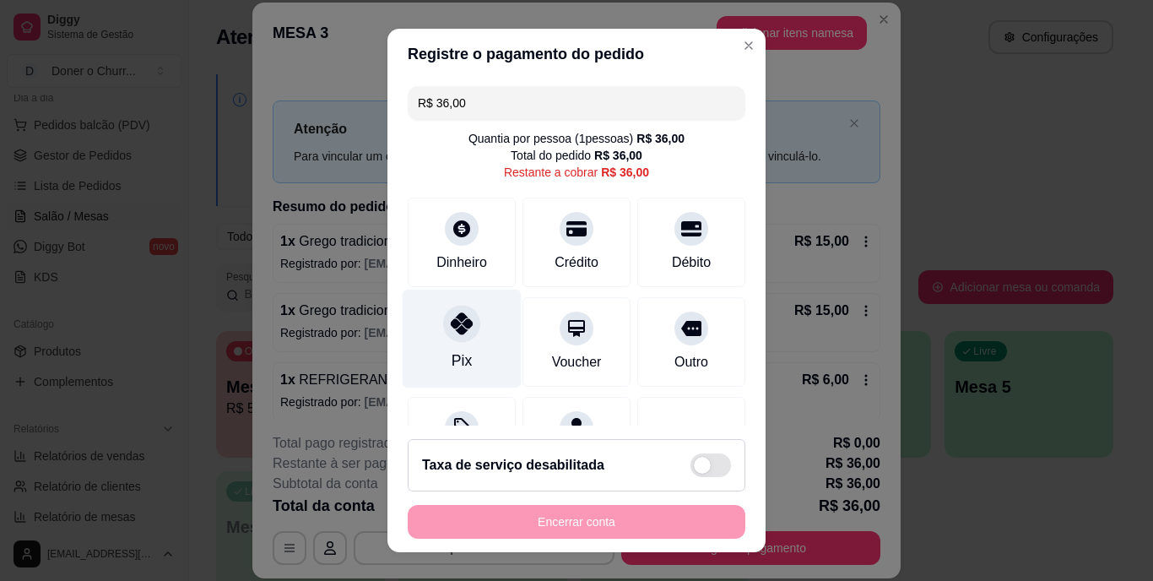
click at [463, 337] on div at bounding box center [461, 324] width 37 height 37
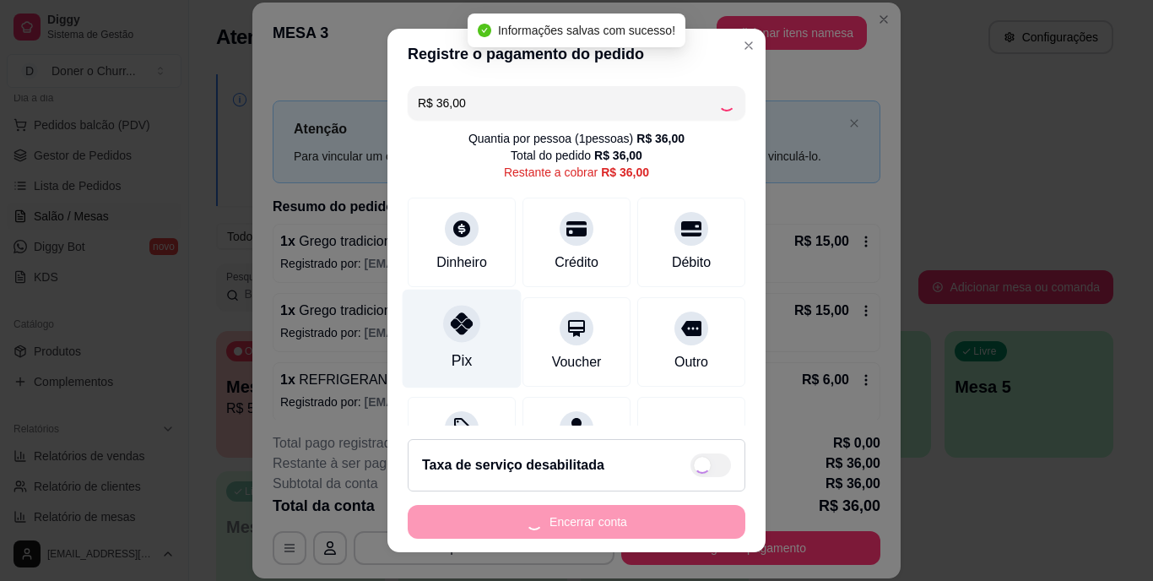
type input "R$ 0,00"
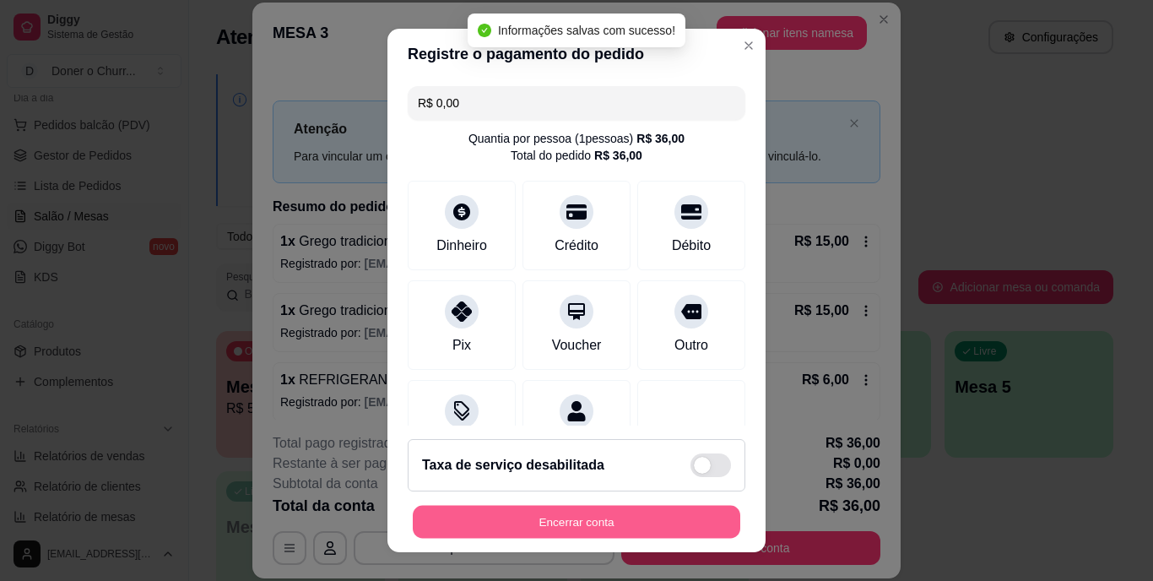
click at [556, 511] on button "Encerrar conta" at bounding box center [577, 521] width 328 height 33
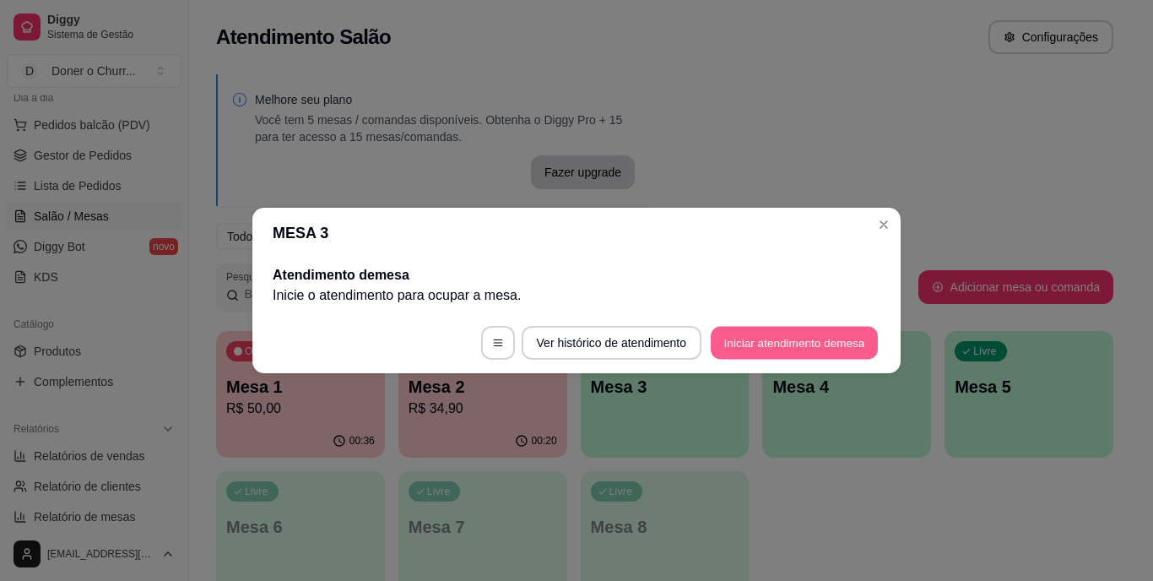
click at [822, 334] on button "Iniciar atendimento de mesa" at bounding box center [794, 343] width 167 height 33
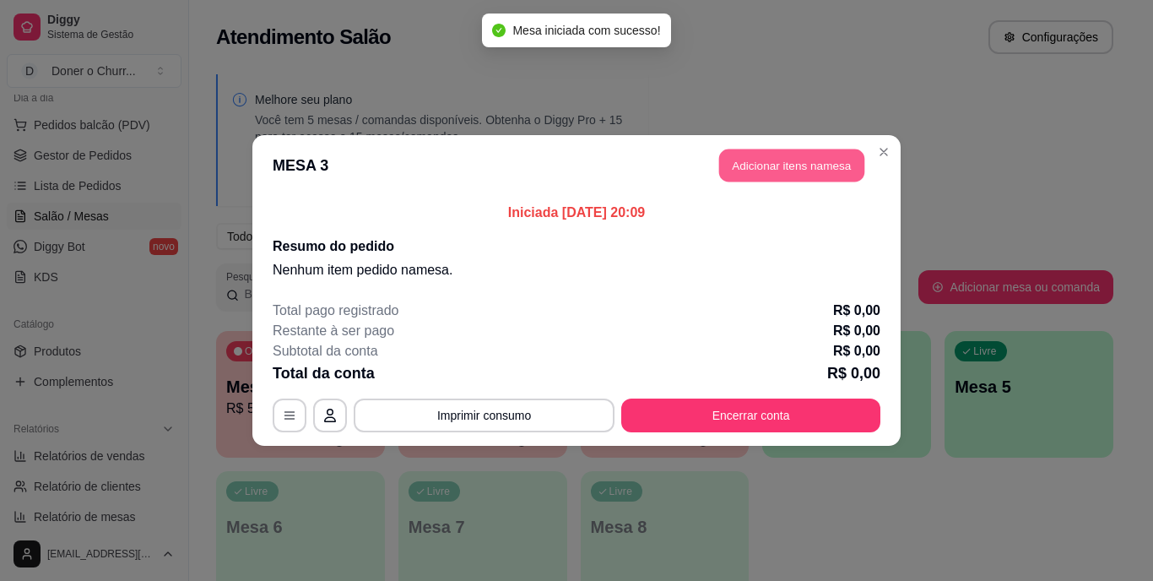
click at [803, 165] on button "Adicionar itens na mesa" at bounding box center [791, 165] width 145 height 33
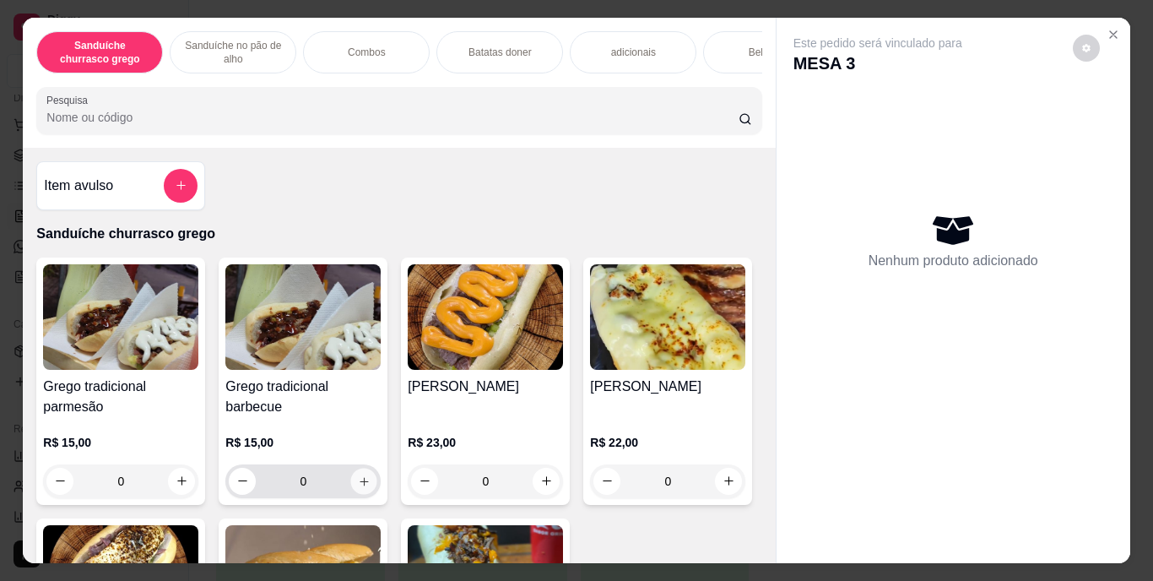
click at [364, 487] on icon "increase-product-quantity" at bounding box center [364, 481] width 13 height 13
click at [364, 489] on button "increase-product-quantity" at bounding box center [364, 481] width 26 height 26
type input "2"
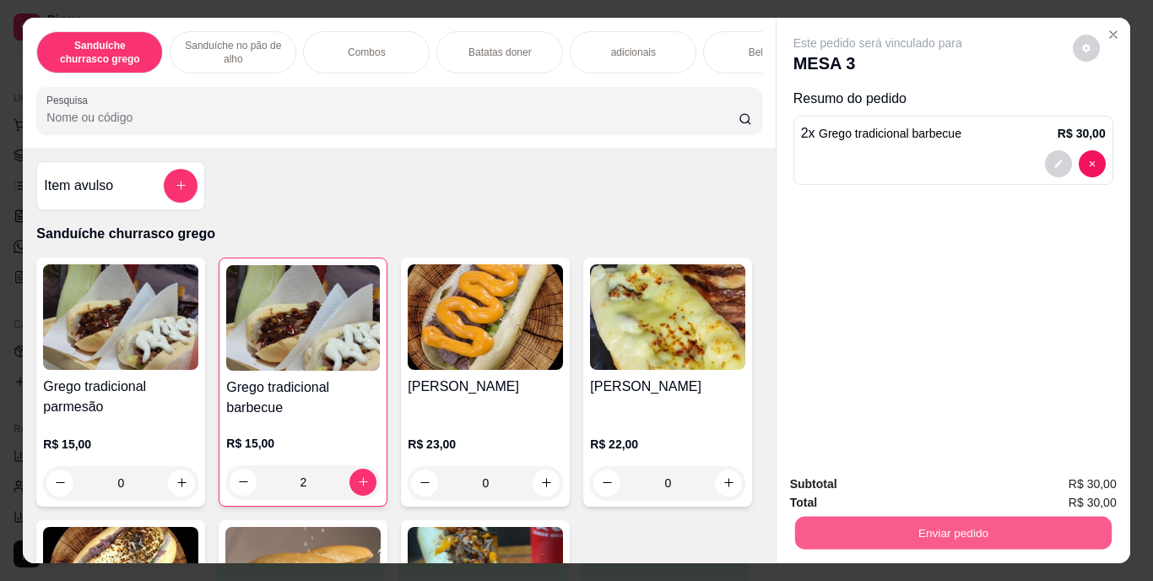
click at [955, 529] on button "Enviar pedido" at bounding box center [953, 533] width 317 height 33
click at [1055, 492] on button "Enviar pedido" at bounding box center [1073, 484] width 93 height 31
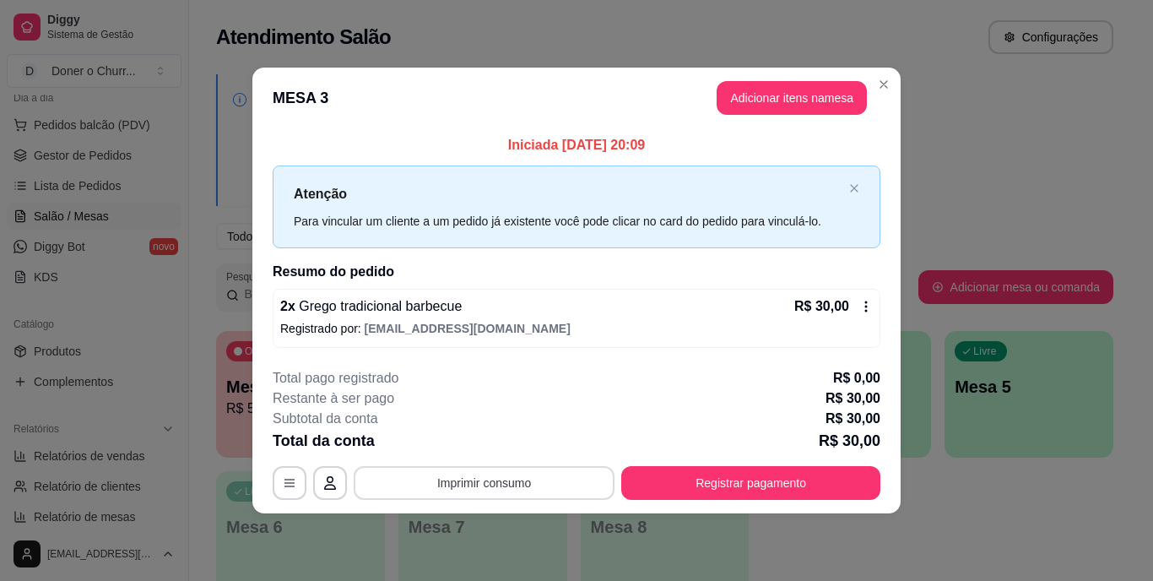
click at [520, 481] on button "Imprimir consumo" at bounding box center [484, 483] width 261 height 34
click at [515, 431] on button "IMPRESSORA" at bounding box center [490, 443] width 118 height 26
click at [521, 488] on button "Imprimir consumo" at bounding box center [484, 482] width 253 height 33
click at [508, 442] on button "IMPRESSORA" at bounding box center [490, 444] width 118 height 26
click at [511, 450] on div "Total da conta R$ 30,00" at bounding box center [577, 441] width 608 height 24
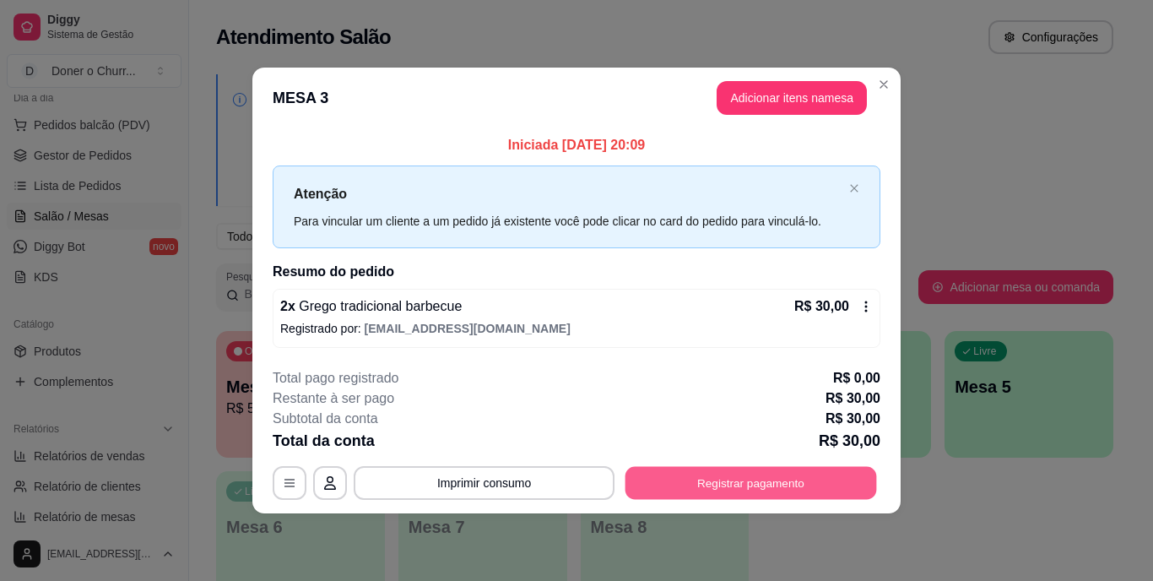
click at [723, 479] on button "Registrar pagamento" at bounding box center [752, 482] width 252 height 33
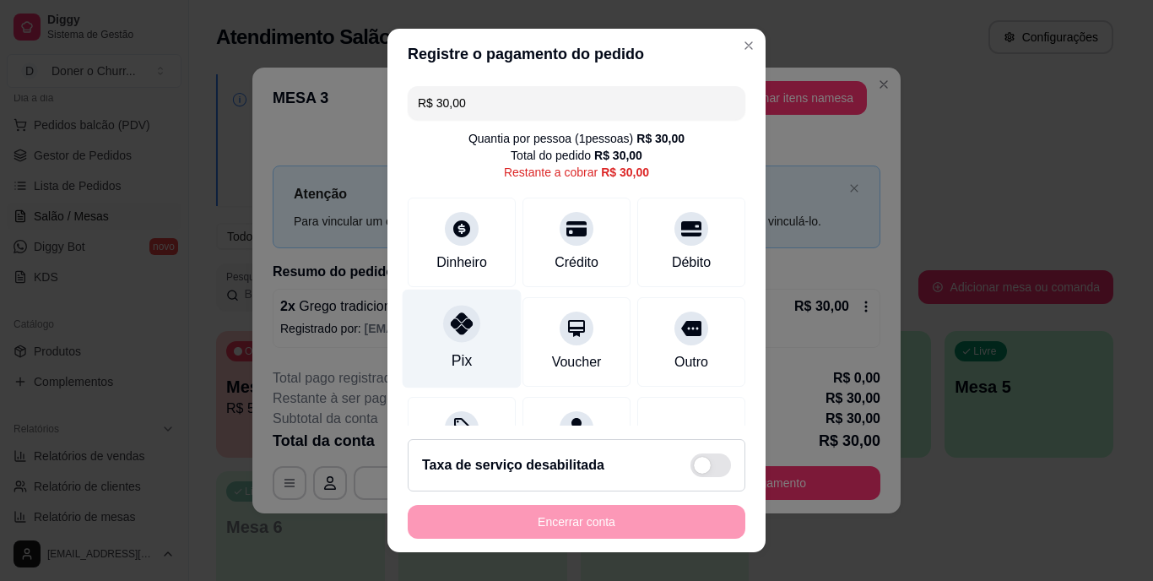
click at [455, 323] on icon at bounding box center [462, 324] width 22 height 22
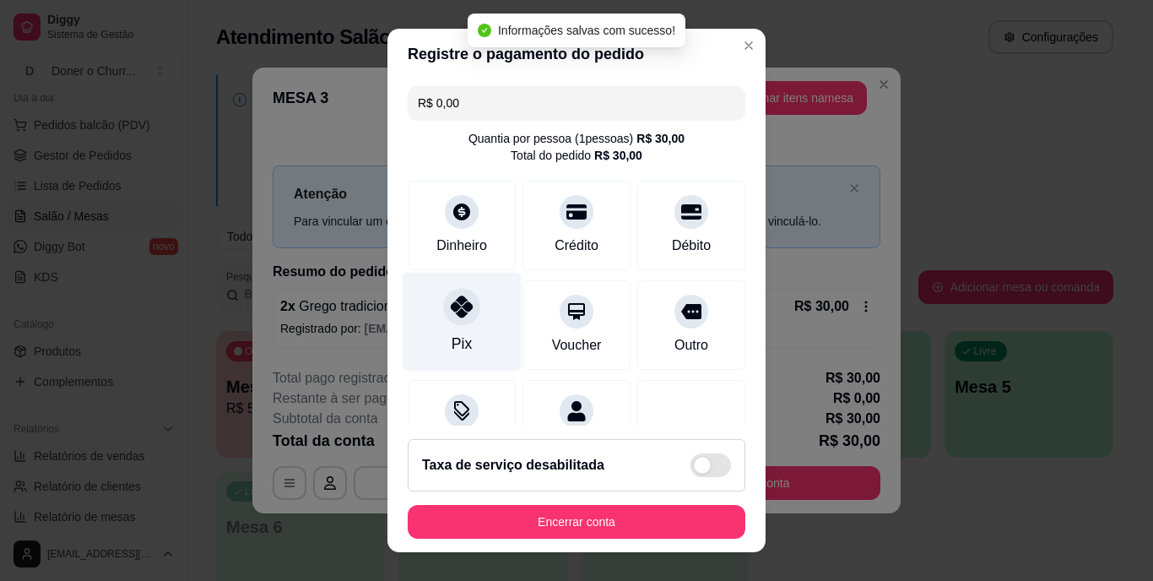
type input "R$ 0,00"
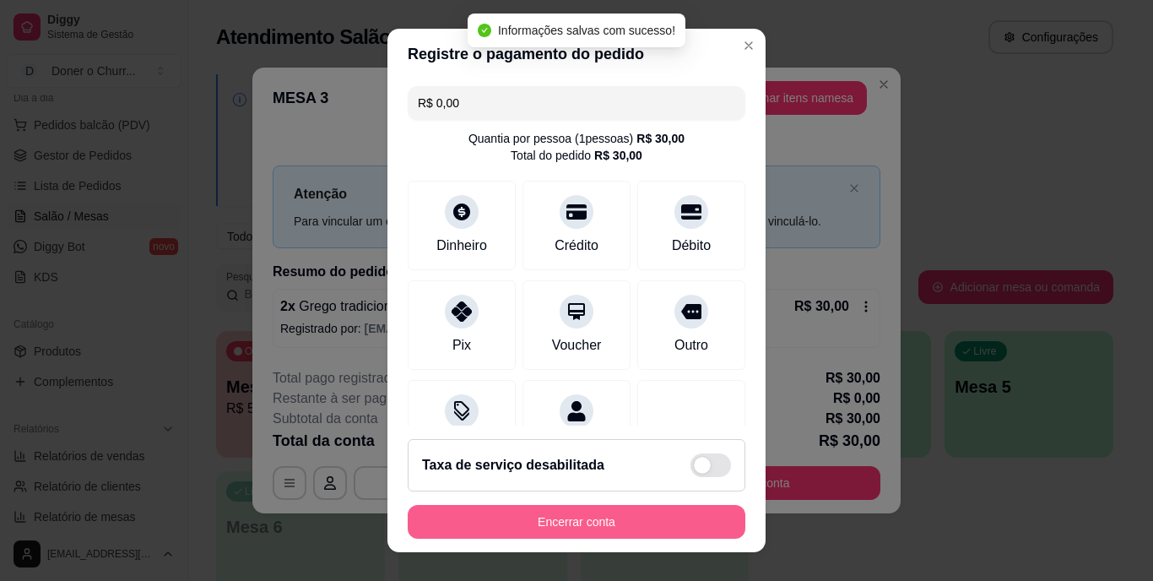
click at [528, 513] on button "Encerrar conta" at bounding box center [577, 522] width 338 height 34
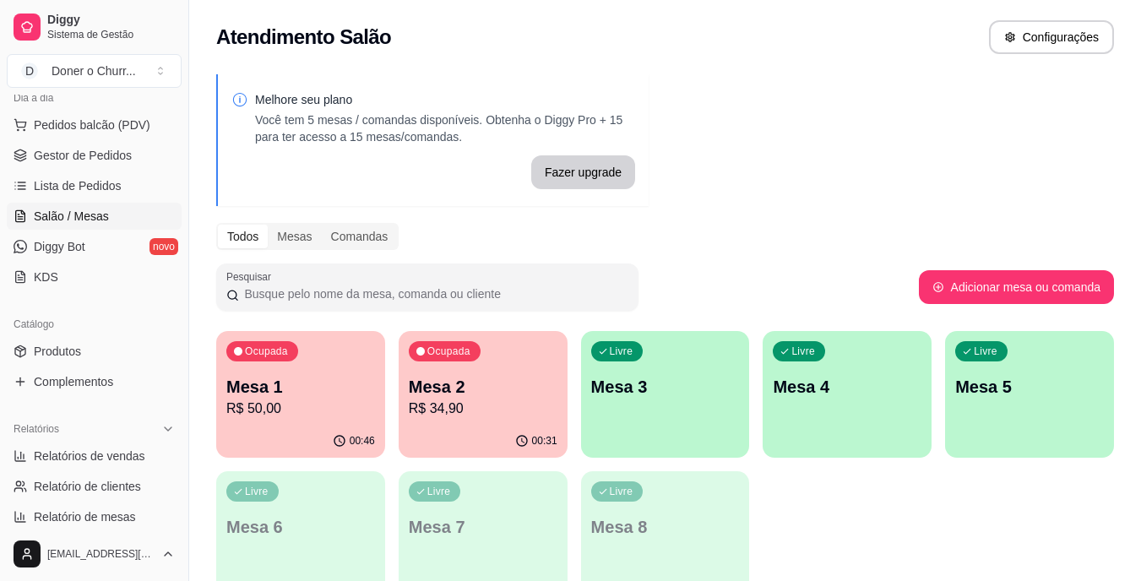
click at [691, 411] on div "Livre Mesa 3" at bounding box center [665, 384] width 169 height 106
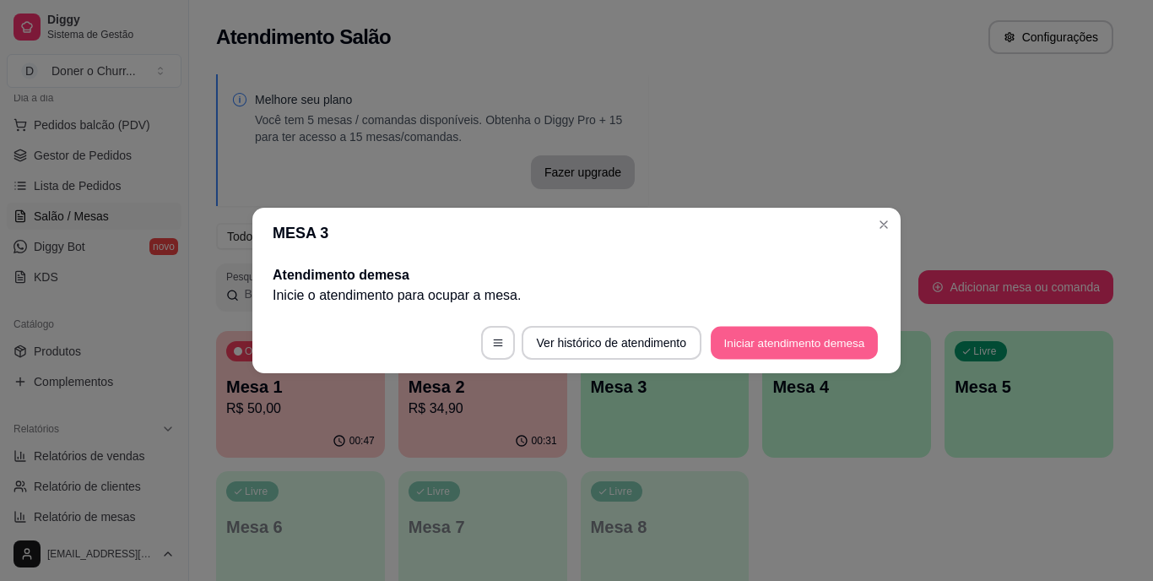
click at [829, 345] on button "Iniciar atendimento de mesa" at bounding box center [794, 343] width 167 height 33
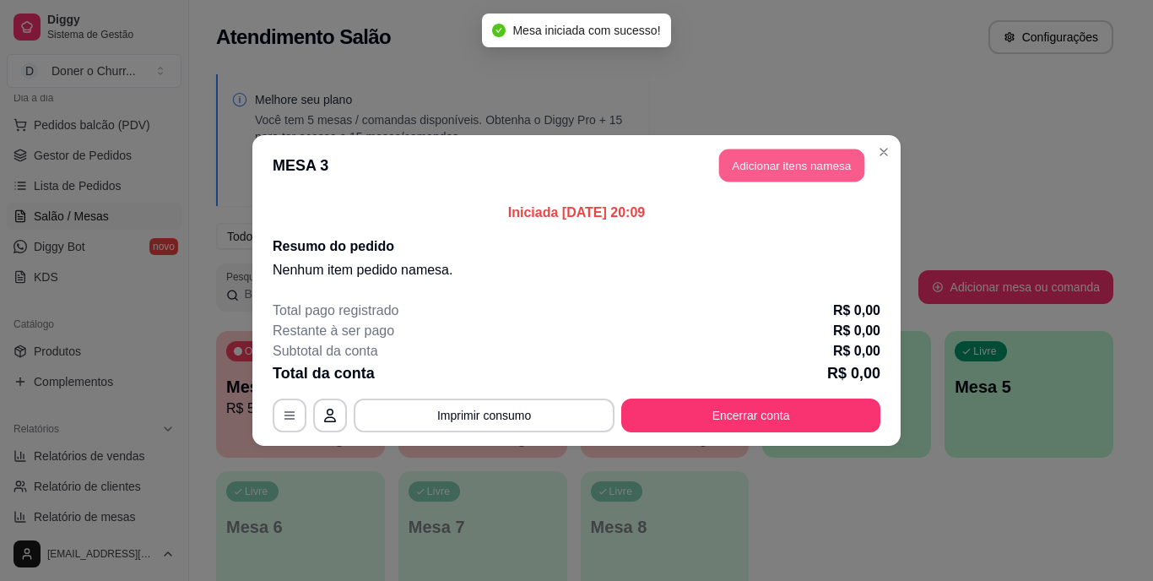
click at [817, 161] on button "Adicionar itens na mesa" at bounding box center [791, 165] width 145 height 33
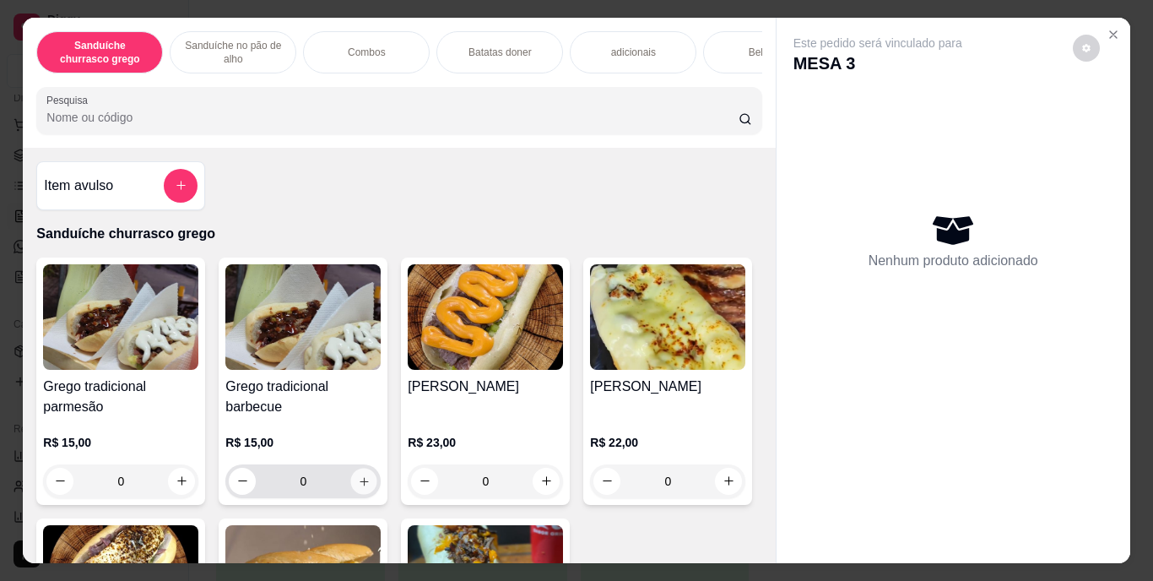
click at [360, 486] on icon "increase-product-quantity" at bounding box center [364, 481] width 8 height 8
type input "1"
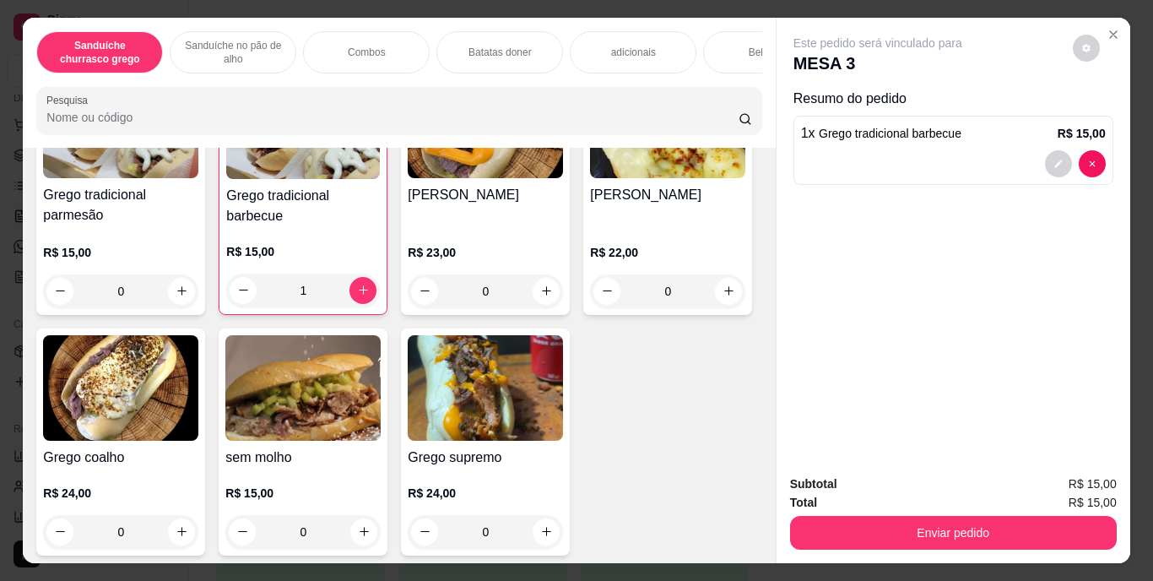
scroll to position [339, 0]
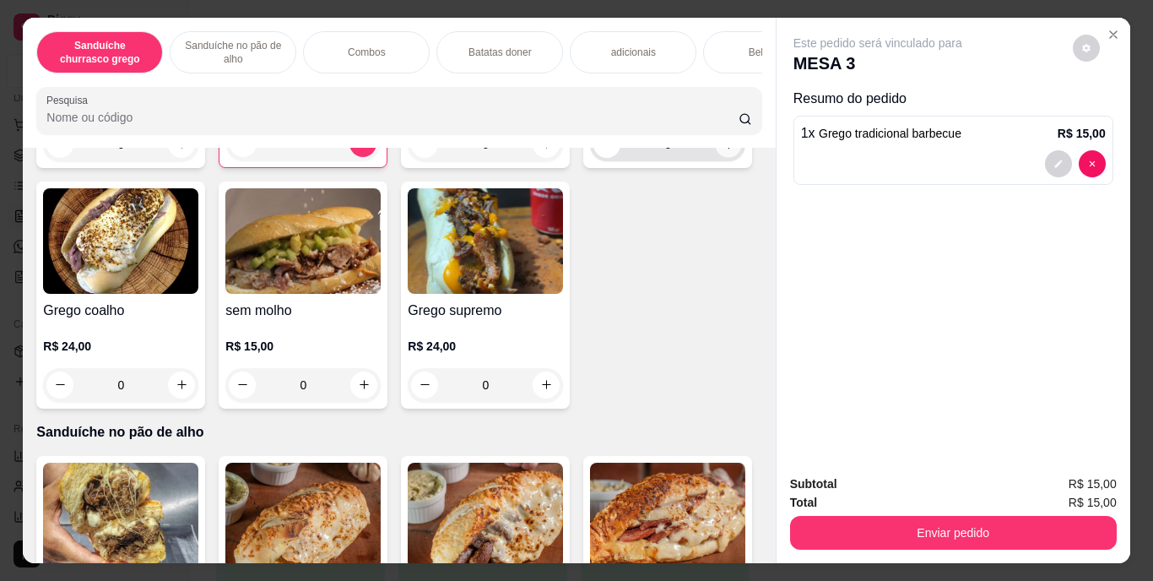
click at [716, 157] on button "increase-product-quantity" at bounding box center [729, 144] width 26 height 26
type input "1"
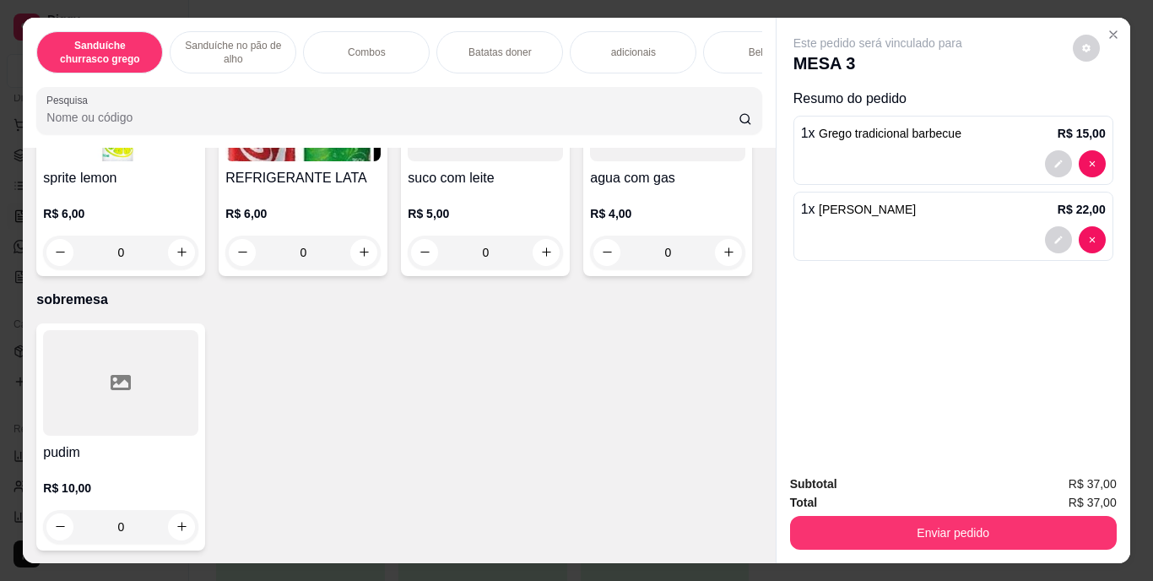
scroll to position [3079, 0]
click at [723, 18] on icon "increase-product-quantity" at bounding box center [729, 11] width 13 height 13
type input "2"
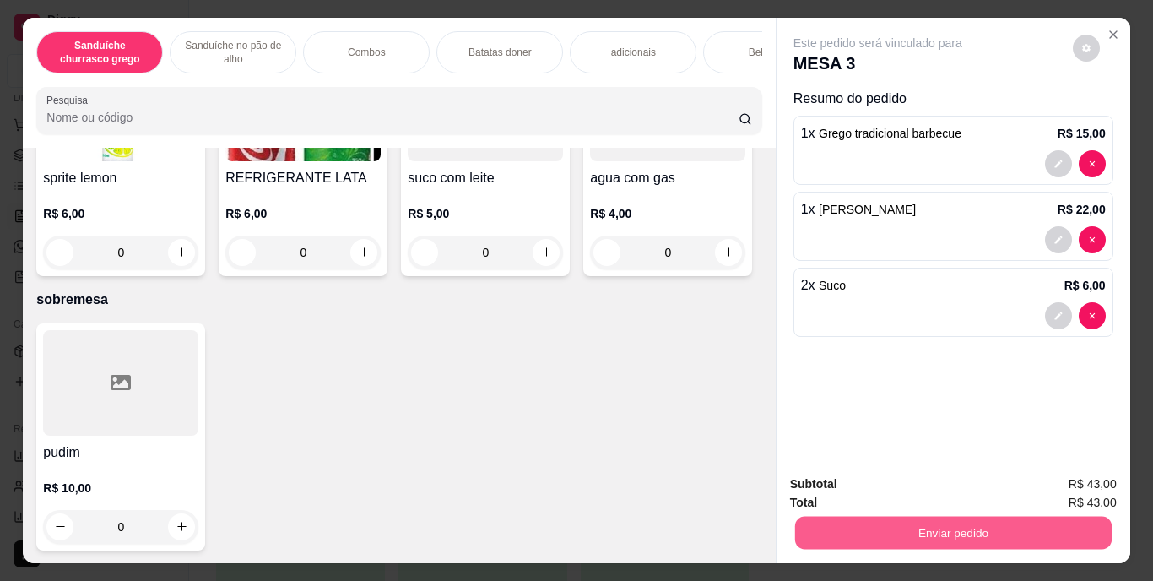
click at [909, 522] on button "Enviar pedido" at bounding box center [953, 533] width 317 height 33
click at [1078, 475] on button "Enviar pedido" at bounding box center [1072, 485] width 95 height 32
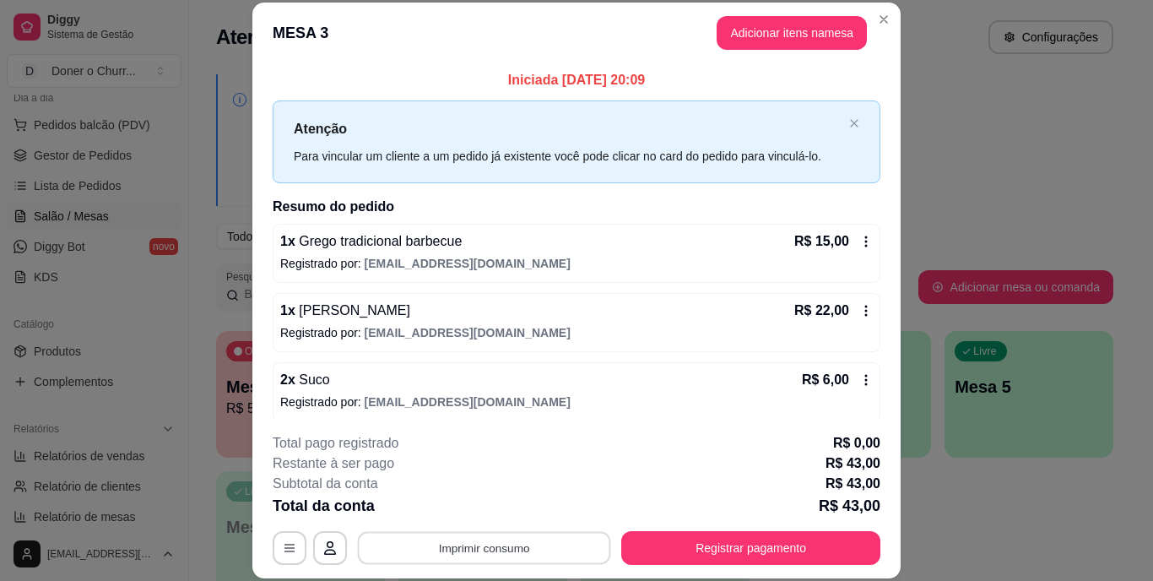
click at [487, 545] on button "Imprimir consumo" at bounding box center [484, 547] width 253 height 33
click at [475, 505] on button "IMPRESSORA" at bounding box center [483, 509] width 118 height 26
click at [470, 553] on button "Imprimir consumo" at bounding box center [484, 547] width 253 height 33
click at [480, 512] on button "IMPRESSORA" at bounding box center [483, 509] width 118 height 26
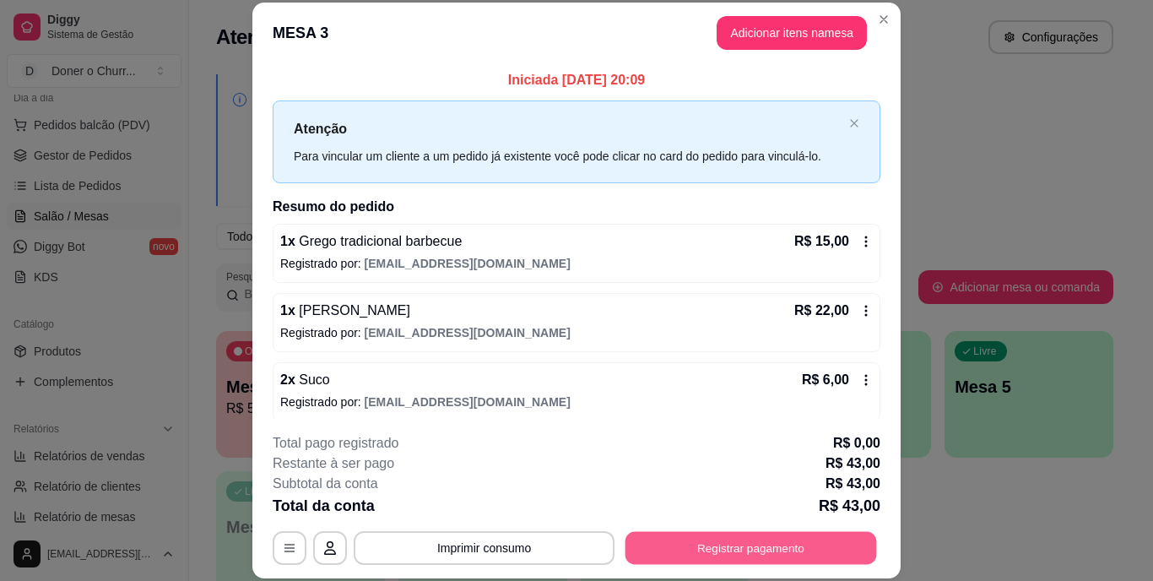
click at [703, 547] on button "Registrar pagamento" at bounding box center [752, 547] width 252 height 33
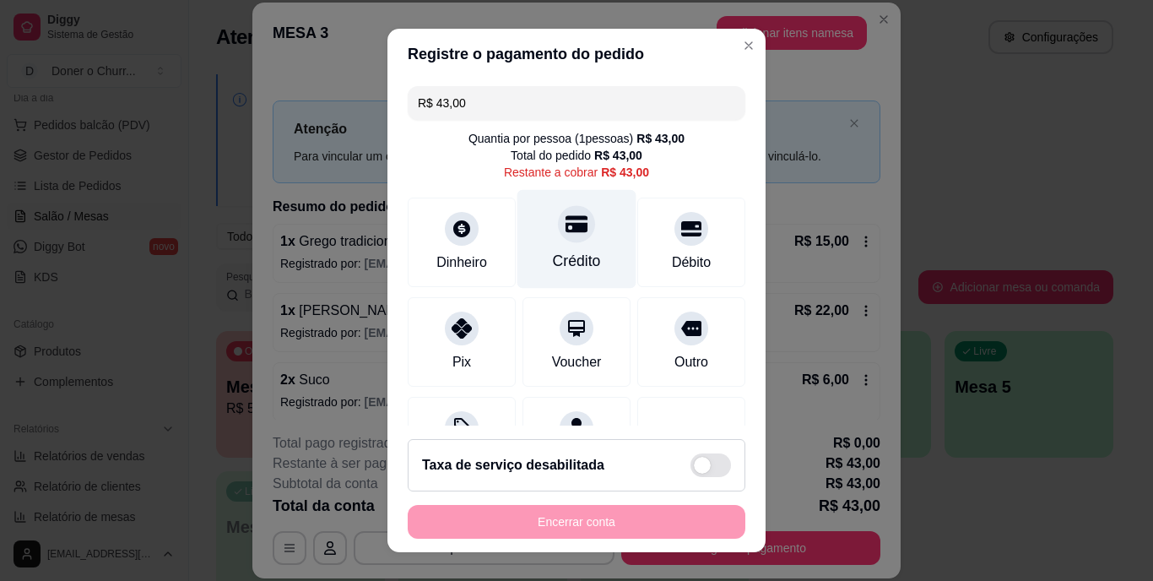
click at [566, 219] on icon at bounding box center [577, 224] width 22 height 17
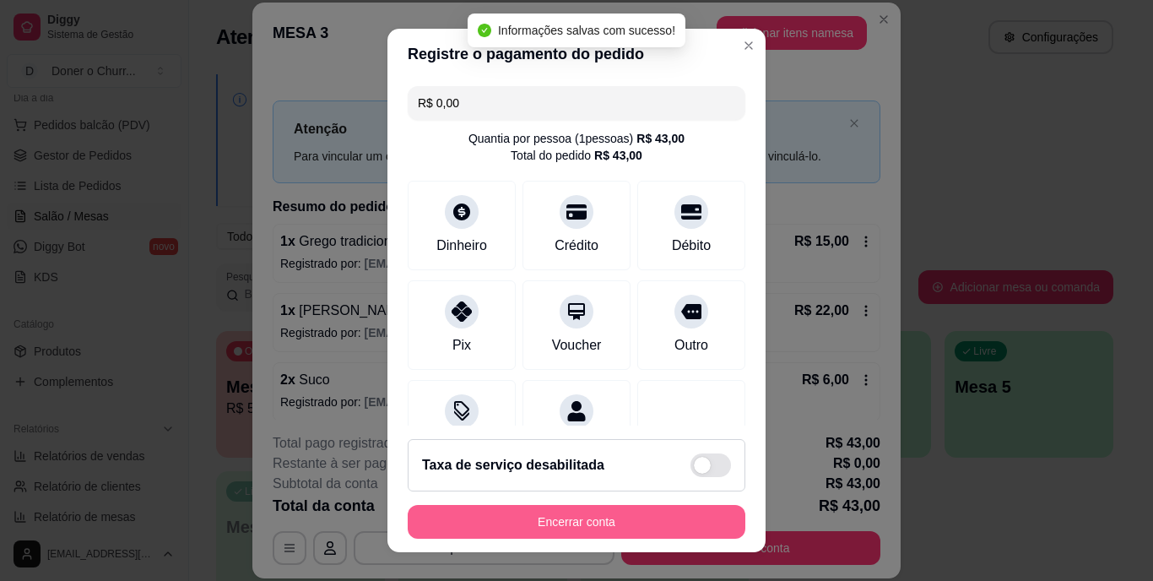
type input "R$ 0,00"
click at [590, 512] on button "Encerrar conta" at bounding box center [577, 521] width 328 height 33
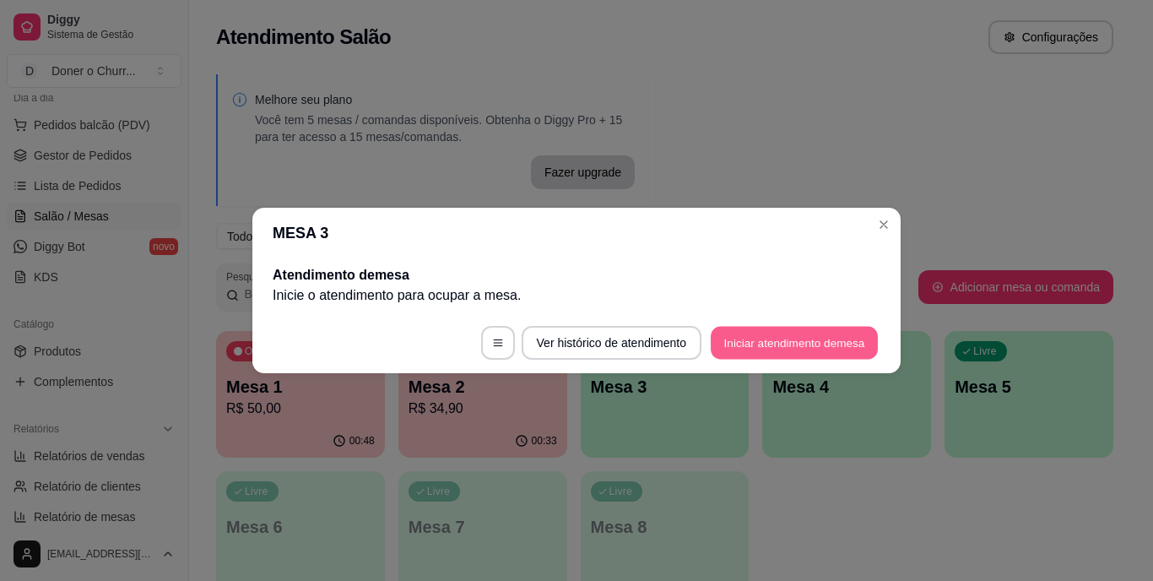
click at [798, 343] on button "Iniciar atendimento de mesa" at bounding box center [794, 343] width 167 height 33
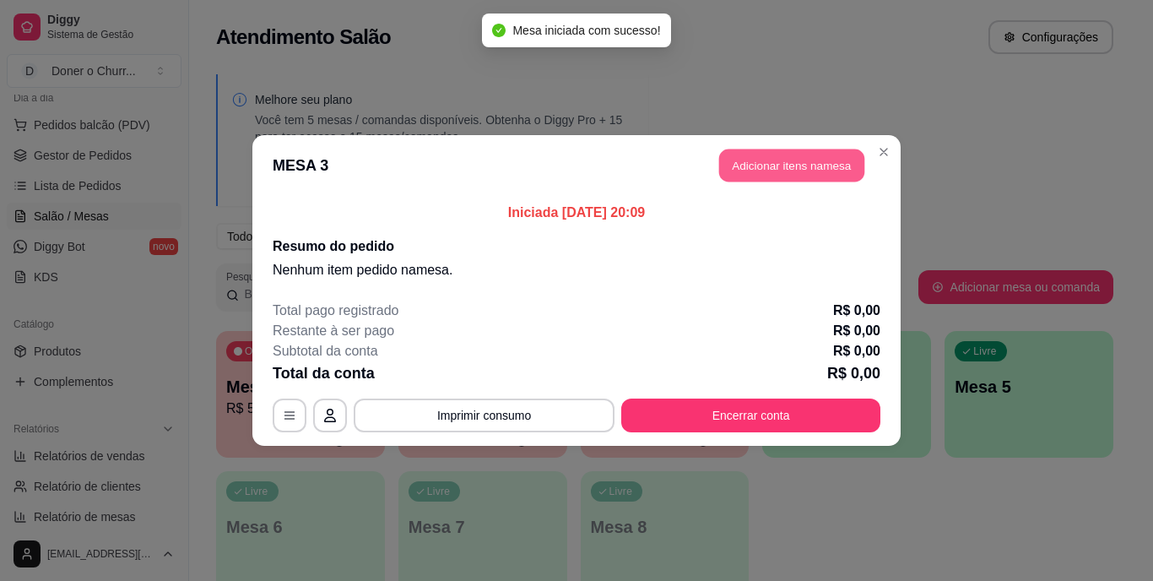
click at [763, 165] on button "Adicionar itens na mesa" at bounding box center [791, 165] width 145 height 33
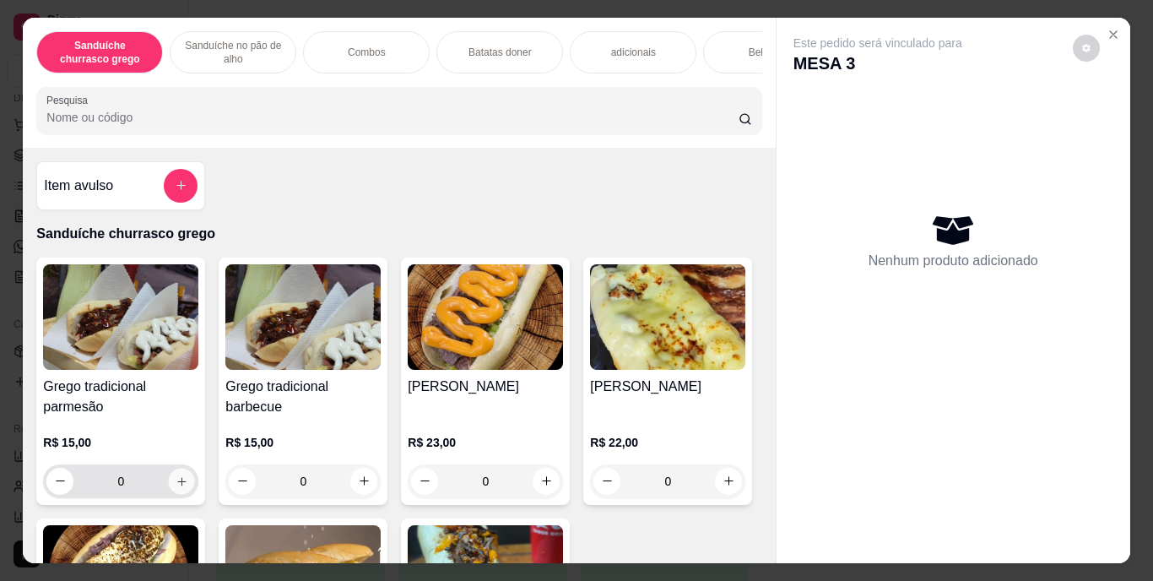
click at [179, 487] on icon "increase-product-quantity" at bounding box center [182, 481] width 13 height 13
type input "1"
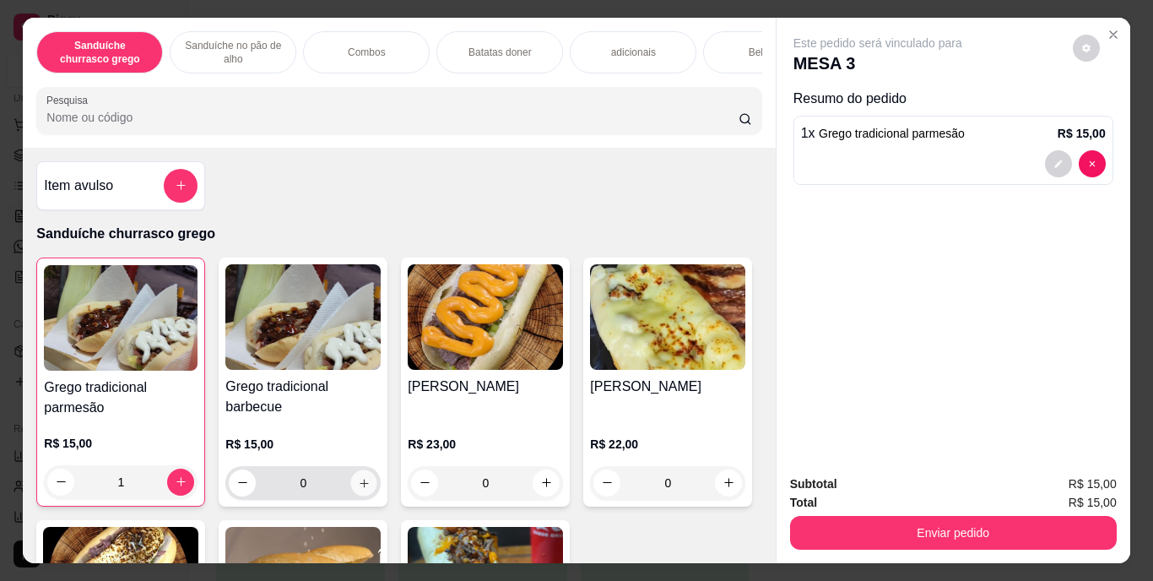
click at [362, 483] on icon "increase-product-quantity" at bounding box center [364, 482] width 13 height 13
type input "1"
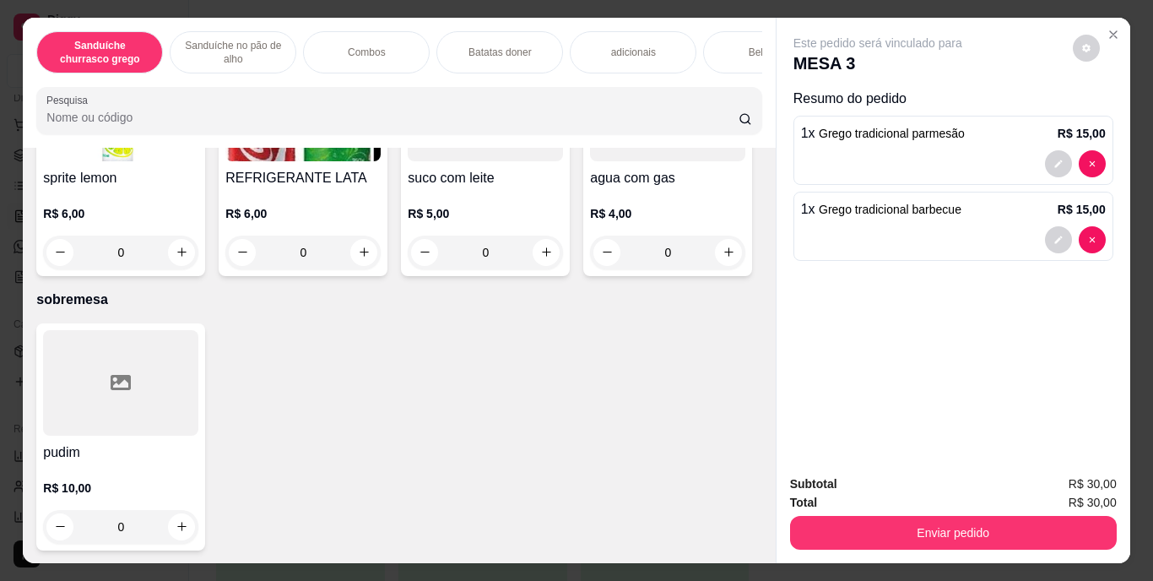
scroll to position [3153, 0]
click at [723, 18] on icon "increase-product-quantity" at bounding box center [729, 11] width 13 height 13
type input "1"
click at [920, 512] on div "Enviar pedido" at bounding box center [953, 531] width 327 height 38
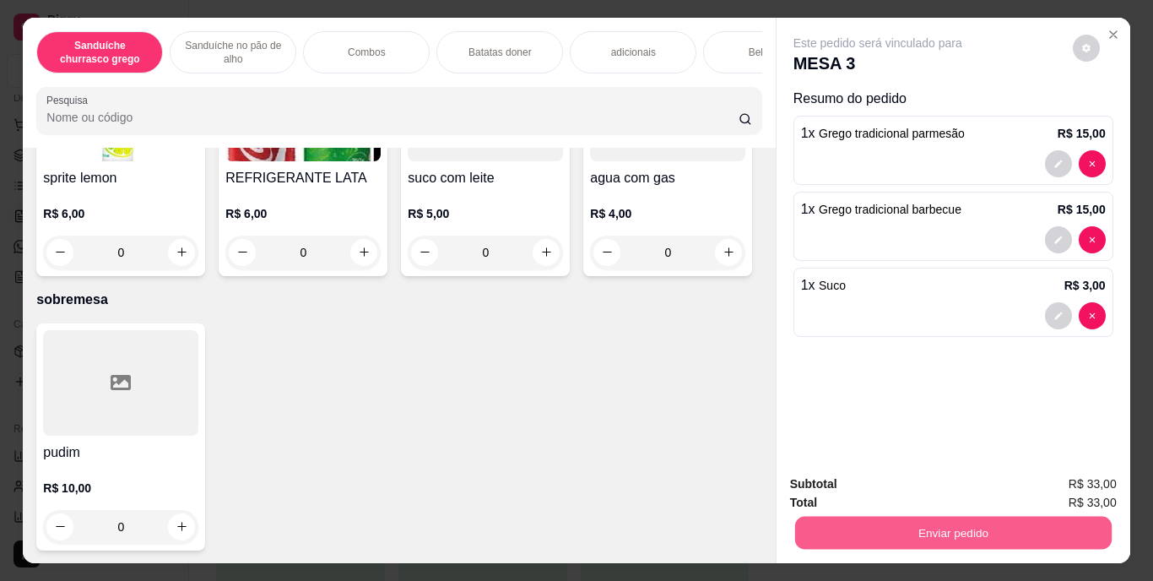
click at [938, 537] on button "Enviar pedido" at bounding box center [953, 533] width 317 height 33
click at [1065, 484] on button "Enviar pedido" at bounding box center [1073, 484] width 93 height 31
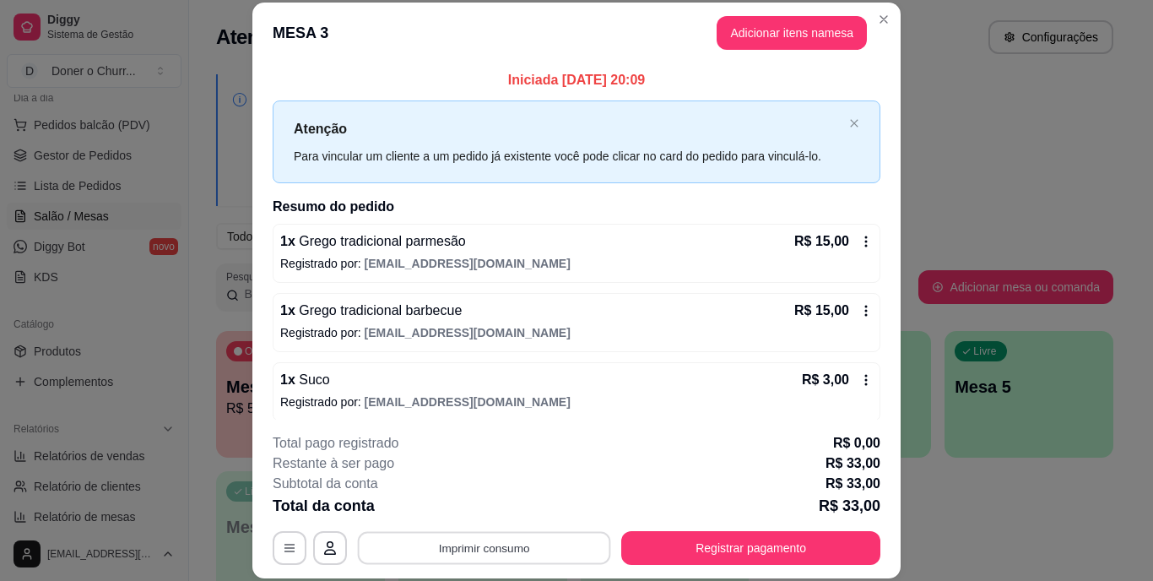
click at [526, 548] on button "Imprimir consumo" at bounding box center [484, 547] width 253 height 33
click at [475, 499] on button "IMPRESSORA" at bounding box center [483, 509] width 118 height 26
click at [492, 545] on button "Imprimir consumo" at bounding box center [484, 547] width 253 height 33
click at [474, 510] on button "IMPRESSORA" at bounding box center [483, 509] width 118 height 26
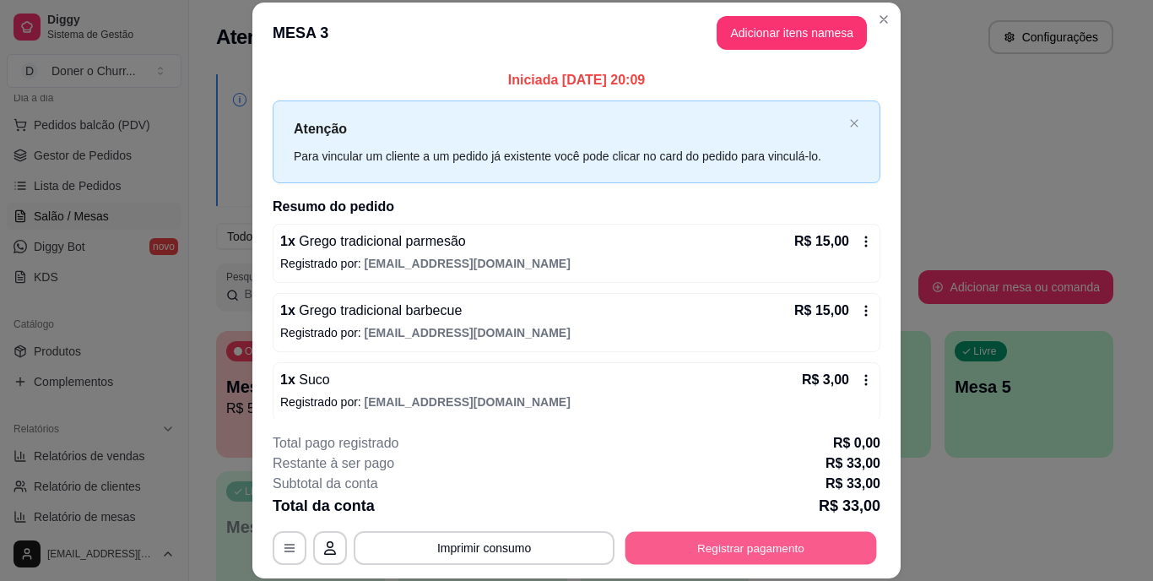
click at [697, 545] on button "Registrar pagamento" at bounding box center [752, 547] width 252 height 33
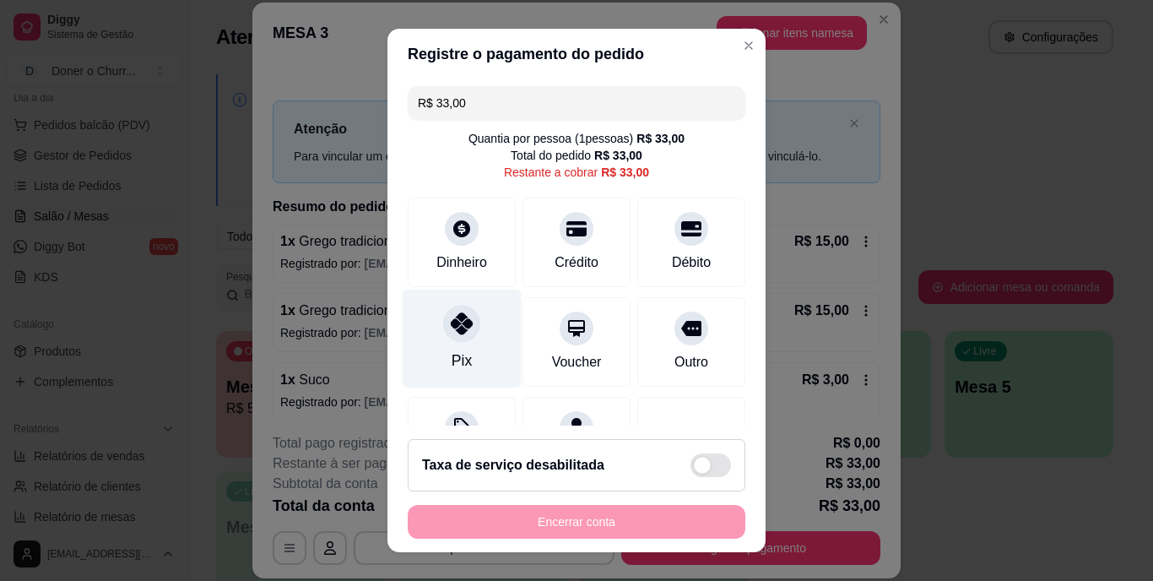
click at [454, 330] on icon at bounding box center [462, 324] width 22 height 22
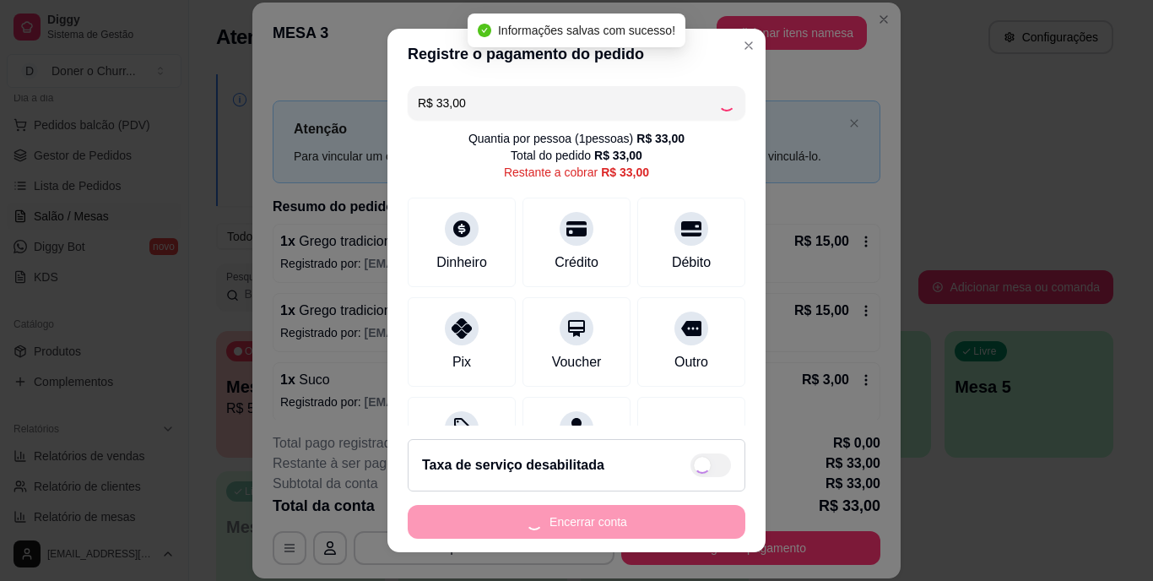
type input "R$ 0,00"
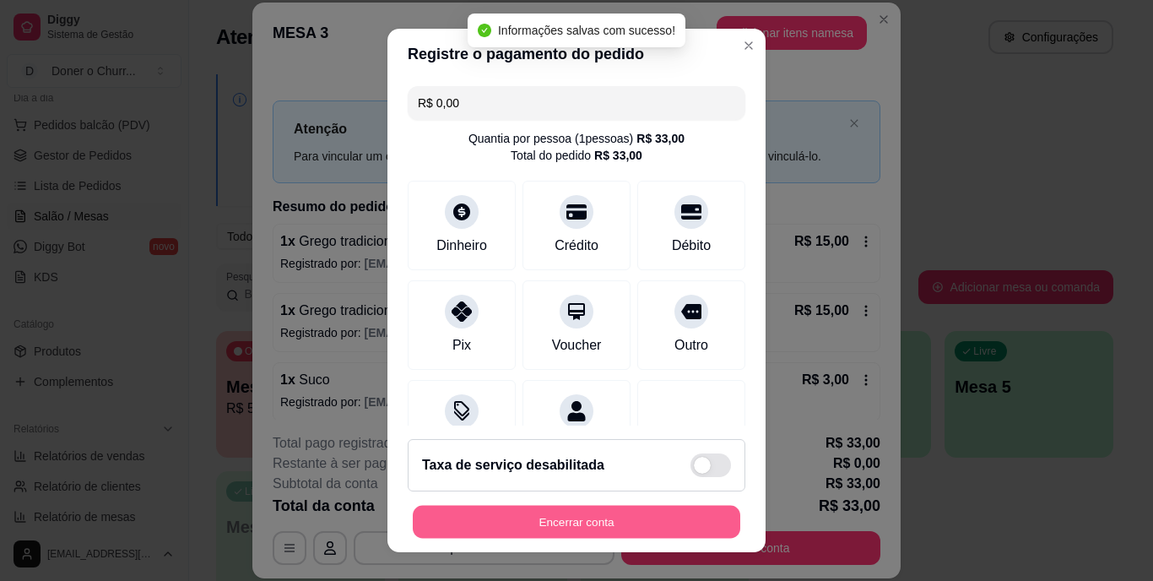
click at [535, 512] on button "Encerrar conta" at bounding box center [577, 521] width 328 height 33
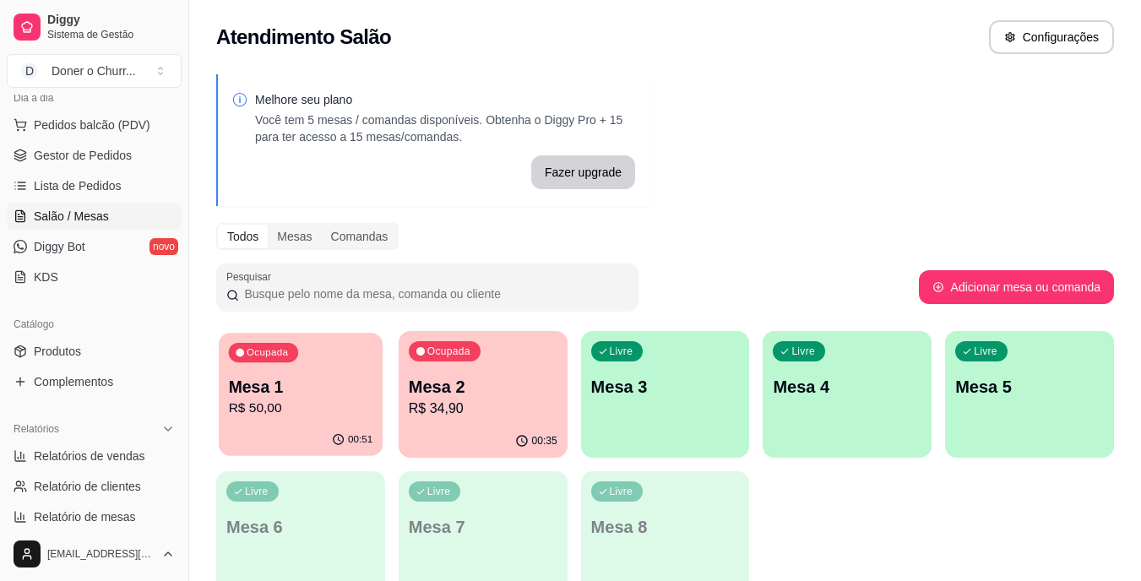
click at [258, 419] on div "Ocupada Mesa 1 R$ 50,00" at bounding box center [301, 378] width 164 height 91
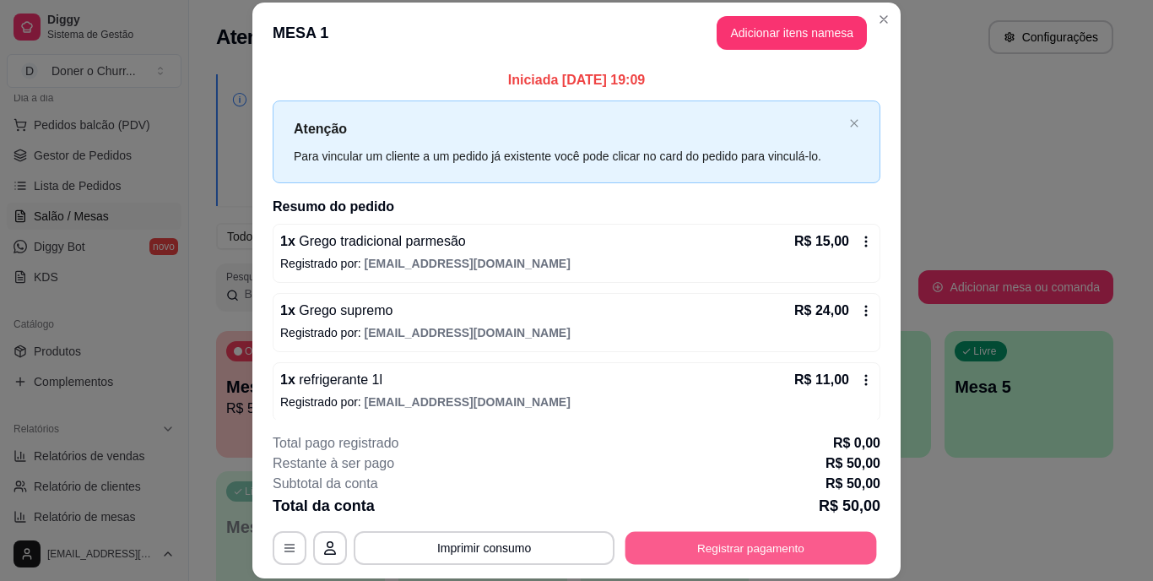
click at [710, 545] on button "Registrar pagamento" at bounding box center [752, 547] width 252 height 33
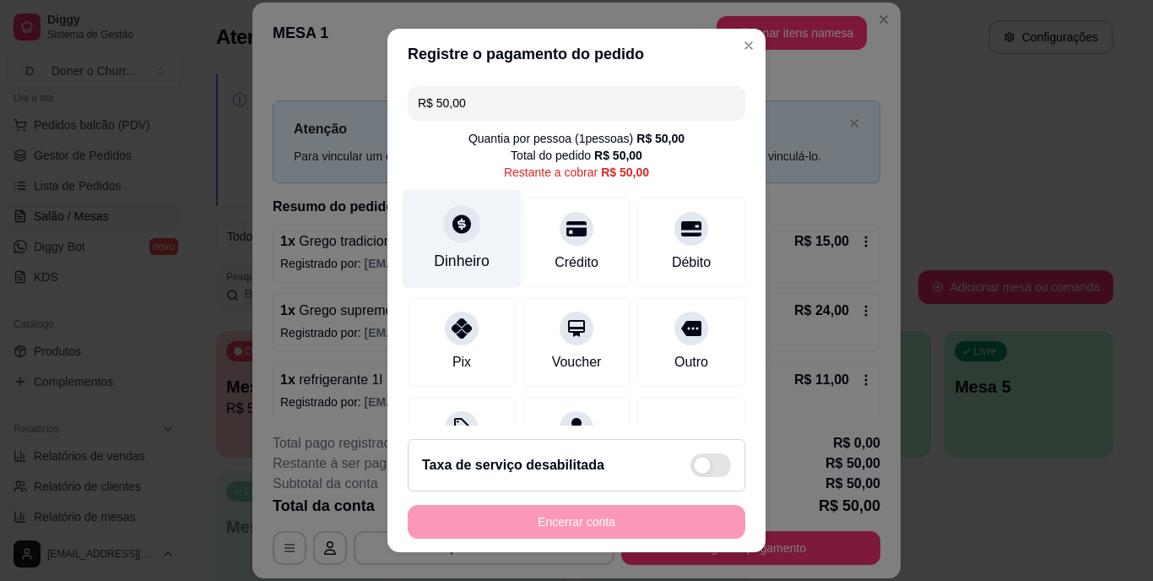
click at [453, 217] on icon at bounding box center [462, 224] width 19 height 19
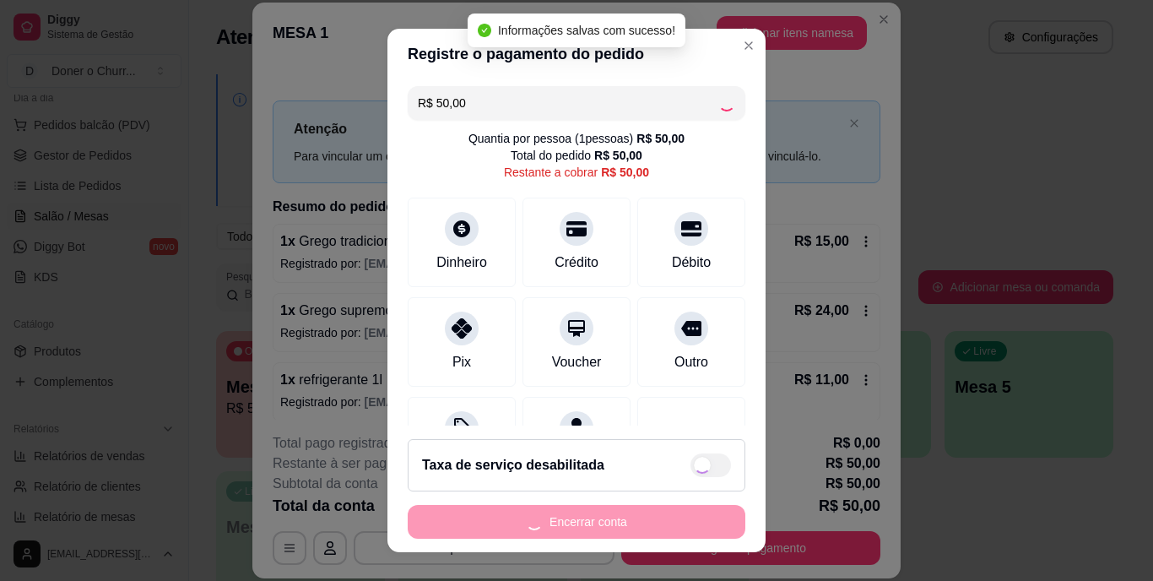
type input "R$ 0,00"
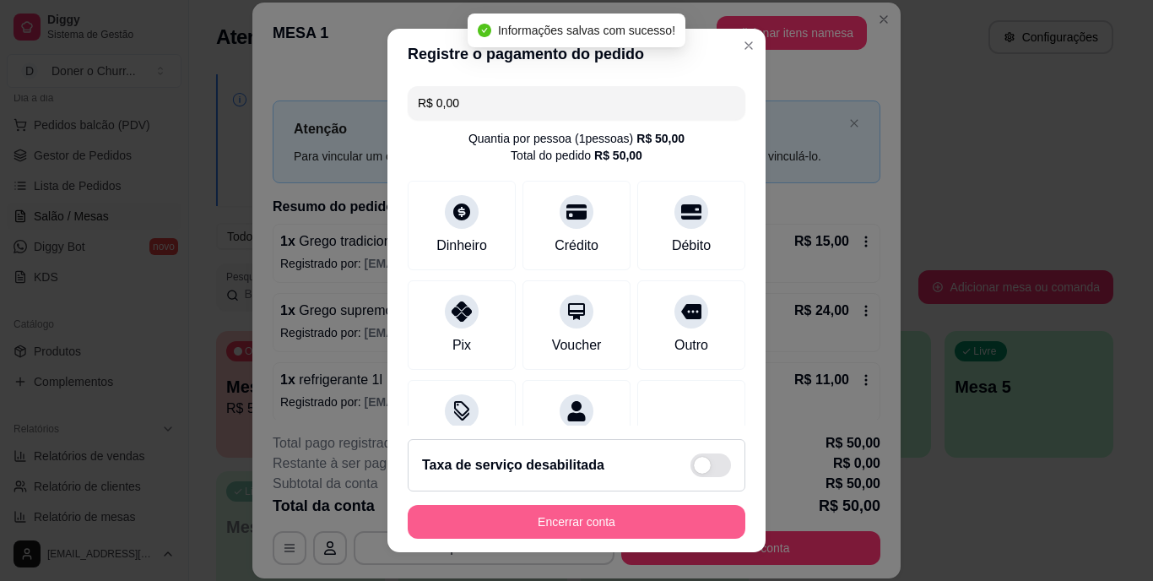
click at [571, 517] on button "Encerrar conta" at bounding box center [577, 522] width 338 height 34
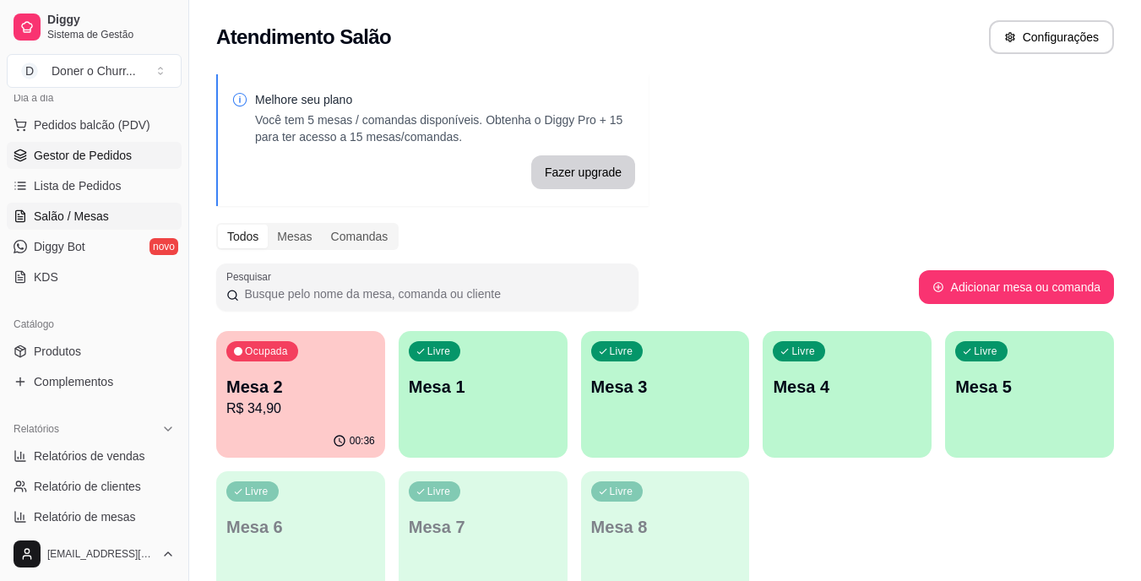
click at [90, 151] on span "Gestor de Pedidos" at bounding box center [83, 155] width 98 height 17
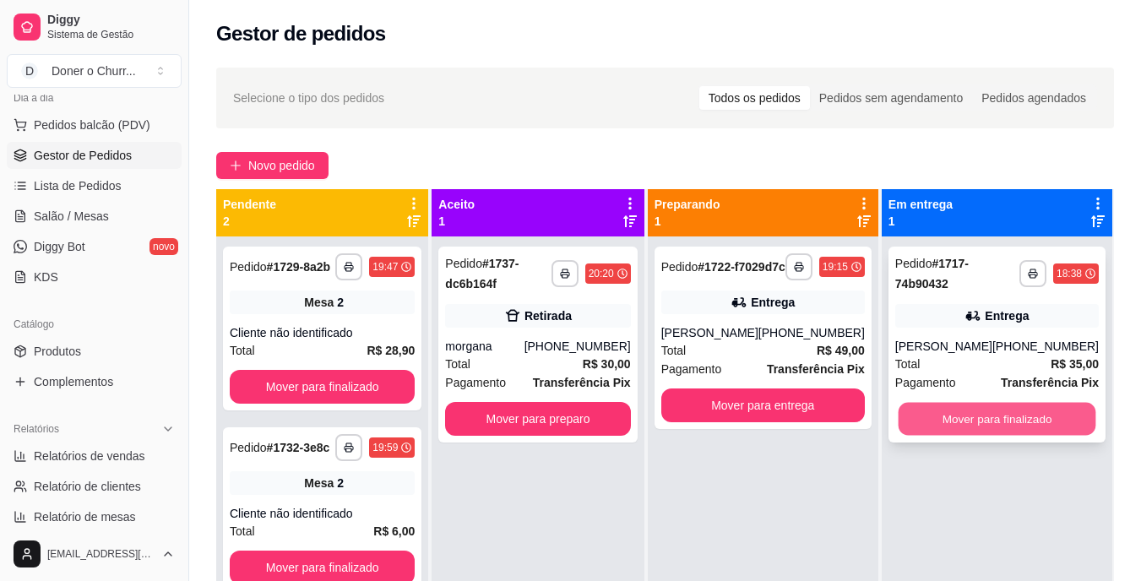
click at [915, 417] on button "Mover para finalizado" at bounding box center [997, 419] width 198 height 33
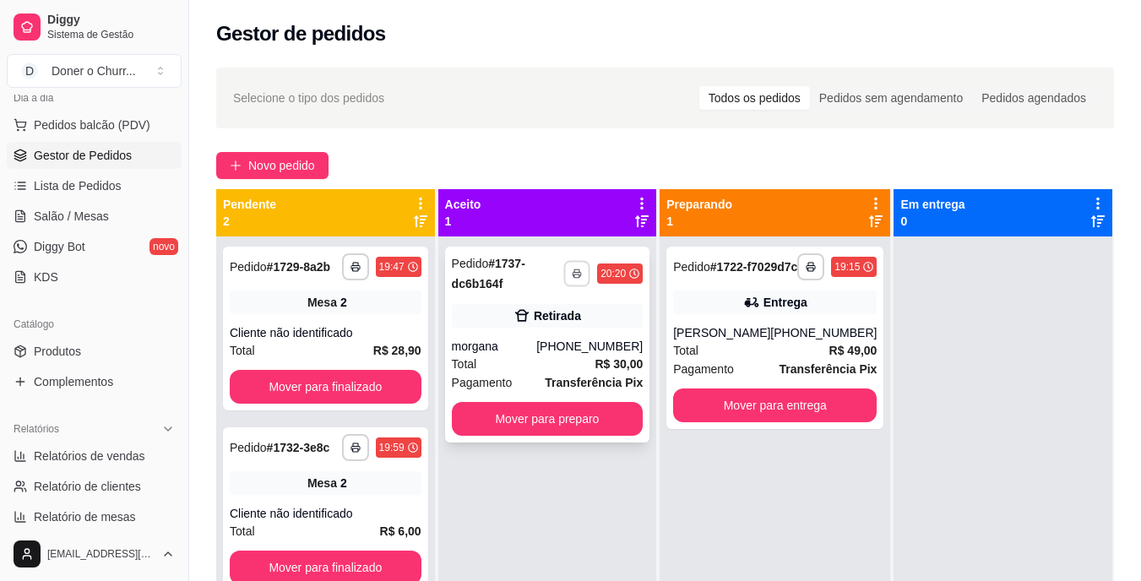
click at [573, 270] on icon "button" at bounding box center [577, 274] width 10 height 10
click at [529, 330] on button "IMPRESSORA" at bounding box center [532, 332] width 118 height 26
click at [600, 408] on button "Mover para preparo" at bounding box center [547, 419] width 186 height 33
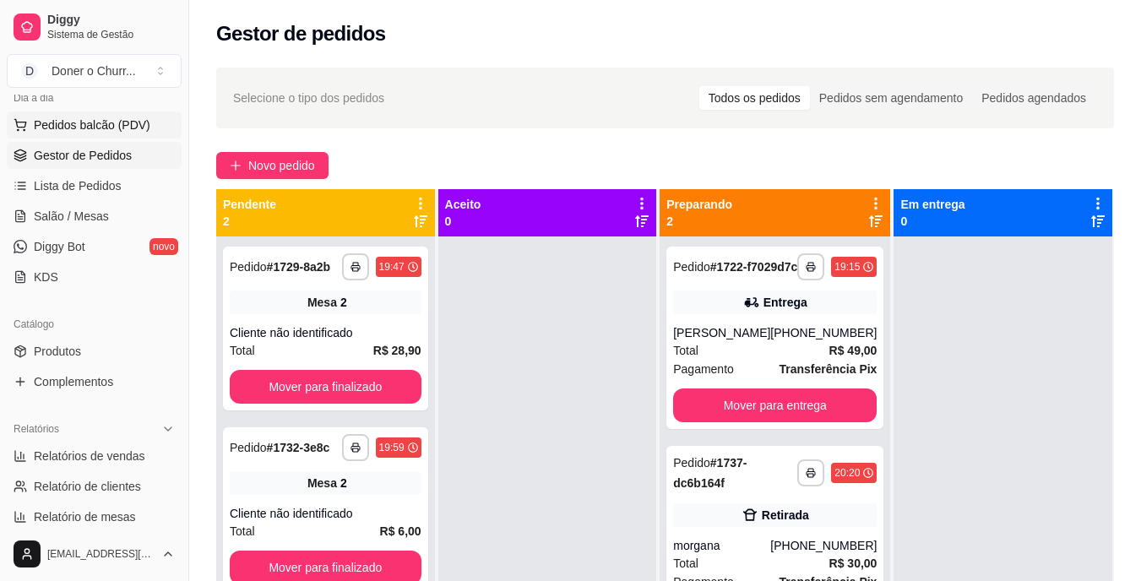
click at [133, 128] on span "Pedidos balcão (PDV)" at bounding box center [92, 125] width 117 height 17
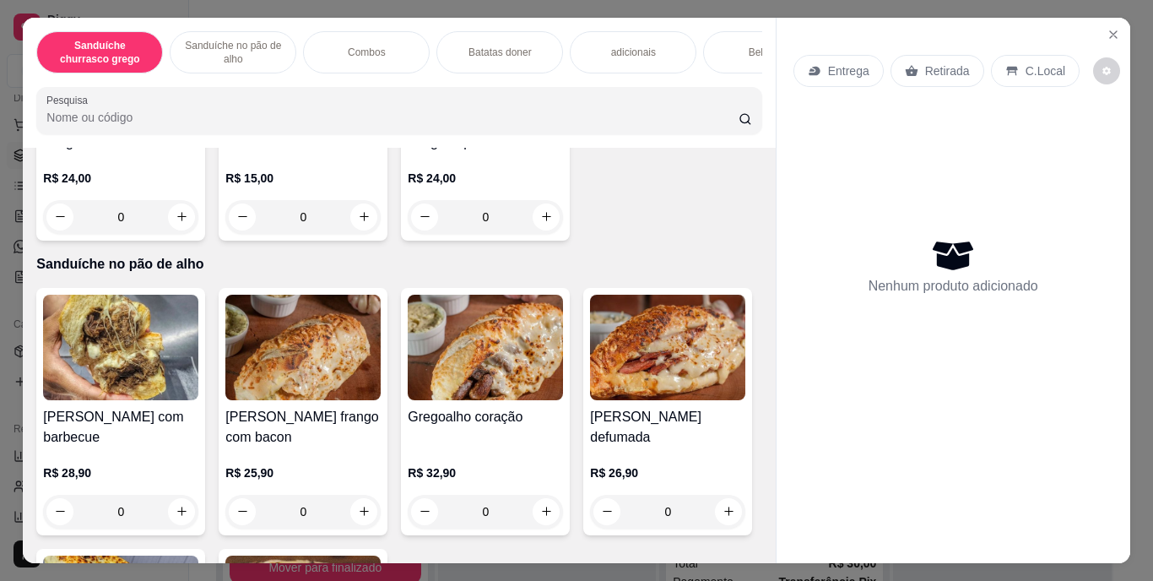
scroll to position [514, 0]
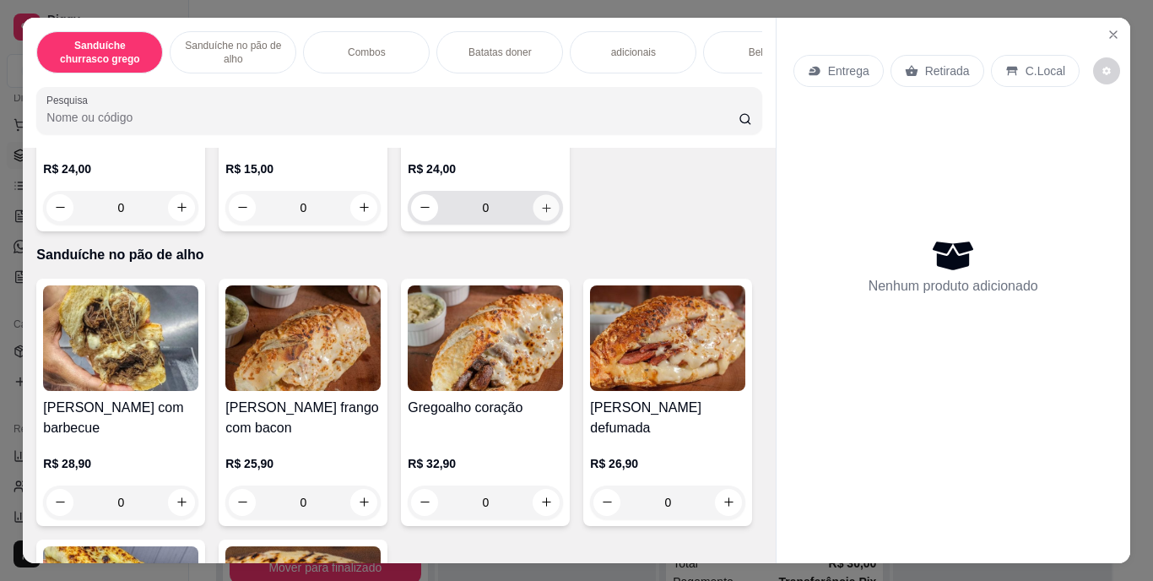
click at [540, 214] on icon "increase-product-quantity" at bounding box center [546, 207] width 13 height 13
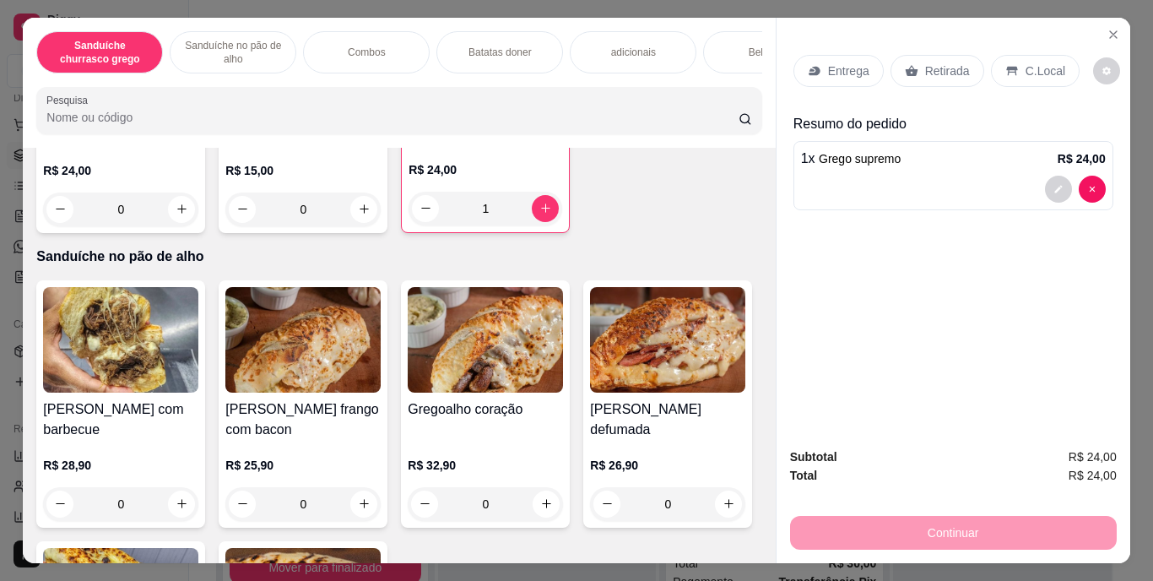
click at [960, 526] on div "Continuar" at bounding box center [953, 531] width 327 height 38
click at [958, 518] on div "Continuar" at bounding box center [953, 531] width 327 height 38
click at [540, 214] on icon "increase-product-quantity" at bounding box center [546, 208] width 13 height 13
click at [420, 214] on icon "decrease-product-quantity" at bounding box center [426, 208] width 13 height 13
type input "1"
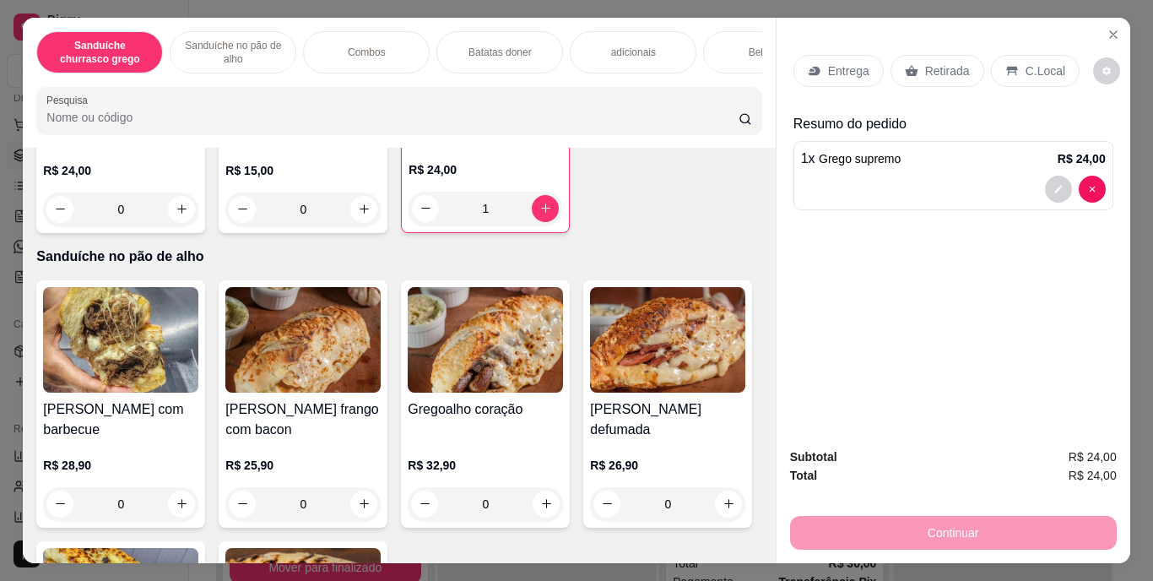
click at [968, 528] on div "Continuar" at bounding box center [953, 531] width 327 height 38
click at [982, 526] on div "Continuar" at bounding box center [953, 531] width 327 height 38
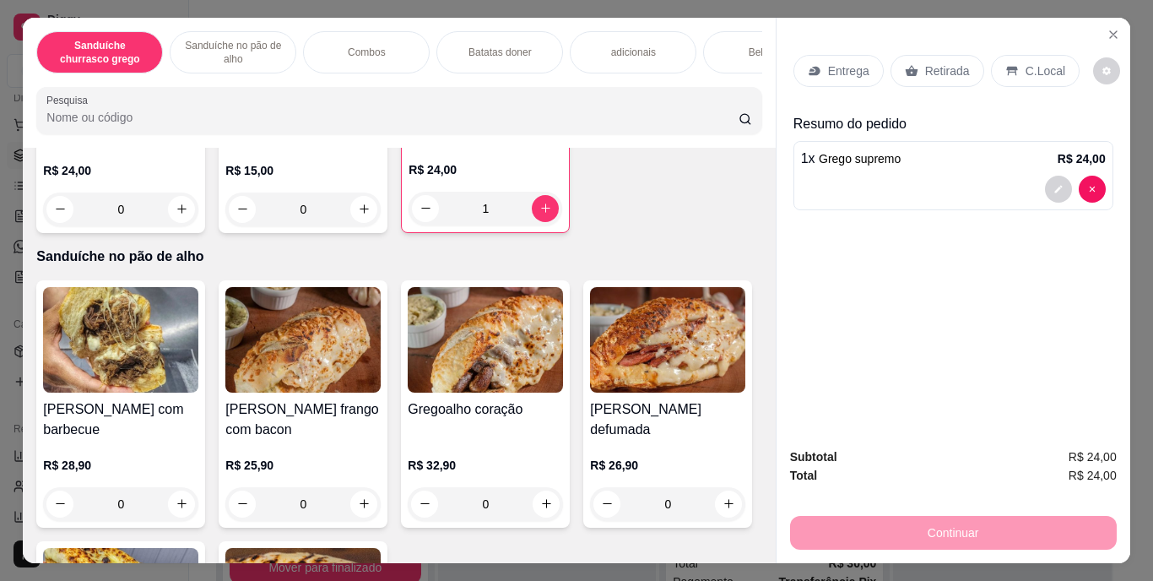
click at [982, 526] on div "Continuar" at bounding box center [953, 531] width 327 height 38
click at [894, 524] on div "Continuar" at bounding box center [953, 531] width 327 height 38
click at [948, 525] on div "Continuar" at bounding box center [953, 531] width 327 height 38
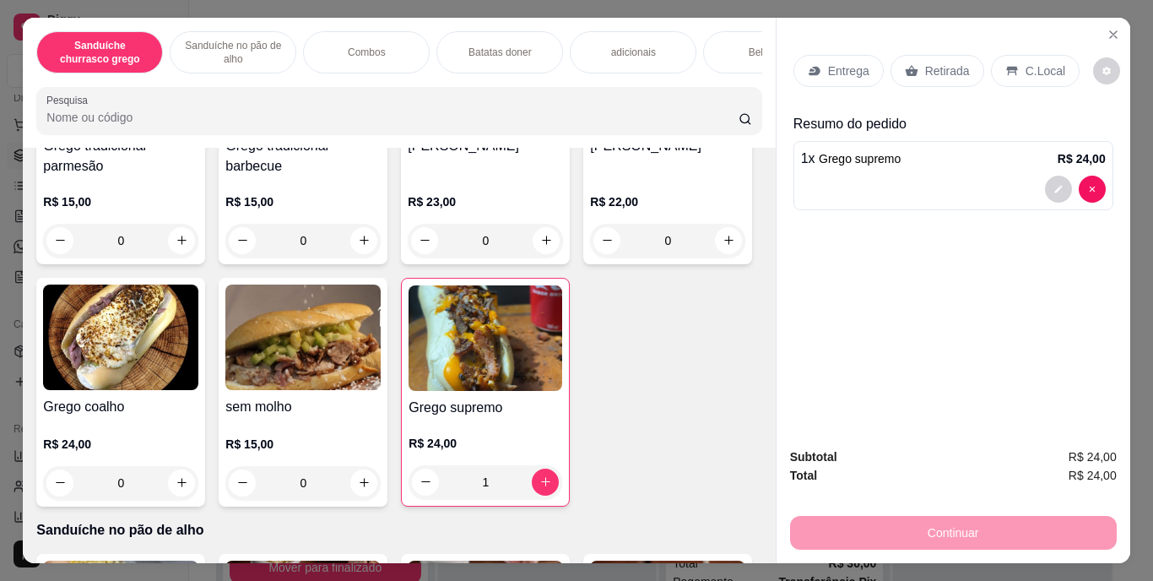
scroll to position [236, 0]
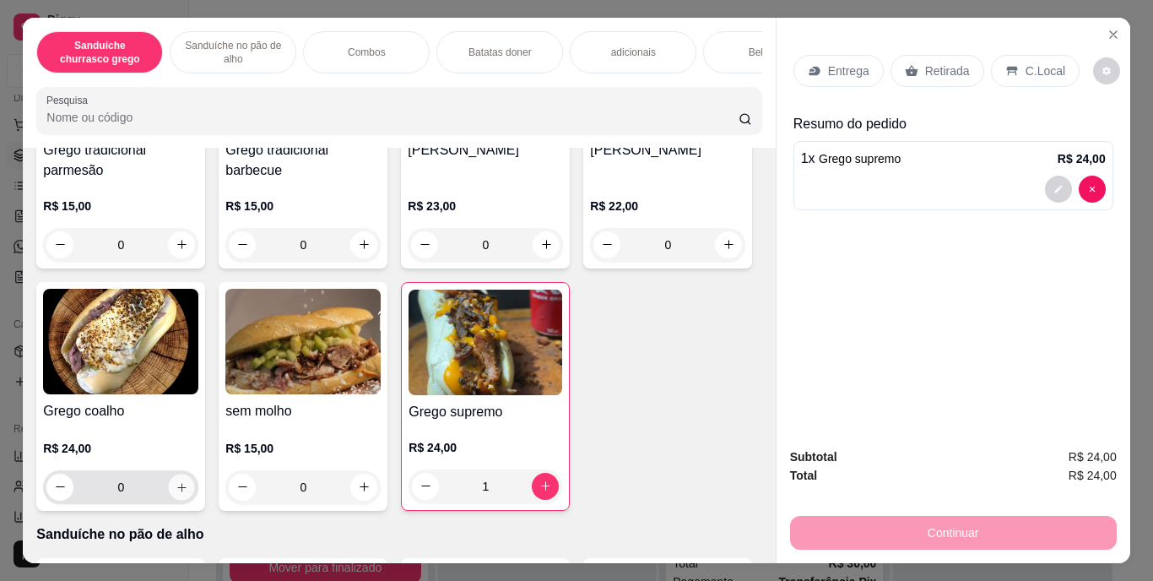
click at [195, 496] on button "increase-product-quantity" at bounding box center [182, 487] width 26 height 26
type input "1"
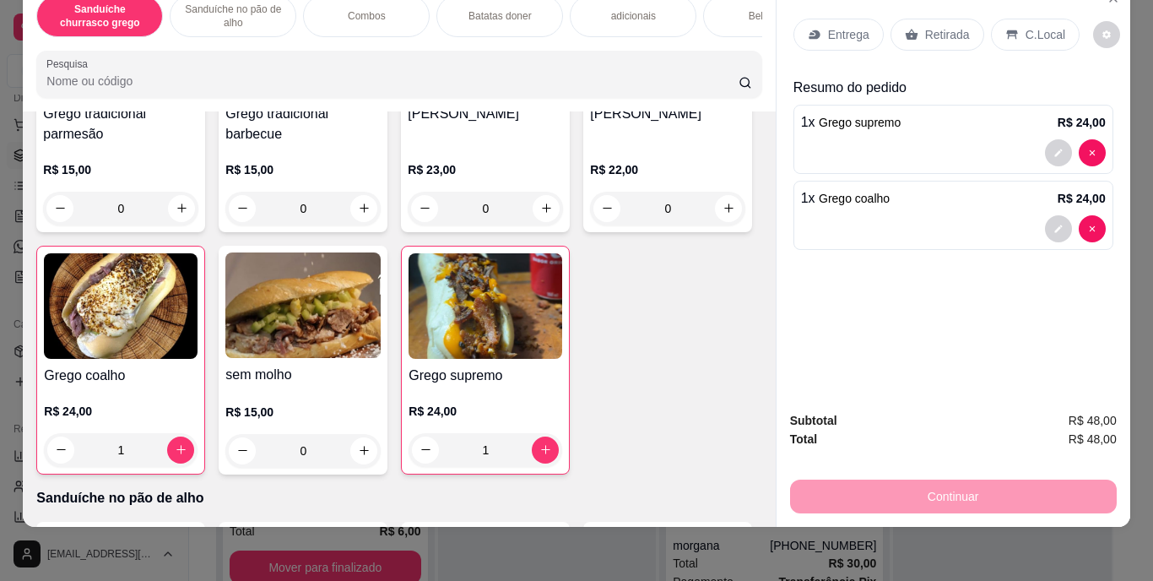
scroll to position [0, 3]
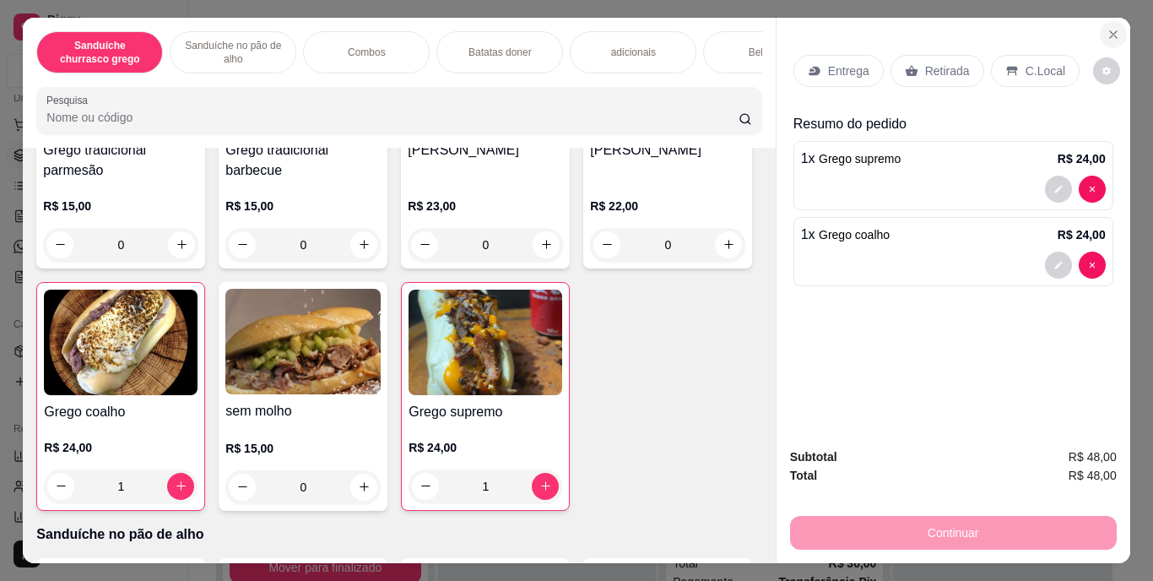
click at [1107, 31] on icon "Close" at bounding box center [1114, 35] width 14 height 14
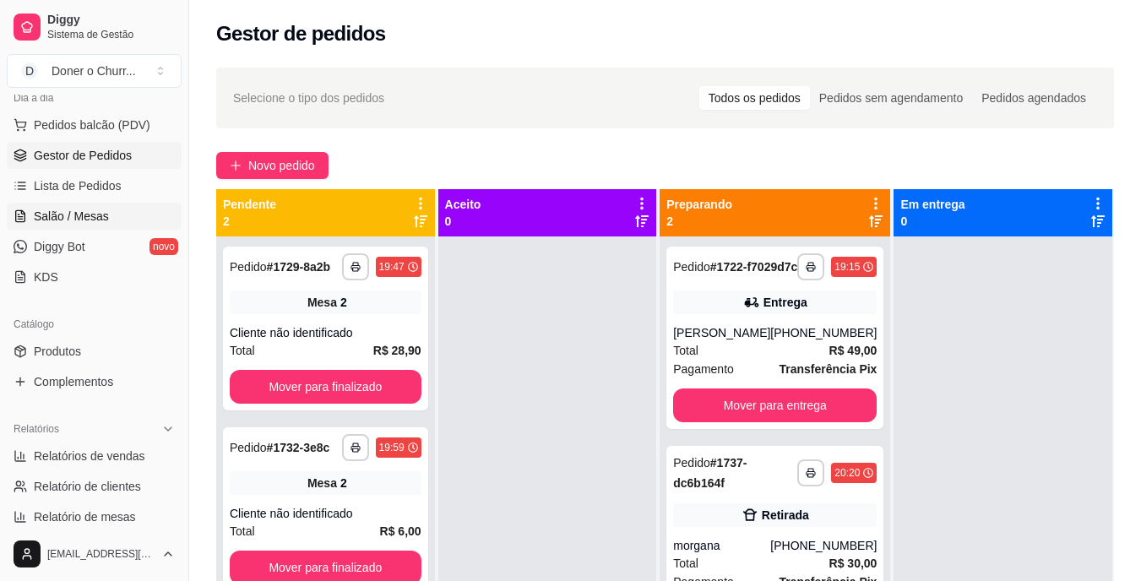
click at [73, 221] on span "Salão / Mesas" at bounding box center [71, 216] width 75 height 17
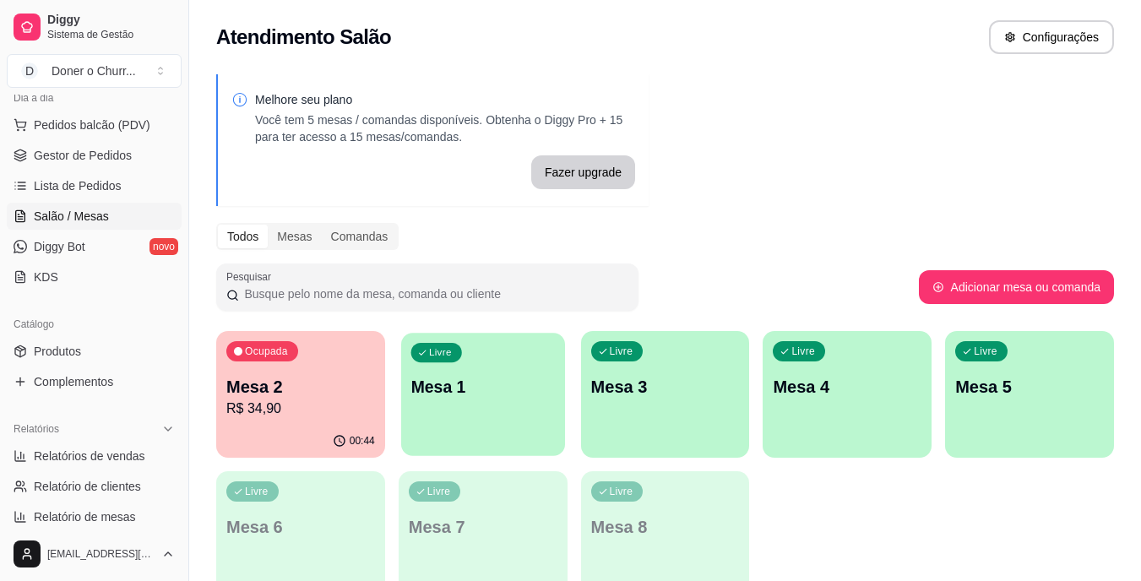
click at [497, 393] on p "Mesa 1" at bounding box center [482, 387] width 144 height 23
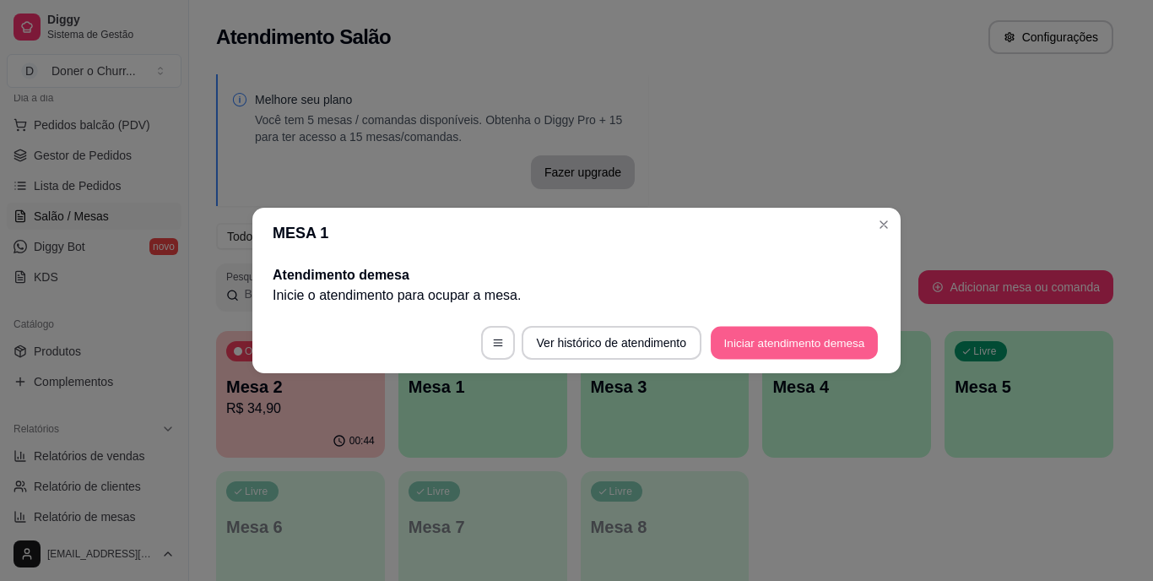
click at [771, 348] on button "Iniciar atendimento de mesa" at bounding box center [794, 343] width 167 height 33
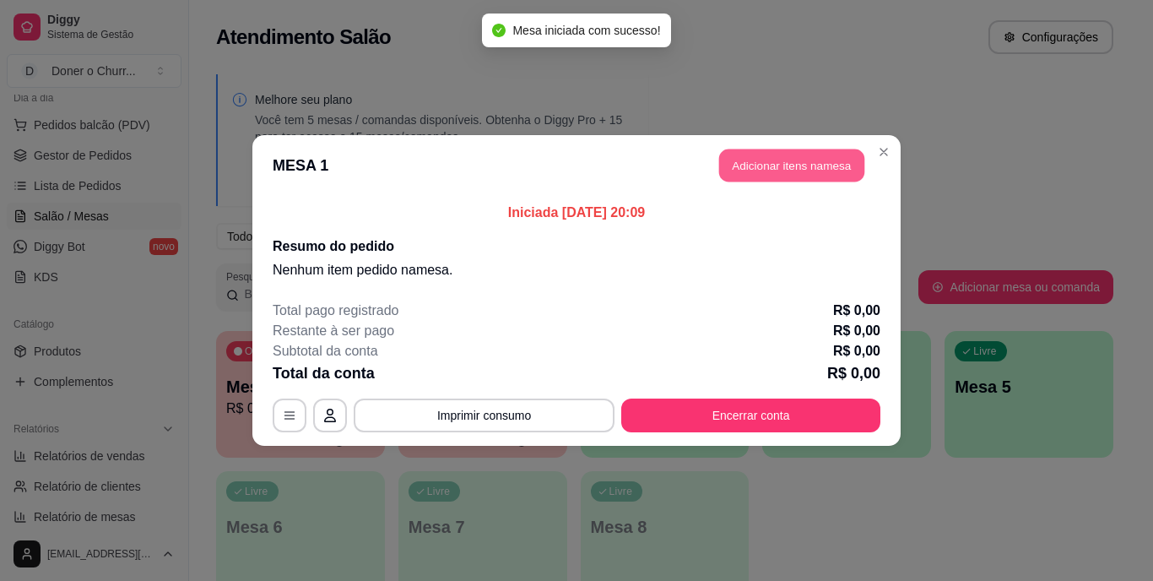
click at [807, 163] on button "Adicionar itens na mesa" at bounding box center [791, 165] width 145 height 33
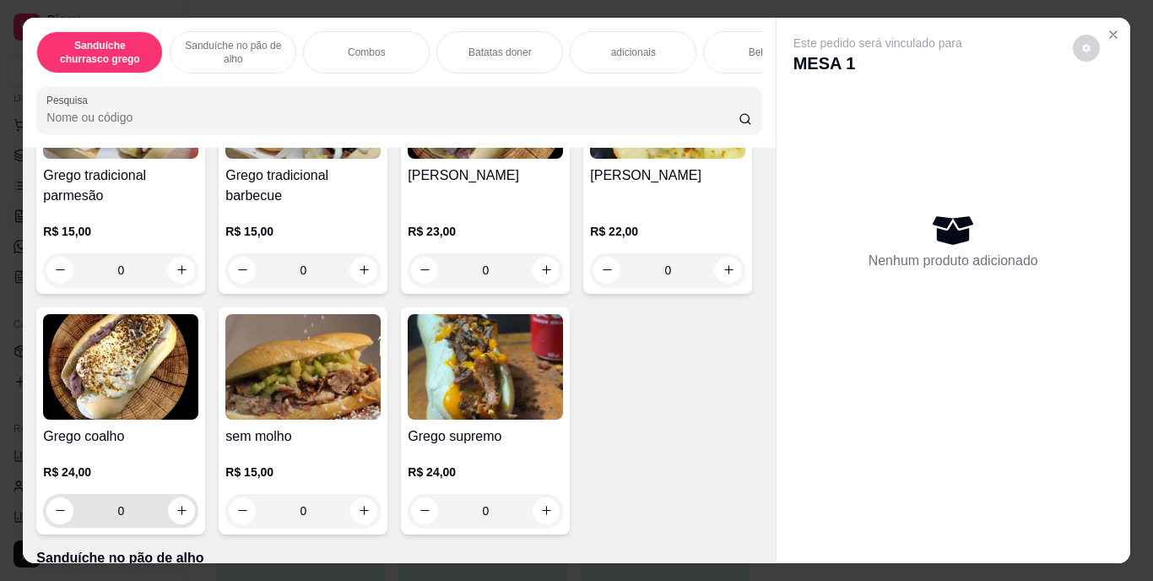
scroll to position [382, 0]
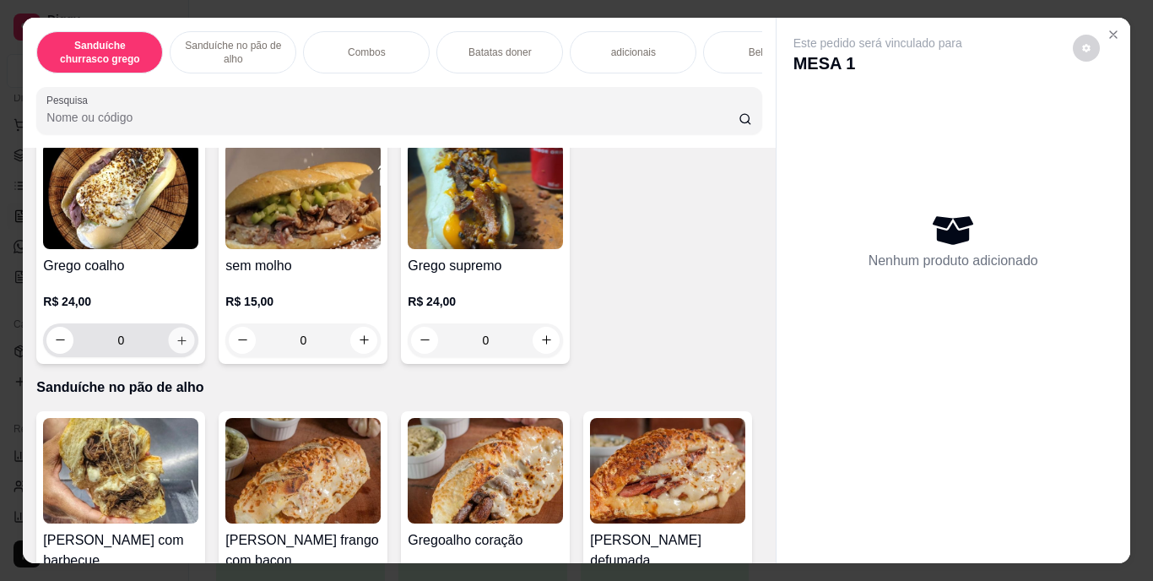
click at [195, 345] on button "increase-product-quantity" at bounding box center [182, 340] width 26 height 26
type input "1"
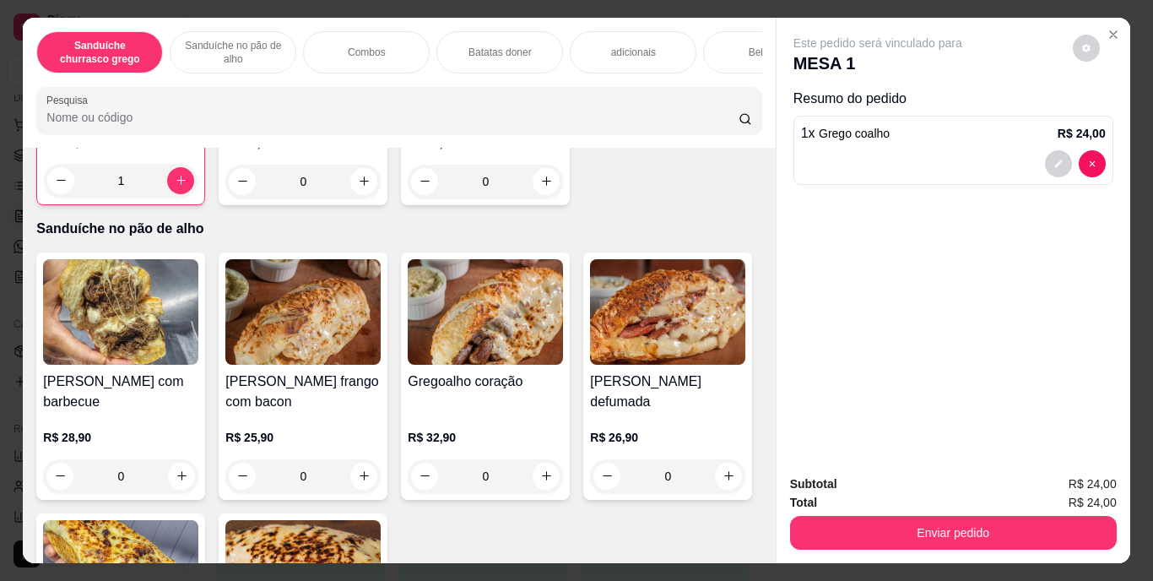
scroll to position [543, 0]
click at [900, 510] on div "Sanduíche churrasco grego Sanduíche no pão de alho Combos Batatas doner adicion…" at bounding box center [576, 291] width 1107 height 546
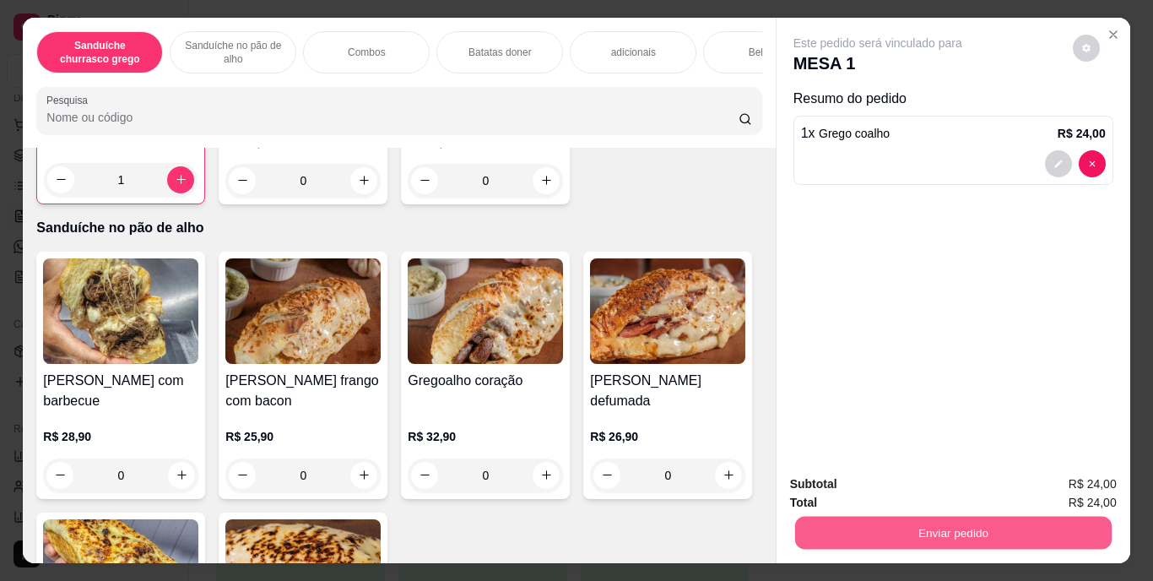
click at [901, 517] on button "Enviar pedido" at bounding box center [953, 533] width 317 height 33
click at [1107, 477] on button "Enviar pedido" at bounding box center [1073, 484] width 93 height 31
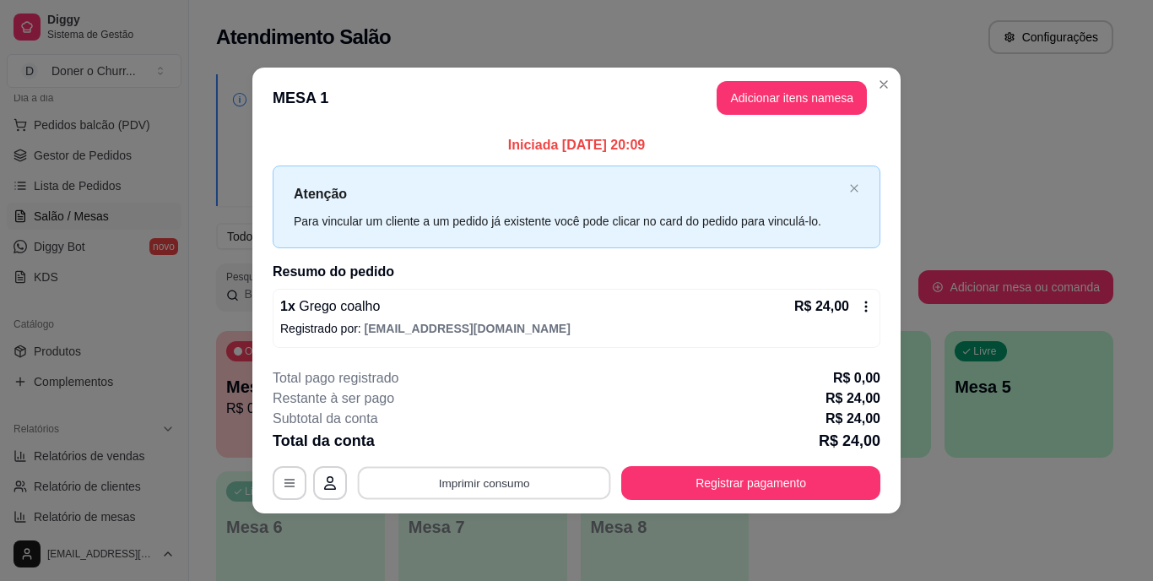
click at [453, 483] on button "Imprimir consumo" at bounding box center [484, 482] width 253 height 33
click at [974, 516] on div "**********" at bounding box center [576, 290] width 1153 height 581
click at [789, 92] on button "Adicionar itens na mesa" at bounding box center [791, 98] width 145 height 33
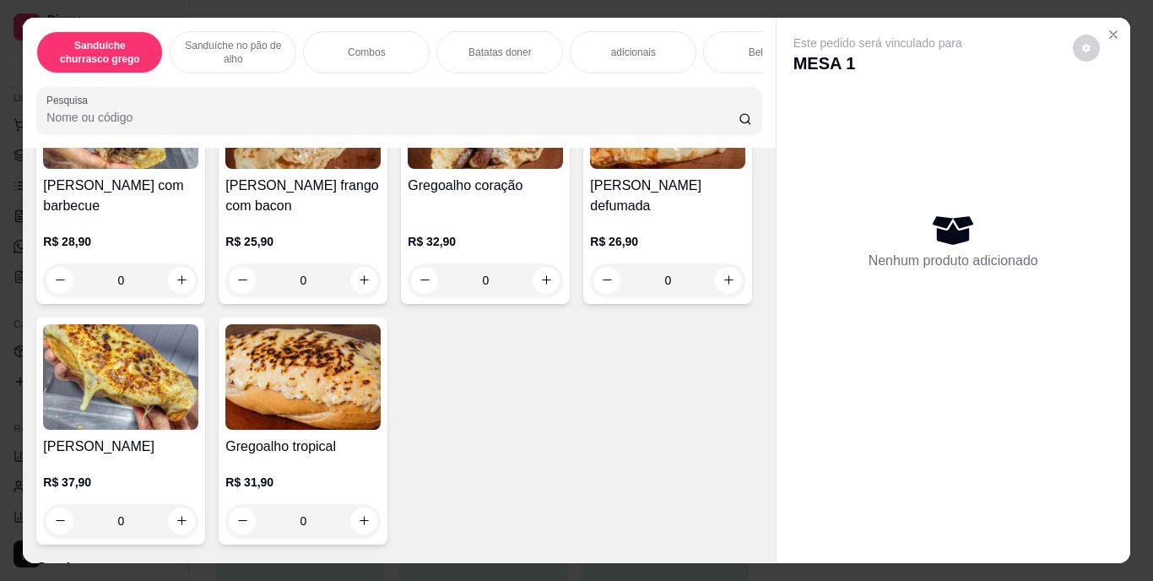
scroll to position [737, 0]
type input "1"
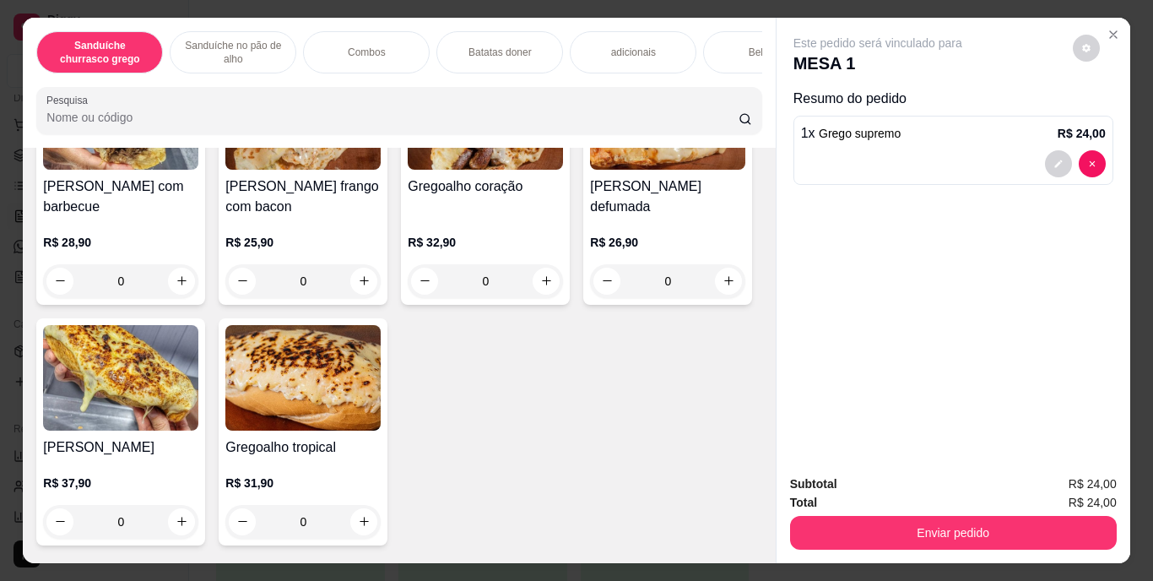
scroll to position [738, 0]
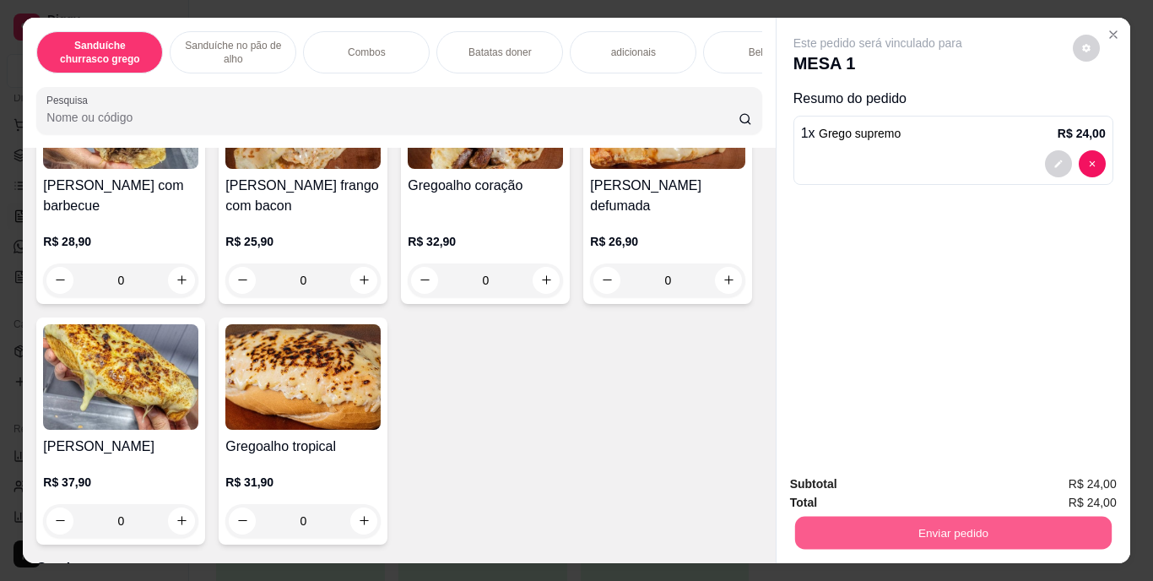
click at [933, 535] on button "Enviar pedido" at bounding box center [953, 533] width 317 height 33
click at [1074, 481] on button "Enviar pedido" at bounding box center [1072, 485] width 95 height 32
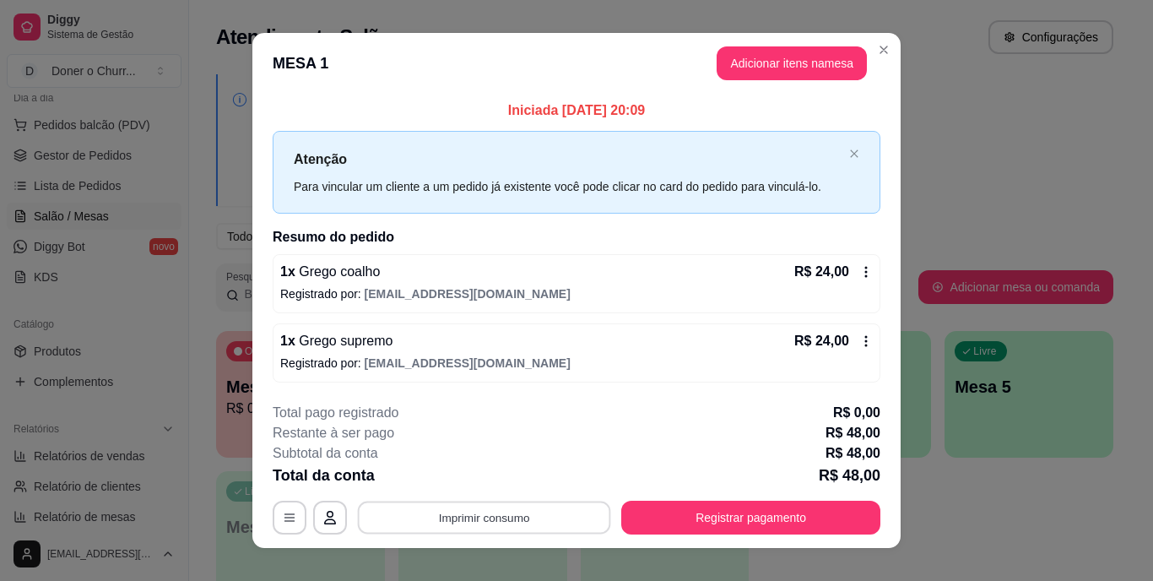
click at [452, 514] on button "Imprimir consumo" at bounding box center [484, 517] width 253 height 33
click at [509, 477] on button "IMPRESSORA" at bounding box center [483, 478] width 118 height 26
click at [496, 522] on button "Imprimir consumo" at bounding box center [484, 517] width 253 height 33
click at [488, 483] on button "IMPRESSORA" at bounding box center [483, 478] width 118 height 26
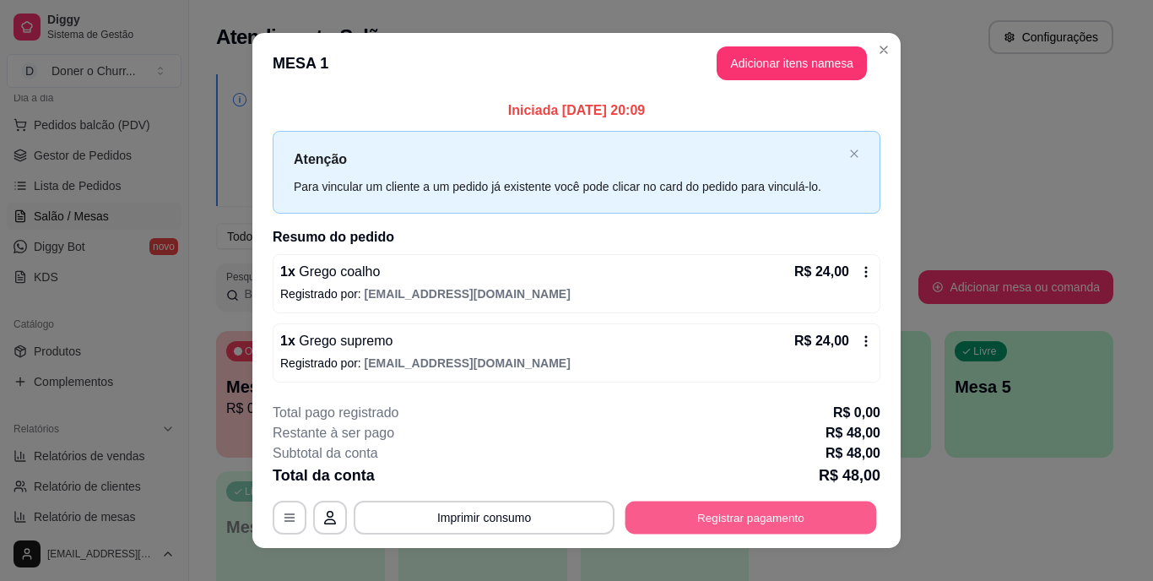
click at [719, 507] on button "Registrar pagamento" at bounding box center [752, 517] width 252 height 33
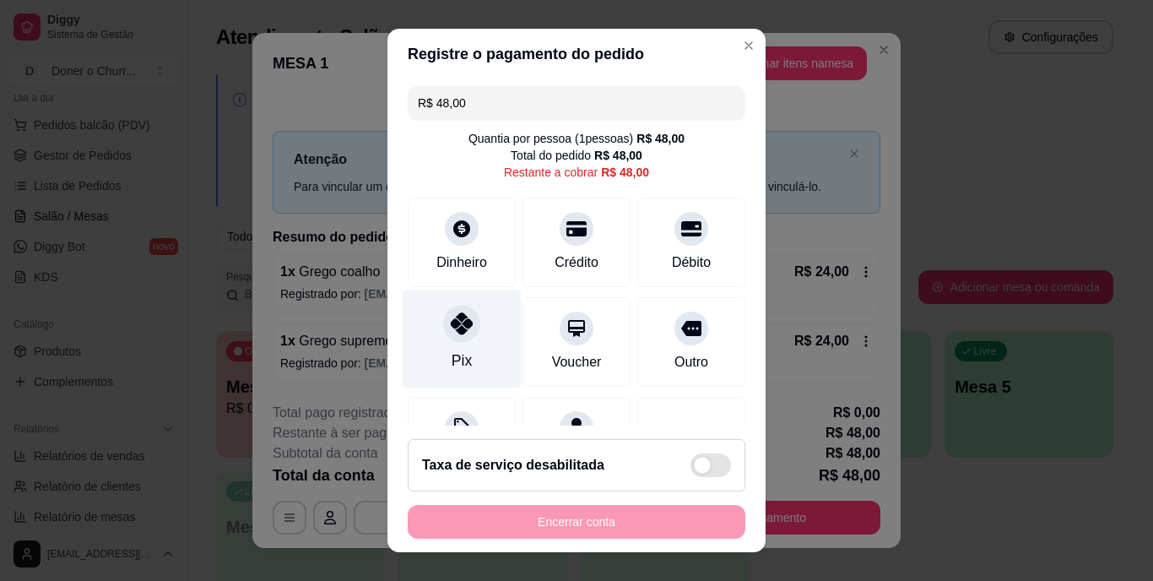
click at [451, 325] on icon at bounding box center [462, 324] width 22 height 22
type input "R$ 0,00"
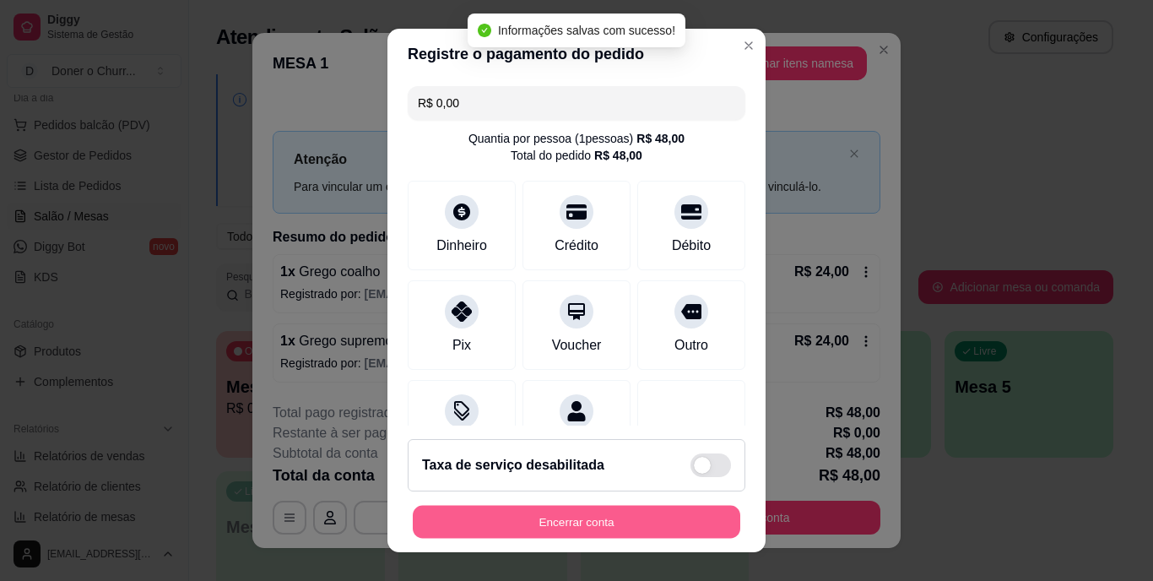
click at [572, 525] on button "Encerrar conta" at bounding box center [577, 521] width 328 height 33
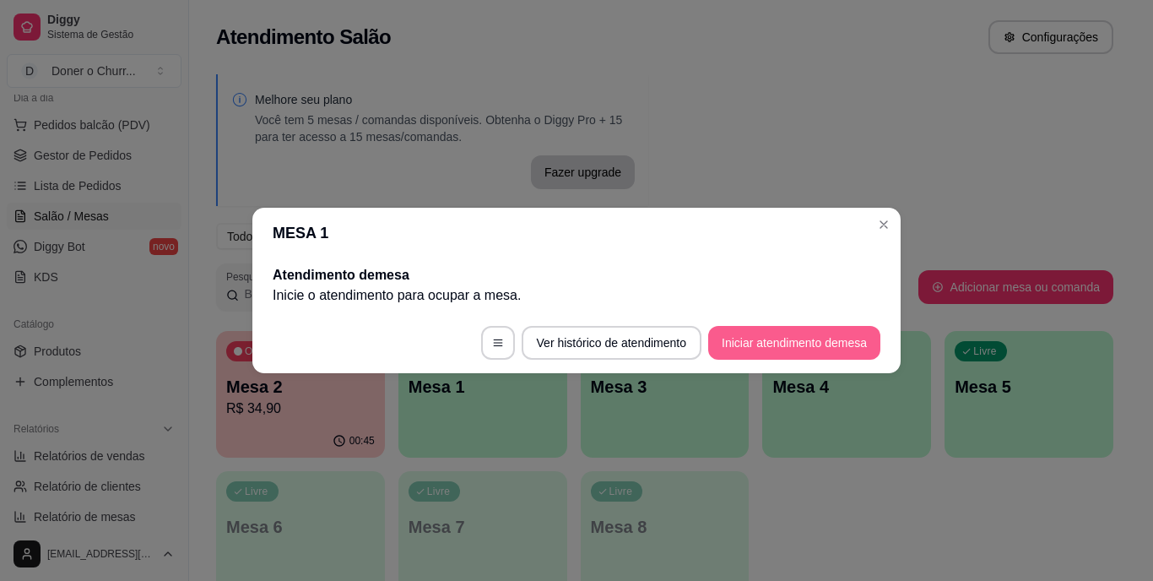
click at [798, 338] on button "Iniciar atendimento de mesa" at bounding box center [794, 343] width 172 height 34
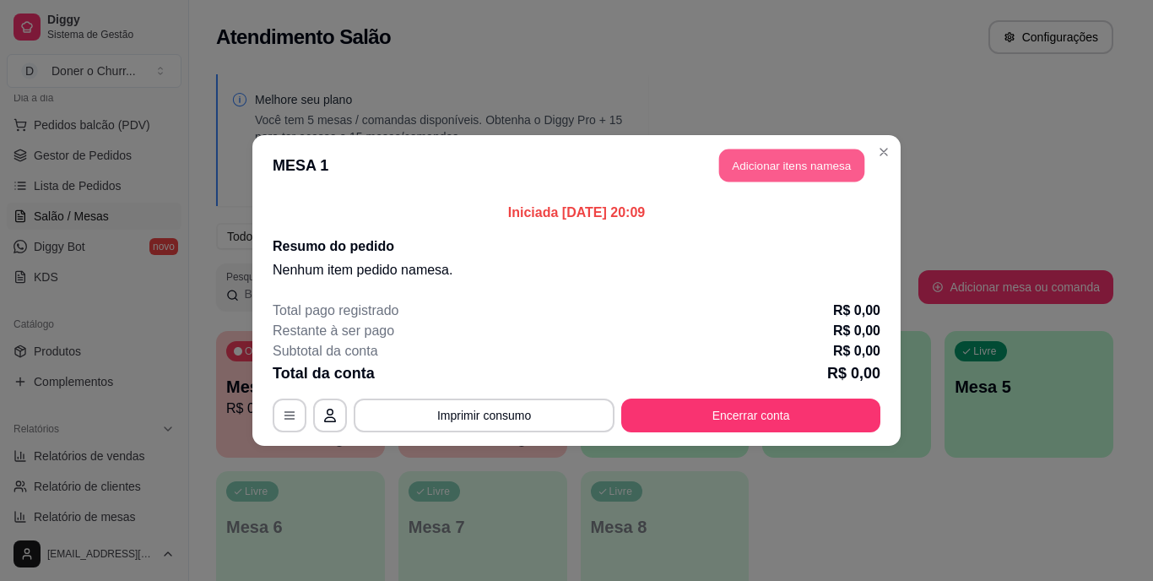
click at [786, 169] on button "Adicionar itens na mesa" at bounding box center [791, 165] width 145 height 33
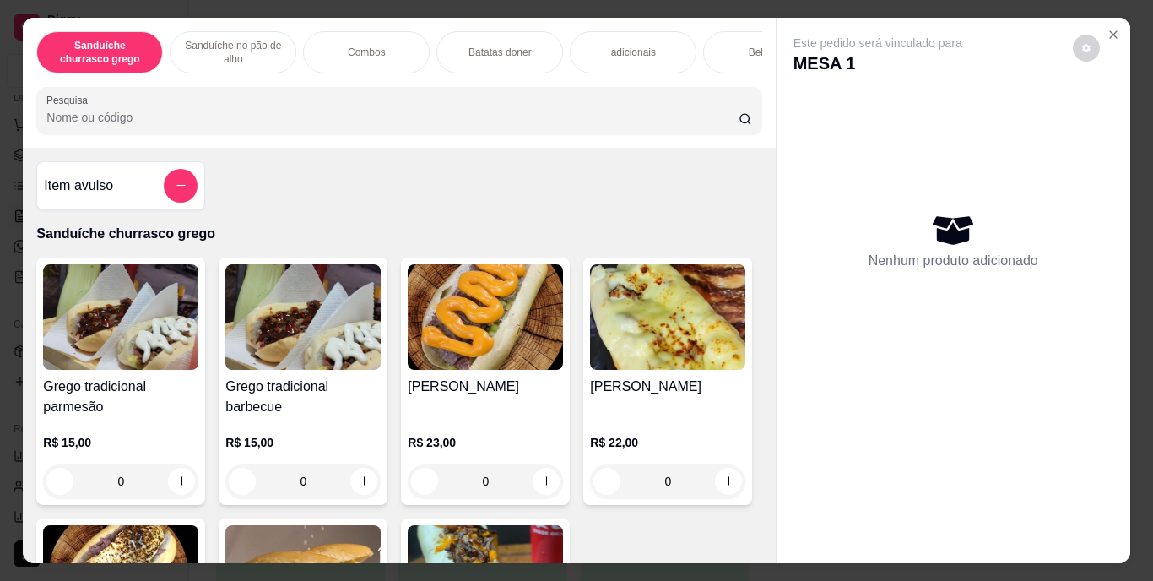
scroll to position [218, 0]
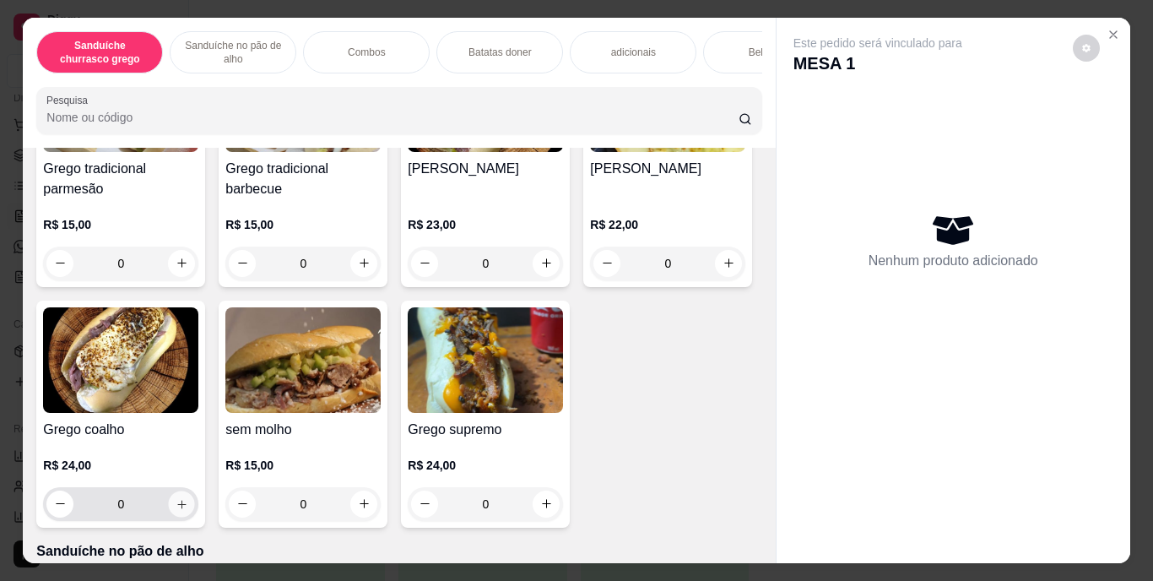
click at [188, 506] on icon "increase-product-quantity" at bounding box center [182, 503] width 13 height 13
type input "2"
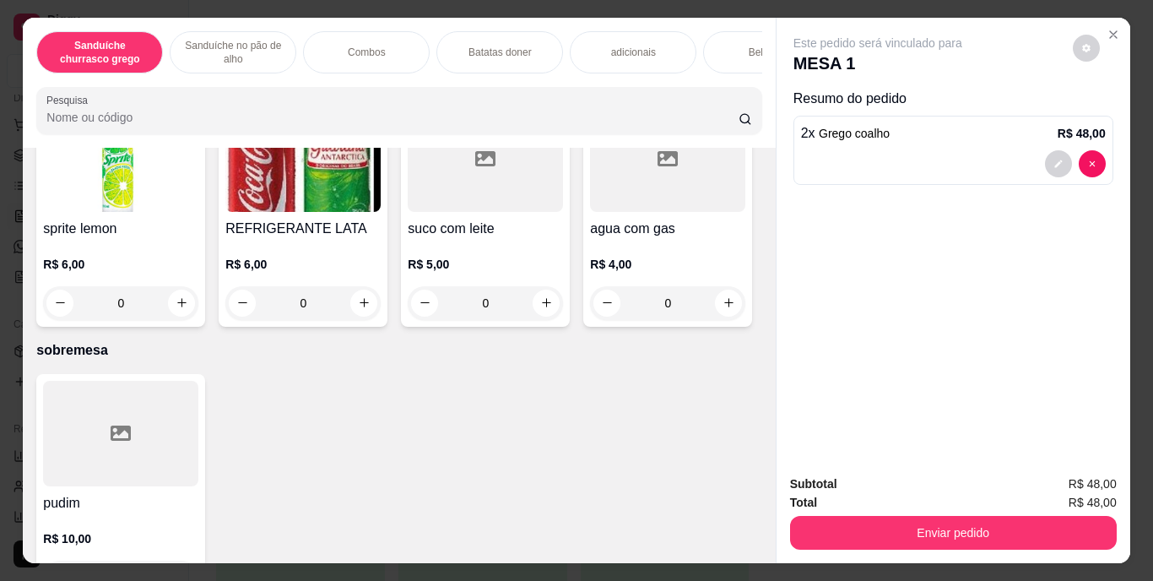
scroll to position [2591, 0]
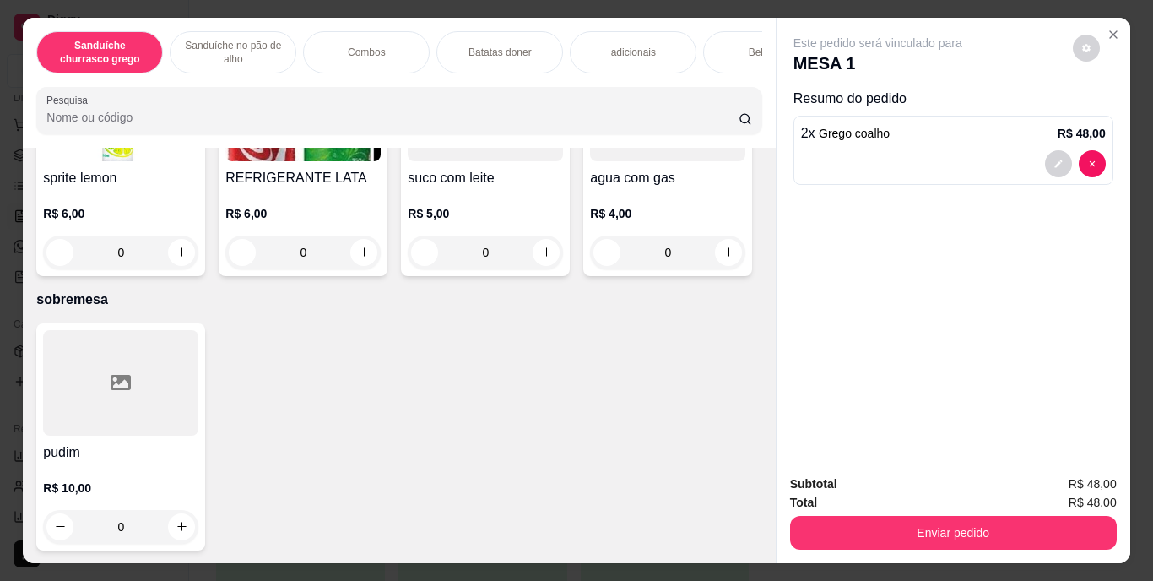
type input "1"
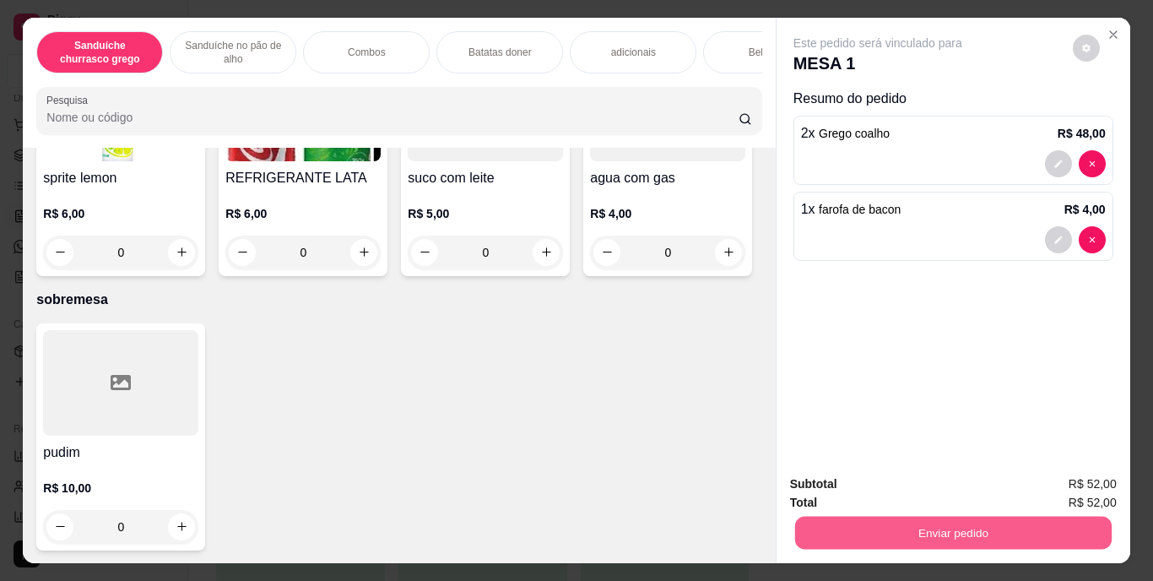
click at [982, 528] on button "Enviar pedido" at bounding box center [953, 533] width 317 height 33
click at [951, 347] on div "Este pedido será vinculado para MESA 1 Resumo do pedido 2 x Grego coalho R$ 48,…" at bounding box center [954, 240] width 354 height 444
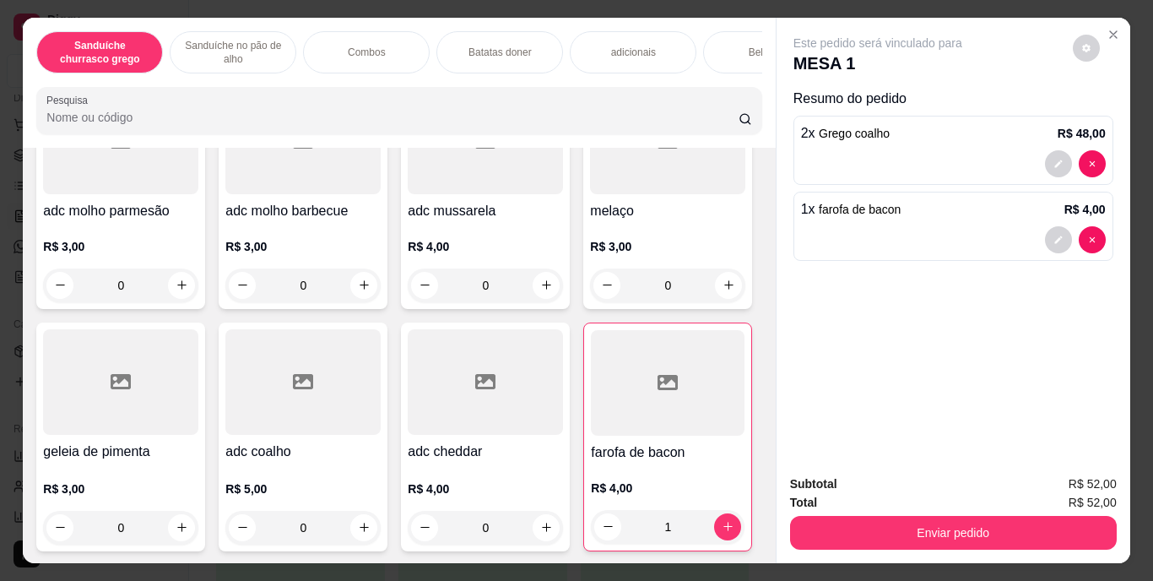
scroll to position [1777, 0]
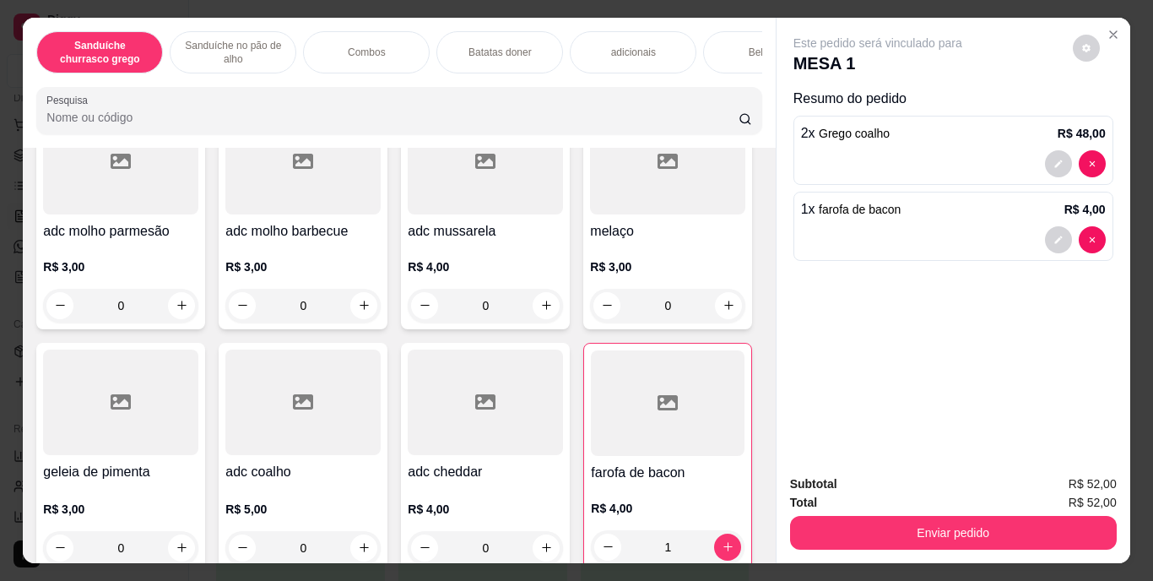
click at [177, 35] on icon "increase-product-quantity" at bounding box center [181, 31] width 8 height 8
type input "1"
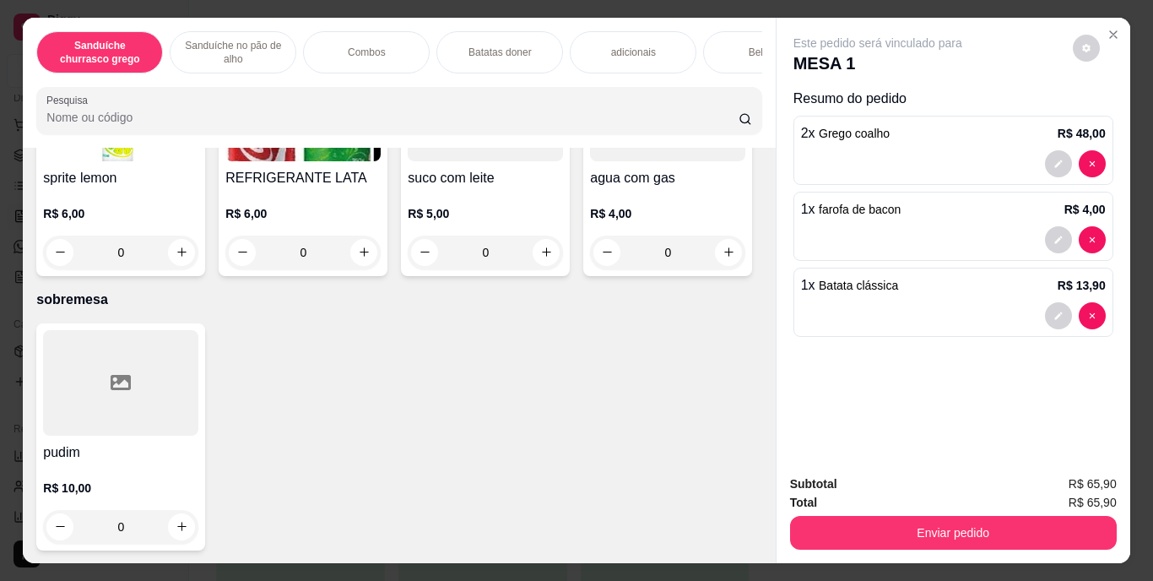
scroll to position [2969, 0]
click at [176, 18] on icon "increase-product-quantity" at bounding box center [182, 11] width 13 height 13
type input "1"
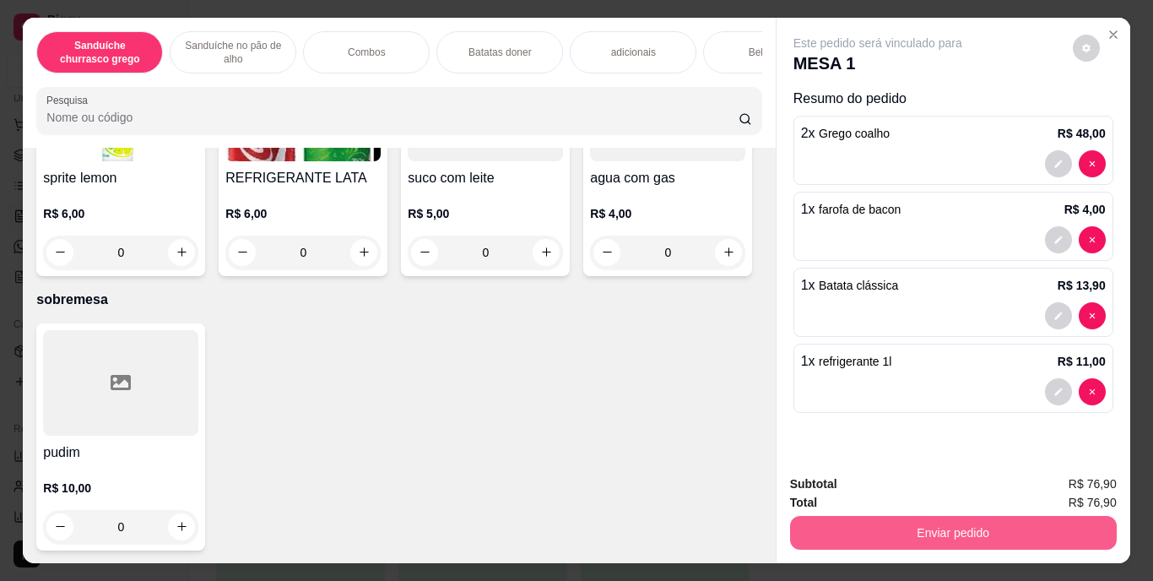
click at [946, 536] on button "Enviar pedido" at bounding box center [953, 533] width 327 height 34
click at [946, 536] on button "Enviar pedido" at bounding box center [953, 533] width 317 height 33
click at [944, 529] on button "Enviar pedido" at bounding box center [953, 533] width 317 height 33
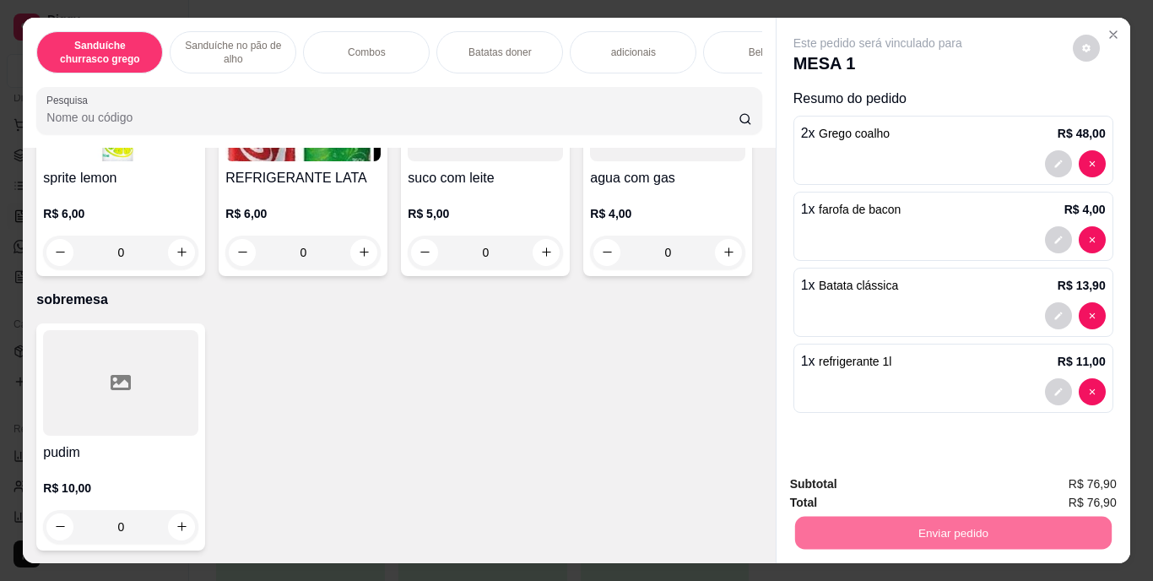
click at [1066, 488] on button "Enviar pedido" at bounding box center [1069, 484] width 93 height 31
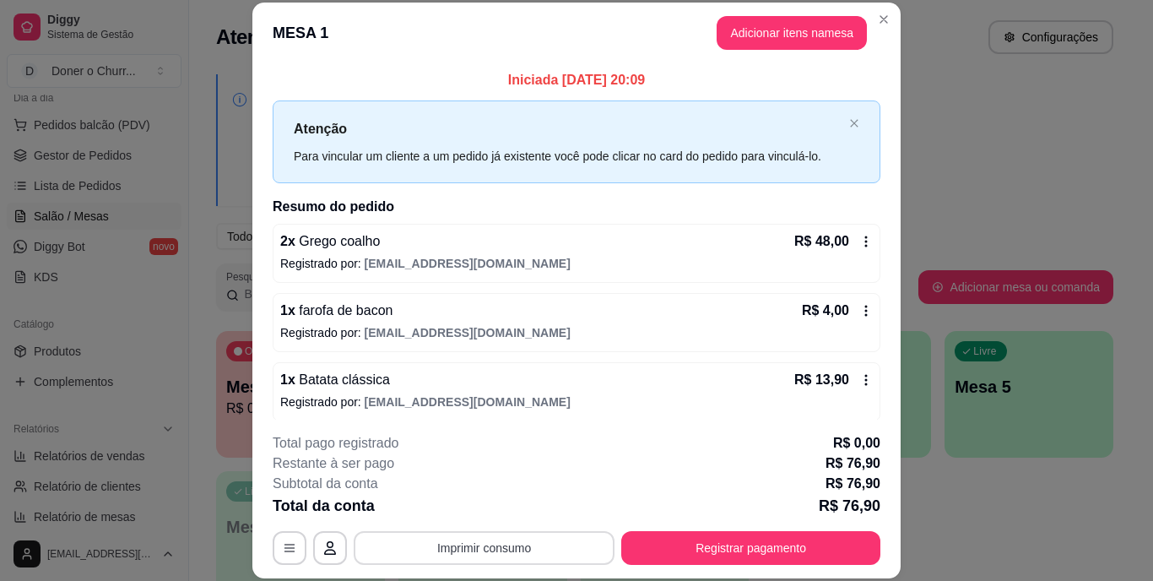
click at [463, 543] on button "Imprimir consumo" at bounding box center [484, 548] width 261 height 34
click at [450, 503] on button "IMPRESSORA" at bounding box center [483, 508] width 118 height 26
click at [470, 543] on button "Imprimir consumo" at bounding box center [484, 547] width 253 height 33
click at [502, 504] on button "IMPRESSORA" at bounding box center [483, 509] width 118 height 26
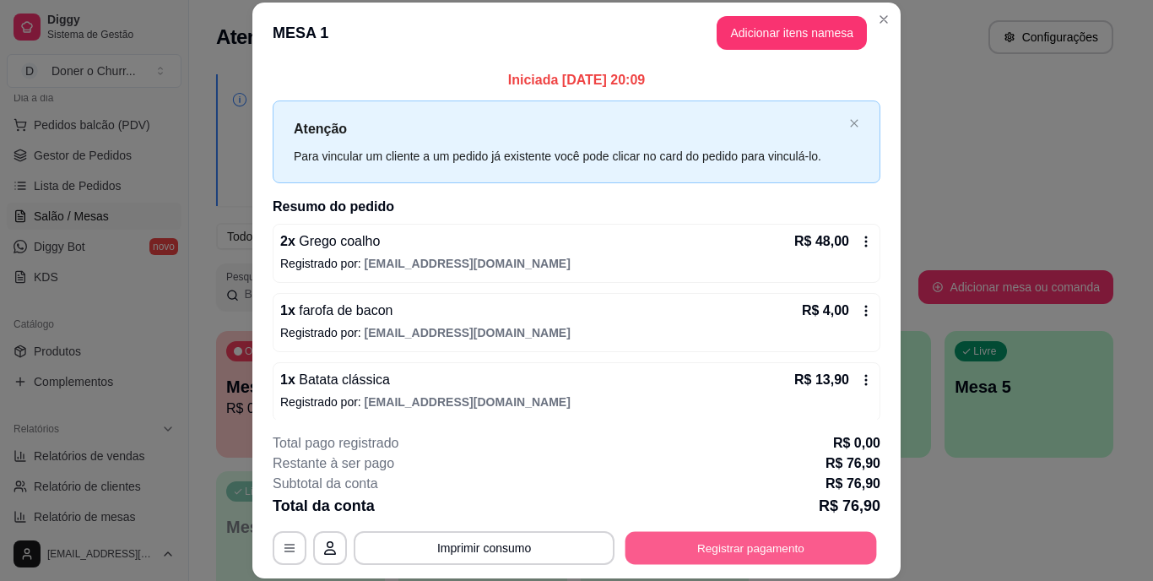
click at [725, 557] on button "Registrar pagamento" at bounding box center [752, 547] width 252 height 33
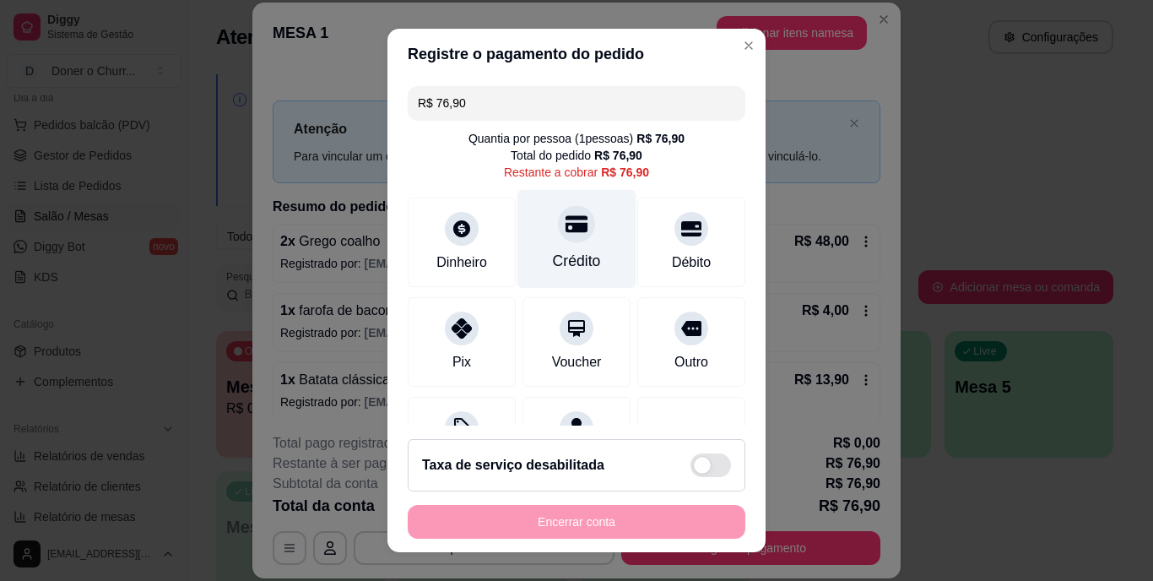
click at [583, 242] on div "Crédito" at bounding box center [577, 239] width 119 height 99
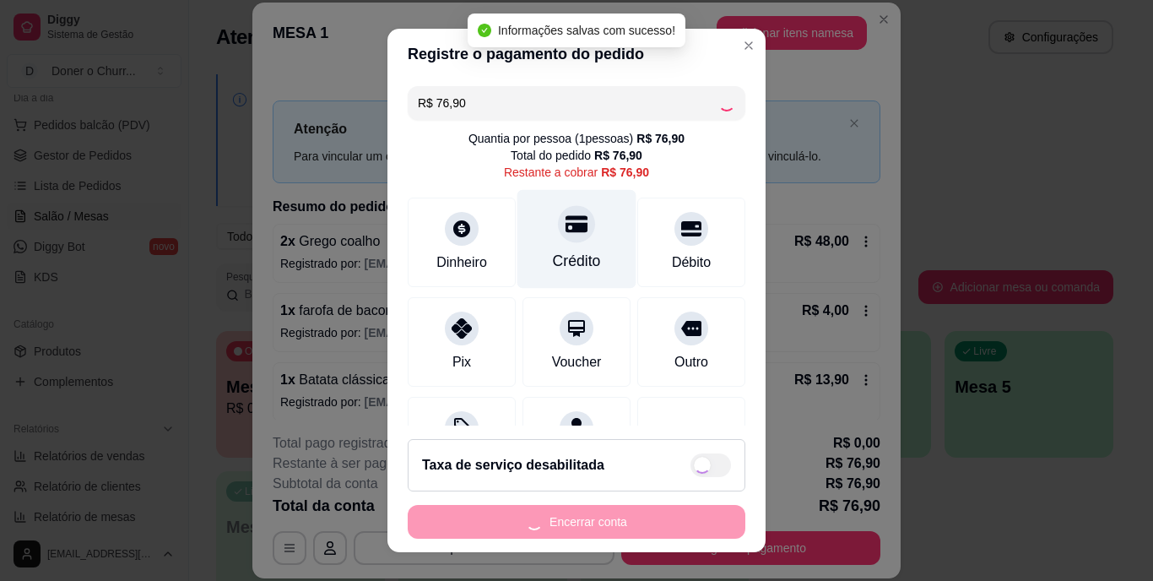
type input "R$ 0,00"
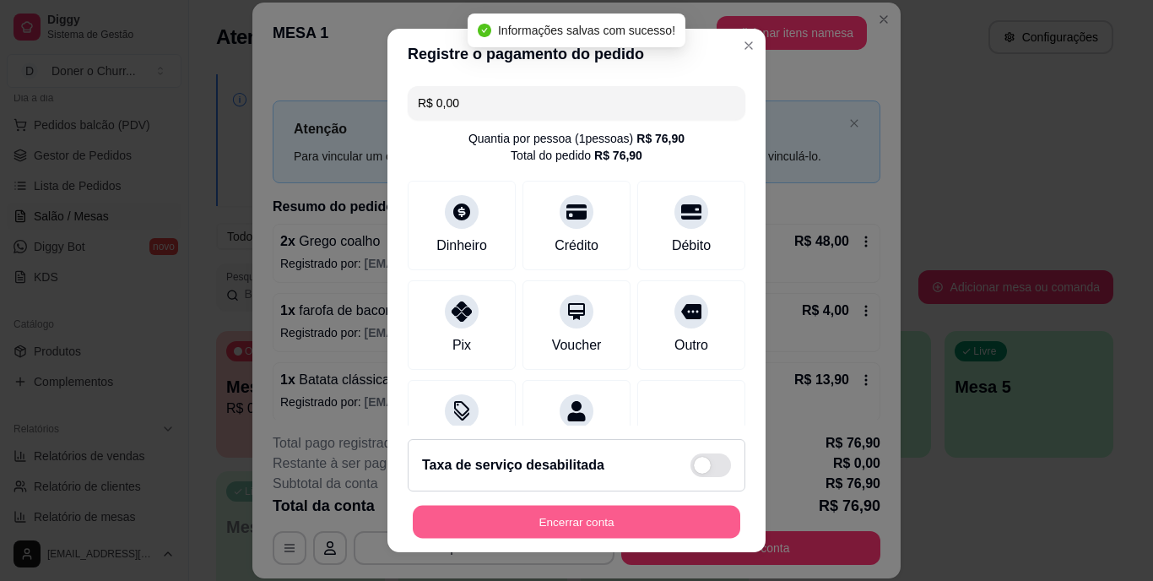
click at [613, 509] on button "Encerrar conta" at bounding box center [577, 521] width 328 height 33
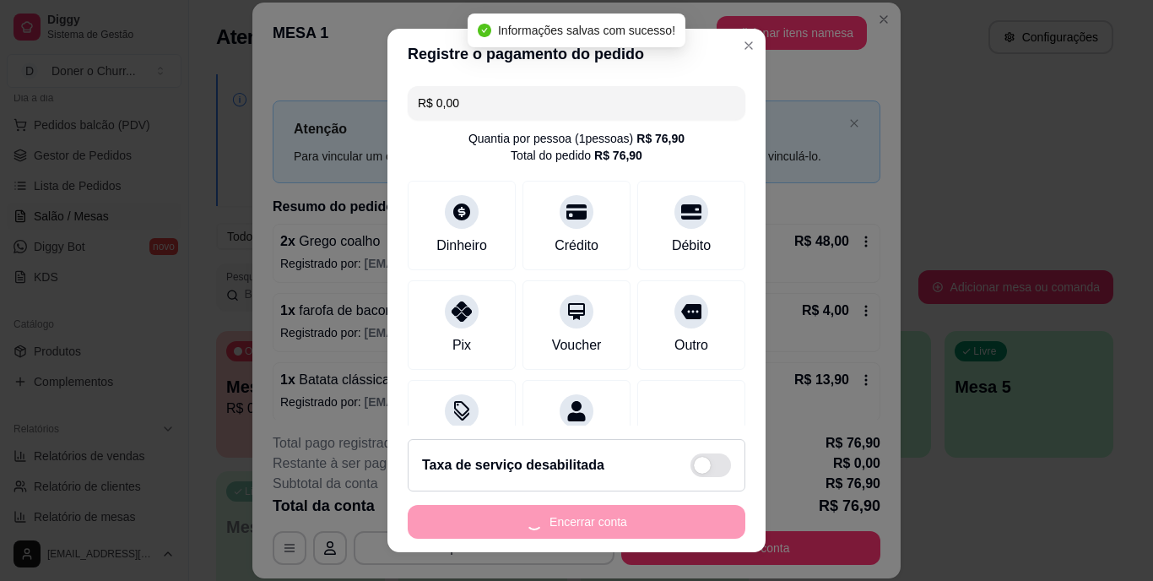
click at [613, 509] on div "Encerrar conta" at bounding box center [577, 522] width 338 height 34
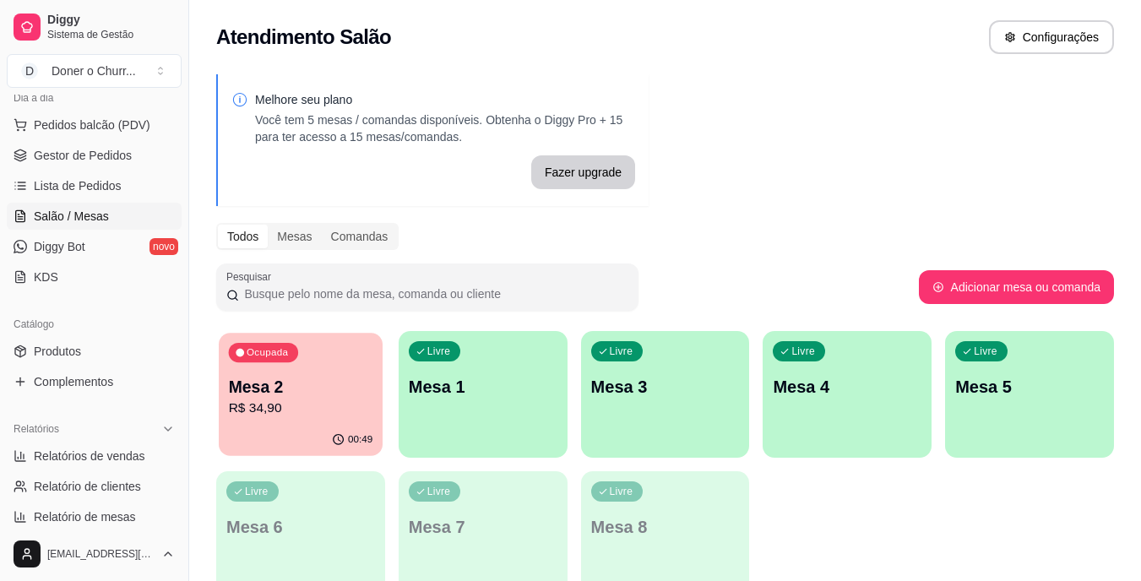
click at [315, 399] on p "R$ 34,90" at bounding box center [301, 408] width 144 height 19
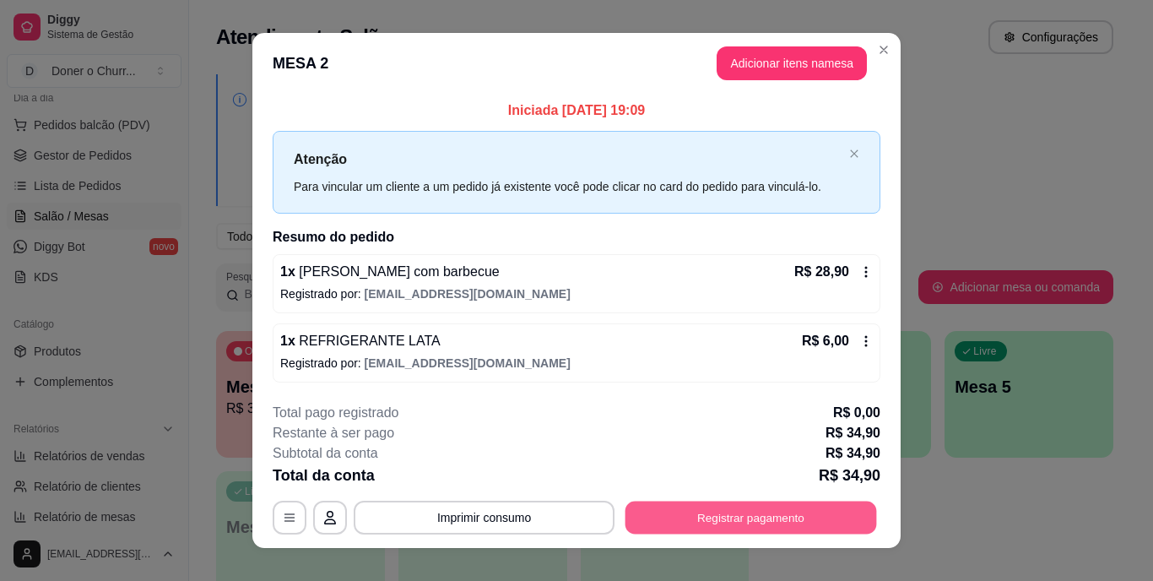
click at [692, 522] on button "Registrar pagamento" at bounding box center [752, 517] width 252 height 33
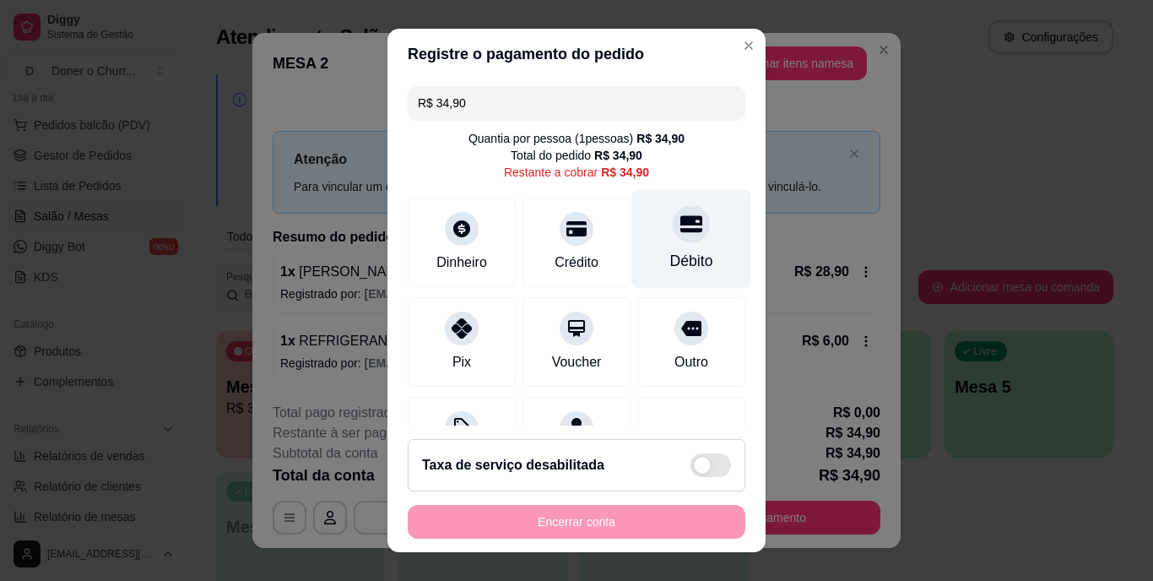
click at [670, 258] on div "Débito" at bounding box center [691, 262] width 43 height 22
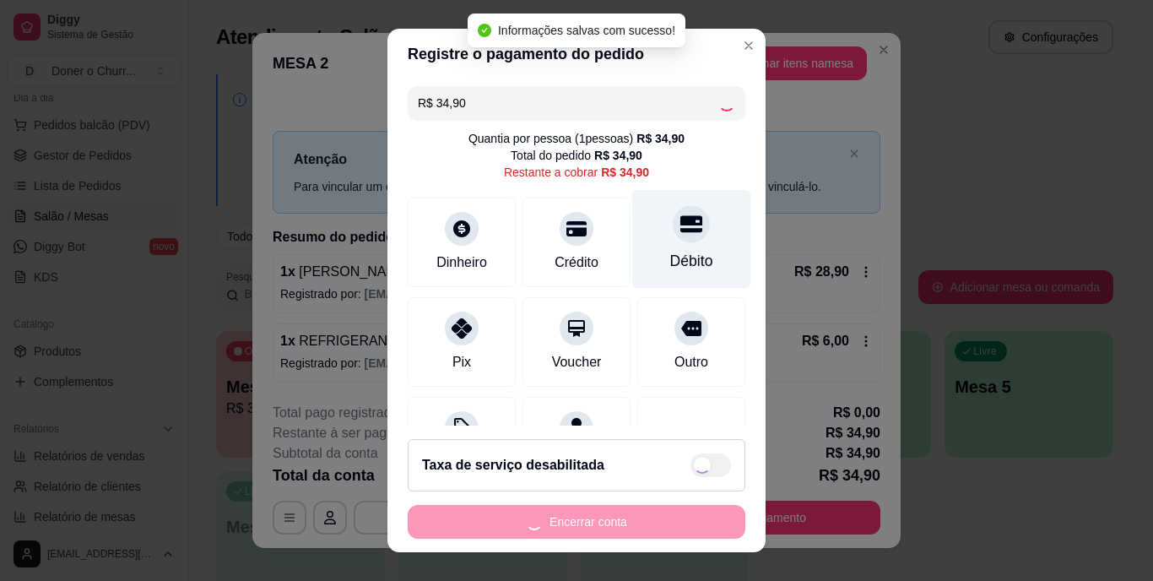
type input "R$ 0,00"
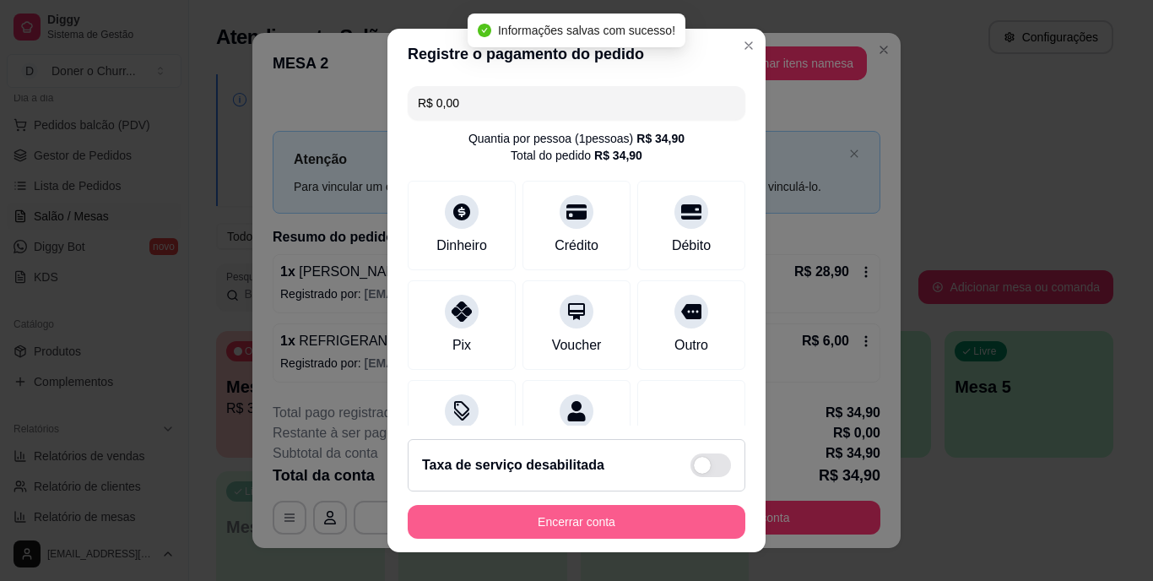
click at [614, 518] on button "Encerrar conta" at bounding box center [577, 522] width 338 height 34
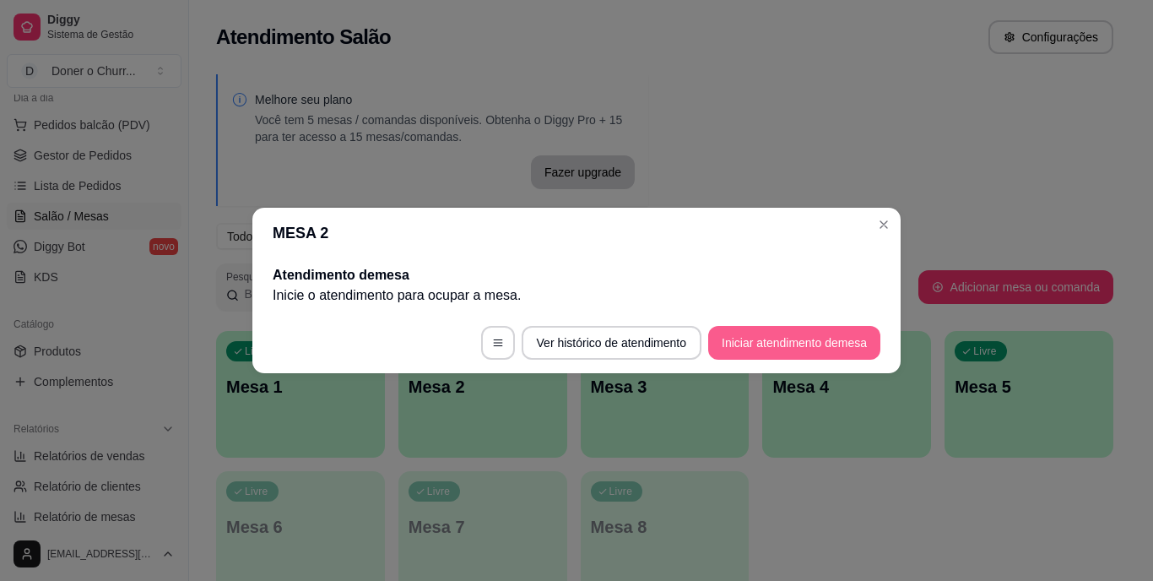
click at [751, 339] on button "Iniciar atendimento de mesa" at bounding box center [794, 343] width 172 height 34
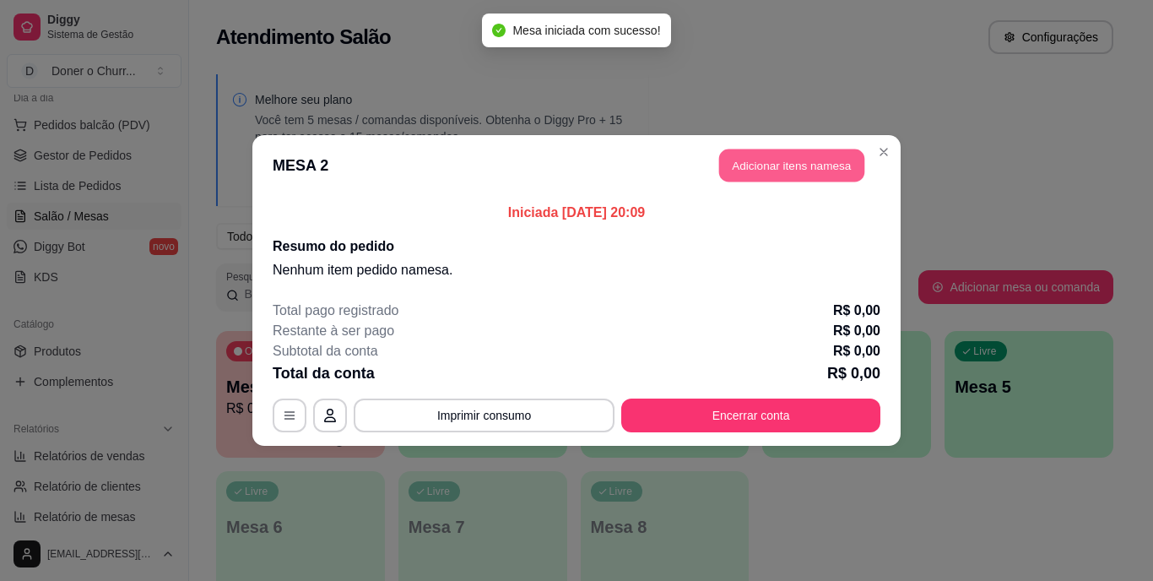
click at [799, 169] on button "Adicionar itens na mesa" at bounding box center [791, 165] width 145 height 33
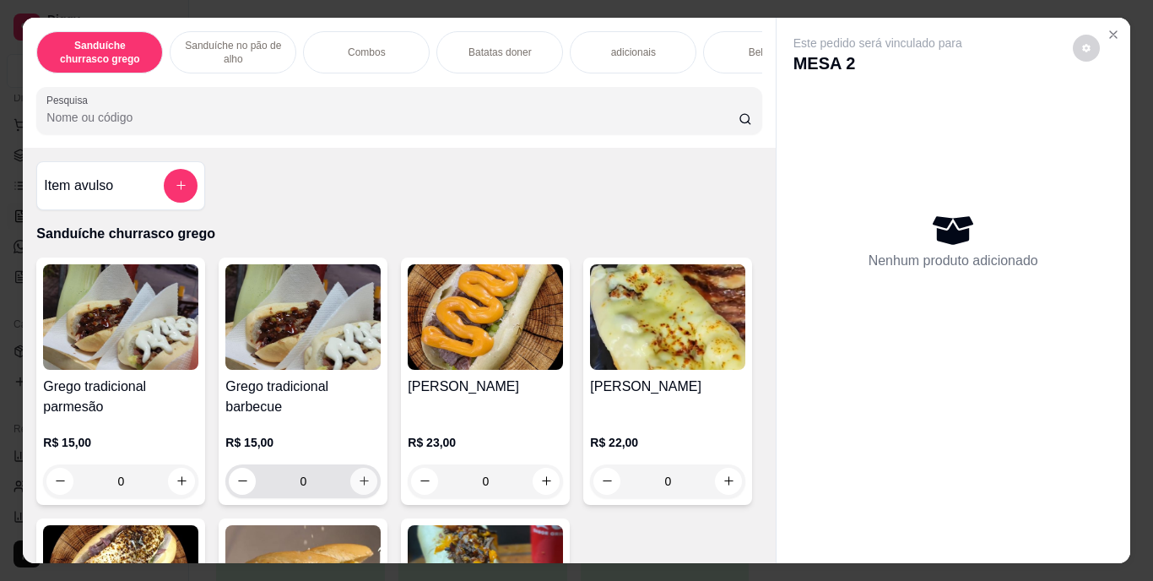
click at [354, 478] on button "increase-product-quantity" at bounding box center [363, 481] width 27 height 27
type input "1"
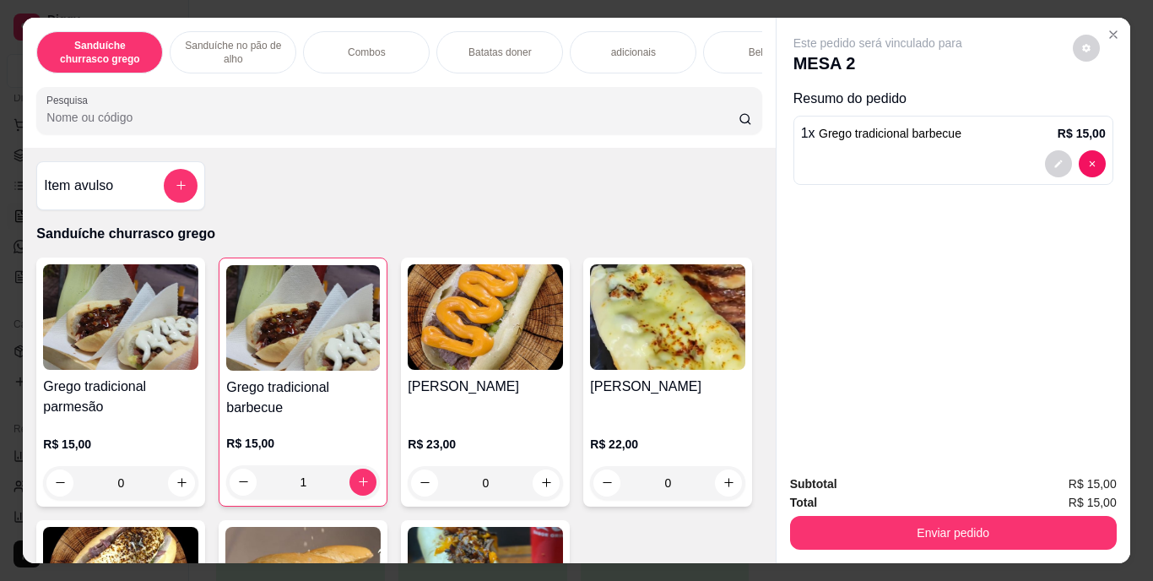
click at [937, 504] on div "Total R$ 15,00" at bounding box center [953, 502] width 327 height 19
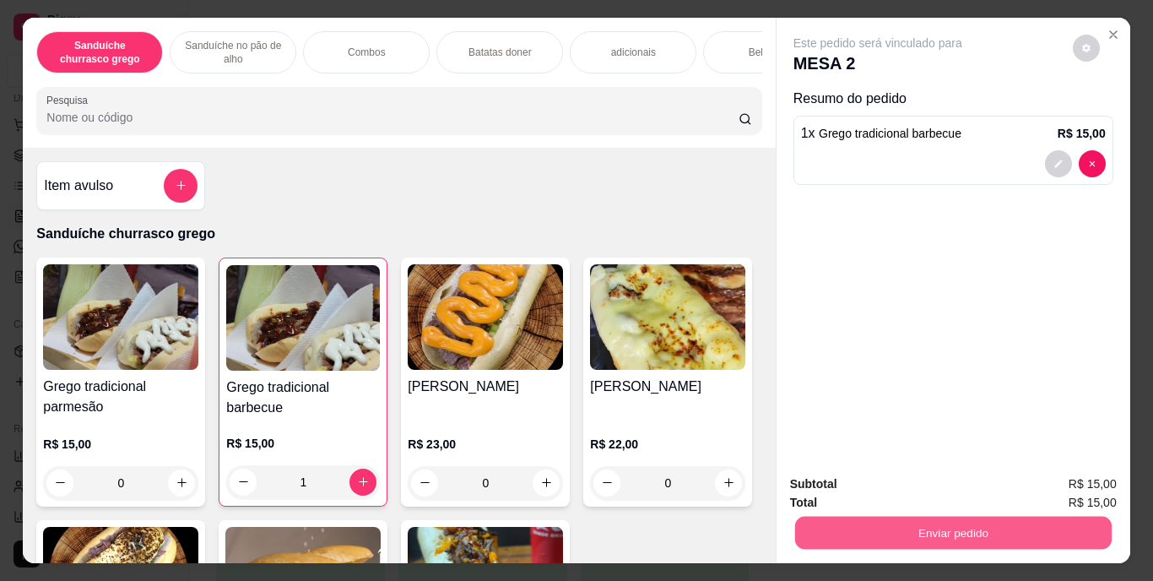
click at [940, 534] on button "Enviar pedido" at bounding box center [953, 533] width 317 height 33
click at [1050, 490] on button "Enviar pedido" at bounding box center [1073, 484] width 93 height 31
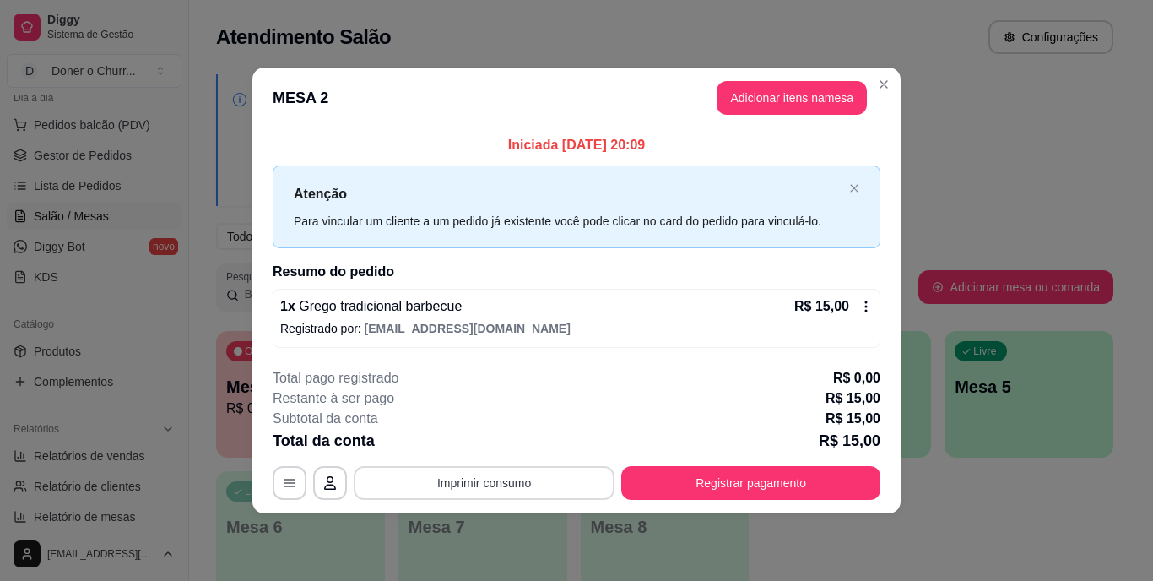
click at [511, 484] on button "Imprimir consumo" at bounding box center [484, 483] width 261 height 34
click at [488, 441] on button "IMPRESSORA" at bounding box center [490, 443] width 118 height 26
drag, startPoint x: 492, startPoint y: 500, endPoint x: 493, endPoint y: 486, distance: 14.4
click at [493, 486] on footer "**********" at bounding box center [576, 434] width 648 height 159
click at [493, 486] on button "Imprimir consumo" at bounding box center [484, 482] width 253 height 33
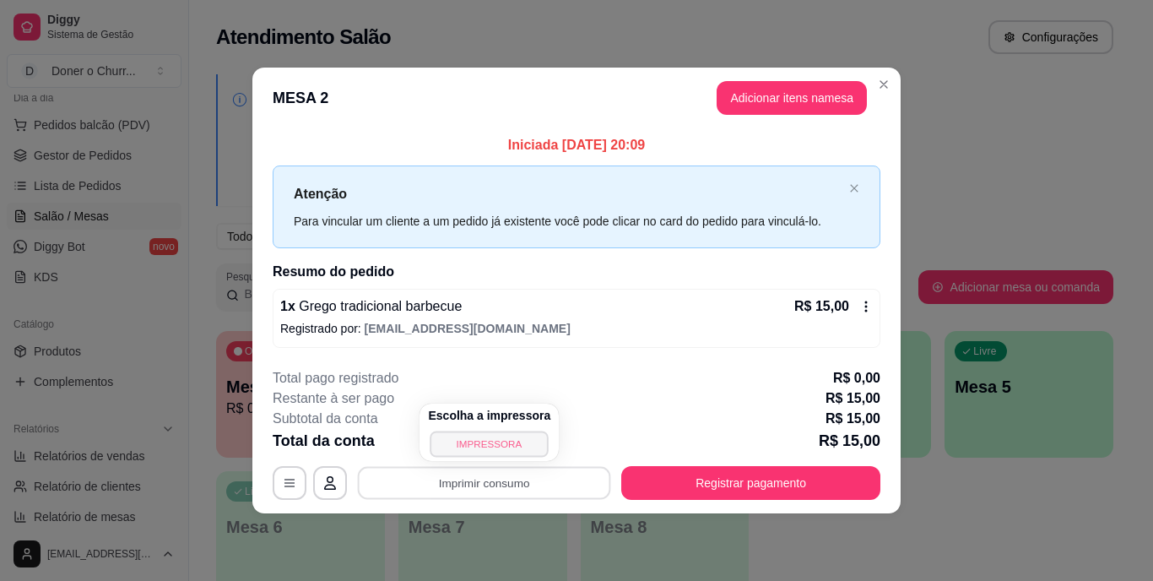
click at [492, 443] on button "IMPRESSORA" at bounding box center [490, 444] width 118 height 26
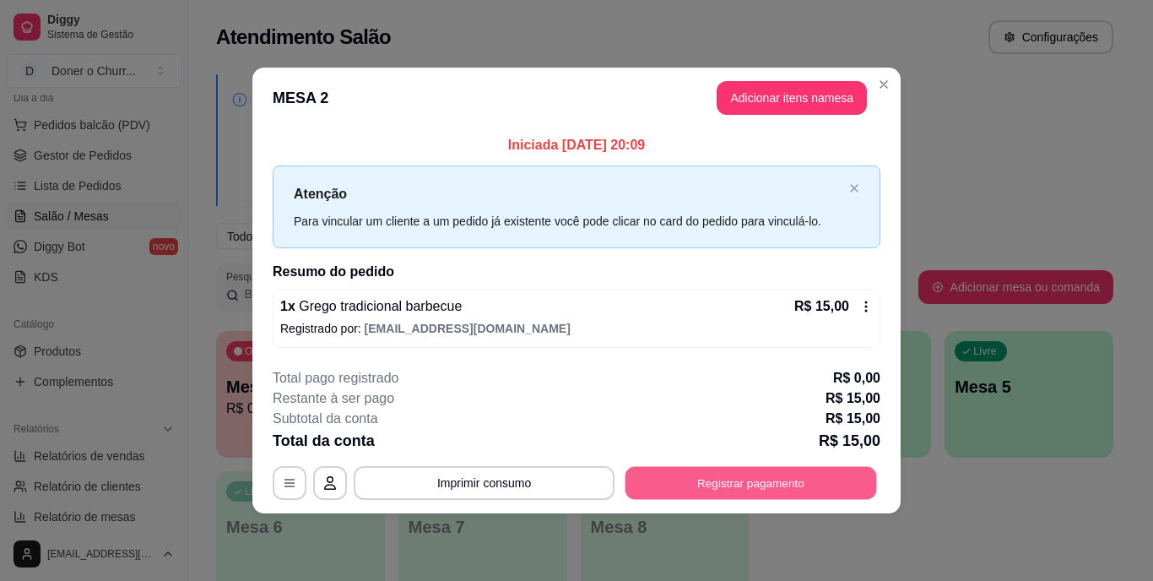
click at [760, 475] on button "Registrar pagamento" at bounding box center [752, 482] width 252 height 33
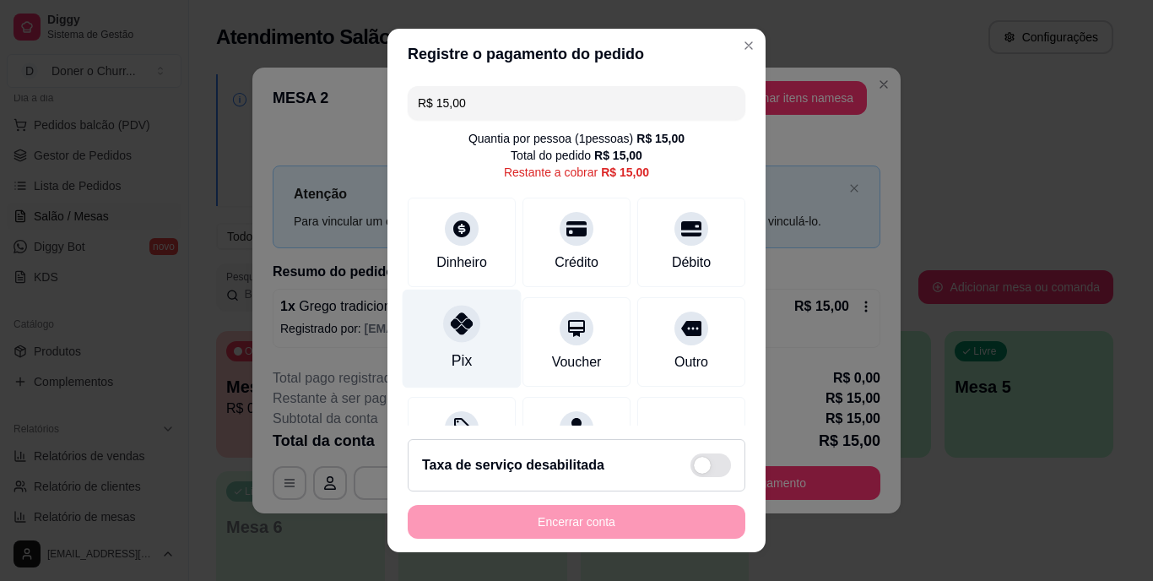
click at [453, 325] on icon at bounding box center [462, 324] width 22 height 22
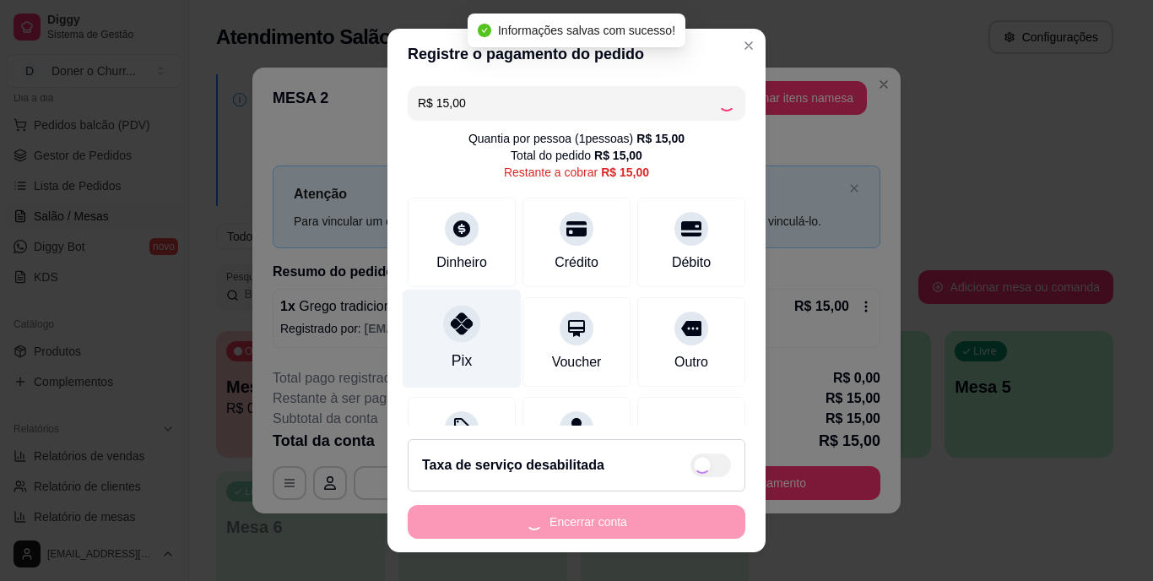
type input "R$ 0,00"
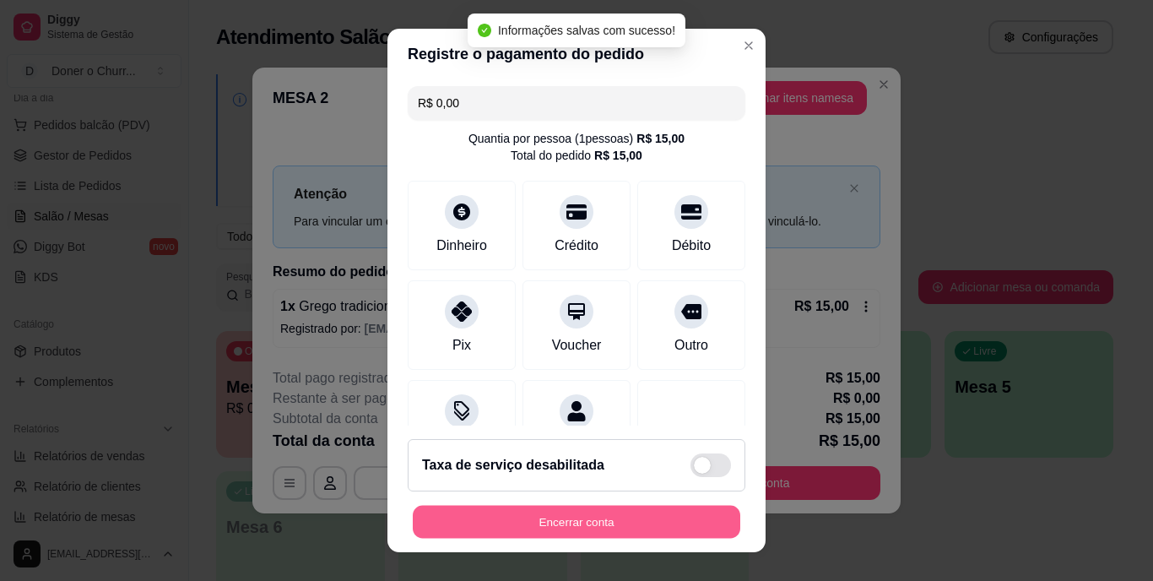
click at [523, 513] on button "Encerrar conta" at bounding box center [577, 521] width 328 height 33
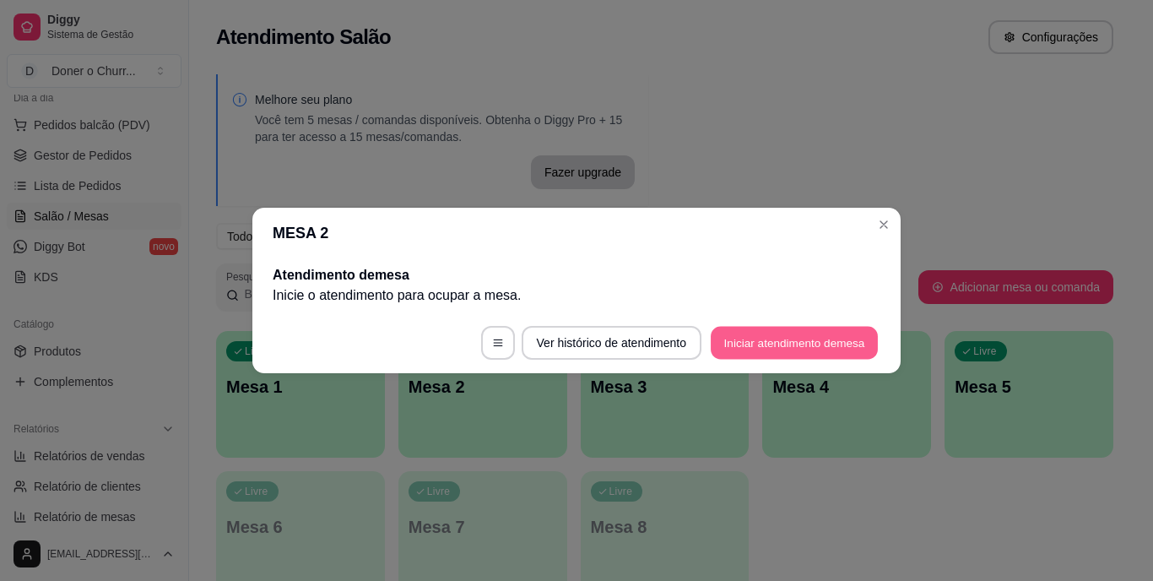
click at [769, 337] on button "Iniciar atendimento de mesa" at bounding box center [794, 343] width 167 height 33
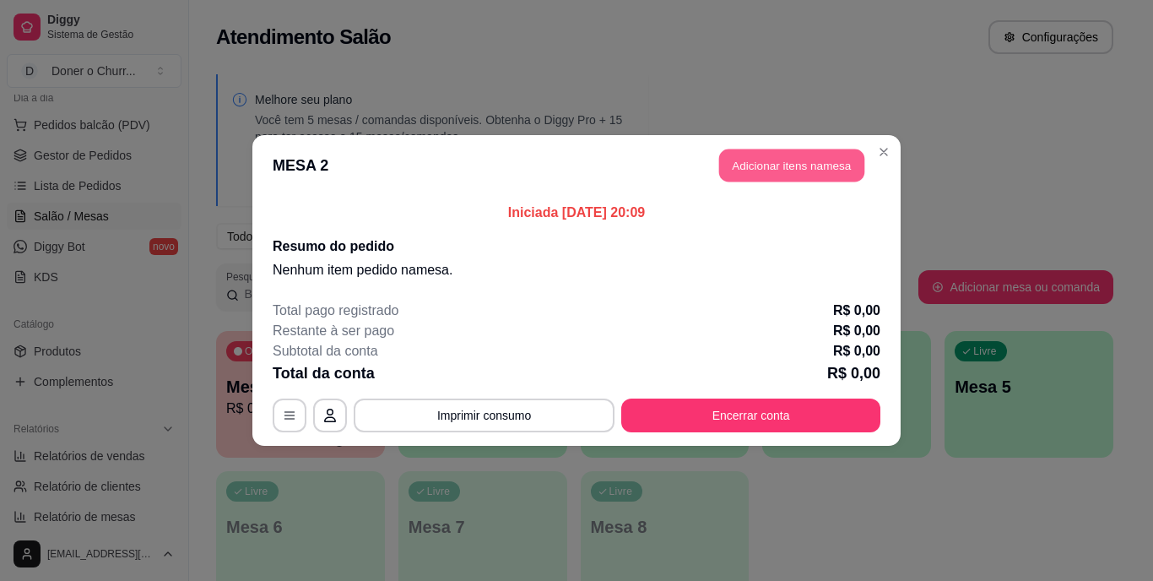
click at [790, 160] on button "Adicionar itens na mesa" at bounding box center [791, 165] width 145 height 33
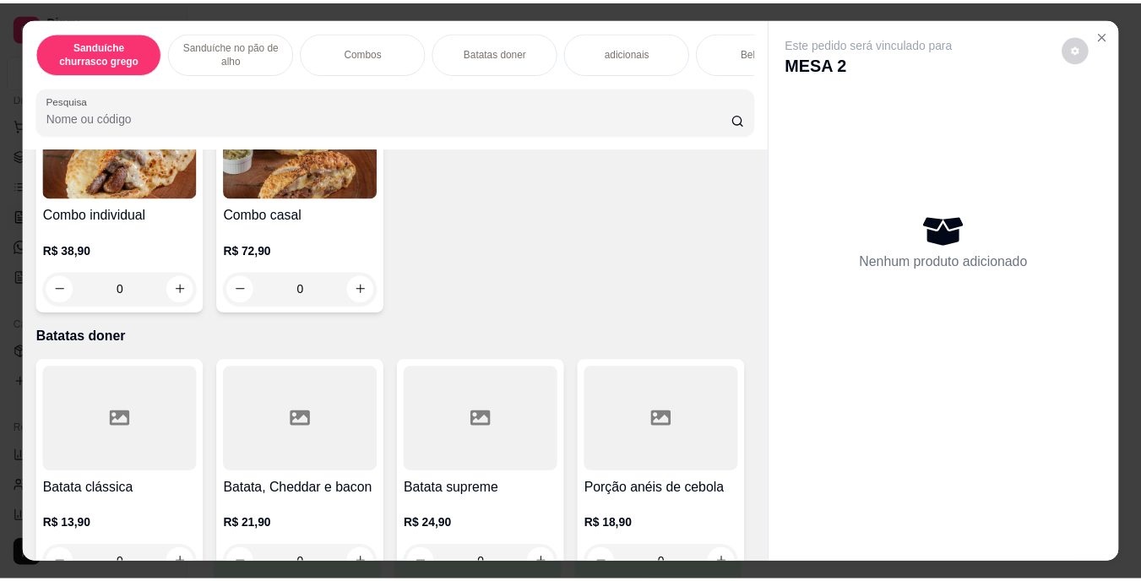
scroll to position [1332, 0]
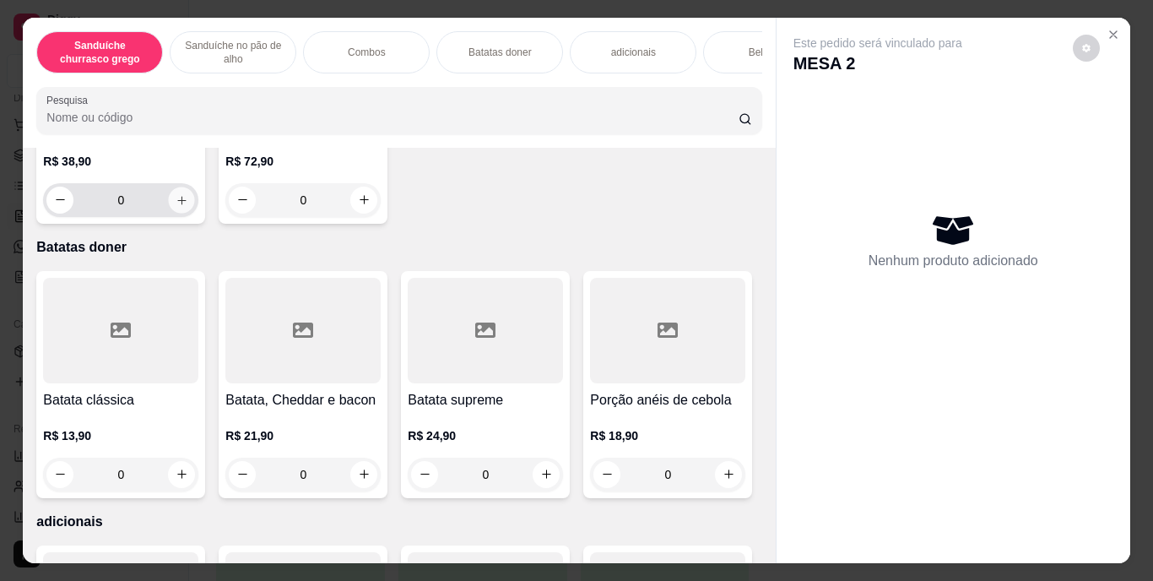
click at [177, 204] on icon "increase-product-quantity" at bounding box center [181, 200] width 8 height 8
type input "1"
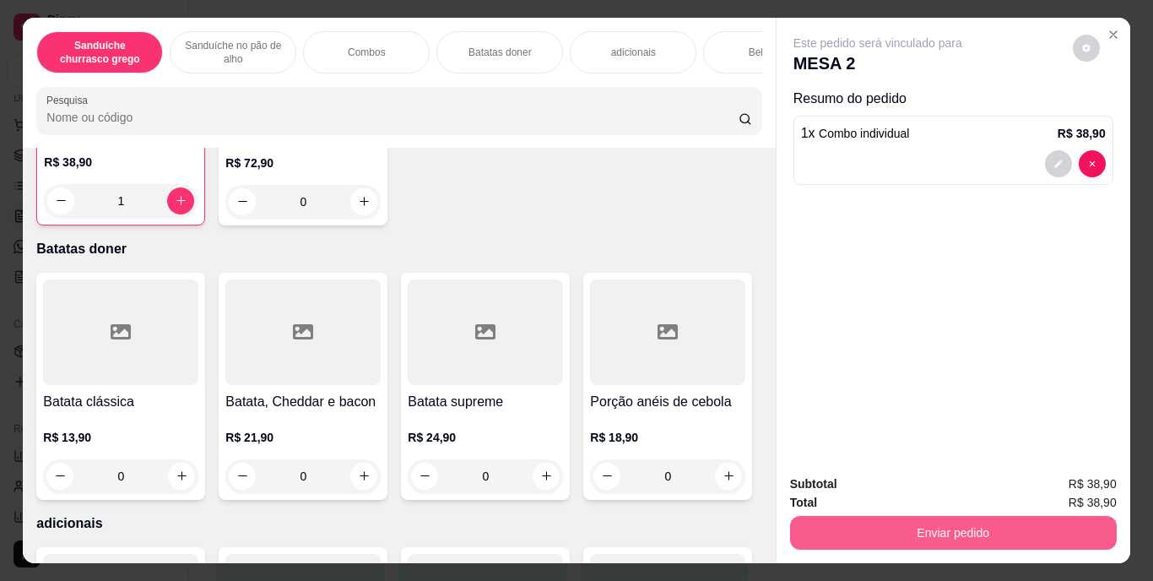
click at [867, 519] on button "Enviar pedido" at bounding box center [953, 533] width 327 height 34
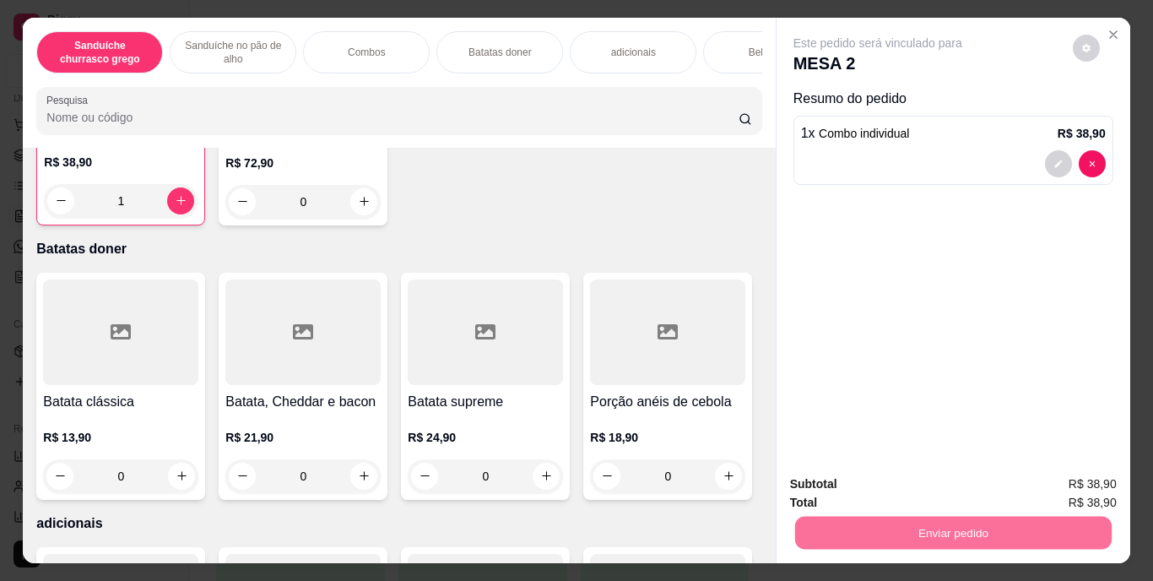
click at [1070, 478] on button "Enviar pedido" at bounding box center [1073, 484] width 93 height 31
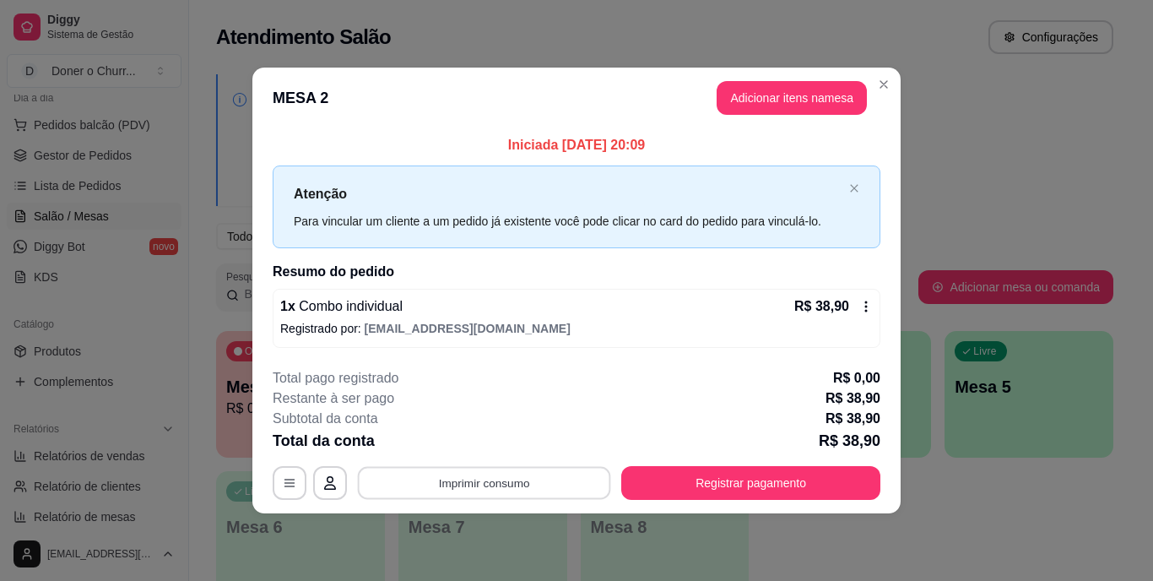
click at [477, 482] on button "Imprimir consumo" at bounding box center [484, 482] width 253 height 33
click at [497, 448] on button "IMPRESSORA" at bounding box center [490, 444] width 118 height 26
click at [504, 475] on button "Imprimir consumo" at bounding box center [484, 482] width 253 height 33
click at [504, 450] on button "IMPRESSORA" at bounding box center [489, 444] width 122 height 27
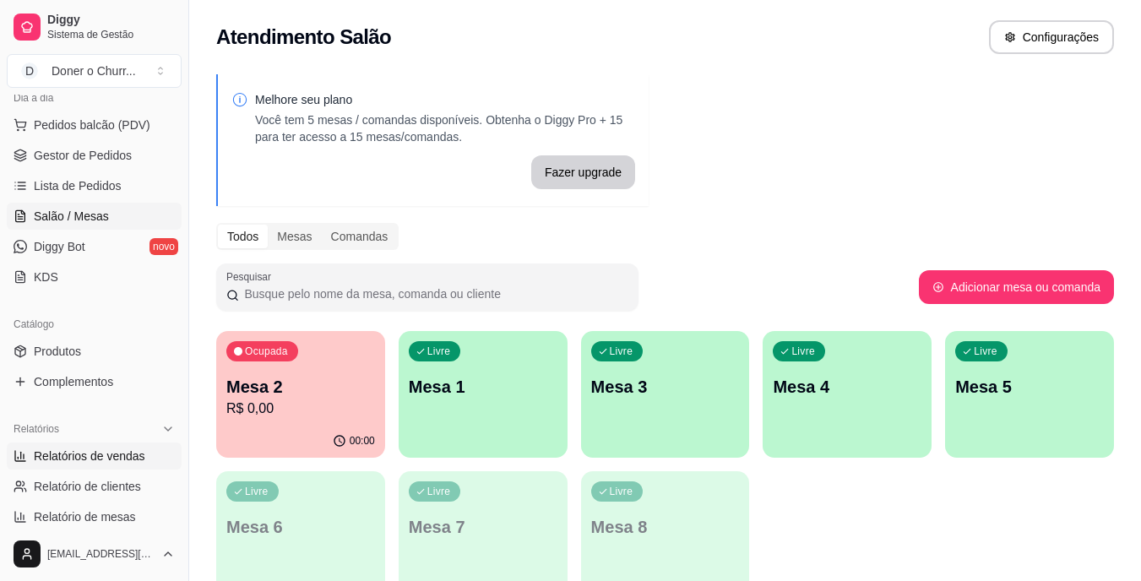
click at [75, 460] on span "Relatórios de vendas" at bounding box center [89, 456] width 111 height 17
select select "ALL"
select select "0"
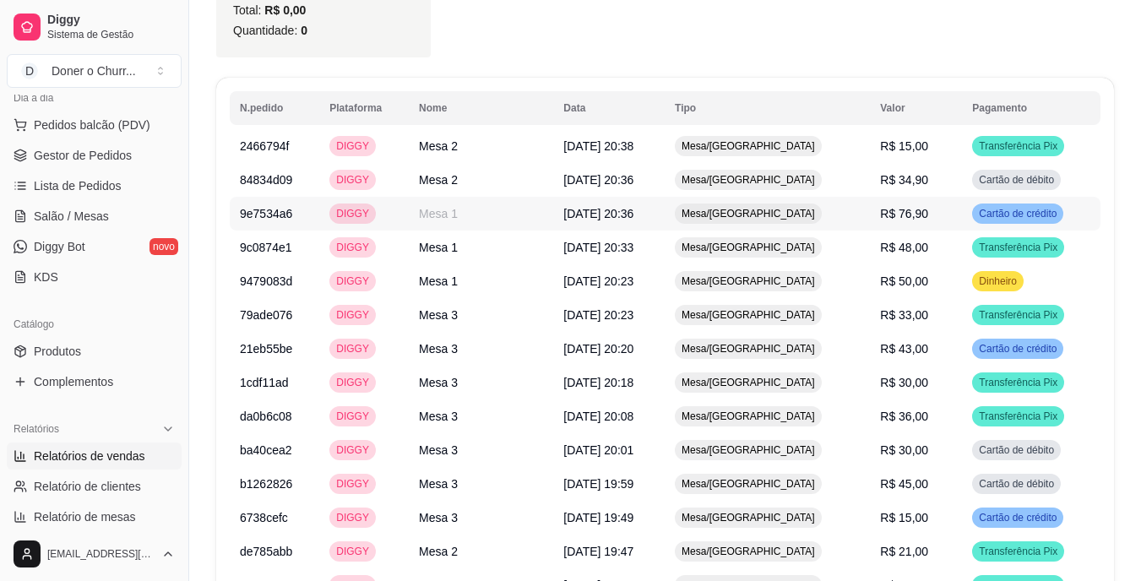
scroll to position [1020, 0]
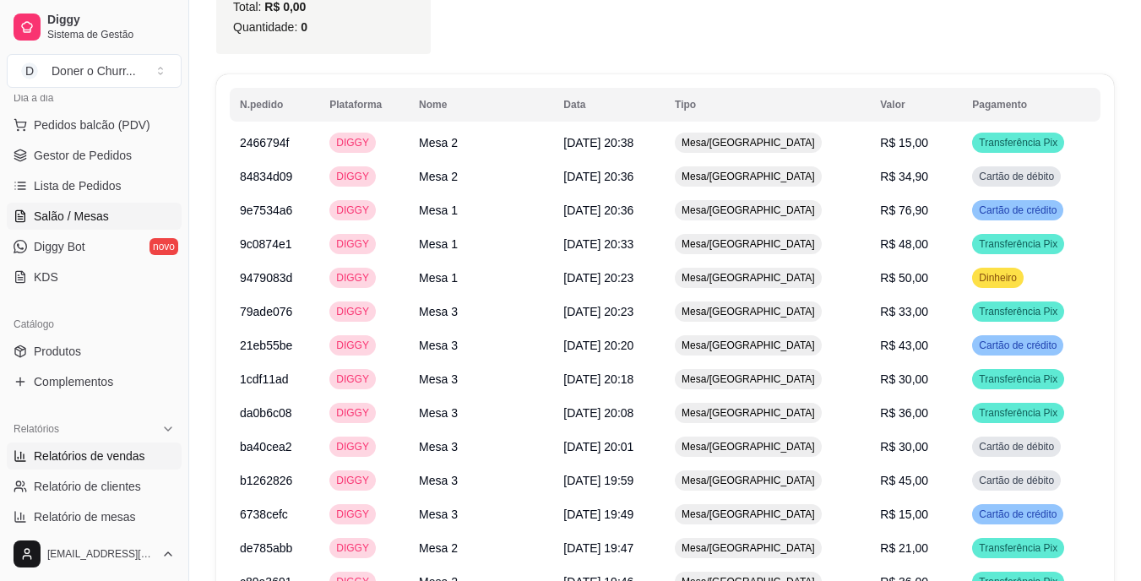
click at [84, 216] on span "Salão / Mesas" at bounding box center [71, 216] width 75 height 17
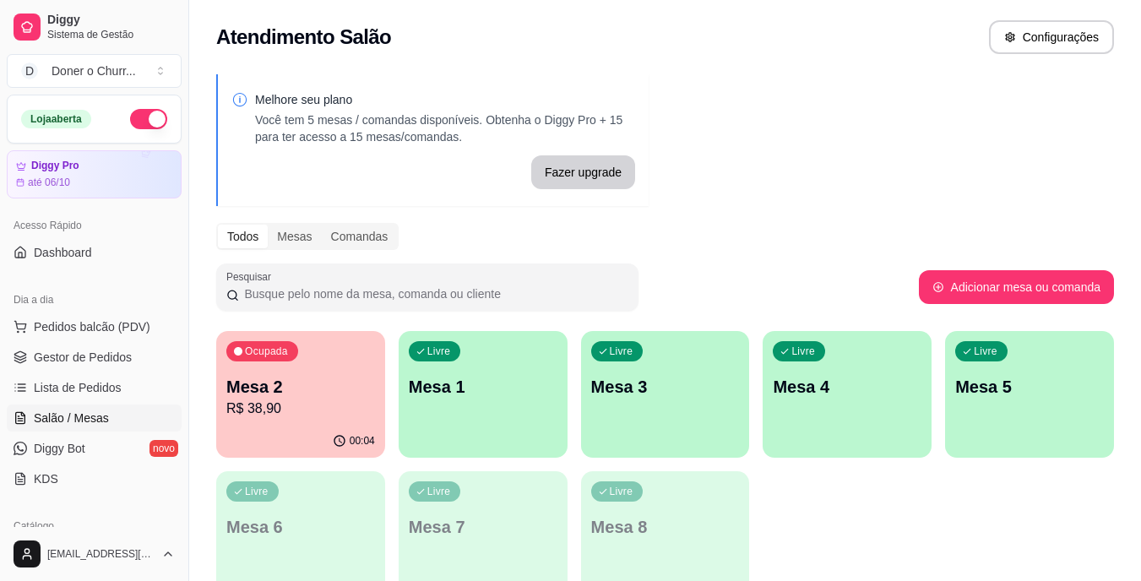
click at [130, 118] on button "button" at bounding box center [148, 119] width 37 height 20
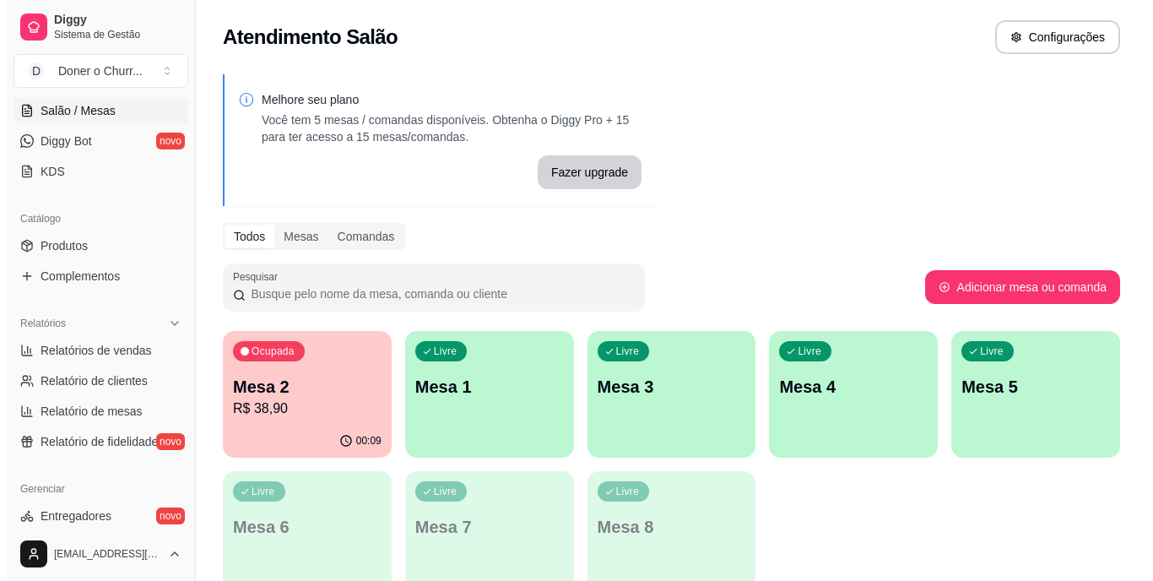
scroll to position [66, 0]
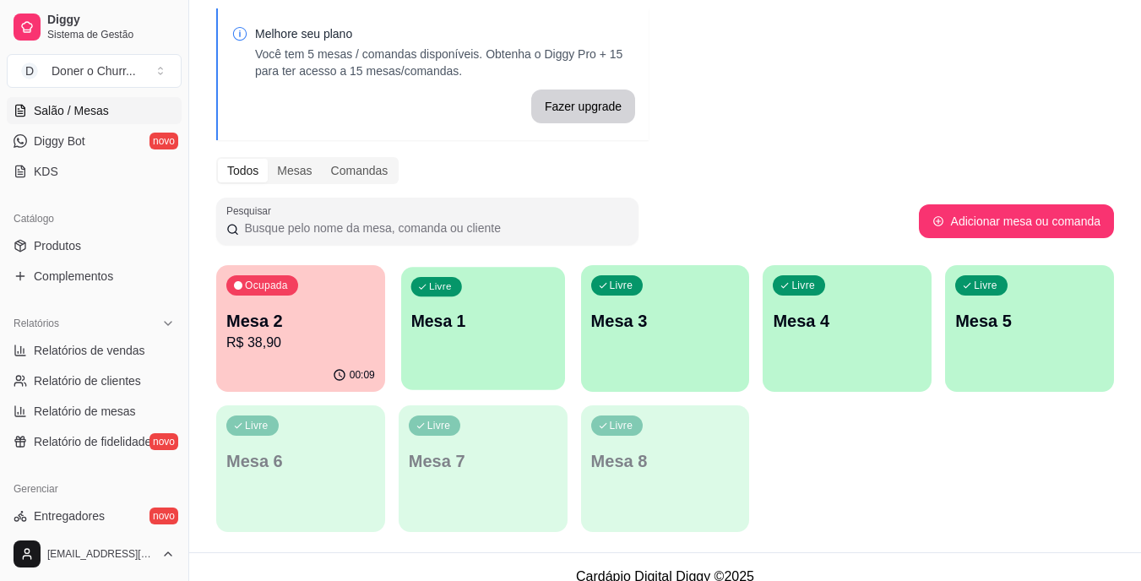
click at [480, 342] on div "Livre Mesa 1" at bounding box center [483, 318] width 164 height 103
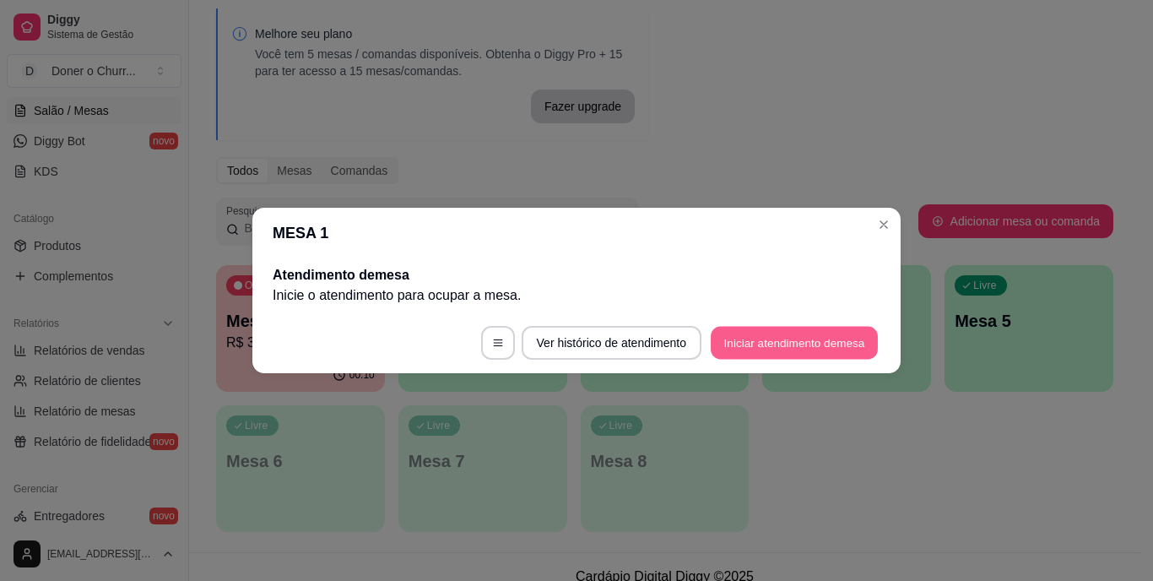
click at [760, 351] on button "Iniciar atendimento de mesa" at bounding box center [794, 343] width 167 height 33
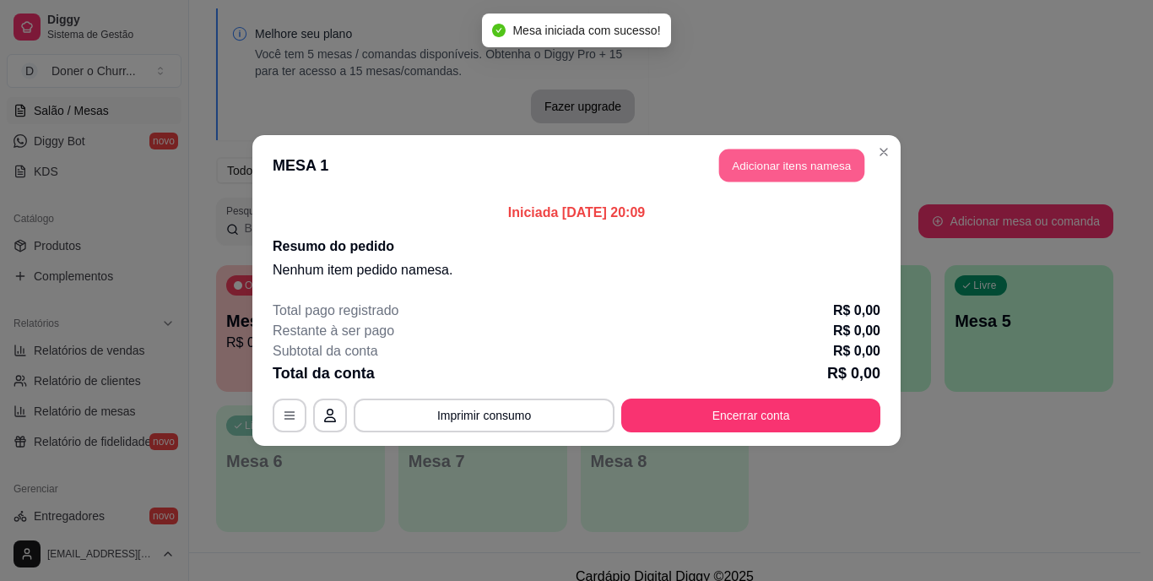
click at [796, 166] on button "Adicionar itens na mesa" at bounding box center [791, 165] width 145 height 33
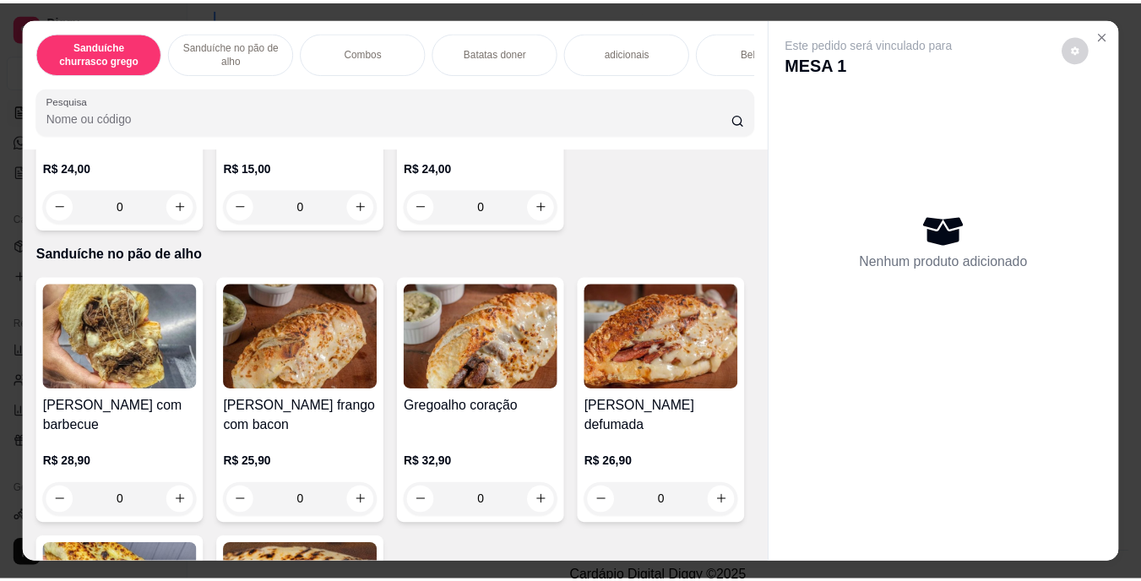
scroll to position [517, 0]
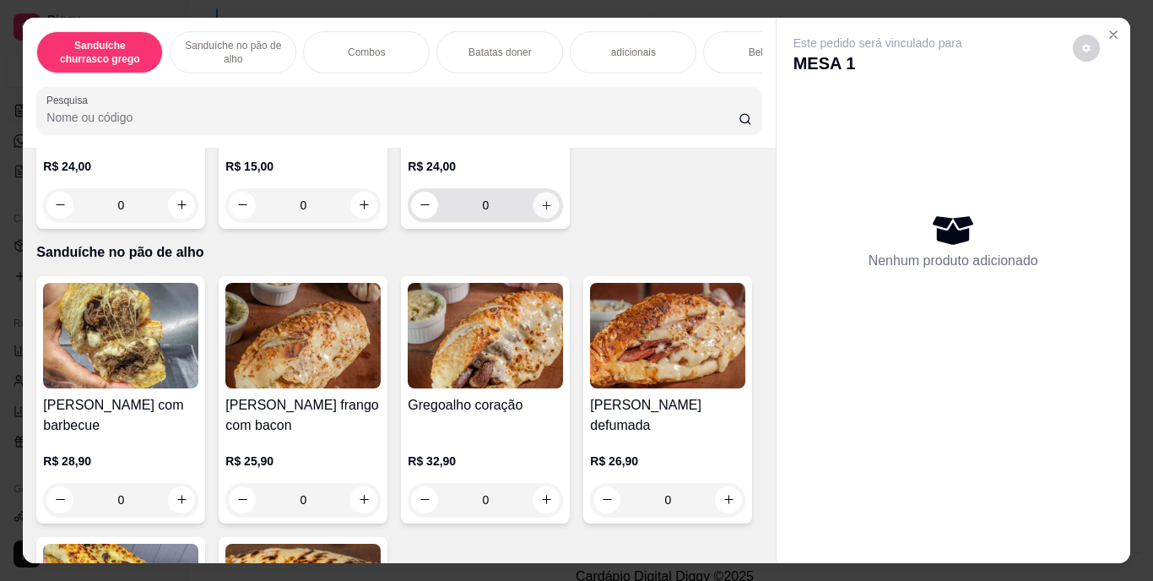
click at [540, 211] on icon "increase-product-quantity" at bounding box center [546, 204] width 13 height 13
type input "1"
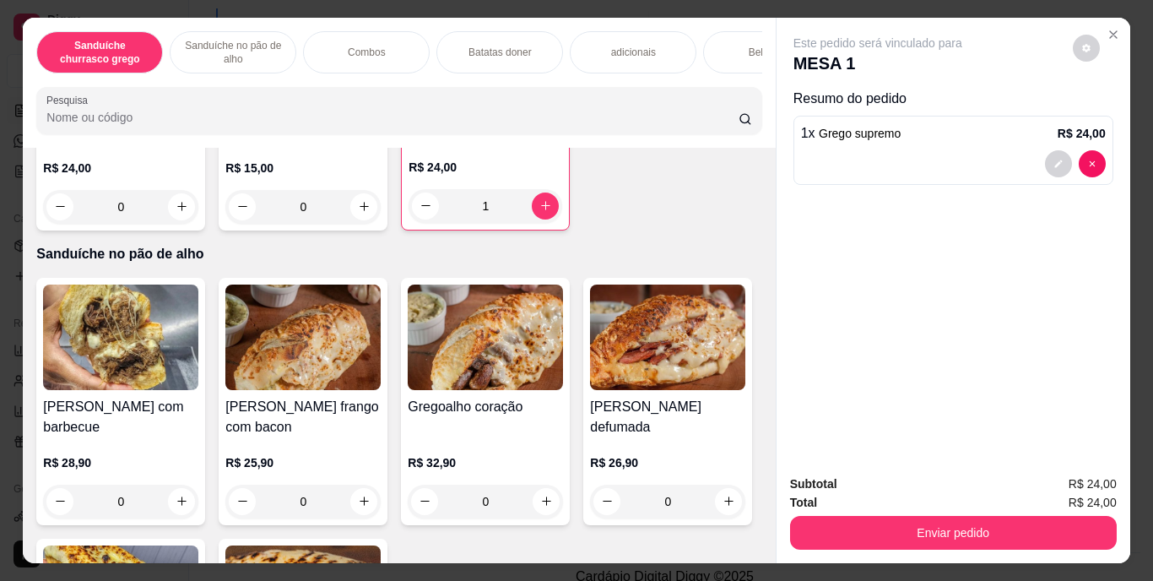
click at [959, 512] on div "Enviar pedido" at bounding box center [953, 531] width 327 height 38
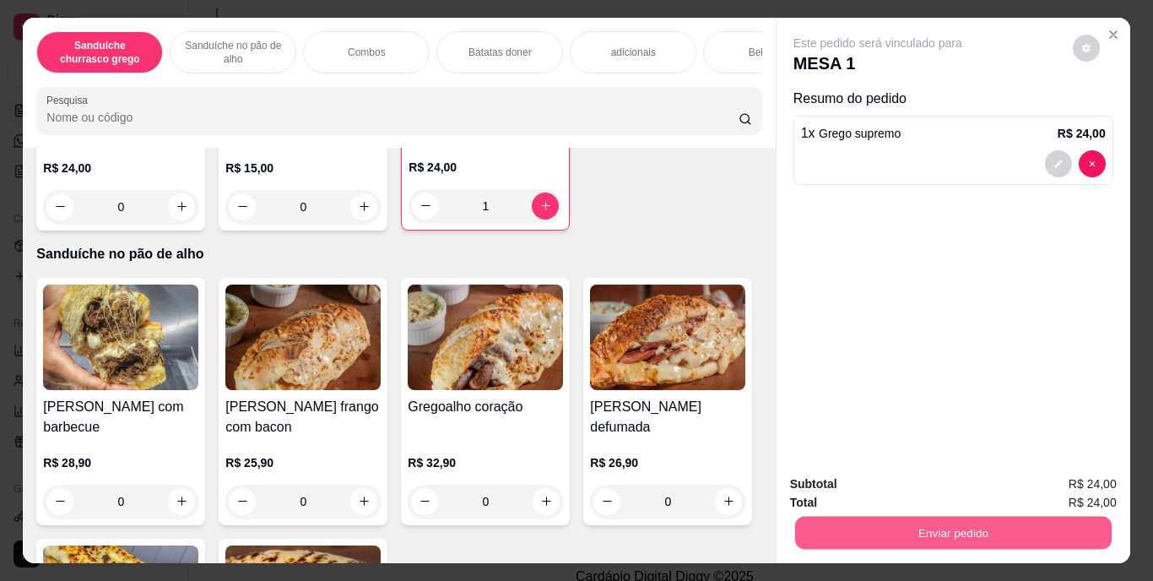
click at [962, 518] on button "Enviar pedido" at bounding box center [953, 533] width 317 height 33
click at [1068, 484] on button "Enviar pedido" at bounding box center [1072, 485] width 95 height 32
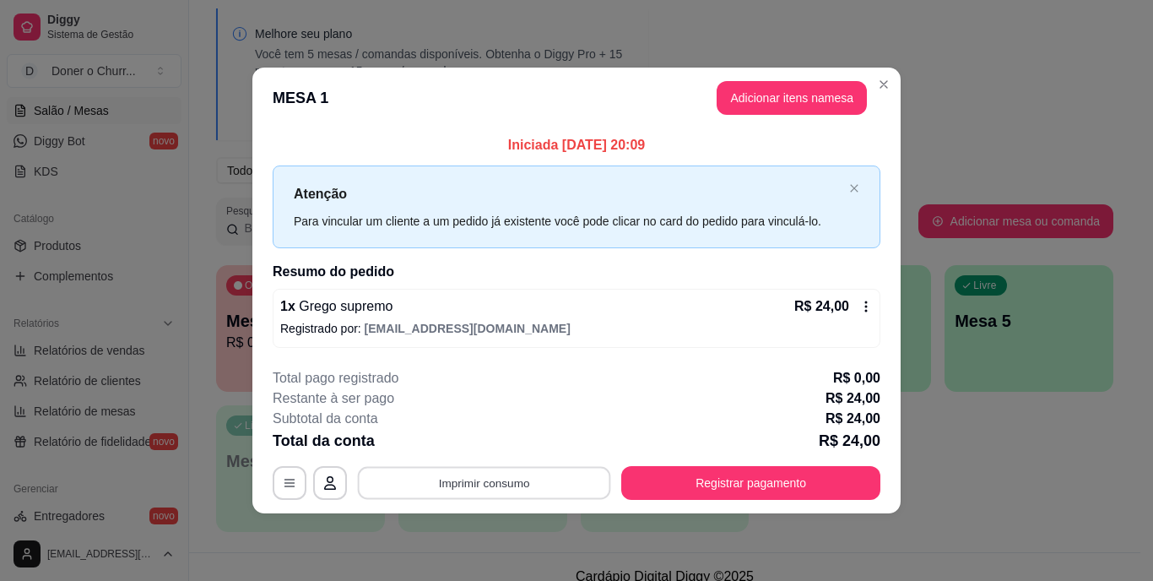
click at [492, 482] on button "Imprimir consumo" at bounding box center [484, 482] width 253 height 33
click at [487, 439] on button "IMPRESSORA" at bounding box center [490, 444] width 118 height 26
click at [505, 486] on button "Imprimir consumo" at bounding box center [484, 482] width 253 height 33
click at [497, 432] on button "IMPRESSORA" at bounding box center [490, 444] width 118 height 26
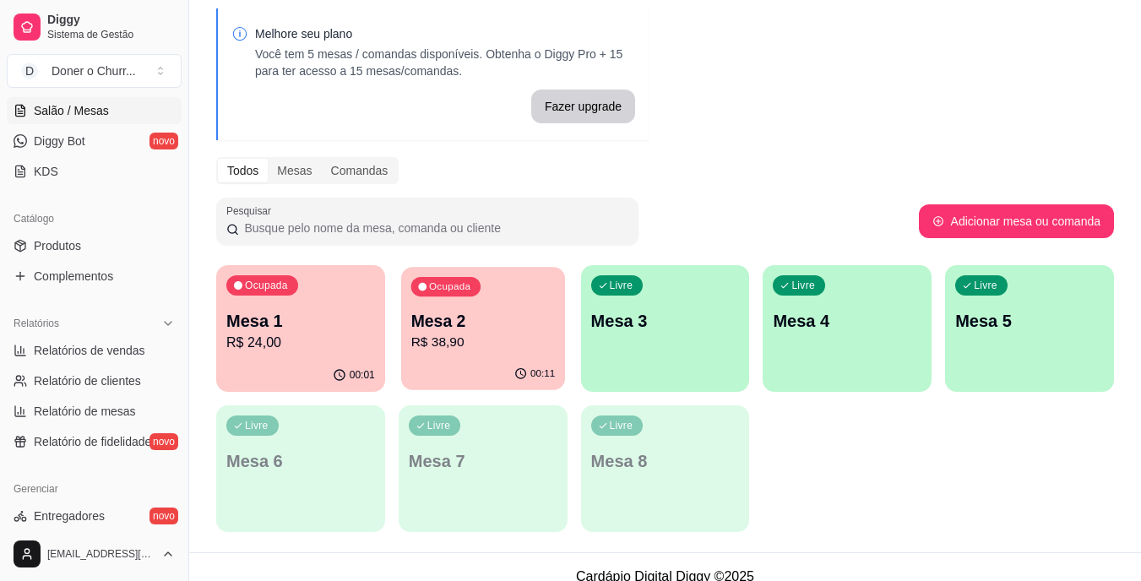
click at [429, 360] on div "00:11" at bounding box center [483, 374] width 164 height 32
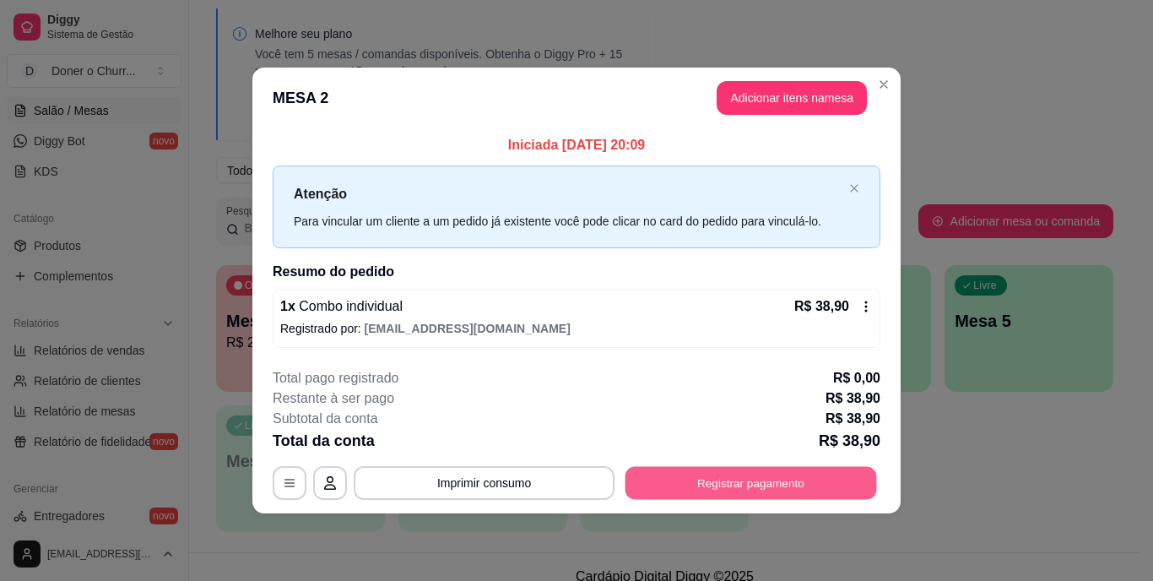
click at [736, 489] on button "Registrar pagamento" at bounding box center [752, 482] width 252 height 33
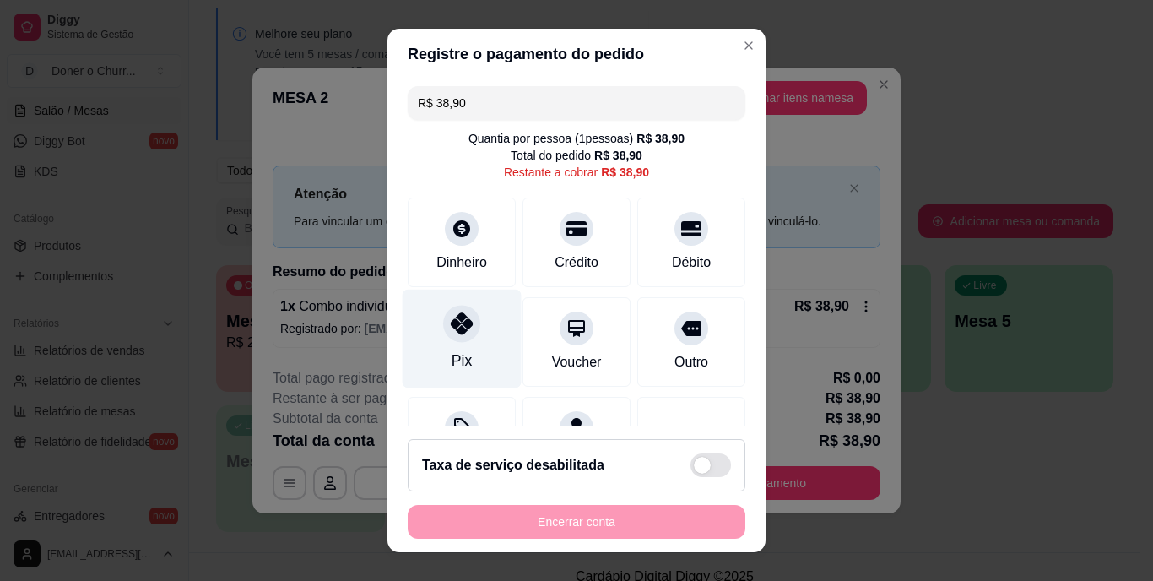
click at [453, 345] on div "Pix" at bounding box center [462, 339] width 119 height 99
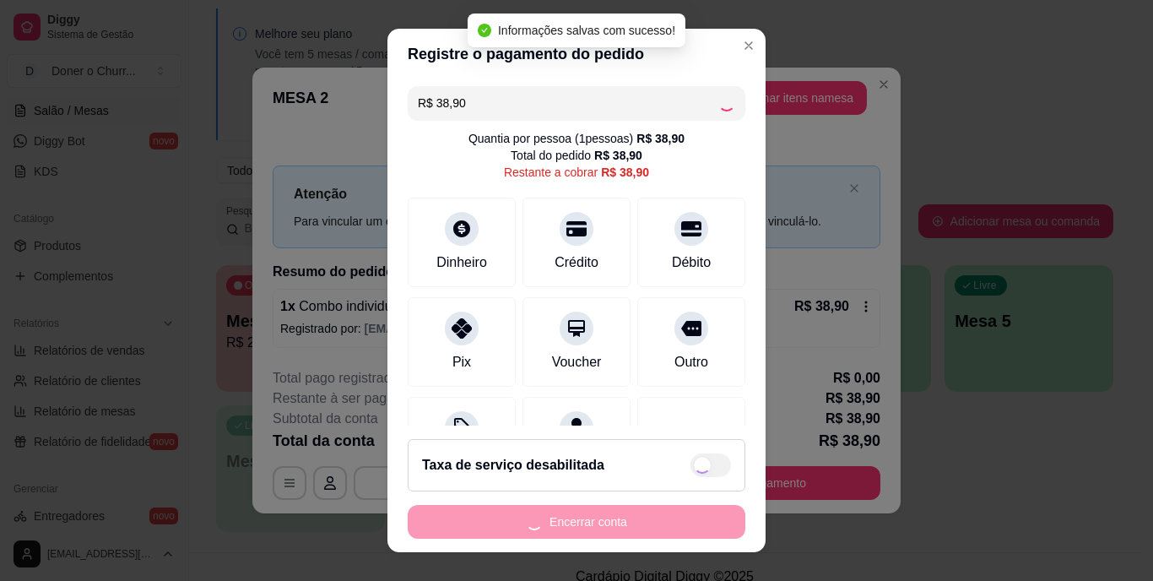
type input "R$ 0,00"
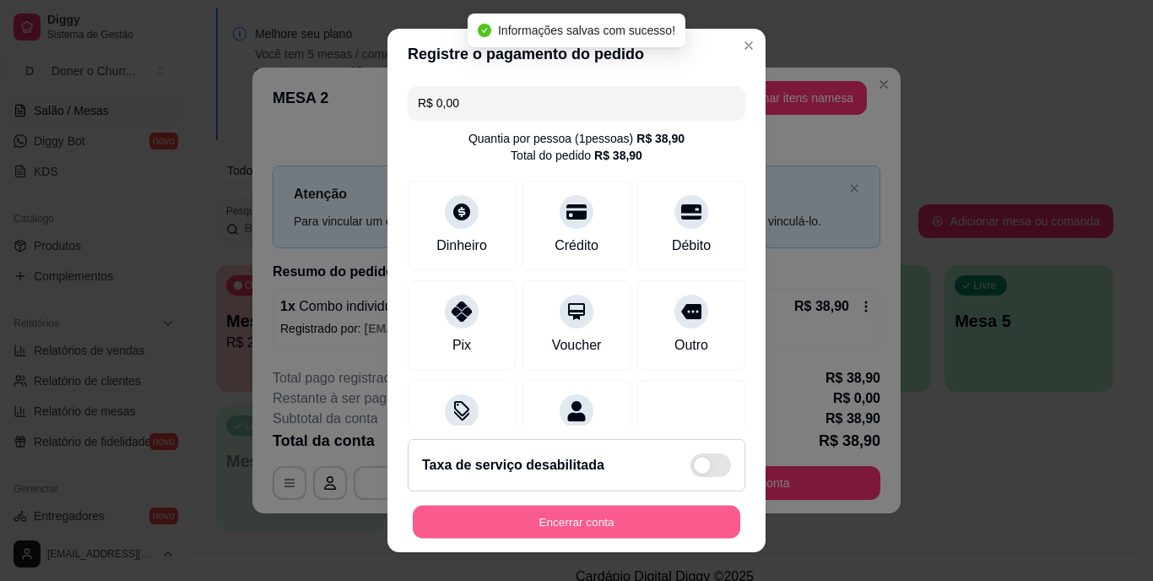
click at [524, 507] on button "Encerrar conta" at bounding box center [577, 521] width 328 height 33
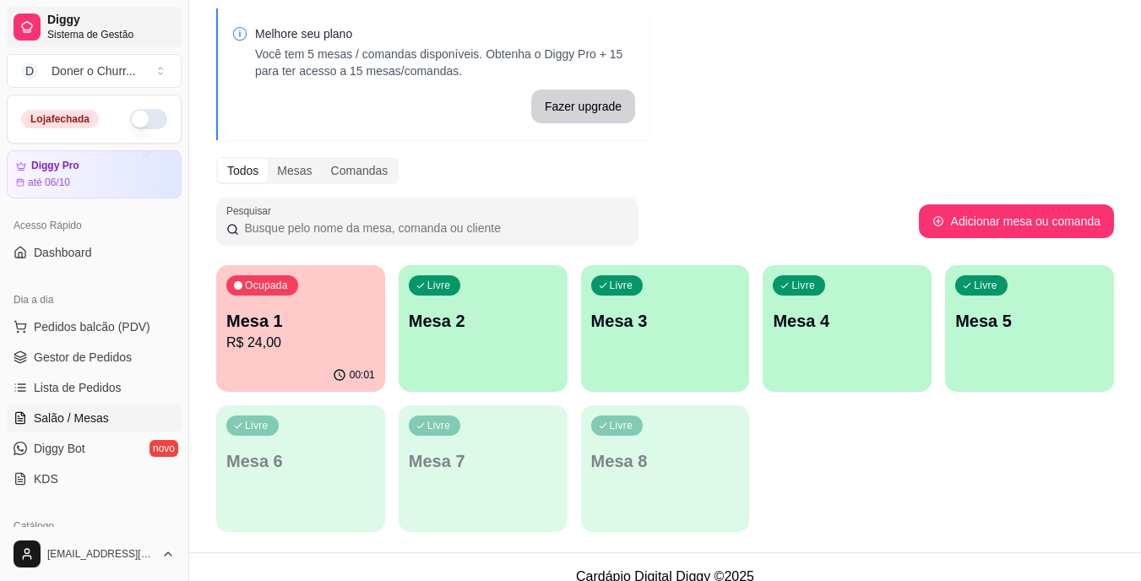
scroll to position [0, 0]
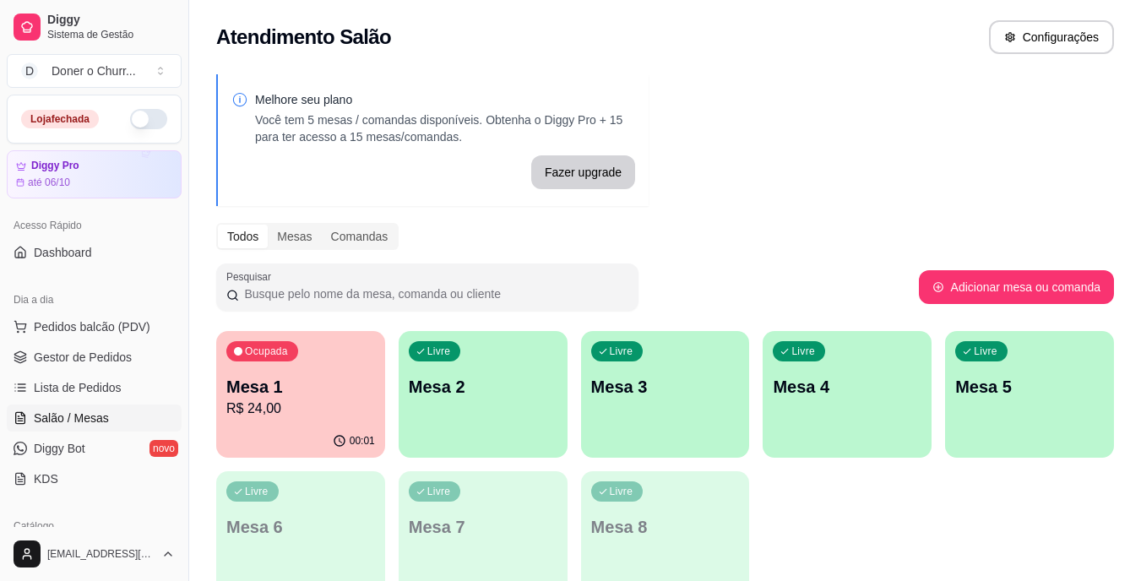
click at [130, 127] on button "button" at bounding box center [148, 119] width 37 height 20
click at [111, 368] on link "Gestor de Pedidos" at bounding box center [94, 357] width 175 height 27
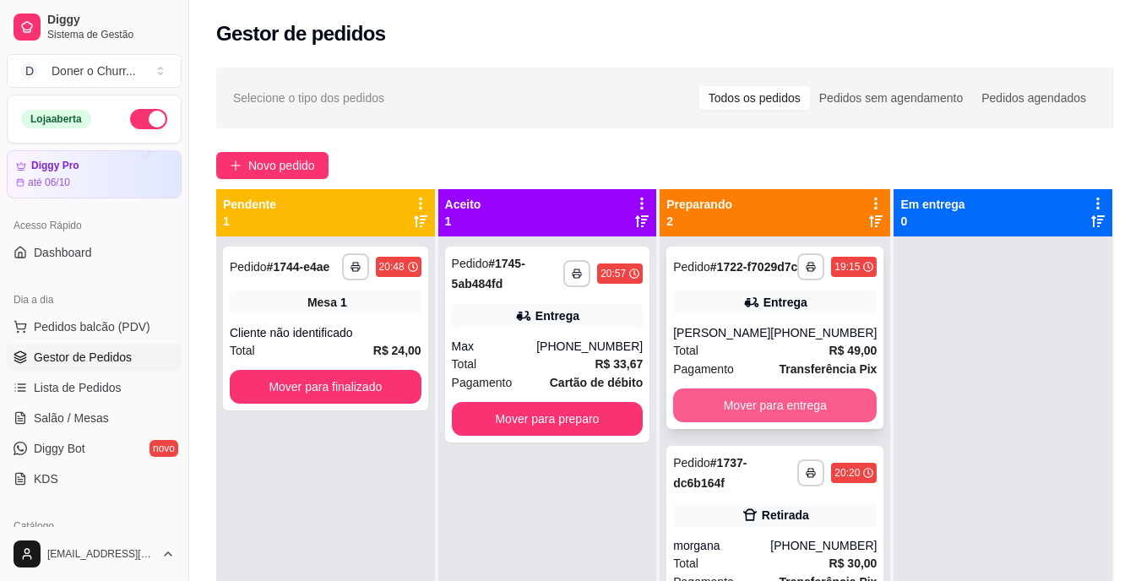
click at [742, 420] on button "Mover para entrega" at bounding box center [774, 405] width 203 height 34
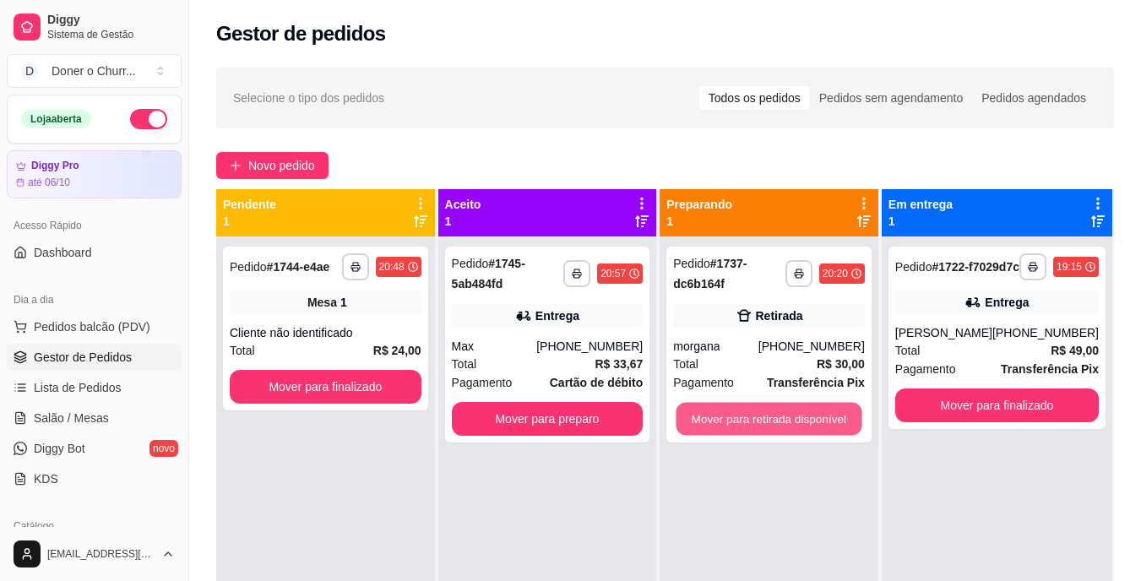
click at [742, 420] on button "Mover para retirada disponível" at bounding box center [769, 419] width 186 height 33
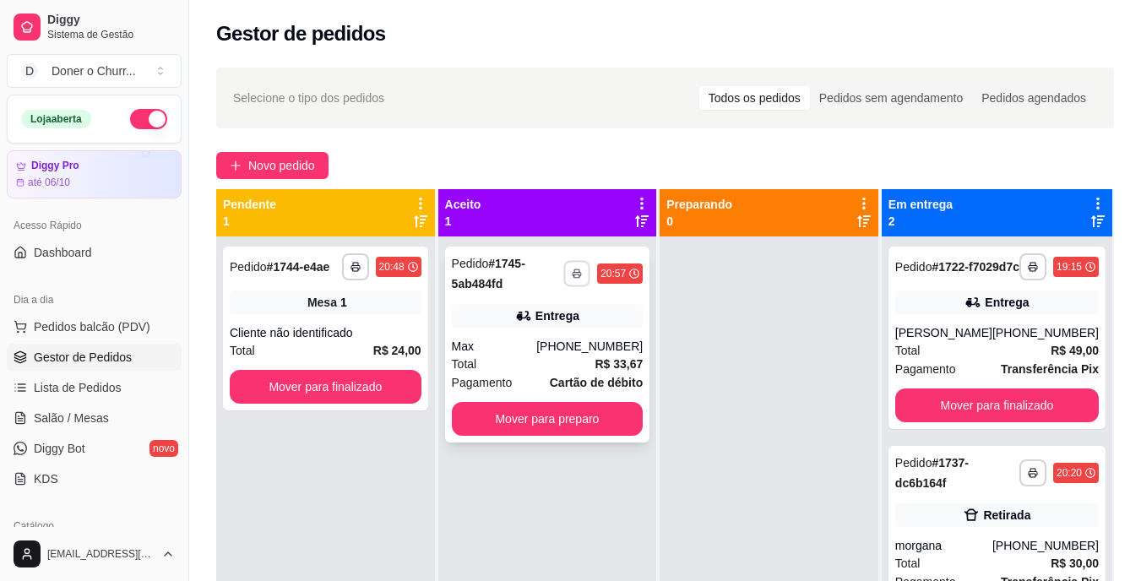
click at [576, 279] on button "button" at bounding box center [577, 273] width 26 height 26
click at [551, 328] on button "IMPRESSORA" at bounding box center [532, 332] width 118 height 26
click at [606, 415] on button "Mover para preparo" at bounding box center [548, 419] width 192 height 34
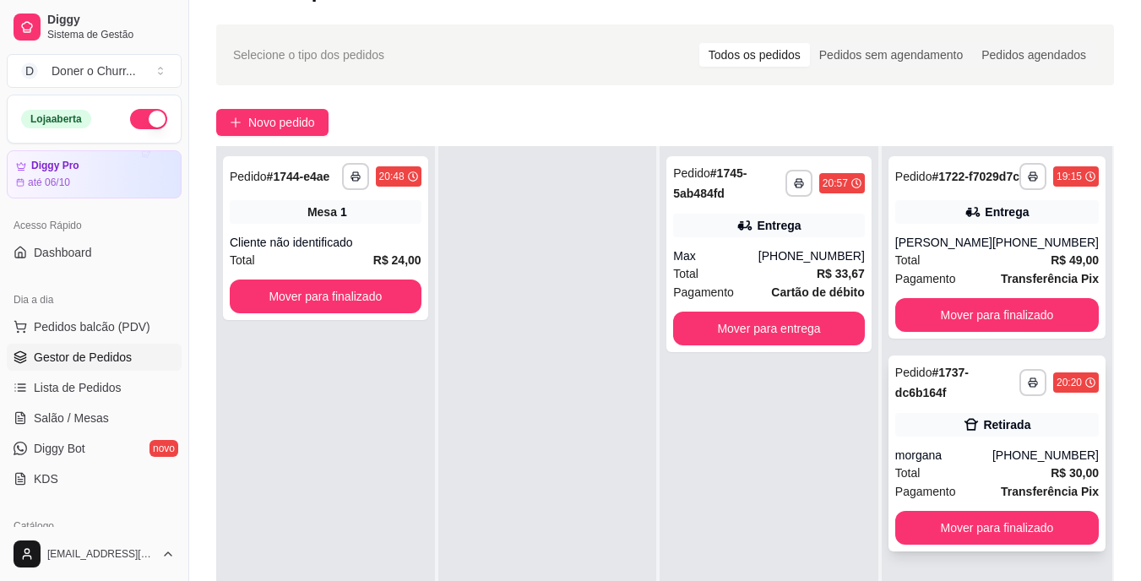
scroll to position [109, 0]
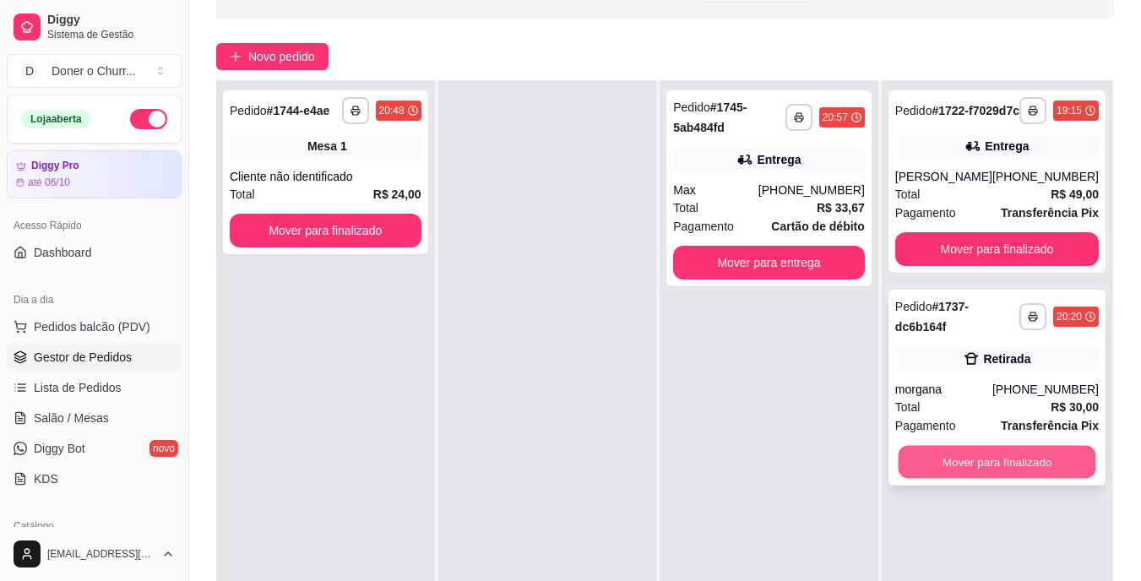
click at [1009, 464] on button "Mover para finalizado" at bounding box center [997, 462] width 198 height 33
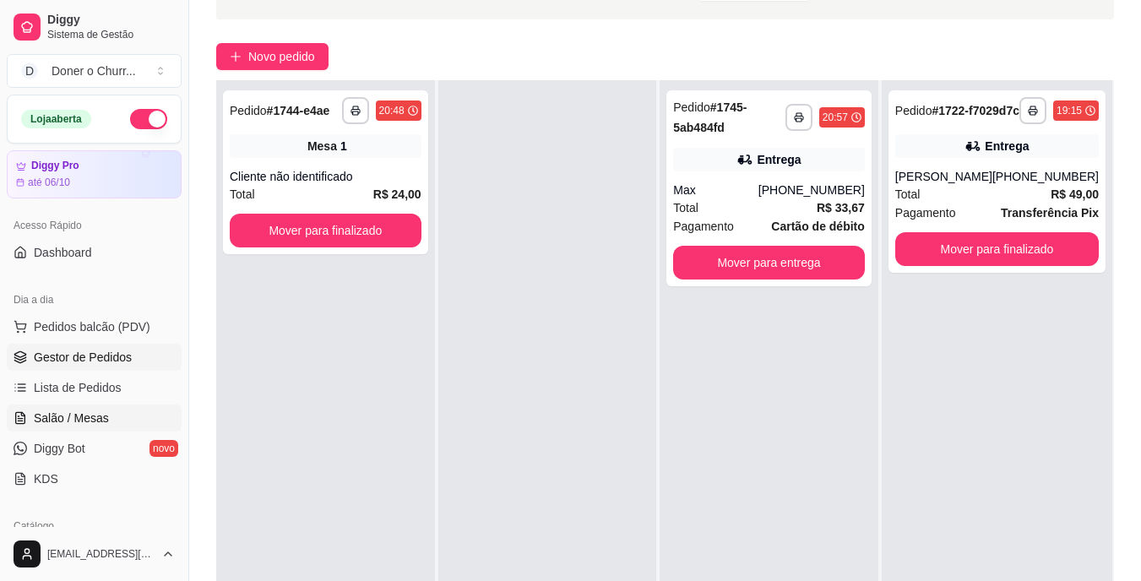
click at [62, 409] on link "Salão / Mesas" at bounding box center [94, 417] width 175 height 27
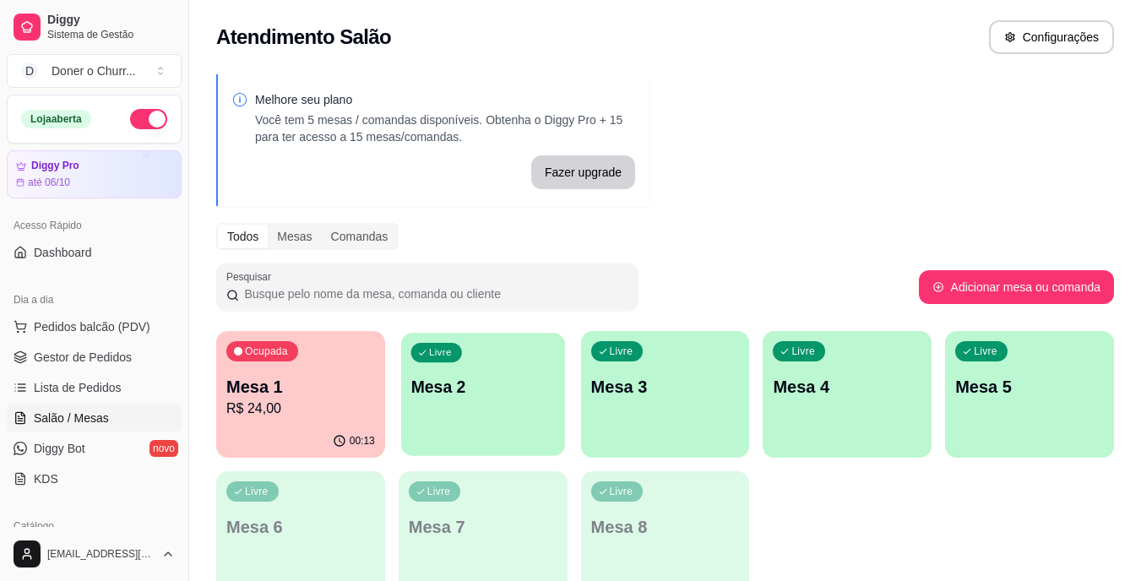
click at [473, 420] on div "Livre Mesa 2" at bounding box center [483, 384] width 164 height 103
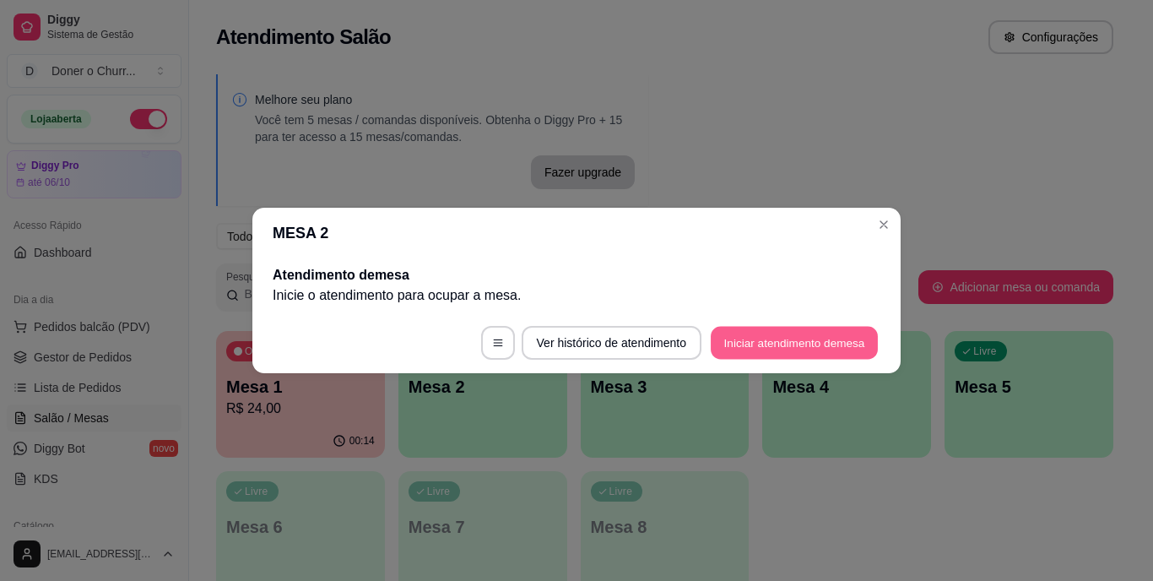
click at [776, 335] on button "Iniciar atendimento de mesa" at bounding box center [794, 343] width 167 height 33
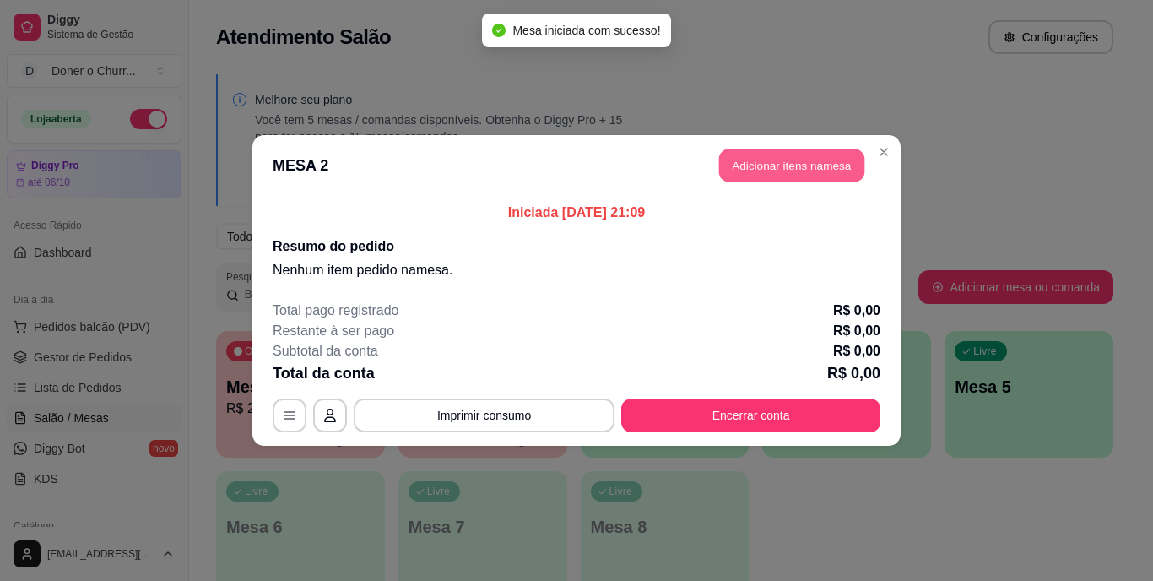
click at [794, 161] on button "Adicionar itens na mesa" at bounding box center [791, 165] width 145 height 33
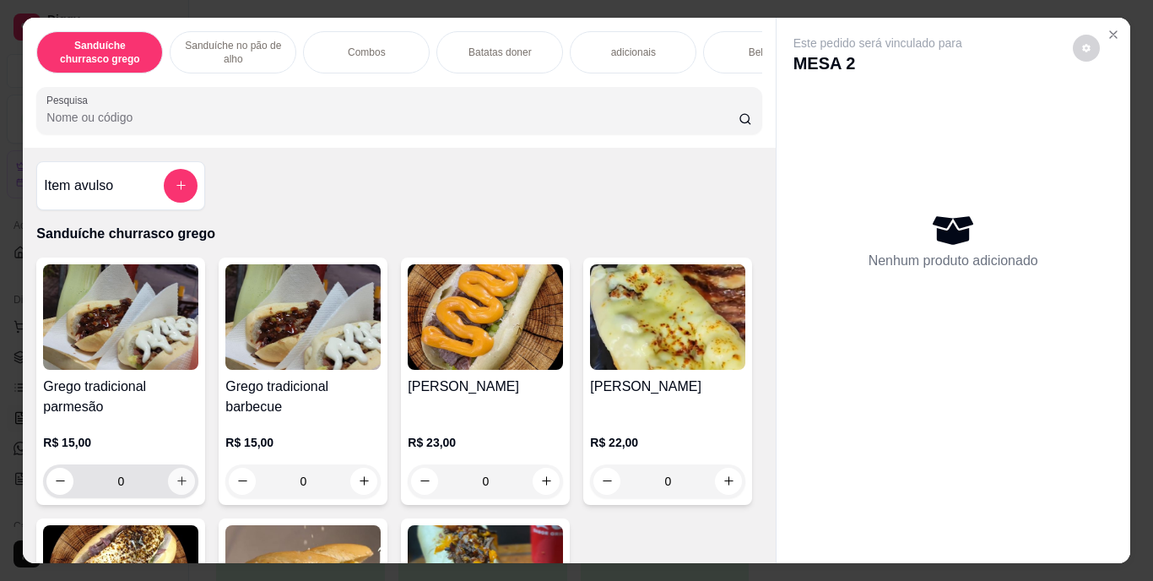
click at [172, 479] on button "increase-product-quantity" at bounding box center [181, 481] width 27 height 27
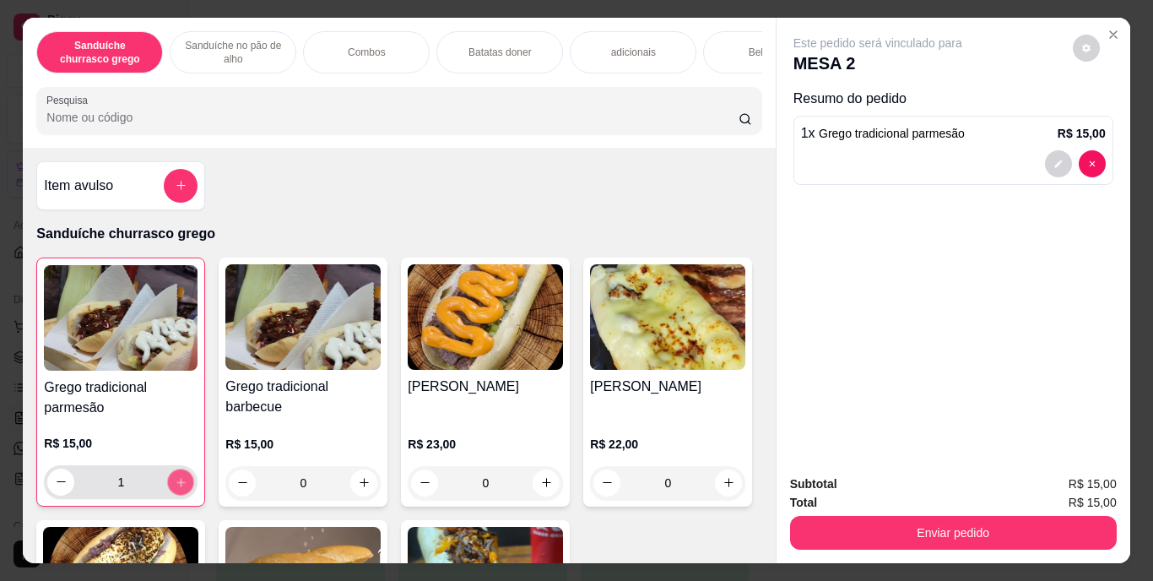
click at [172, 479] on button "increase-product-quantity" at bounding box center [181, 482] width 26 height 26
type input "2"
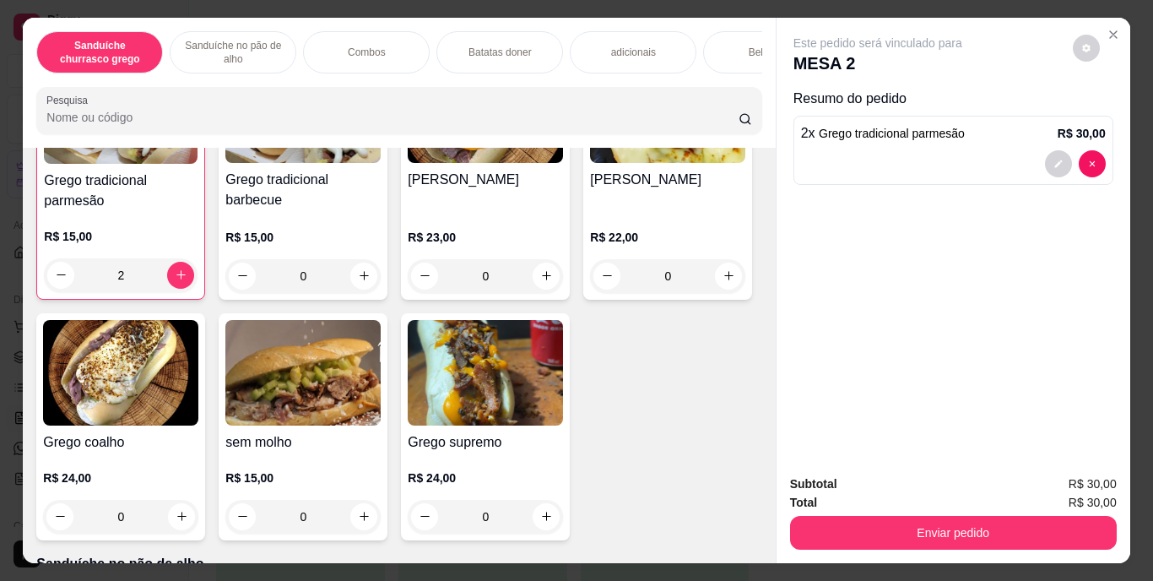
scroll to position [217, 0]
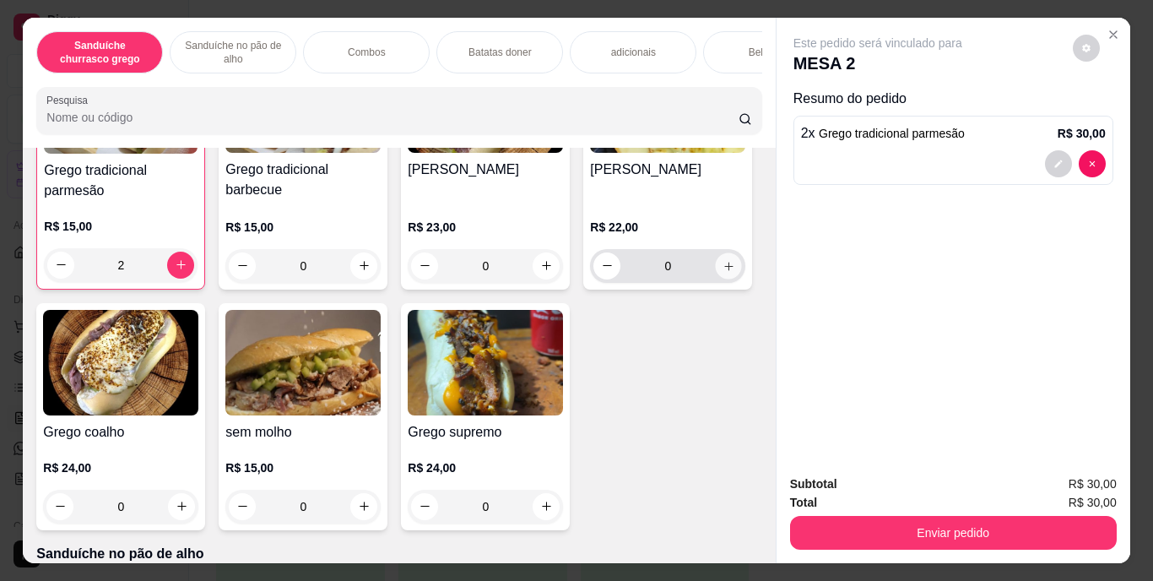
click at [716, 279] on button "increase-product-quantity" at bounding box center [729, 265] width 26 height 26
type input "1"
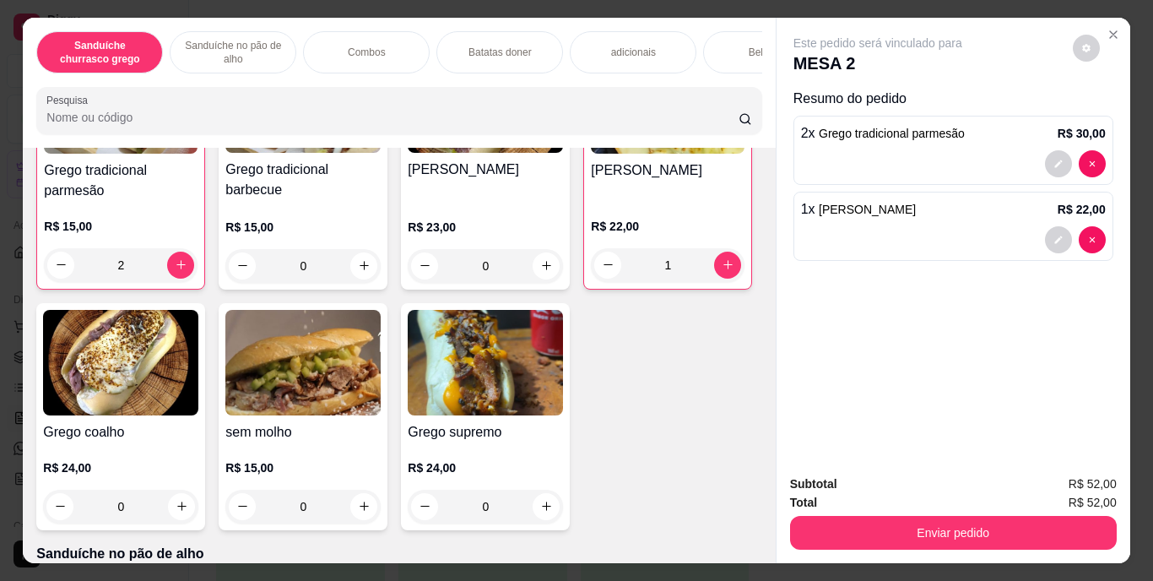
click at [727, 45] on div "Bebidas" at bounding box center [766, 52] width 127 height 42
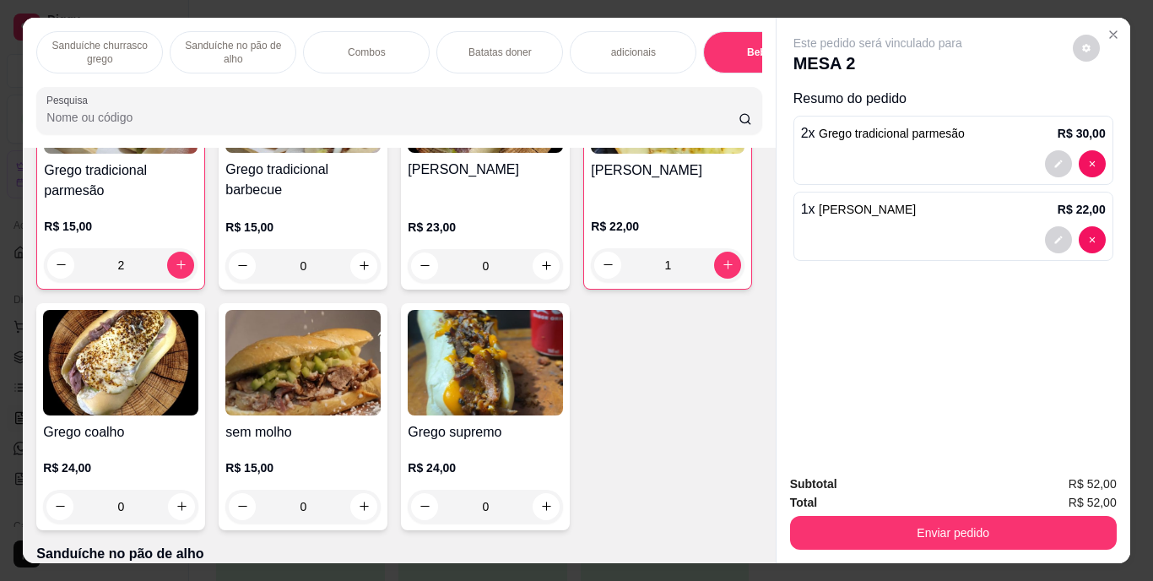
scroll to position [43, 0]
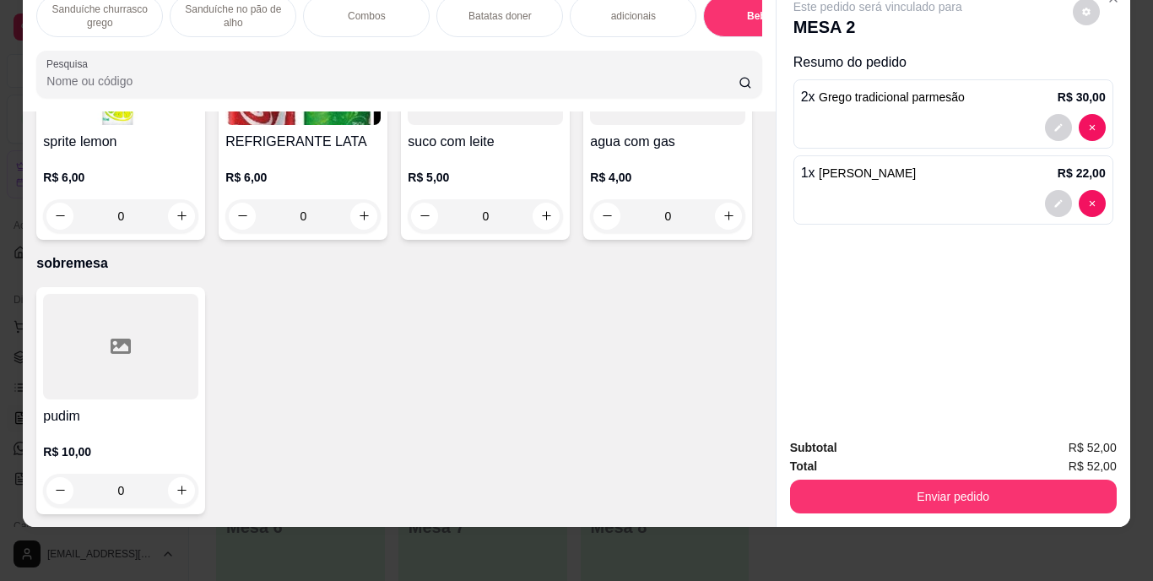
type input "1"
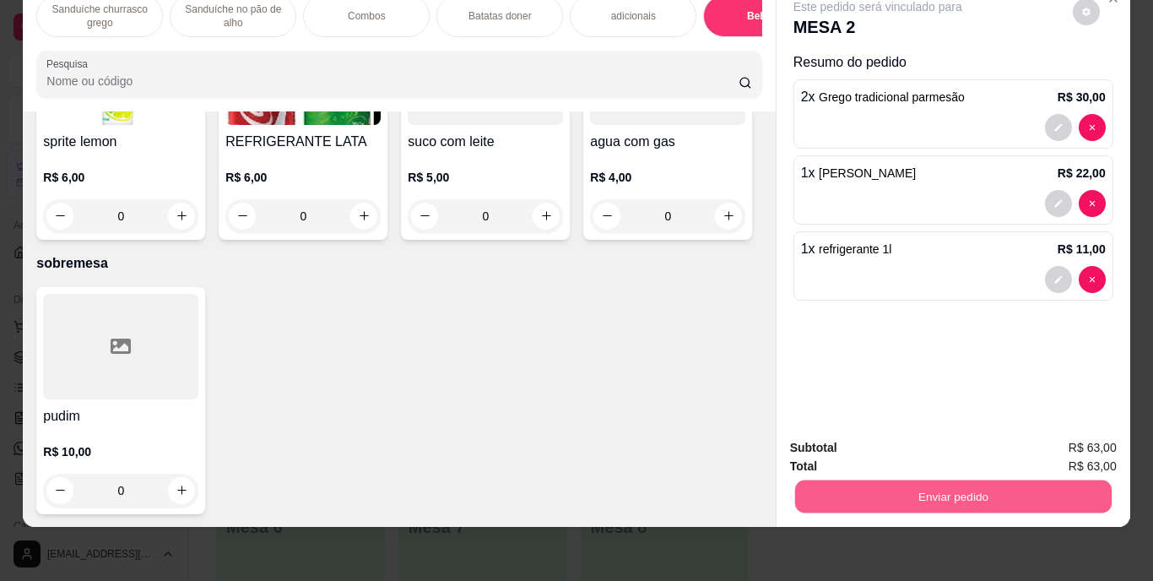
click at [998, 480] on button "Enviar pedido" at bounding box center [953, 496] width 317 height 33
click at [1082, 439] on button "Enviar pedido" at bounding box center [1073, 441] width 93 height 31
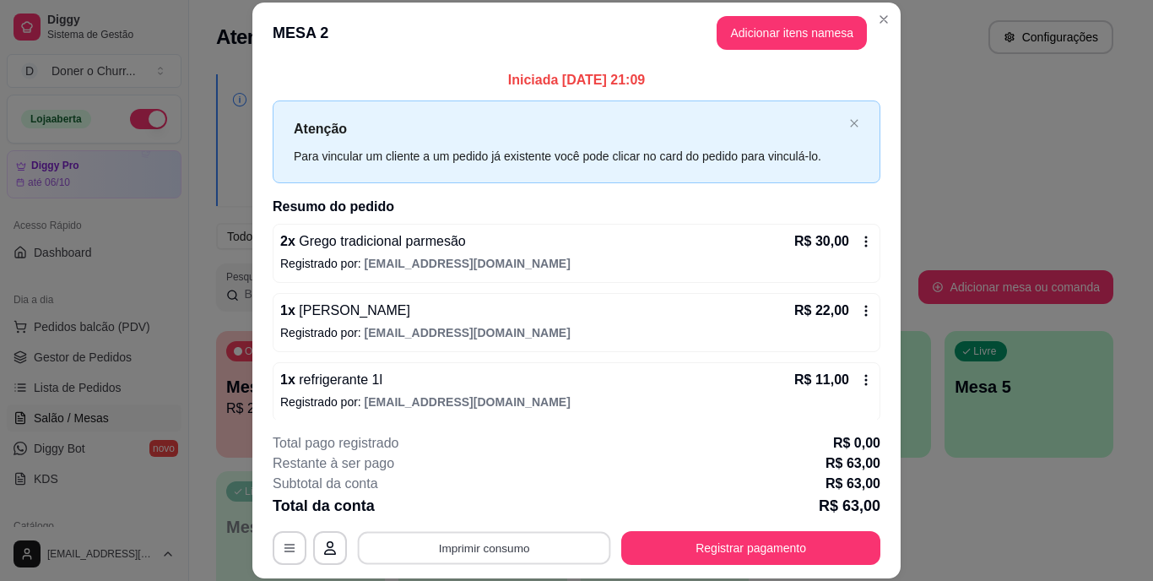
click at [503, 560] on button "Imprimir consumo" at bounding box center [484, 547] width 253 height 33
click at [456, 501] on button "IMPRESSORA" at bounding box center [483, 509] width 118 height 26
click at [482, 551] on button "Imprimir consumo" at bounding box center [484, 548] width 261 height 34
click at [476, 507] on button "IMPRESSORA" at bounding box center [483, 509] width 118 height 26
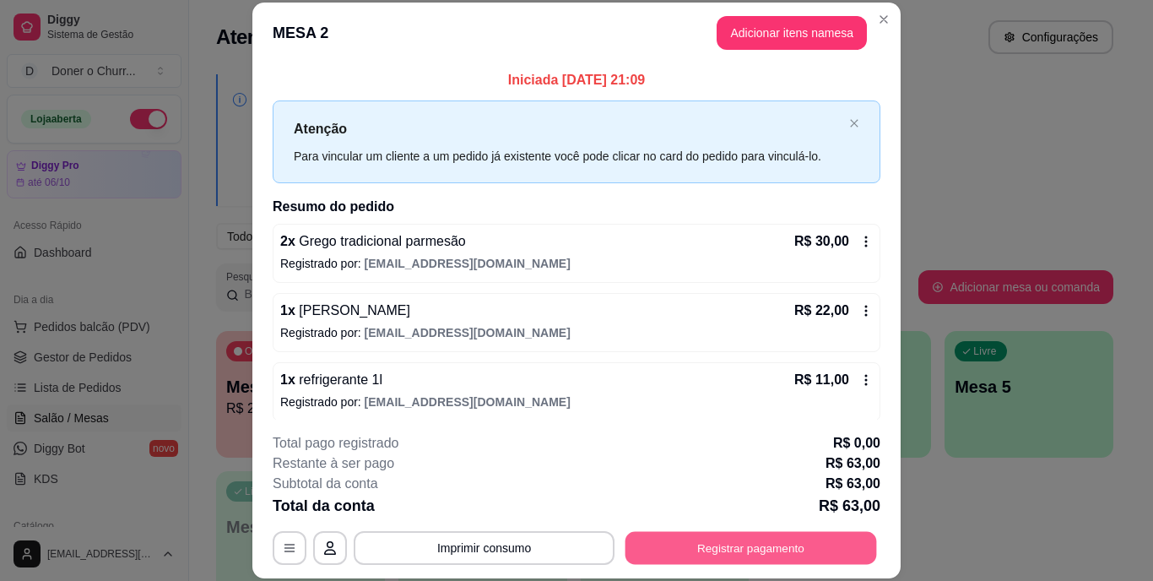
click at [703, 542] on button "Registrar pagamento" at bounding box center [752, 547] width 252 height 33
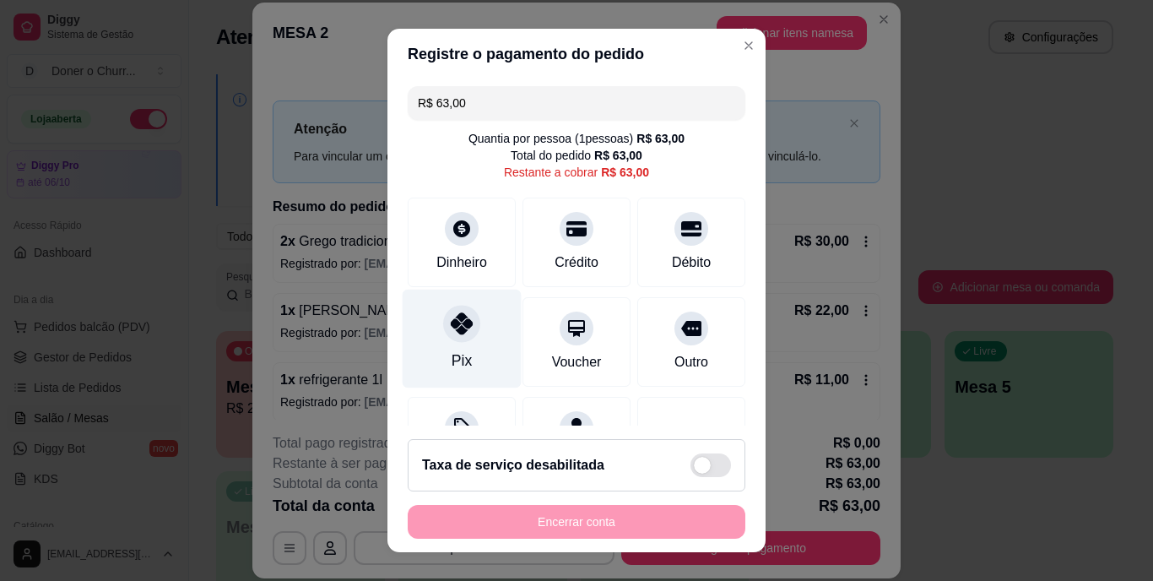
click at [451, 319] on icon at bounding box center [462, 324] width 22 height 22
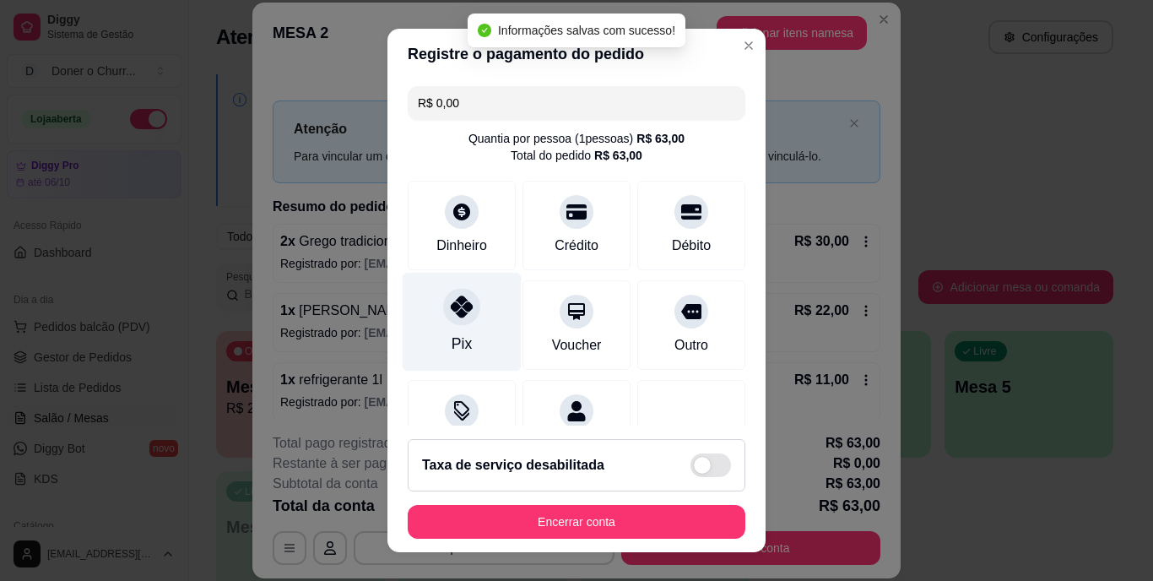
type input "R$ 0,00"
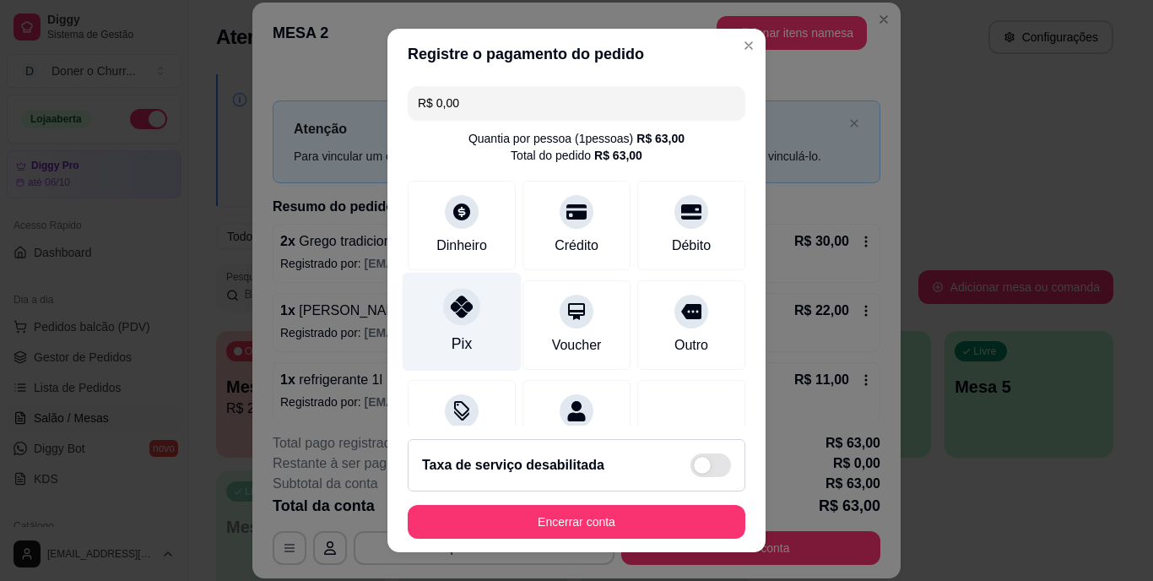
click at [443, 319] on div at bounding box center [461, 307] width 37 height 37
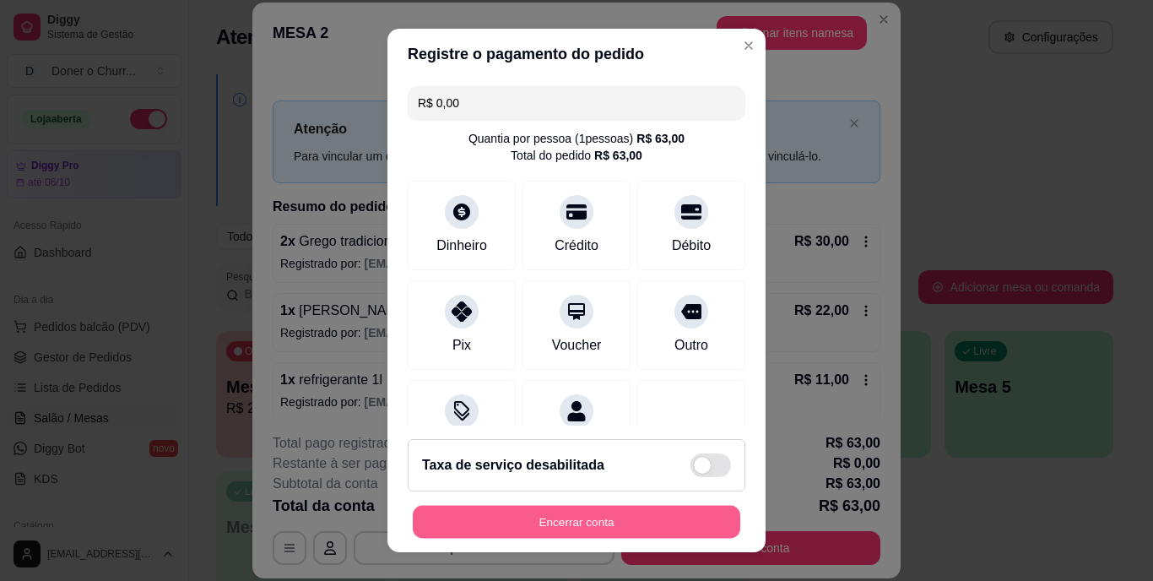
click at [543, 533] on button "Encerrar conta" at bounding box center [577, 521] width 328 height 33
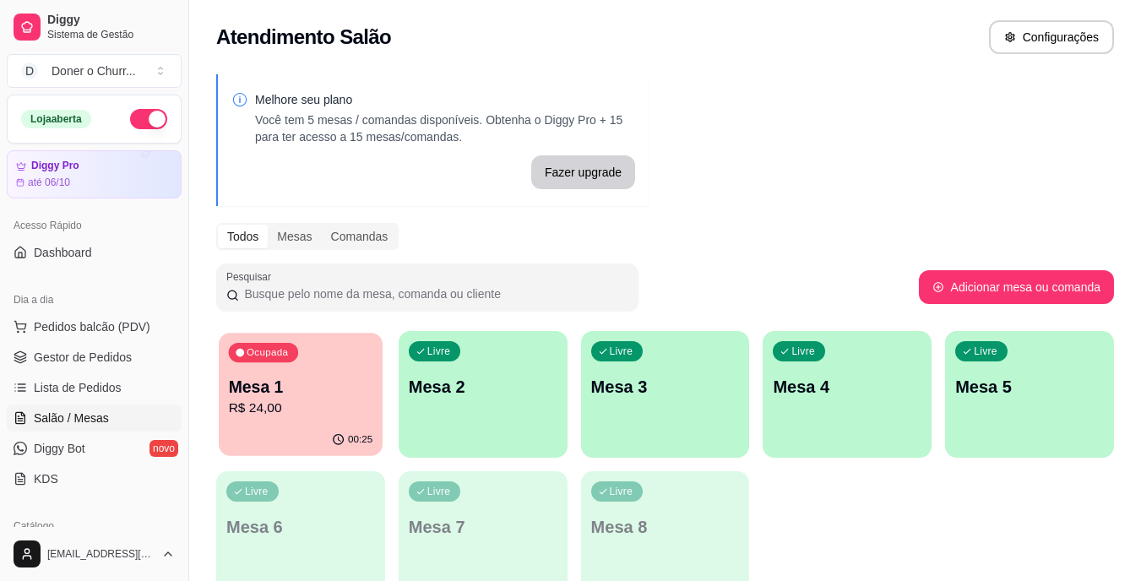
click at [355, 401] on p "R$ 24,00" at bounding box center [301, 408] width 144 height 19
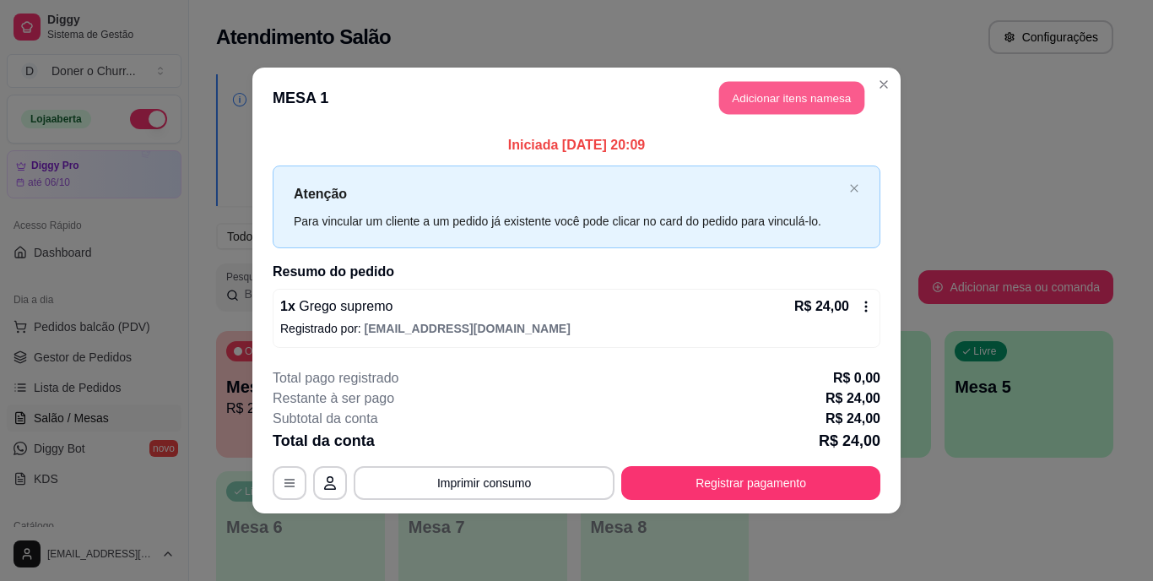
click at [789, 90] on button "Adicionar itens na mesa" at bounding box center [791, 98] width 145 height 33
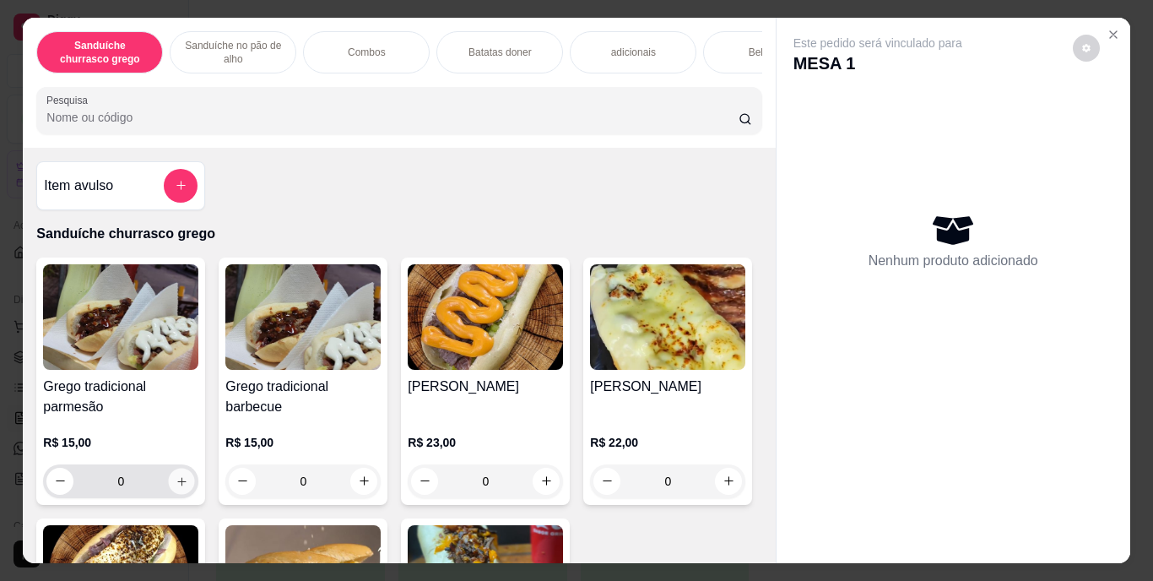
click at [179, 486] on icon "increase-product-quantity" at bounding box center [182, 481] width 13 height 13
type input "1"
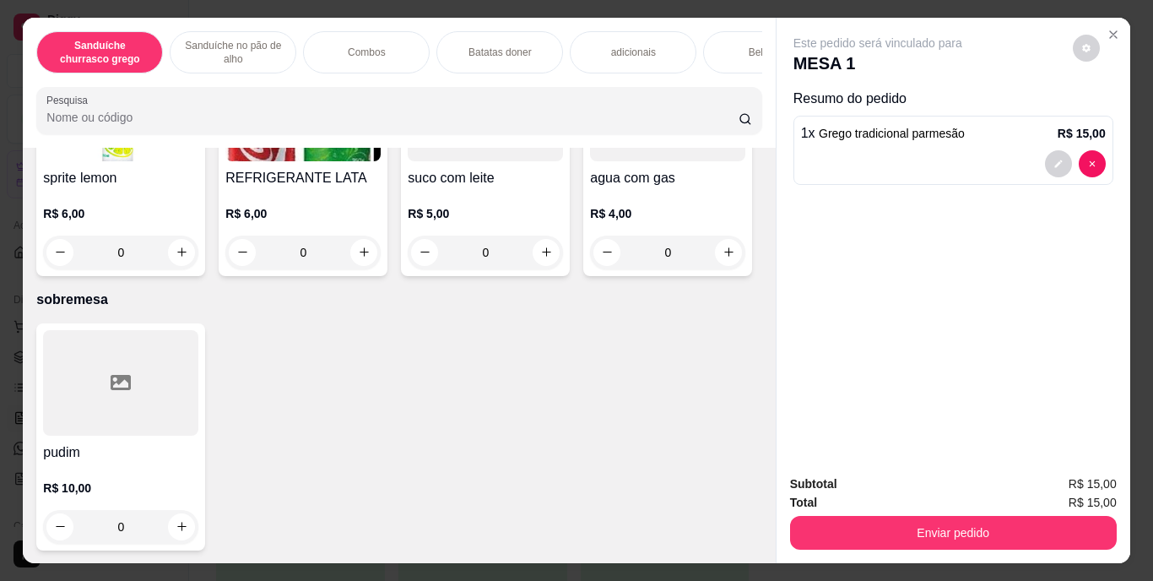
scroll to position [3075, 0]
click at [371, 258] on icon "increase-product-quantity" at bounding box center [364, 252] width 13 height 13
type input "1"
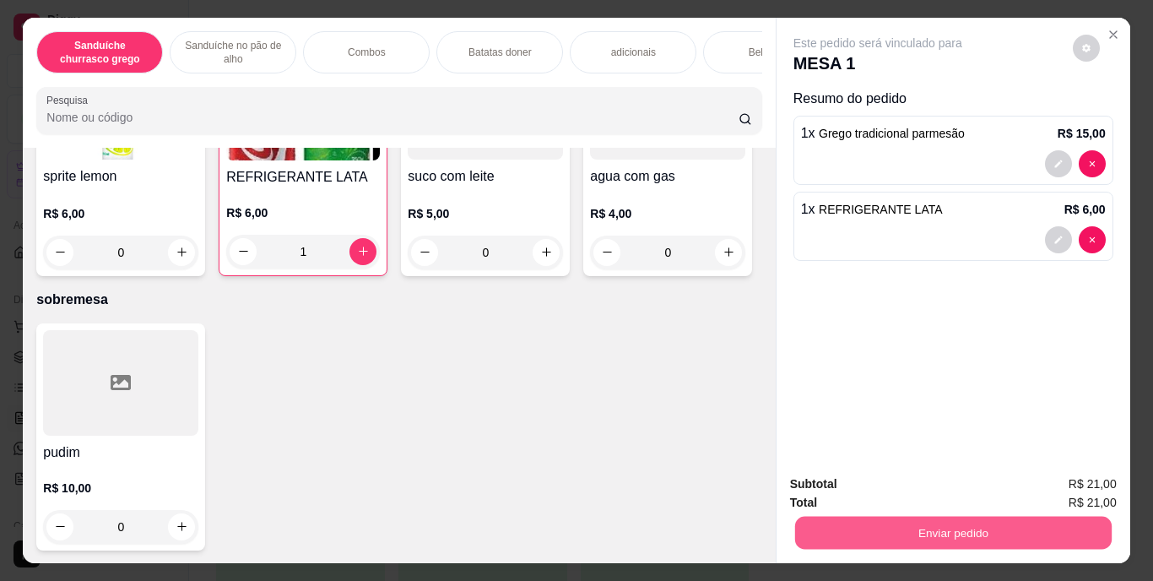
click at [950, 537] on button "Enviar pedido" at bounding box center [953, 533] width 317 height 33
click at [1097, 470] on button "Enviar pedido" at bounding box center [1073, 484] width 93 height 31
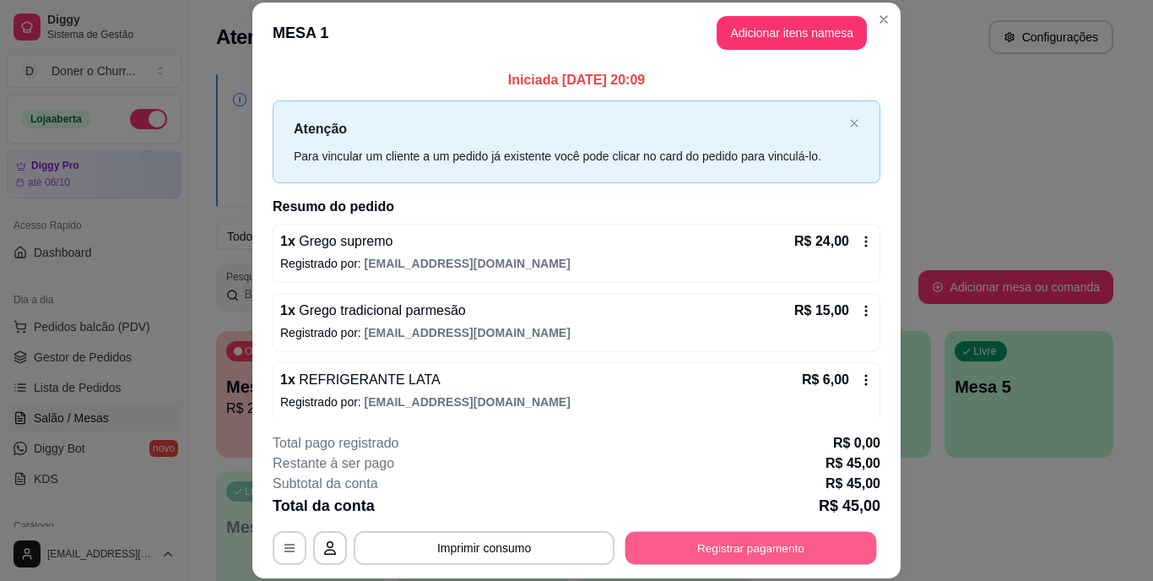
click at [782, 551] on button "Registrar pagamento" at bounding box center [752, 547] width 252 height 33
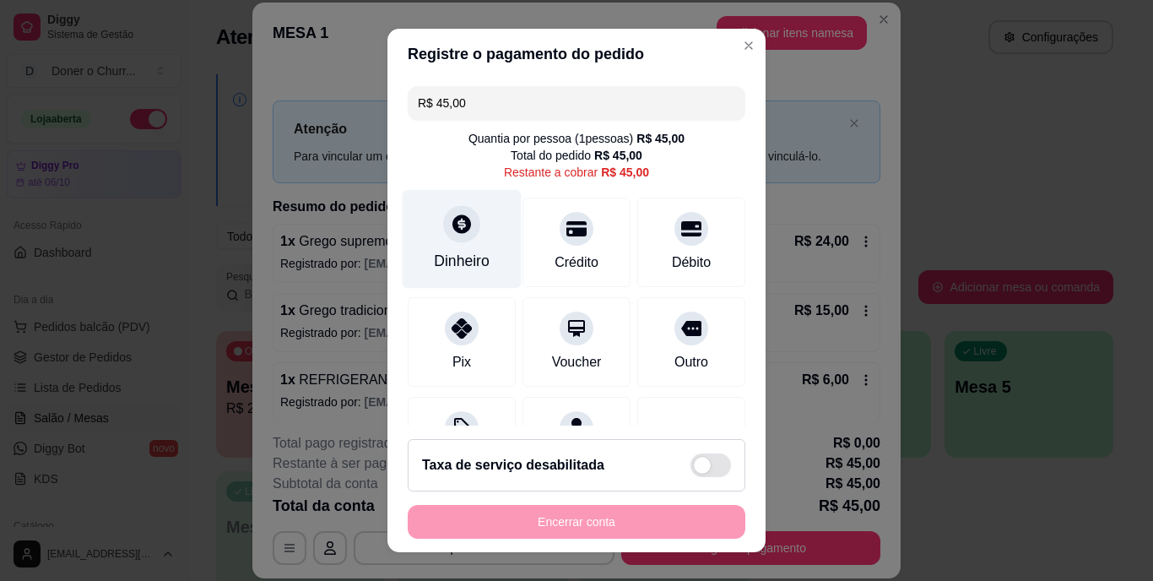
click at [465, 247] on div "Dinheiro" at bounding box center [462, 239] width 119 height 99
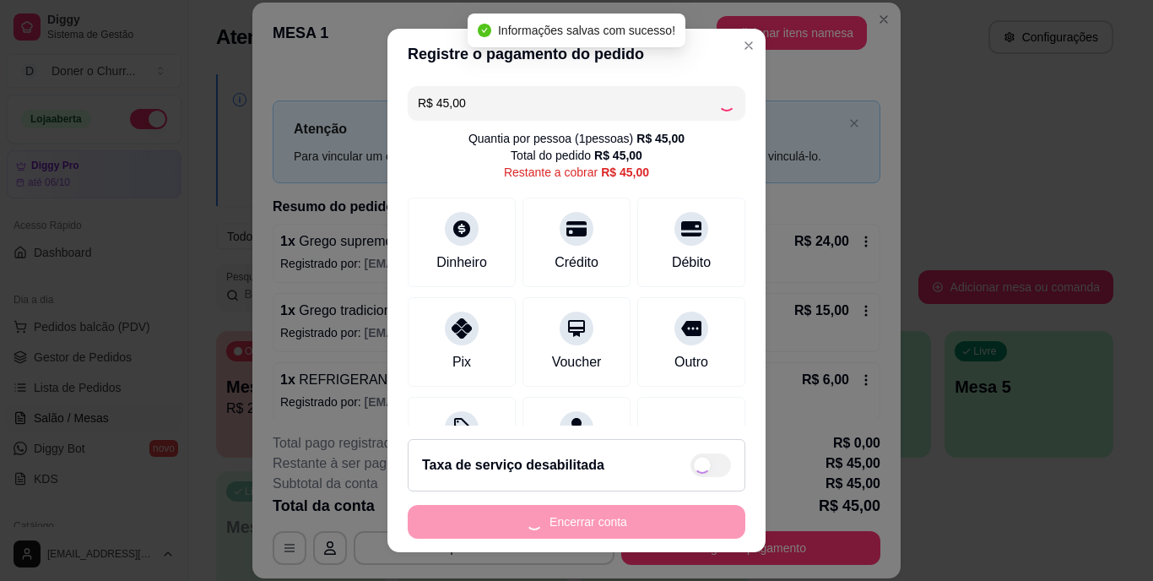
type input "R$ 0,00"
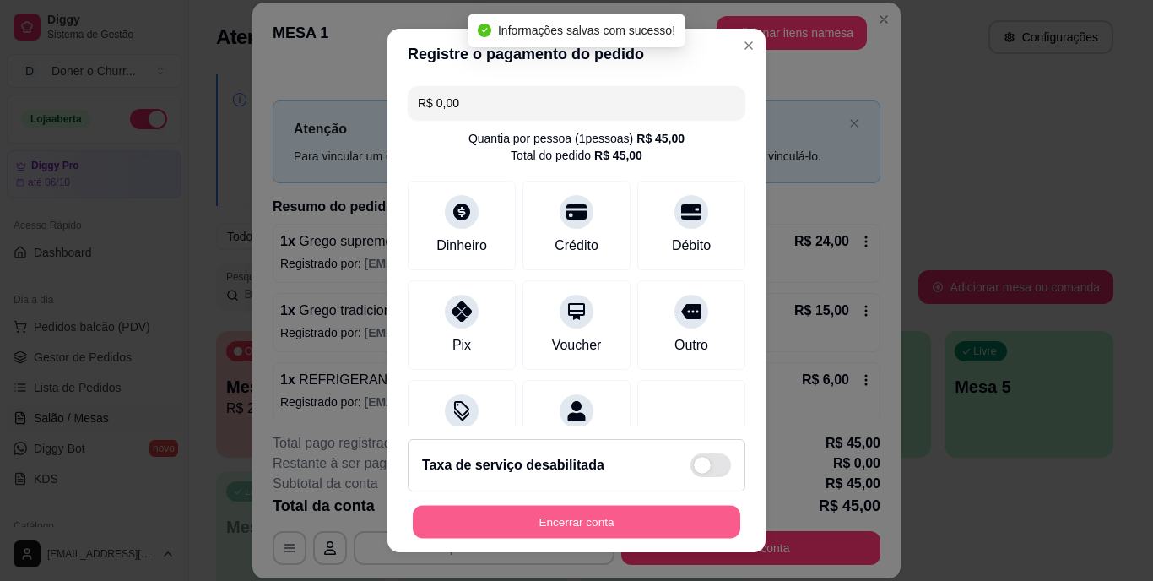
click at [595, 523] on button "Encerrar conta" at bounding box center [577, 521] width 328 height 33
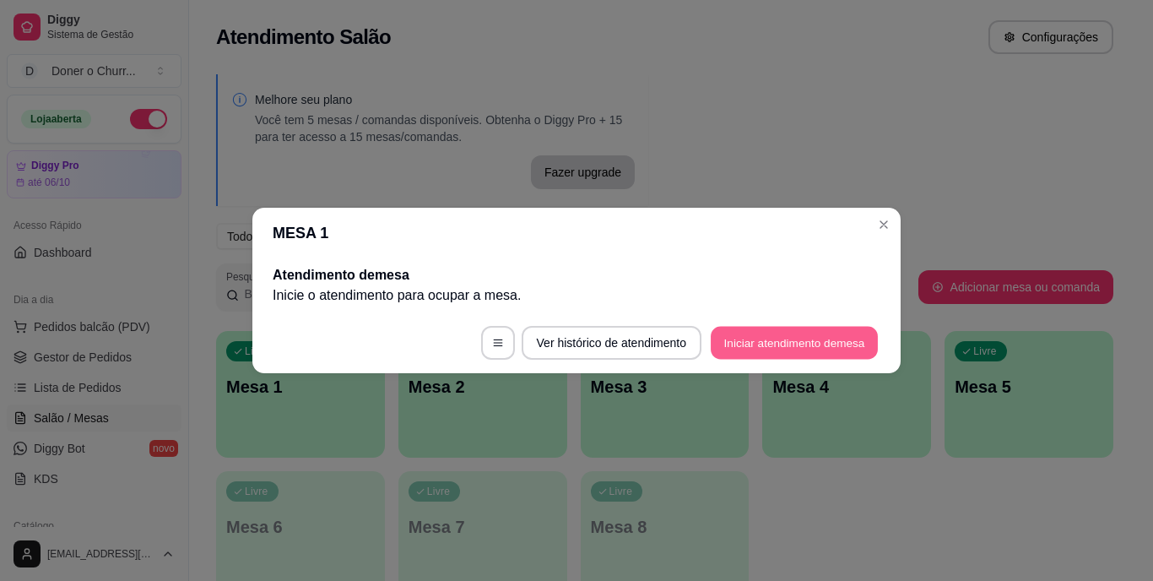
click at [800, 336] on button "Iniciar atendimento de mesa" at bounding box center [794, 343] width 167 height 33
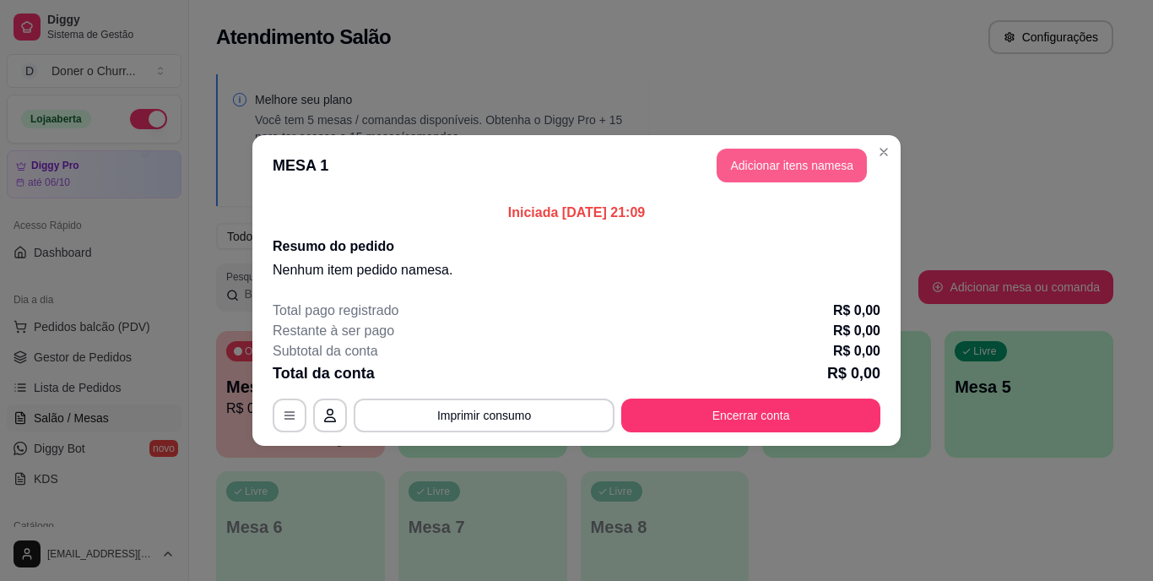
click at [762, 162] on button "Adicionar itens na mesa" at bounding box center [792, 166] width 150 height 34
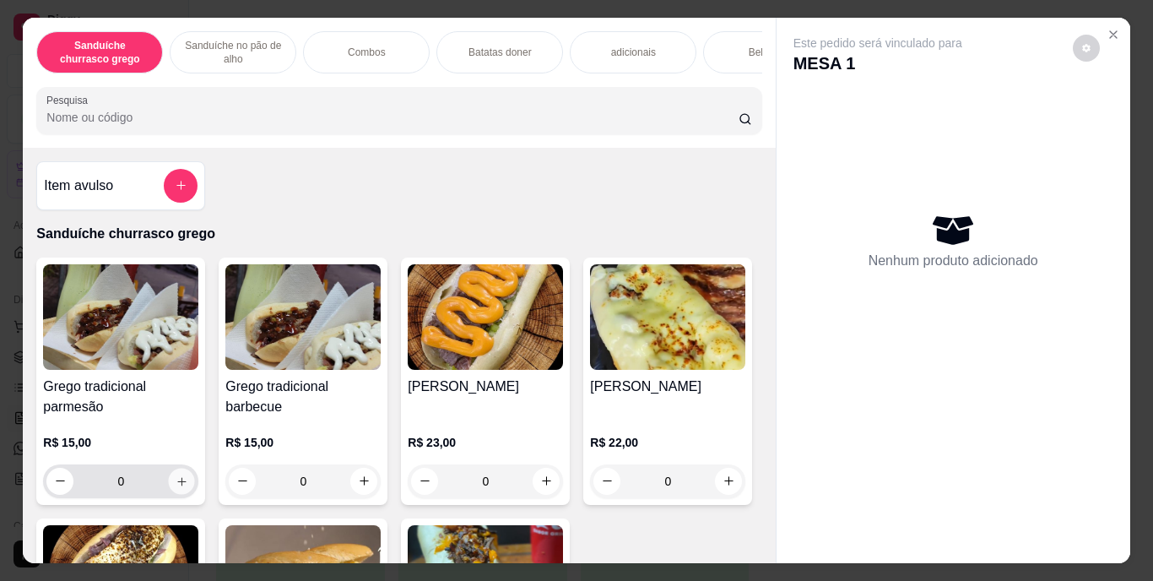
click at [176, 487] on icon "increase-product-quantity" at bounding box center [182, 481] width 13 height 13
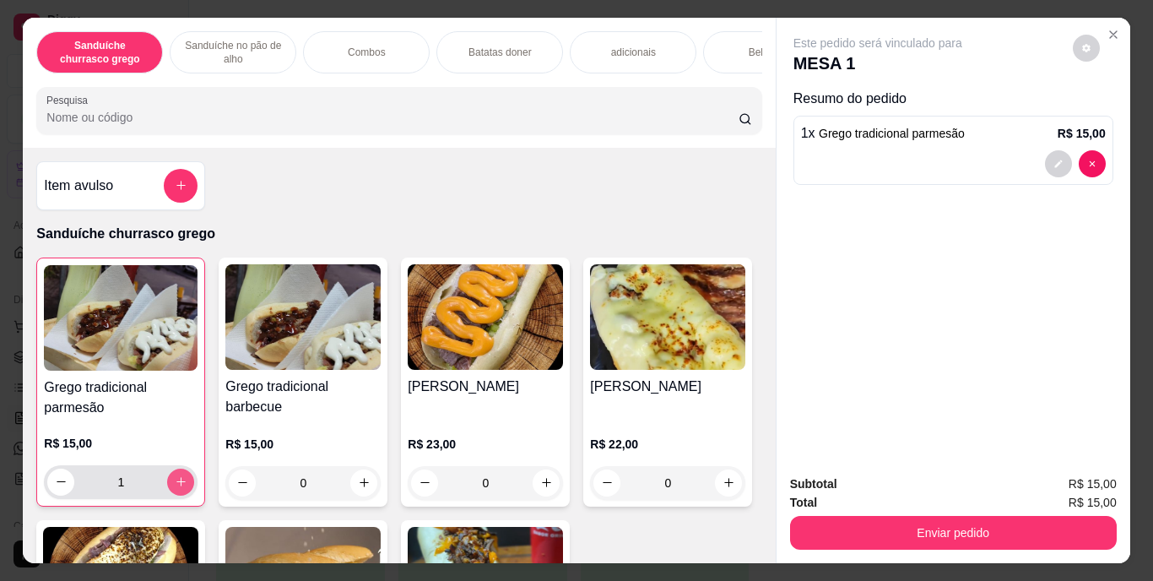
type input "1"
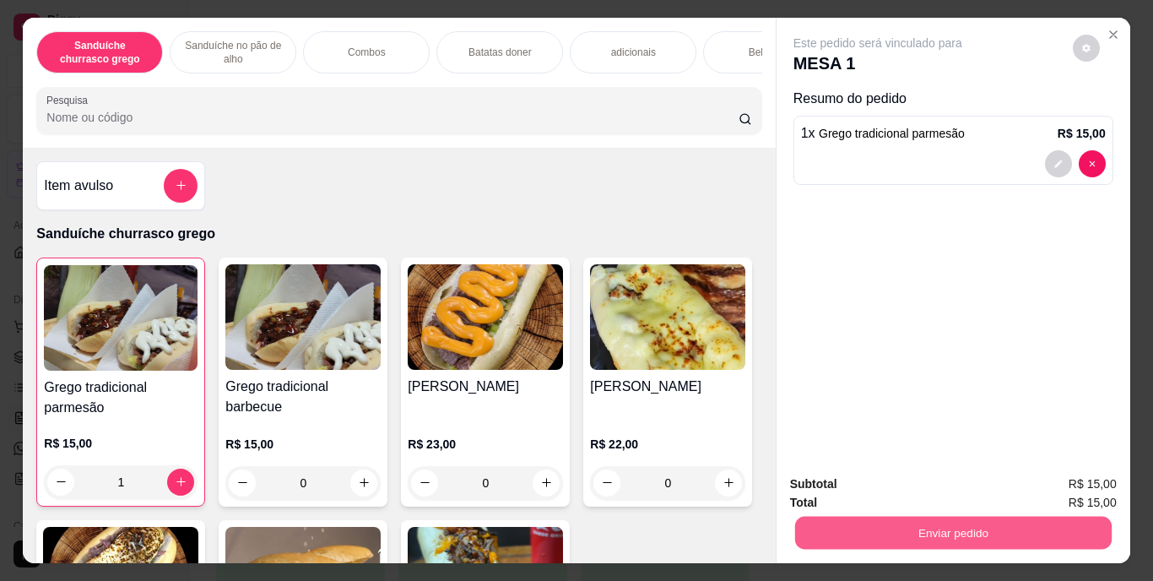
click at [990, 523] on button "Enviar pedido" at bounding box center [953, 533] width 317 height 33
click at [1064, 485] on button "Enviar pedido" at bounding box center [1073, 484] width 93 height 31
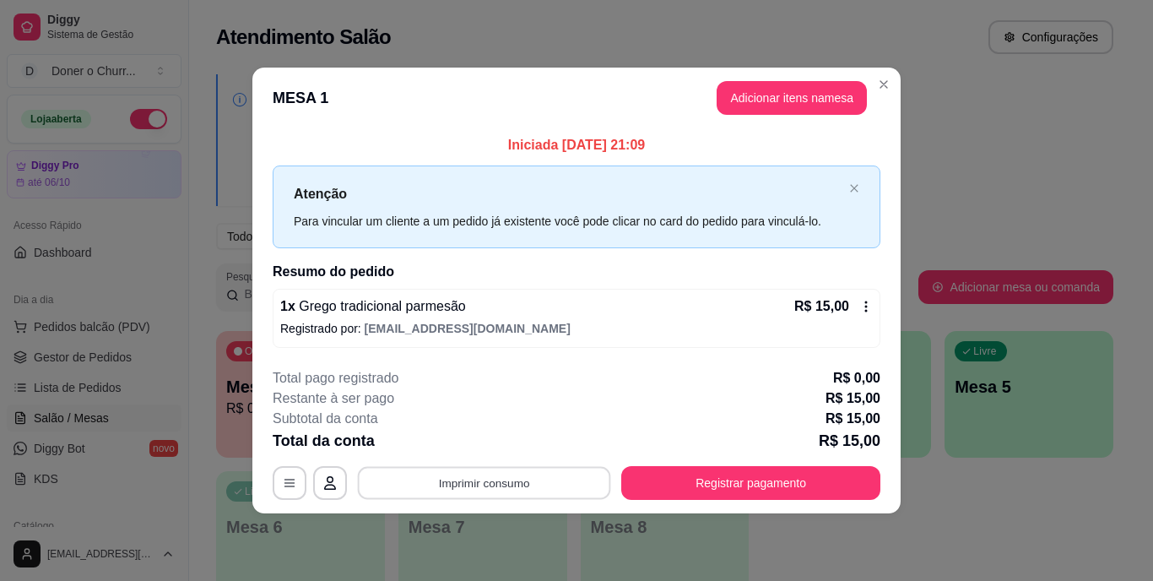
click at [498, 479] on button "Imprimir consumo" at bounding box center [484, 482] width 253 height 33
click at [482, 440] on button "IMPRESSORA" at bounding box center [489, 444] width 122 height 27
click at [504, 483] on button "Imprimir consumo" at bounding box center [484, 482] width 253 height 33
click at [478, 434] on button "IMPRESSORA" at bounding box center [490, 444] width 118 height 26
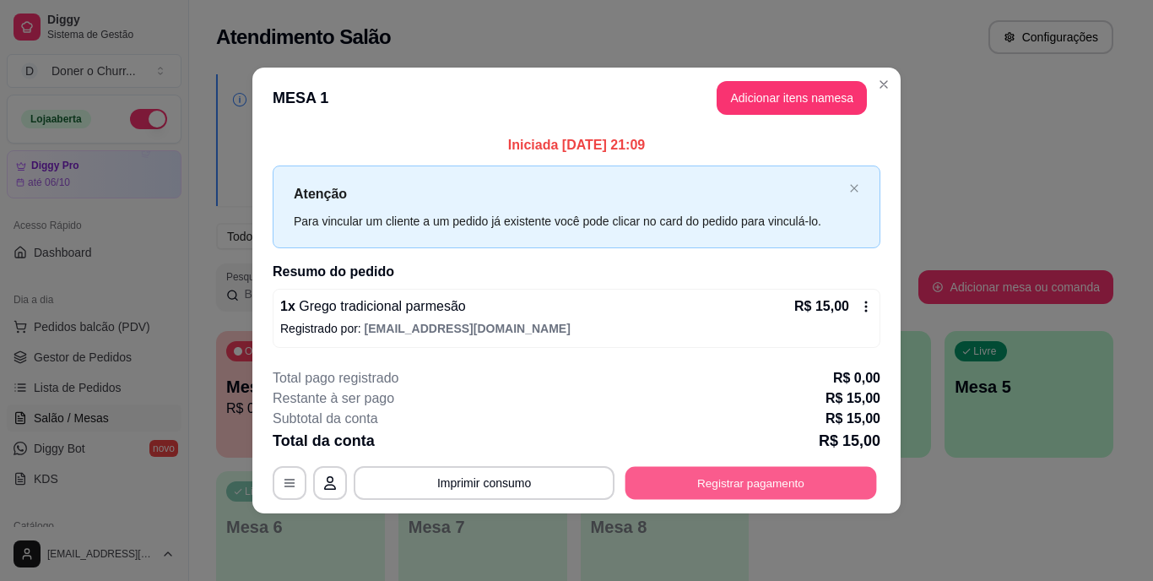
click at [711, 473] on button "Registrar pagamento" at bounding box center [752, 482] width 252 height 33
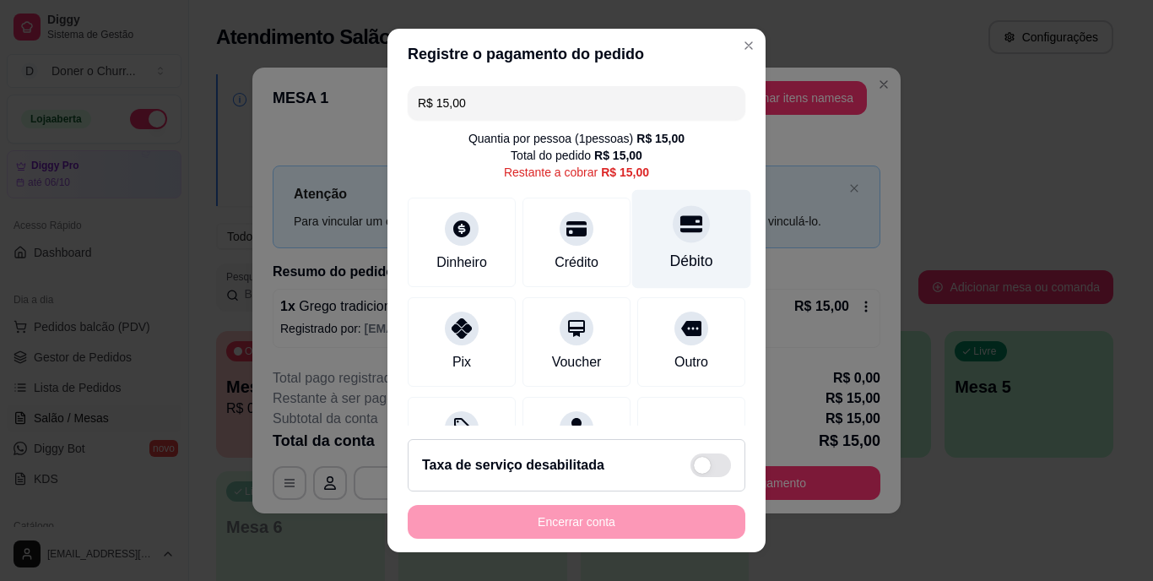
click at [686, 269] on div "Débito" at bounding box center [691, 262] width 43 height 22
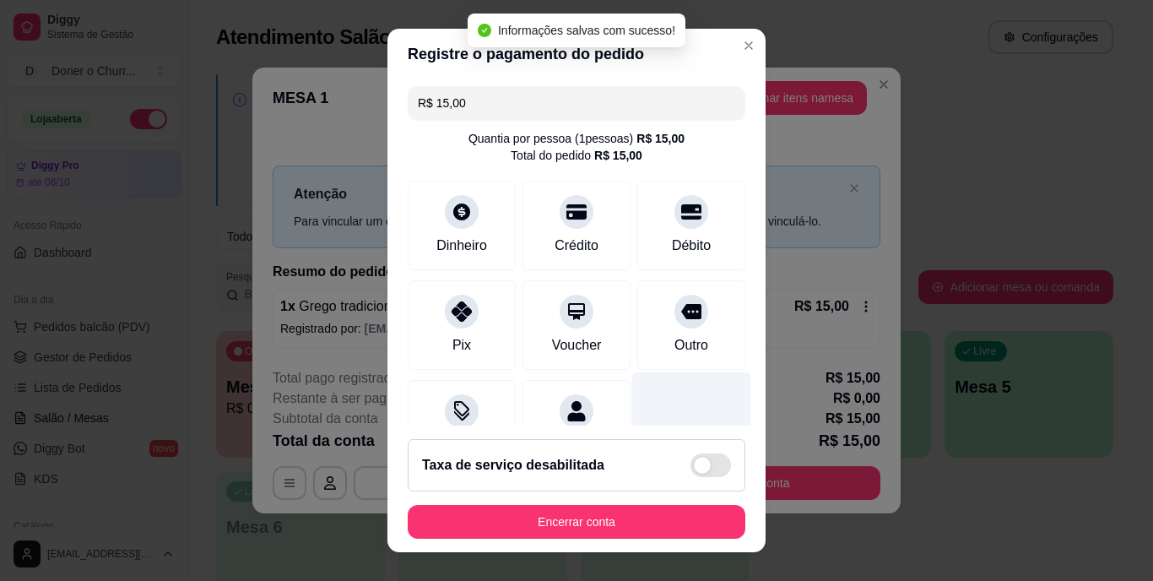
type input "R$ 0,00"
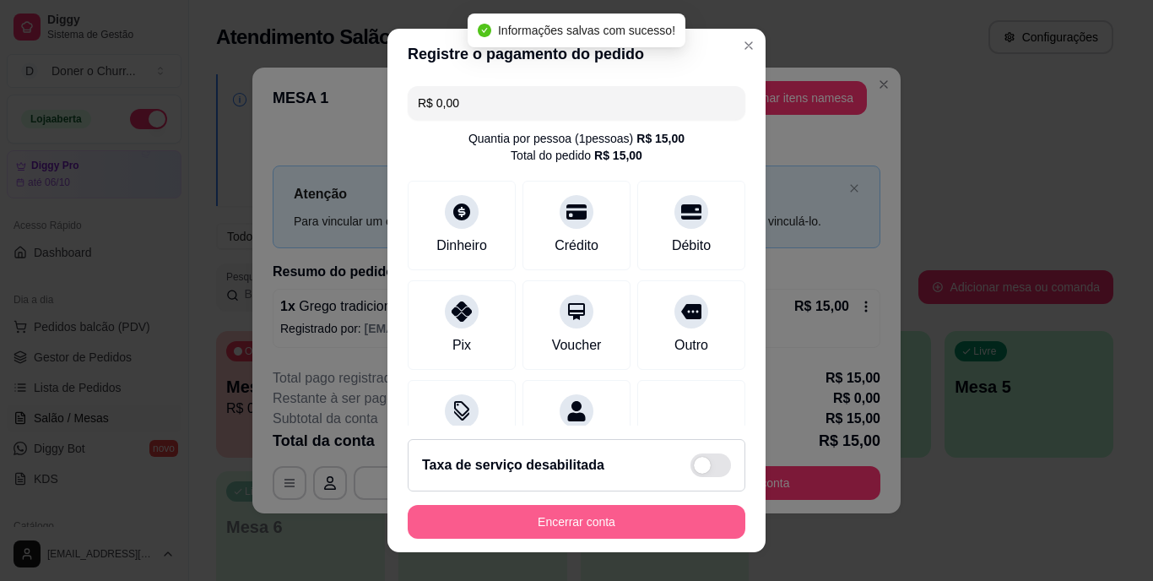
click at [651, 509] on button "Encerrar conta" at bounding box center [577, 522] width 338 height 34
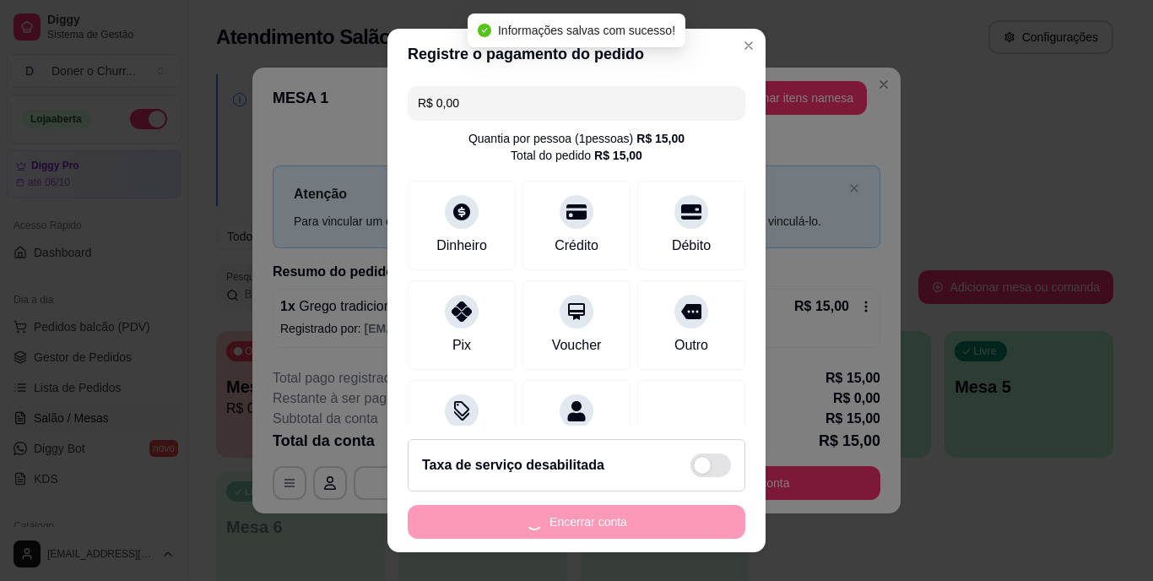
click at [651, 509] on div "Encerrar conta" at bounding box center [577, 522] width 338 height 34
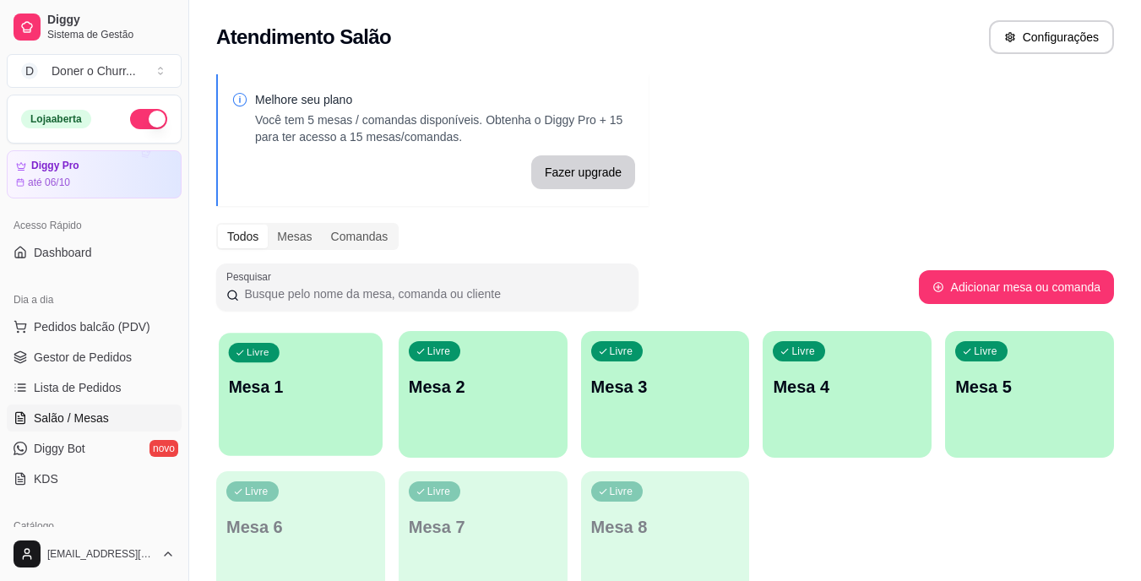
click at [346, 385] on p "Mesa 1" at bounding box center [301, 387] width 144 height 23
click at [326, 420] on div "Livre Mesa 1" at bounding box center [301, 384] width 164 height 103
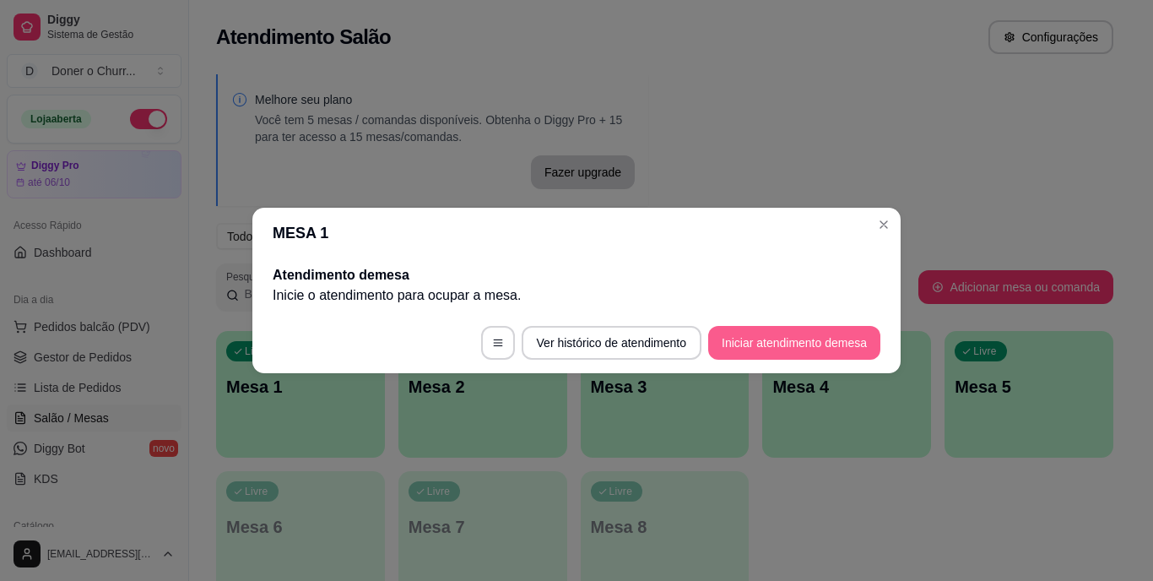
click at [768, 342] on button "Iniciar atendimento de mesa" at bounding box center [794, 343] width 172 height 34
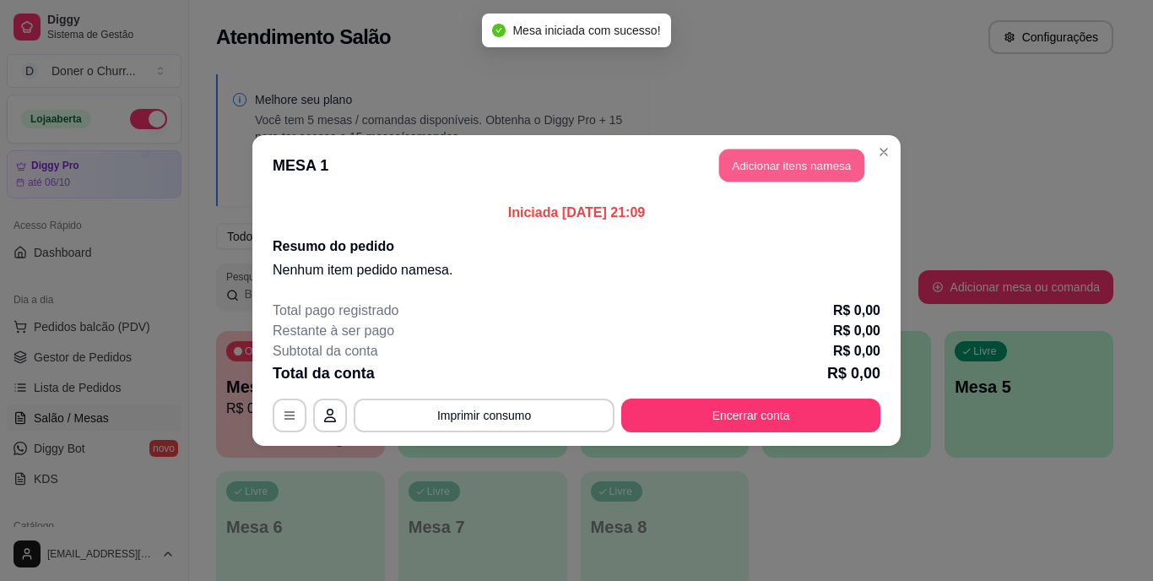
click at [822, 175] on button "Adicionar itens na mesa" at bounding box center [791, 165] width 145 height 33
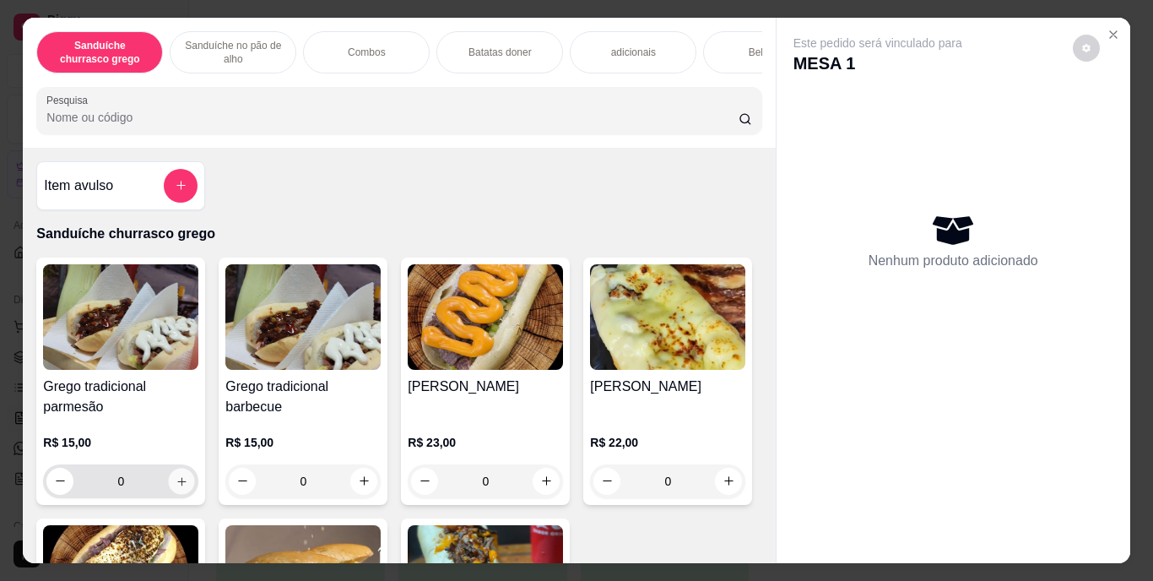
click at [176, 480] on icon "increase-product-quantity" at bounding box center [182, 481] width 13 height 13
type input "1"
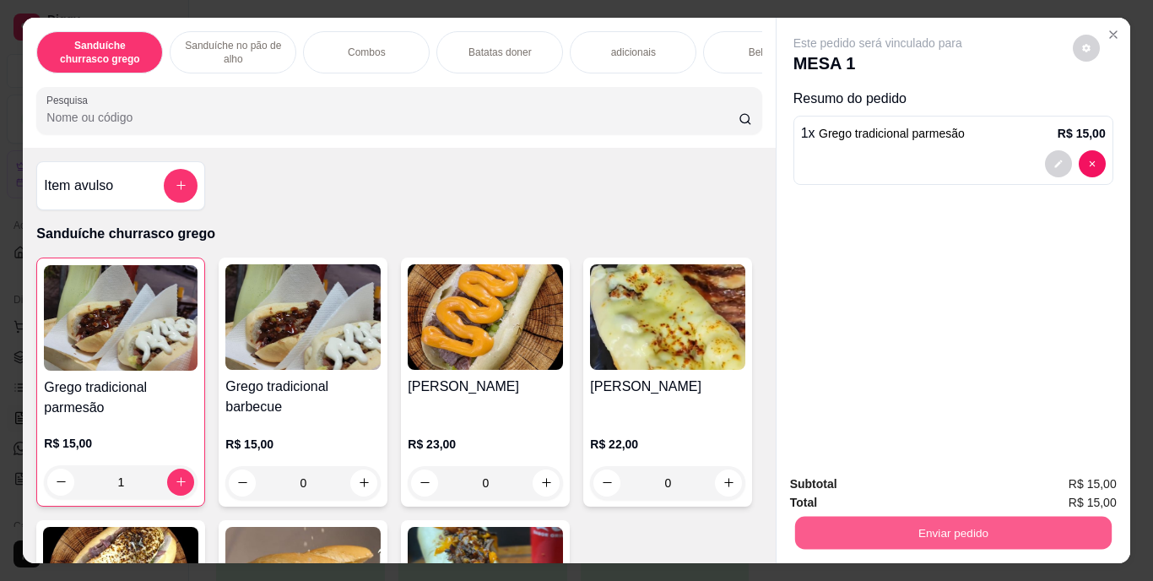
click at [898, 519] on button "Enviar pedido" at bounding box center [953, 533] width 317 height 33
click at [1100, 489] on button "Enviar pedido" at bounding box center [1073, 484] width 93 height 31
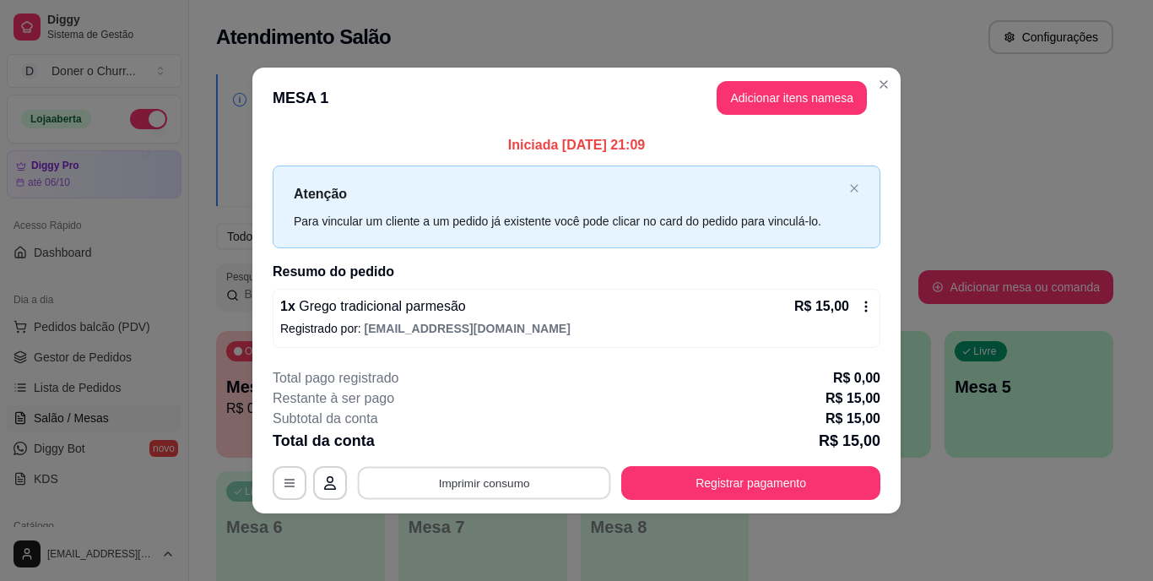
click at [513, 488] on button "Imprimir consumo" at bounding box center [484, 482] width 253 height 33
click at [474, 442] on button "IMPRESSORA" at bounding box center [489, 444] width 122 height 27
click at [503, 478] on button "Imprimir consumo" at bounding box center [484, 482] width 253 height 33
click at [472, 440] on button "IMPRESSORA" at bounding box center [489, 444] width 122 height 27
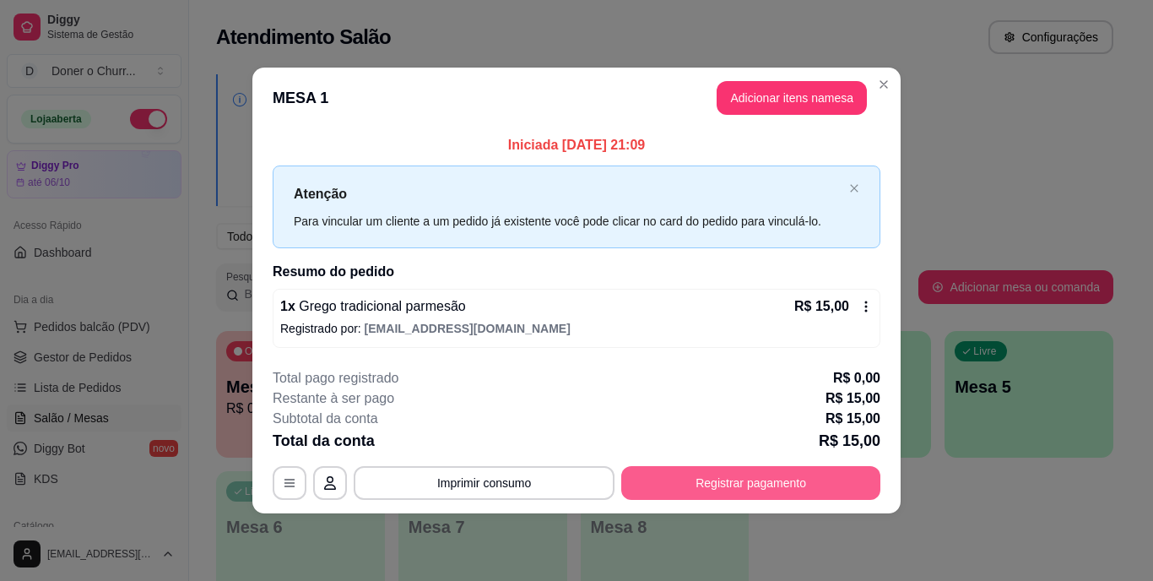
click at [724, 485] on button "Registrar pagamento" at bounding box center [750, 483] width 259 height 34
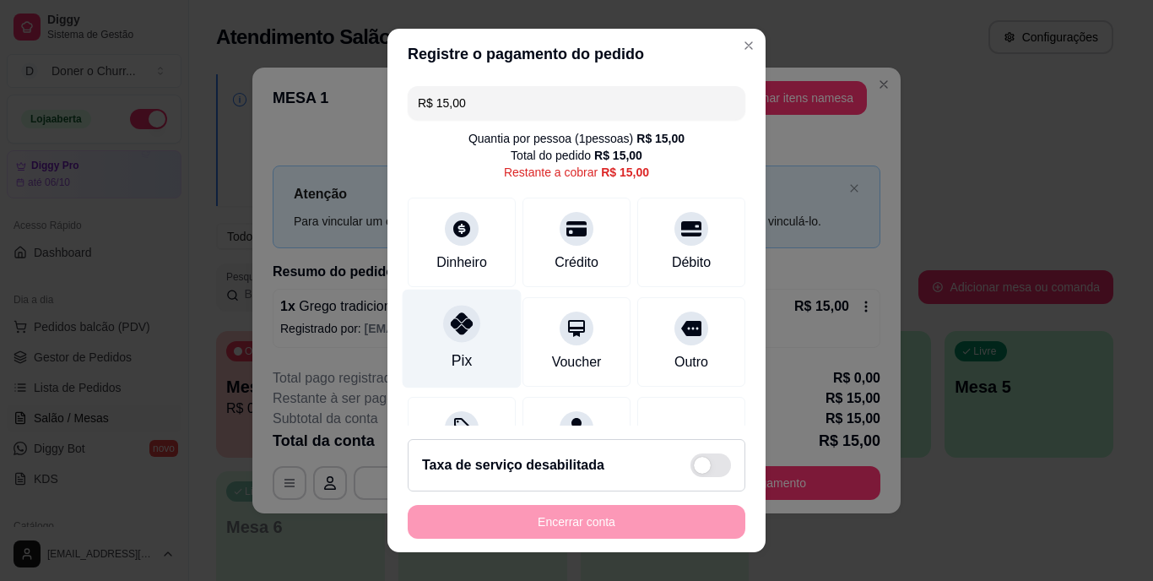
click at [465, 345] on div "Pix" at bounding box center [462, 339] width 119 height 99
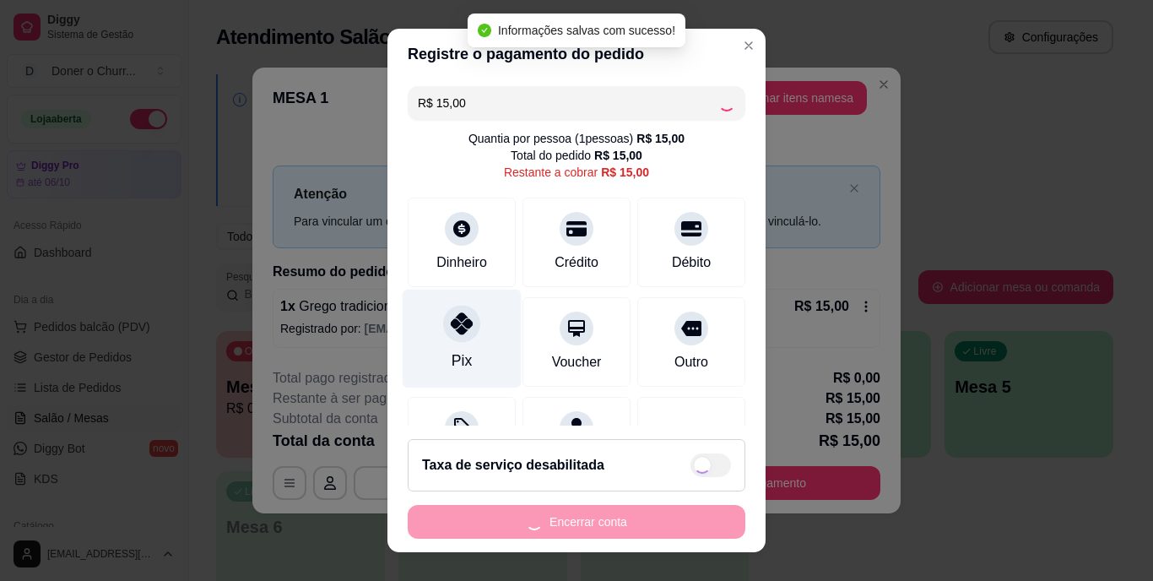
type input "R$ 0,00"
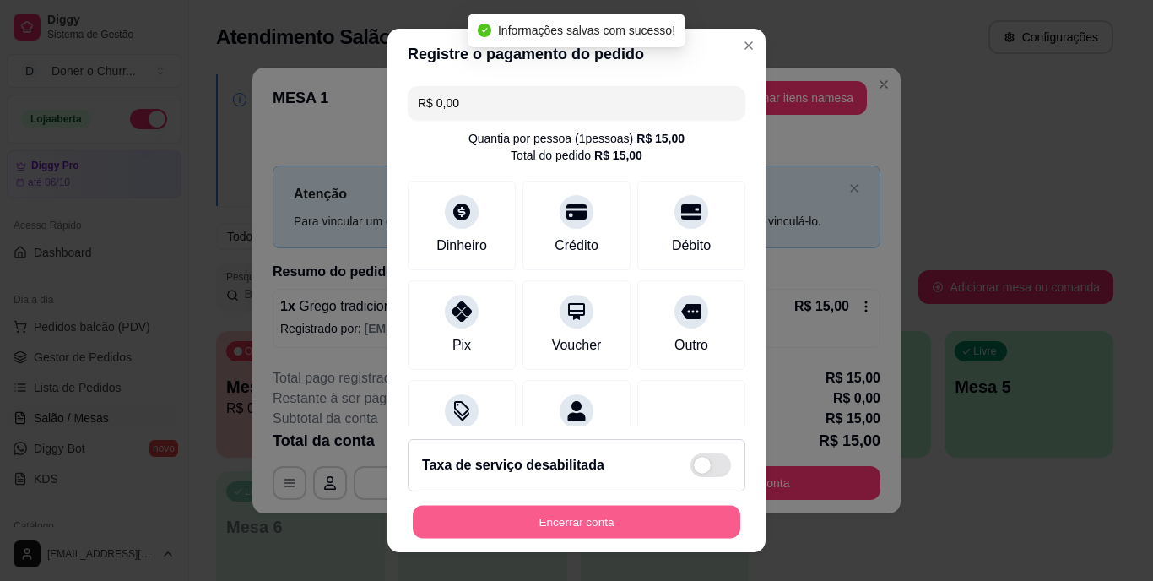
click at [584, 518] on button "Encerrar conta" at bounding box center [577, 521] width 328 height 33
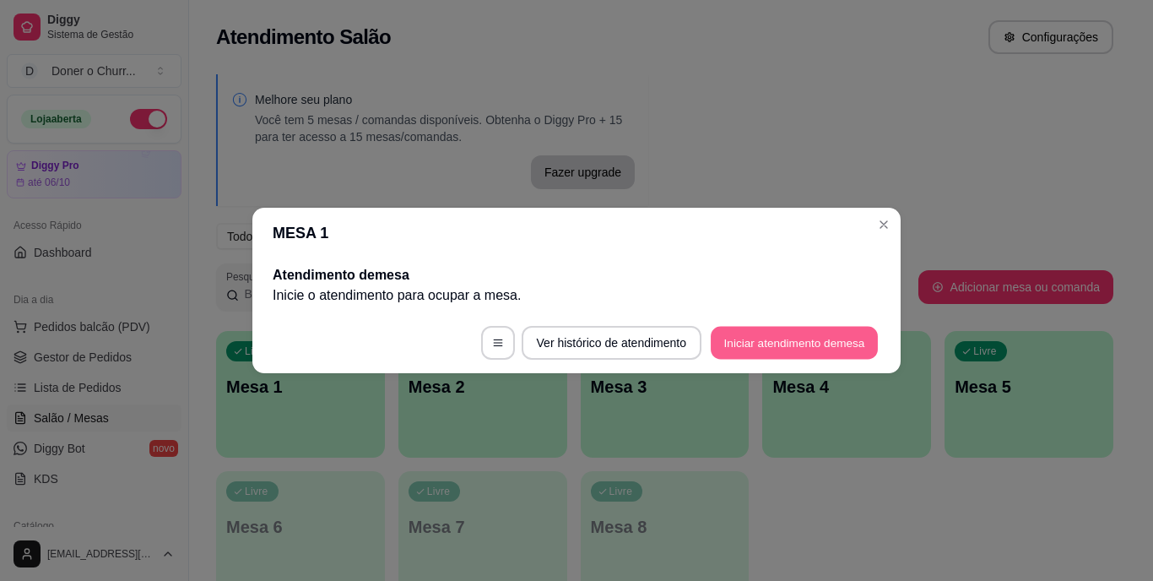
click at [808, 350] on button "Iniciar atendimento de mesa" at bounding box center [794, 343] width 167 height 33
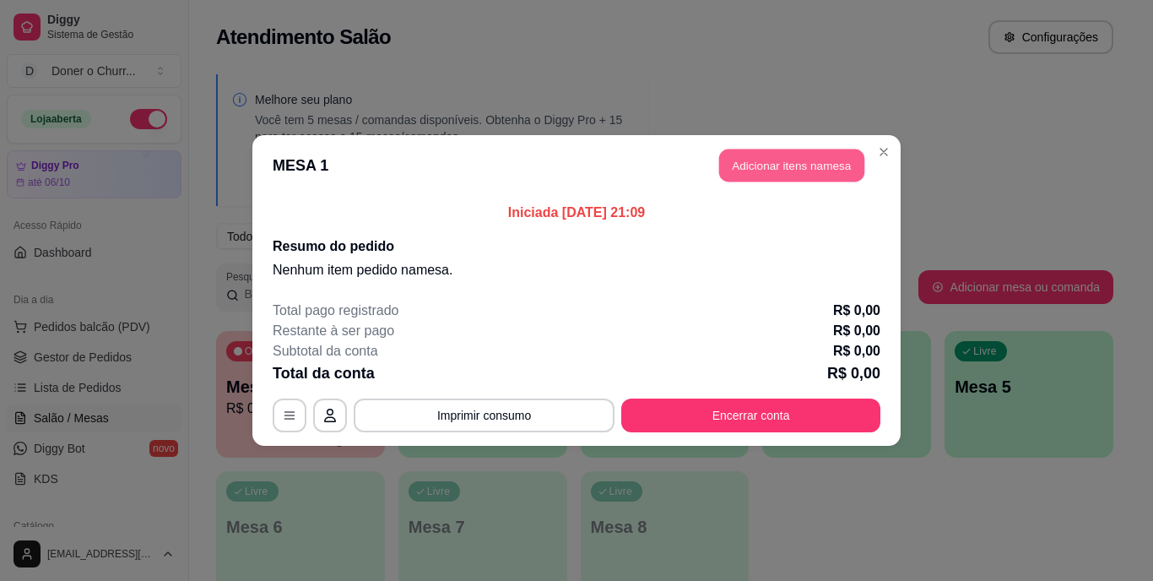
click at [779, 182] on button "Adicionar itens na mesa" at bounding box center [791, 165] width 145 height 33
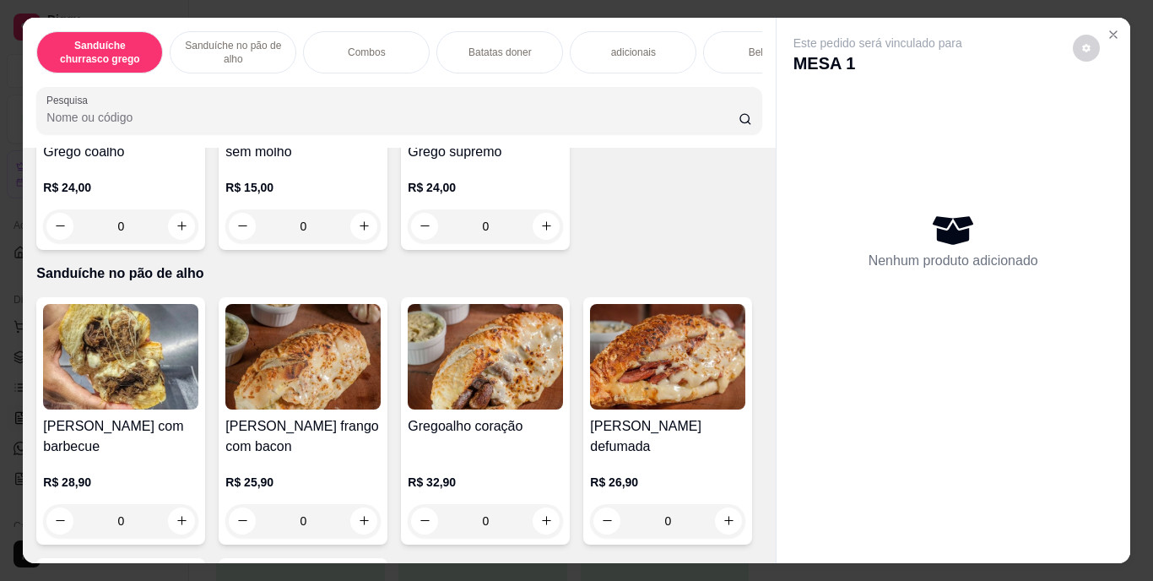
scroll to position [496, 0]
click at [540, 231] on icon "increase-product-quantity" at bounding box center [546, 225] width 13 height 13
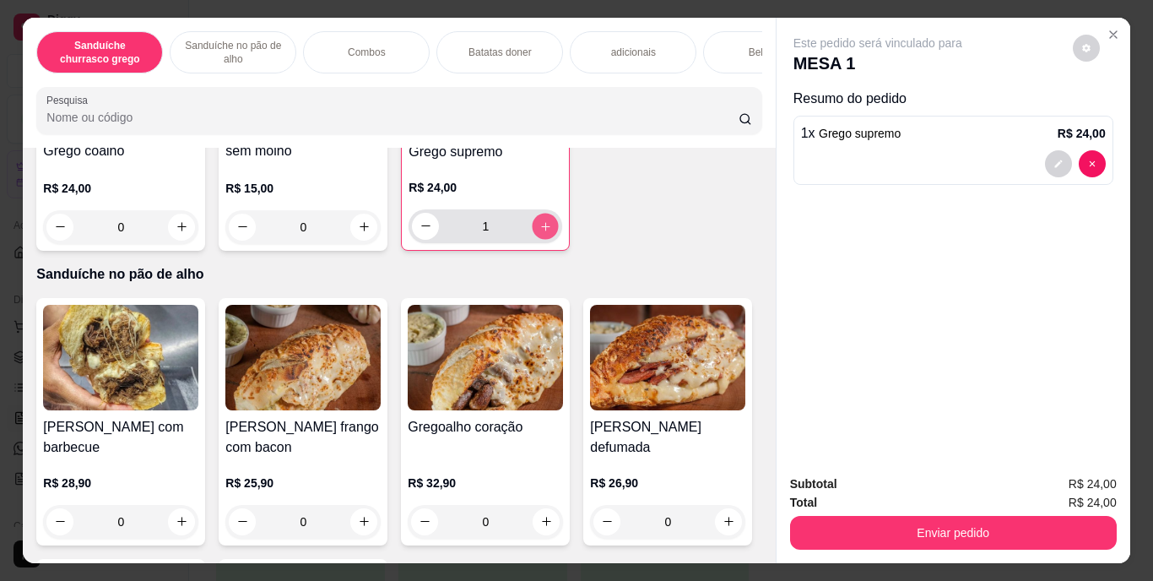
click at [540, 232] on icon "increase-product-quantity" at bounding box center [546, 226] width 13 height 13
type input "2"
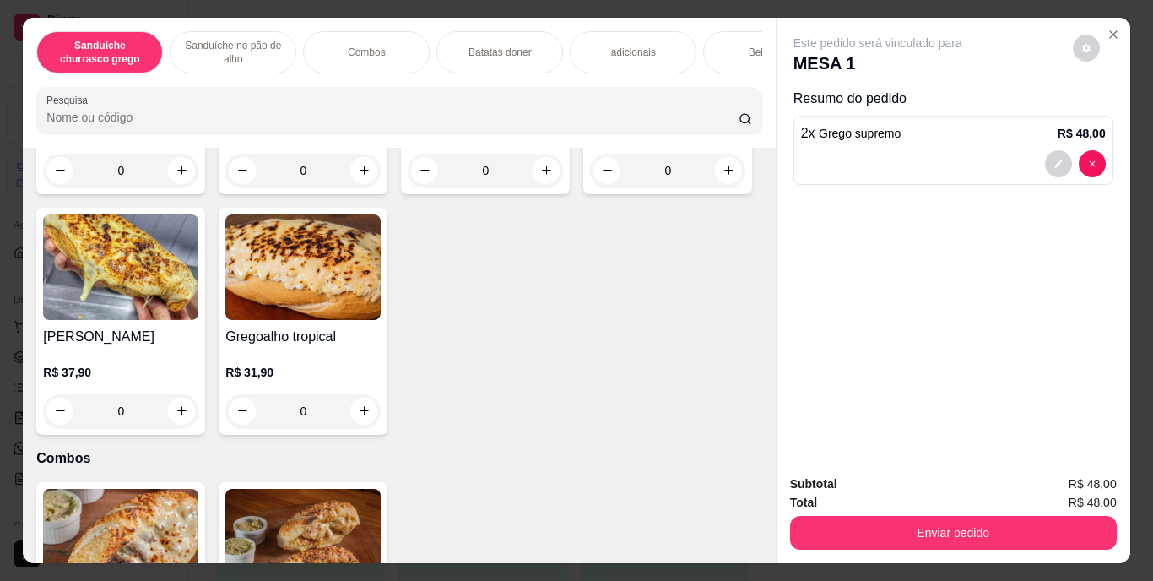
scroll to position [929, 0]
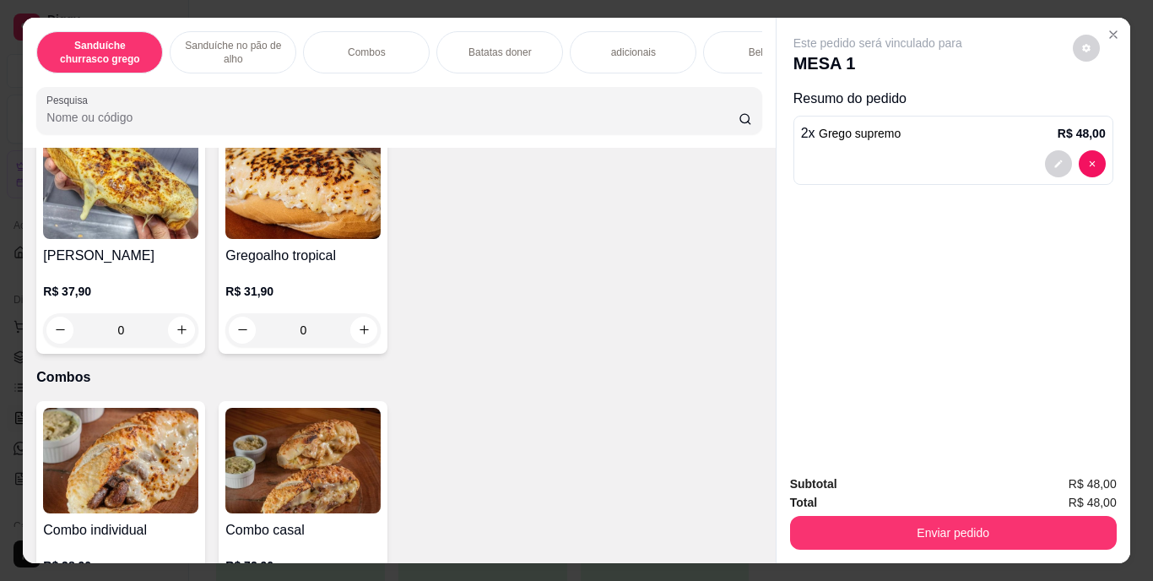
click at [360, 94] on icon "increase-product-quantity" at bounding box center [364, 89] width 8 height 8
type input "1"
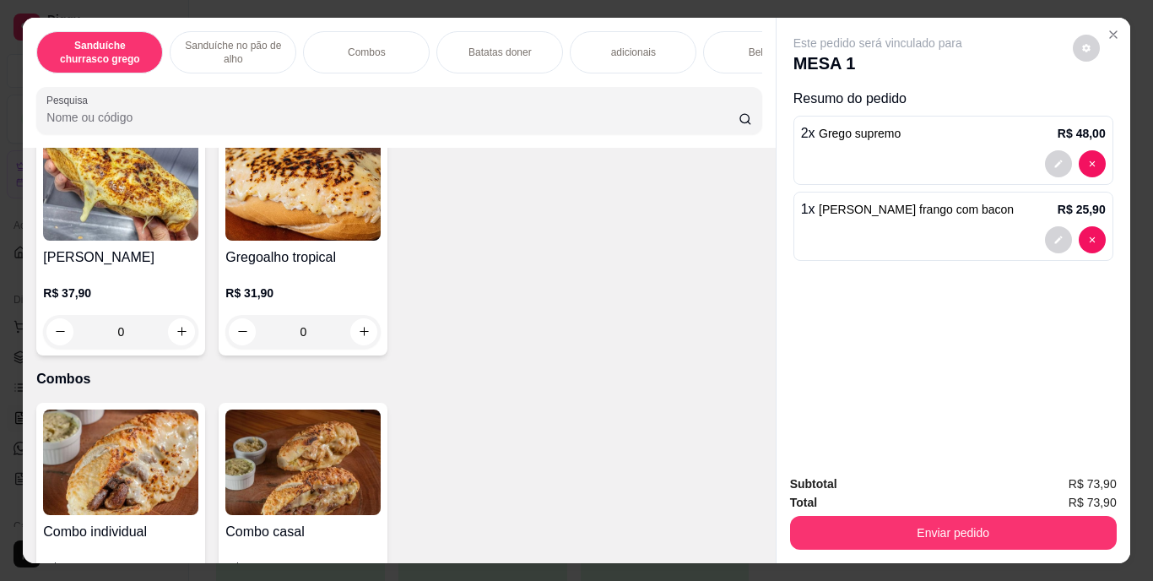
click at [730, 57] on div "Bebidas" at bounding box center [766, 52] width 127 height 42
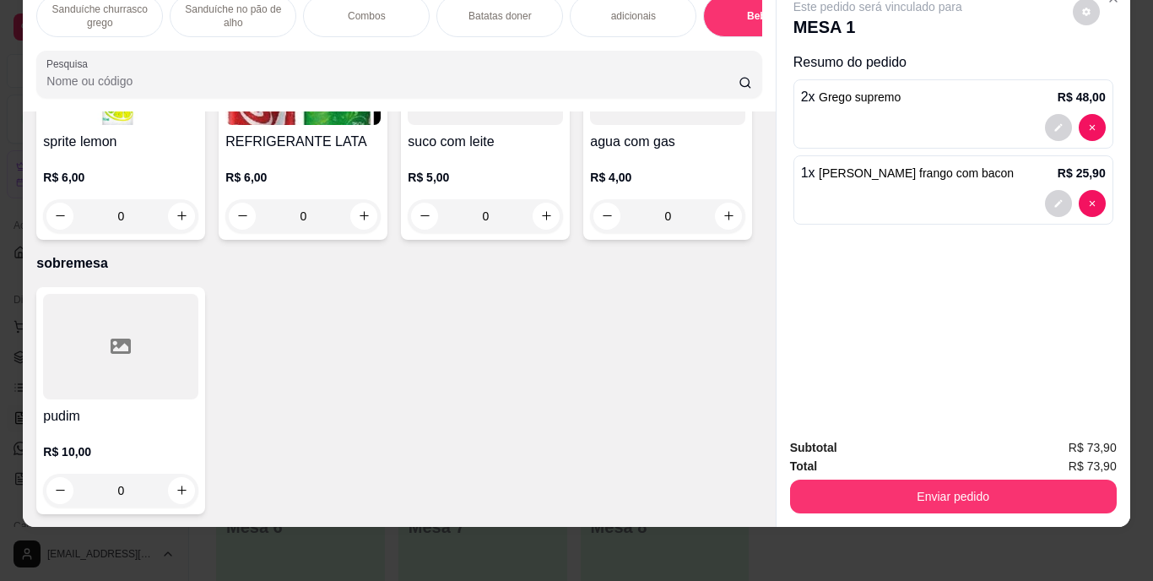
scroll to position [3105, 0]
type input "2"
click at [1054, 122] on icon "decrease-product-quantity" at bounding box center [1059, 127] width 10 height 10
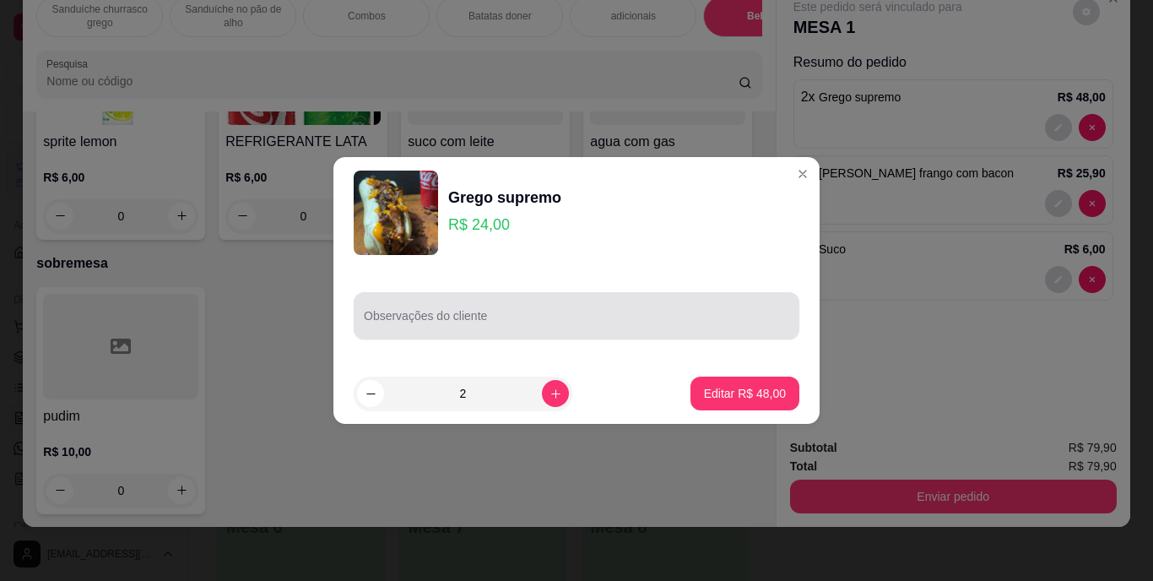
click at [605, 301] on div at bounding box center [577, 316] width 426 height 34
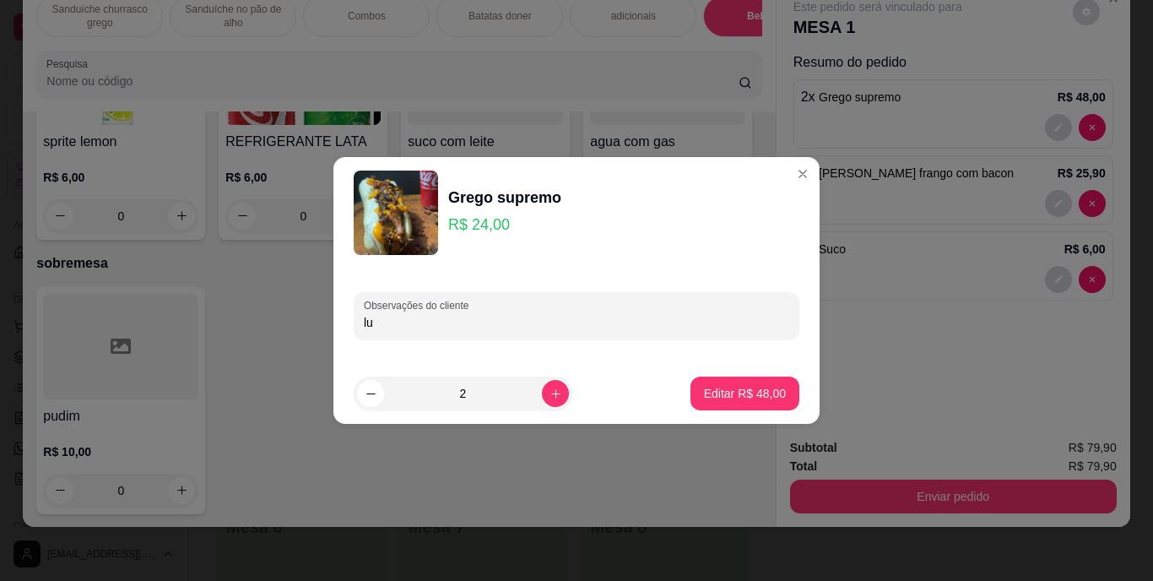
type input "l"
type input "um viagem"
click at [728, 380] on button "Editar R$ 48,00" at bounding box center [745, 393] width 106 height 33
type input "0"
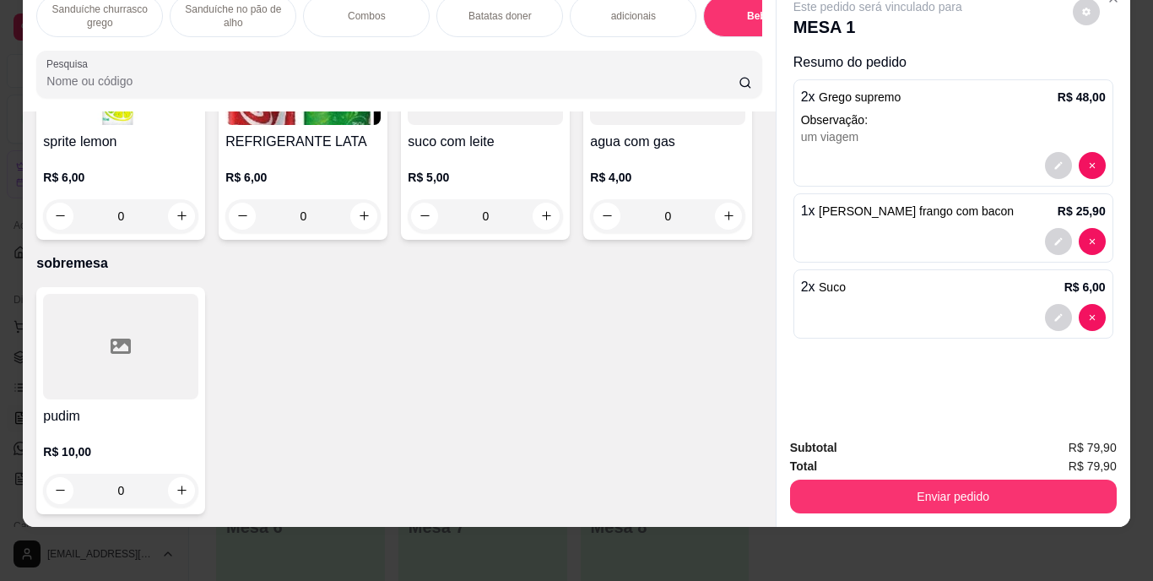
scroll to position [3103, 0]
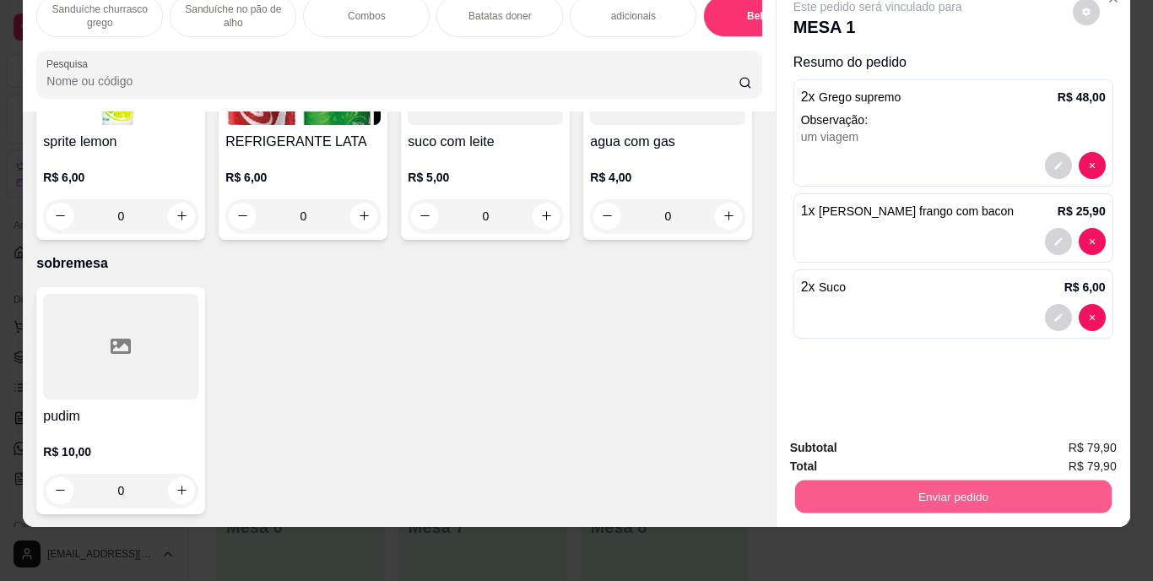
click at [972, 480] on button "Enviar pedido" at bounding box center [953, 496] width 317 height 33
click at [1055, 447] on button "Enviar pedido" at bounding box center [1073, 441] width 93 height 31
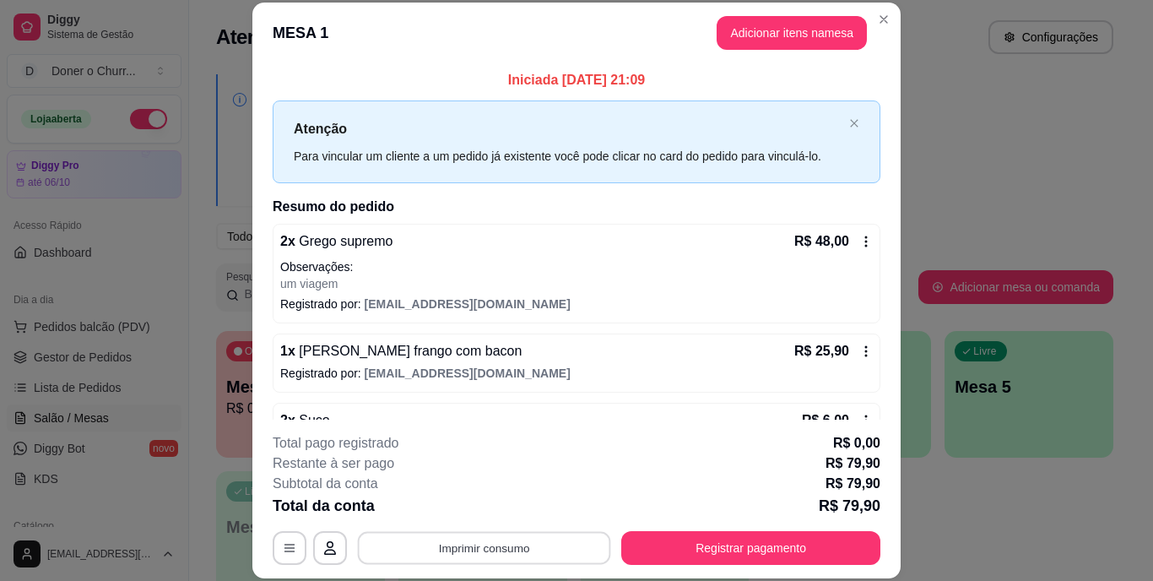
click at [500, 553] on button "Imprimir consumo" at bounding box center [484, 547] width 253 height 33
click at [480, 498] on button "IMPRESSORA" at bounding box center [483, 509] width 118 height 26
click at [519, 550] on button "Imprimir consumo" at bounding box center [484, 547] width 253 height 33
click at [486, 509] on button "IMPRESSORA" at bounding box center [483, 509] width 118 height 26
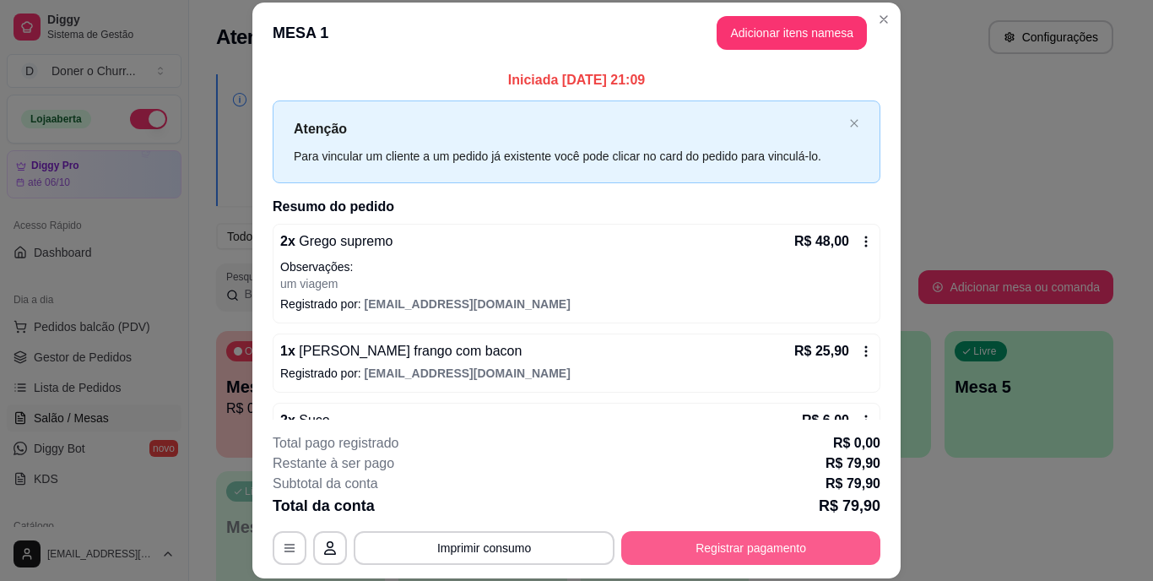
click at [734, 550] on button "Registrar pagamento" at bounding box center [750, 548] width 259 height 34
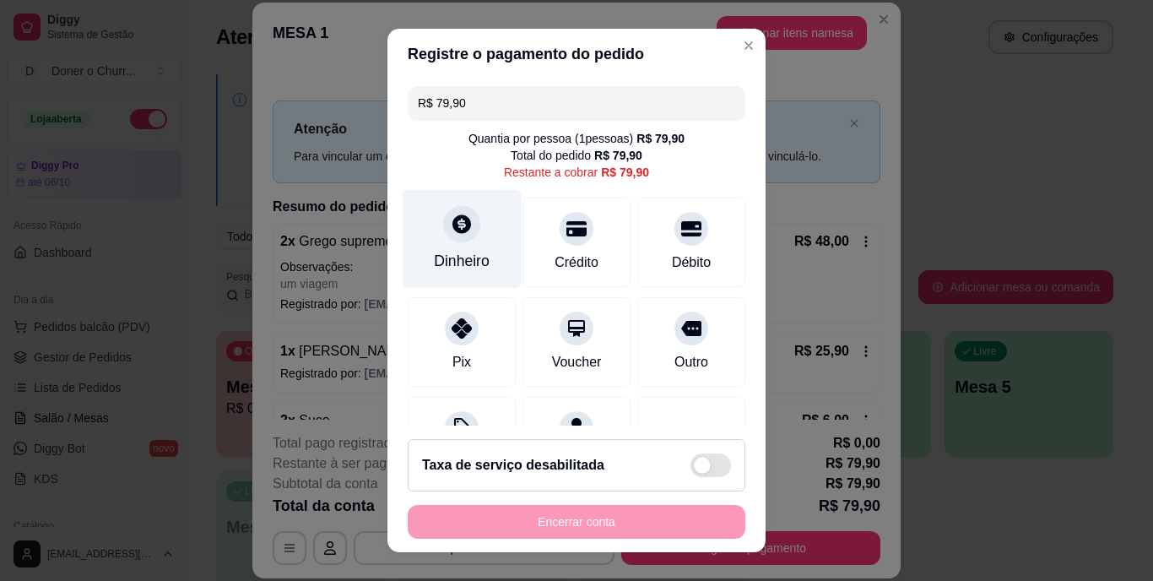
click at [469, 246] on div "Dinheiro" at bounding box center [462, 239] width 119 height 99
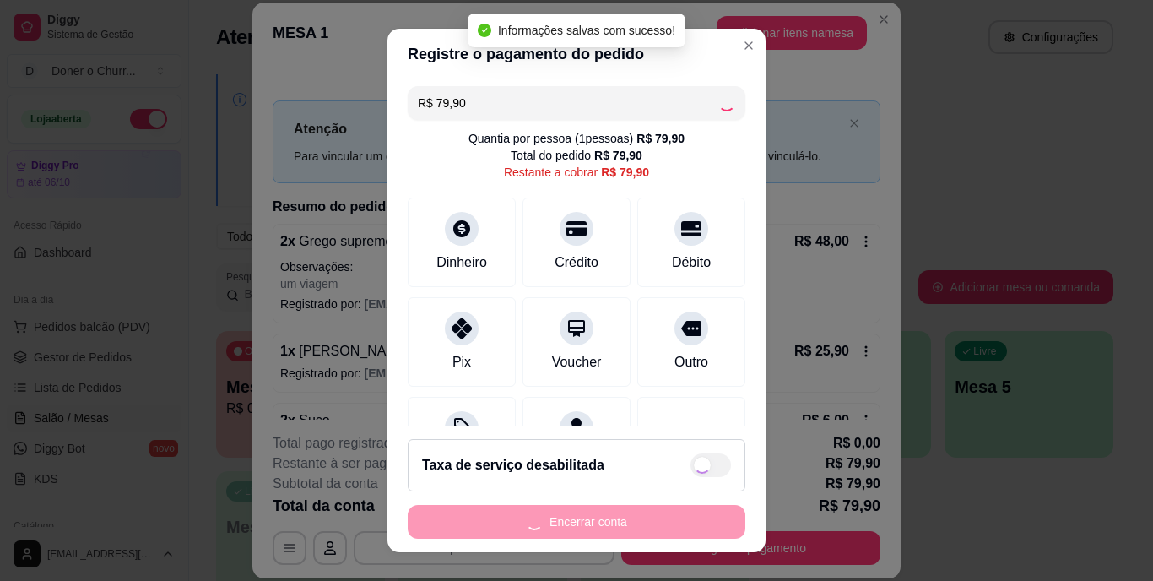
type input "R$ 0,00"
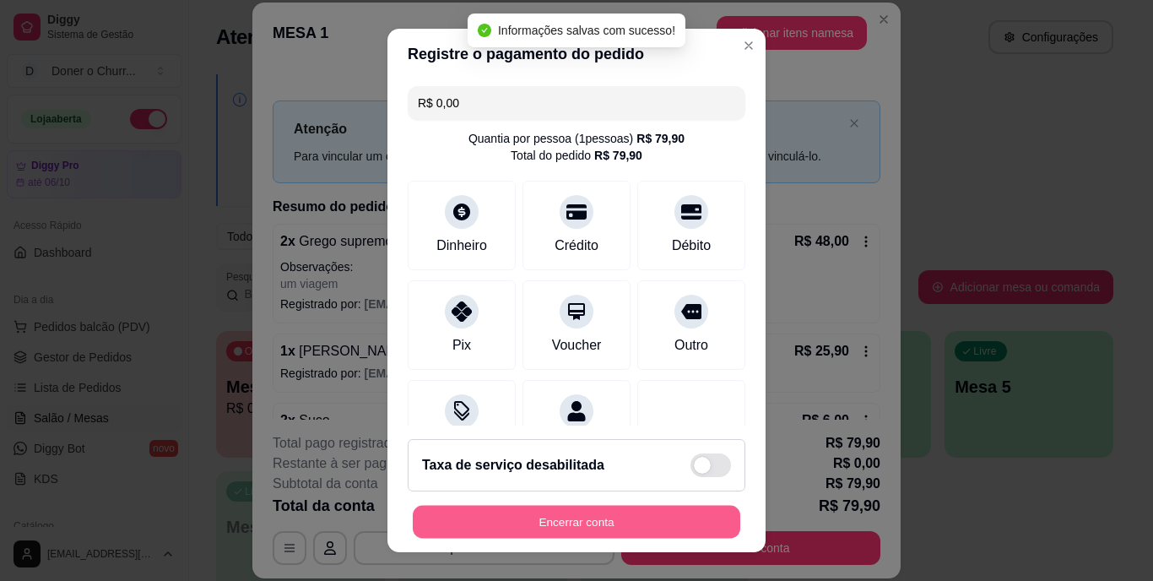
click at [605, 528] on button "Encerrar conta" at bounding box center [577, 521] width 328 height 33
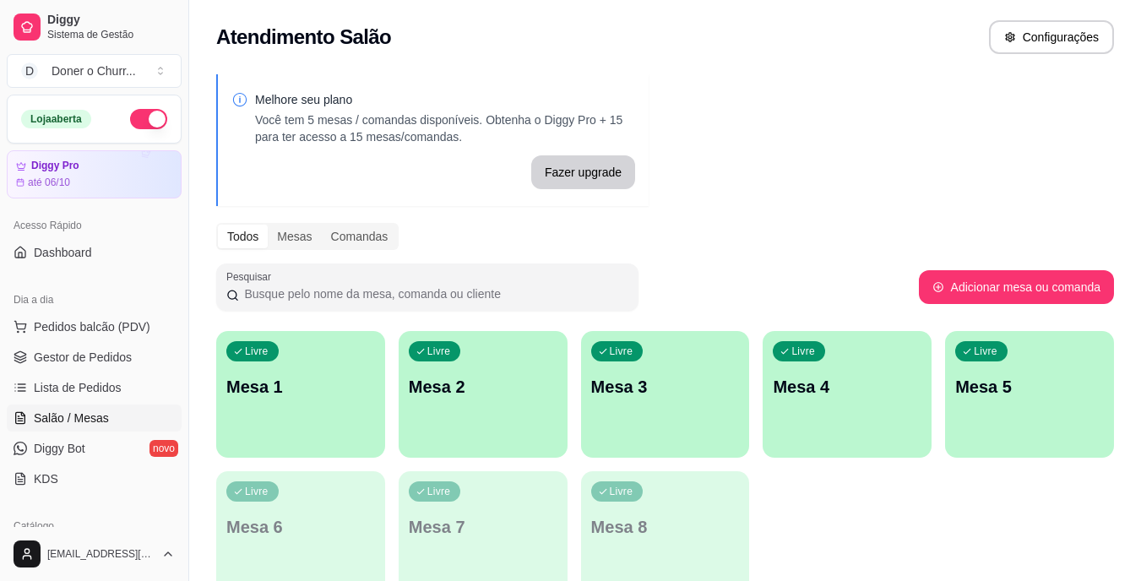
click at [130, 120] on button "button" at bounding box center [148, 119] width 37 height 20
click at [340, 383] on p "Mesa 1" at bounding box center [301, 387] width 144 height 23
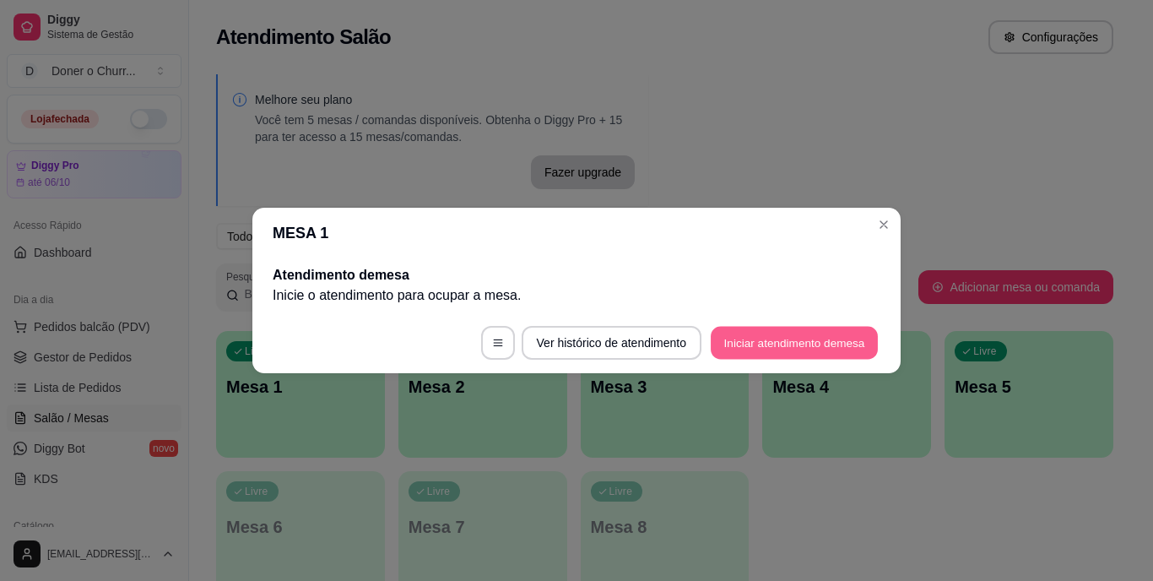
click at [731, 341] on button "Iniciar atendimento de mesa" at bounding box center [794, 343] width 167 height 33
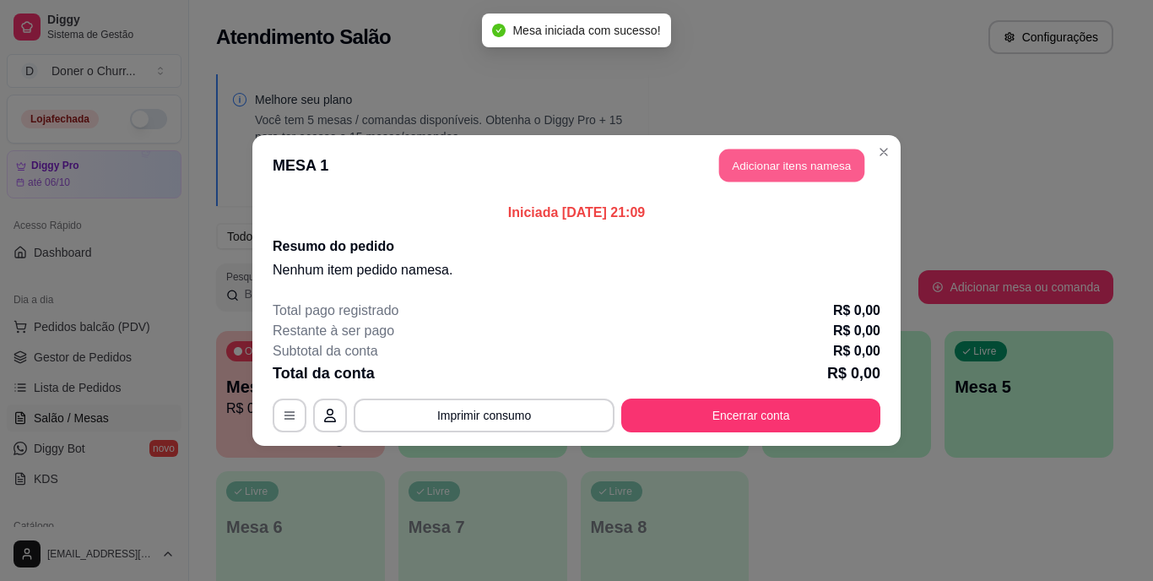
click at [782, 165] on button "Adicionar itens na mesa" at bounding box center [791, 165] width 145 height 33
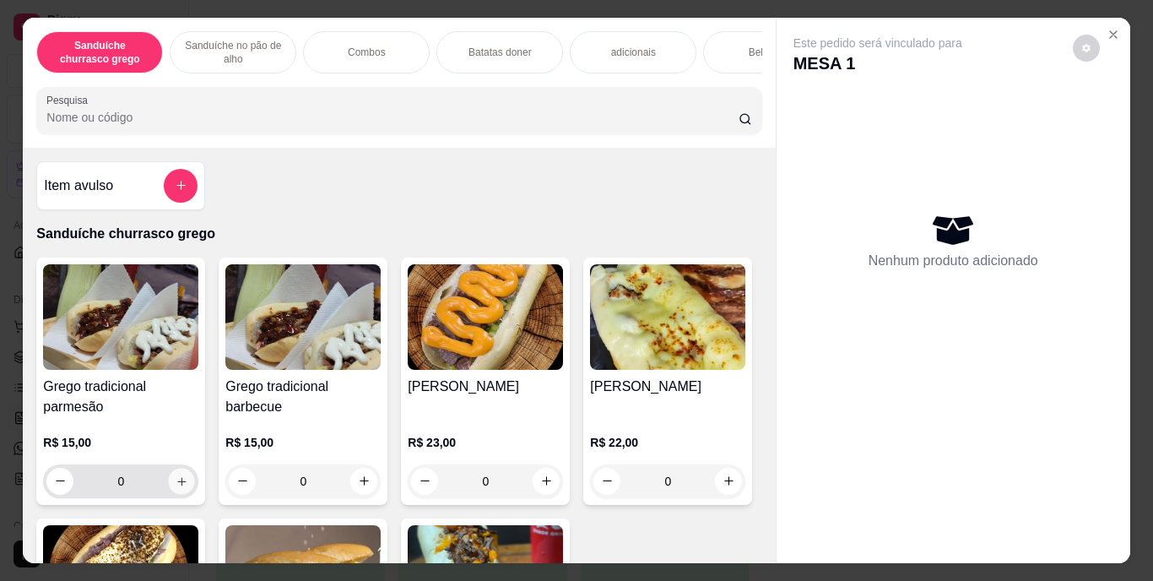
click at [177, 486] on icon "increase-product-quantity" at bounding box center [181, 481] width 8 height 8
click at [176, 487] on icon "increase-product-quantity" at bounding box center [182, 481] width 13 height 13
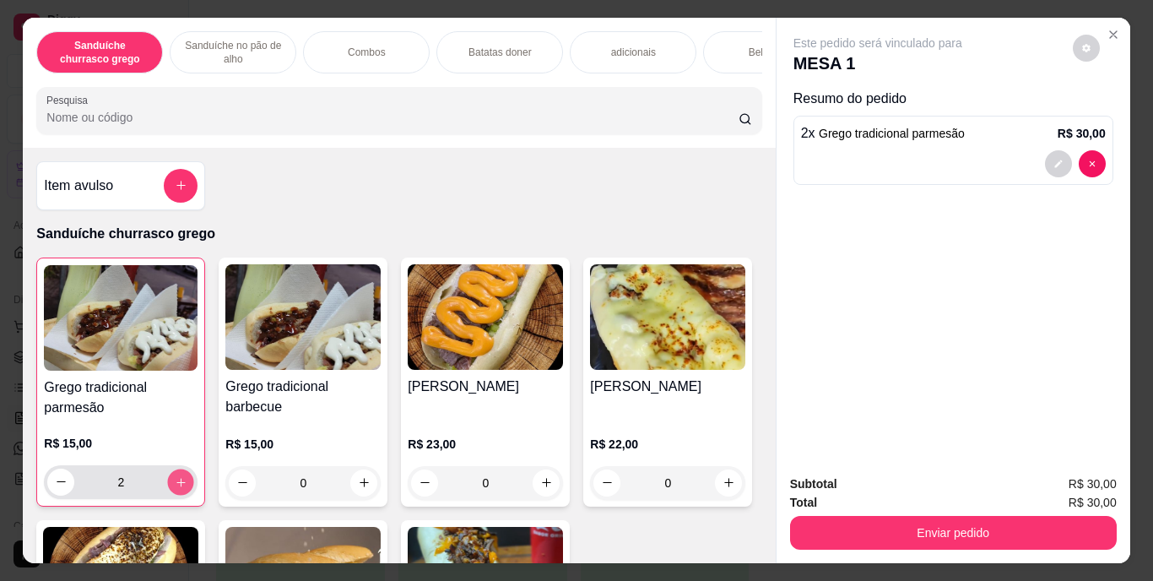
click at [176, 488] on icon "increase-product-quantity" at bounding box center [181, 481] width 13 height 13
type input "3"
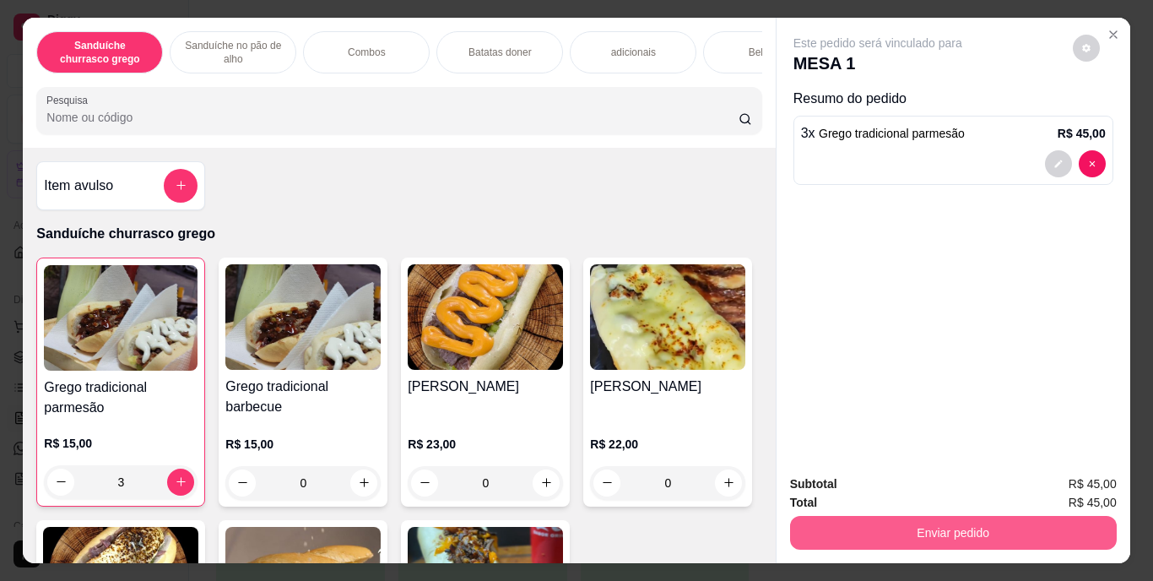
click at [927, 516] on button "Enviar pedido" at bounding box center [953, 533] width 327 height 34
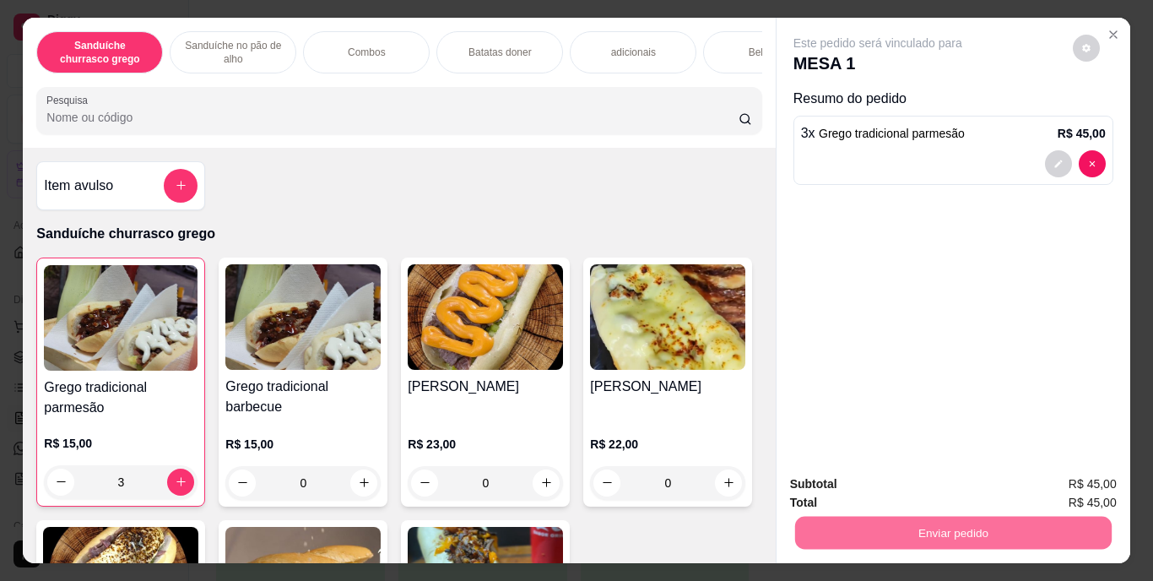
click at [1066, 481] on button "Enviar pedido" at bounding box center [1072, 485] width 95 height 32
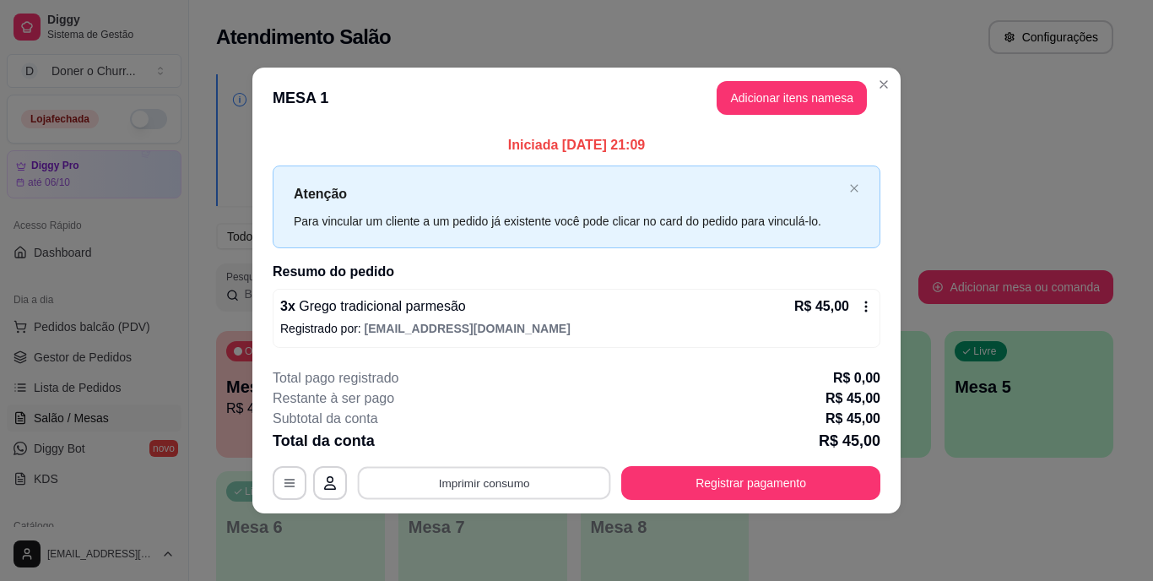
click at [471, 470] on button "Imprimir consumo" at bounding box center [484, 482] width 253 height 33
click at [470, 437] on button "IMPRESSORA" at bounding box center [490, 444] width 118 height 26
click at [491, 491] on button "Imprimir consumo" at bounding box center [484, 482] width 253 height 33
click at [483, 438] on button "IMPRESSORA" at bounding box center [489, 444] width 122 height 27
click at [486, 483] on button "Imprimir consumo" at bounding box center [484, 482] width 253 height 33
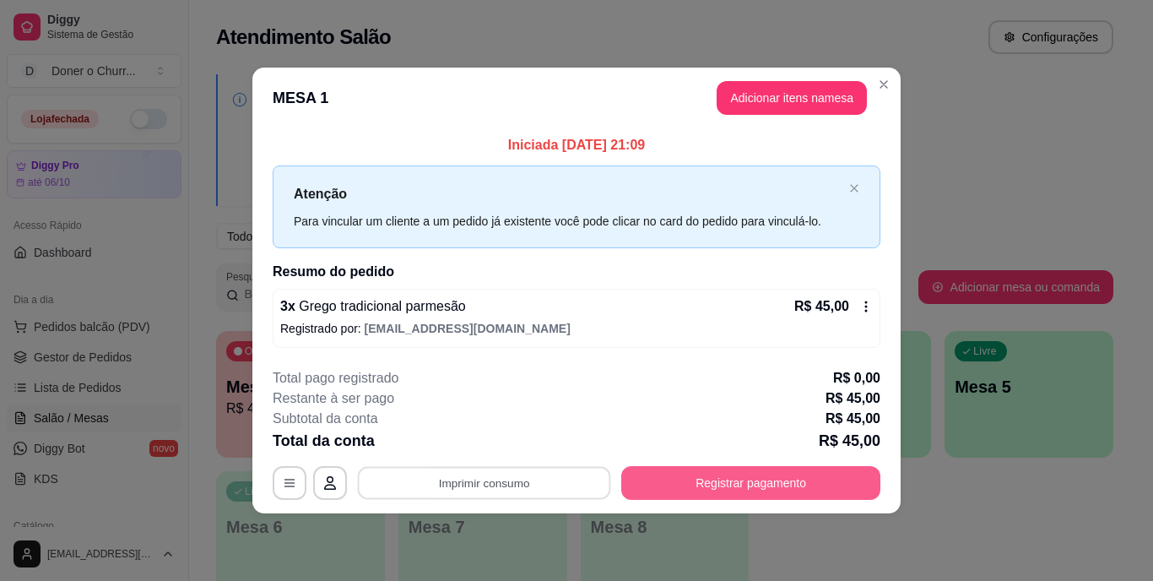
click at [750, 474] on button "Registrar pagamento" at bounding box center [750, 483] width 259 height 34
click at [727, 483] on button "Registrar pagamento" at bounding box center [750, 483] width 259 height 34
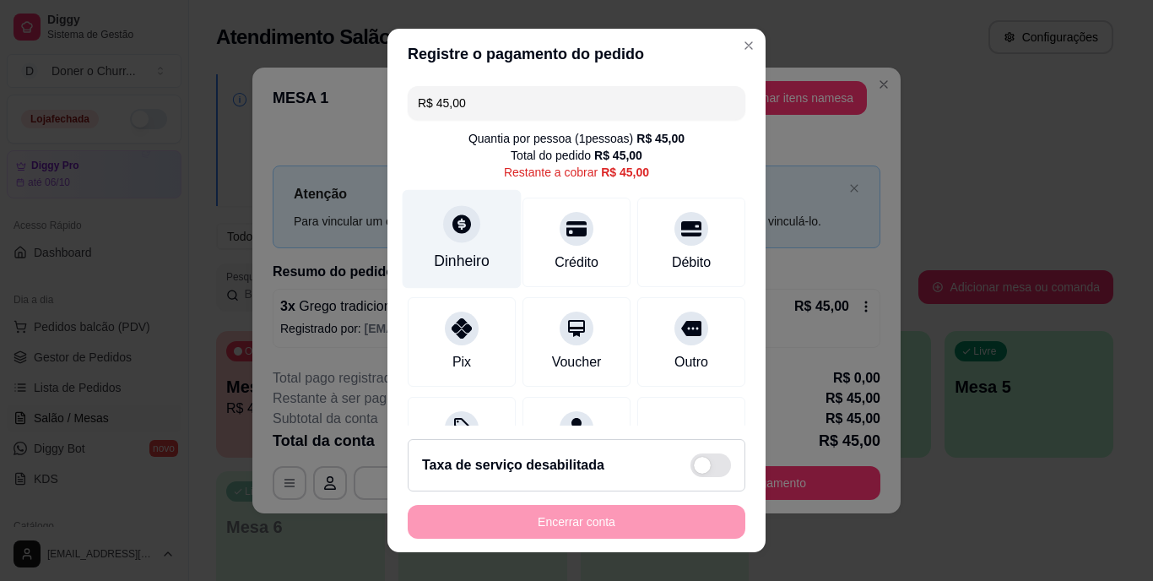
click at [453, 229] on icon at bounding box center [462, 224] width 19 height 19
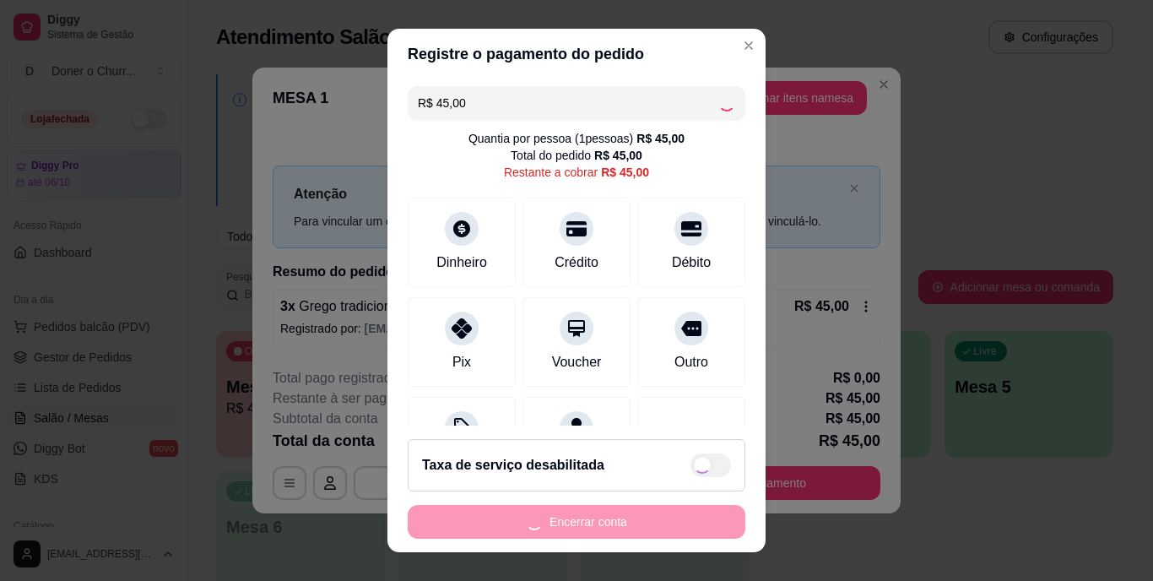
type input "R$ 0,00"
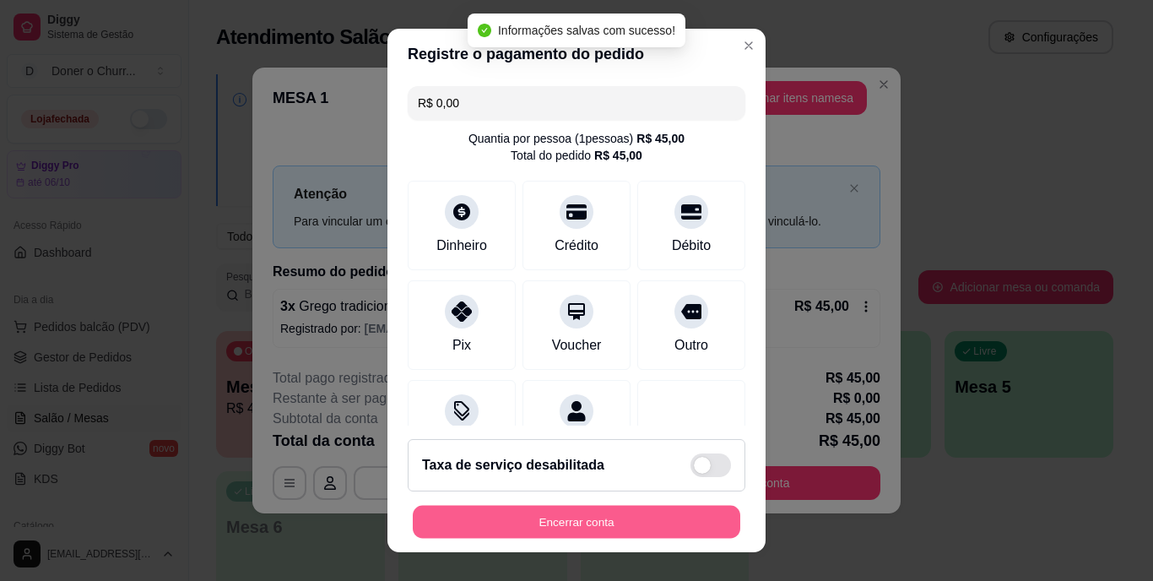
click at [579, 518] on button "Encerrar conta" at bounding box center [577, 521] width 328 height 33
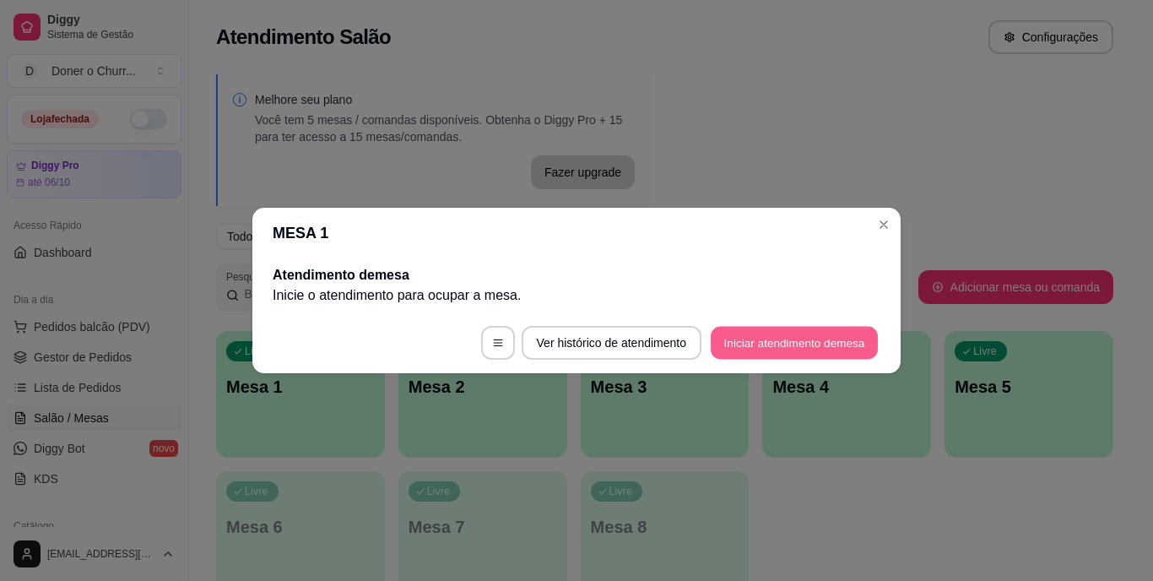
click at [819, 336] on button "Iniciar atendimento de mesa" at bounding box center [794, 343] width 167 height 33
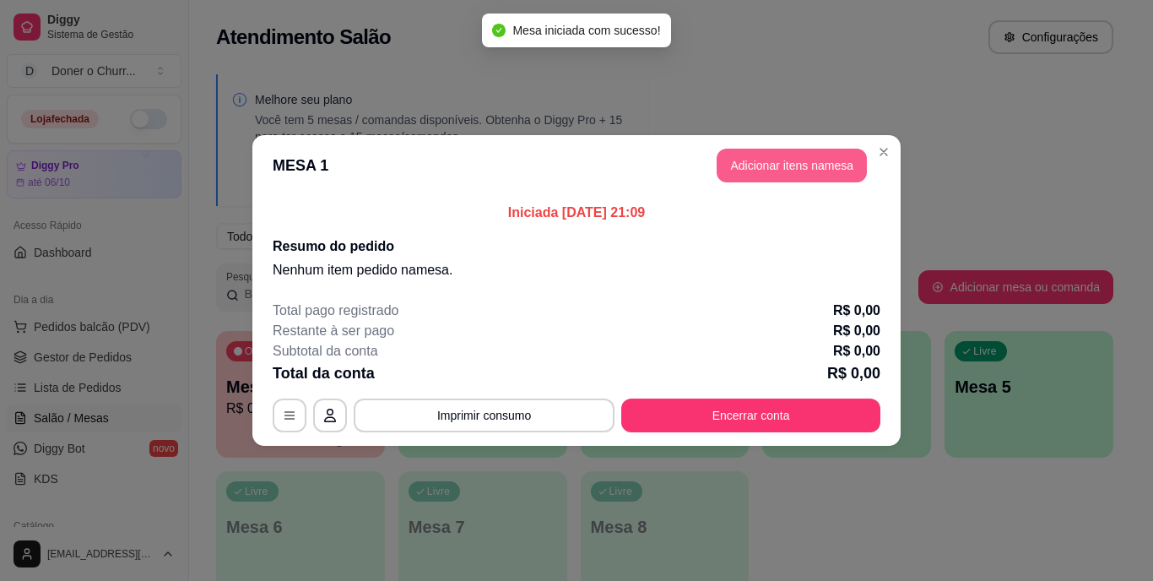
click at [777, 168] on button "Adicionar itens na mesa" at bounding box center [792, 166] width 150 height 34
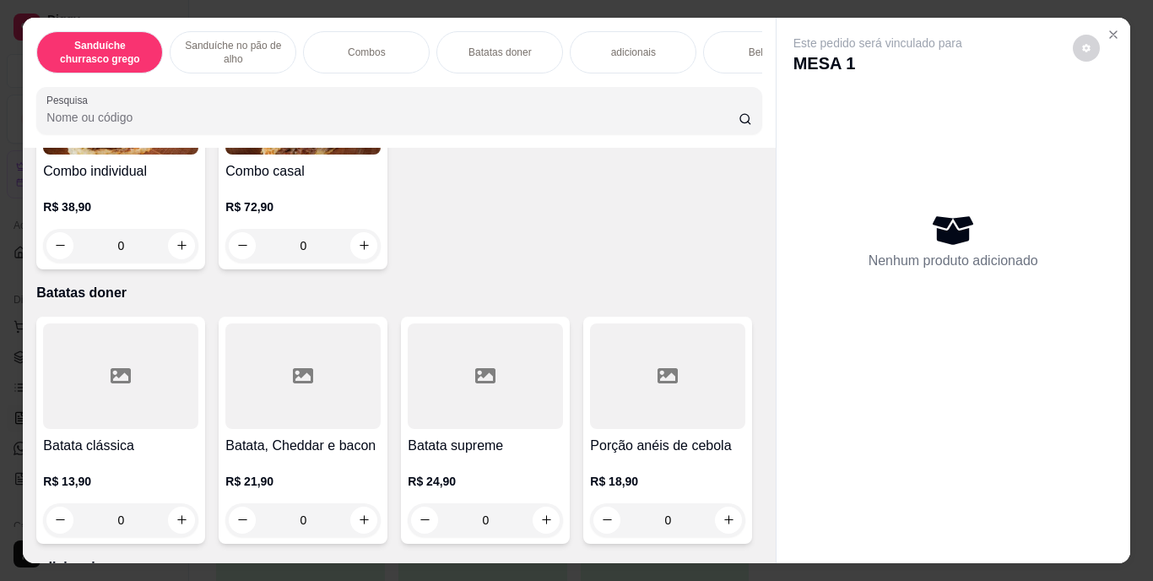
scroll to position [1332, 0]
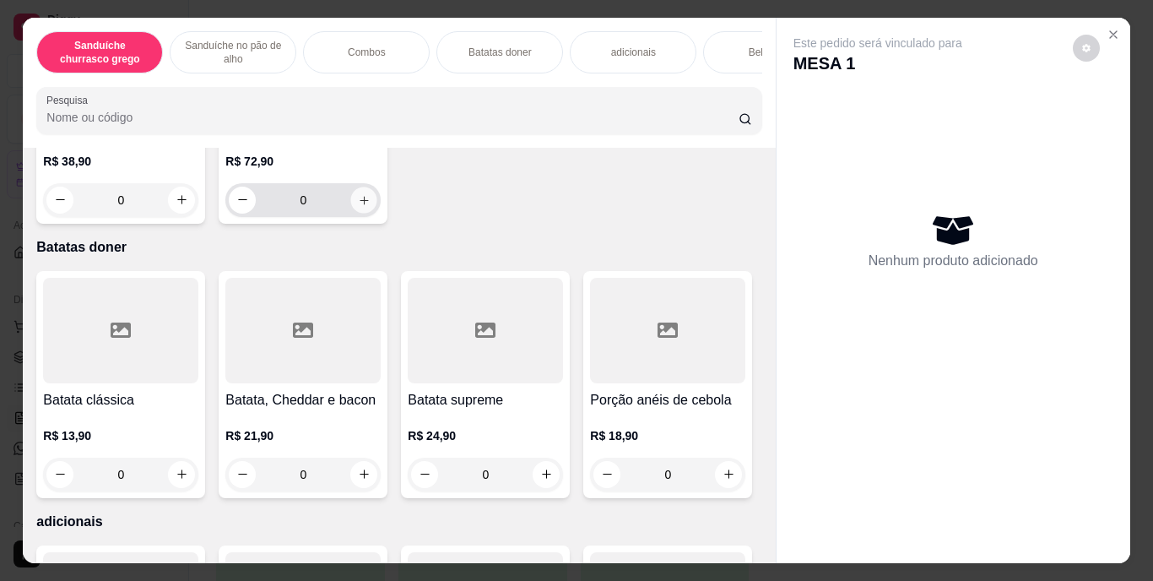
click at [361, 206] on icon "increase-product-quantity" at bounding box center [364, 199] width 13 height 13
type input "1"
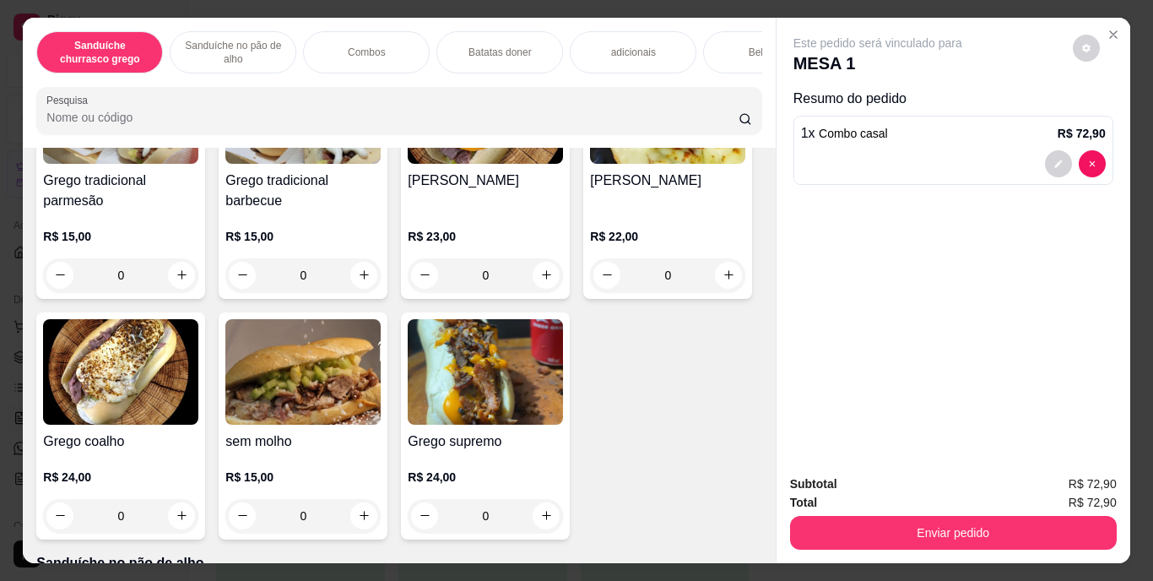
scroll to position [106, 0]
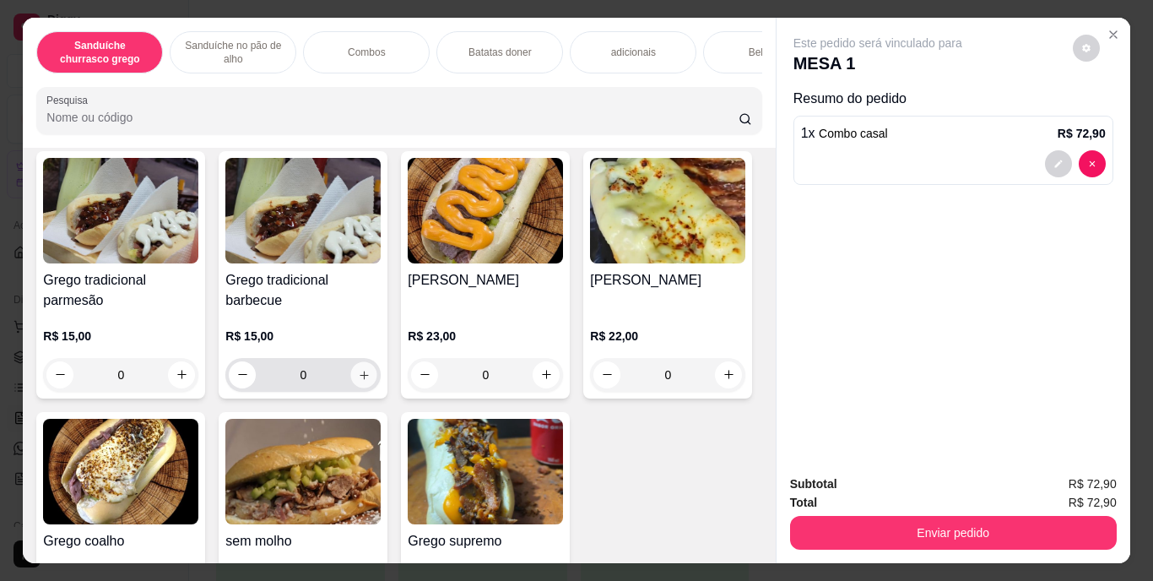
click at [360, 381] on icon "increase-product-quantity" at bounding box center [364, 374] width 13 height 13
type input "1"
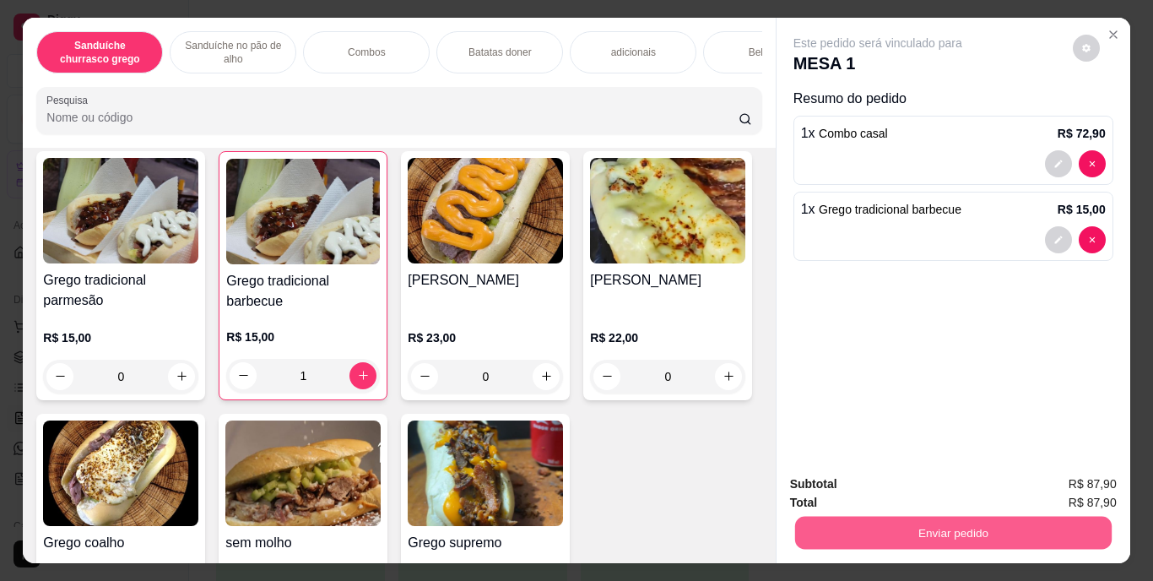
click at [946, 531] on button "Enviar pedido" at bounding box center [953, 533] width 317 height 33
click at [1054, 486] on button "Enviar pedido" at bounding box center [1072, 485] width 95 height 32
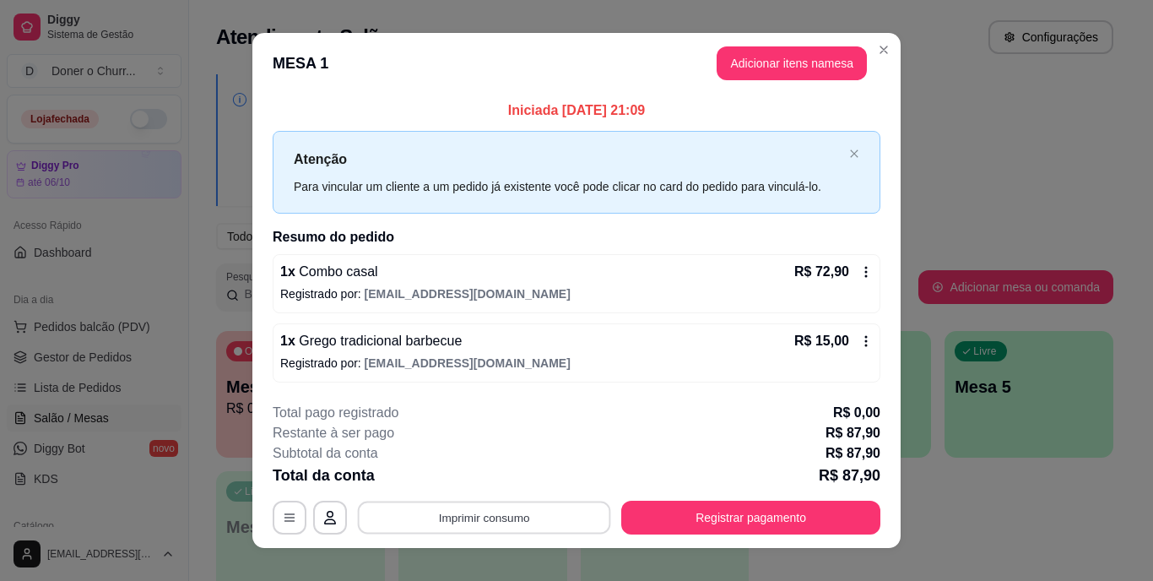
click at [472, 523] on button "Imprimir consumo" at bounding box center [484, 517] width 253 height 33
click at [480, 487] on button "IMPRESSORA" at bounding box center [483, 478] width 118 height 26
click at [519, 522] on button "Imprimir consumo" at bounding box center [484, 517] width 253 height 33
click at [496, 480] on button "IMPRESSORA" at bounding box center [483, 478] width 118 height 26
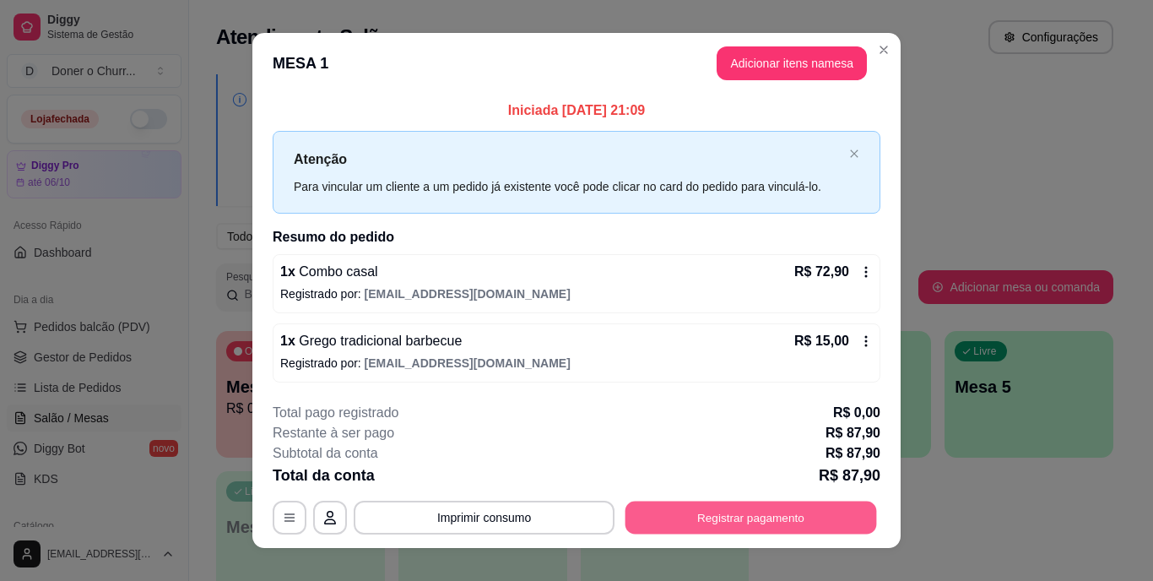
click at [676, 518] on button "Registrar pagamento" at bounding box center [752, 517] width 252 height 33
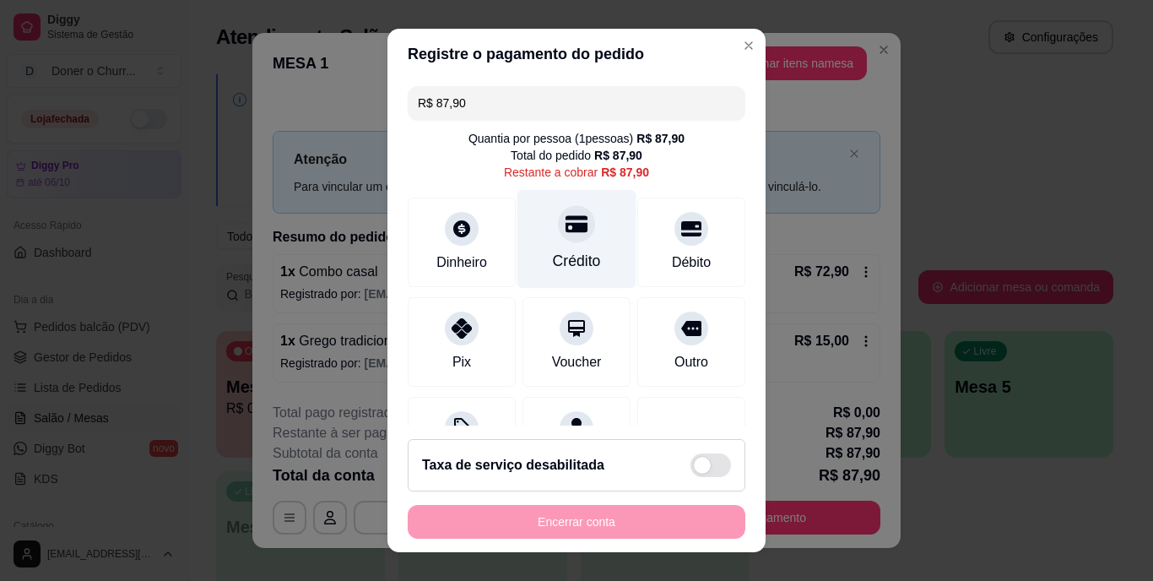
click at [553, 252] on div "Crédito" at bounding box center [577, 262] width 48 height 22
type input "R$ 0,00"
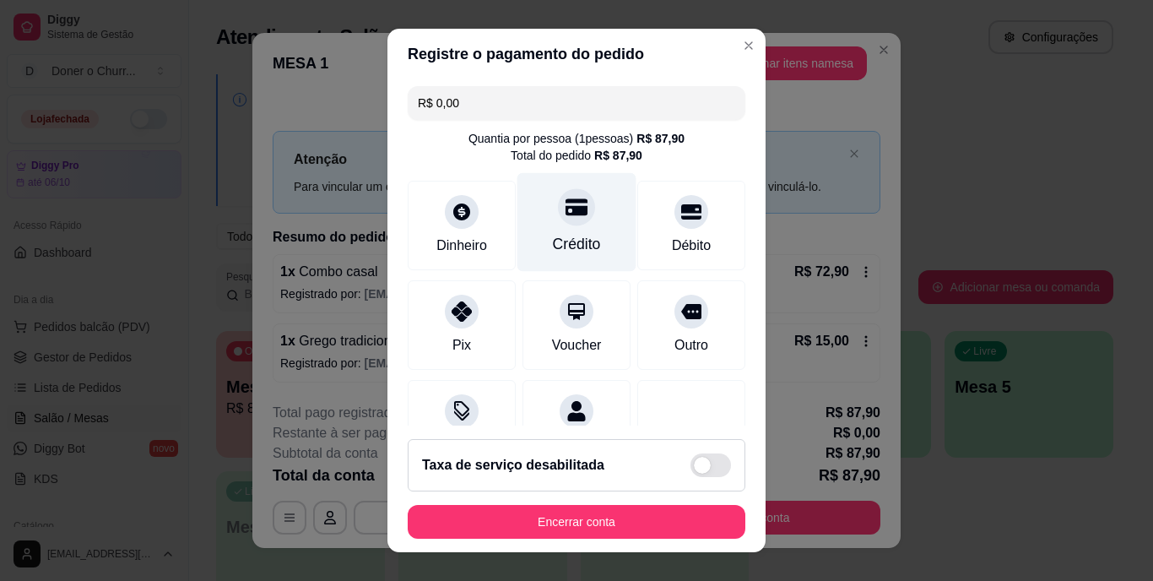
scroll to position [158, 0]
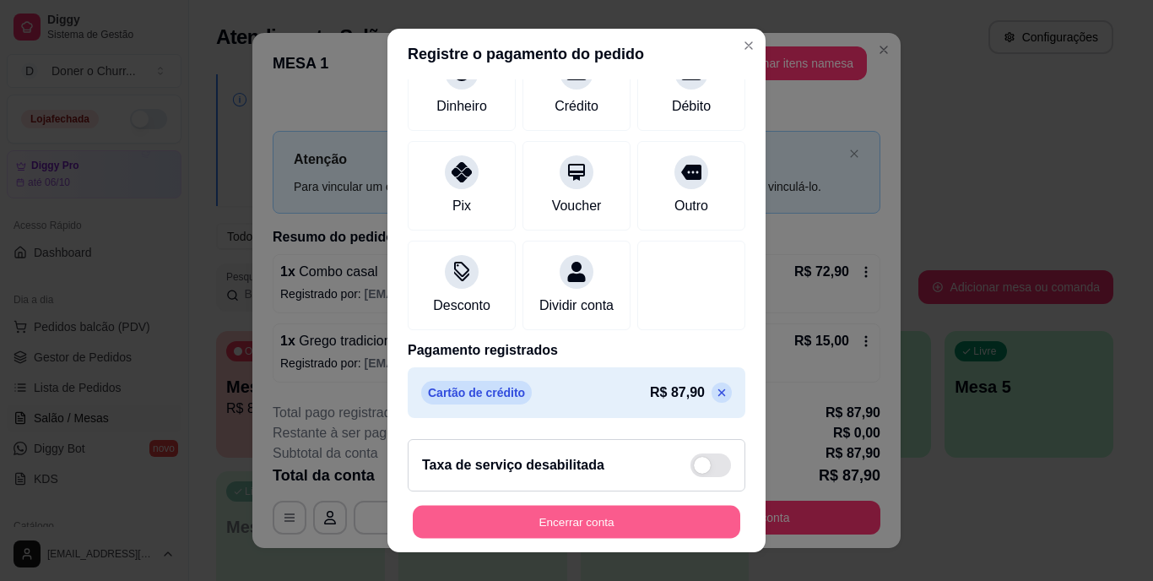
click at [604, 515] on button "Encerrar conta" at bounding box center [577, 521] width 328 height 33
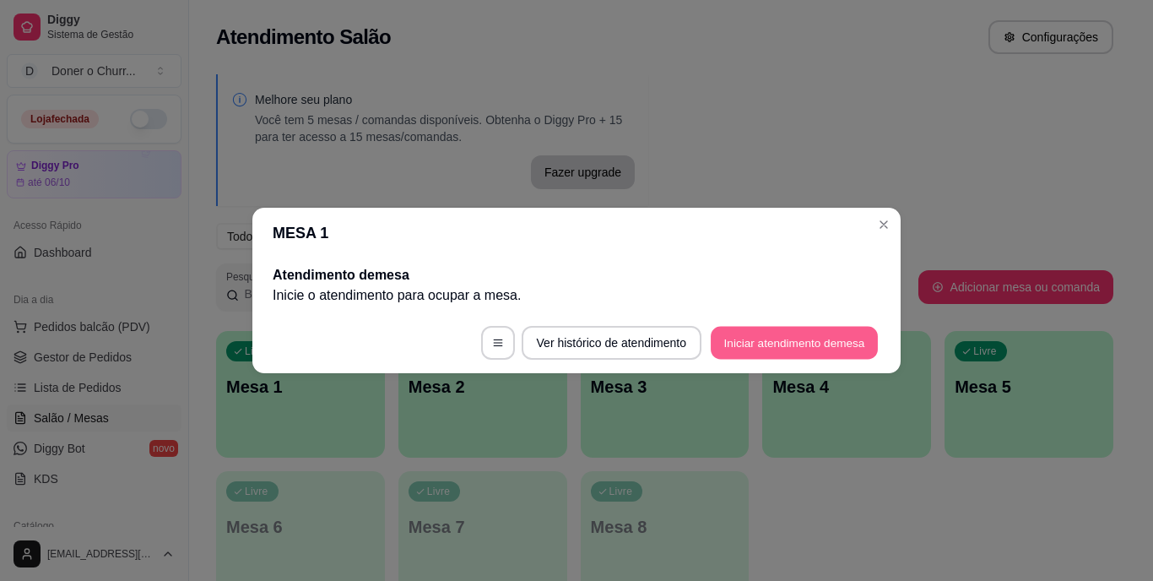
click at [818, 345] on button "Iniciar atendimento de mesa" at bounding box center [794, 343] width 167 height 33
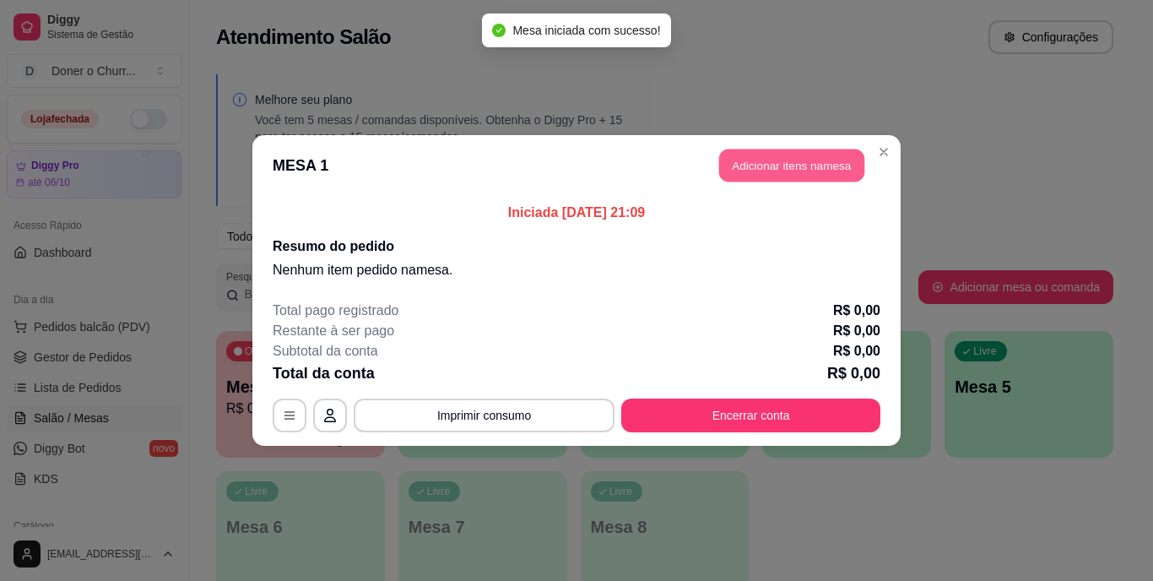
click at [808, 162] on button "Adicionar itens na mesa" at bounding box center [791, 165] width 145 height 33
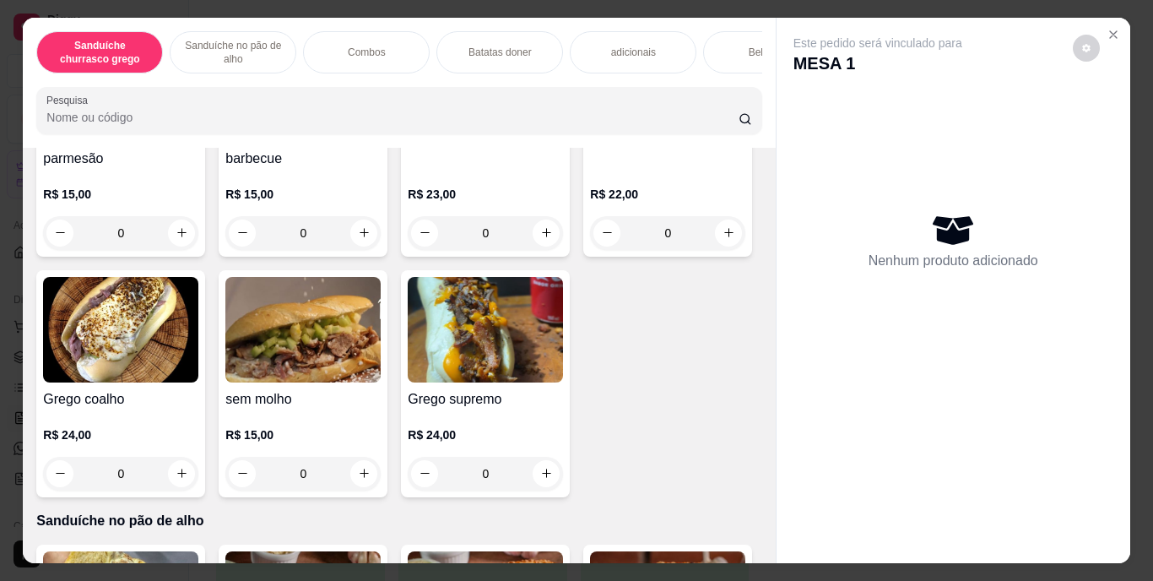
scroll to position [294, 0]
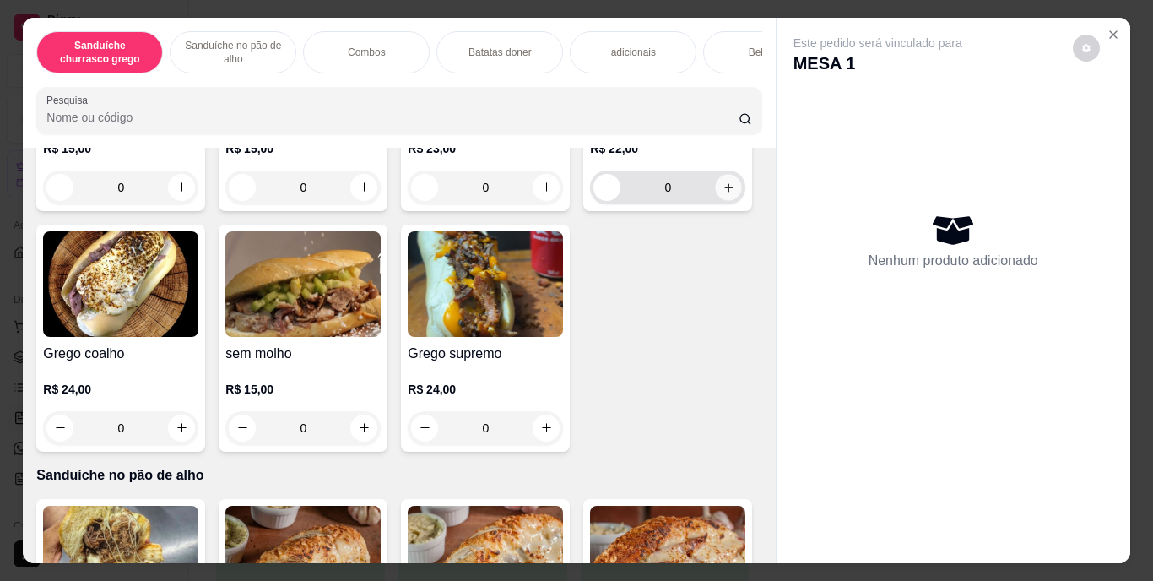
click at [724, 192] on icon "increase-product-quantity" at bounding box center [728, 187] width 8 height 8
click at [723, 193] on icon "increase-product-quantity" at bounding box center [729, 187] width 13 height 13
type input "2"
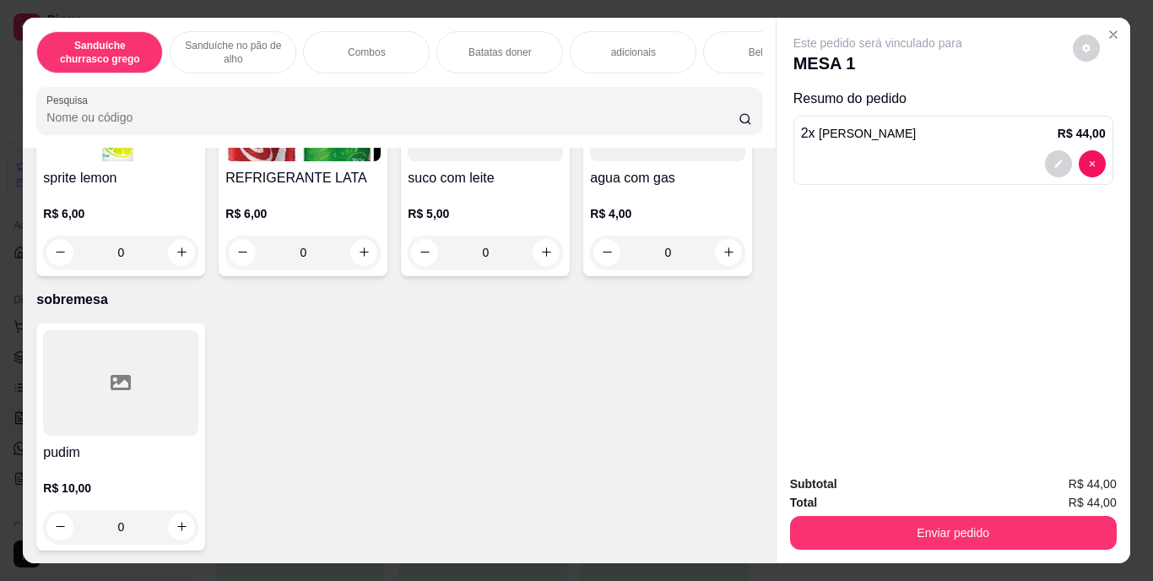
scroll to position [3089, 0]
click at [377, 265] on button "increase-product-quantity" at bounding box center [364, 252] width 26 height 26
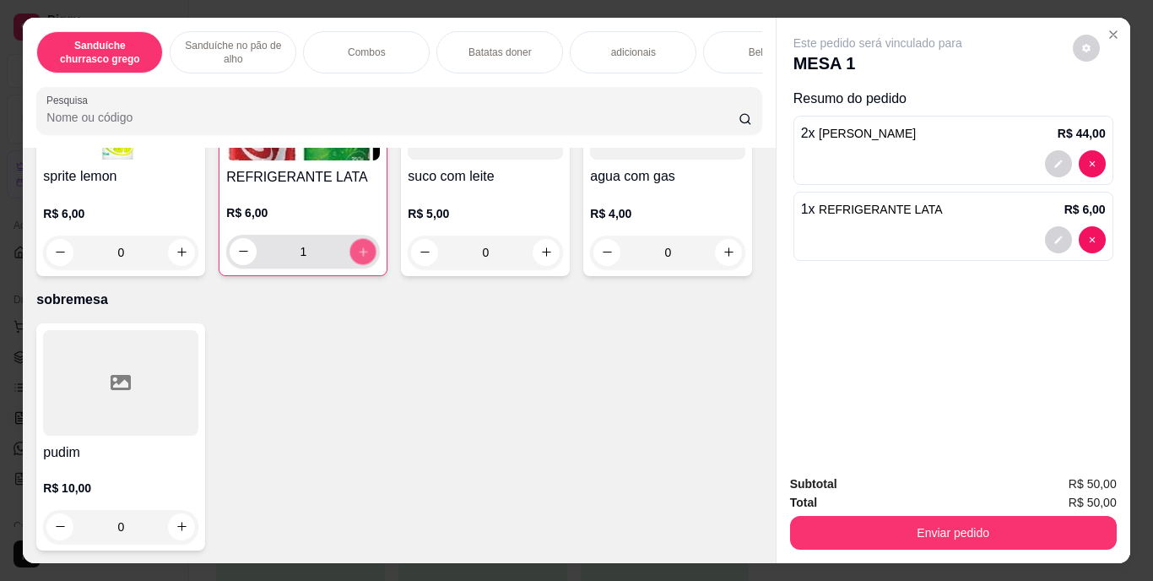
click at [370, 258] on icon "increase-product-quantity" at bounding box center [363, 251] width 13 height 13
type input "2"
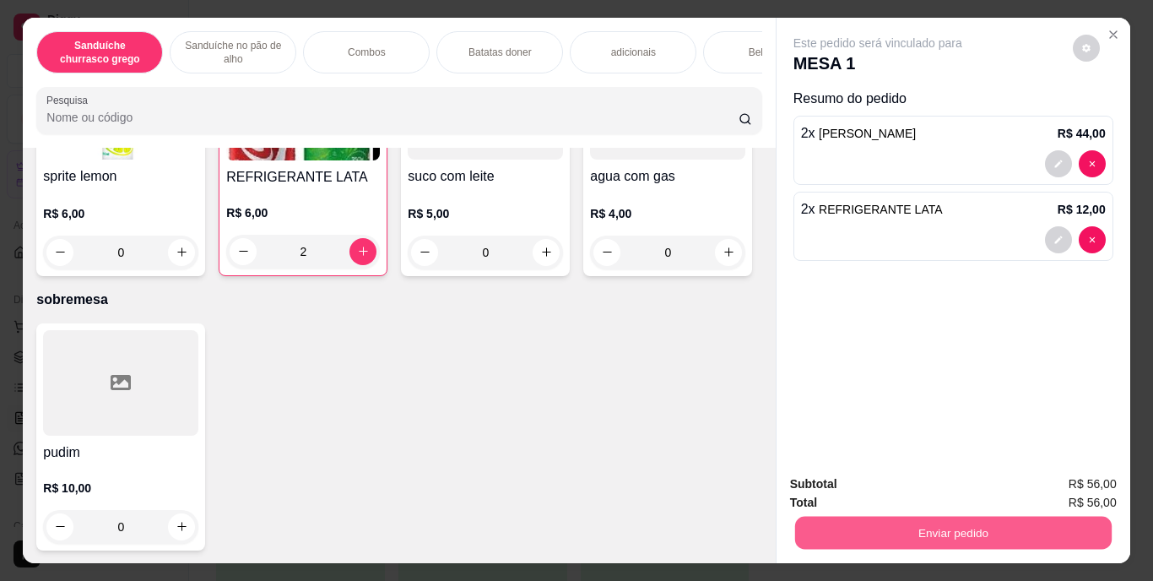
click at [934, 517] on button "Enviar pedido" at bounding box center [953, 533] width 317 height 33
click at [1054, 488] on button "Enviar pedido" at bounding box center [1073, 484] width 93 height 31
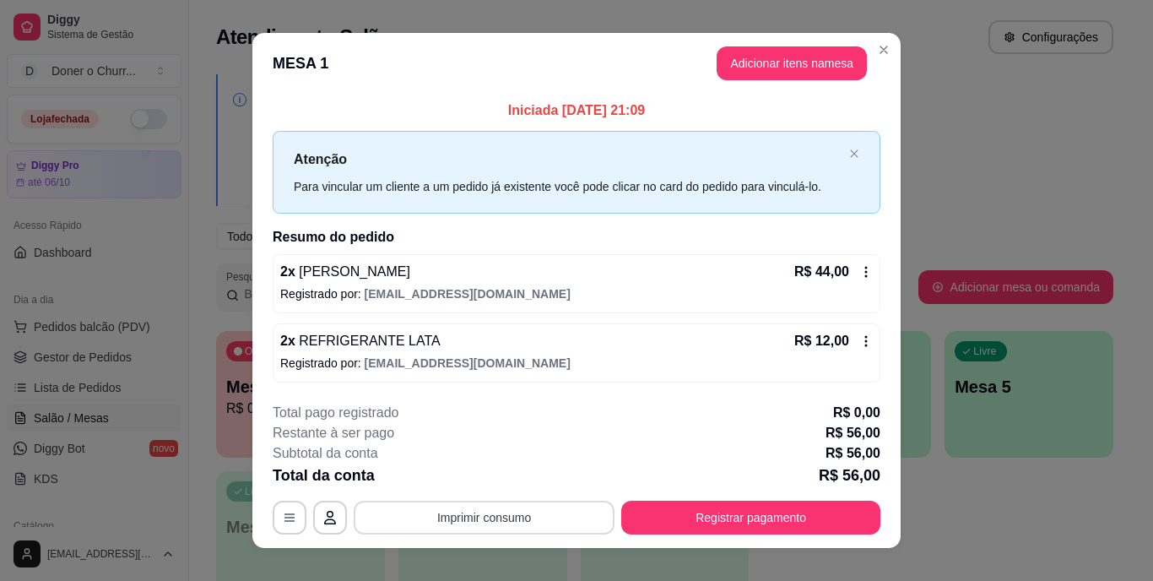
click at [486, 513] on button "Imprimir consumo" at bounding box center [484, 518] width 261 height 34
click at [485, 483] on button "IMPRESSORA" at bounding box center [483, 478] width 122 height 27
click at [490, 518] on button "Imprimir consumo" at bounding box center [484, 517] width 253 height 33
click at [473, 468] on button "IMPRESSORA" at bounding box center [483, 478] width 118 height 26
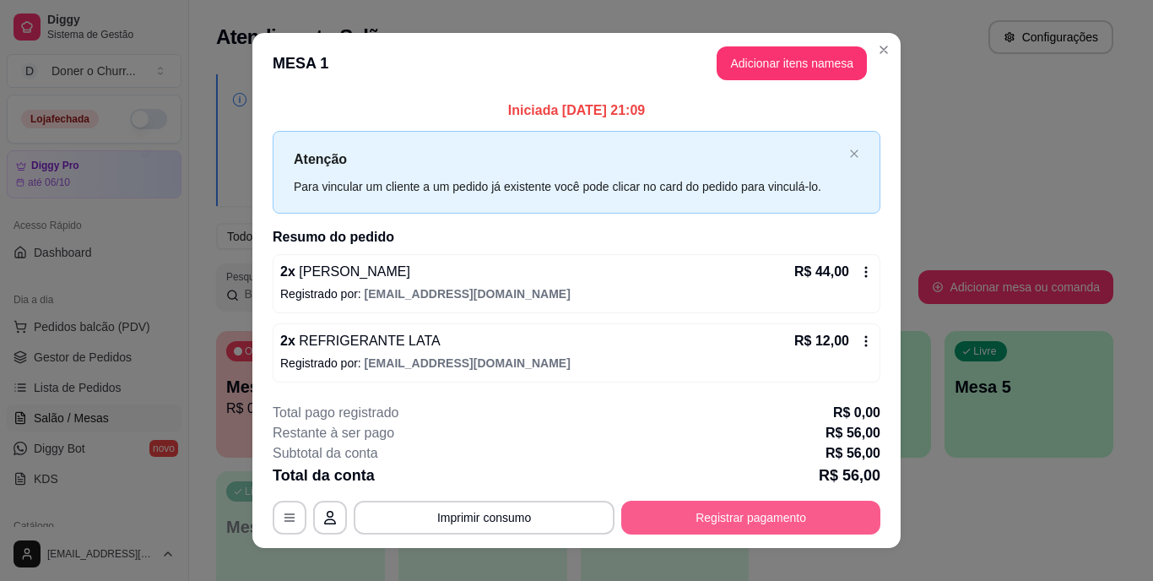
click at [725, 517] on button "Registrar pagamento" at bounding box center [750, 518] width 259 height 34
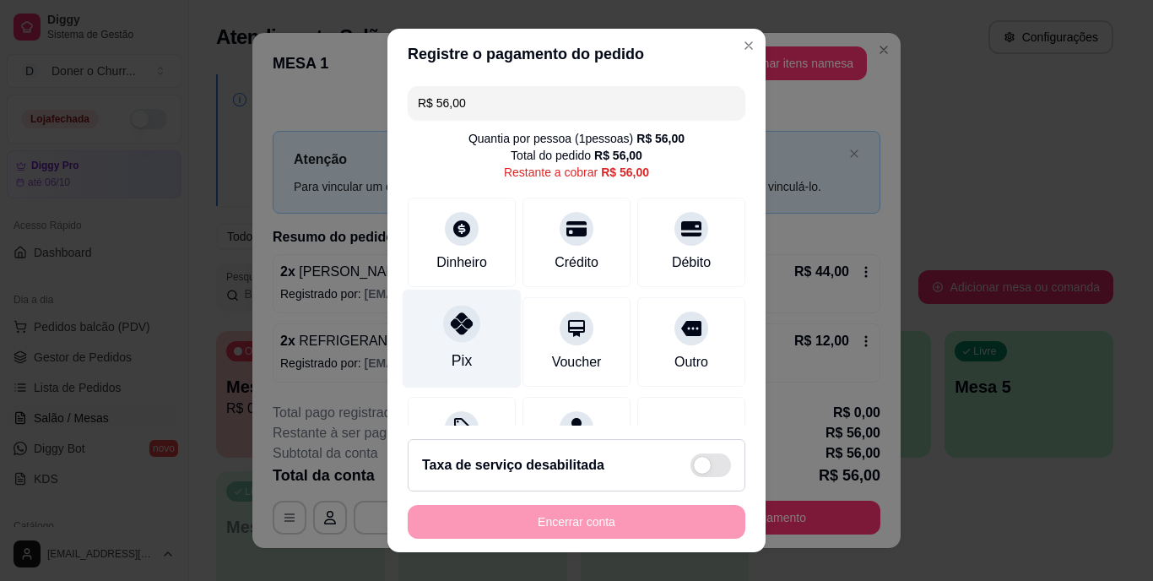
click at [464, 337] on div at bounding box center [461, 324] width 37 height 37
type input "R$ 0,00"
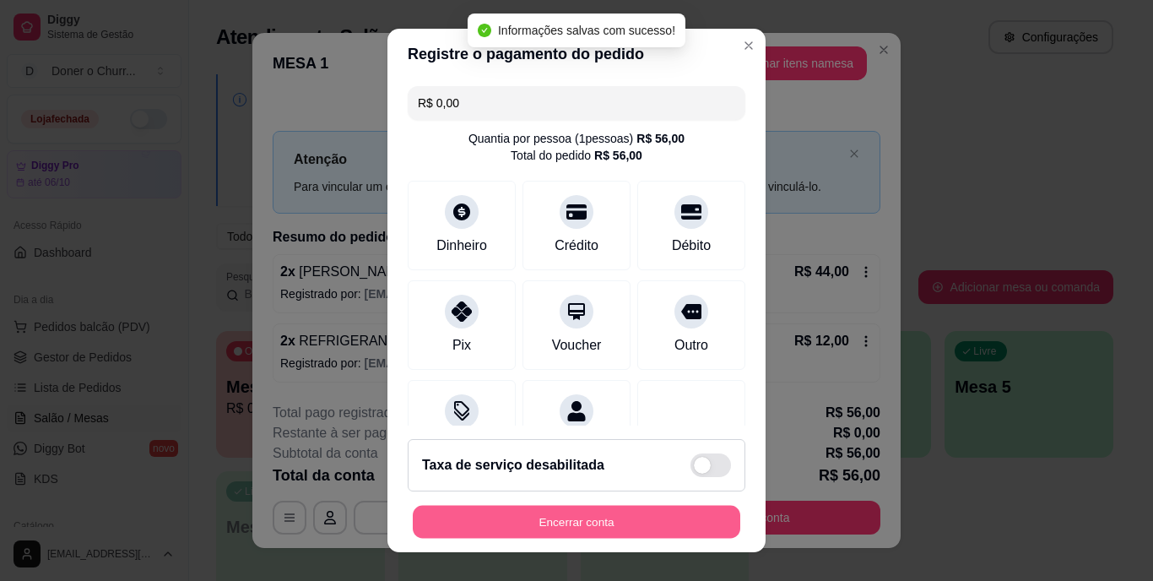
click at [570, 527] on button "Encerrar conta" at bounding box center [577, 521] width 328 height 33
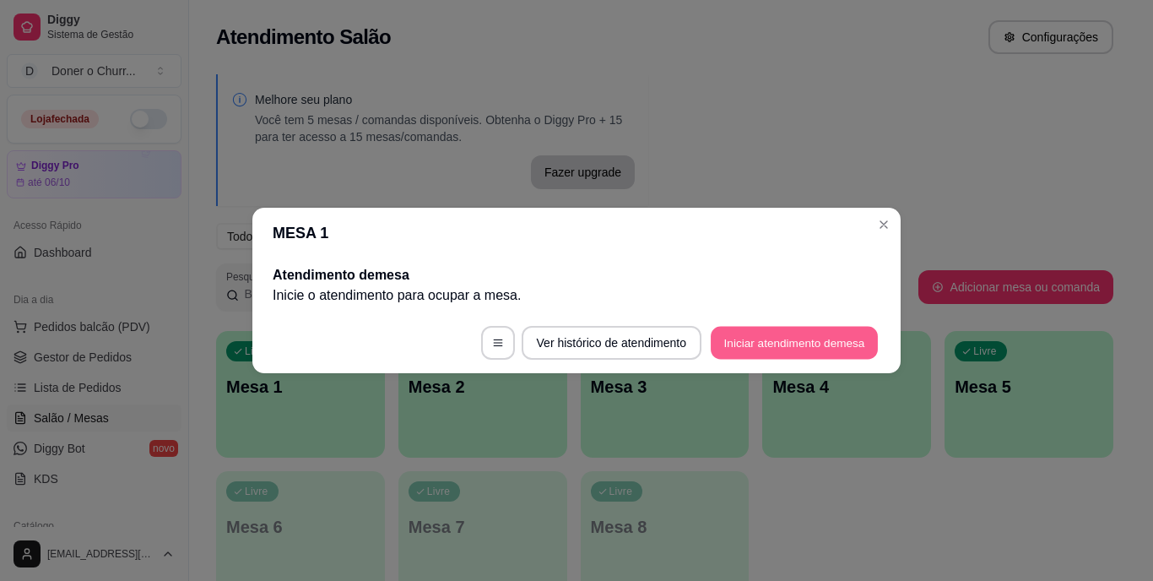
click at [756, 346] on button "Iniciar atendimento de mesa" at bounding box center [794, 343] width 167 height 33
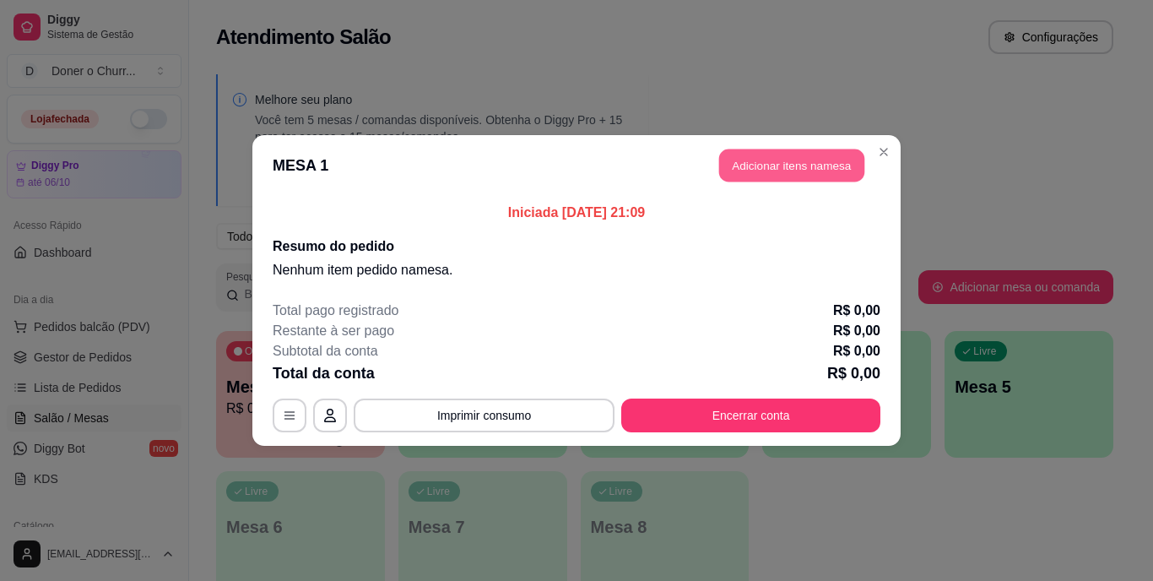
click at [799, 176] on button "Adicionar itens na mesa" at bounding box center [791, 165] width 145 height 33
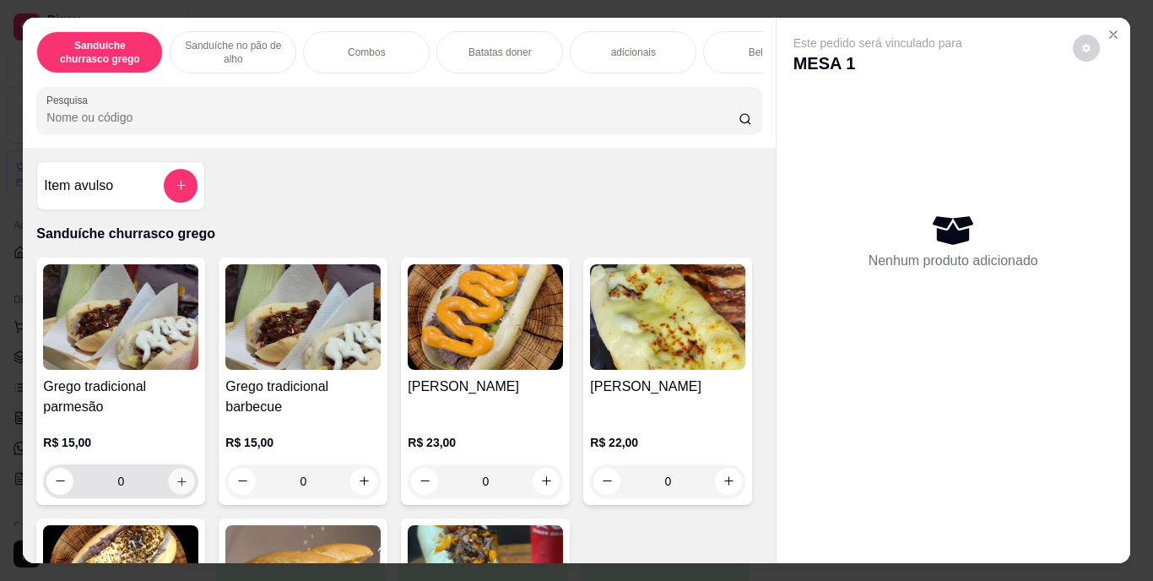
click at [180, 486] on icon "increase-product-quantity" at bounding box center [181, 481] width 8 height 8
click at [180, 487] on icon "increase-product-quantity" at bounding box center [182, 481] width 13 height 13
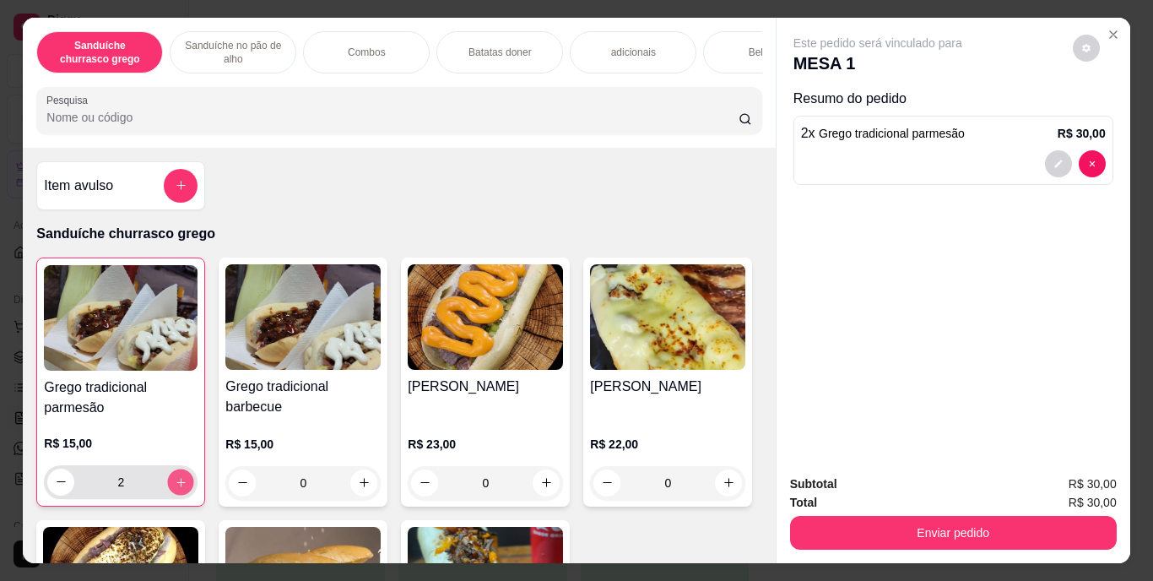
click at [180, 487] on icon "increase-product-quantity" at bounding box center [181, 481] width 13 height 13
type input "3"
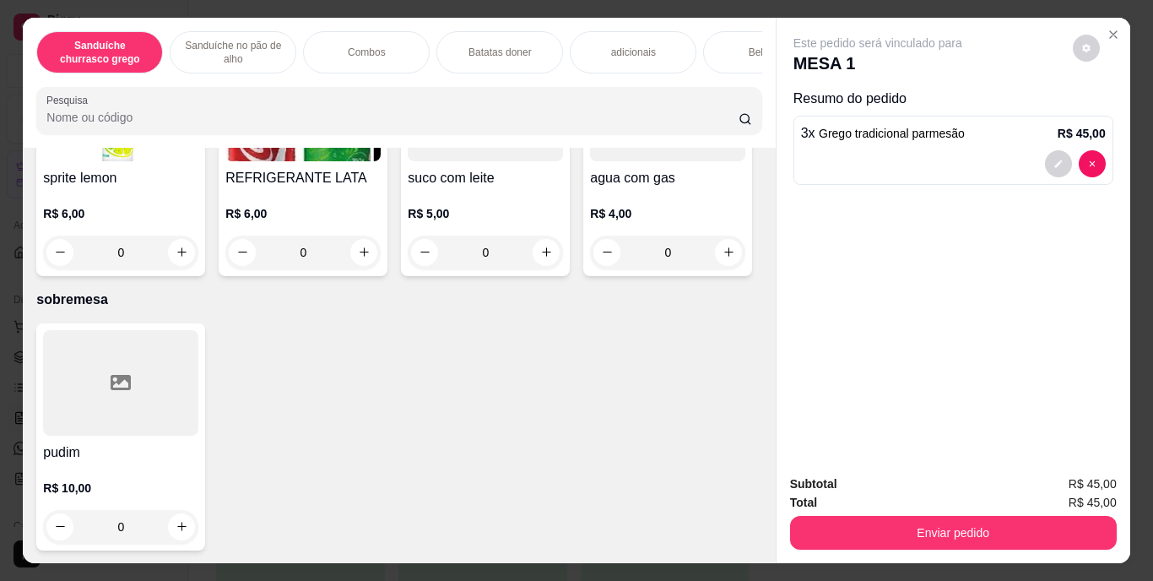
scroll to position [2942, 0]
click at [182, 18] on icon "increase-product-quantity" at bounding box center [182, 11] width 13 height 13
type input "1"
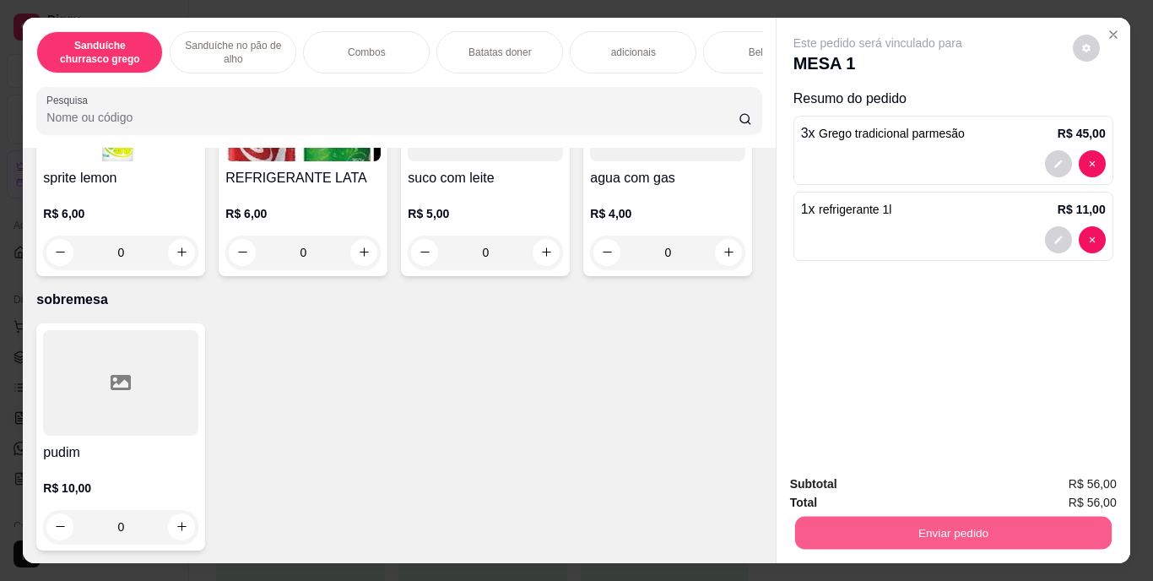
click at [912, 519] on button "Enviar pedido" at bounding box center [953, 533] width 317 height 33
click at [1074, 479] on button "Enviar pedido" at bounding box center [1073, 484] width 93 height 31
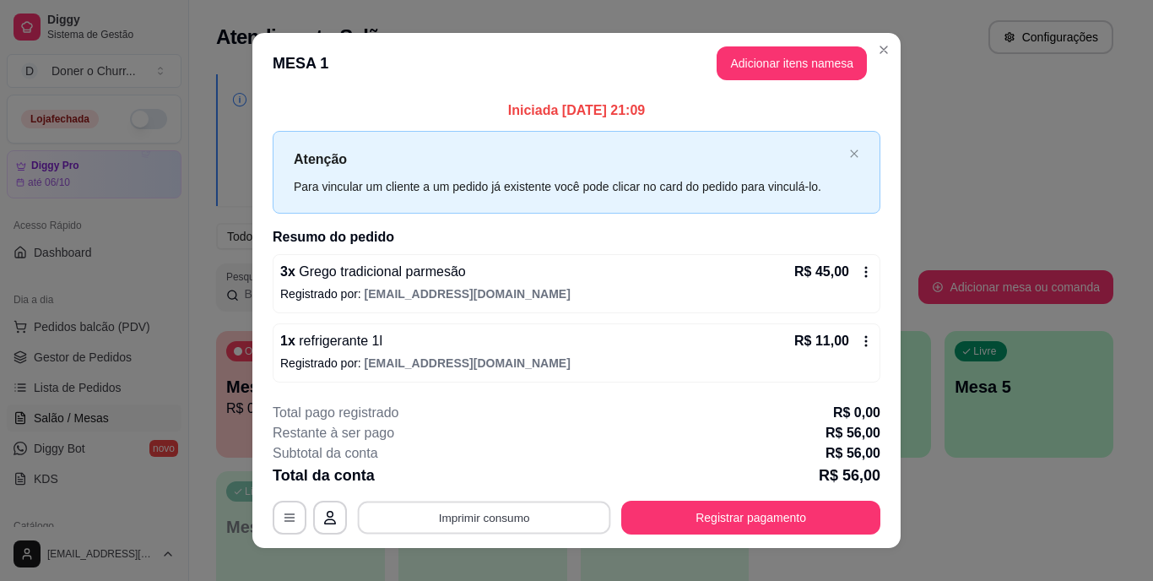
click at [508, 514] on button "Imprimir consumo" at bounding box center [484, 517] width 253 height 33
click at [484, 481] on button "IMPRESSORA" at bounding box center [483, 478] width 118 height 26
click at [482, 509] on button "Imprimir consumo" at bounding box center [484, 517] width 253 height 33
click at [480, 480] on button "IMPRESSORA" at bounding box center [483, 478] width 118 height 26
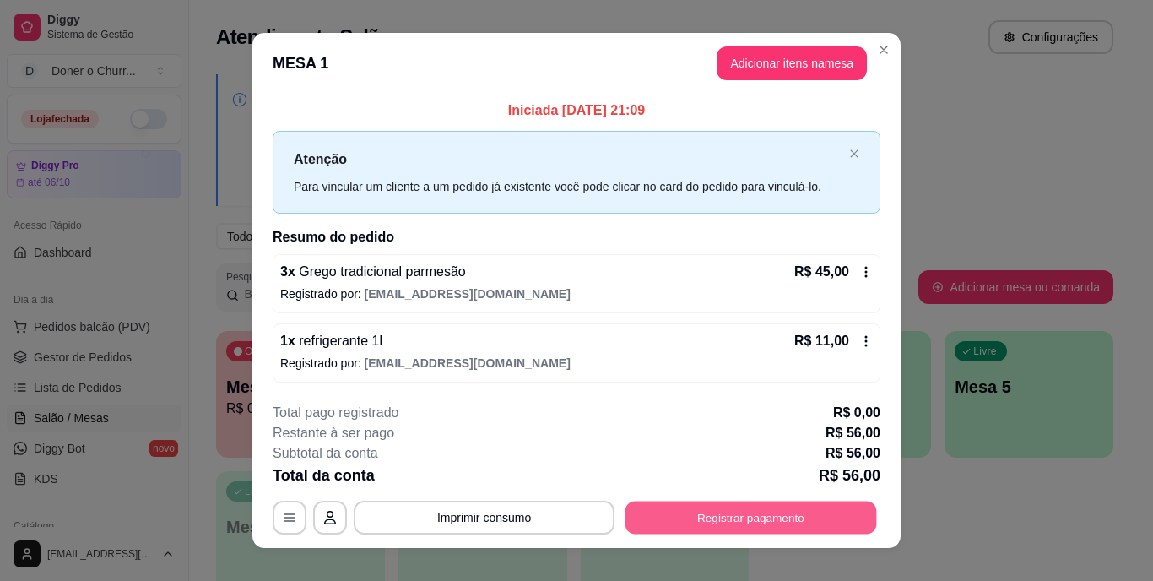
click at [704, 512] on button "Registrar pagamento" at bounding box center [752, 517] width 252 height 33
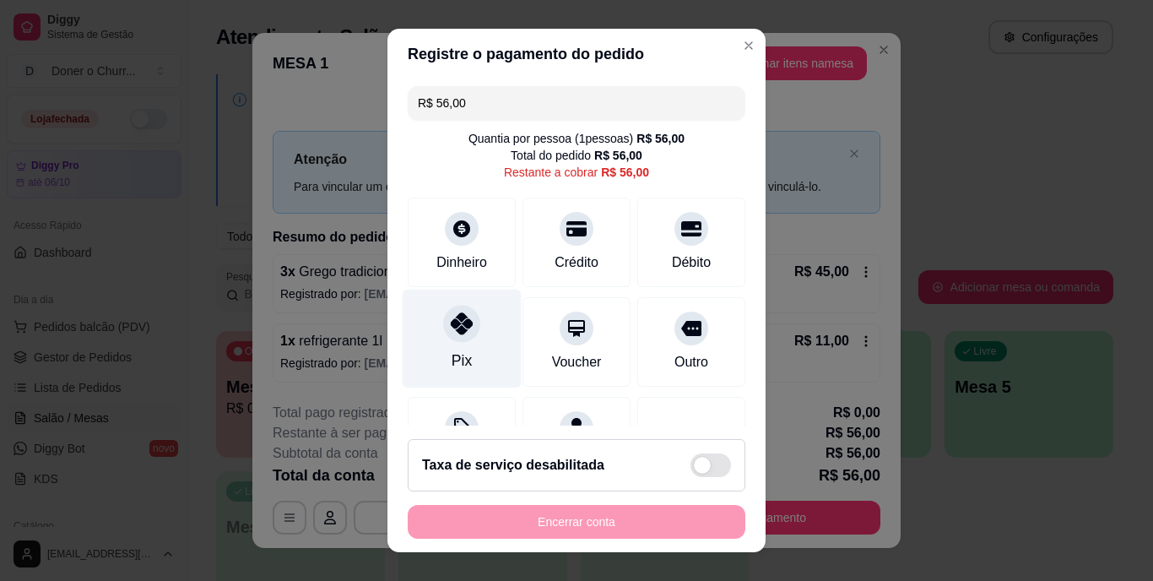
click at [462, 344] on div "Pix" at bounding box center [462, 339] width 119 height 99
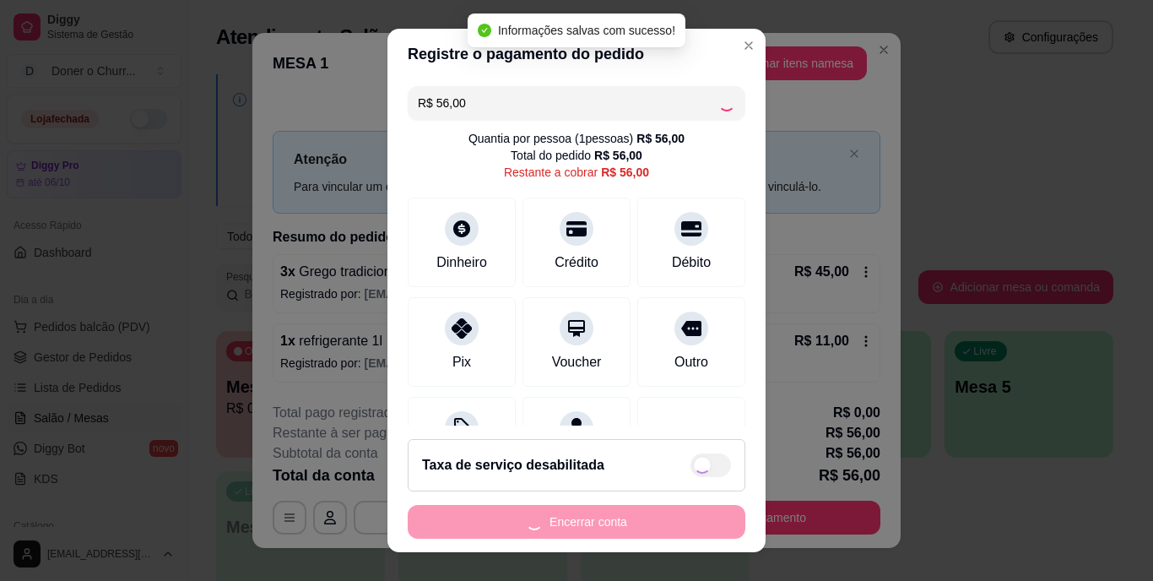
type input "R$ 0,00"
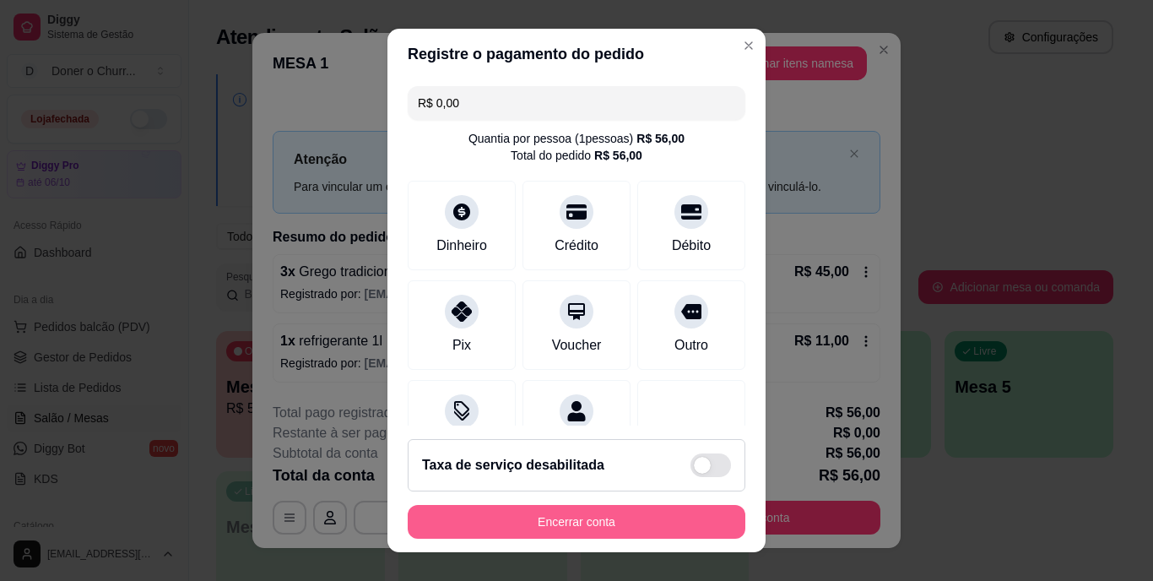
click at [534, 518] on button "Encerrar conta" at bounding box center [577, 522] width 338 height 34
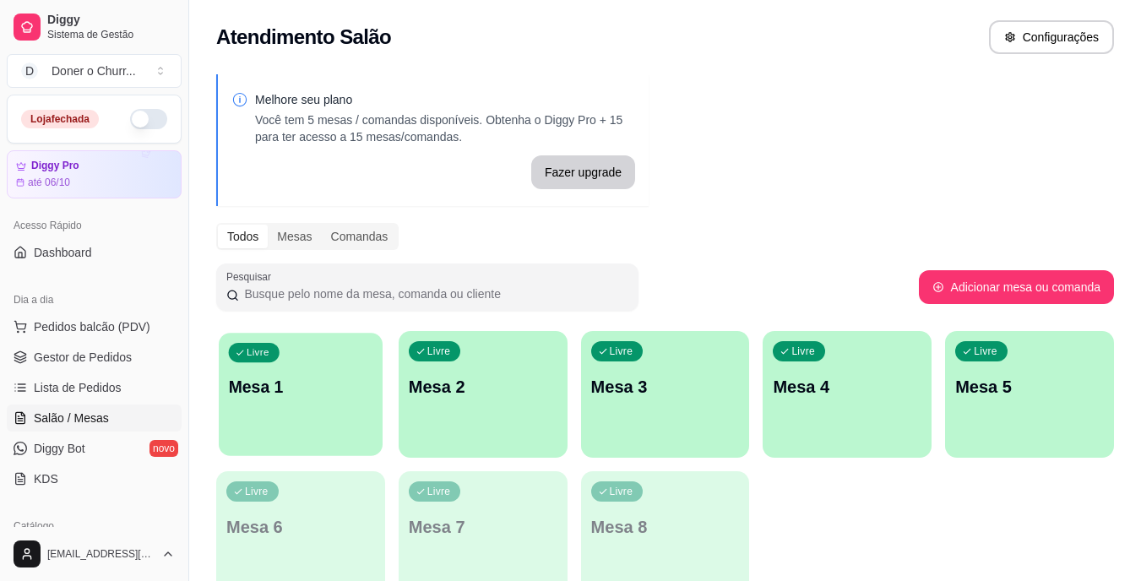
click at [331, 420] on div "Livre Mesa 1" at bounding box center [301, 384] width 164 height 103
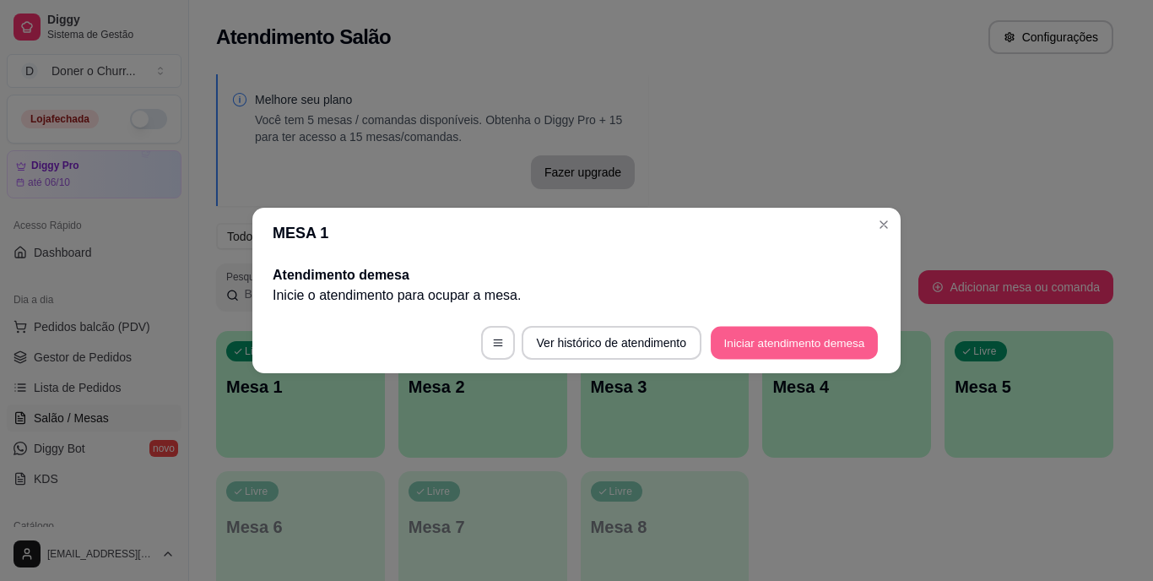
click at [746, 335] on button "Iniciar atendimento de mesa" at bounding box center [794, 343] width 167 height 33
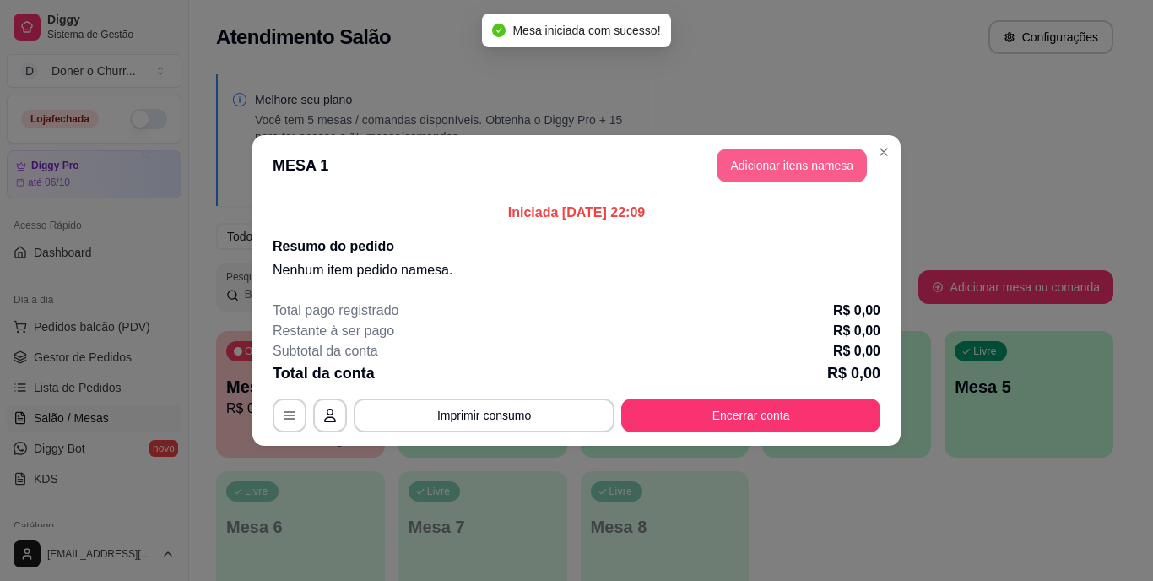
click at [779, 155] on button "Adicionar itens na mesa" at bounding box center [792, 166] width 150 height 34
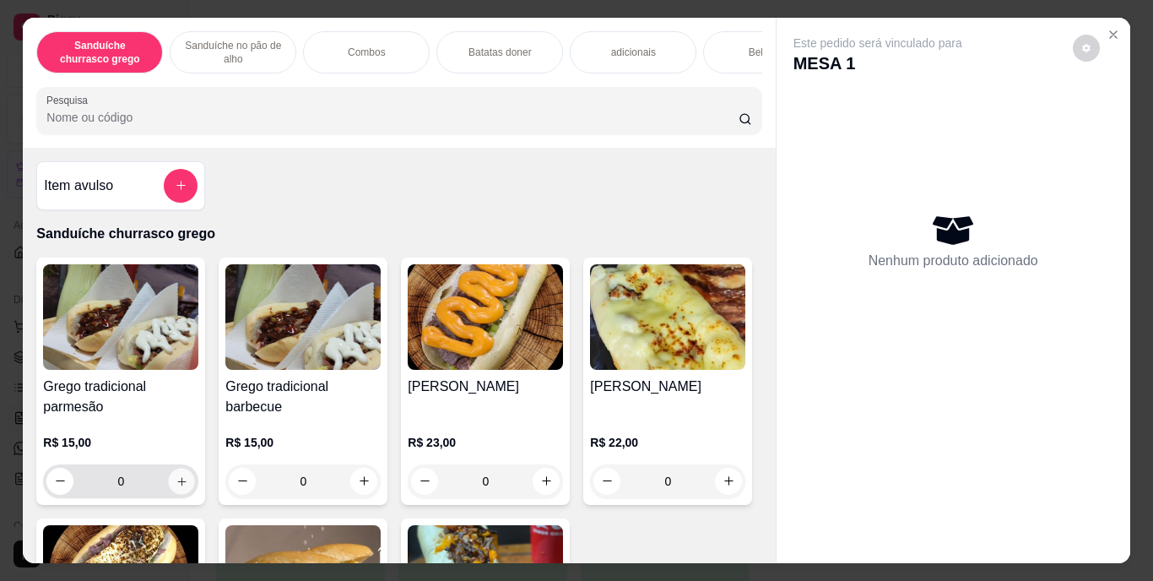
click at [182, 486] on icon "increase-product-quantity" at bounding box center [182, 481] width 13 height 13
type input "1"
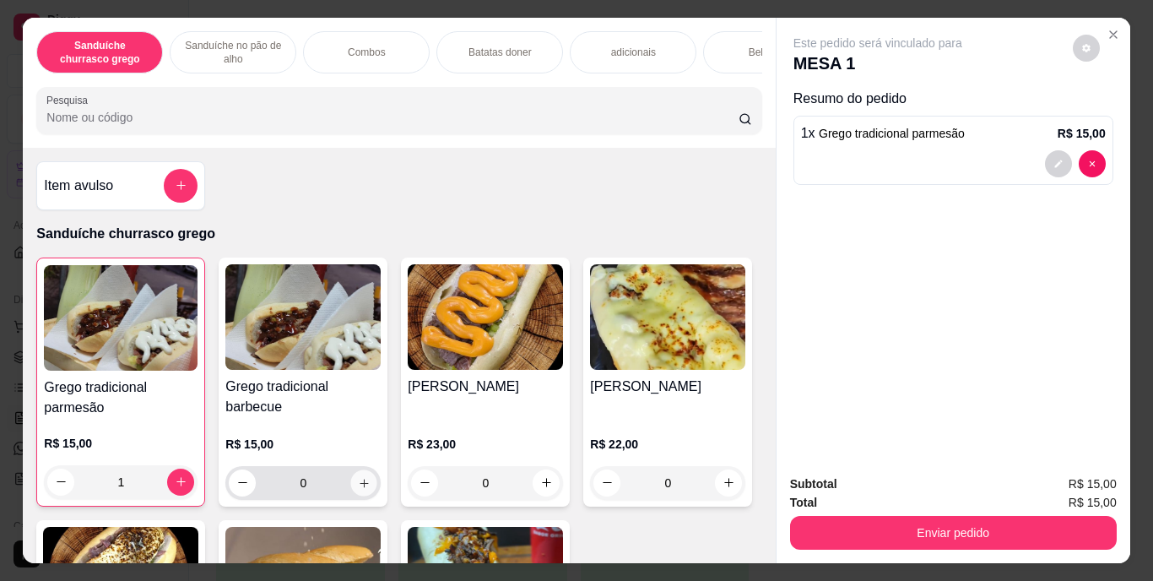
click at [358, 489] on icon "increase-product-quantity" at bounding box center [364, 482] width 13 height 13
type input "1"
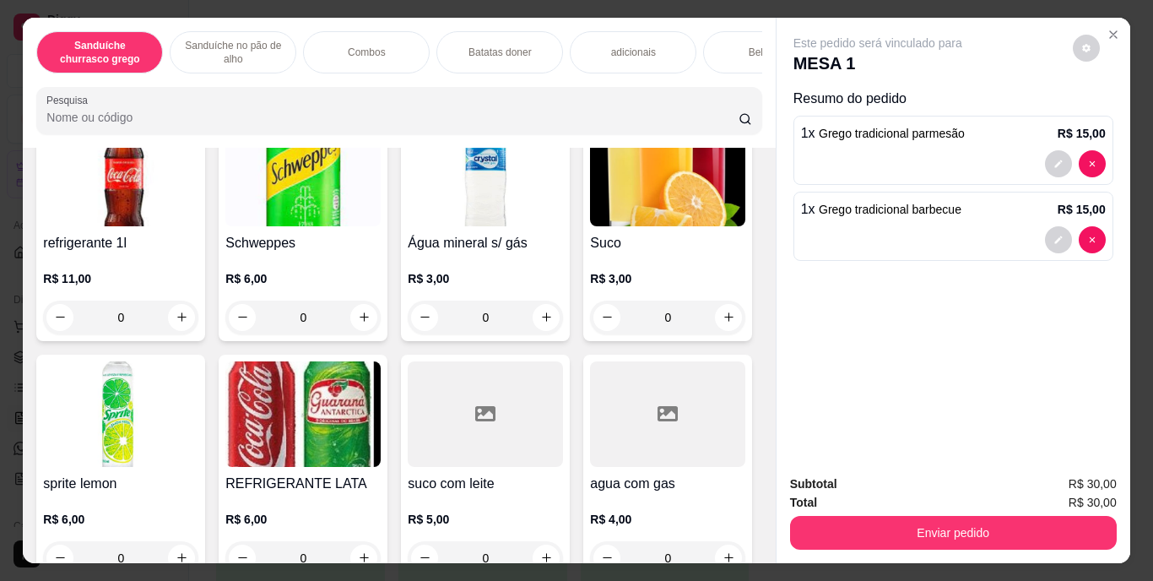
scroll to position [2328, 0]
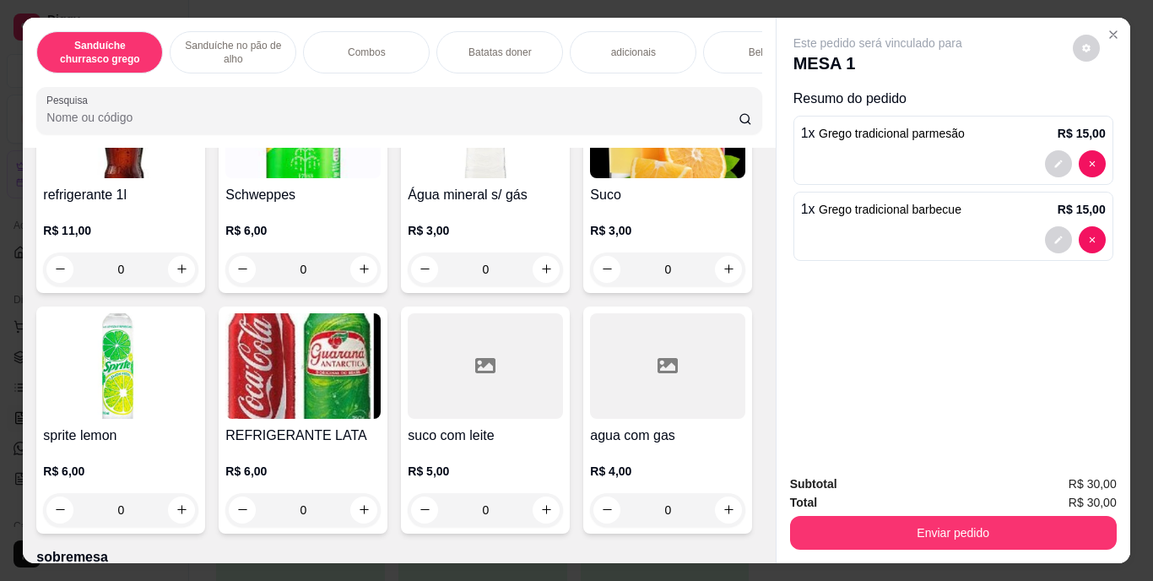
type input "1"
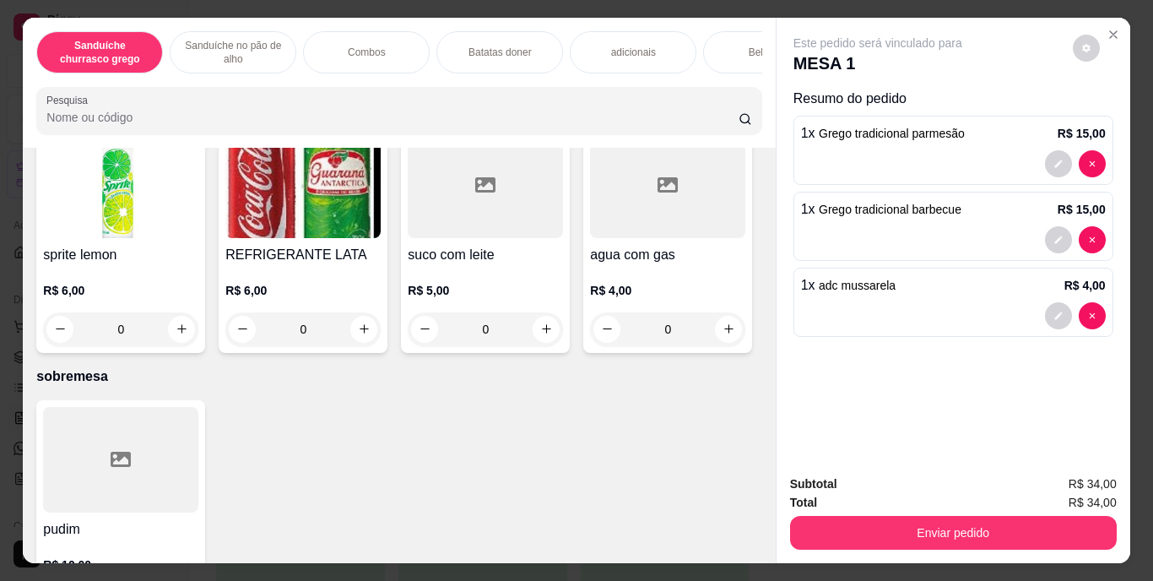
scroll to position [2591, 0]
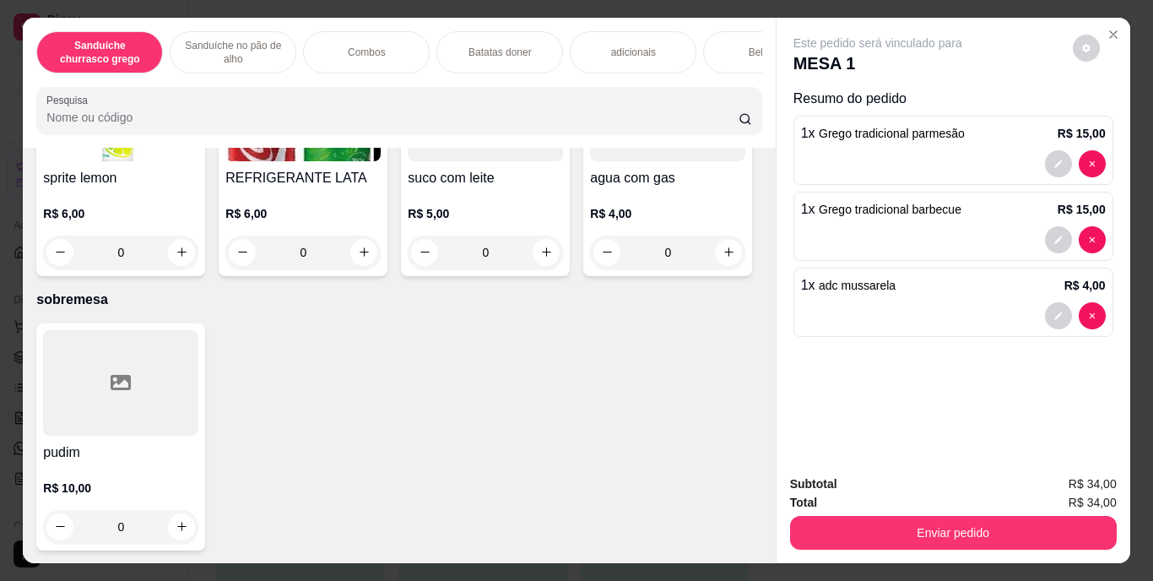
type input "1"
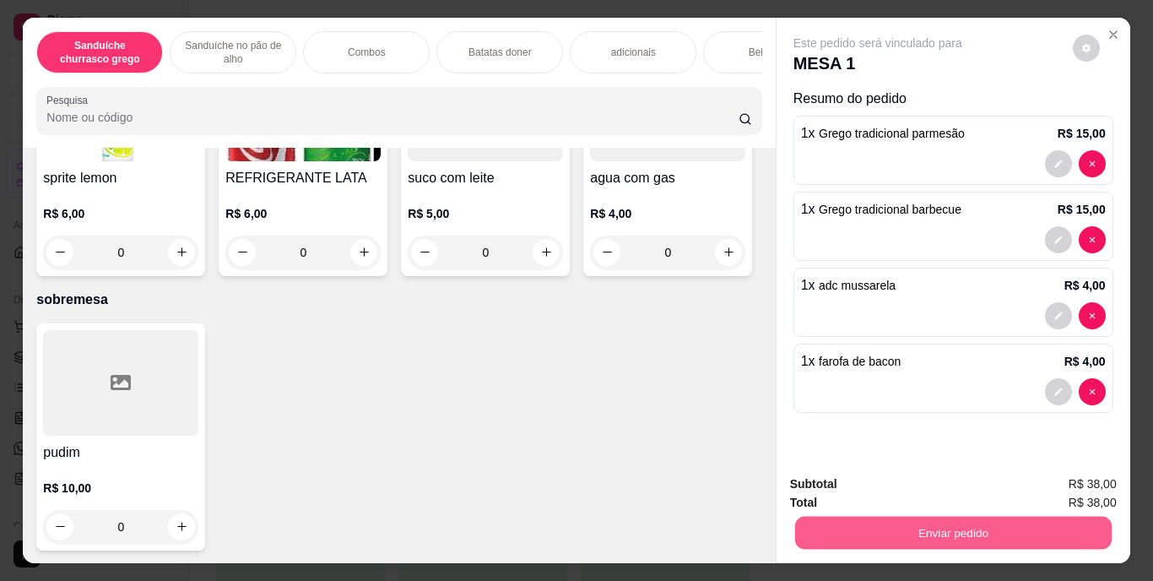
click at [969, 534] on button "Enviar pedido" at bounding box center [953, 533] width 317 height 33
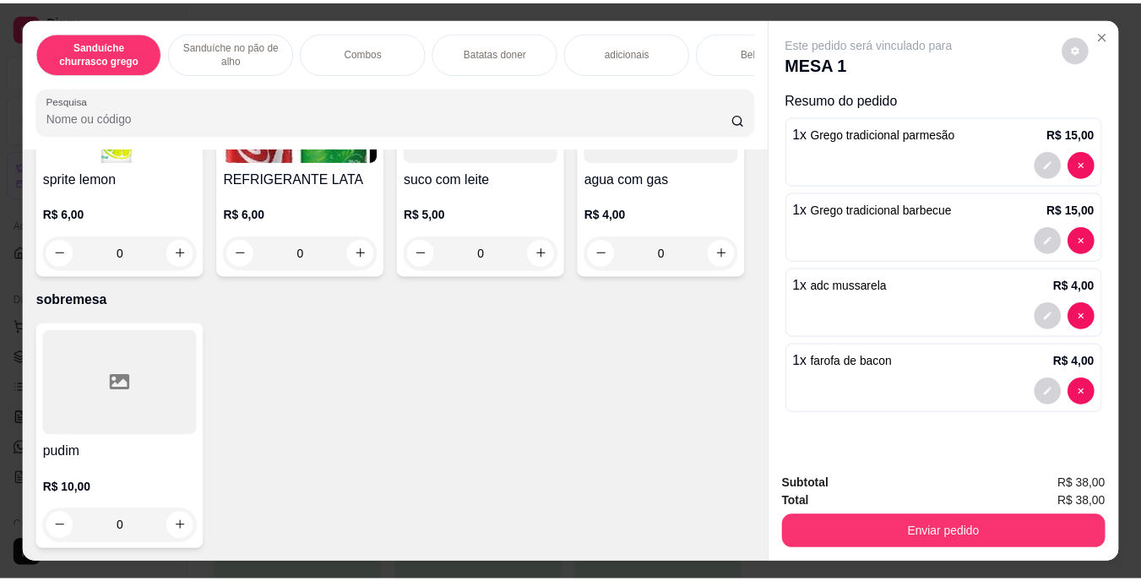
scroll to position [2920, 0]
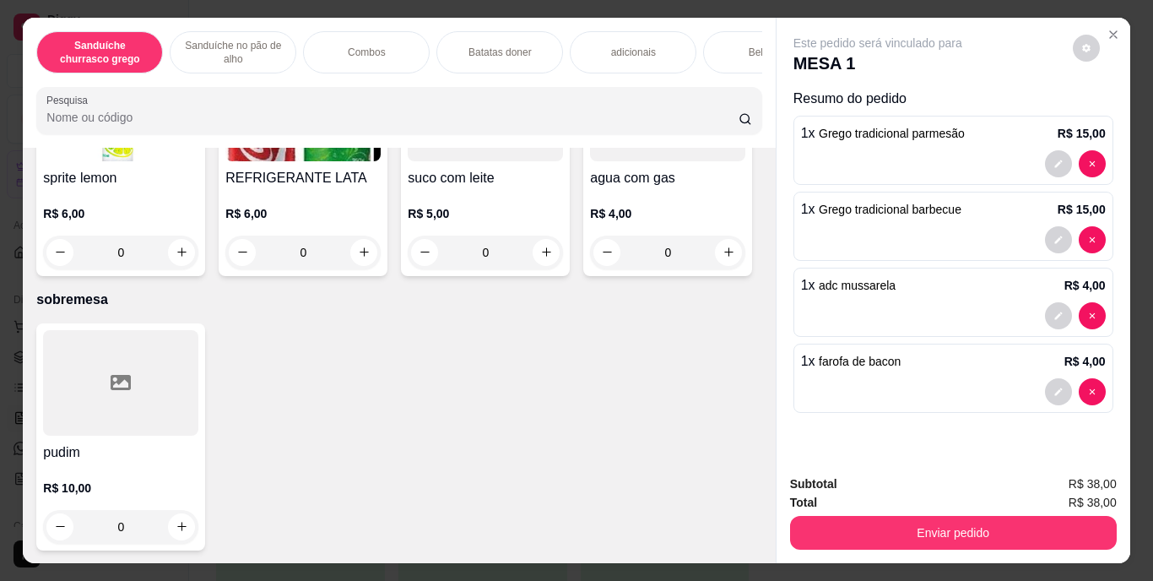
click at [176, 18] on icon "increase-product-quantity" at bounding box center [182, 11] width 13 height 13
type input "1"
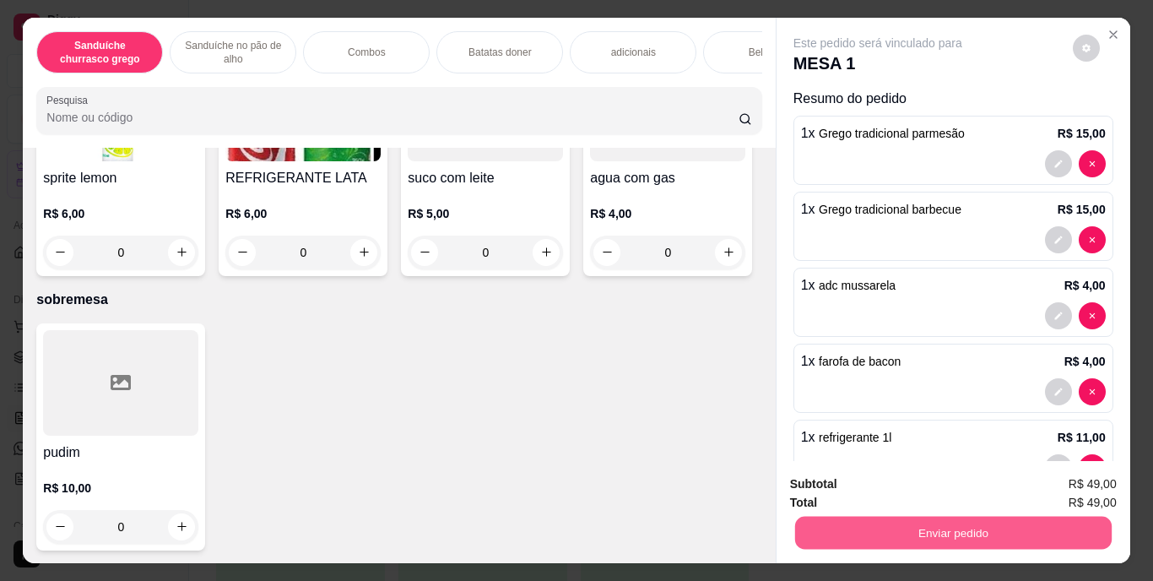
click at [958, 520] on button "Enviar pedido" at bounding box center [953, 533] width 317 height 33
click at [1108, 482] on button "Enviar pedido" at bounding box center [1073, 484] width 93 height 31
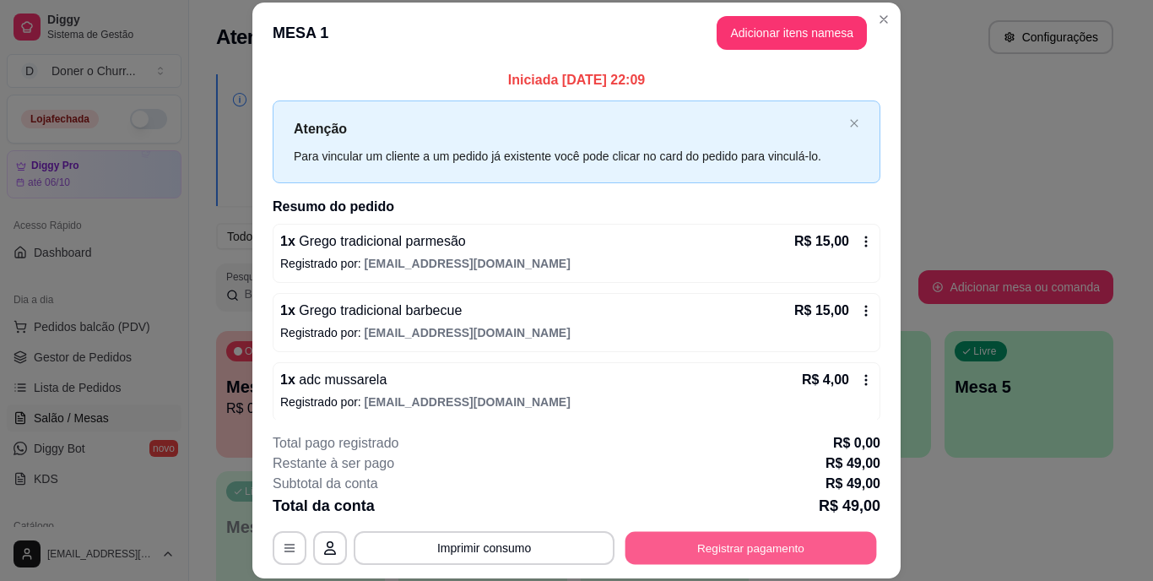
click at [785, 552] on button "Registrar pagamento" at bounding box center [752, 547] width 252 height 33
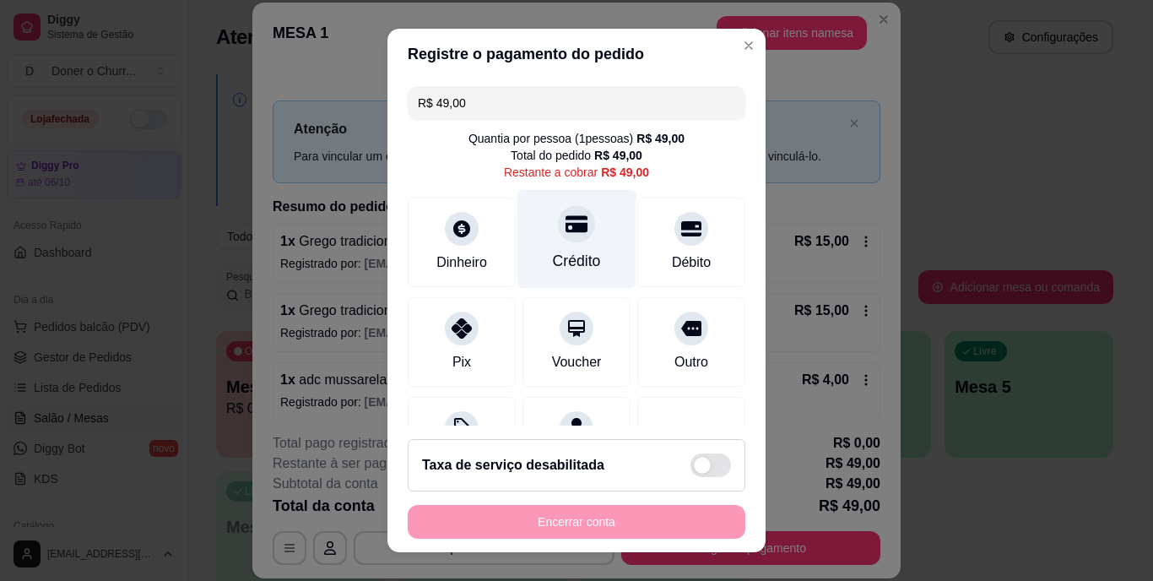
click at [553, 253] on div "Crédito" at bounding box center [577, 262] width 48 height 22
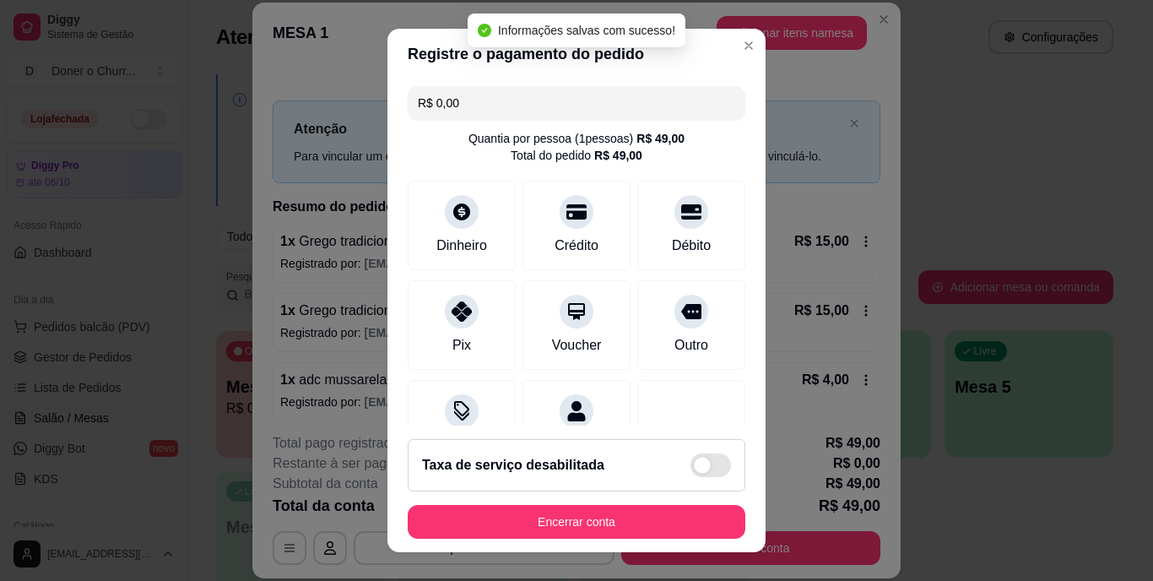
type input "R$ 0,00"
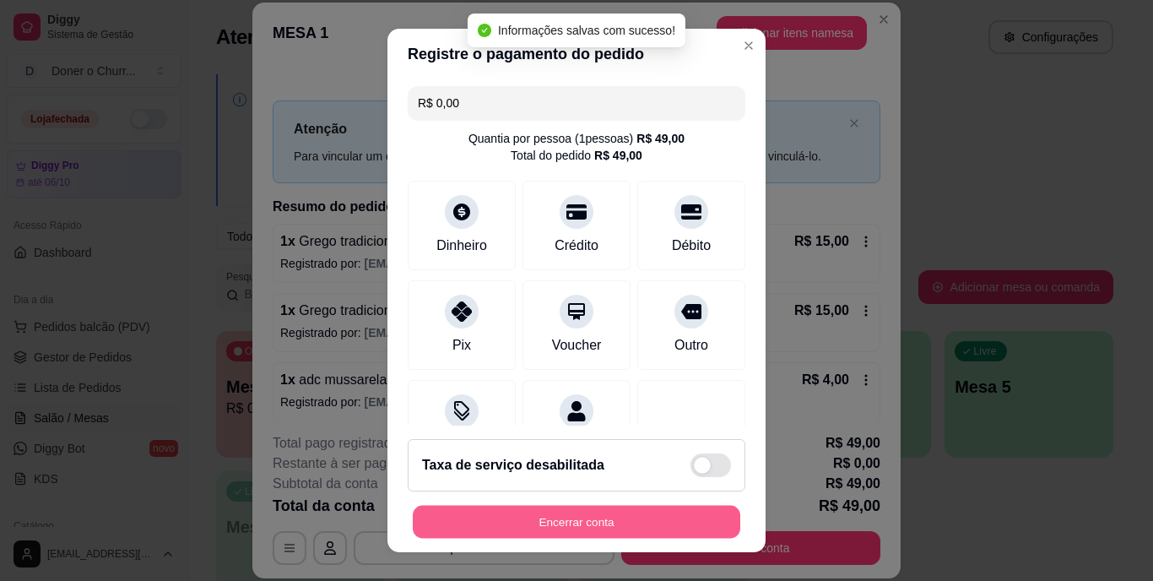
click at [556, 507] on button "Encerrar conta" at bounding box center [577, 521] width 328 height 33
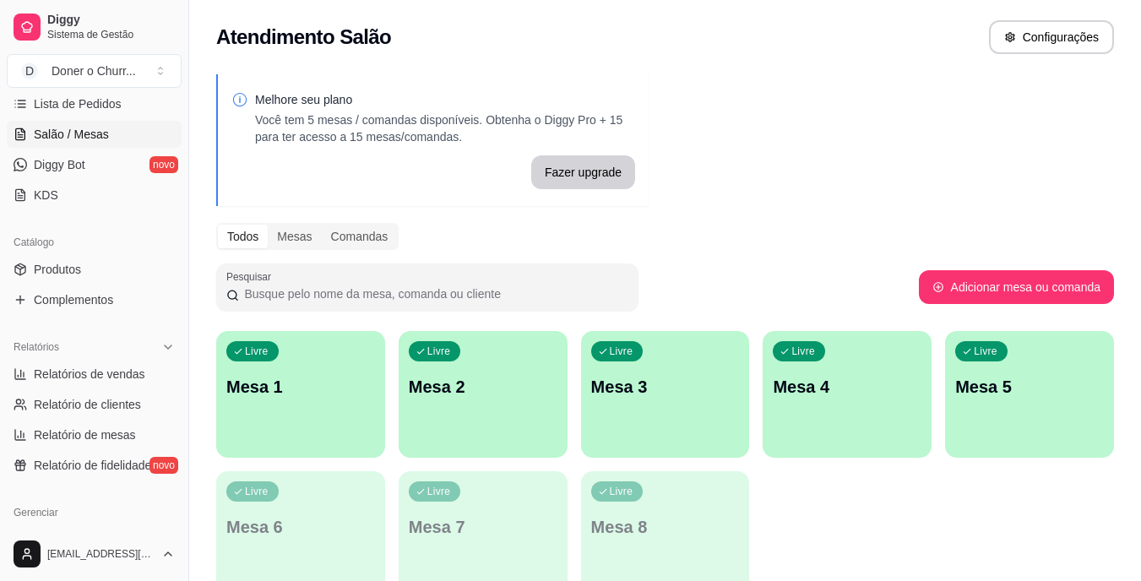
scroll to position [295, 0]
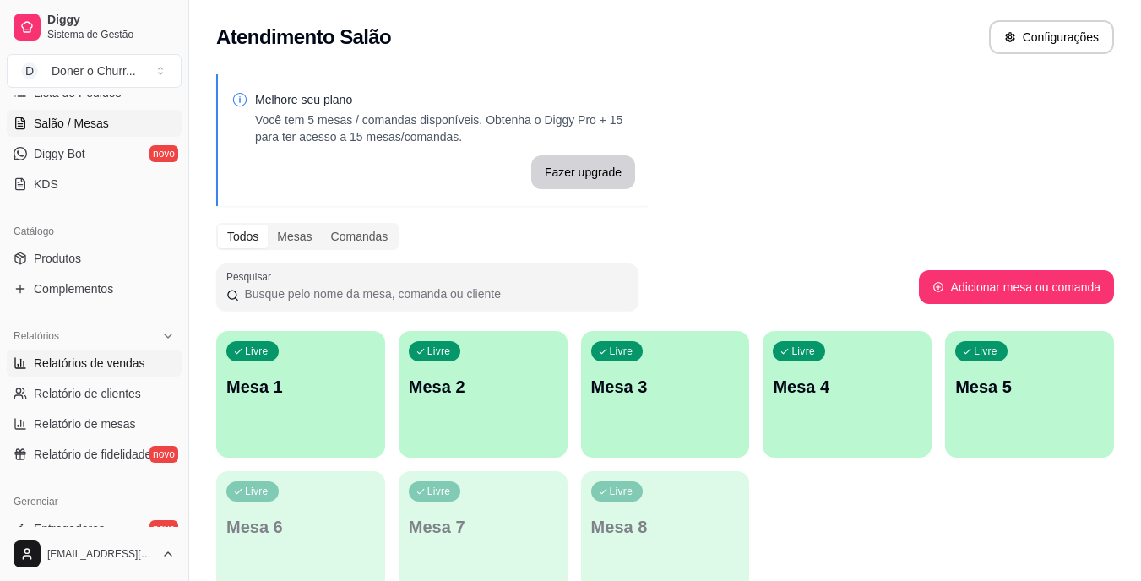
click at [105, 360] on span "Relatórios de vendas" at bounding box center [89, 363] width 111 height 17
select select "ALL"
select select "0"
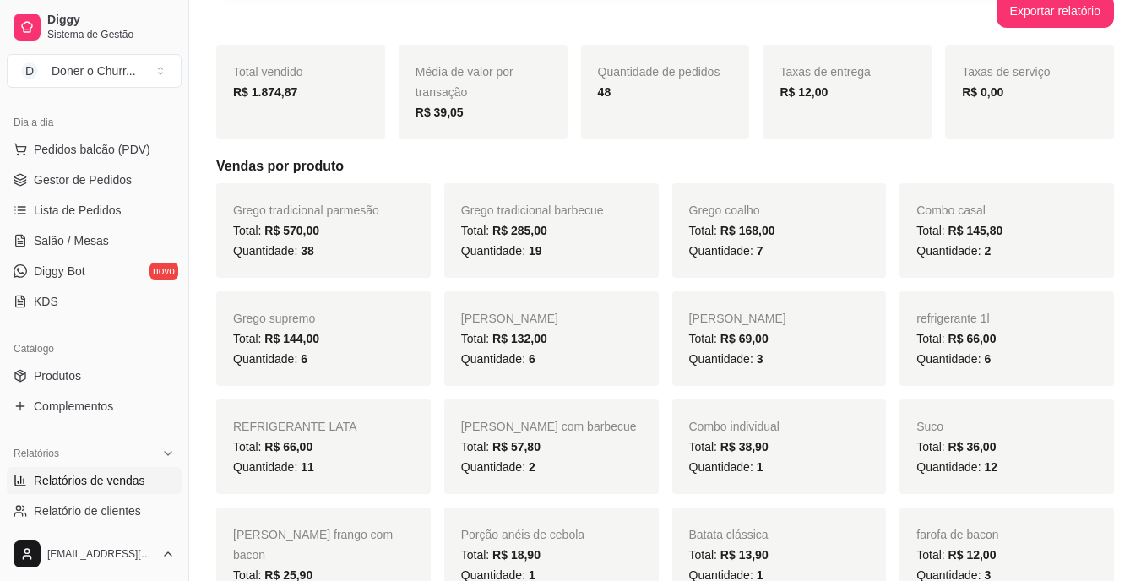
scroll to position [176, 0]
click at [81, 239] on span "Salão / Mesas" at bounding box center [71, 242] width 75 height 17
